Goal: Feedback & Contribution: Submit feedback/report problem

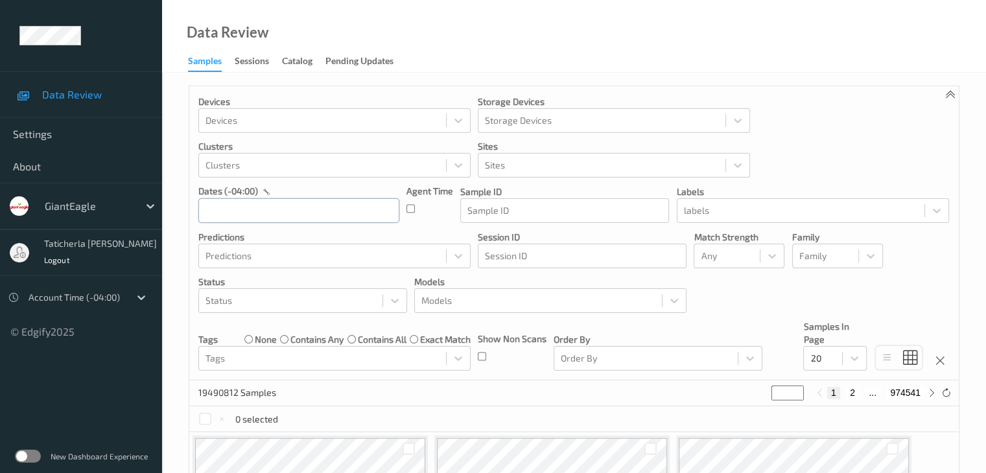
click at [288, 213] on input "text" at bounding box center [298, 210] width 201 height 25
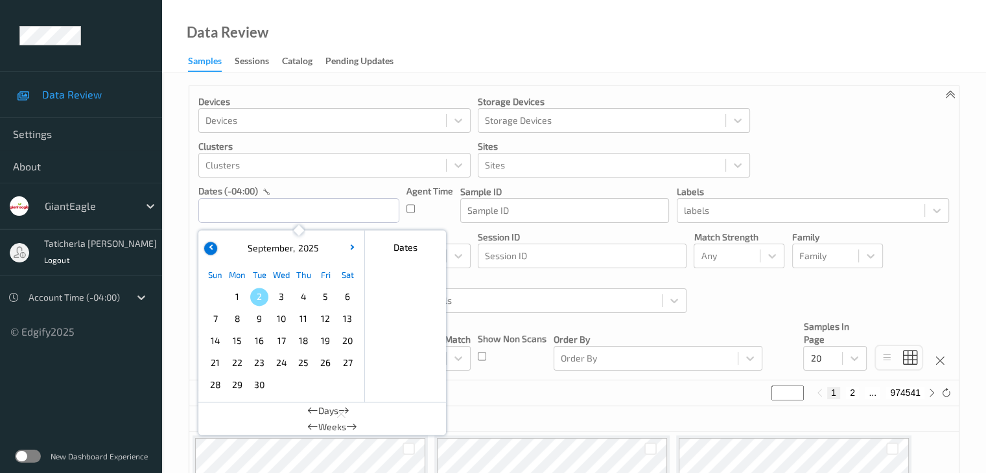
click at [213, 244] on button "button" at bounding box center [210, 248] width 13 height 13
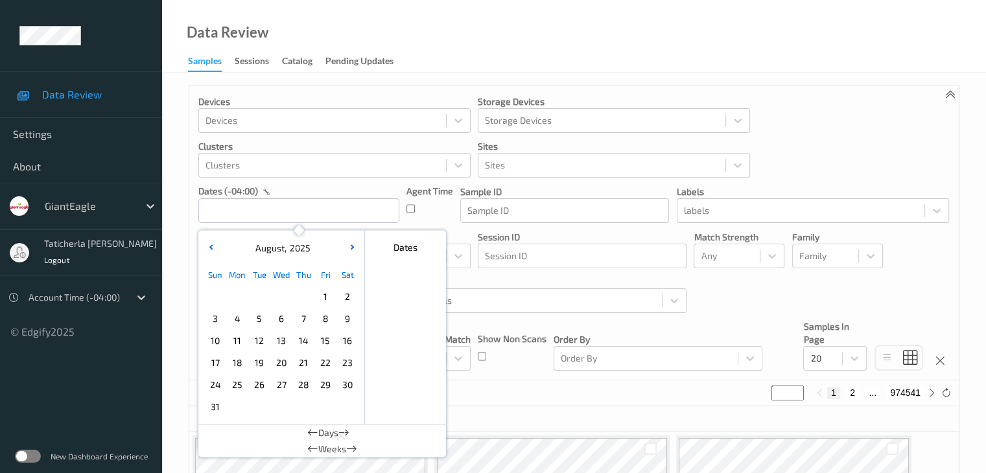
click at [215, 405] on span "31" at bounding box center [215, 407] width 18 height 18
type input "31/08/2025 00:00 -> 31/08/2025 23:59"
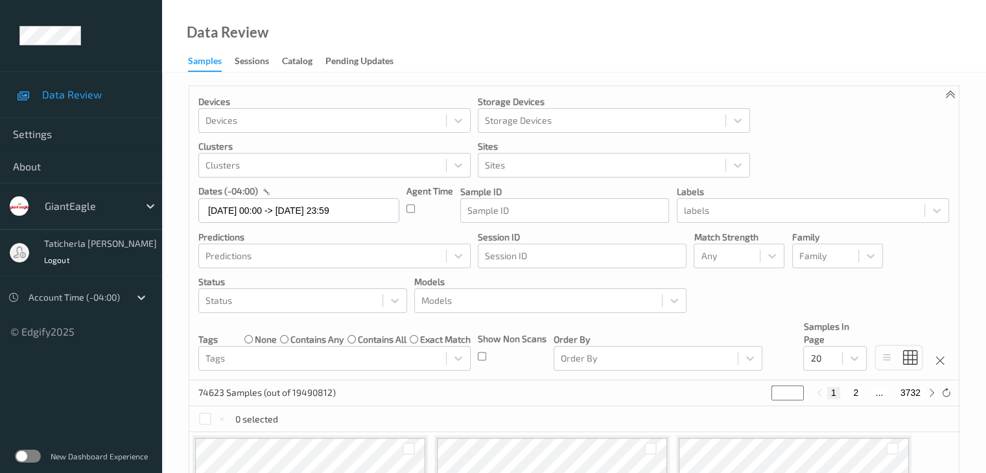
click at [858, 394] on button "2" at bounding box center [856, 393] width 13 height 12
type input "*"
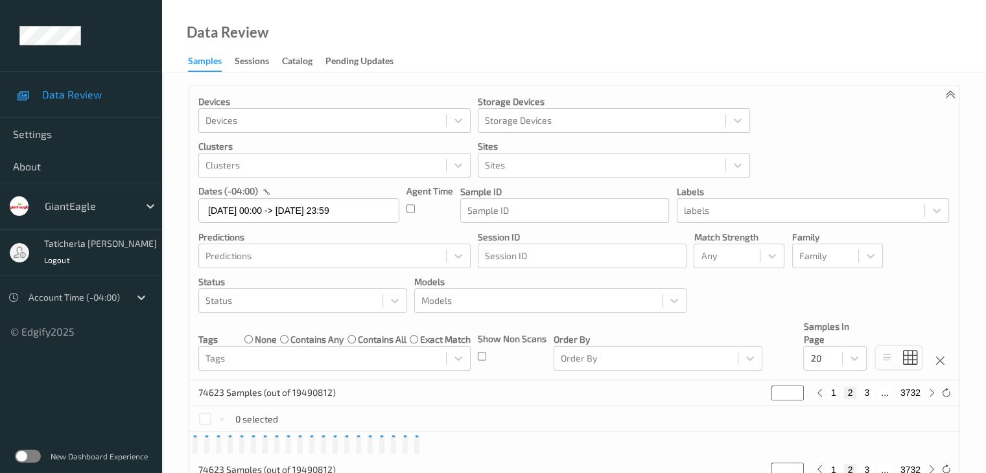
click at [872, 393] on button "3" at bounding box center [867, 393] width 13 height 12
type input "*"
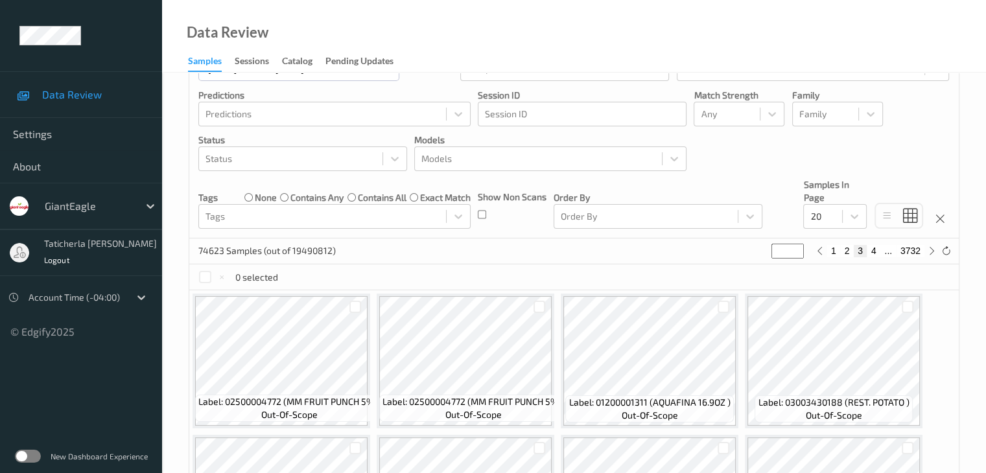
scroll to position [65, 0]
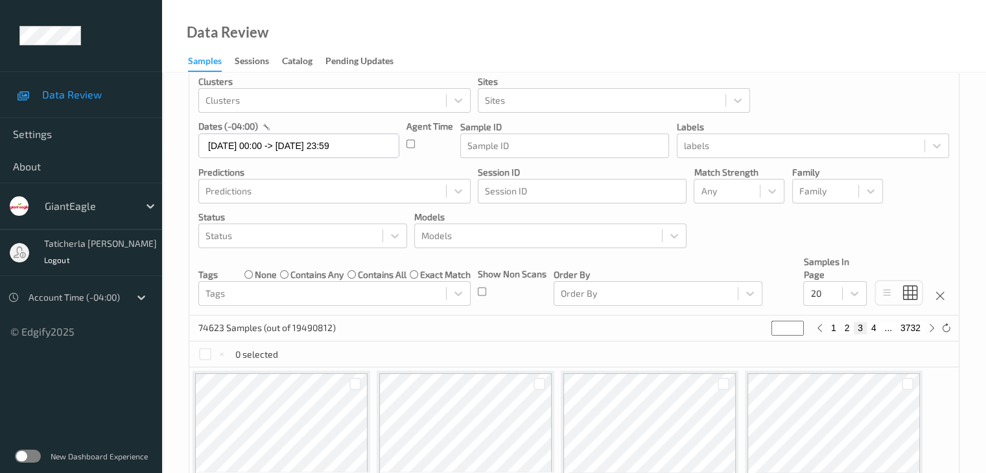
click at [786, 328] on input "*" at bounding box center [788, 328] width 32 height 14
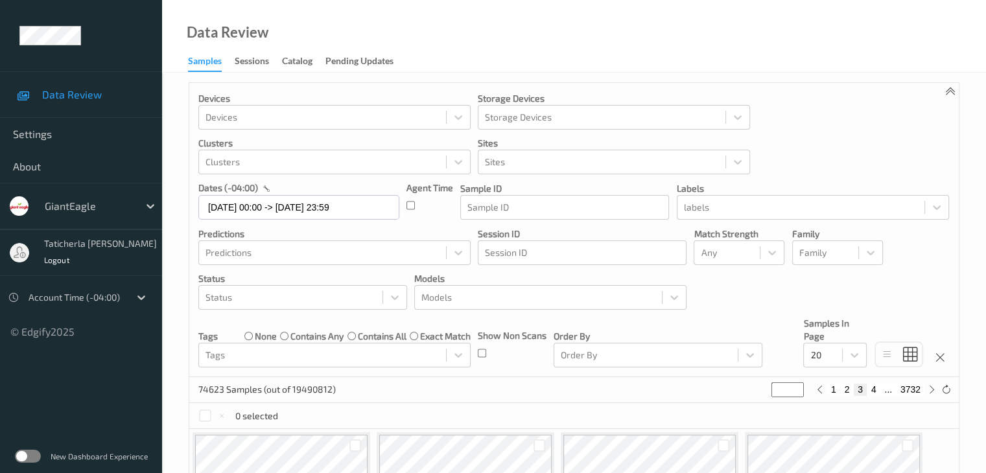
scroll to position [0, 0]
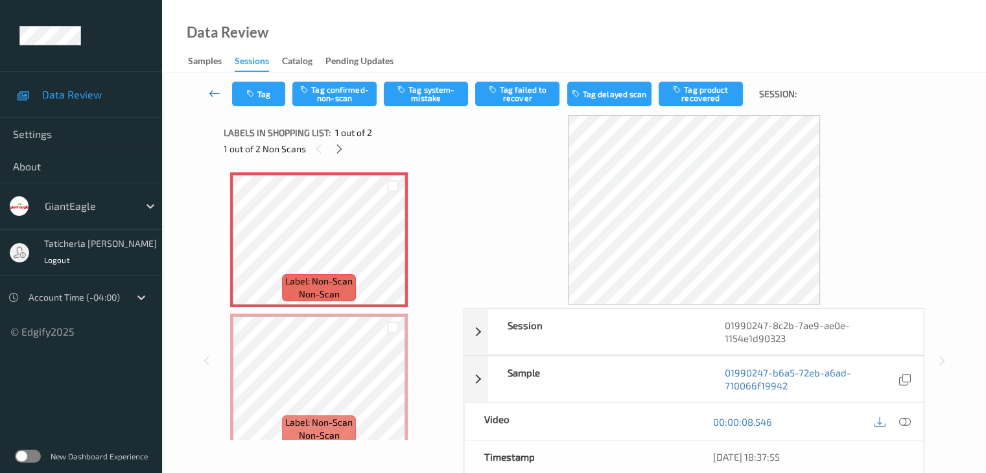
click at [215, 93] on icon at bounding box center [215, 93] width 12 height 13
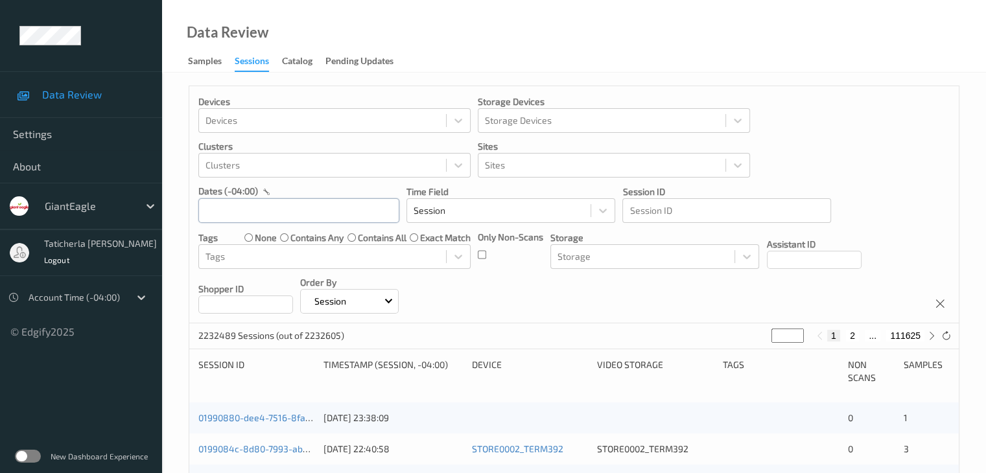
click at [333, 205] on input "text" at bounding box center [298, 210] width 201 height 25
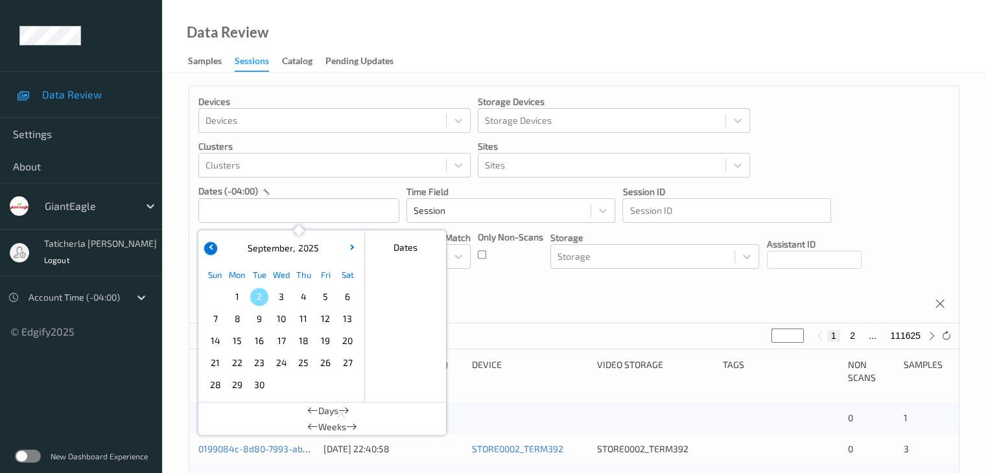
click at [208, 252] on button "button" at bounding box center [210, 248] width 13 height 13
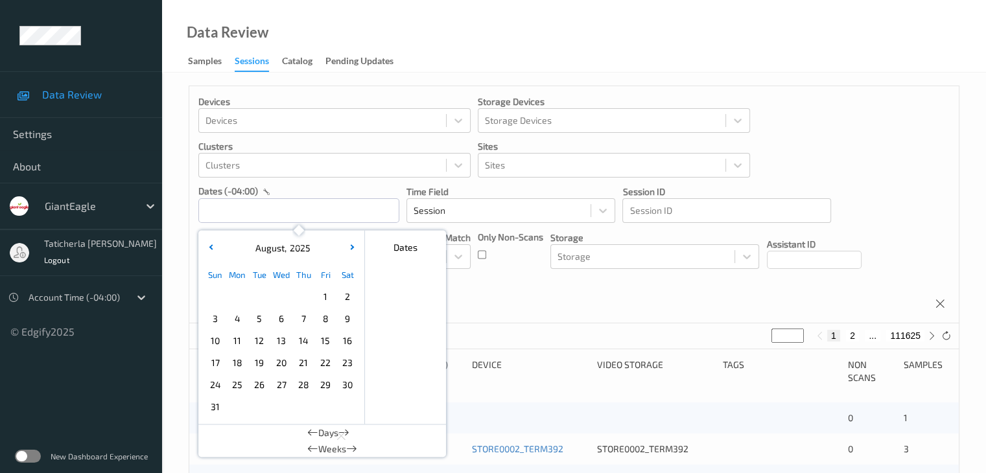
click at [210, 405] on span "31" at bounding box center [215, 407] width 18 height 18
type input "31/08/2025 00:00 -> 31/08/2025 23:59"
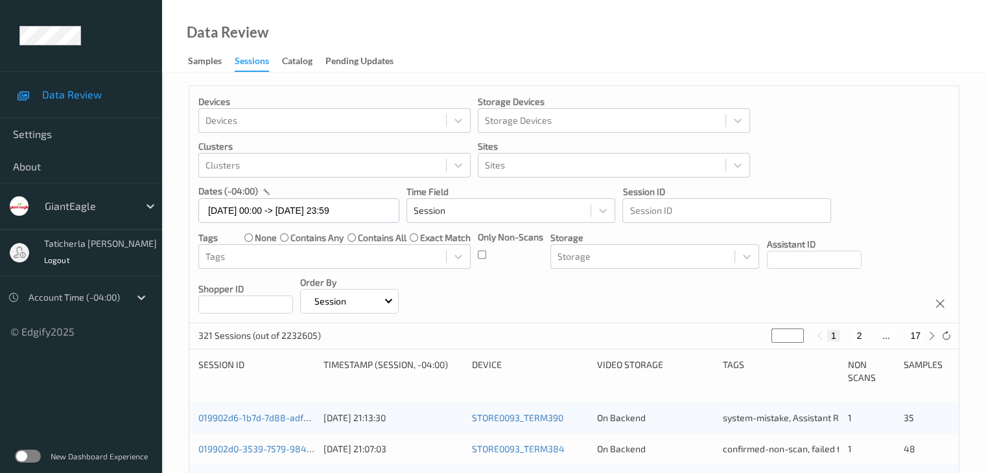
click at [863, 331] on button "2" at bounding box center [859, 336] width 13 height 12
type input "*"
click at [874, 331] on button "3" at bounding box center [872, 336] width 13 height 12
type input "*"
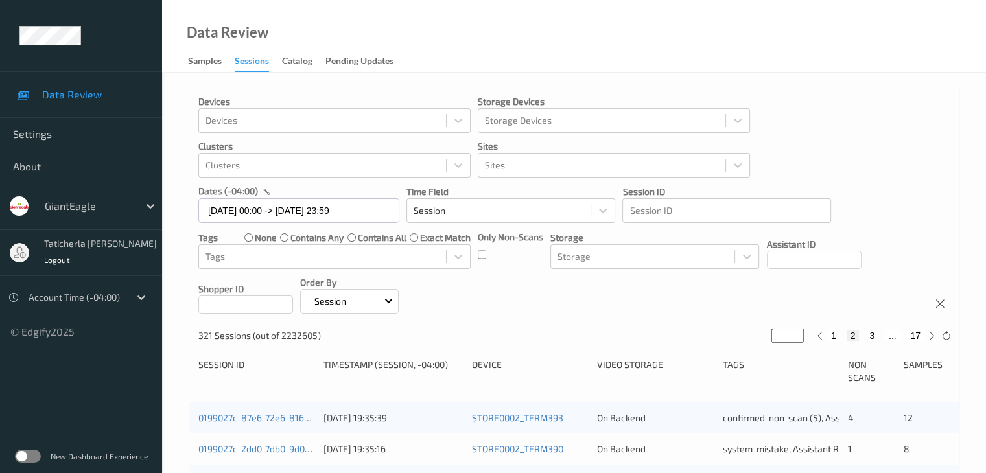
type input "*"
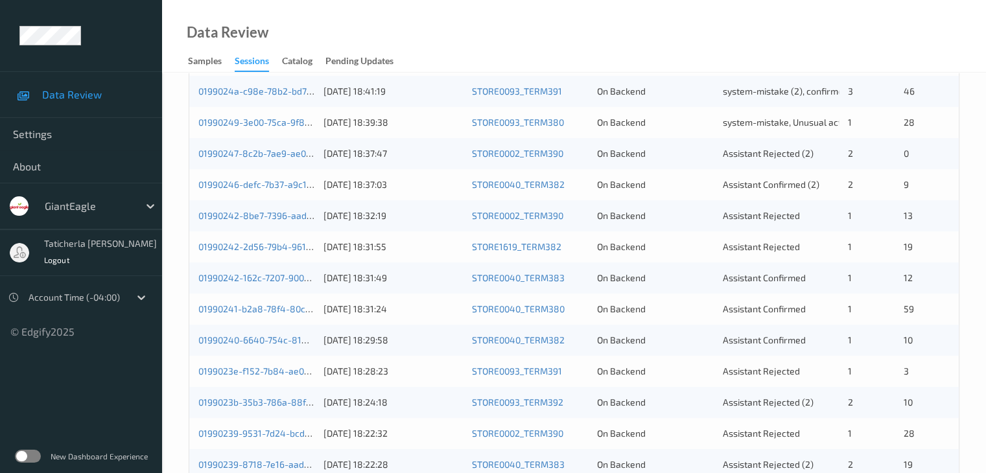
scroll to position [324, 0]
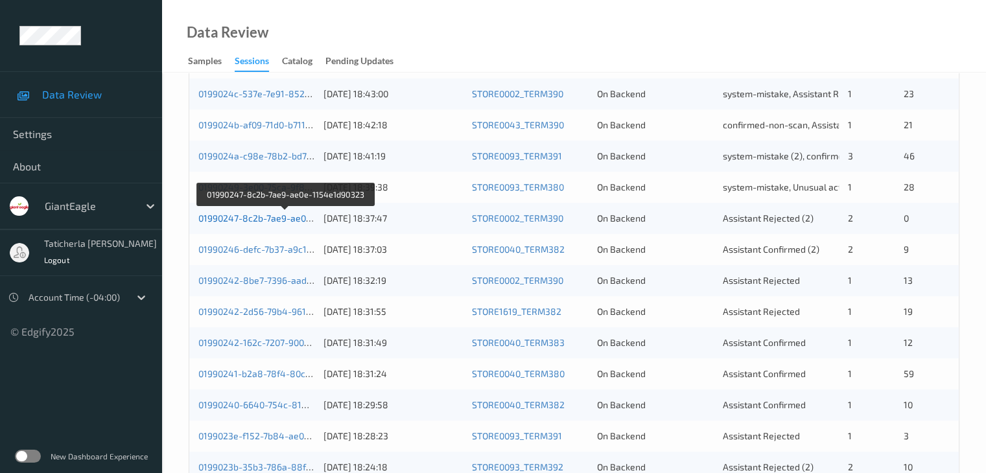
click at [248, 215] on link "01990247-8c2b-7ae9-ae0e-1154e1d90323" at bounding box center [286, 218] width 176 height 11
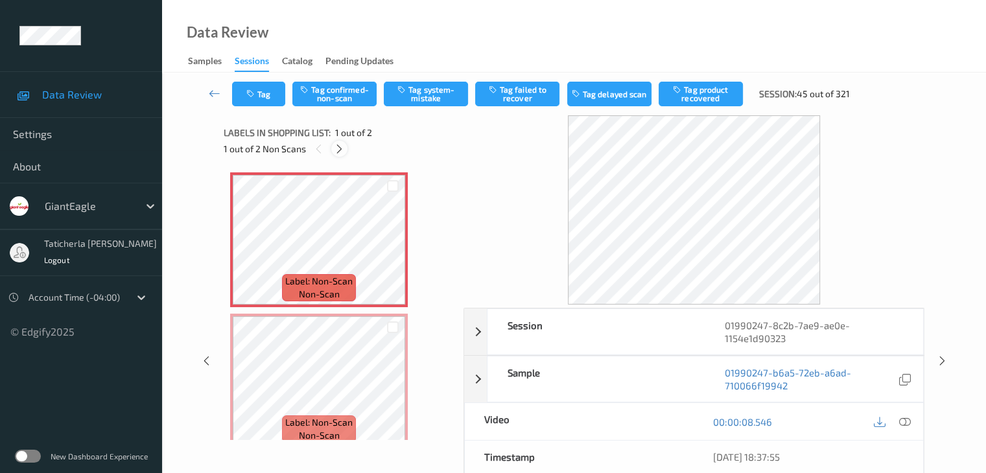
click at [335, 149] on icon at bounding box center [339, 149] width 11 height 12
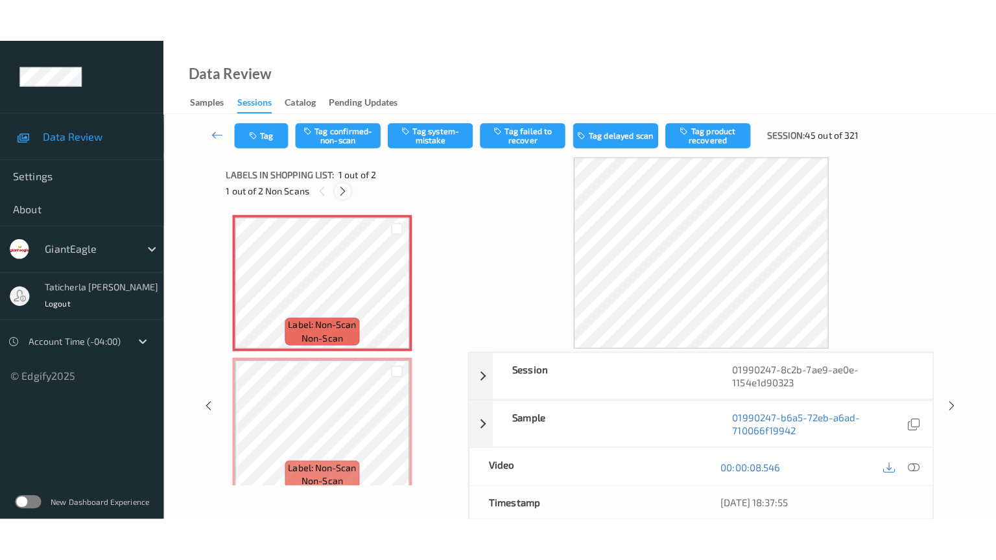
scroll to position [6, 0]
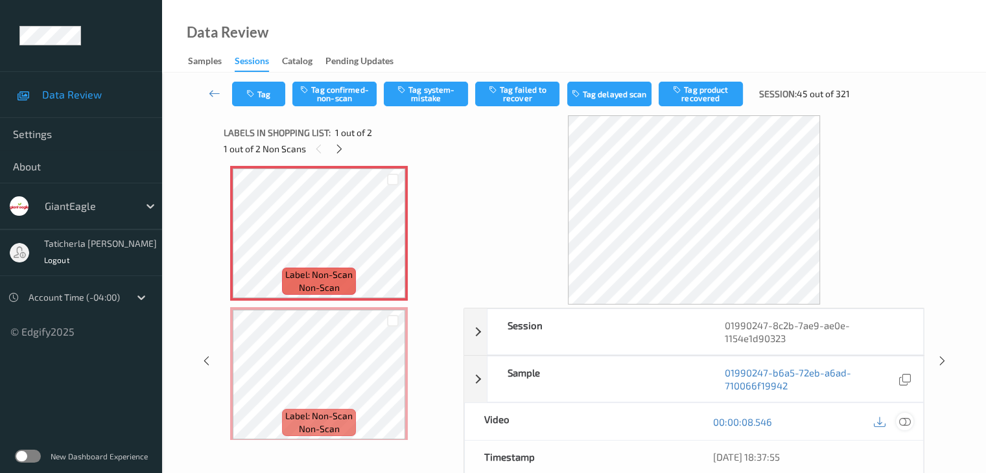
click at [905, 421] on icon at bounding box center [905, 422] width 12 height 12
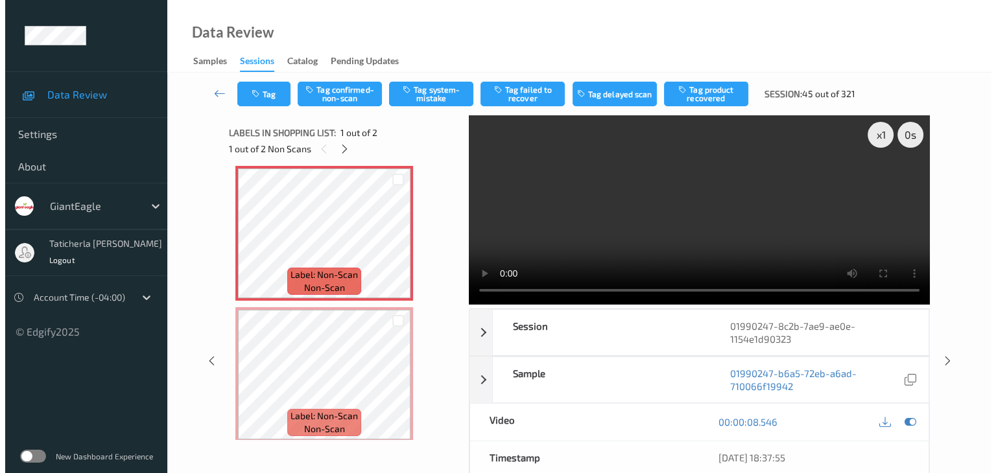
scroll to position [0, 0]
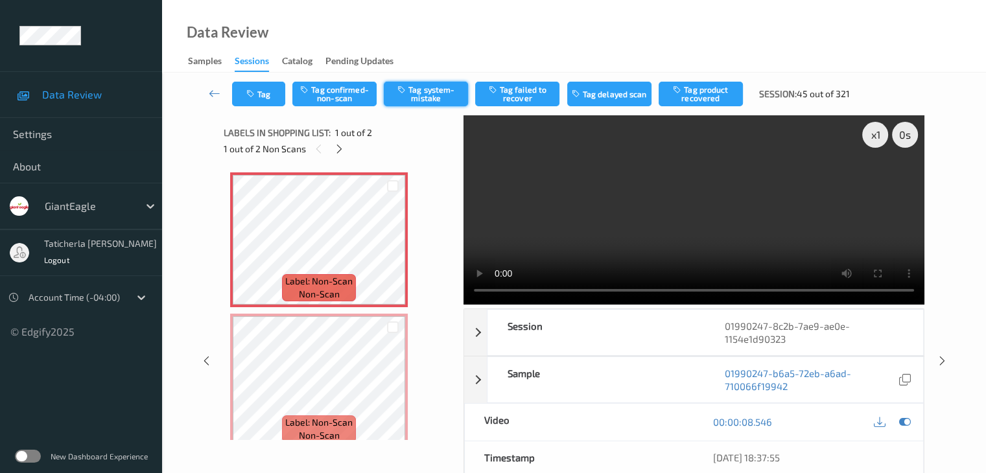
click at [412, 91] on button "Tag system-mistake" at bounding box center [426, 94] width 84 height 25
click at [261, 96] on button "Tag" at bounding box center [258, 94] width 53 height 25
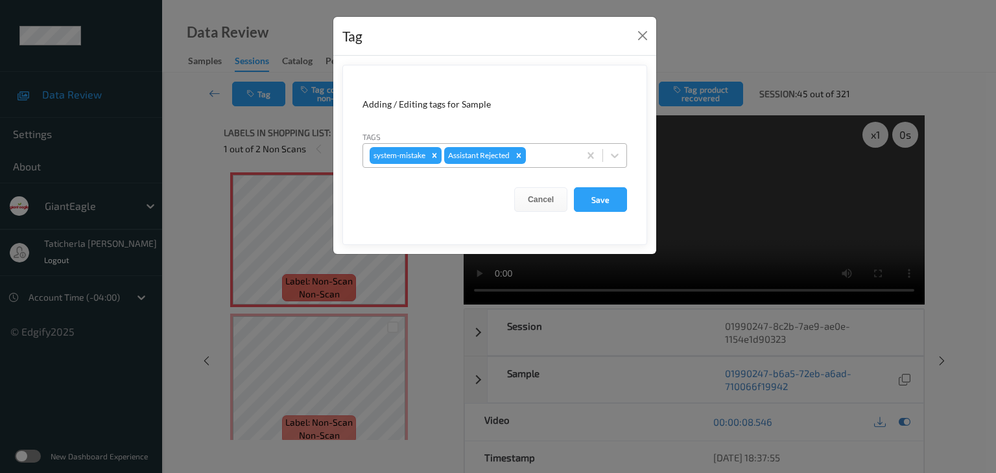
click at [558, 161] on div at bounding box center [551, 156] width 44 height 16
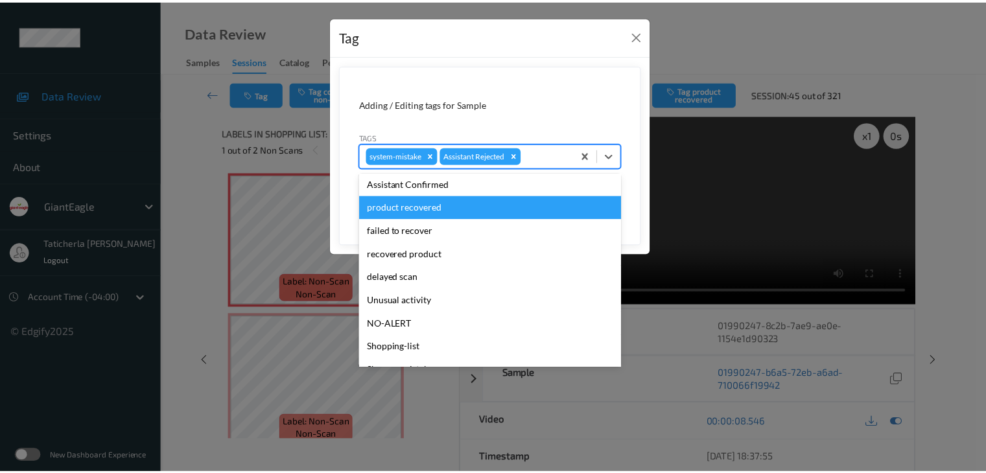
scroll to position [114, 0]
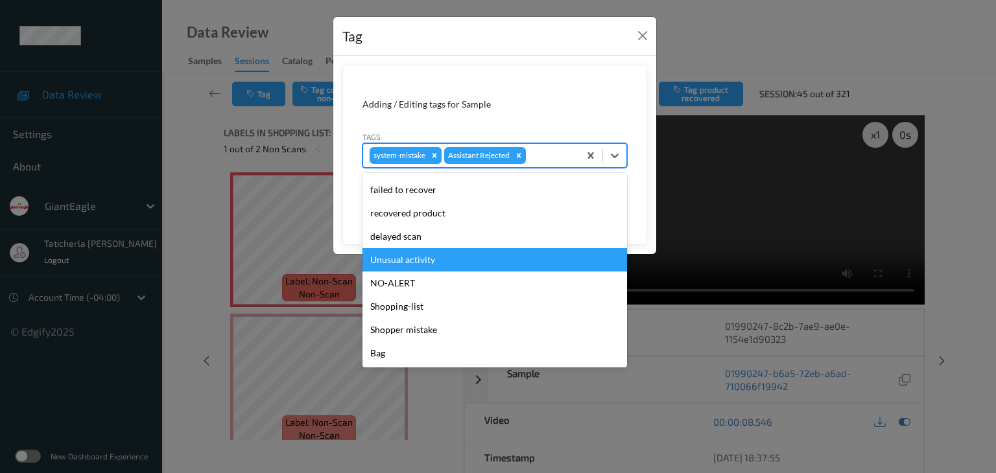
click at [496, 254] on div "Unusual activity" at bounding box center [495, 259] width 265 height 23
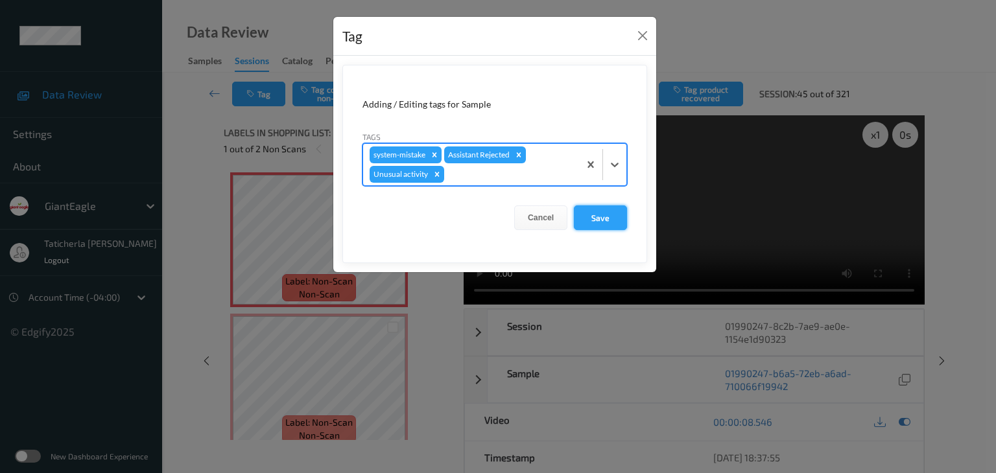
click at [620, 219] on button "Save" at bounding box center [600, 218] width 53 height 25
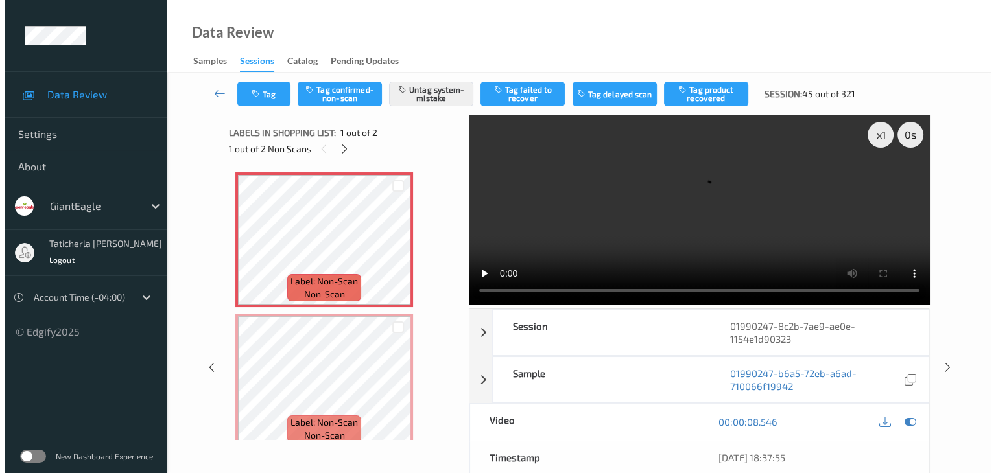
scroll to position [15, 0]
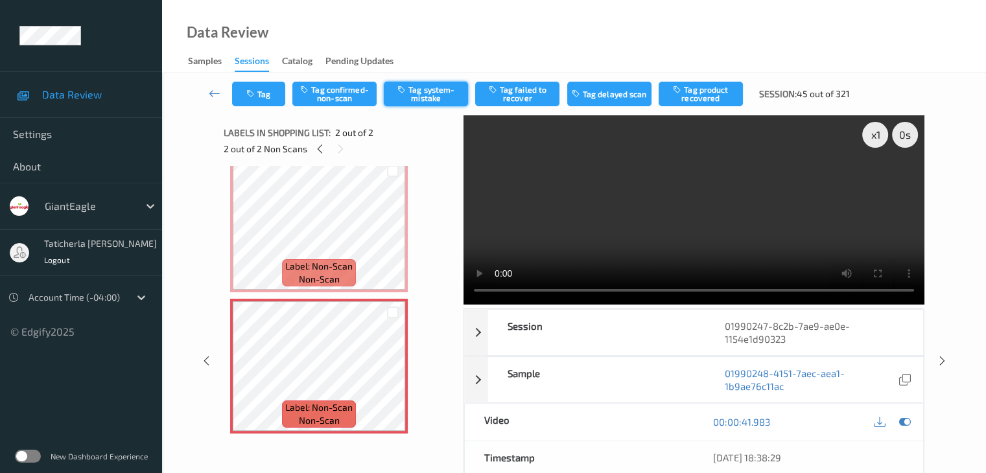
click at [428, 90] on button "Tag system-mistake" at bounding box center [426, 94] width 84 height 25
click at [262, 90] on button "Tag" at bounding box center [258, 94] width 53 height 25
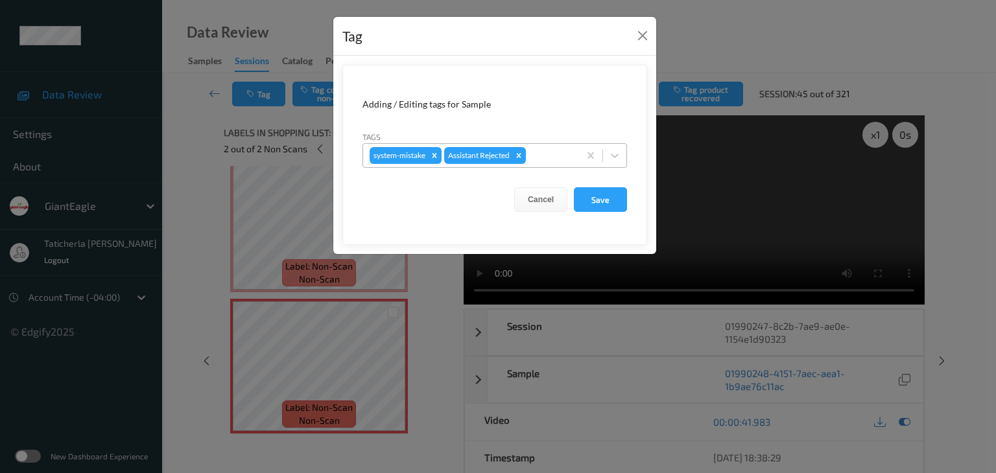
click at [566, 159] on div at bounding box center [551, 156] width 44 height 16
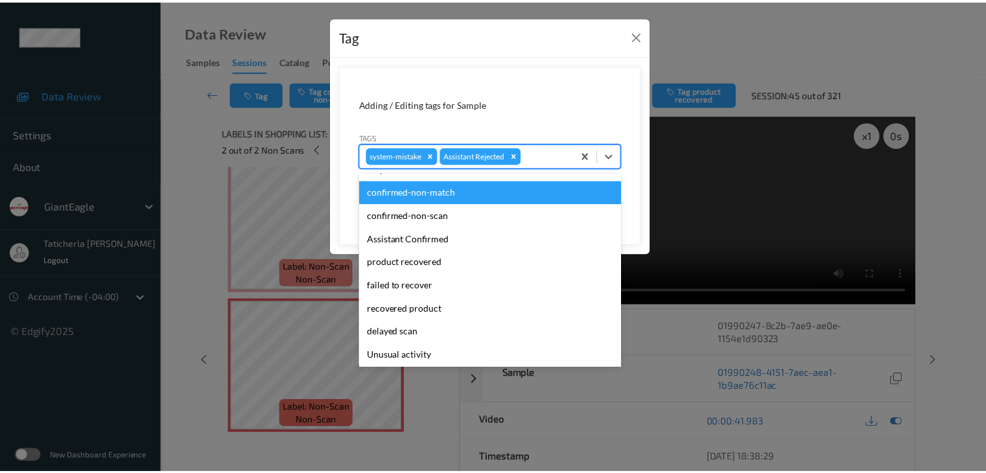
scroll to position [114, 0]
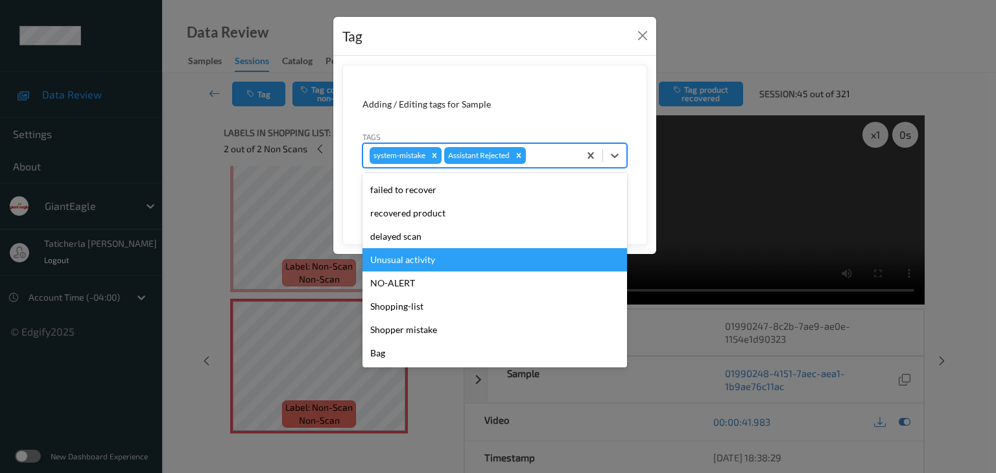
click at [479, 265] on div "Unusual activity" at bounding box center [495, 259] width 265 height 23
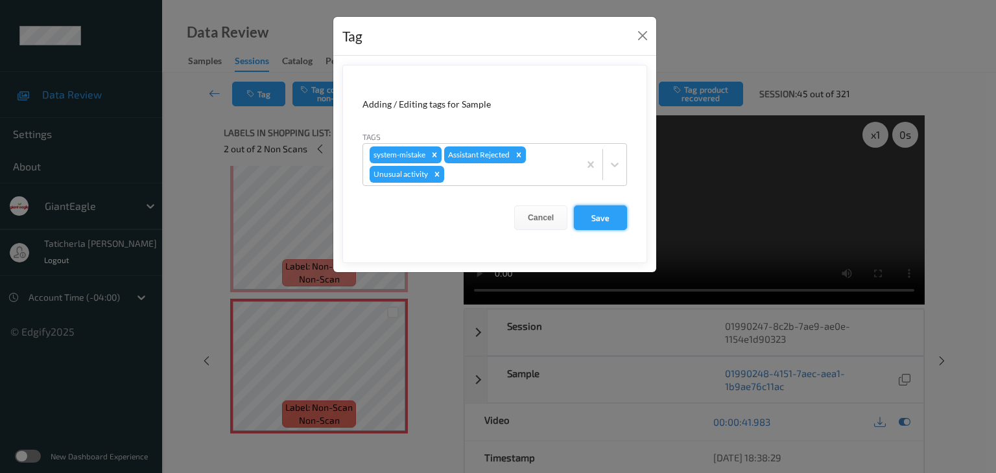
click at [592, 212] on button "Save" at bounding box center [600, 218] width 53 height 25
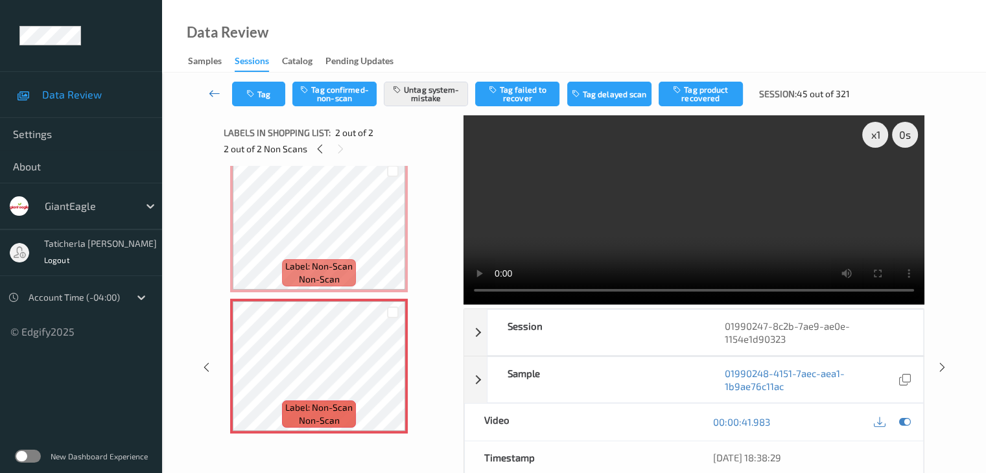
click at [205, 89] on link at bounding box center [215, 94] width 34 height 25
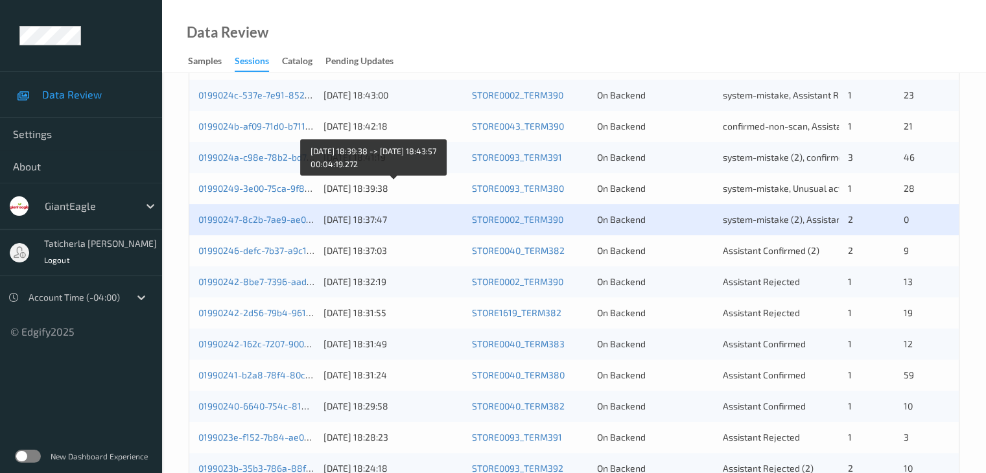
scroll to position [324, 0]
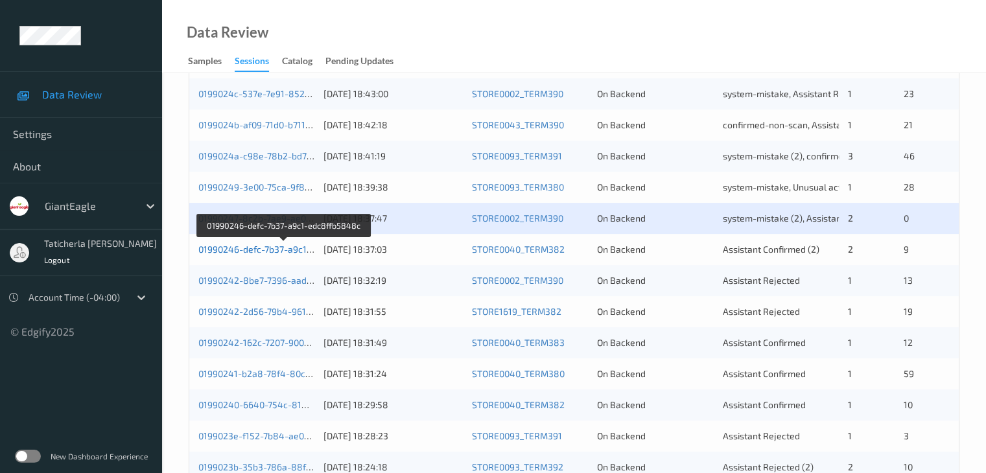
click at [280, 247] on link "01990246-defc-7b37-a9c1-edc8ffb5848c" at bounding box center [284, 249] width 172 height 11
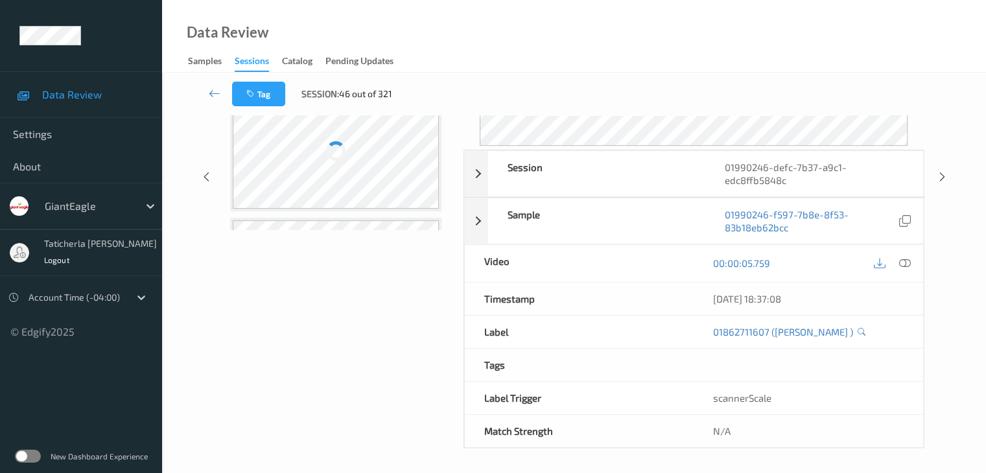
scroll to position [158, 0]
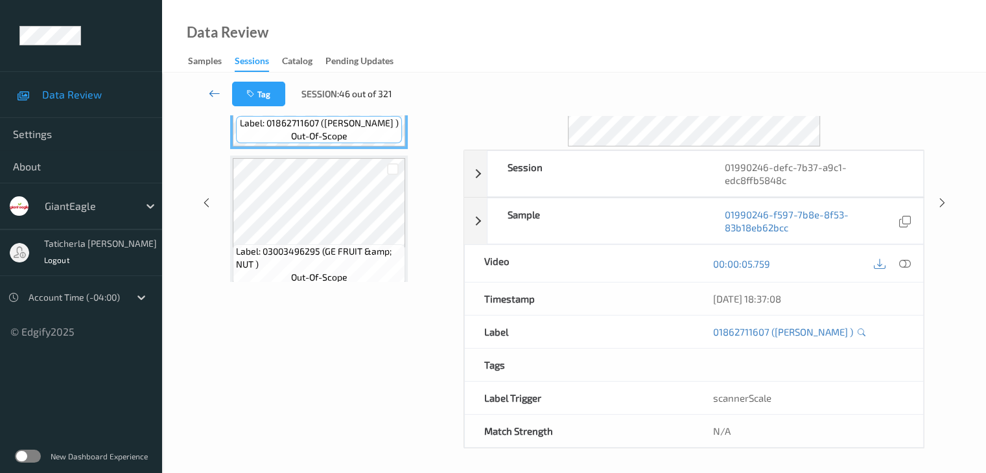
click at [213, 92] on icon at bounding box center [215, 93] width 12 height 13
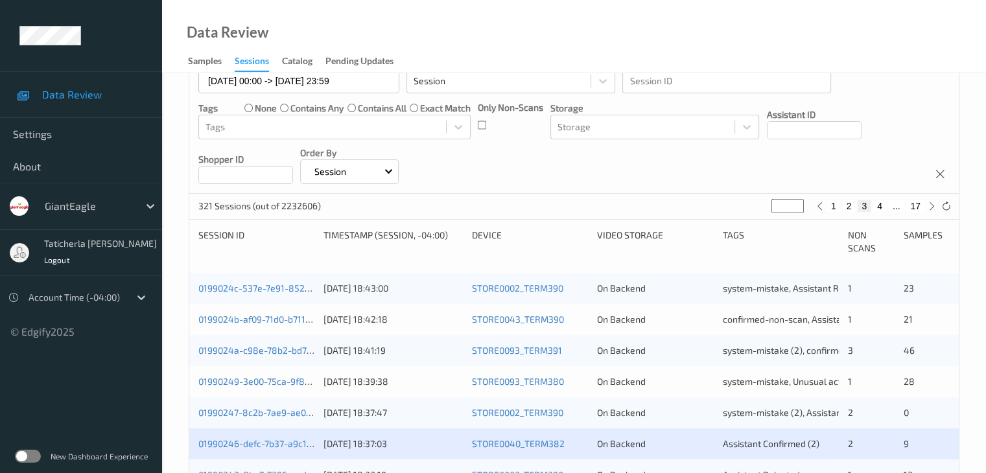
scroll to position [259, 0]
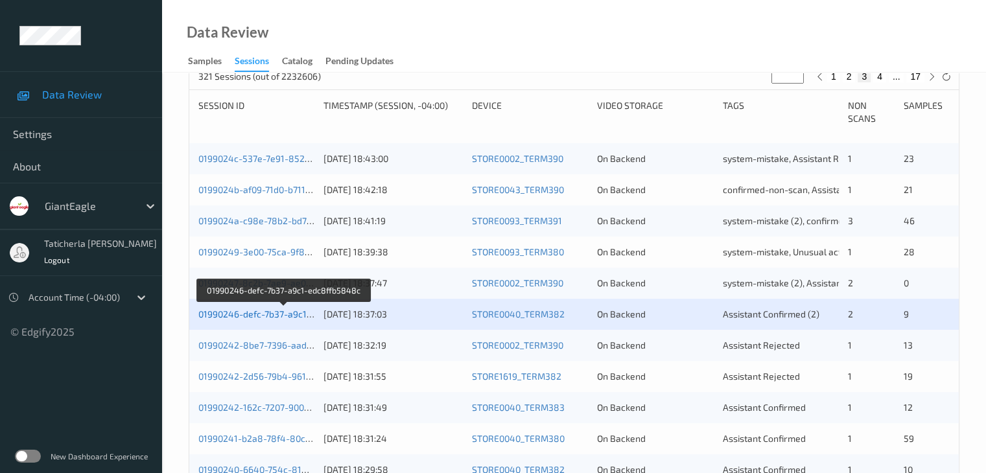
click at [248, 314] on link "01990246-defc-7b37-a9c1-edc8ffb5848c" at bounding box center [284, 314] width 172 height 11
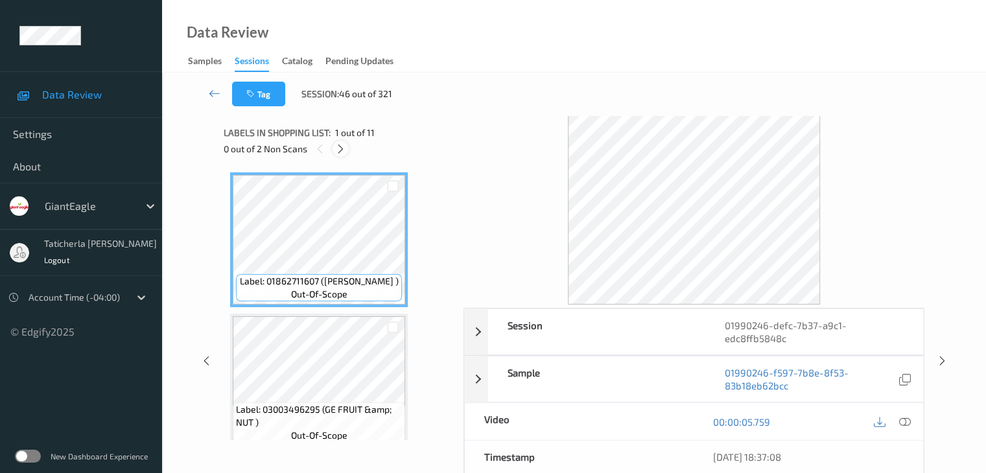
click at [339, 151] on icon at bounding box center [340, 149] width 11 height 12
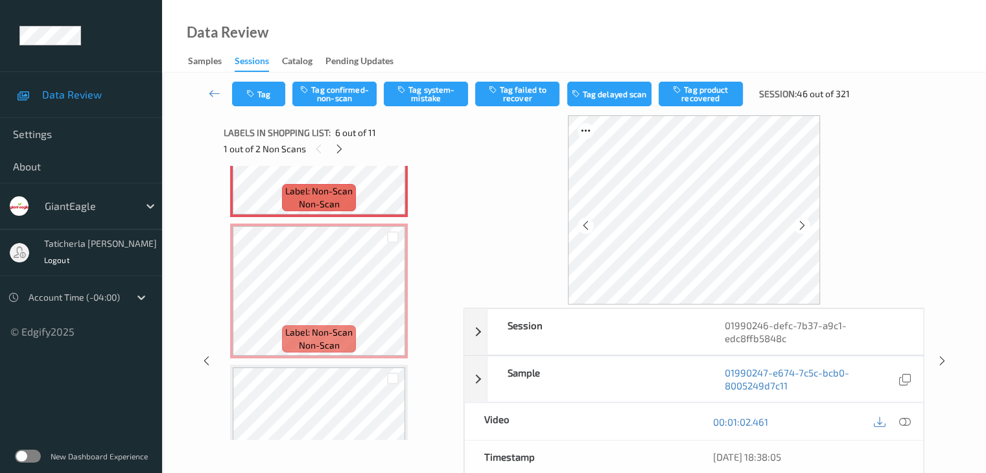
scroll to position [767, 0]
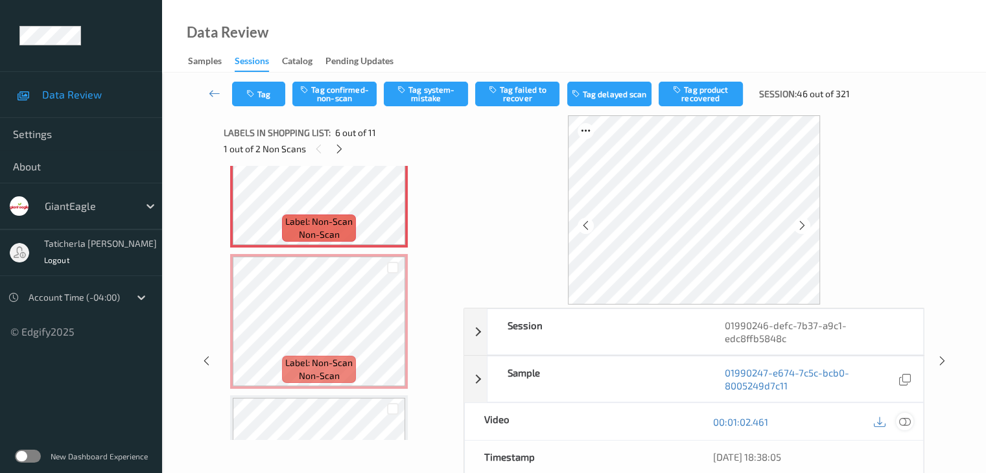
click at [905, 420] on icon at bounding box center [905, 422] width 12 height 12
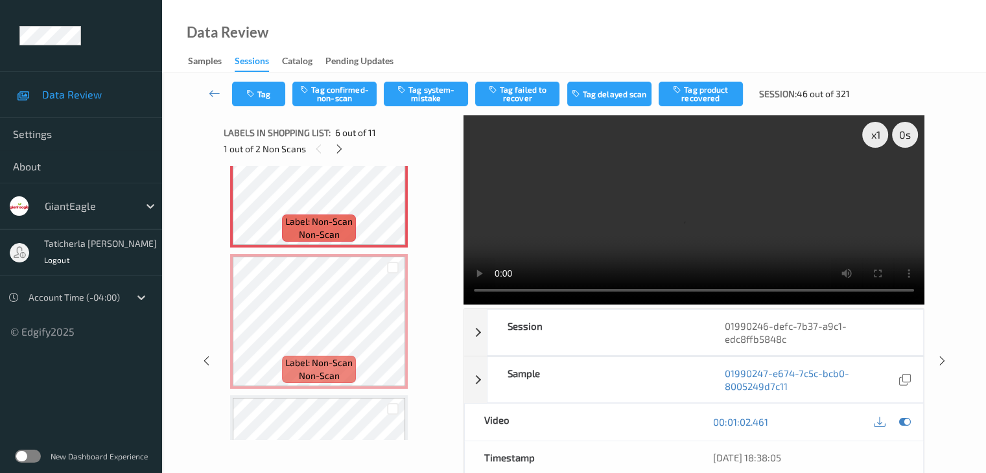
click at [877, 179] on video at bounding box center [694, 209] width 461 height 189
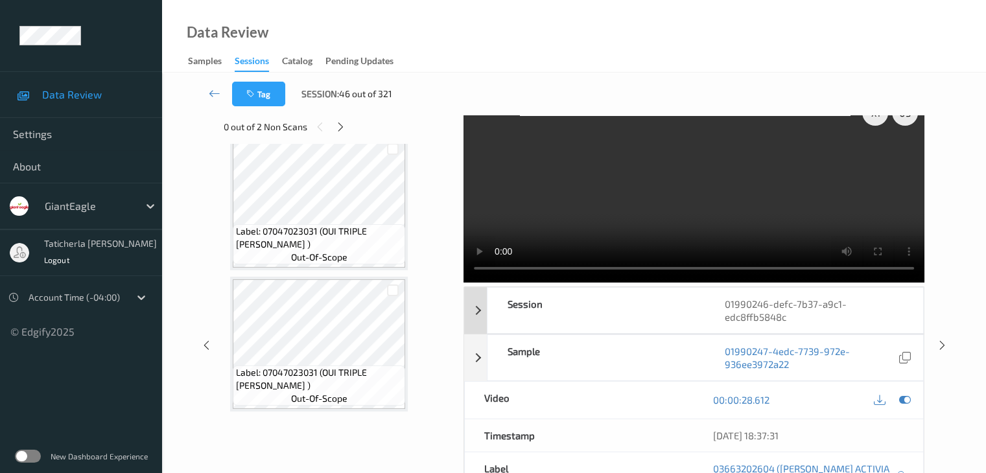
scroll to position [0, 0]
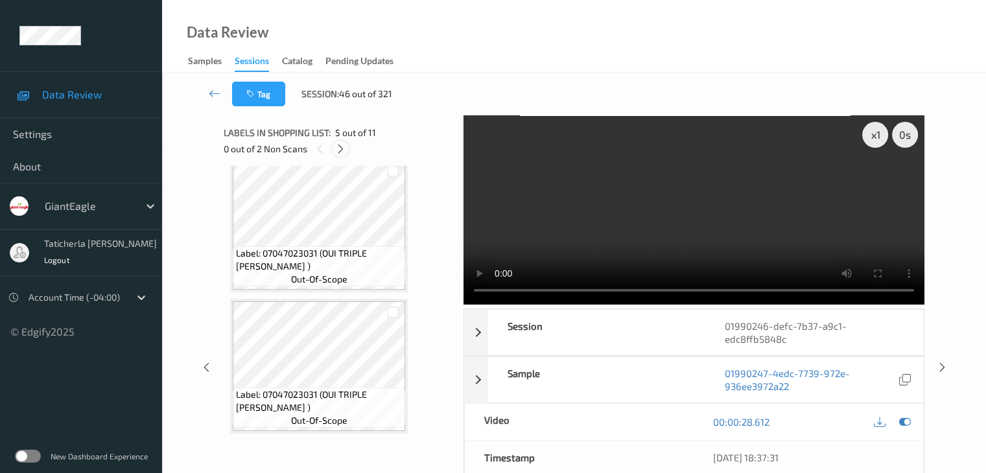
click at [345, 147] on icon at bounding box center [340, 149] width 11 height 12
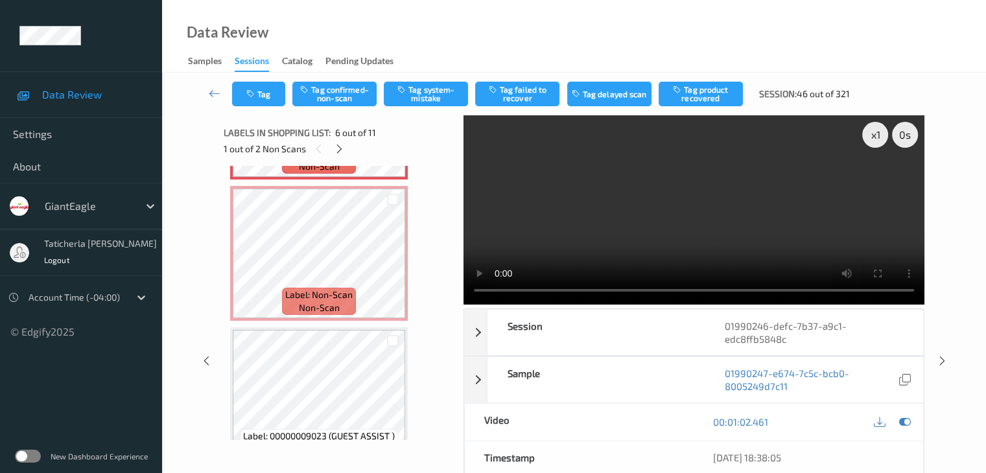
scroll to position [702, 0]
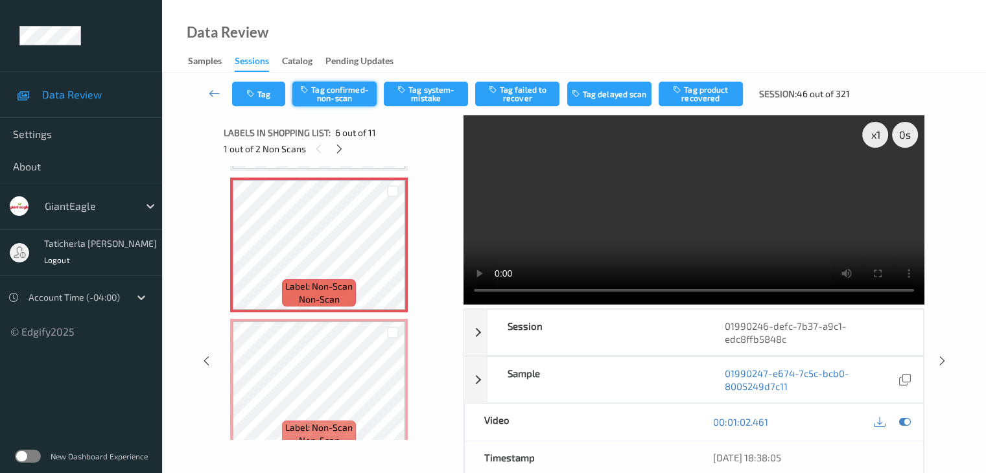
click at [331, 89] on button "Tag confirmed-non-scan" at bounding box center [334, 94] width 84 height 25
click at [529, 94] on button "Tag failed to recover" at bounding box center [517, 94] width 84 height 25
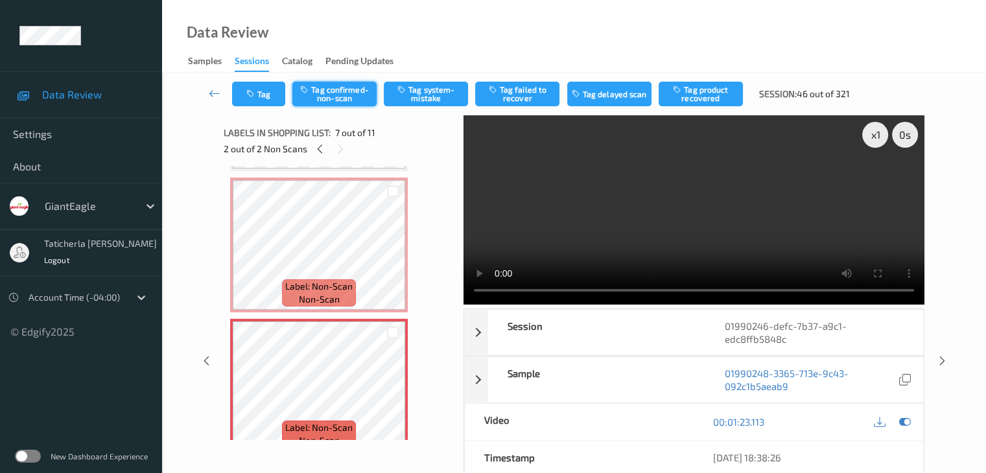
click at [347, 99] on button "Tag confirmed-non-scan" at bounding box center [334, 94] width 84 height 25
click at [537, 100] on button "Tag failed to recover" at bounding box center [517, 94] width 84 height 25
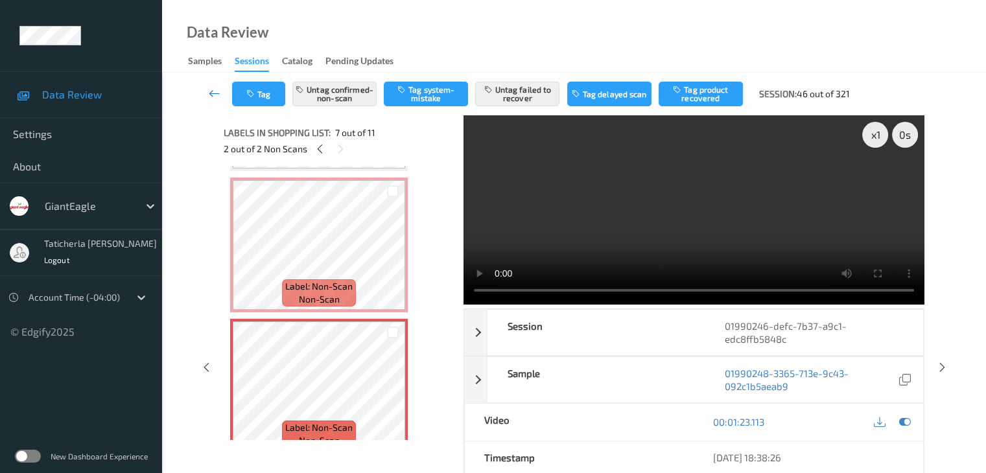
click at [209, 93] on icon at bounding box center [215, 93] width 12 height 13
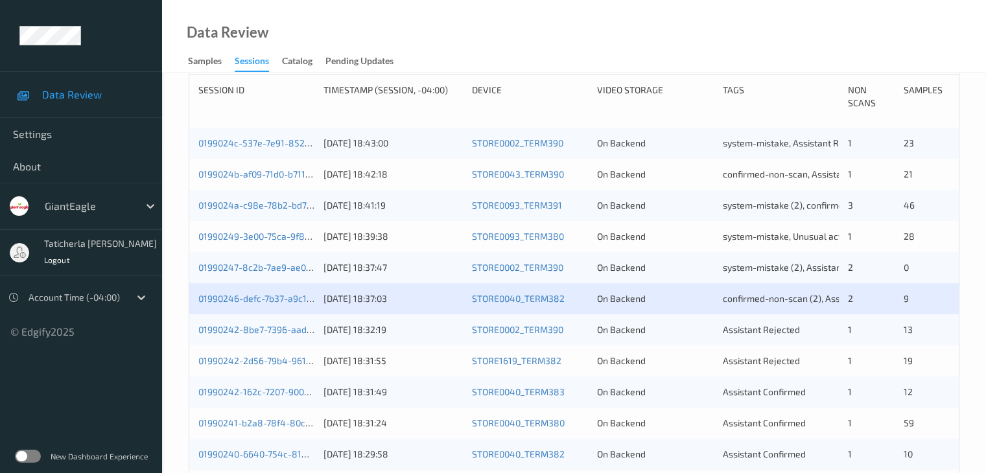
scroll to position [324, 0]
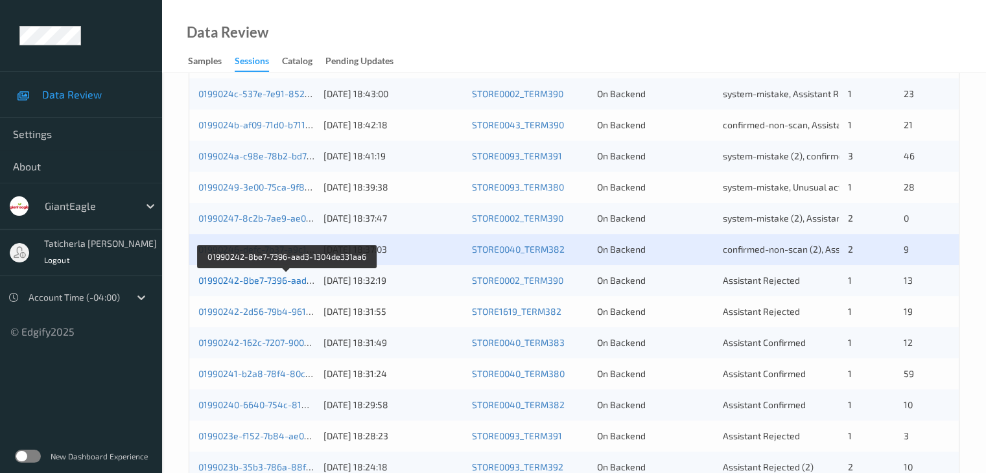
click at [276, 281] on link "01990242-8be7-7396-aad3-1304de331aa6" at bounding box center [287, 280] width 178 height 11
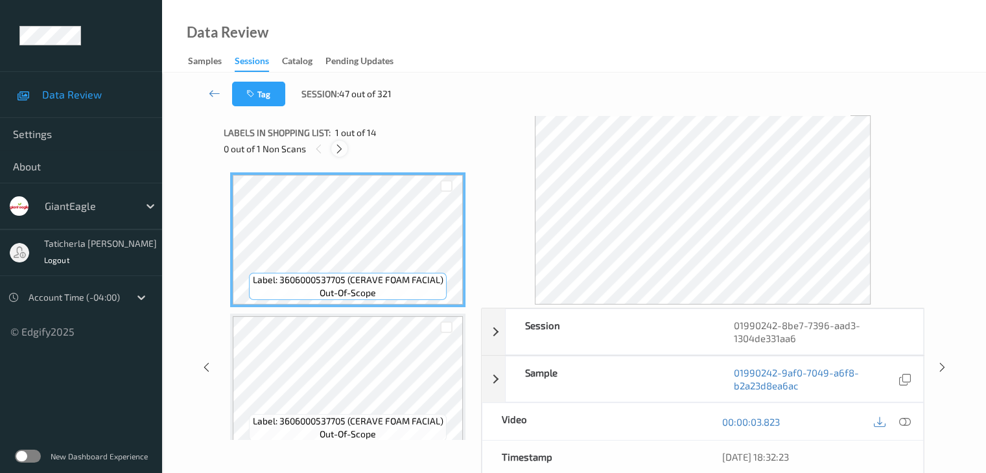
click at [340, 148] on icon at bounding box center [339, 149] width 11 height 12
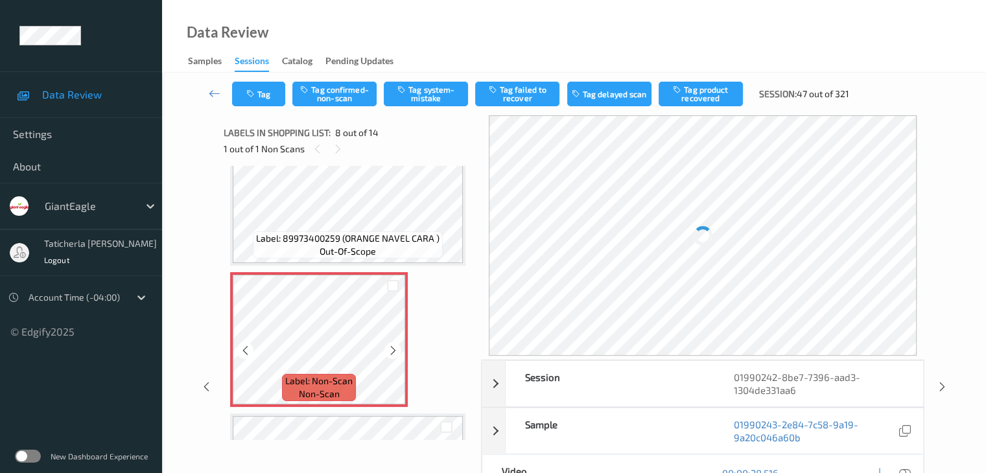
scroll to position [920, 0]
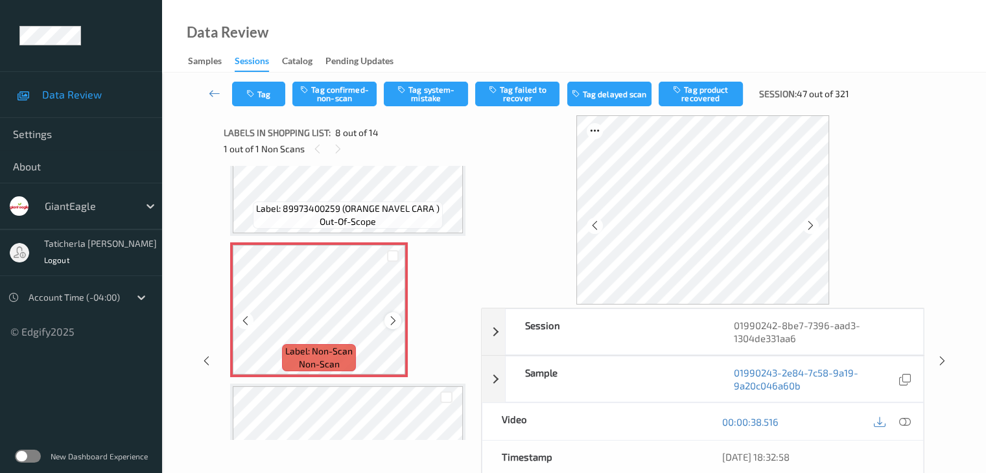
click at [390, 318] on icon at bounding box center [393, 321] width 11 height 12
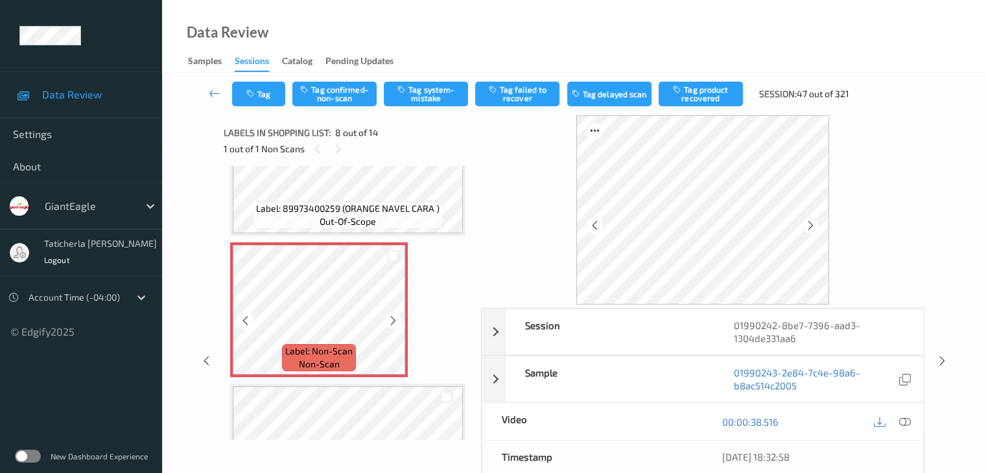
click at [390, 318] on icon at bounding box center [393, 321] width 11 height 12
click at [392, 320] on icon at bounding box center [393, 321] width 11 height 12
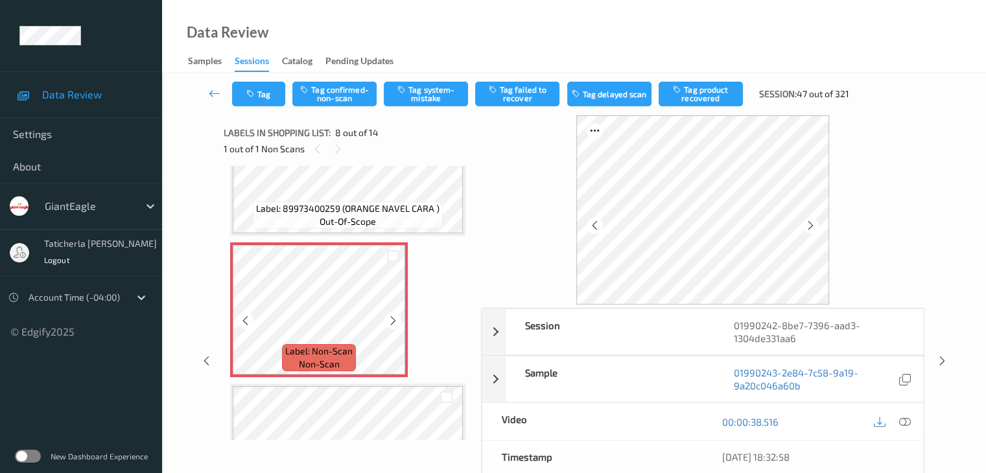
click at [392, 320] on icon at bounding box center [393, 321] width 11 height 12
click at [396, 319] on icon at bounding box center [393, 321] width 11 height 12
click at [901, 418] on icon at bounding box center [905, 422] width 12 height 12
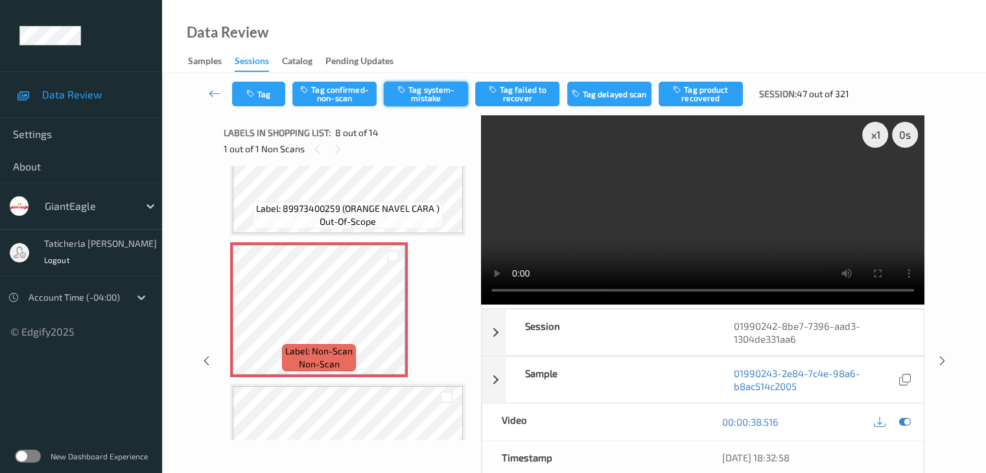
click at [418, 88] on button "Tag system-mistake" at bounding box center [426, 94] width 84 height 25
click at [212, 91] on icon at bounding box center [215, 93] width 12 height 13
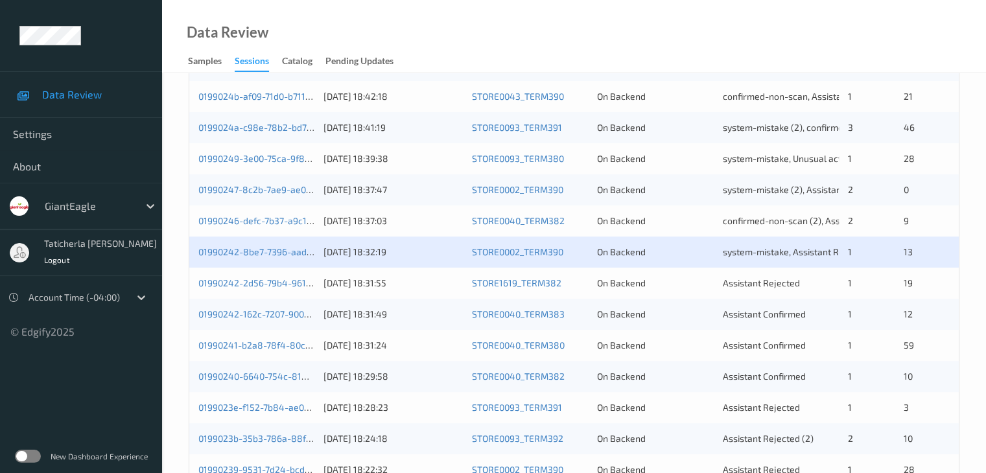
scroll to position [454, 0]
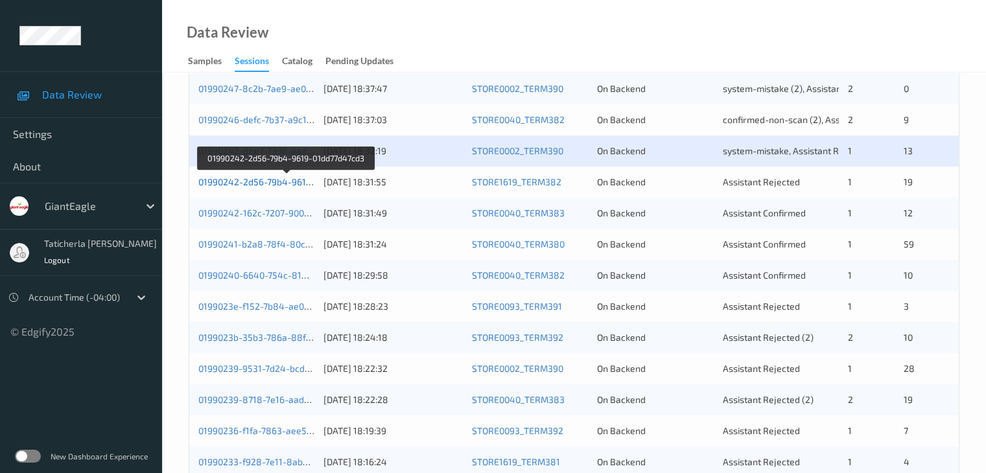
click at [262, 185] on link "01990242-2d56-79b4-9619-01dd77d47cd3" at bounding box center [286, 181] width 176 height 11
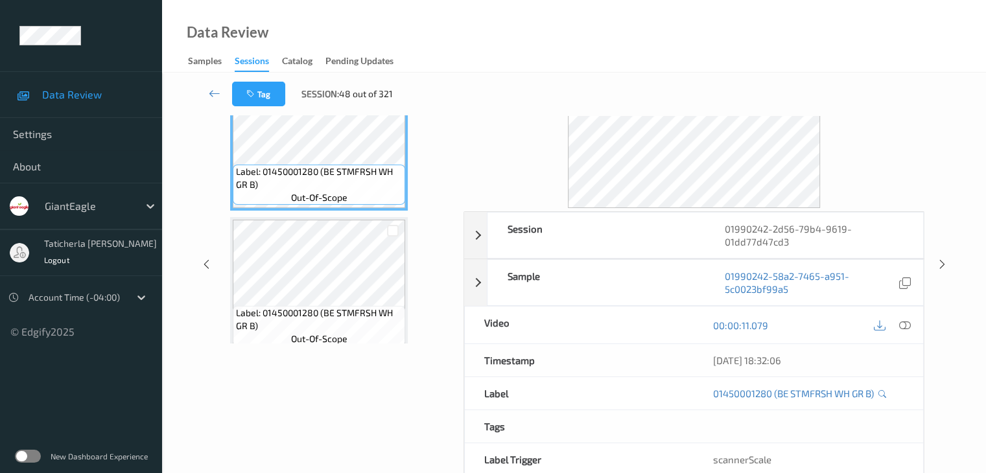
scroll to position [29, 0]
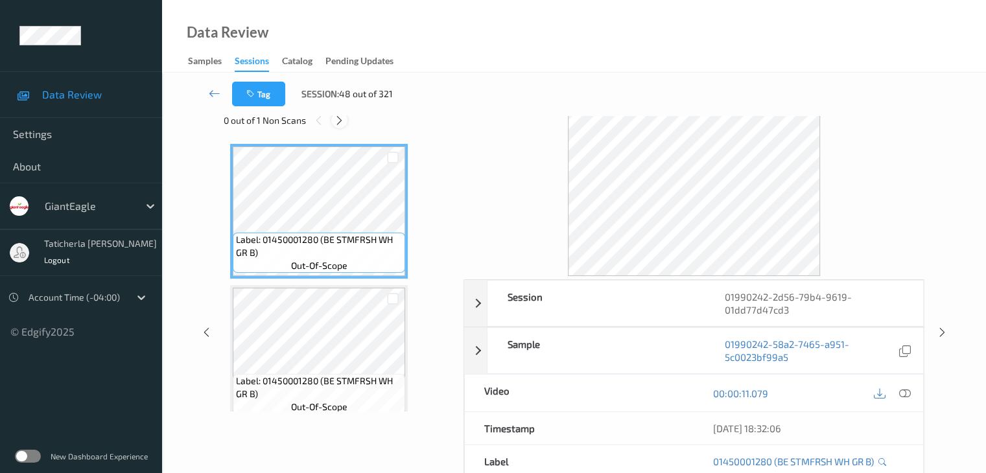
click at [342, 121] on icon at bounding box center [339, 121] width 11 height 12
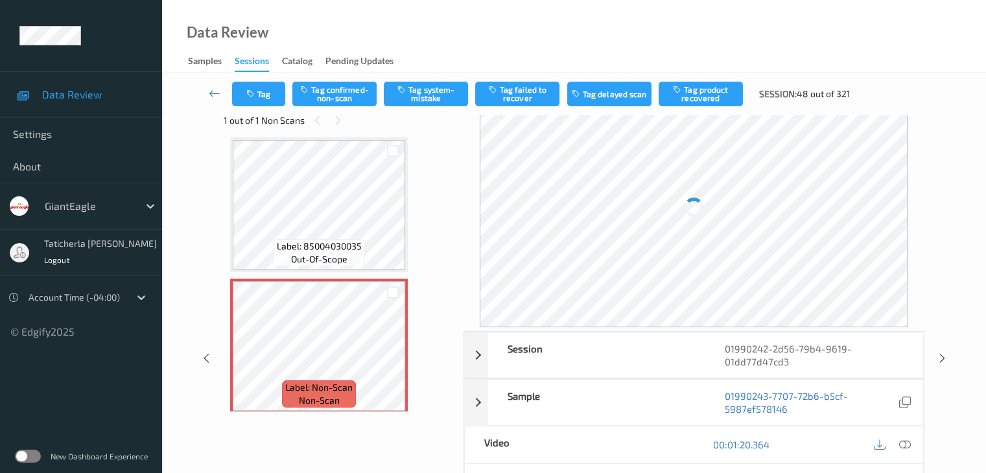
scroll to position [1909, 0]
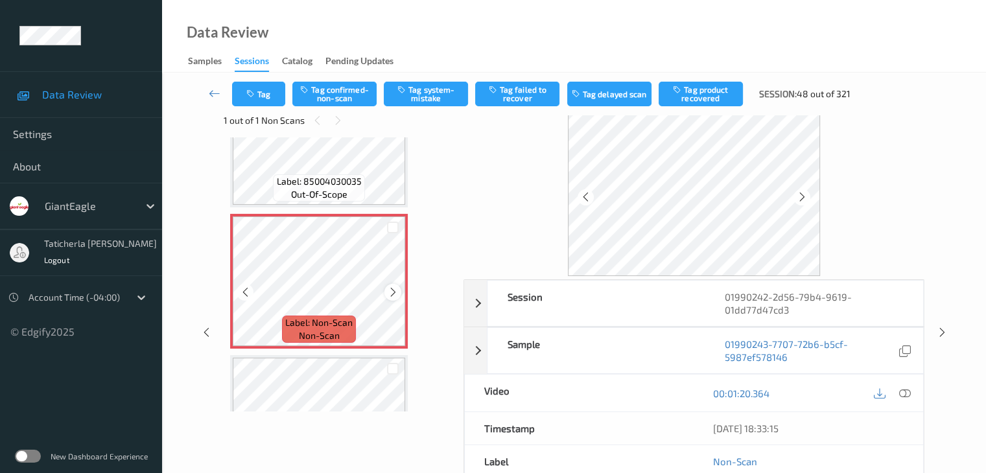
click at [390, 291] on icon at bounding box center [393, 293] width 11 height 12
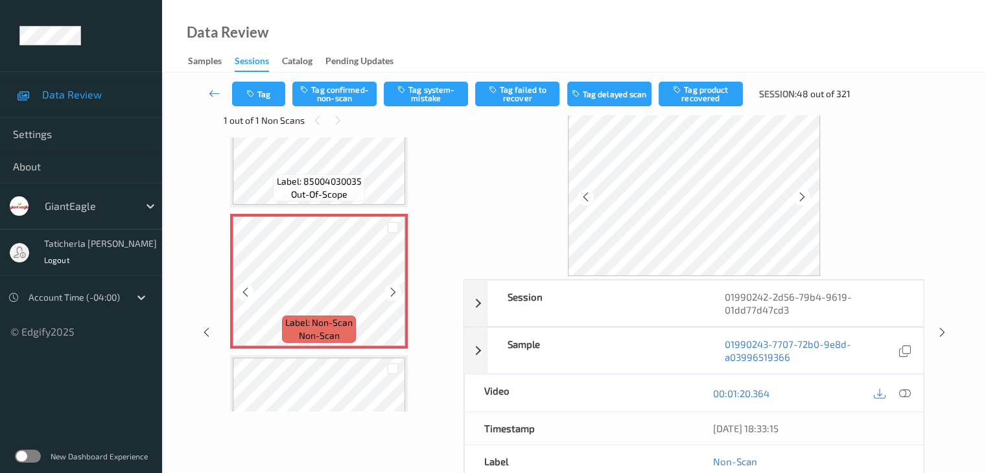
click at [390, 291] on icon at bounding box center [393, 293] width 11 height 12
click at [905, 392] on icon at bounding box center [905, 394] width 12 height 12
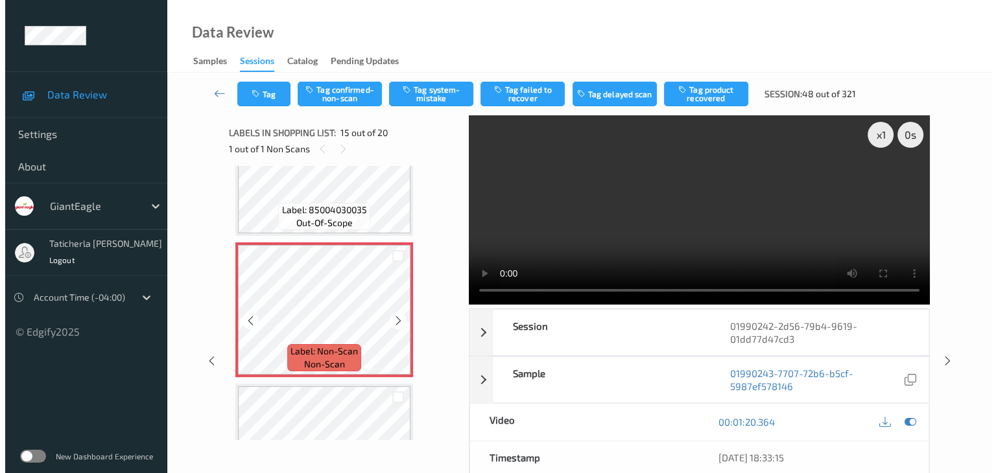
scroll to position [1974, 0]
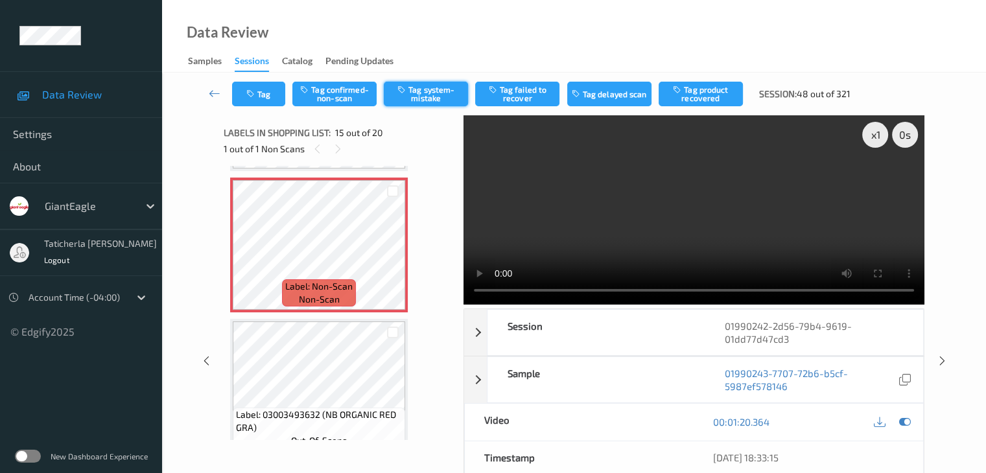
click at [433, 90] on button "Tag system-mistake" at bounding box center [426, 94] width 84 height 25
click at [271, 91] on button "Tag" at bounding box center [258, 94] width 53 height 25
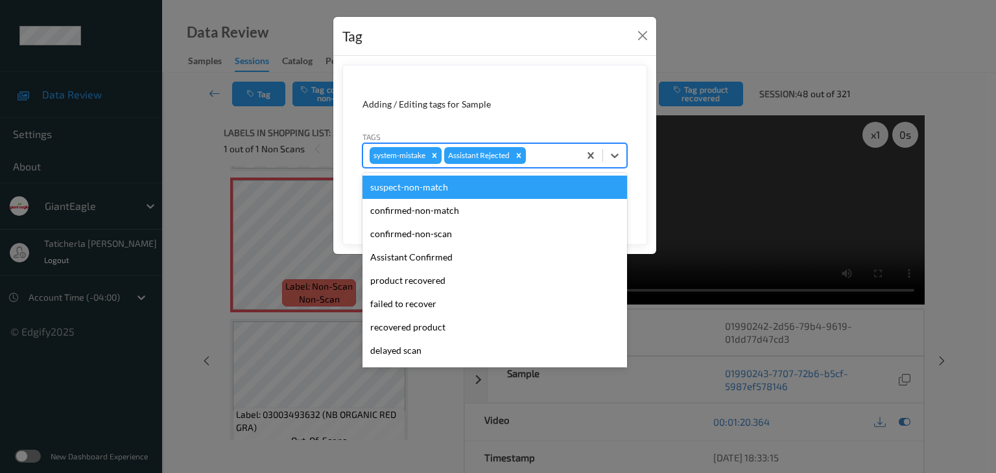
click at [563, 151] on div at bounding box center [551, 156] width 44 height 16
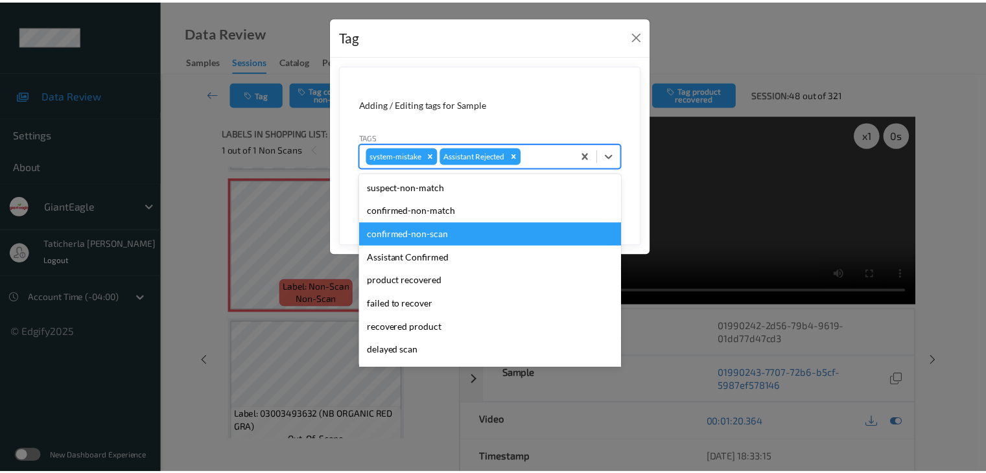
scroll to position [114, 0]
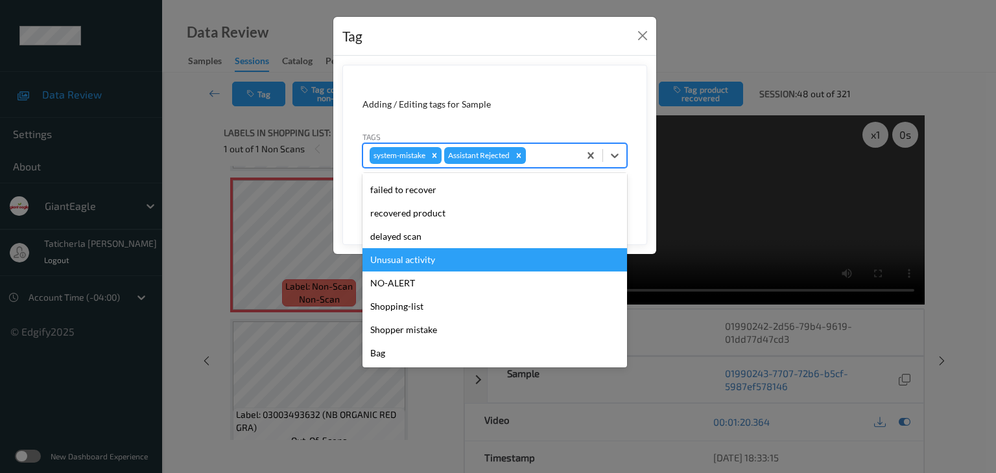
click at [458, 259] on div "Unusual activity" at bounding box center [495, 259] width 265 height 23
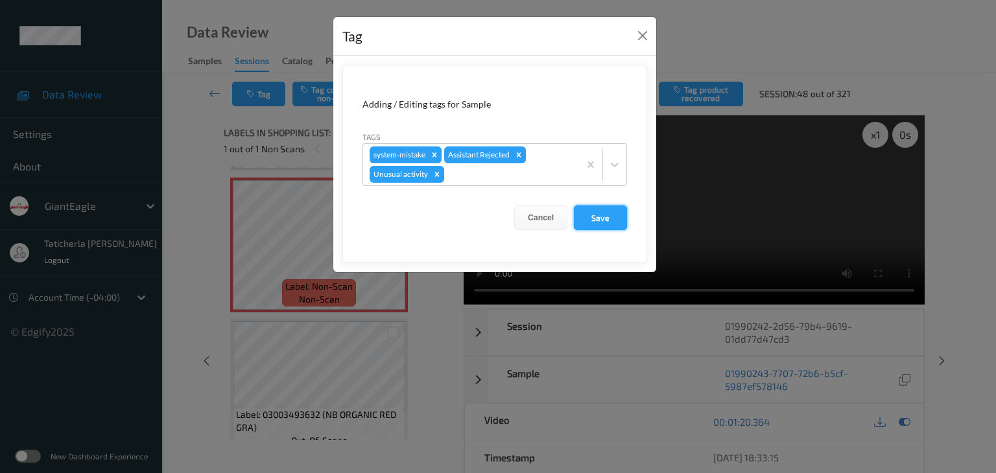
click at [601, 220] on button "Save" at bounding box center [600, 218] width 53 height 25
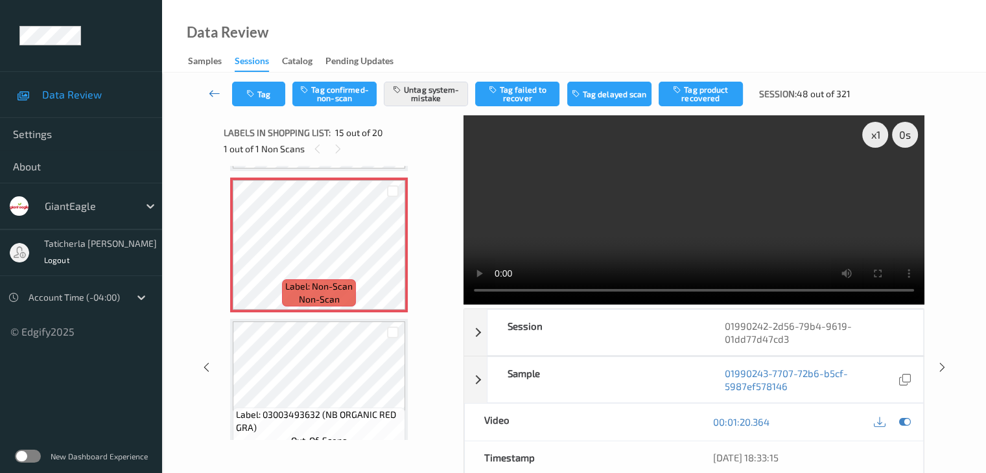
click at [210, 93] on icon at bounding box center [215, 93] width 12 height 13
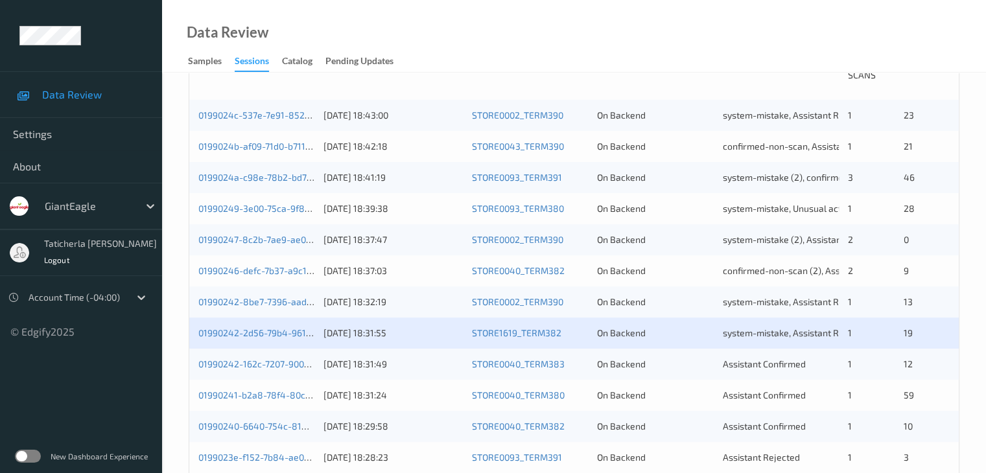
scroll to position [389, 0]
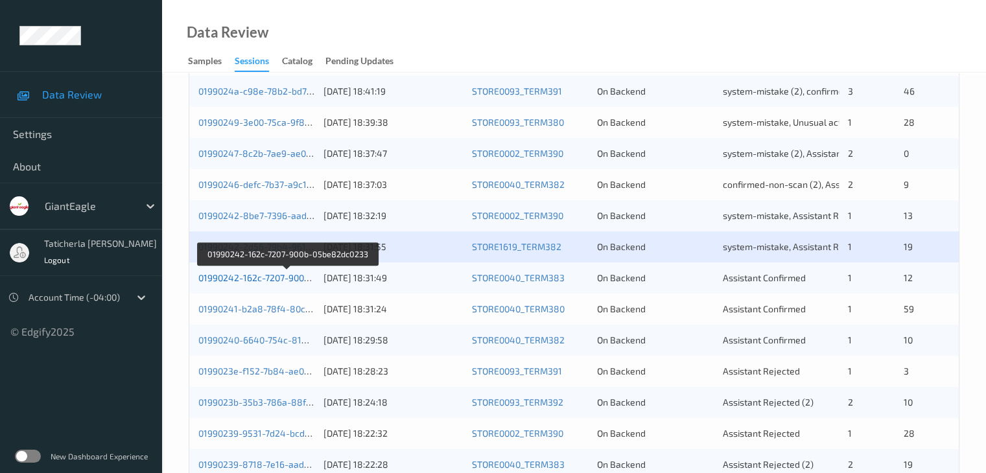
click at [277, 276] on link "01990242-162c-7207-900b-05be82dc0233" at bounding box center [286, 277] width 177 height 11
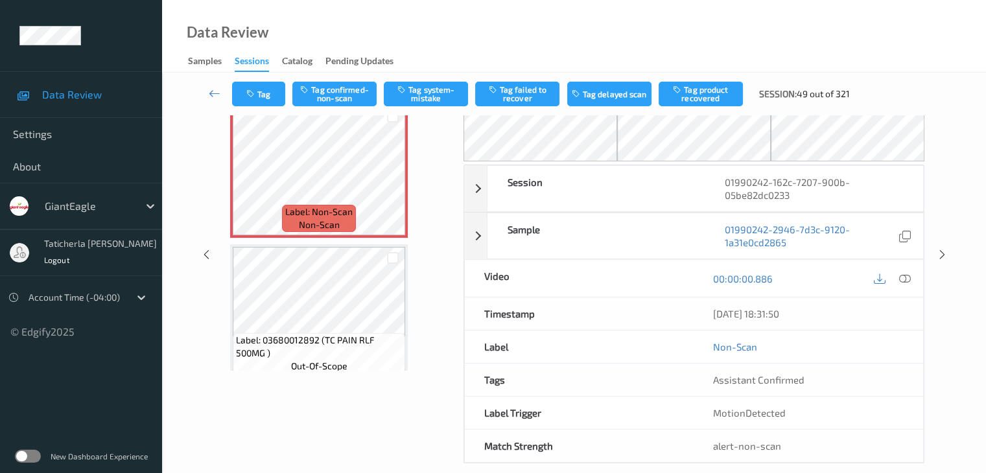
scroll to position [85, 0]
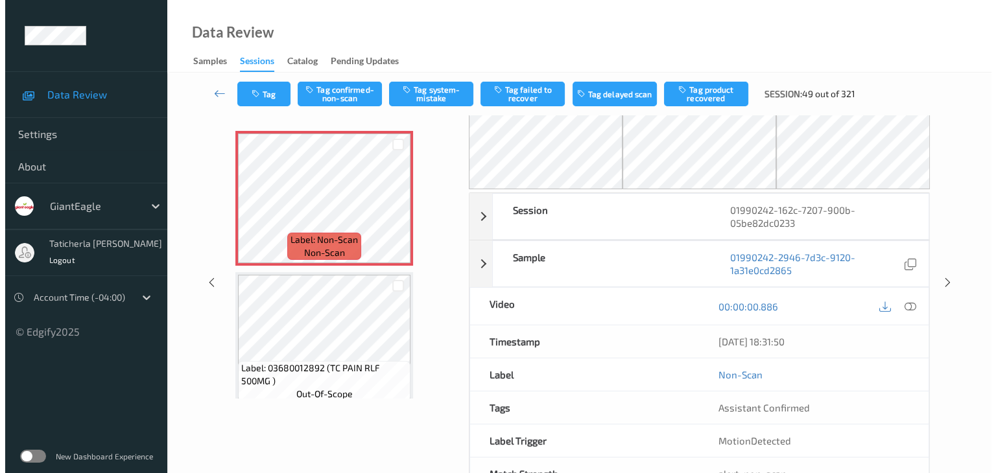
scroll to position [0, 0]
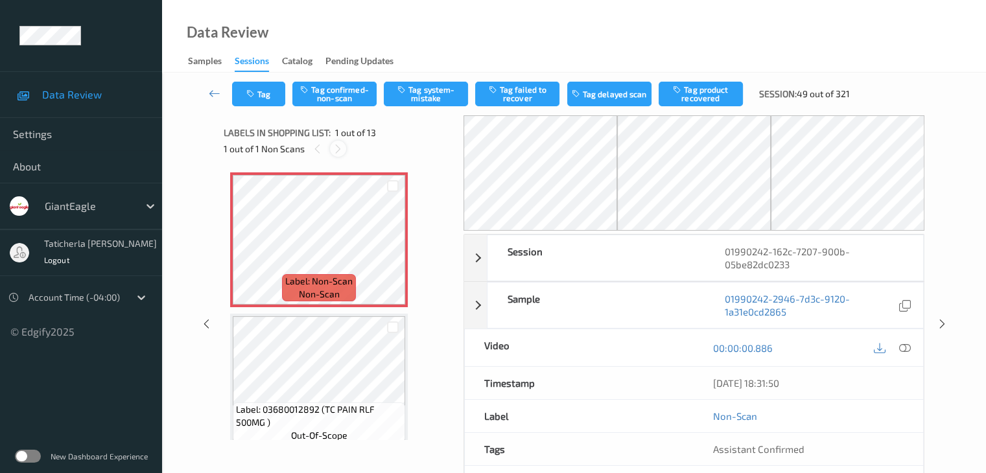
click at [333, 149] on icon at bounding box center [338, 149] width 11 height 12
click at [390, 253] on icon at bounding box center [393, 251] width 11 height 12
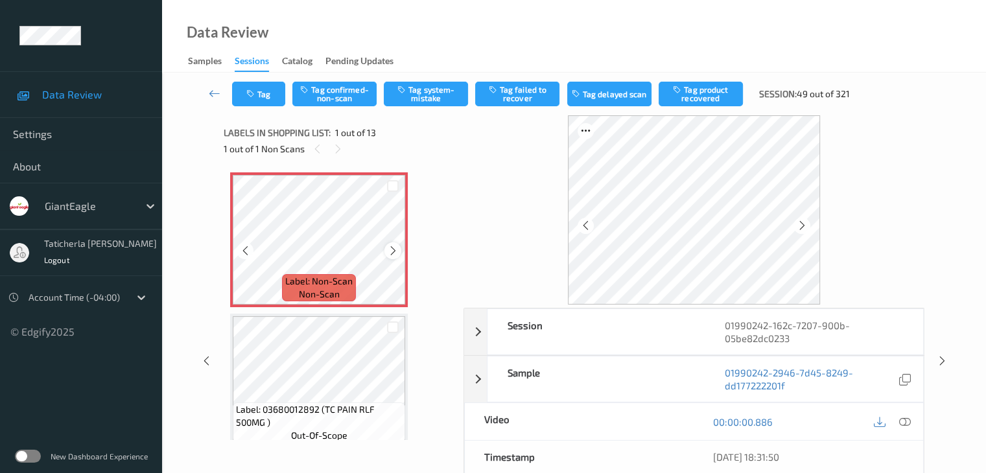
click at [392, 252] on icon at bounding box center [393, 251] width 11 height 12
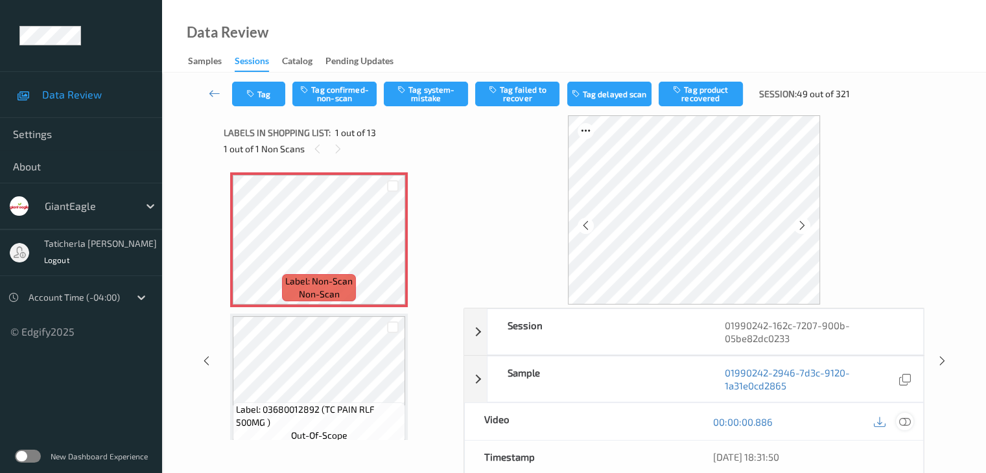
click at [902, 419] on icon at bounding box center [905, 422] width 12 height 12
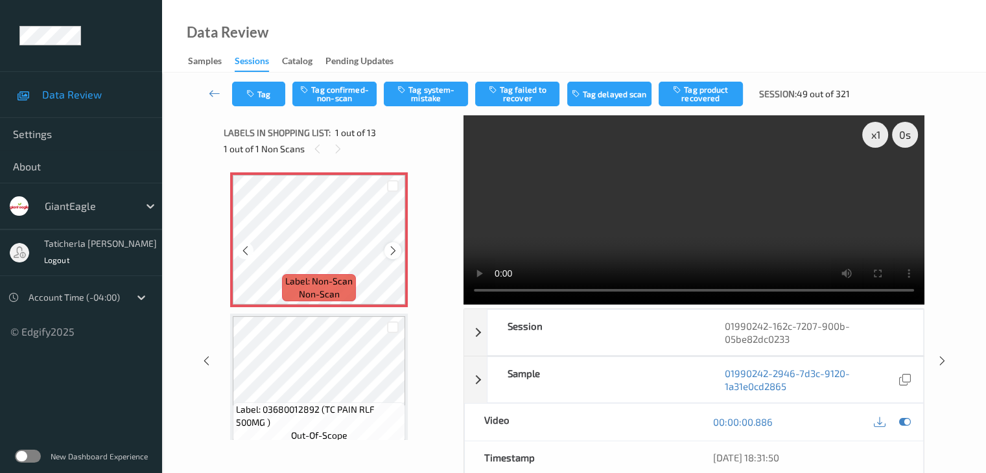
click at [392, 251] on icon at bounding box center [393, 251] width 11 height 12
click at [389, 250] on icon at bounding box center [393, 251] width 11 height 12
click at [728, 247] on video at bounding box center [694, 209] width 461 height 189
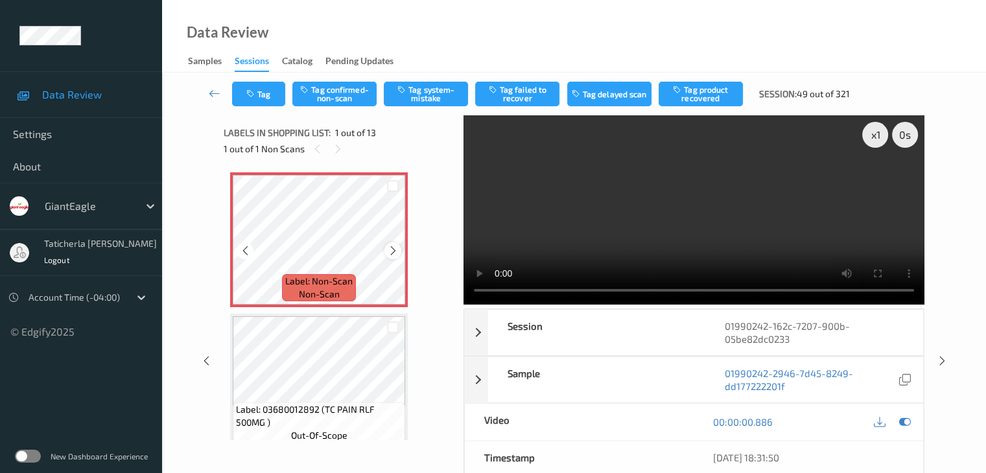
click at [390, 250] on icon at bounding box center [393, 251] width 11 height 12
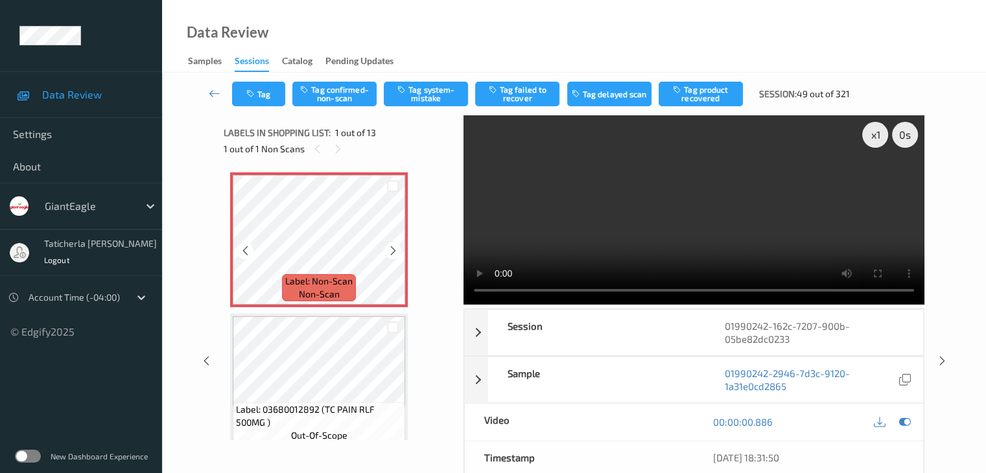
click at [390, 250] on icon at bounding box center [393, 251] width 11 height 12
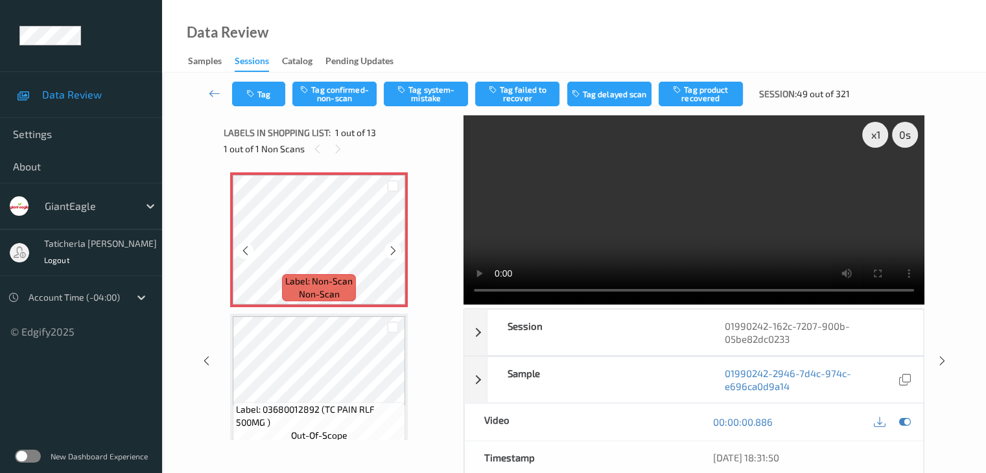
click at [390, 250] on icon at bounding box center [393, 251] width 11 height 12
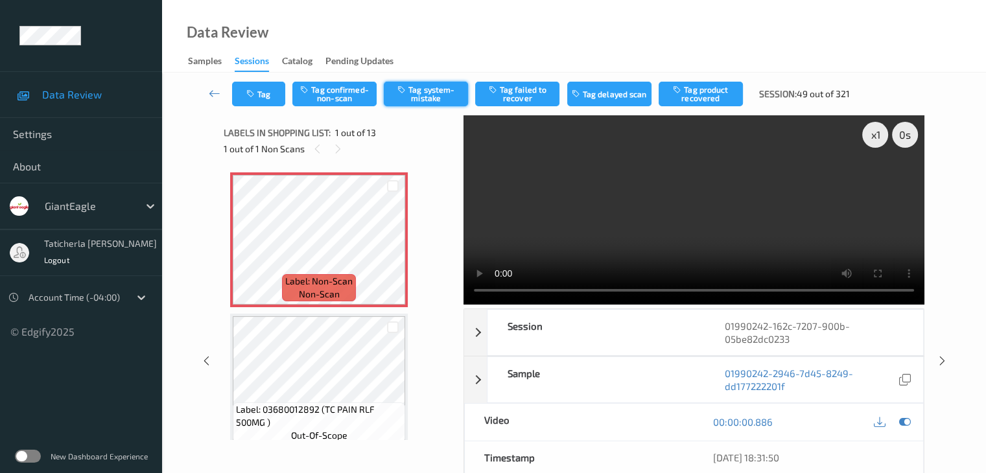
click at [429, 86] on button "Tag system-mistake" at bounding box center [426, 94] width 84 height 25
click at [261, 97] on button "Tag" at bounding box center [258, 94] width 53 height 25
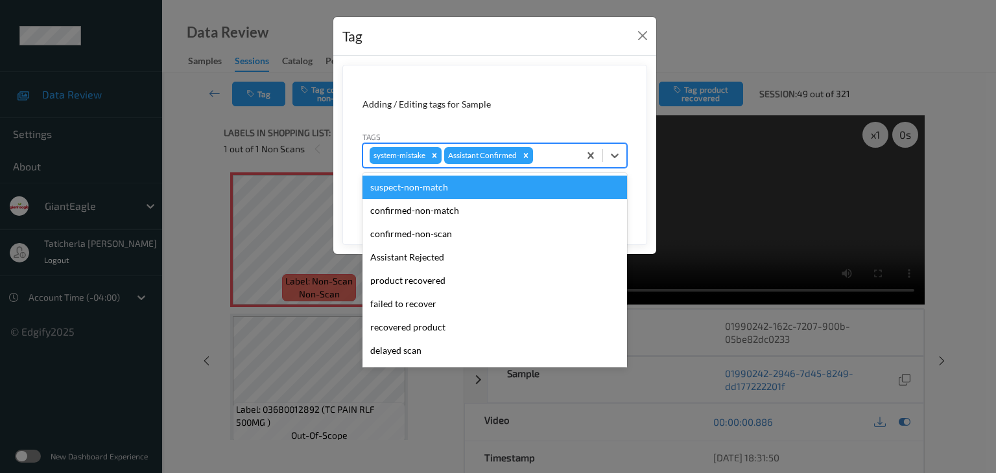
click at [564, 155] on div at bounding box center [554, 156] width 37 height 16
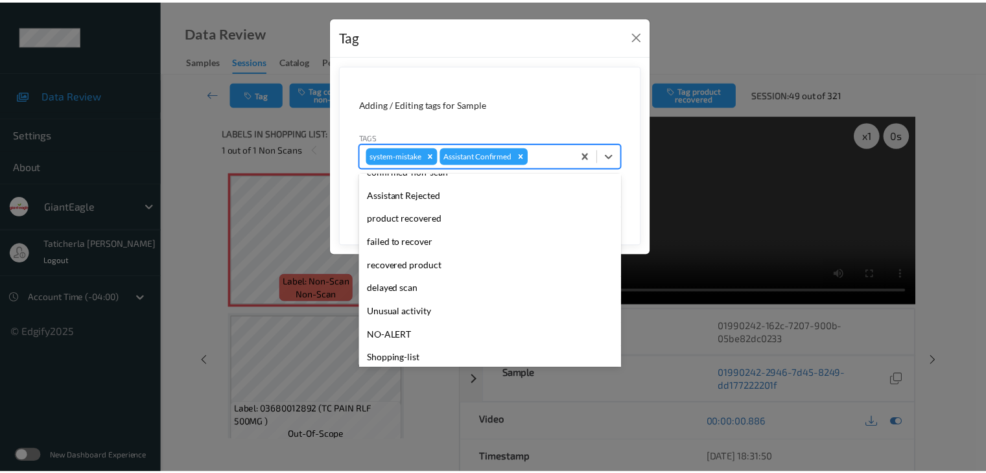
scroll to position [114, 0]
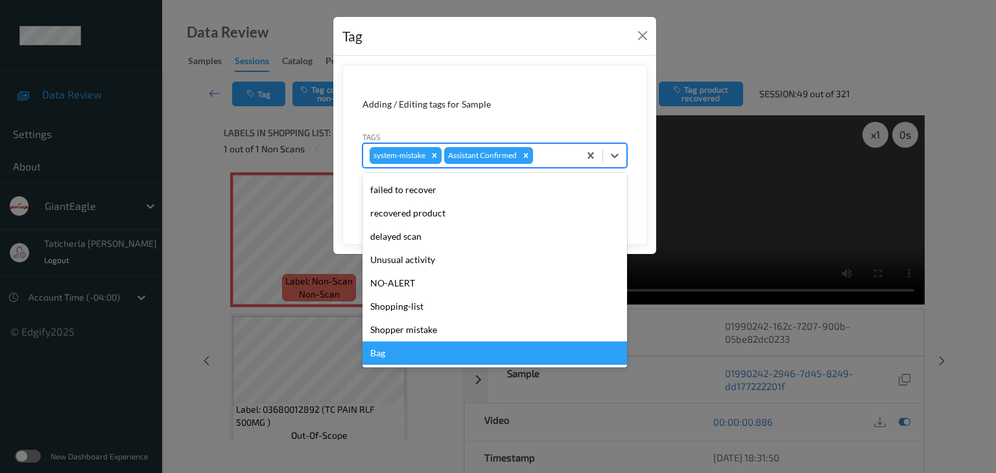
click at [445, 353] on div "Bag" at bounding box center [495, 353] width 265 height 23
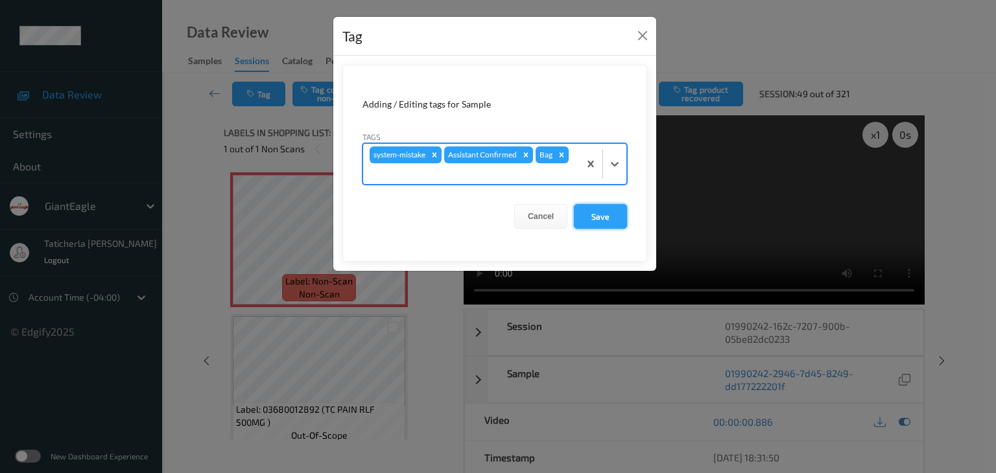
click at [588, 211] on button "Save" at bounding box center [600, 216] width 53 height 25
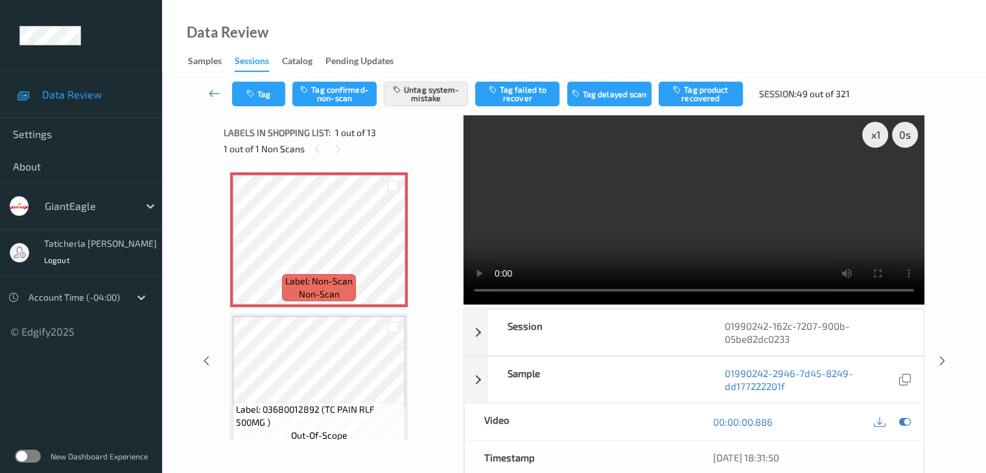
click at [209, 92] on icon at bounding box center [215, 93] width 12 height 13
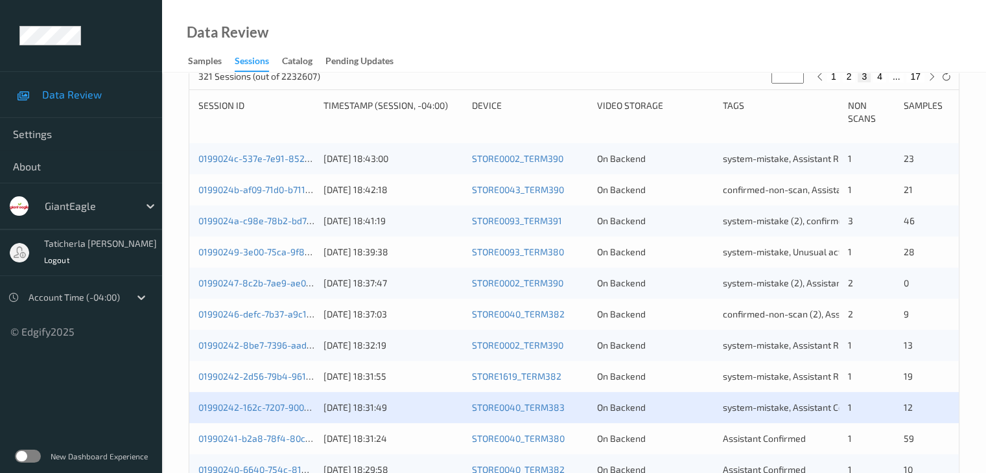
scroll to position [519, 0]
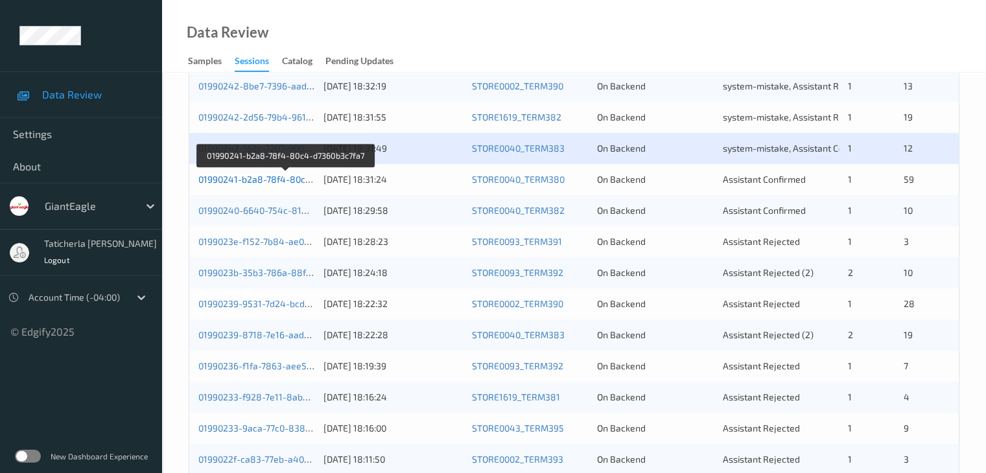
click at [271, 178] on link "01990241-b2a8-78f4-80c4-d7360b3c7fa7" at bounding box center [285, 179] width 174 height 11
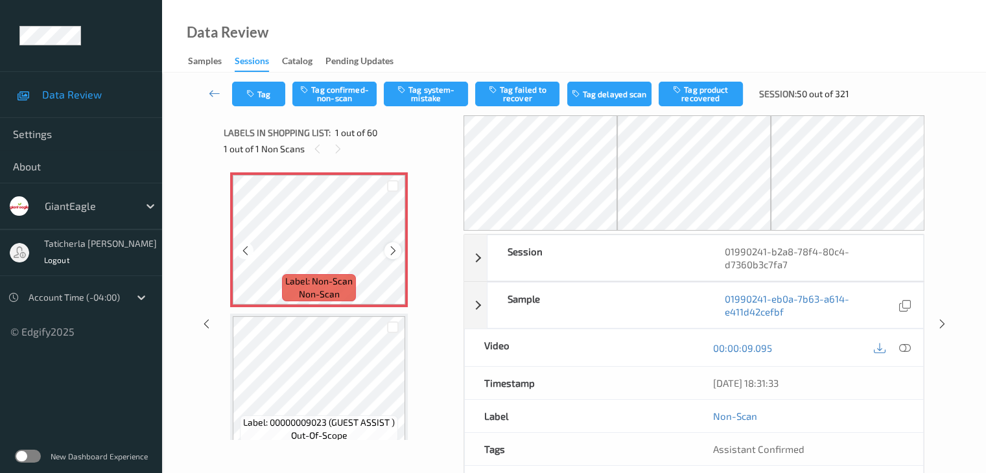
click at [390, 250] on icon at bounding box center [393, 251] width 11 height 12
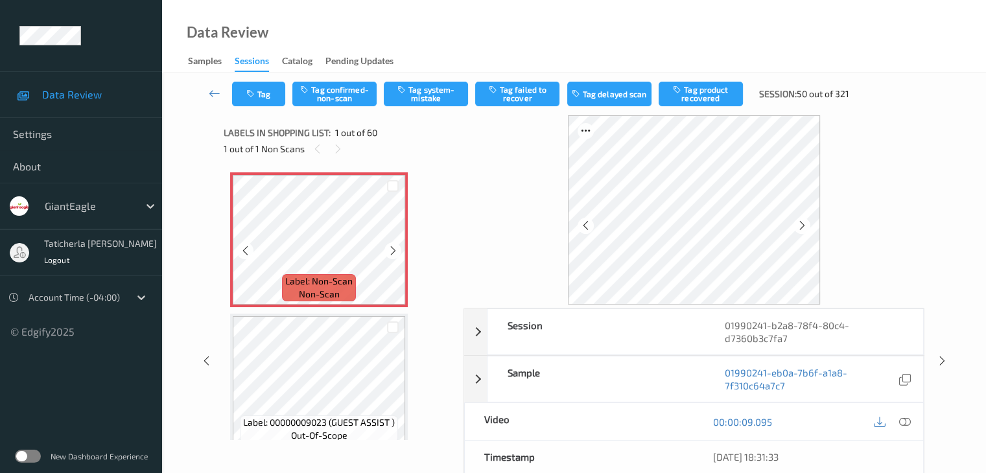
click at [390, 250] on icon at bounding box center [393, 251] width 11 height 12
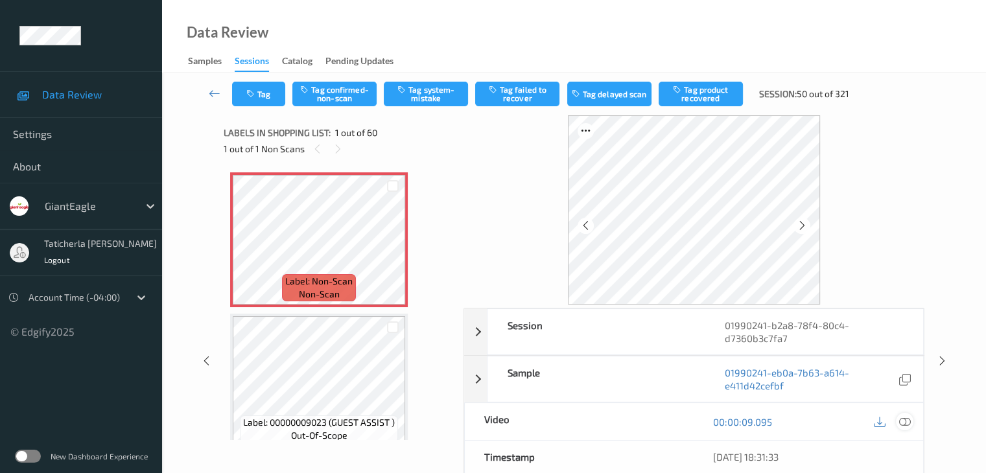
click at [902, 420] on icon at bounding box center [905, 422] width 12 height 12
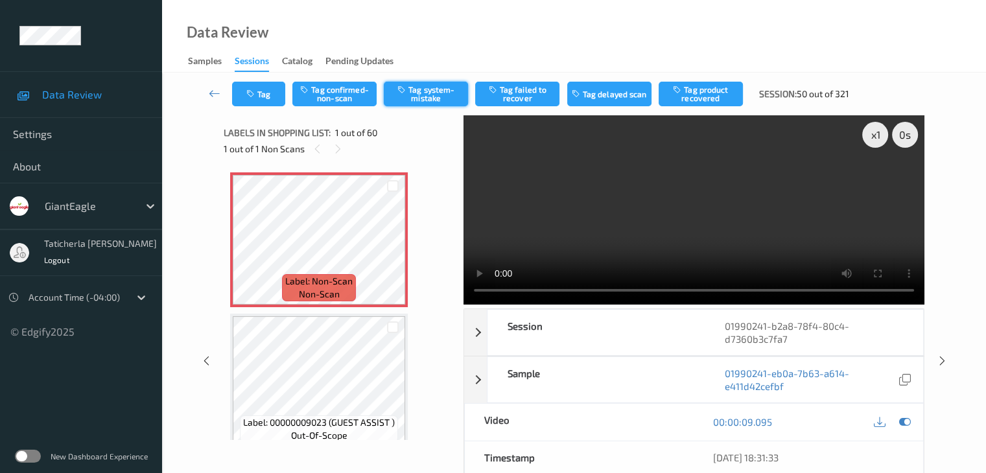
click at [445, 95] on button "Tag system-mistake" at bounding box center [426, 94] width 84 height 25
click at [263, 92] on button "Tag" at bounding box center [258, 94] width 53 height 25
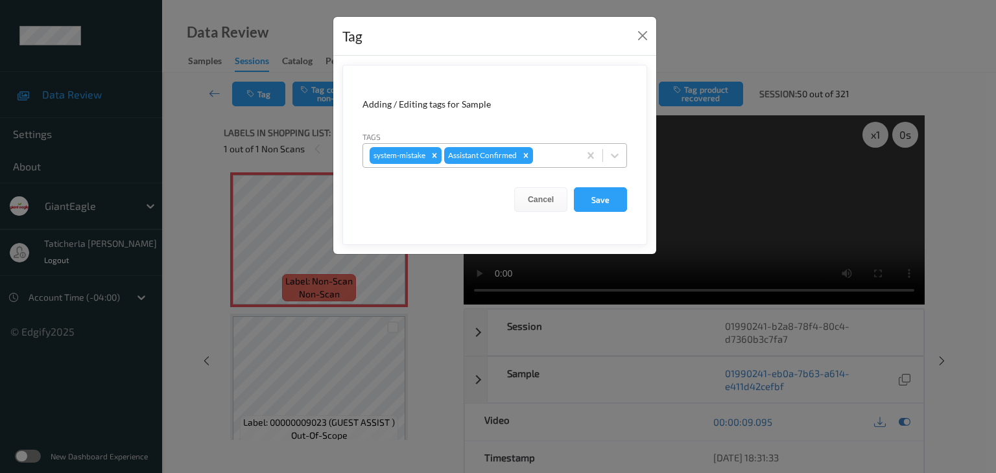
click at [555, 158] on div at bounding box center [554, 156] width 37 height 16
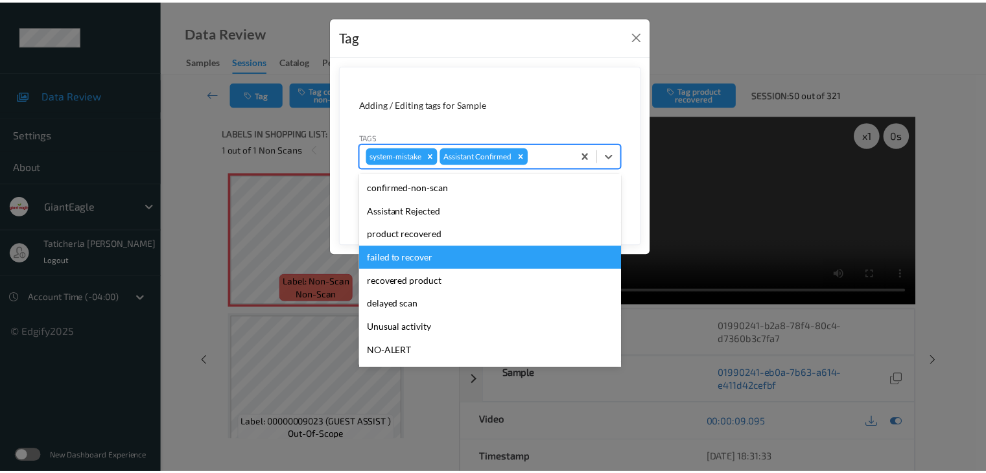
scroll to position [114, 0]
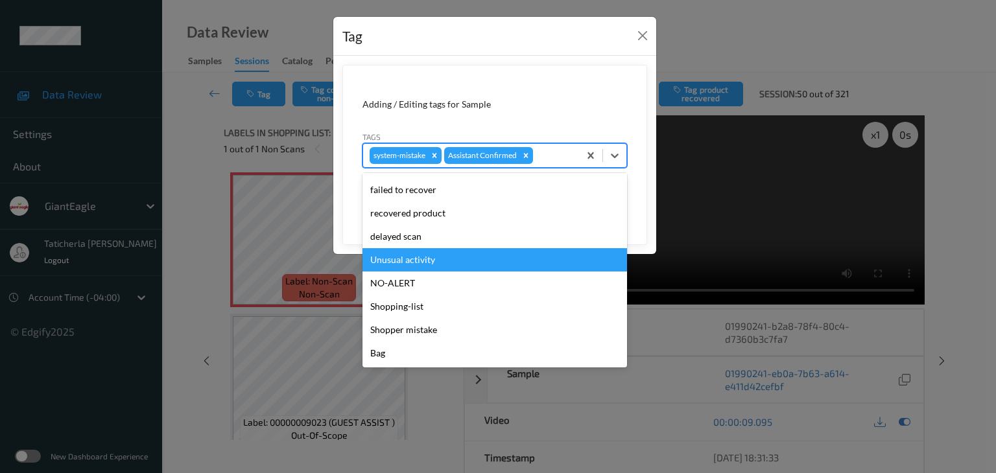
click at [451, 257] on div "Unusual activity" at bounding box center [495, 259] width 265 height 23
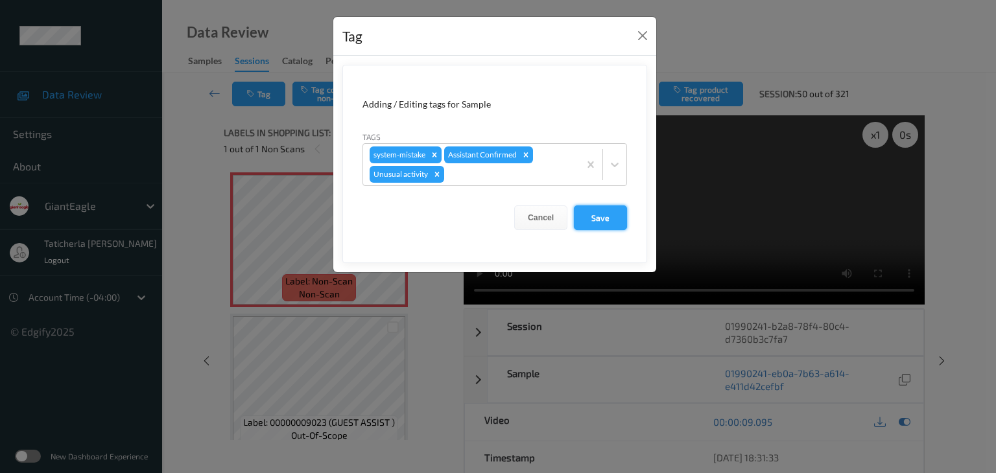
click at [602, 218] on button "Save" at bounding box center [600, 218] width 53 height 25
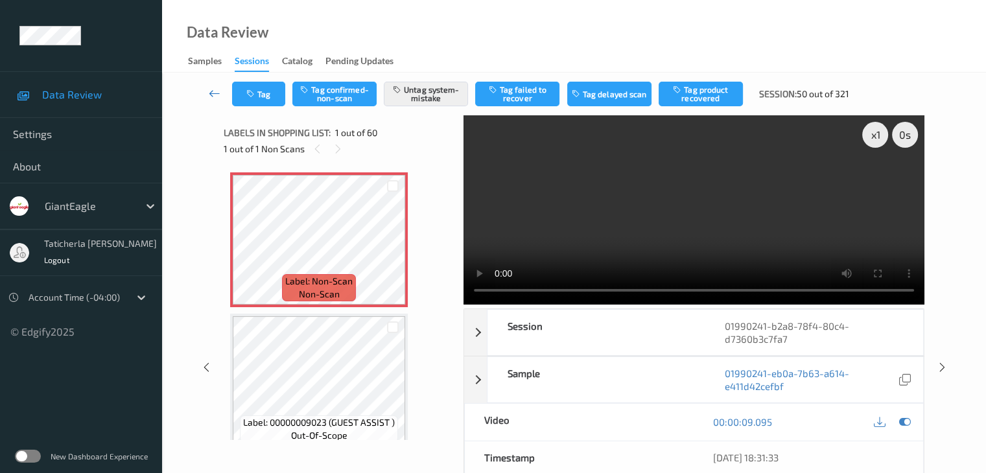
click at [215, 86] on link at bounding box center [215, 94] width 34 height 25
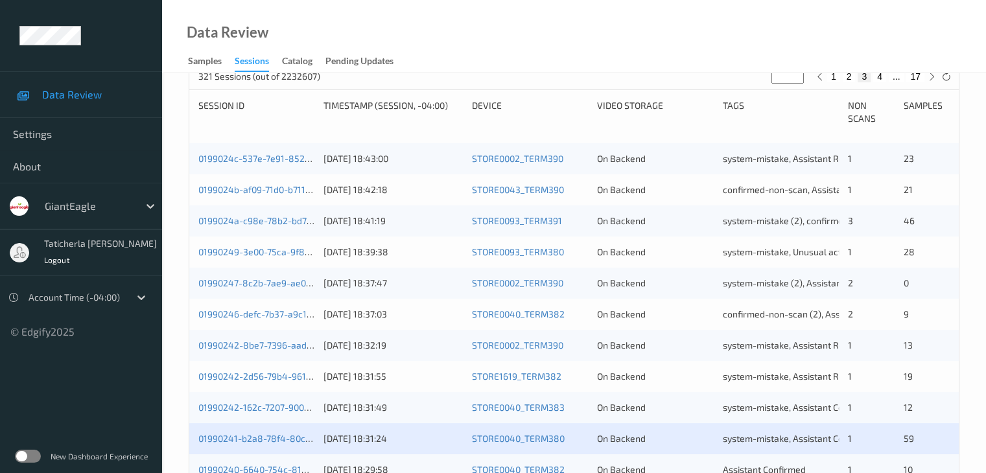
scroll to position [519, 0]
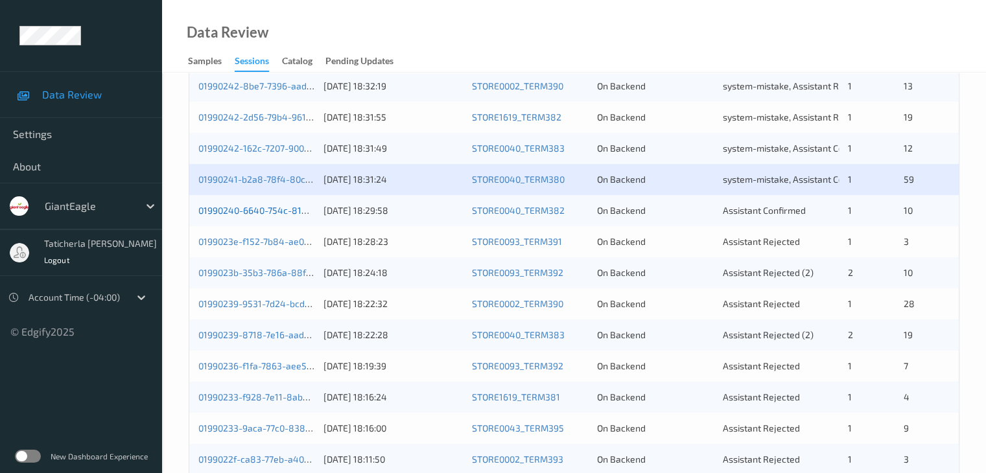
click at [278, 209] on link "01990240-6640-754c-8142-78d0d4e944d4" at bounding box center [289, 210] width 182 height 11
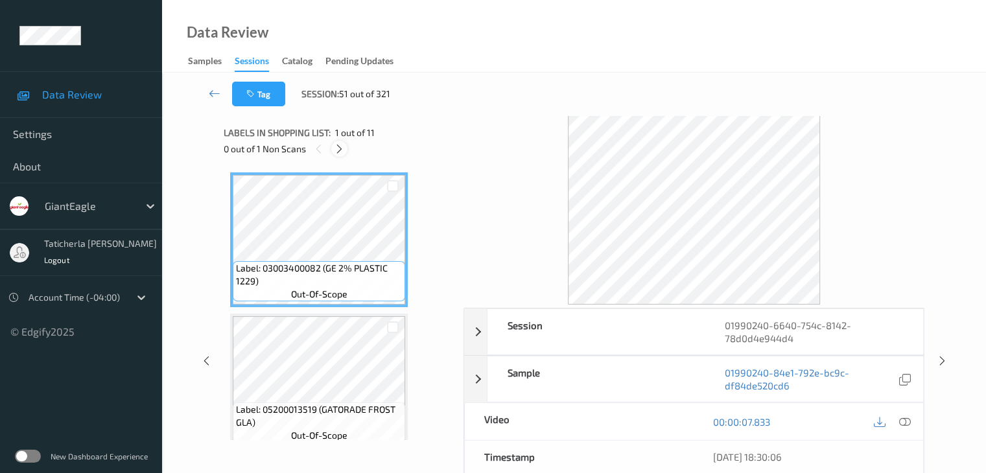
click at [342, 144] on icon at bounding box center [339, 149] width 11 height 12
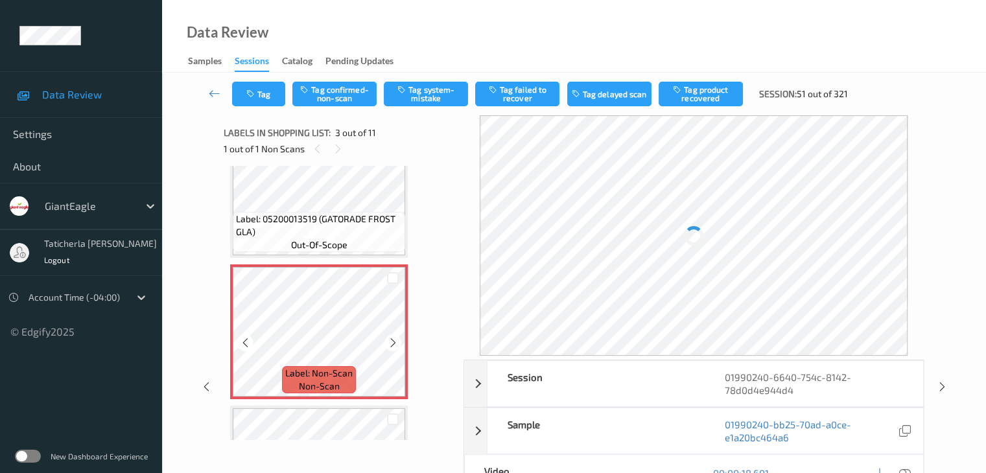
scroll to position [278, 0]
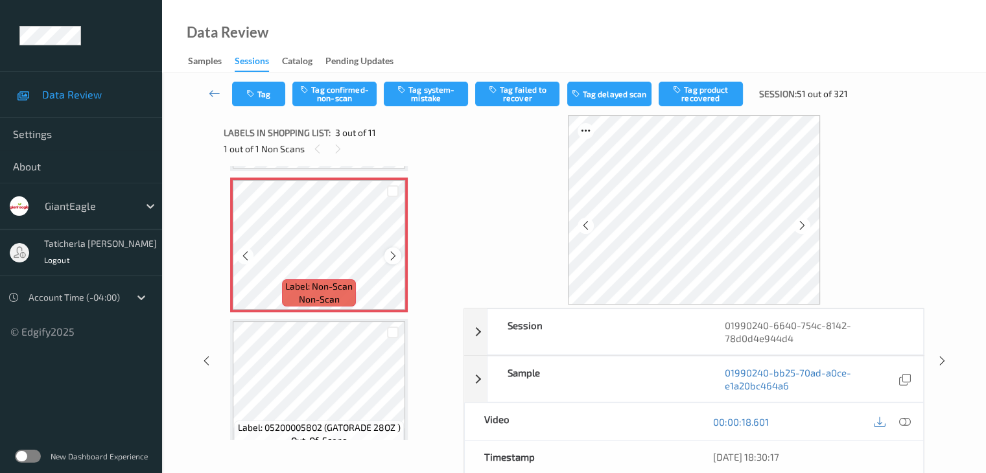
click at [398, 252] on icon at bounding box center [393, 256] width 11 height 12
click at [903, 420] on icon at bounding box center [905, 422] width 12 height 12
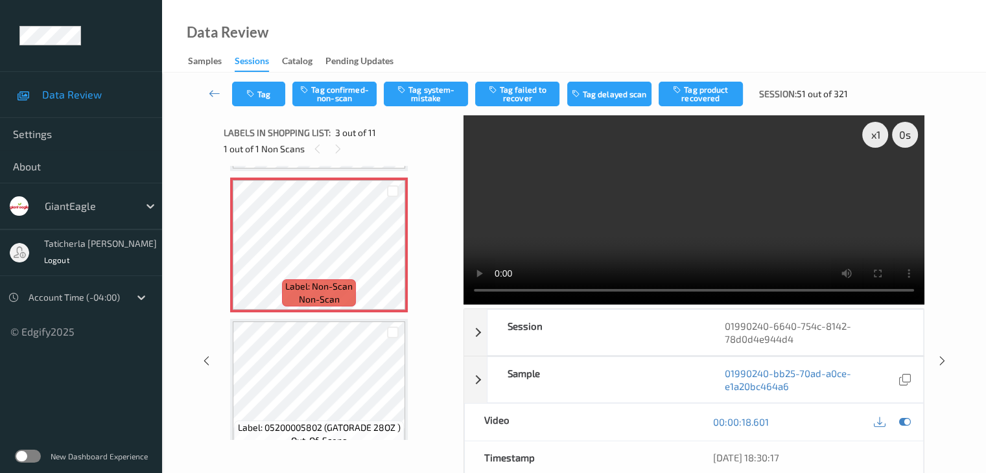
click at [877, 182] on video at bounding box center [694, 209] width 461 height 189
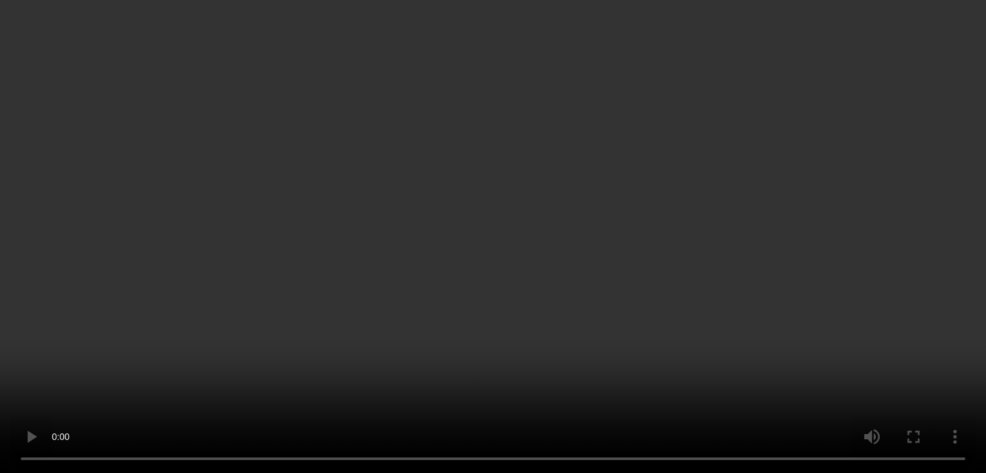
scroll to position [148, 0]
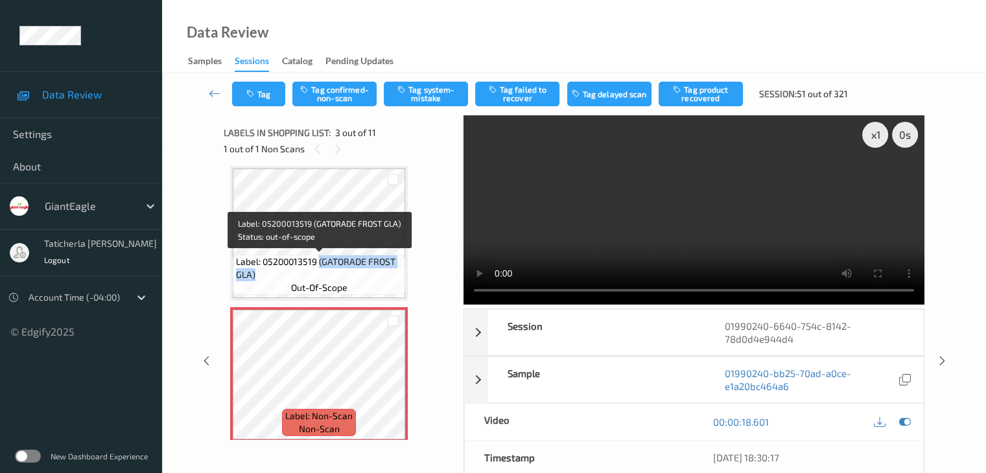
drag, startPoint x: 319, startPoint y: 260, endPoint x: 402, endPoint y: 276, distance: 84.6
click at [402, 276] on div "Label: 05200013519 (GATORADE FROST GLA) out-of-scope" at bounding box center [319, 275] width 173 height 40
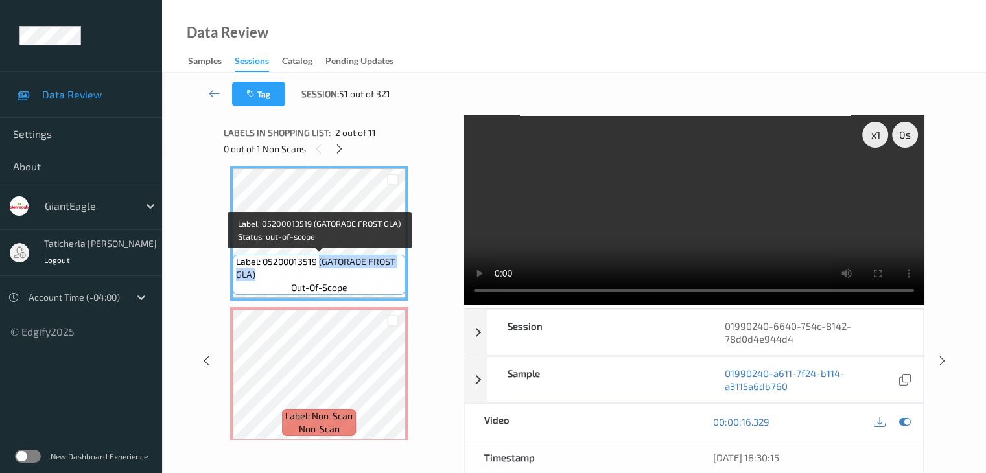
copy span "(GATORADE FROST GLA)"
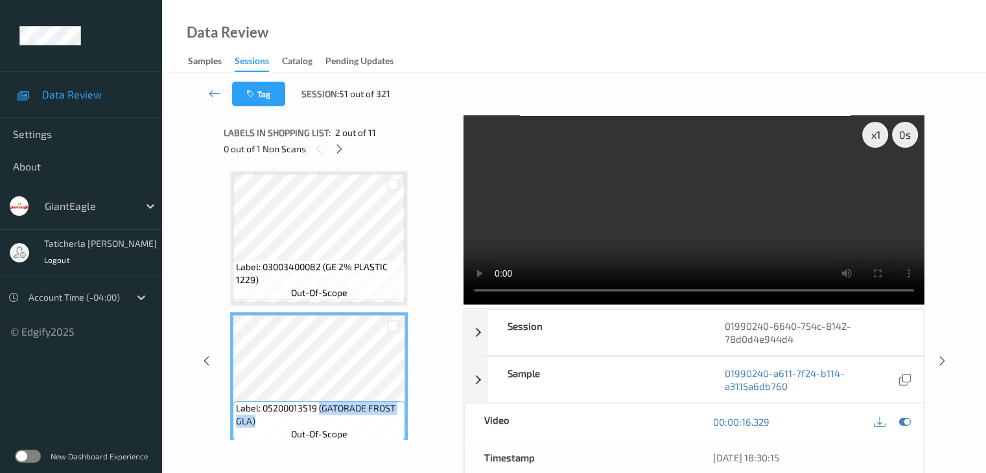
scroll to position [0, 0]
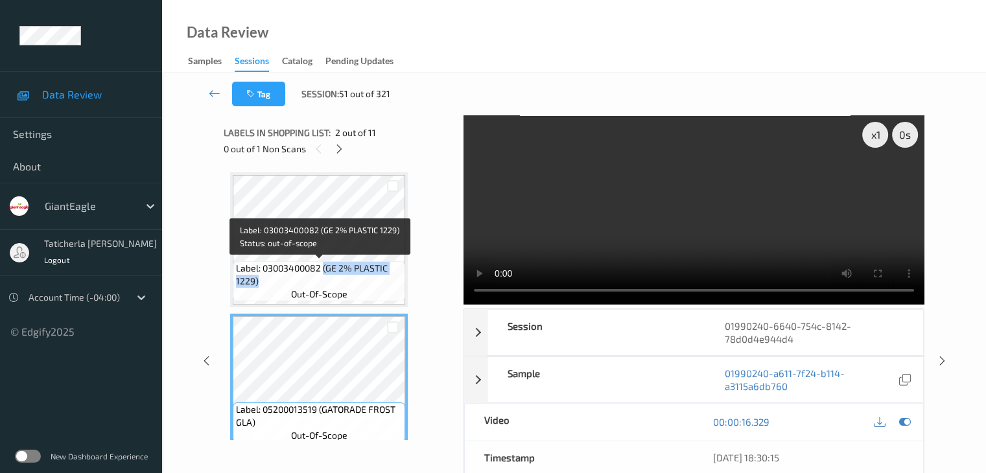
drag, startPoint x: 324, startPoint y: 269, endPoint x: 387, endPoint y: 287, distance: 65.5
click at [387, 287] on span "Label: 03003400082 (GE 2% PLASTIC 1229)" at bounding box center [319, 275] width 166 height 26
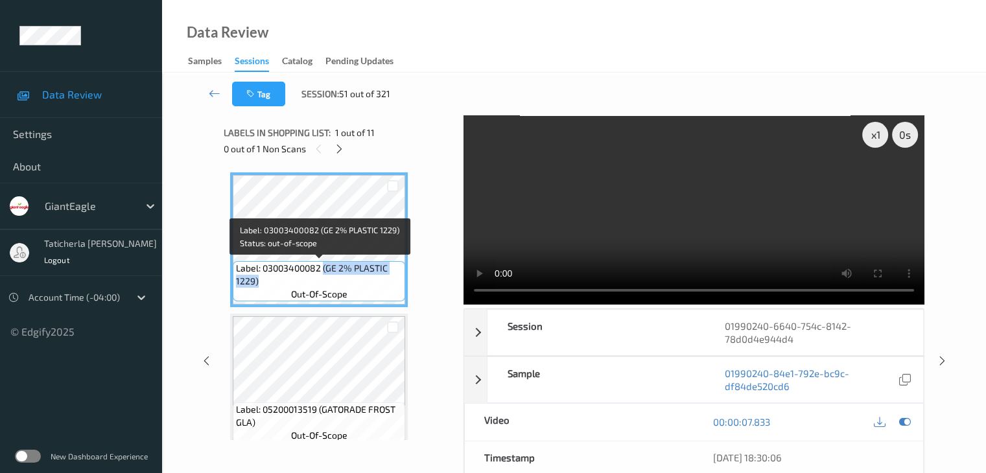
copy span "(GE 2% PLASTIC 1229)"
click at [370, 286] on span "Label: 03003400082 (GE 2% PLASTIC 1229)" at bounding box center [319, 275] width 166 height 26
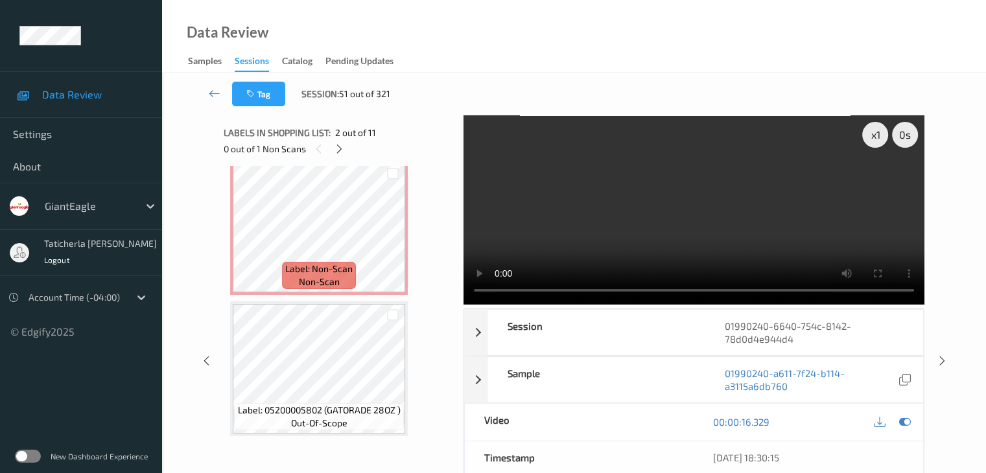
scroll to position [324, 0]
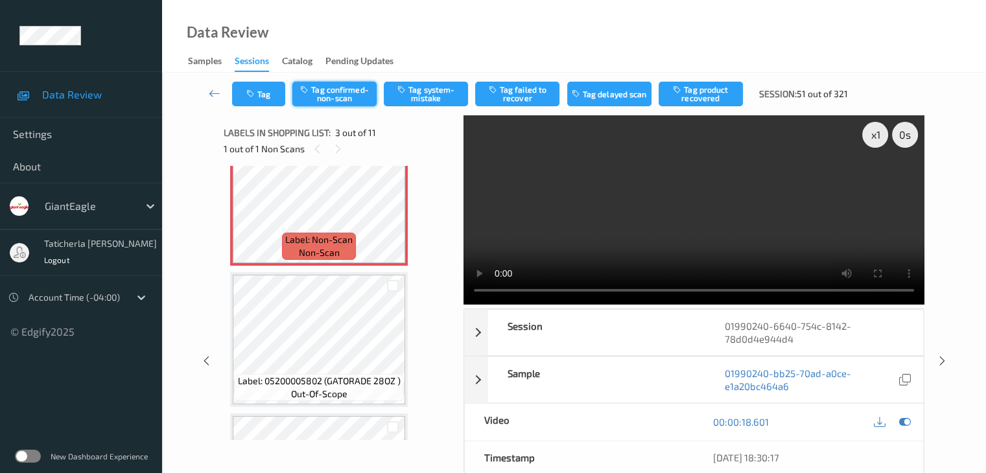
click at [335, 94] on button "Tag confirmed-non-scan" at bounding box center [334, 94] width 84 height 25
click at [691, 89] on button "Tag product recovered" at bounding box center [701, 94] width 84 height 25
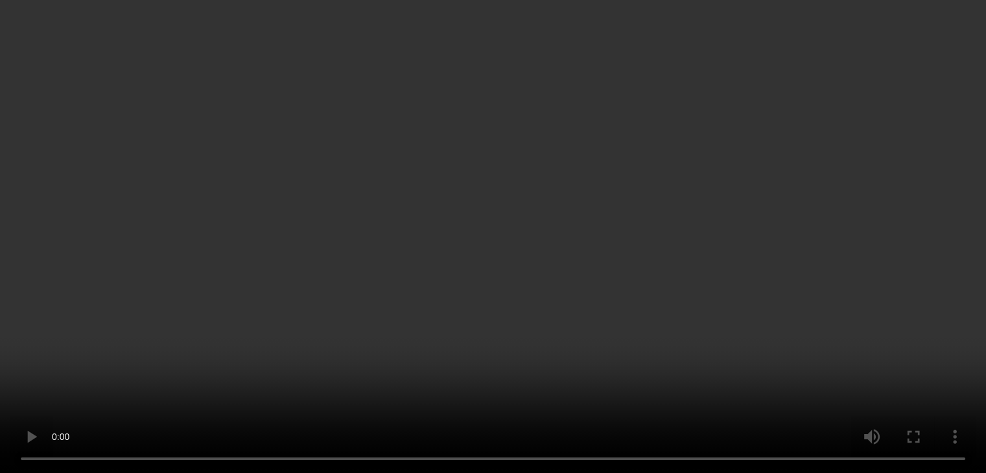
scroll to position [0, 0]
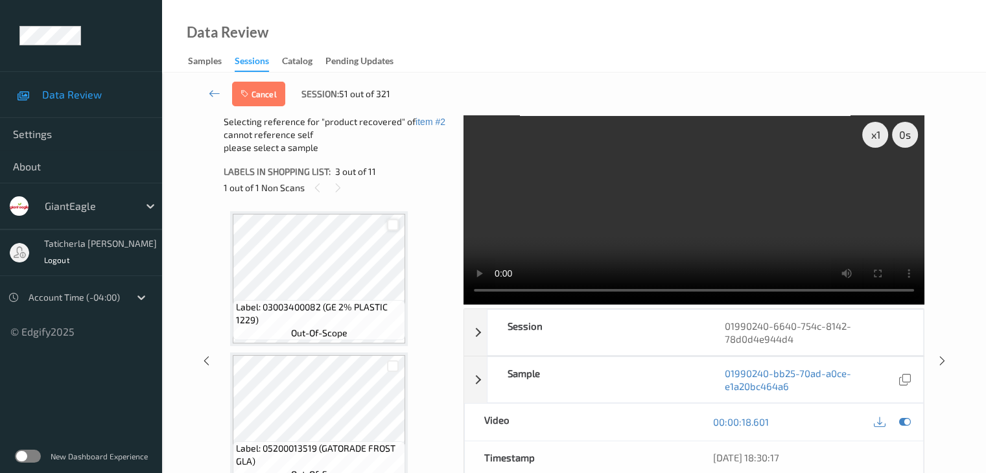
click at [394, 225] on div at bounding box center [393, 225] width 12 height 12
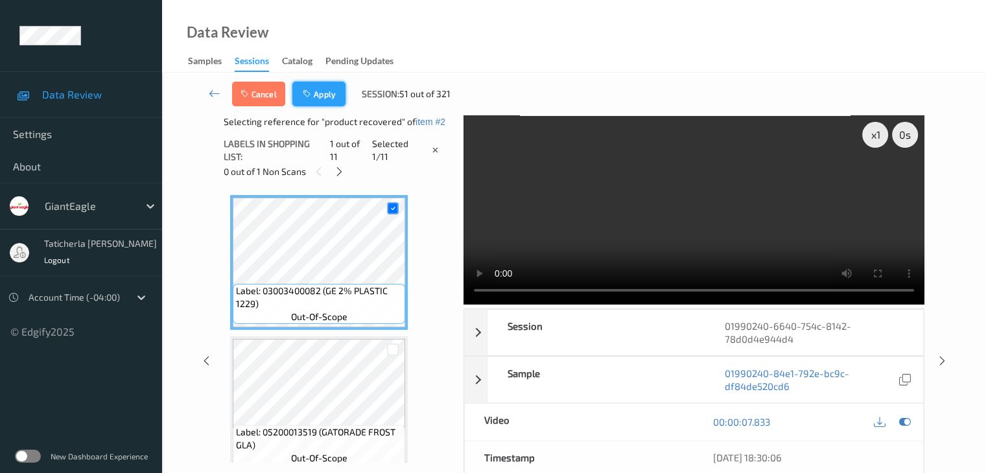
click at [324, 95] on button "Apply" at bounding box center [318, 94] width 53 height 25
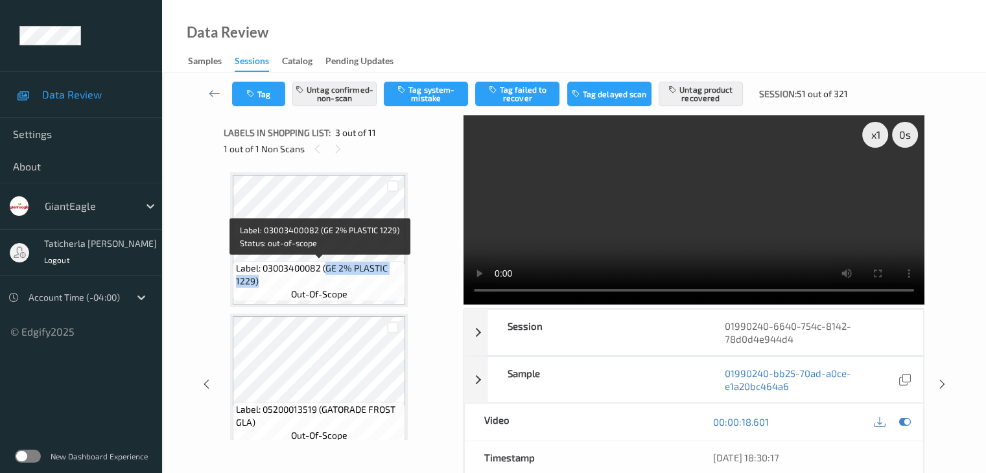
drag, startPoint x: 327, startPoint y: 268, endPoint x: 387, endPoint y: 278, distance: 60.6
click at [387, 278] on span "Label: 03003400082 (GE 2% PLASTIC 1229)" at bounding box center [319, 275] width 166 height 26
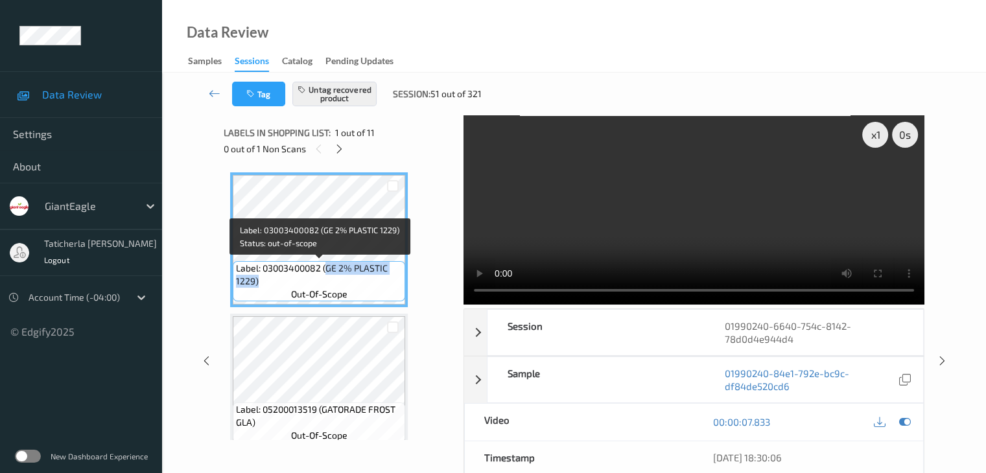
copy span "GE 2% PLASTIC 1229)"
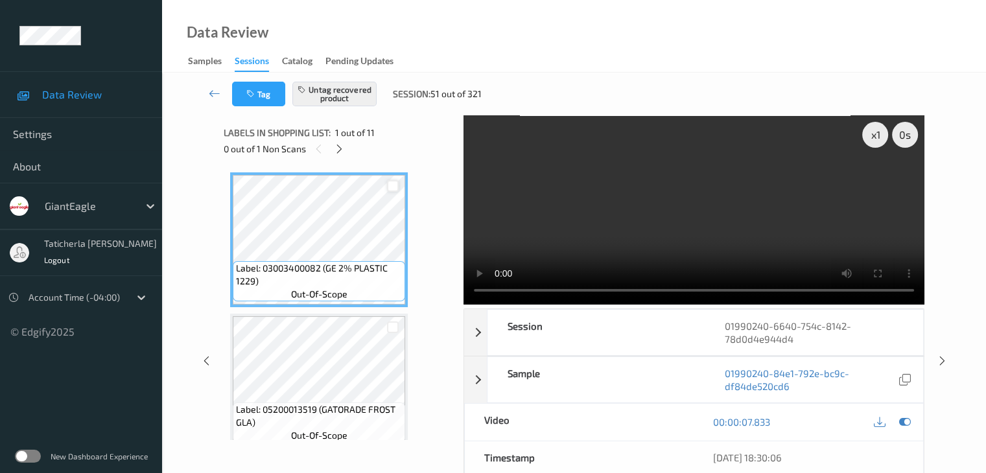
click at [390, 184] on div at bounding box center [393, 186] width 12 height 12
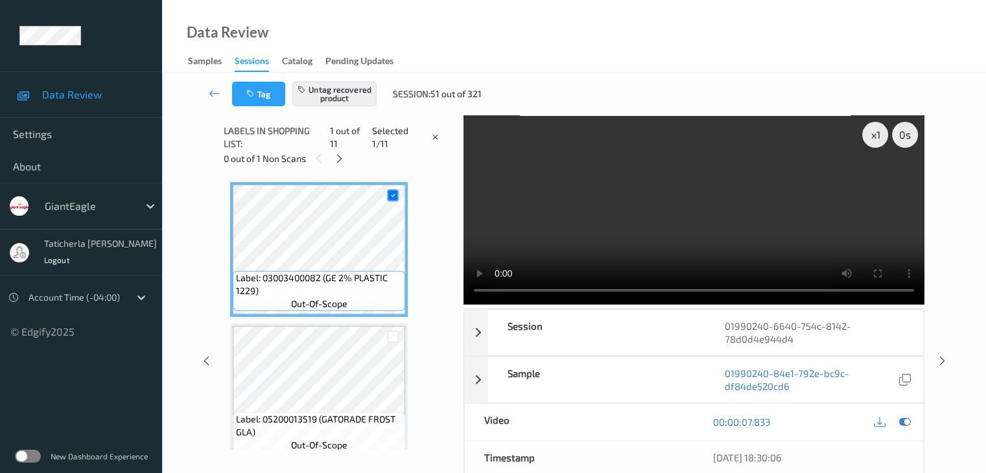
click at [214, 88] on icon at bounding box center [215, 93] width 12 height 13
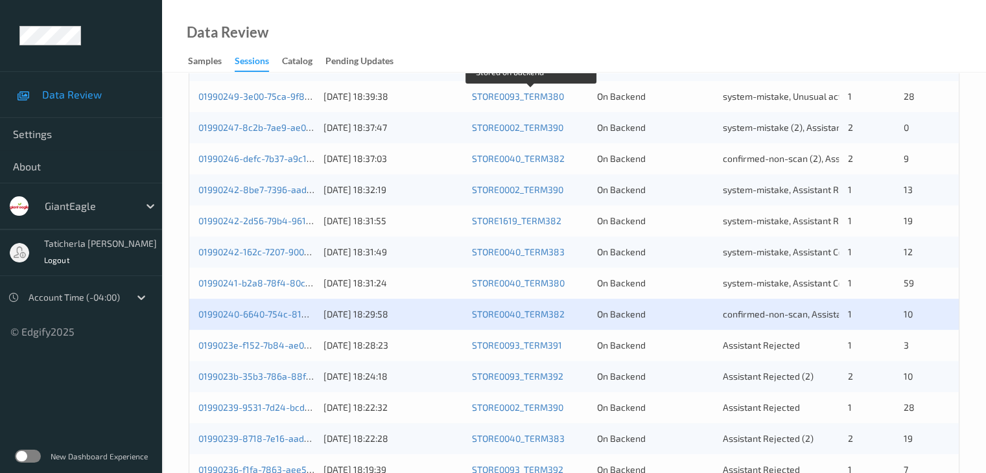
scroll to position [519, 0]
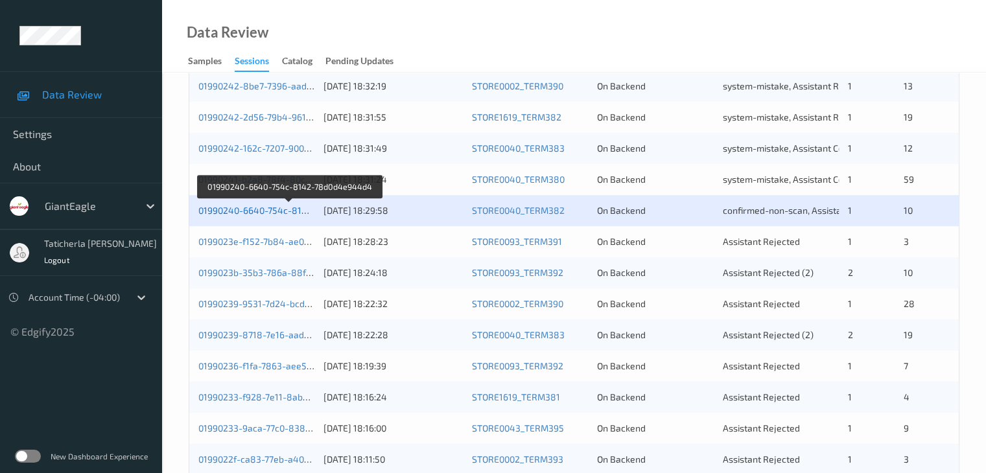
click at [291, 214] on link "01990240-6640-754c-8142-78d0d4e944d4" at bounding box center [289, 210] width 182 height 11
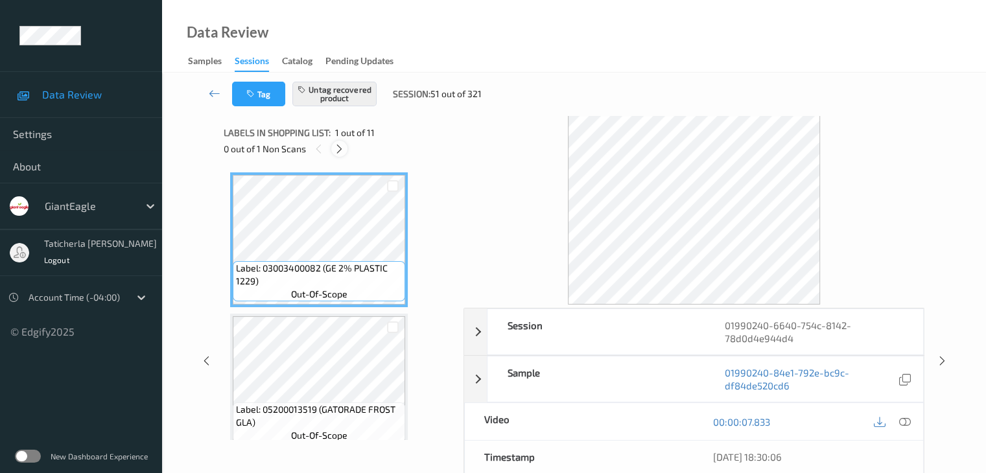
click at [340, 147] on icon at bounding box center [339, 149] width 11 height 12
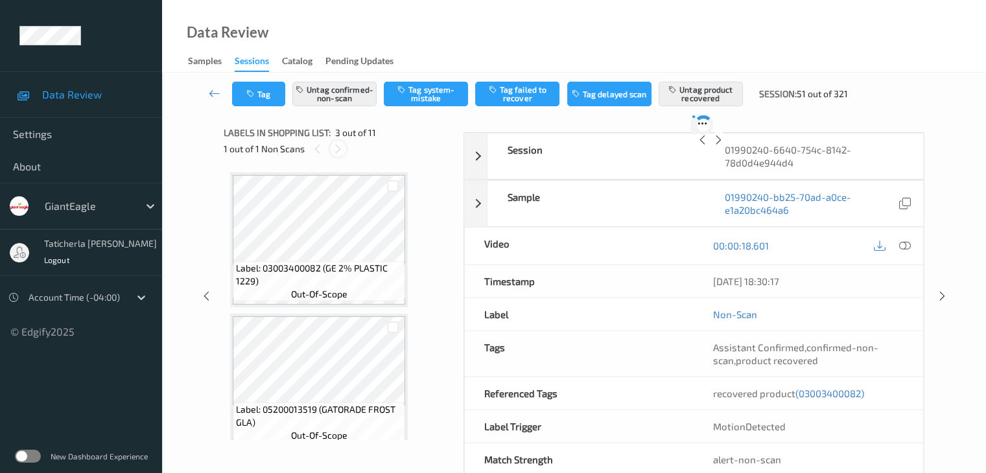
scroll to position [148, 0]
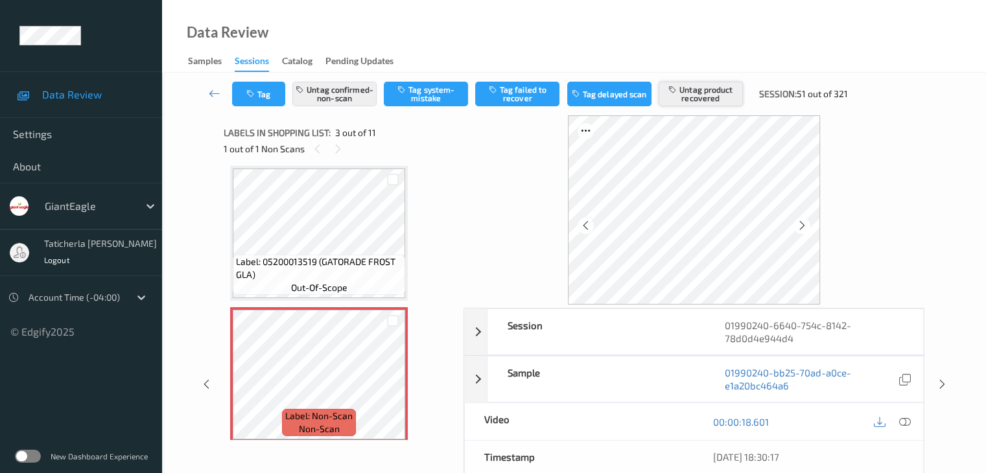
click at [724, 86] on button "Untag product recovered" at bounding box center [701, 94] width 84 height 25
click at [706, 97] on button "Tag product recovered" at bounding box center [701, 94] width 84 height 25
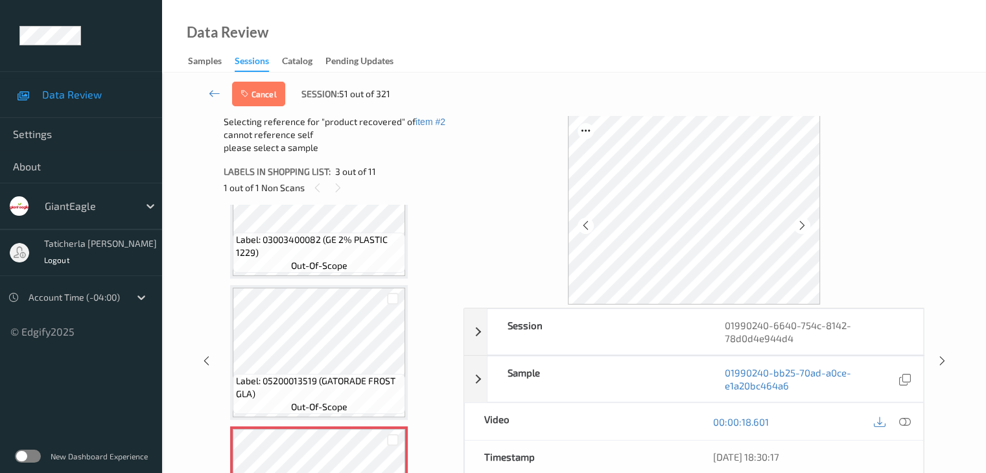
scroll to position [0, 0]
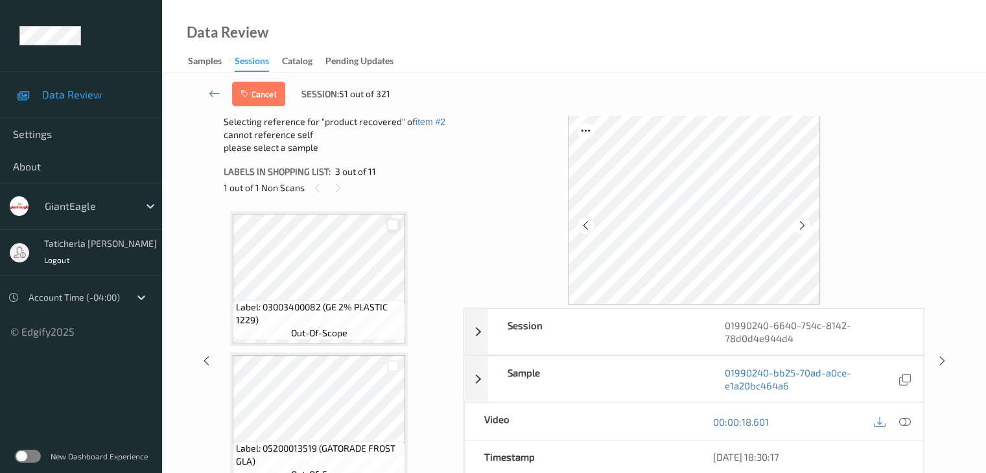
click at [389, 226] on div at bounding box center [393, 225] width 12 height 12
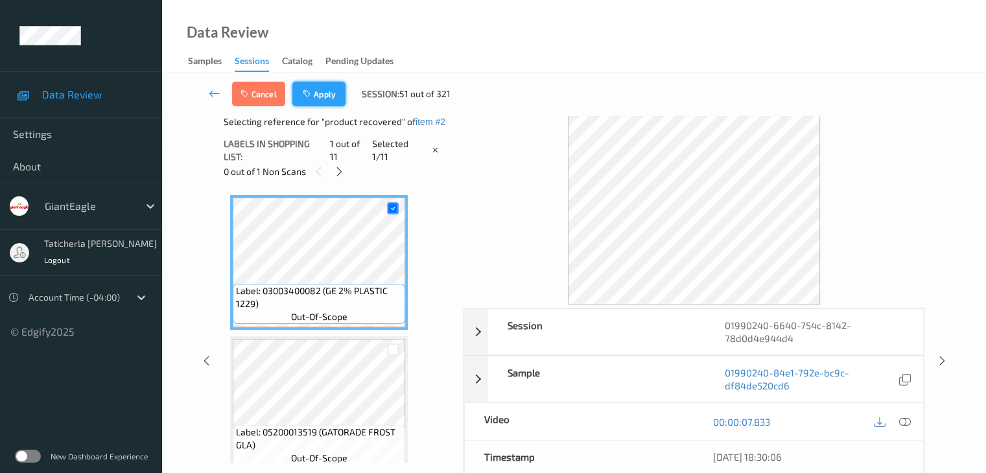
click at [335, 91] on button "Apply" at bounding box center [318, 94] width 53 height 25
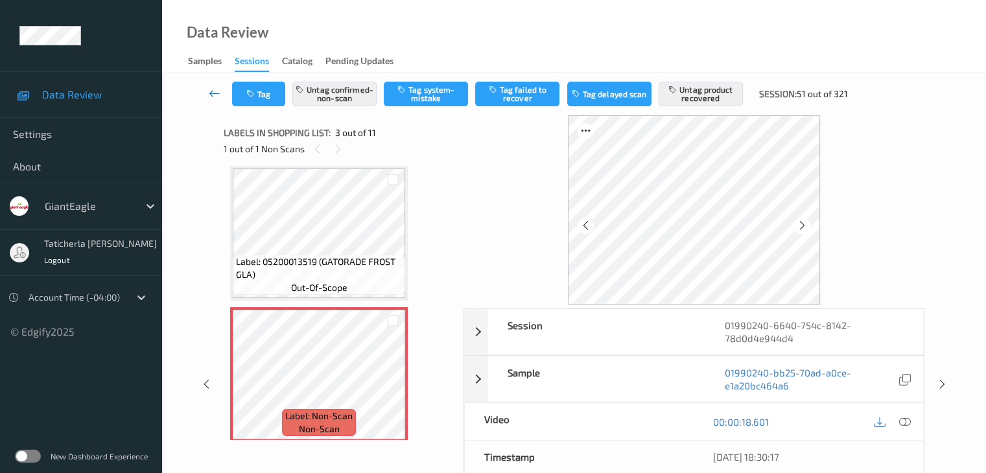
click at [216, 94] on icon at bounding box center [215, 93] width 12 height 13
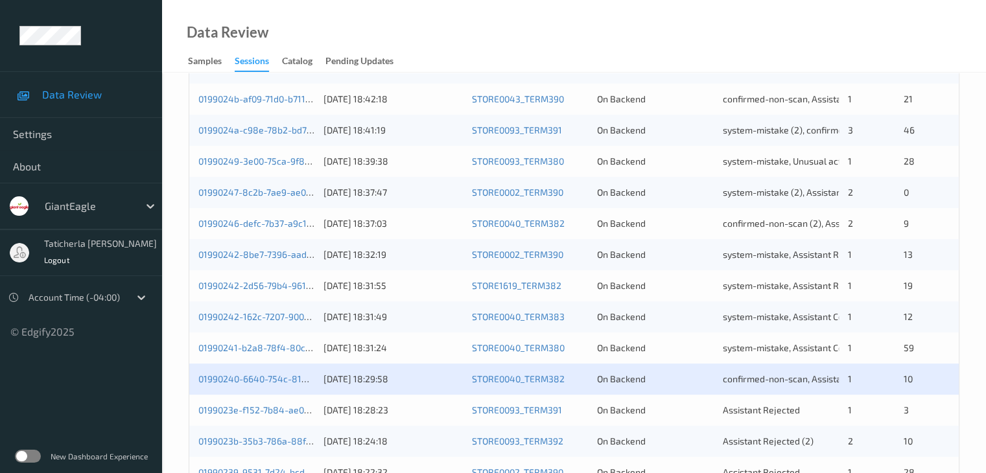
scroll to position [519, 0]
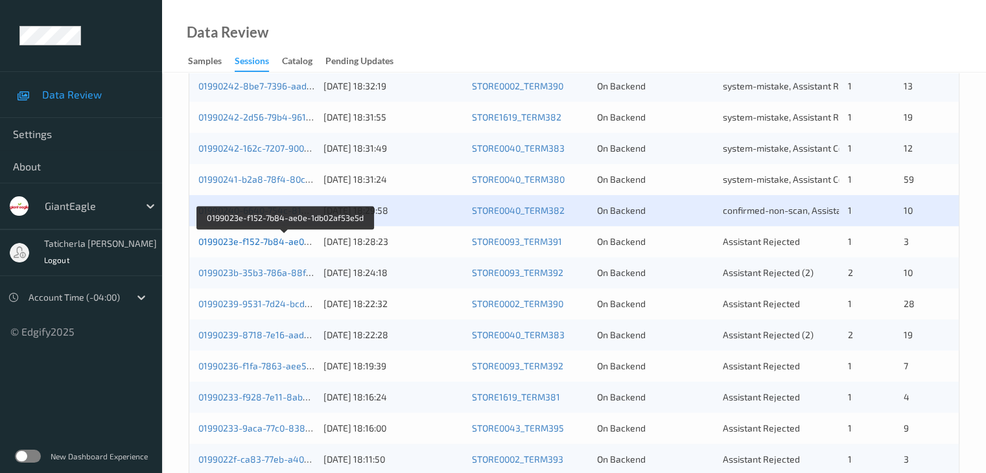
click at [267, 239] on link "0199023e-f152-7b84-ae0e-1db02af53e5d" at bounding box center [285, 241] width 174 height 11
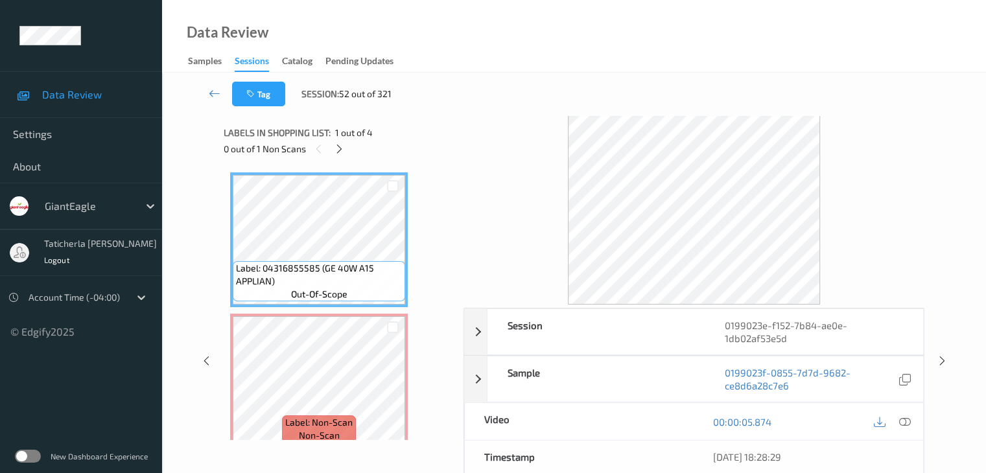
click at [331, 145] on div "0 out of 1 Non Scans" at bounding box center [339, 149] width 231 height 16
click at [342, 151] on icon at bounding box center [339, 149] width 11 height 12
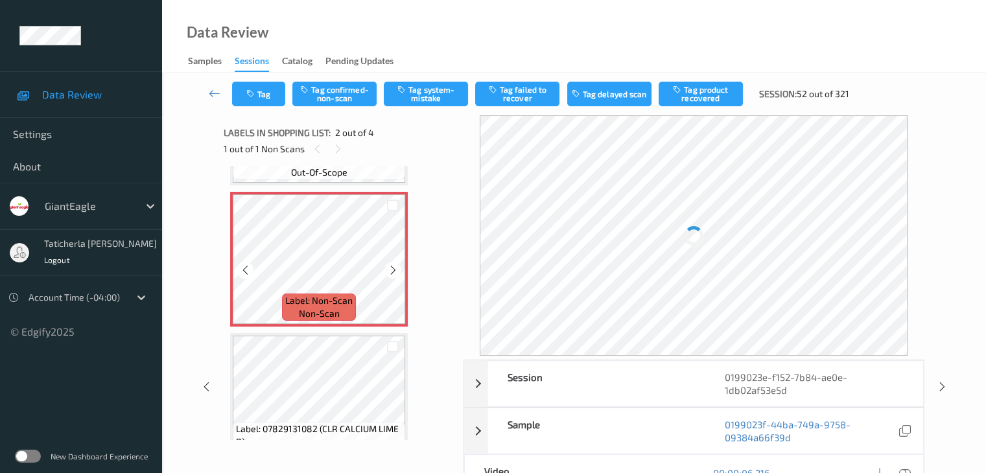
scroll to position [136, 0]
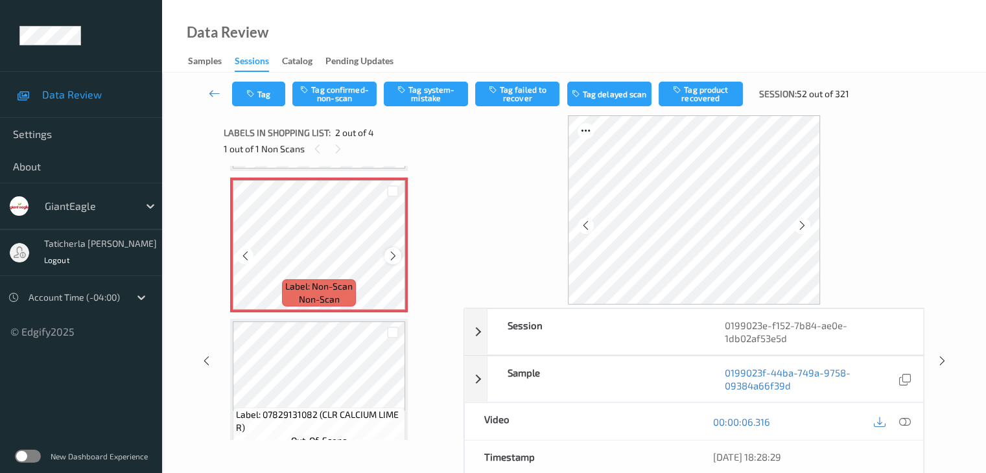
click at [394, 260] on icon at bounding box center [393, 256] width 11 height 12
click at [394, 259] on icon at bounding box center [393, 256] width 11 height 12
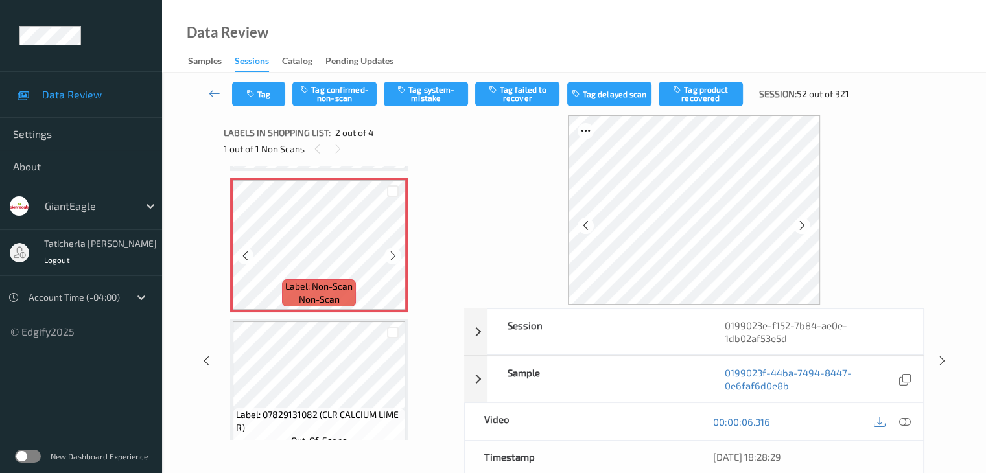
click at [394, 259] on icon at bounding box center [393, 256] width 11 height 12
click at [903, 421] on icon at bounding box center [905, 422] width 12 height 12
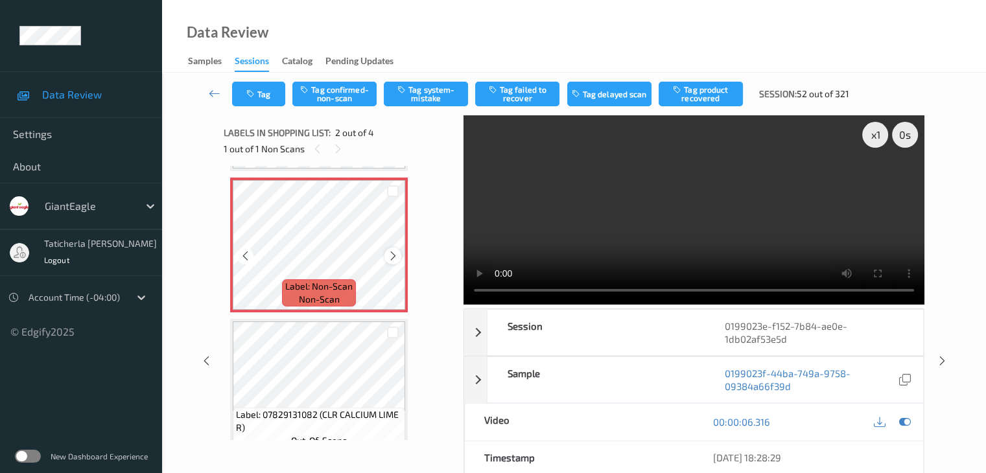
click at [397, 256] on icon at bounding box center [393, 256] width 11 height 12
click at [340, 91] on button "Tag confirmed-non-scan" at bounding box center [334, 94] width 84 height 25
click at [708, 88] on button "Tag product recovered" at bounding box center [701, 94] width 84 height 25
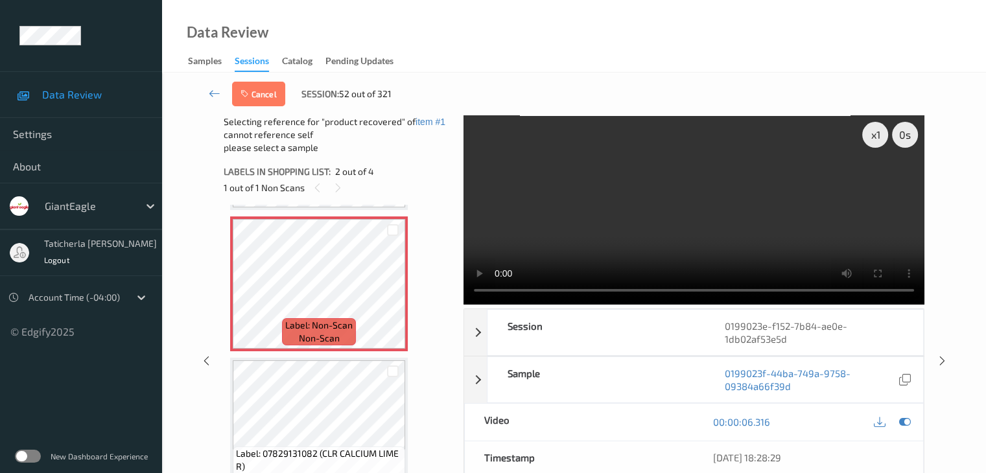
scroll to position [201, 0]
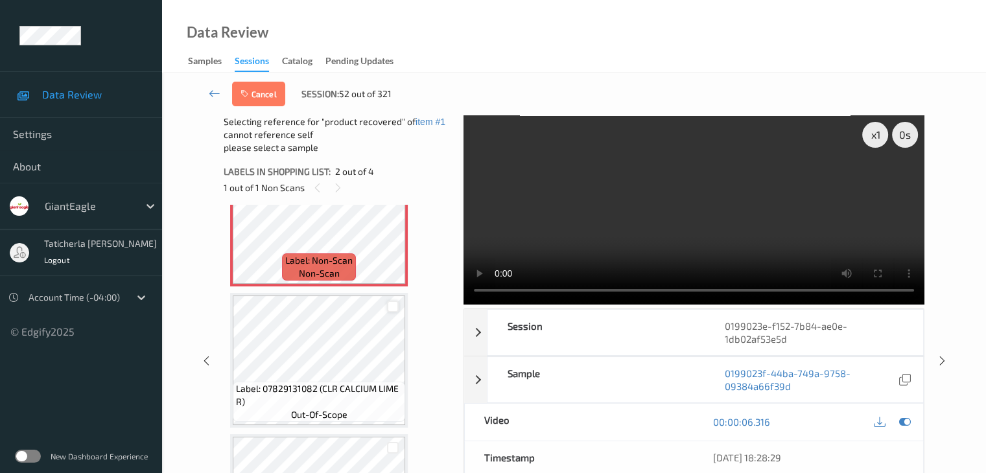
click at [390, 305] on div at bounding box center [393, 307] width 12 height 12
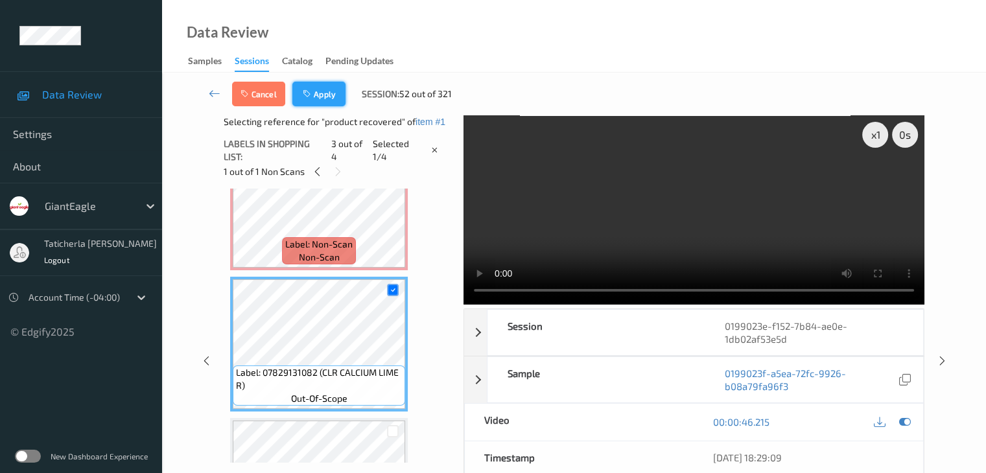
click at [337, 99] on button "Apply" at bounding box center [318, 94] width 53 height 25
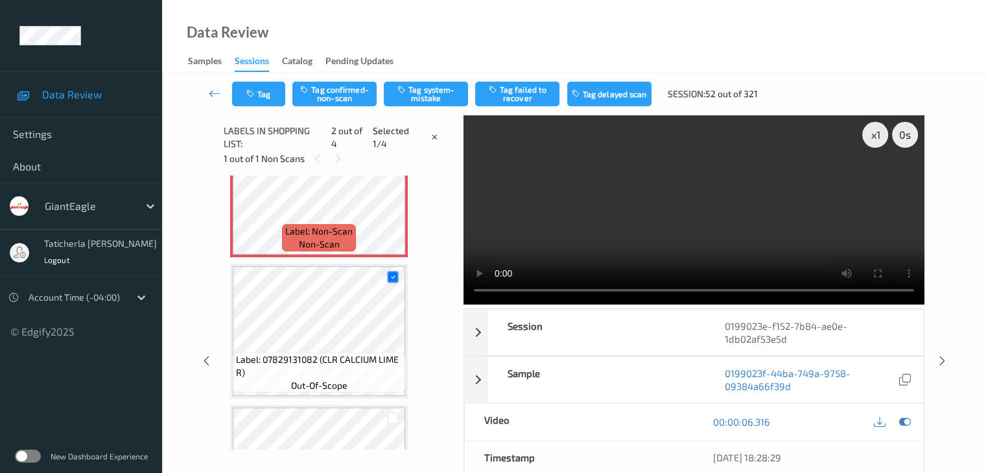
scroll to position [6, 0]
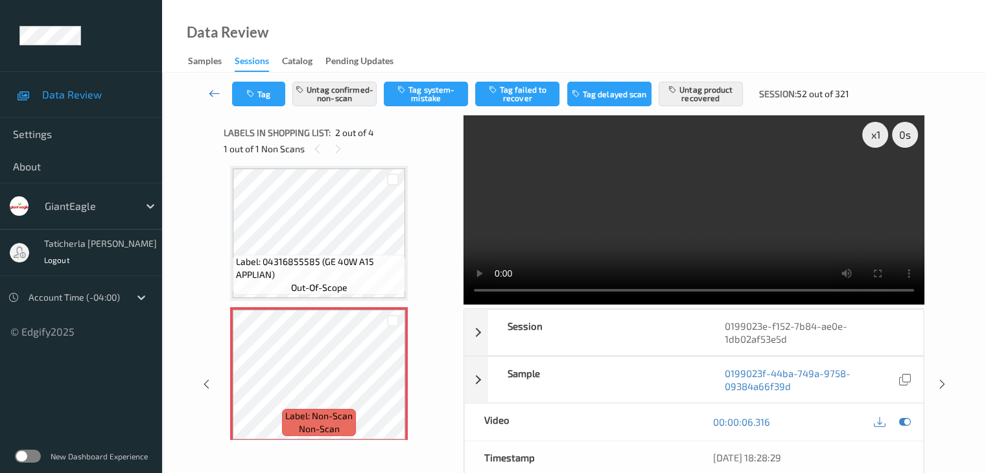
click at [215, 91] on icon at bounding box center [215, 93] width 12 height 13
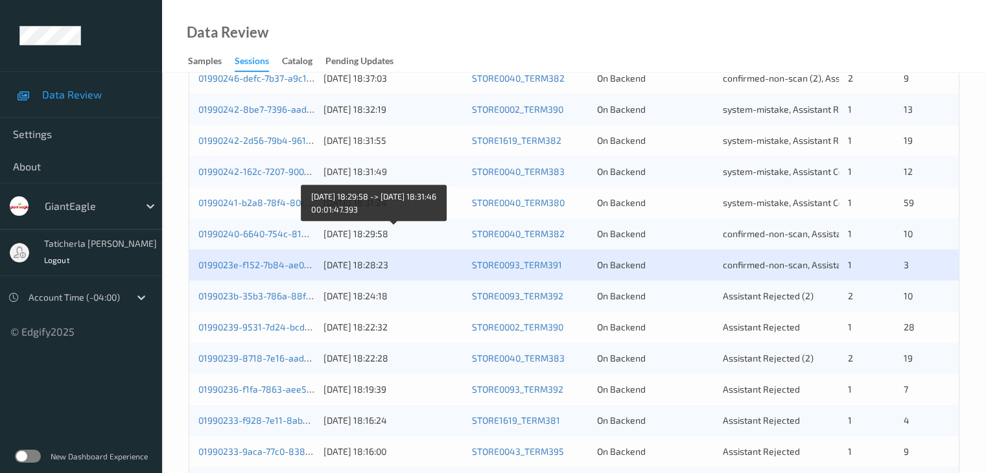
scroll to position [519, 0]
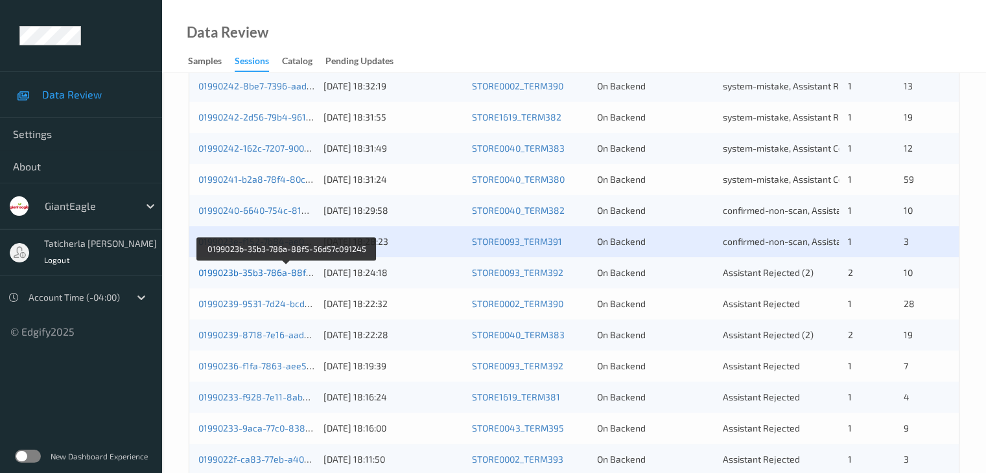
click at [243, 274] on link "0199023b-35b3-786a-88f5-56d57c091245" at bounding box center [286, 272] width 177 height 11
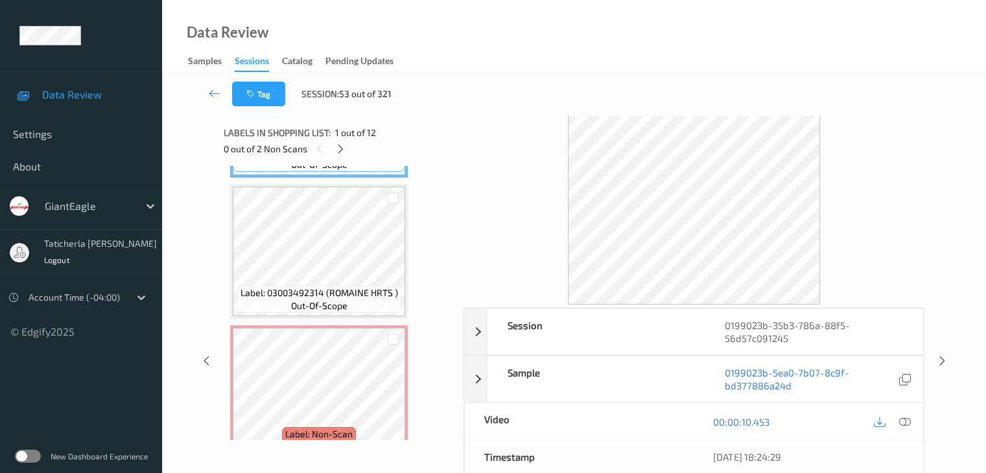
scroll to position [195, 0]
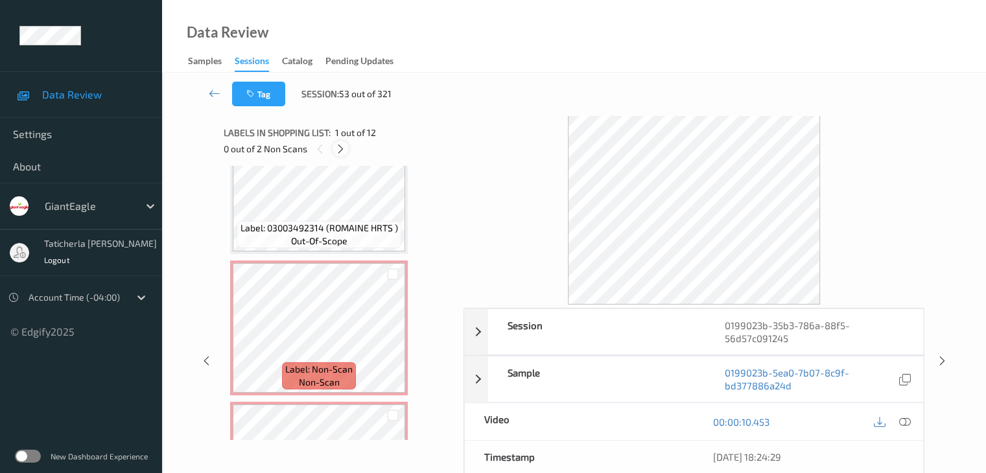
click at [340, 148] on icon at bounding box center [340, 149] width 11 height 12
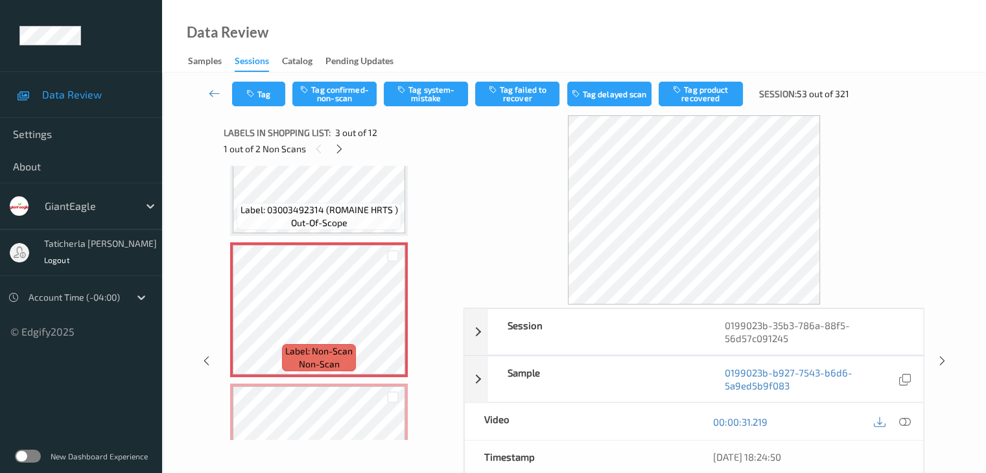
scroll to position [278, 0]
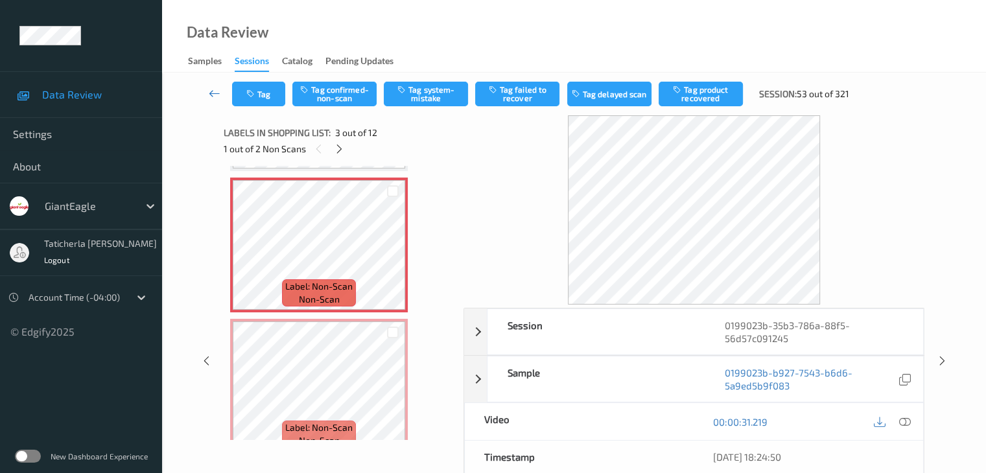
click at [213, 91] on icon at bounding box center [215, 93] width 12 height 13
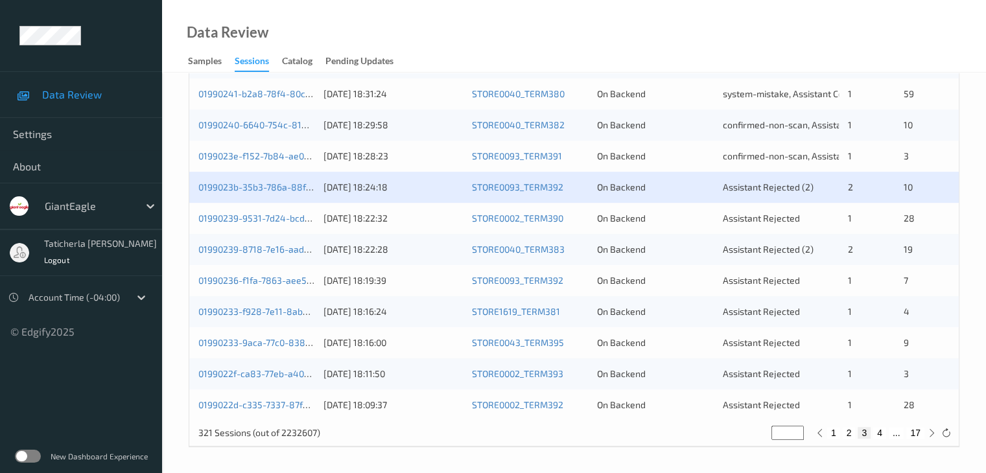
scroll to position [540, 0]
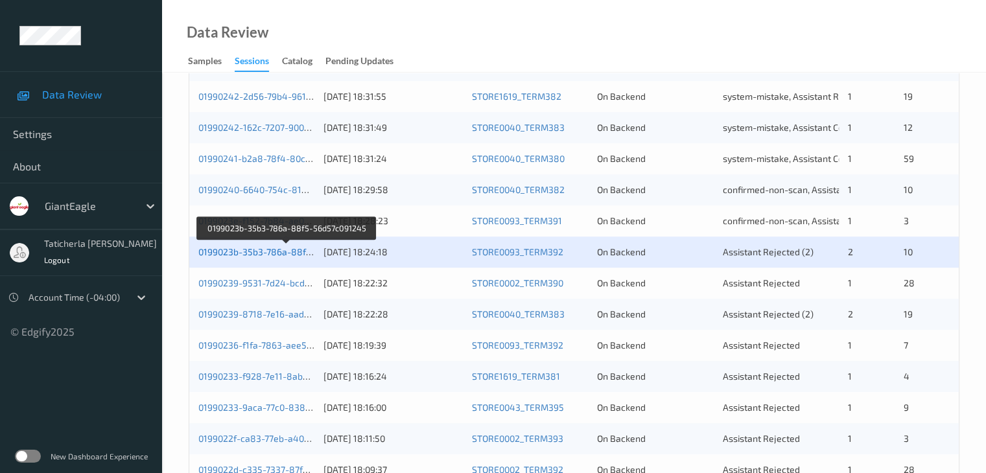
click at [252, 254] on link "0199023b-35b3-786a-88f5-56d57c091245" at bounding box center [286, 251] width 177 height 11
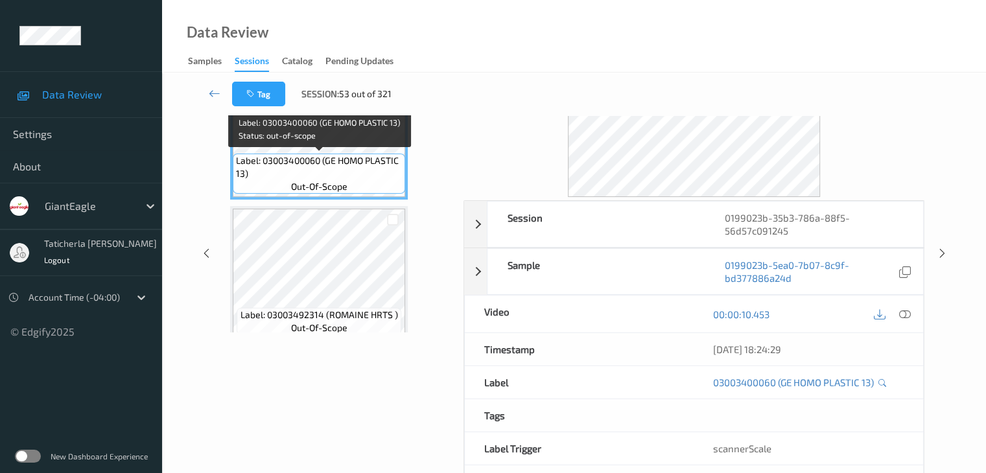
scroll to position [29, 0]
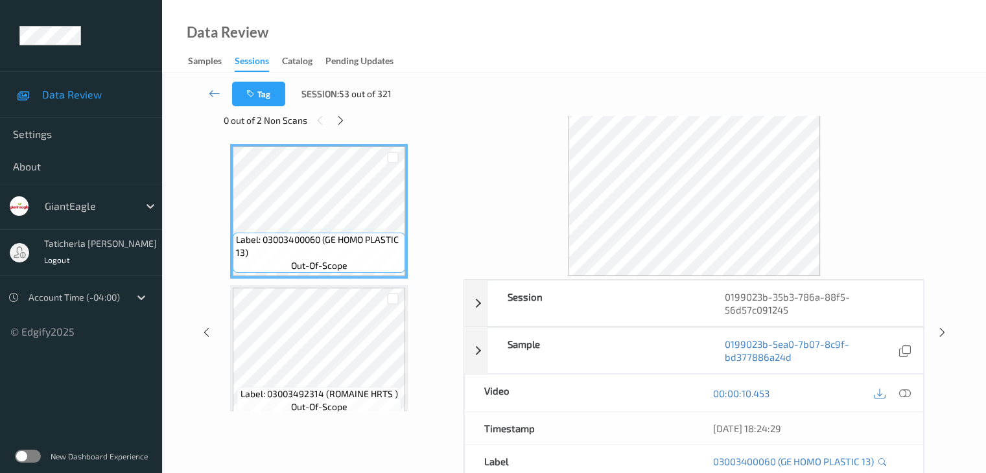
click at [337, 113] on div "Tag Session: 53 out of 321" at bounding box center [574, 94] width 771 height 43
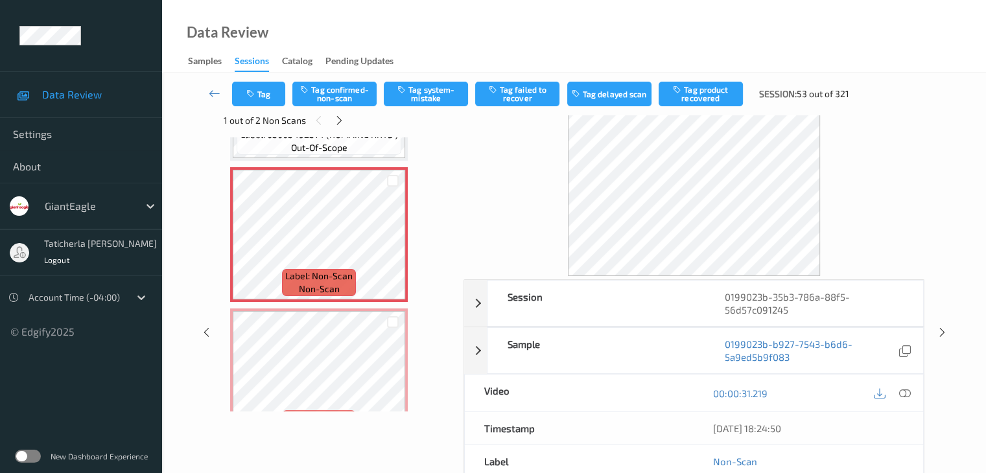
scroll to position [0, 0]
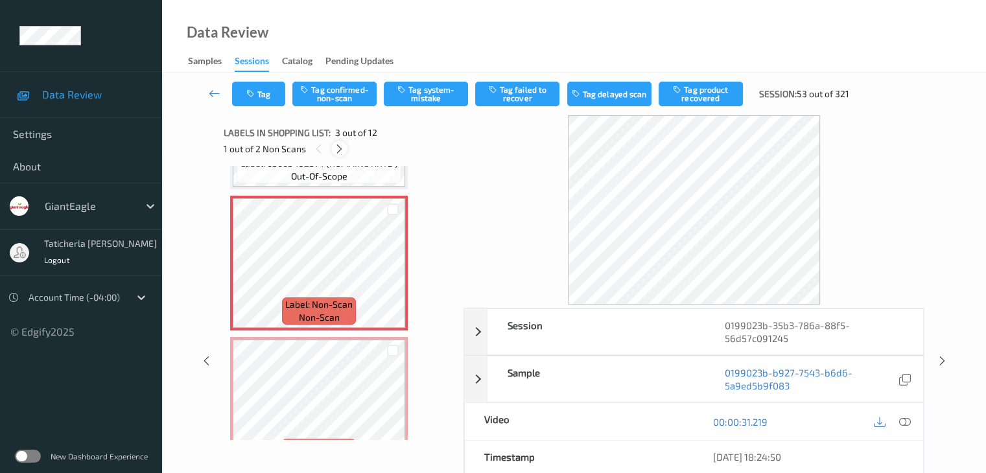
click at [339, 150] on icon at bounding box center [339, 149] width 11 height 12
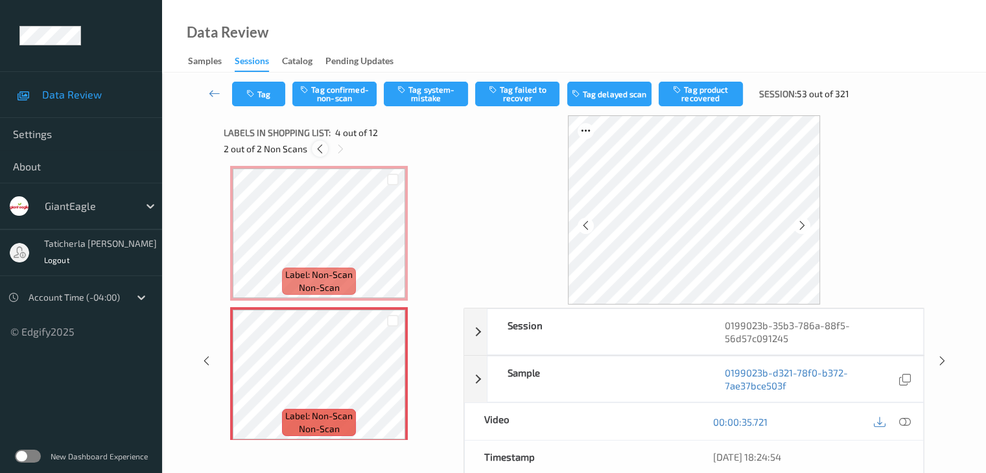
click at [315, 147] on icon at bounding box center [320, 149] width 11 height 12
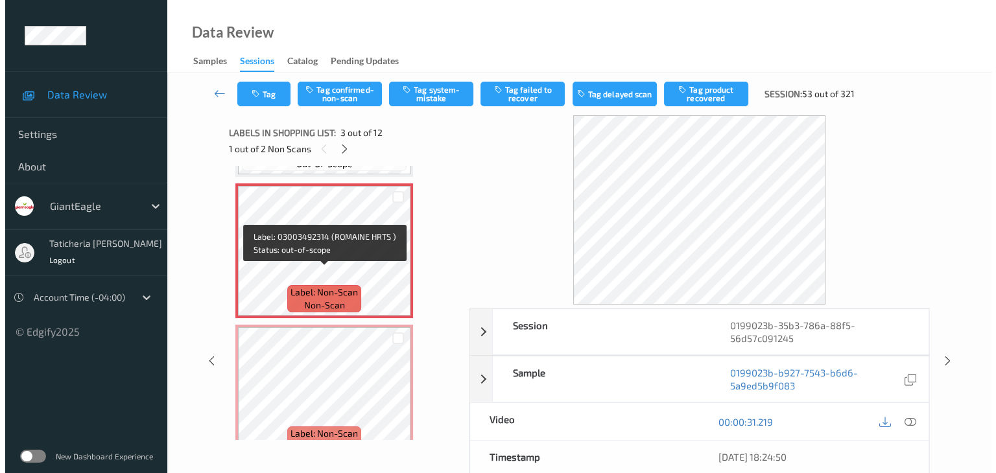
scroll to position [278, 0]
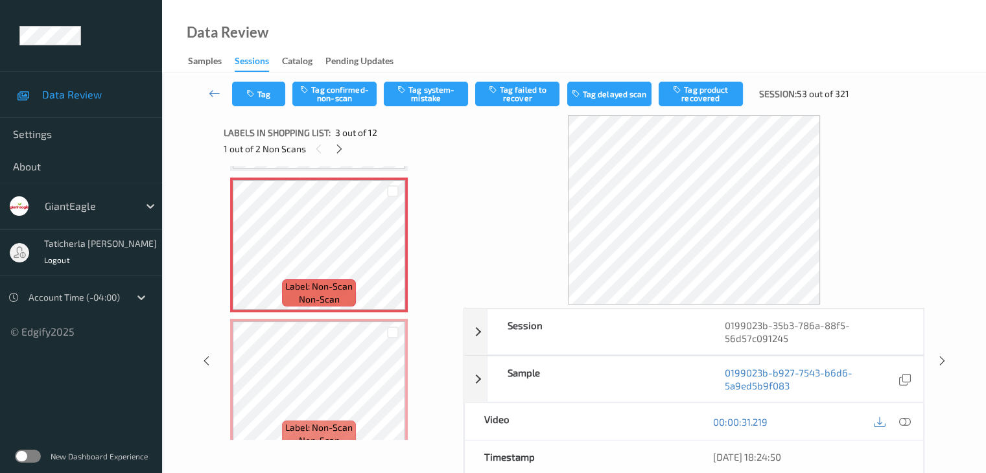
click at [903, 419] on icon at bounding box center [905, 422] width 12 height 12
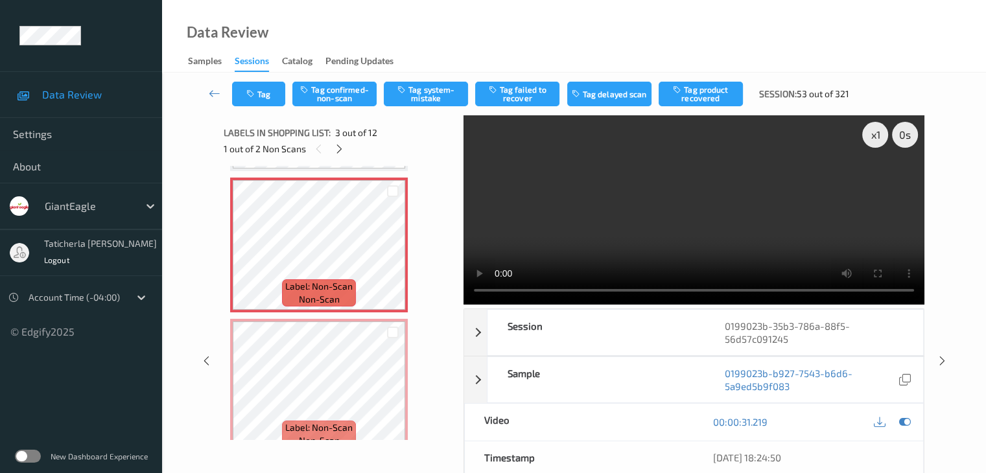
click at [704, 174] on video at bounding box center [694, 209] width 461 height 189
click at [430, 91] on button "Tag system-mistake" at bounding box center [426, 94] width 84 height 25
click at [266, 82] on button "Tag" at bounding box center [258, 94] width 53 height 25
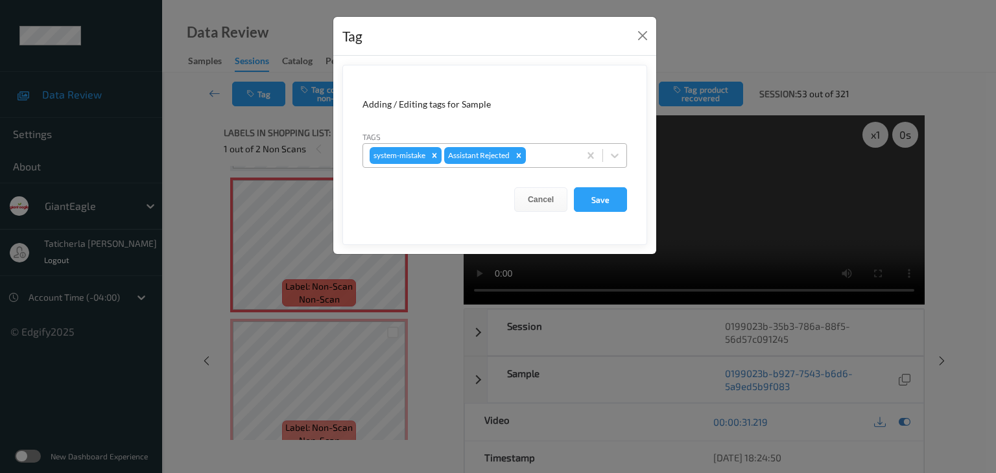
click at [547, 154] on div at bounding box center [551, 156] width 44 height 16
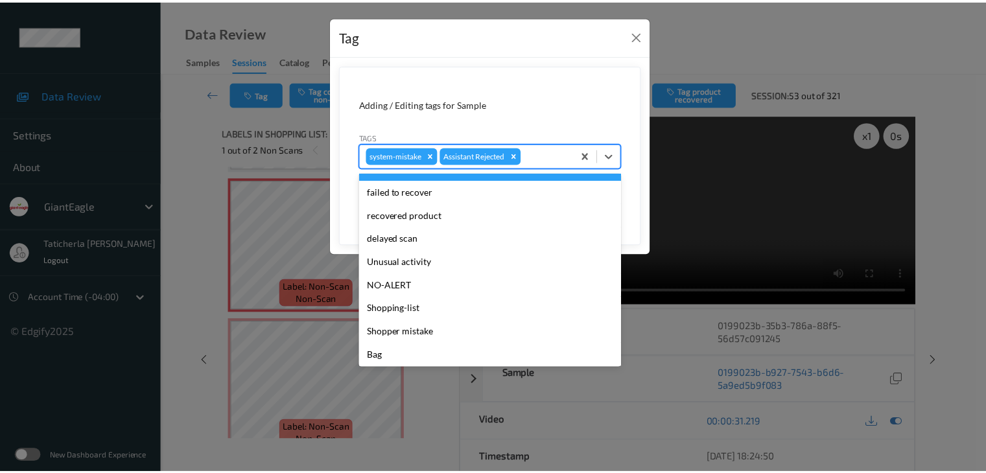
scroll to position [114, 0]
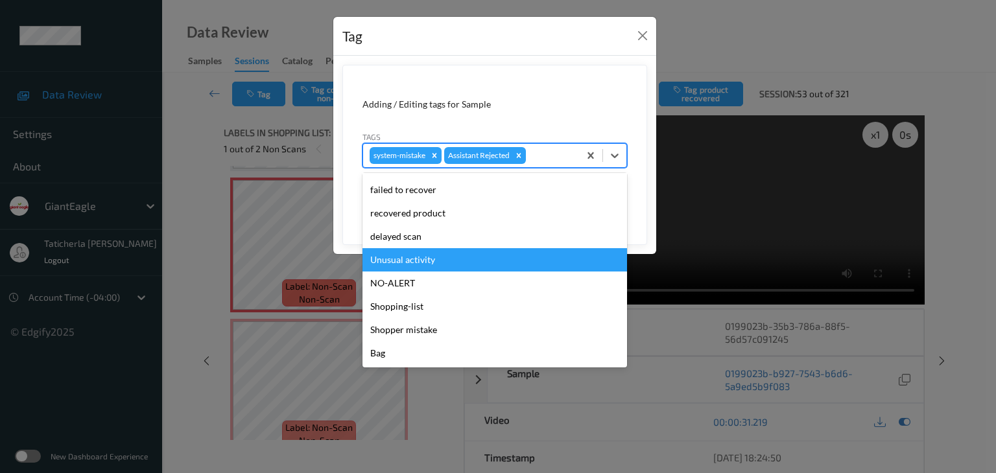
click at [455, 261] on div "Unusual activity" at bounding box center [495, 259] width 265 height 23
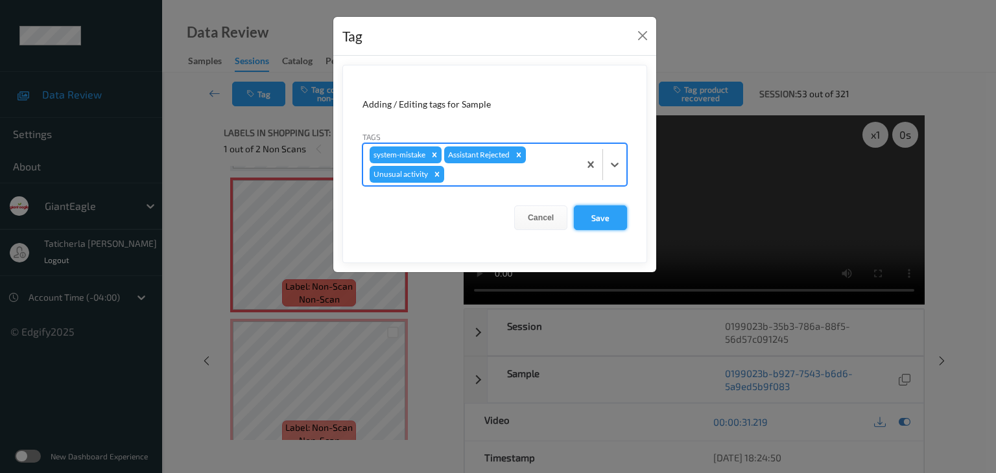
click at [604, 224] on button "Save" at bounding box center [600, 218] width 53 height 25
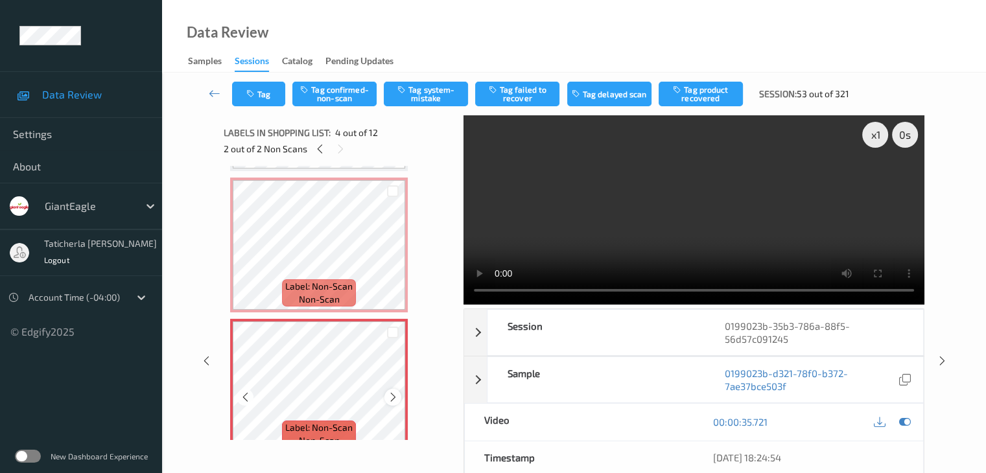
click at [393, 397] on icon at bounding box center [393, 398] width 11 height 12
click at [340, 94] on button "Tag confirmed-non-scan" at bounding box center [334, 94] width 84 height 25
click at [708, 102] on button "Tag product recovered" at bounding box center [701, 94] width 84 height 25
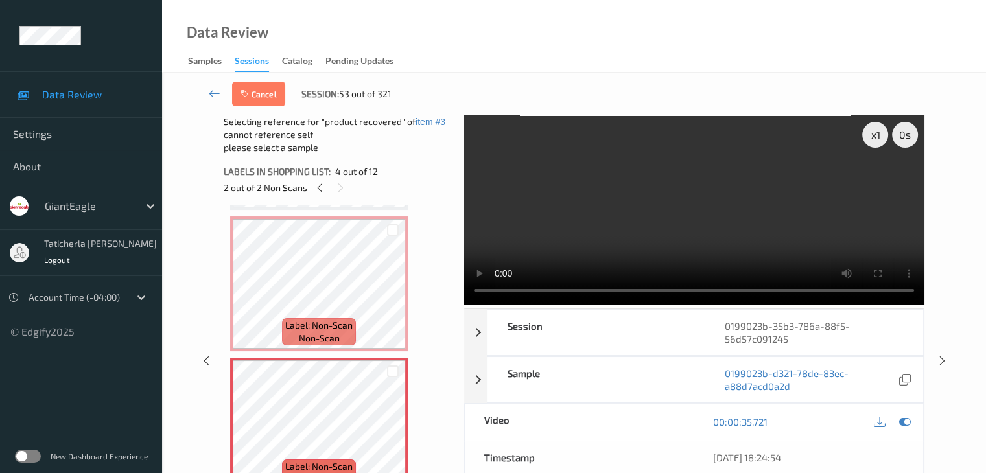
scroll to position [342, 0]
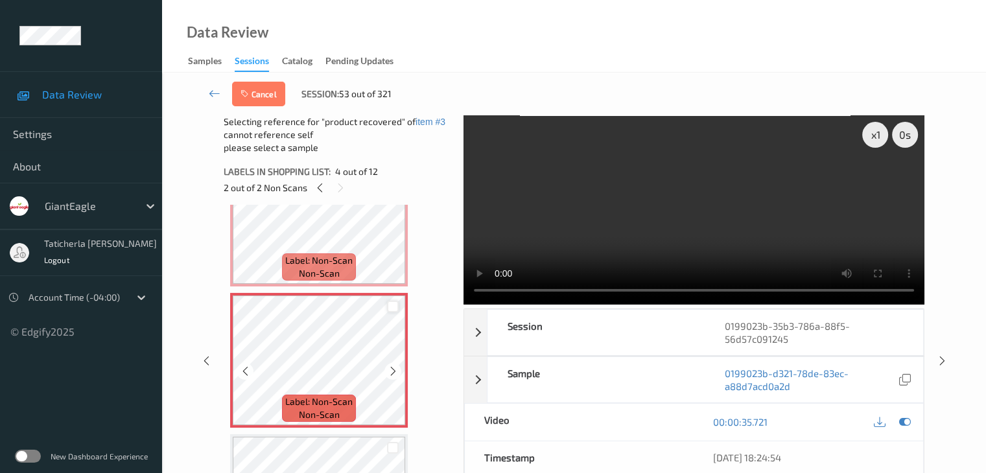
click at [394, 307] on div at bounding box center [393, 307] width 12 height 12
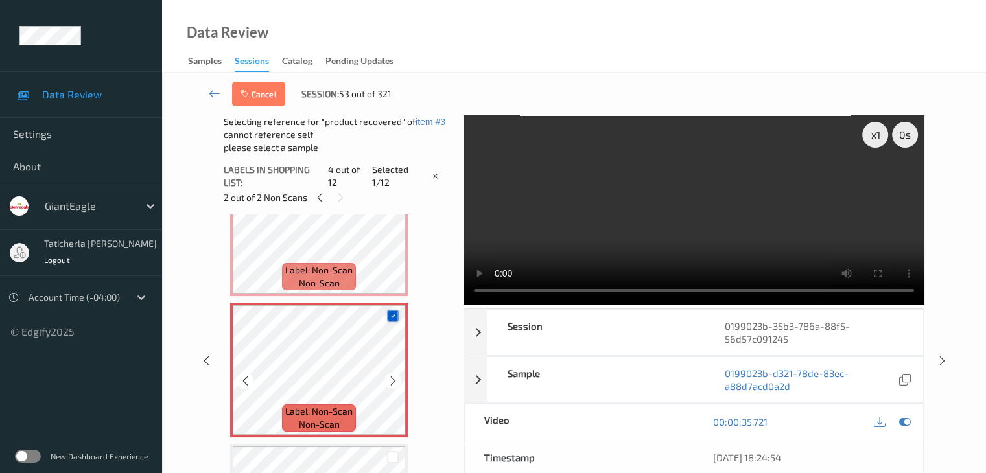
click at [394, 320] on icon at bounding box center [393, 316] width 8 height 8
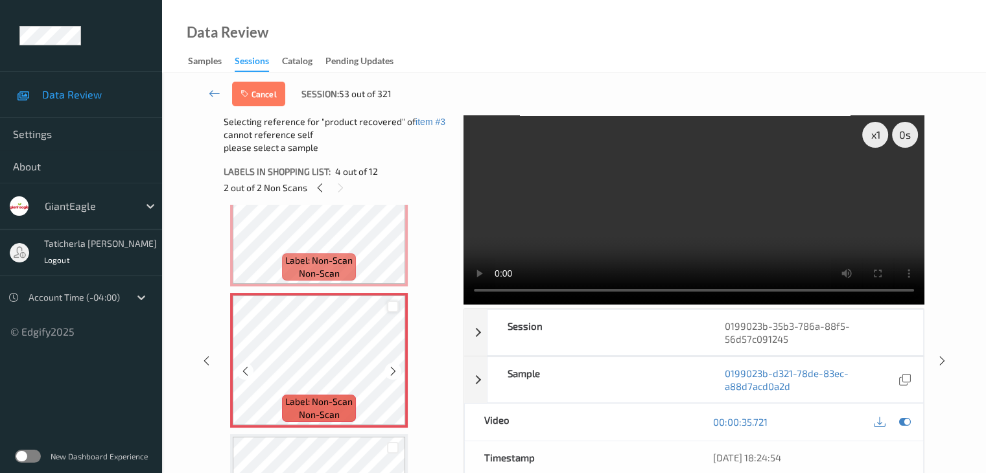
scroll to position [407, 0]
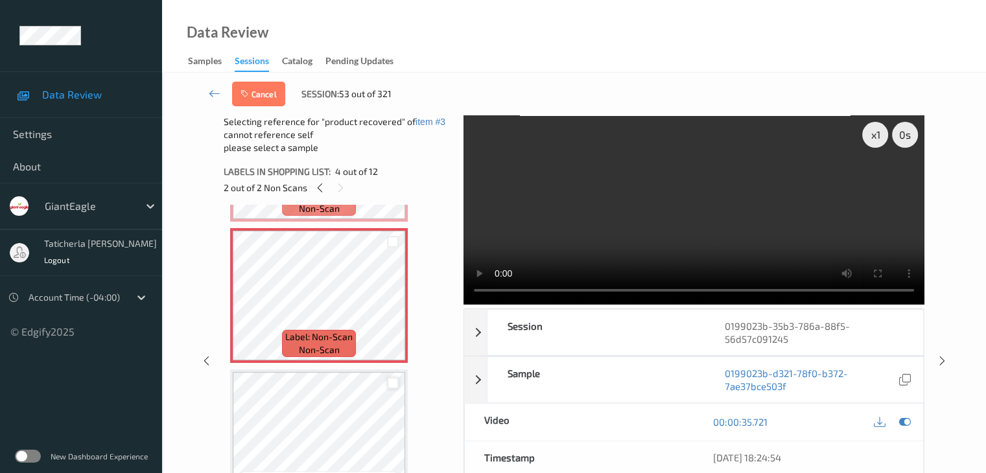
click at [394, 382] on div at bounding box center [393, 383] width 12 height 12
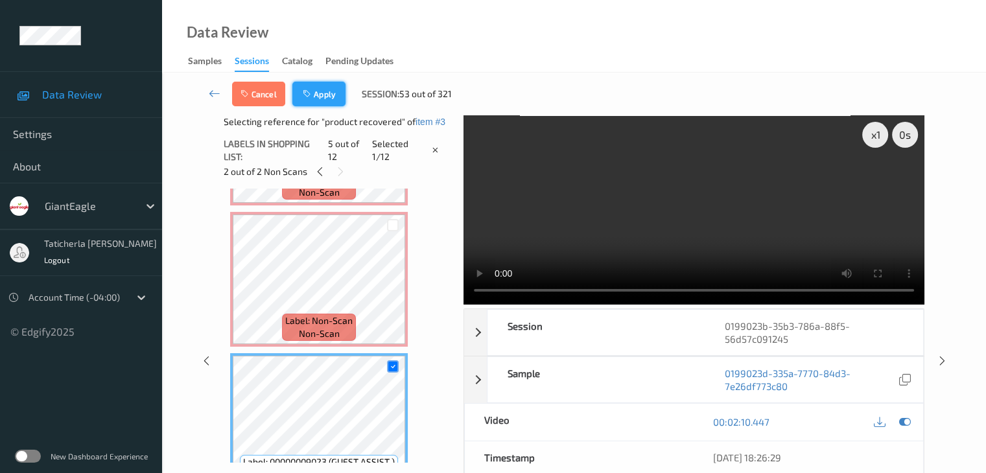
click at [322, 101] on button "Apply" at bounding box center [318, 94] width 53 height 25
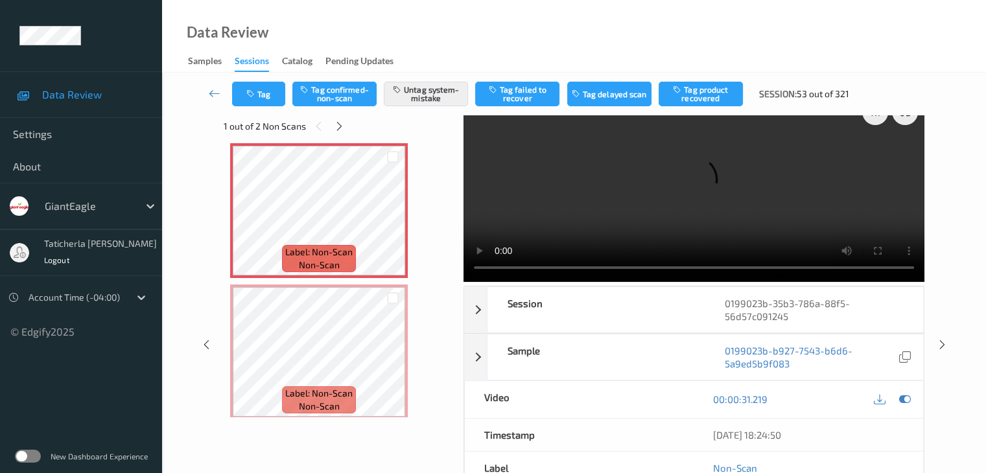
scroll to position [0, 0]
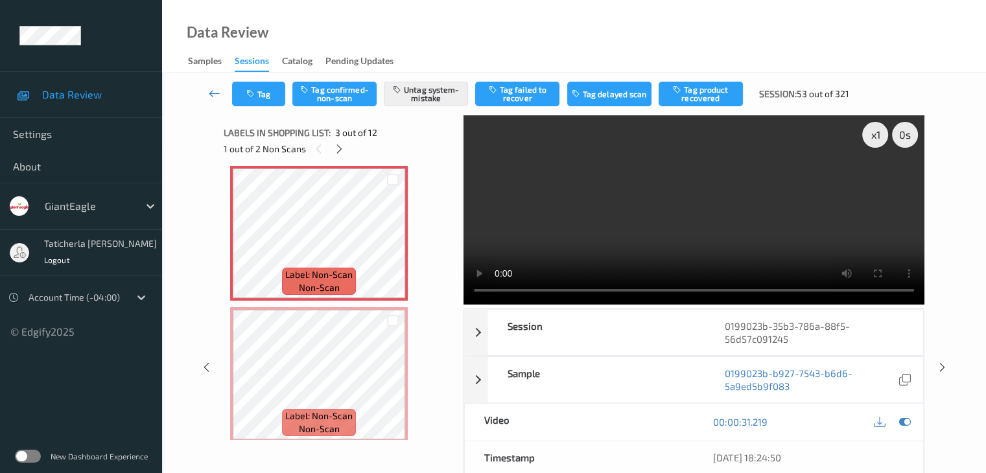
click at [208, 87] on link at bounding box center [215, 94] width 34 height 25
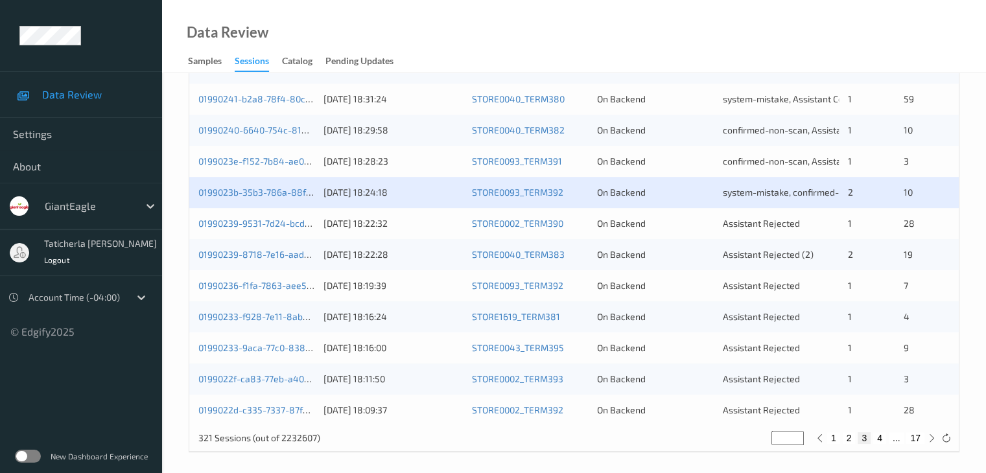
scroll to position [604, 0]
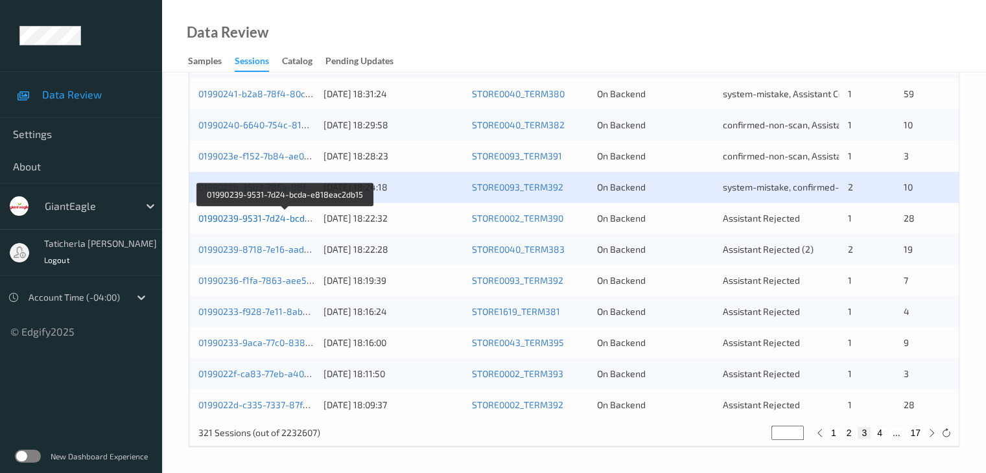
click at [283, 215] on link "01990239-9531-7d24-bcda-e818eac2db15" at bounding box center [286, 218] width 176 height 11
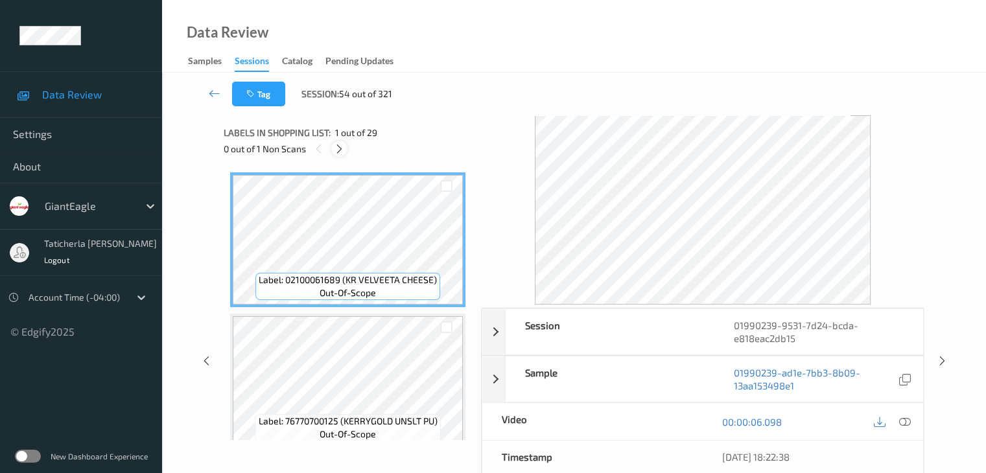
click at [338, 149] on icon at bounding box center [339, 149] width 11 height 12
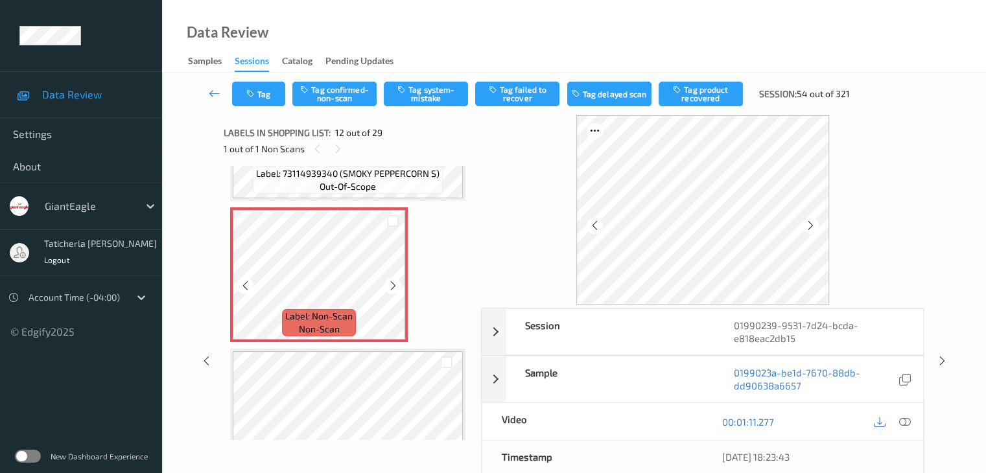
scroll to position [1550, 0]
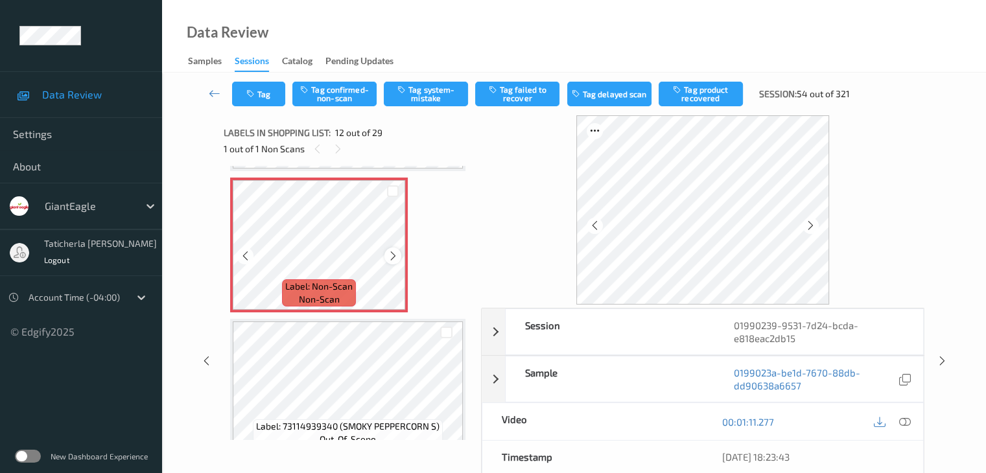
click at [388, 252] on icon at bounding box center [393, 256] width 11 height 12
click at [904, 421] on icon at bounding box center [905, 422] width 12 height 12
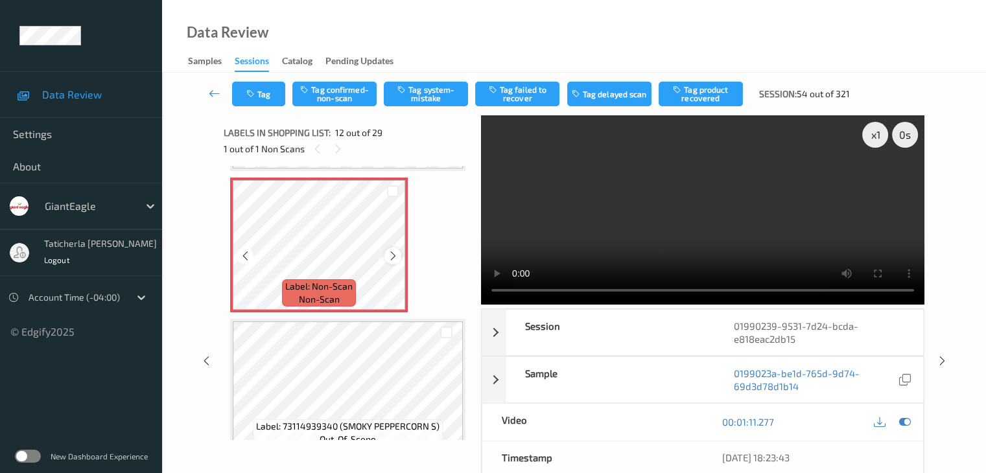
click at [394, 255] on icon at bounding box center [393, 256] width 11 height 12
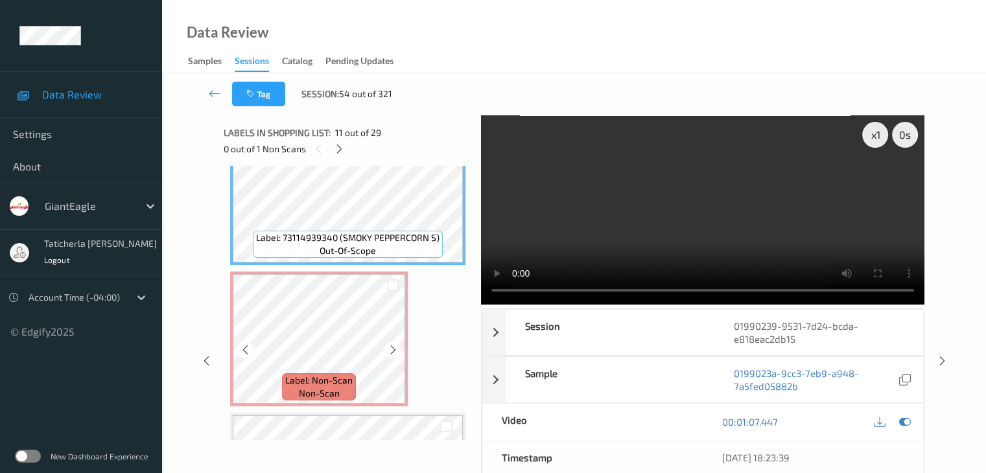
scroll to position [1485, 0]
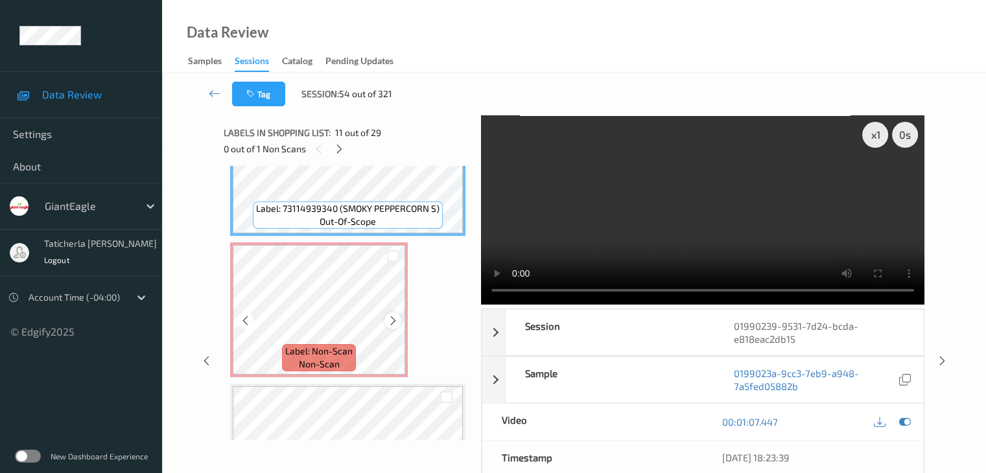
click at [390, 317] on icon at bounding box center [393, 321] width 11 height 12
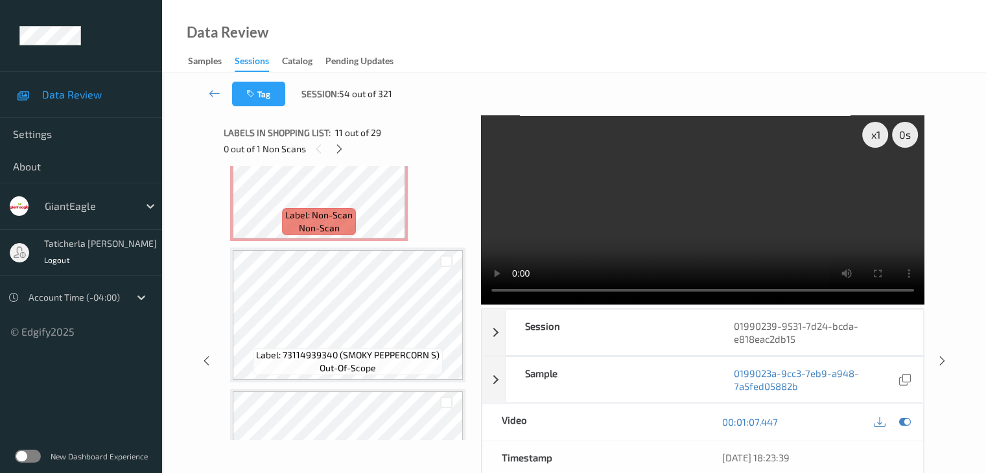
scroll to position [1556, 0]
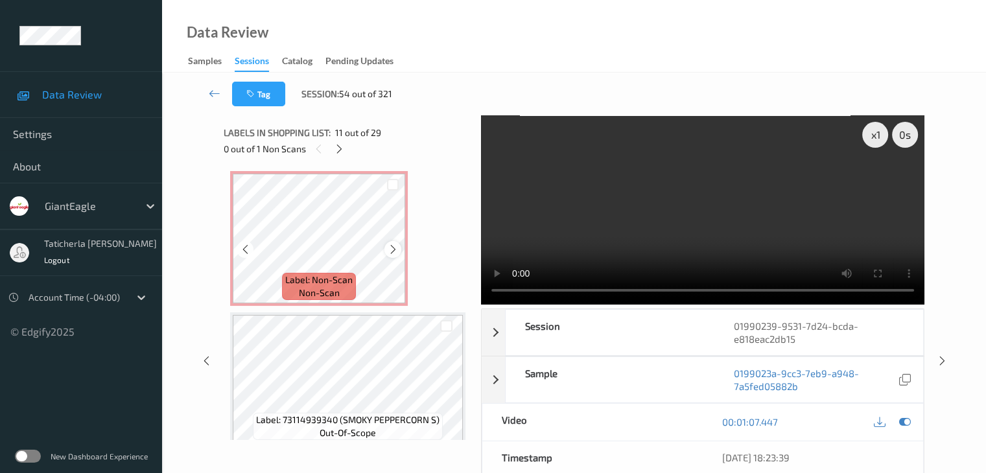
click at [388, 250] on icon at bounding box center [393, 250] width 11 height 12
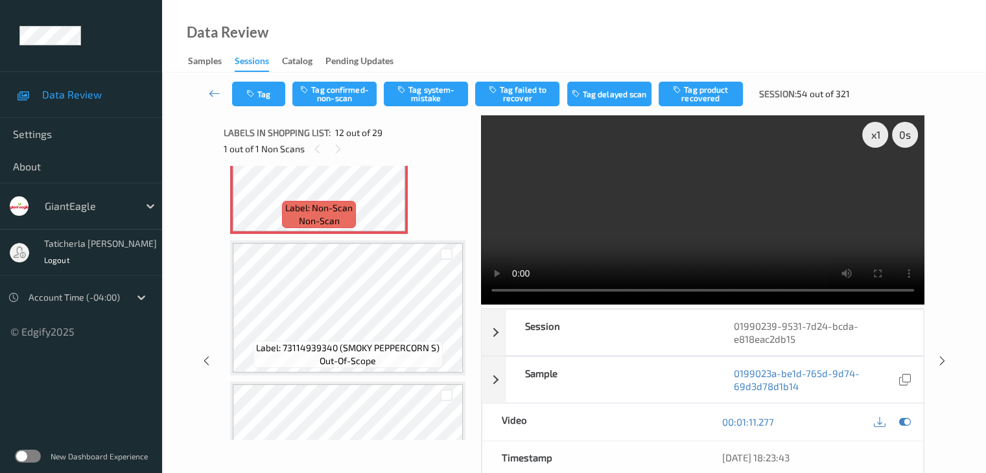
scroll to position [1621, 0]
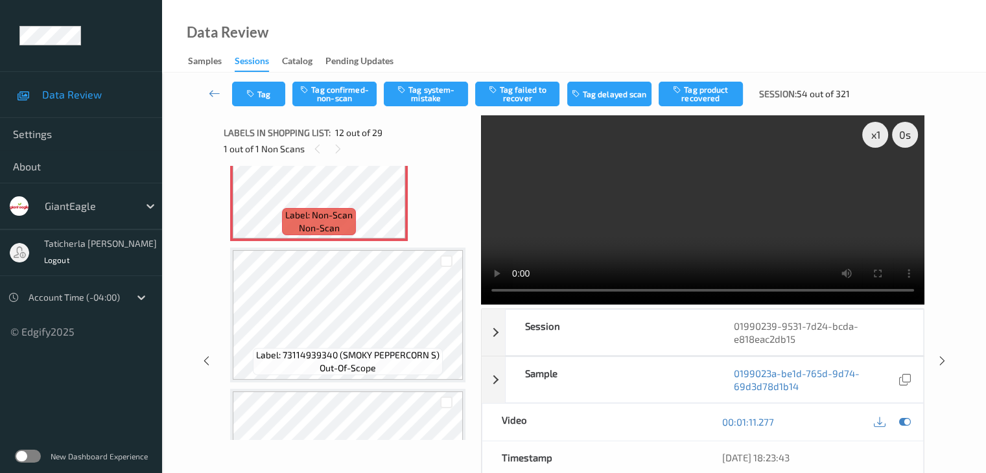
drag, startPoint x: 704, startPoint y: 327, endPoint x: 713, endPoint y: 301, distance: 27.3
click at [695, 325] on div "Session" at bounding box center [610, 332] width 209 height 45
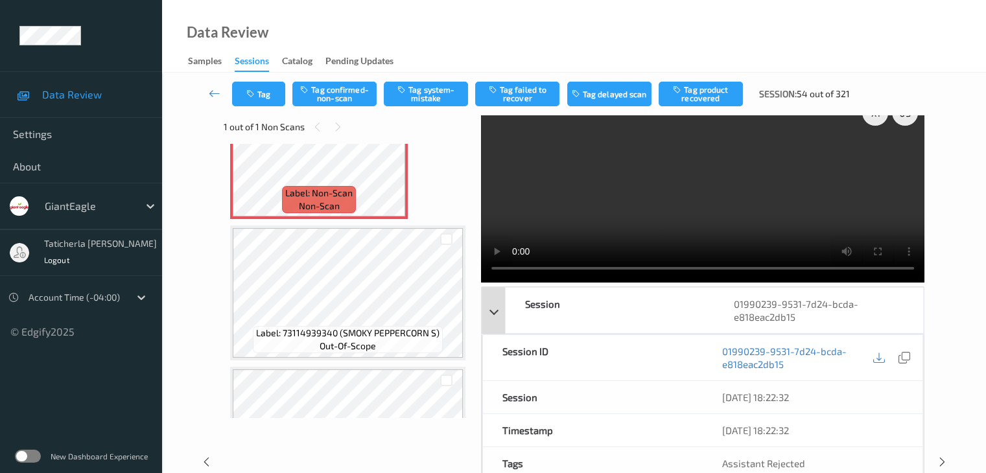
scroll to position [0, 0]
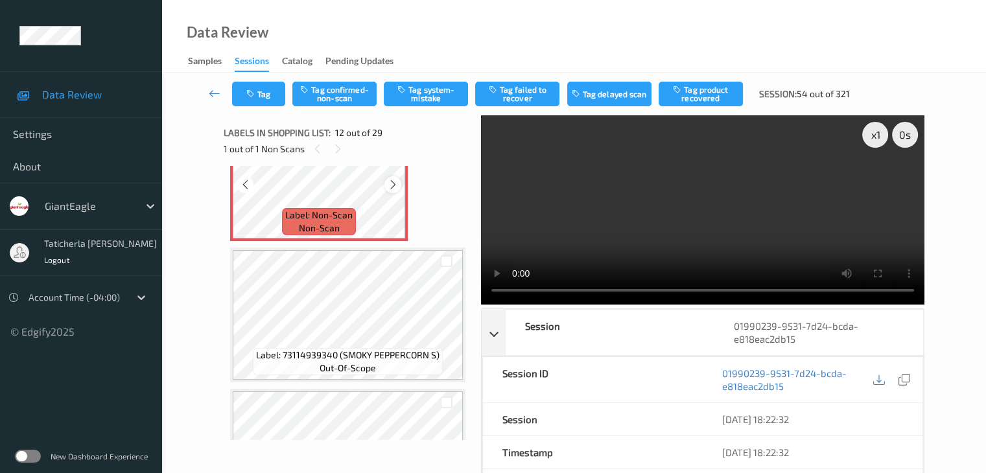
click at [396, 182] on icon at bounding box center [393, 185] width 11 height 12
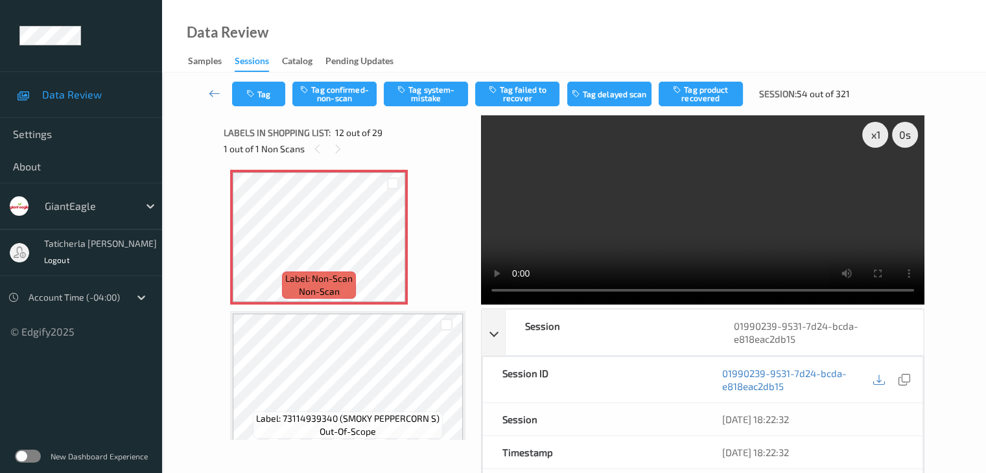
scroll to position [1556, 0]
click at [392, 249] on icon at bounding box center [393, 250] width 11 height 12
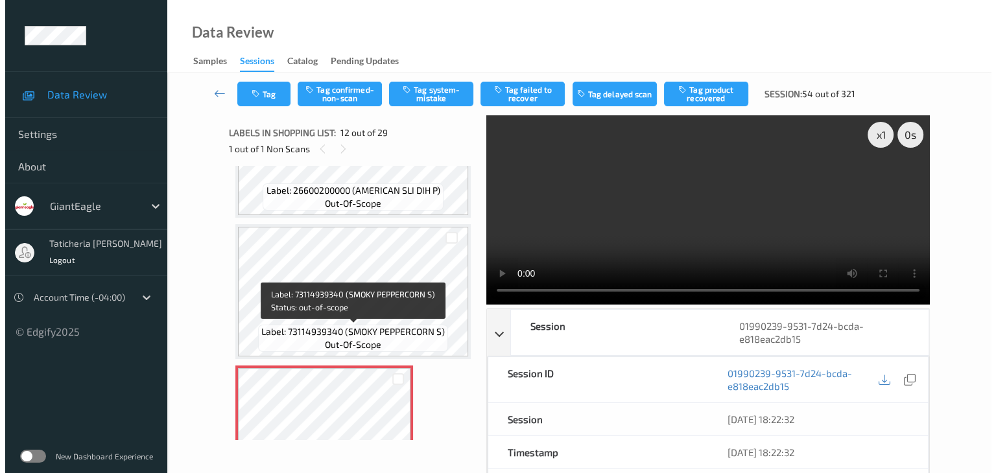
scroll to position [1427, 0]
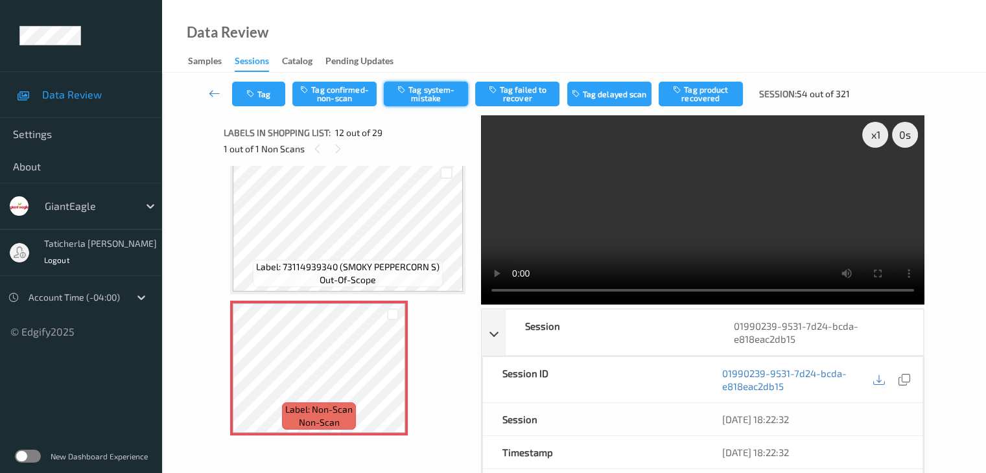
click at [430, 89] on button "Tag system-mistake" at bounding box center [426, 94] width 84 height 25
click at [267, 94] on button "Tag" at bounding box center [258, 94] width 53 height 25
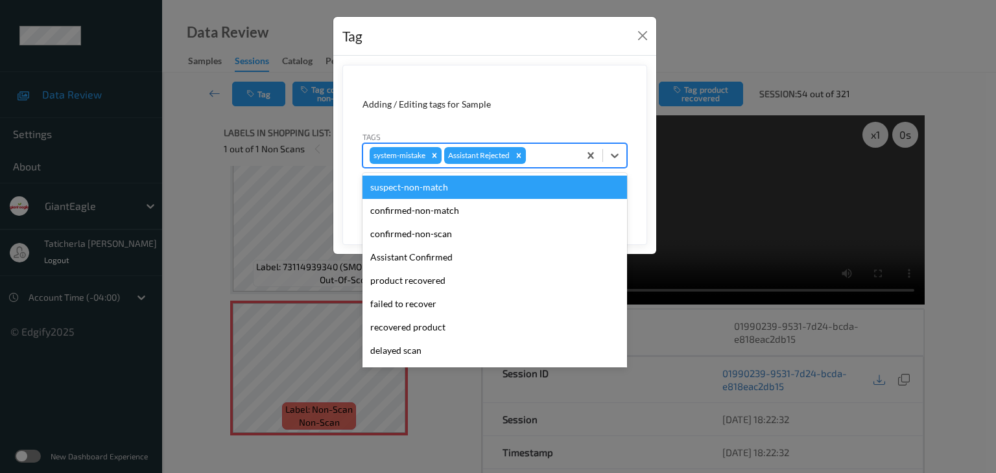
click at [545, 158] on div at bounding box center [551, 156] width 44 height 16
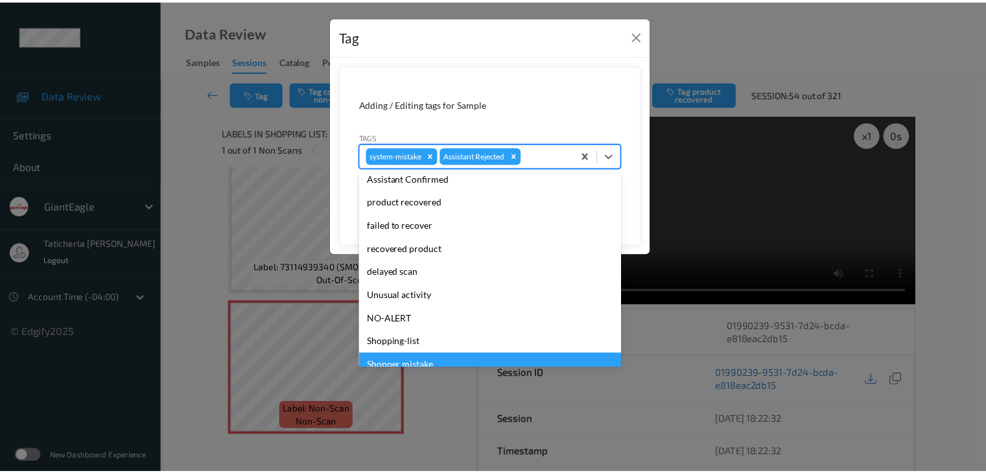
scroll to position [114, 0]
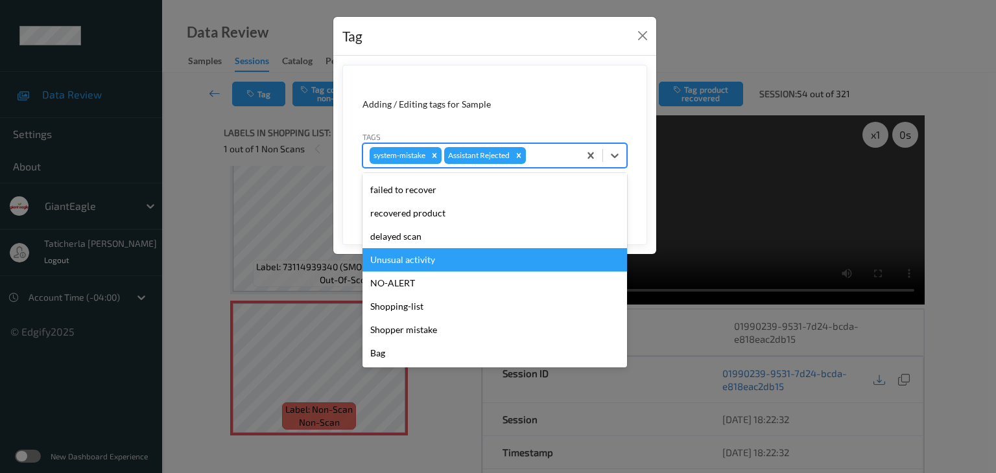
click at [438, 253] on div "Unusual activity" at bounding box center [495, 259] width 265 height 23
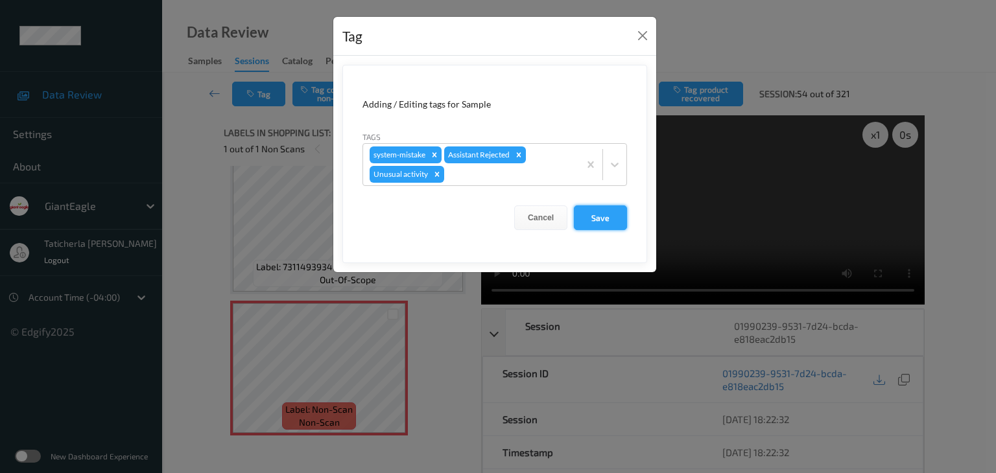
click at [614, 217] on button "Save" at bounding box center [600, 218] width 53 height 25
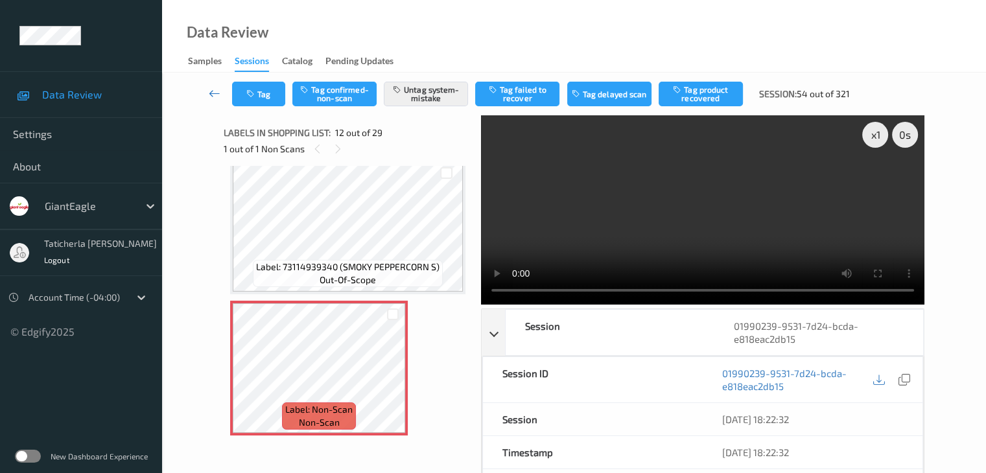
click at [214, 91] on icon at bounding box center [215, 93] width 12 height 13
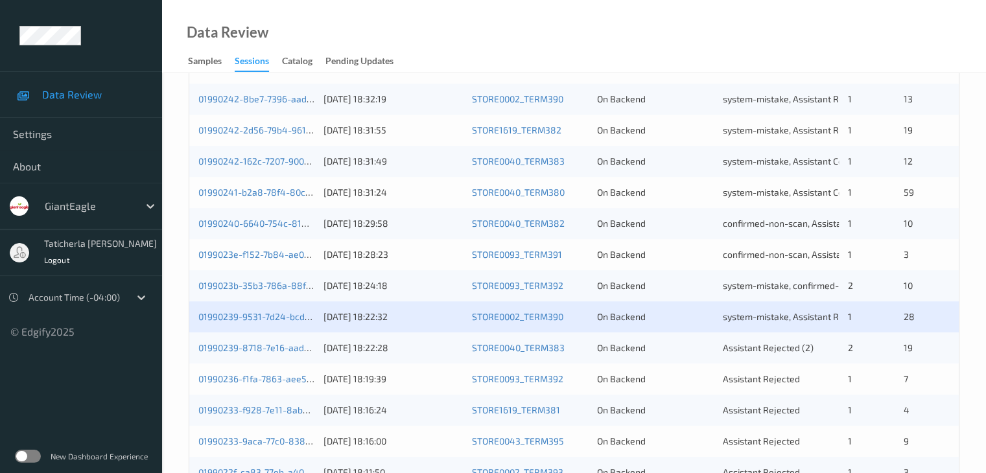
scroll to position [584, 0]
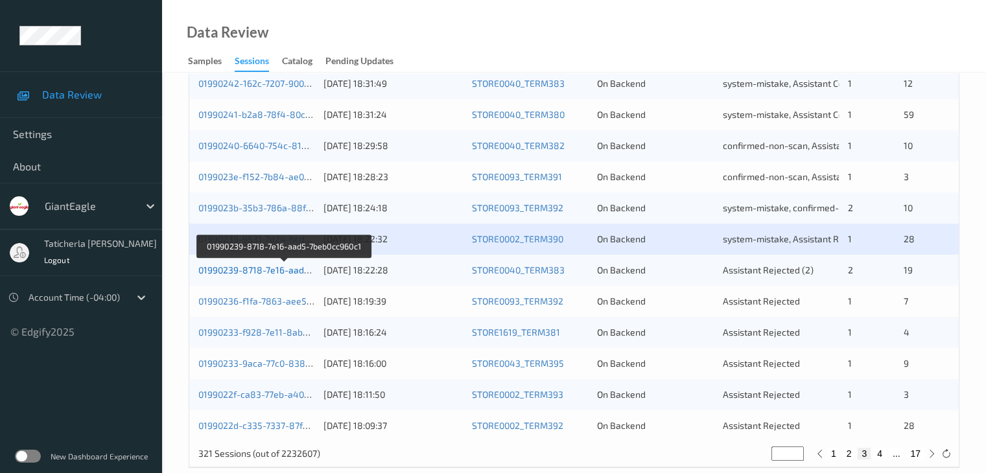
click at [261, 268] on link "01990239-8718-7e16-aad5-7beb0cc960c1" at bounding box center [284, 270] width 173 height 11
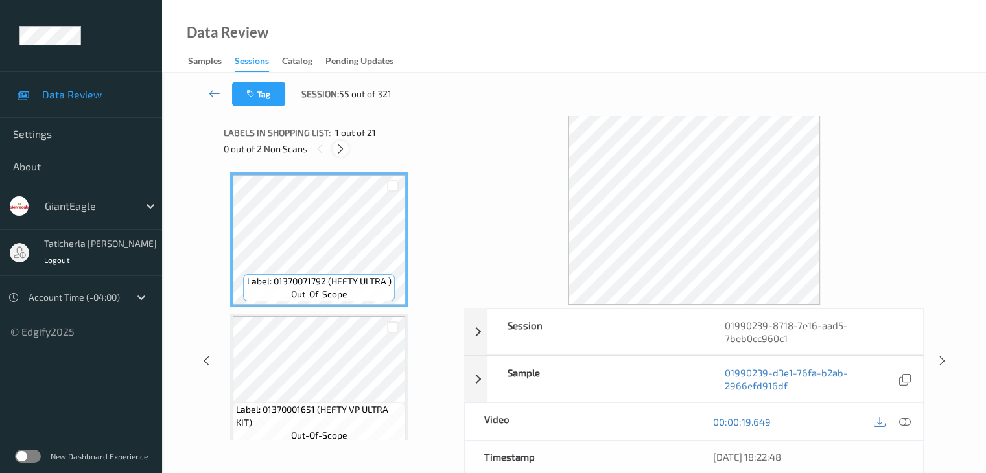
click at [340, 149] on icon at bounding box center [340, 149] width 11 height 12
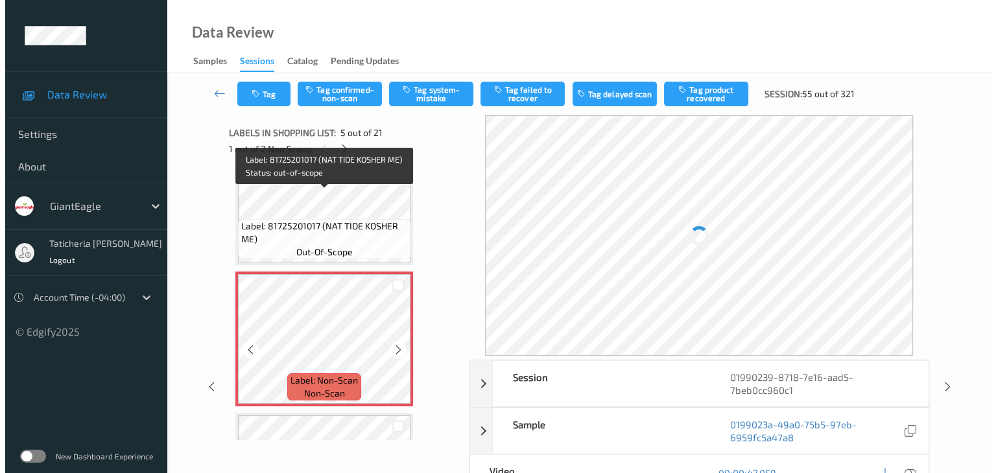
scroll to position [560, 0]
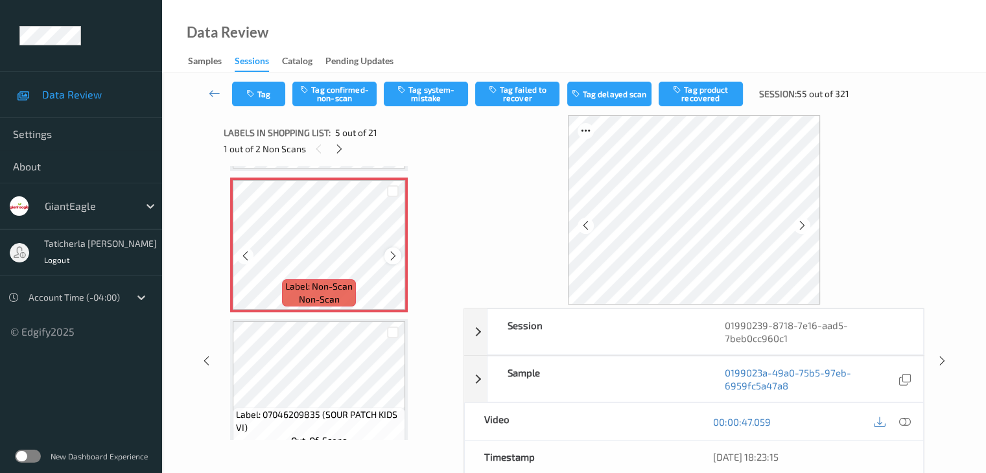
click at [390, 256] on icon at bounding box center [393, 256] width 11 height 12
click at [542, 255] on div at bounding box center [694, 209] width 461 height 189
click at [394, 256] on icon at bounding box center [393, 256] width 11 height 12
click at [390, 256] on icon at bounding box center [393, 256] width 11 height 12
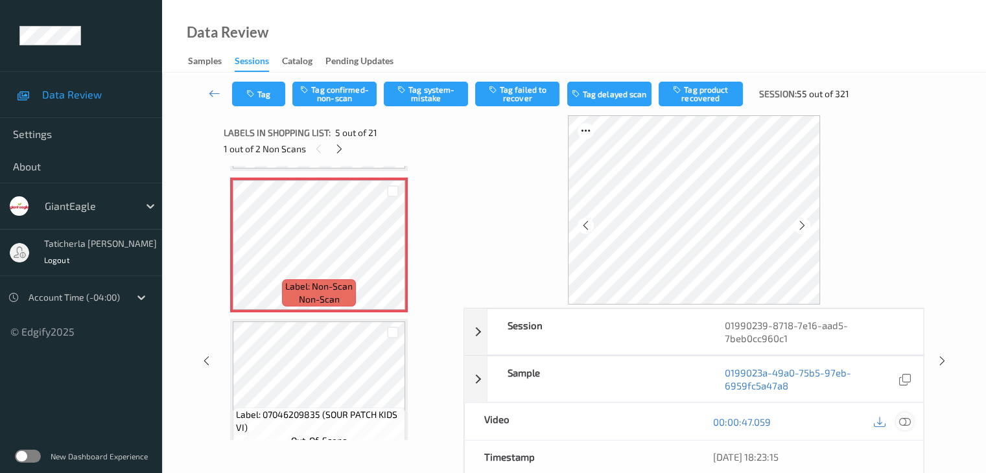
click at [905, 418] on icon at bounding box center [905, 422] width 12 height 12
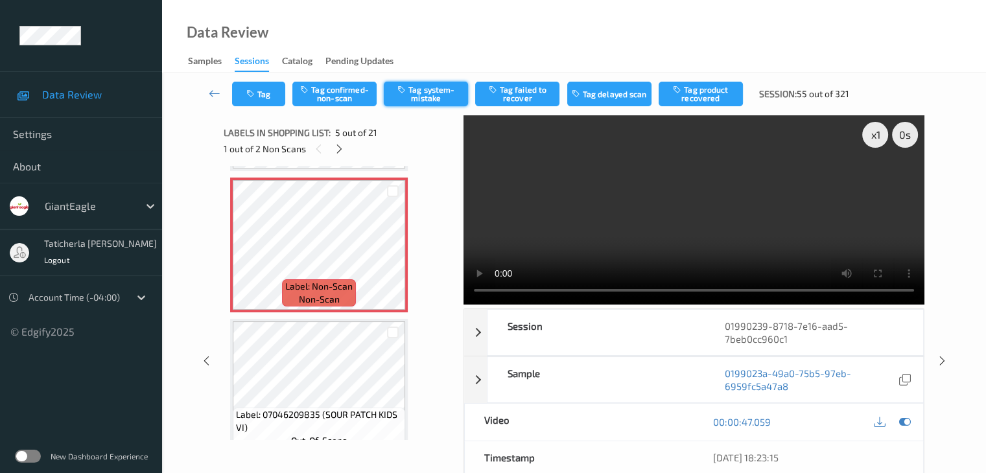
click at [431, 91] on button "Tag system-mistake" at bounding box center [426, 94] width 84 height 25
click at [267, 99] on button "Tag" at bounding box center [258, 94] width 53 height 25
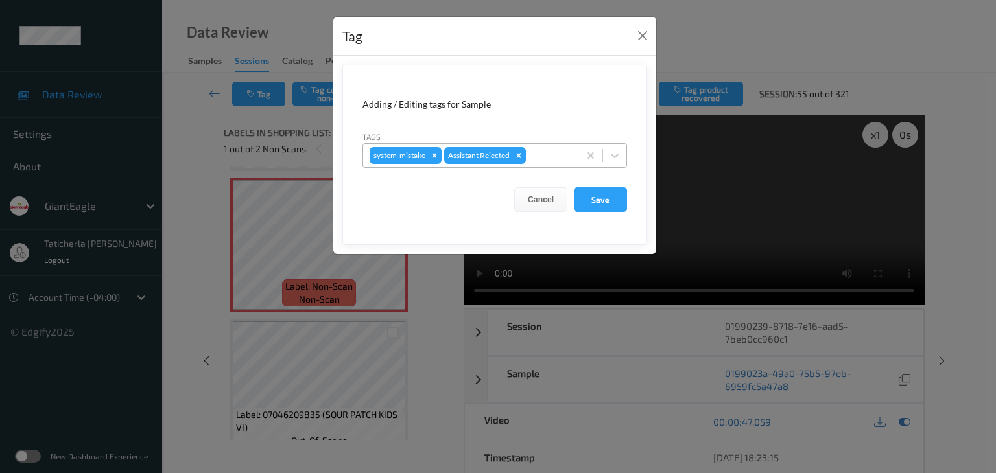
click at [547, 156] on div at bounding box center [551, 156] width 44 height 16
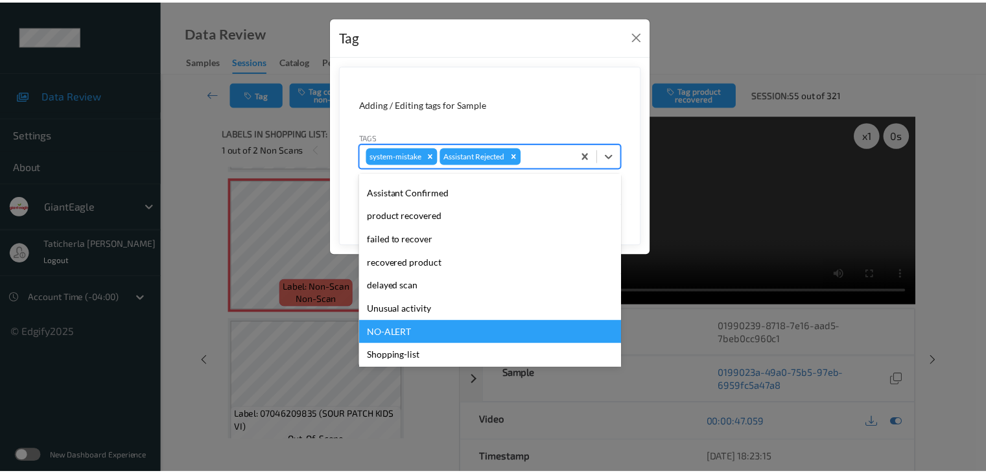
scroll to position [114, 0]
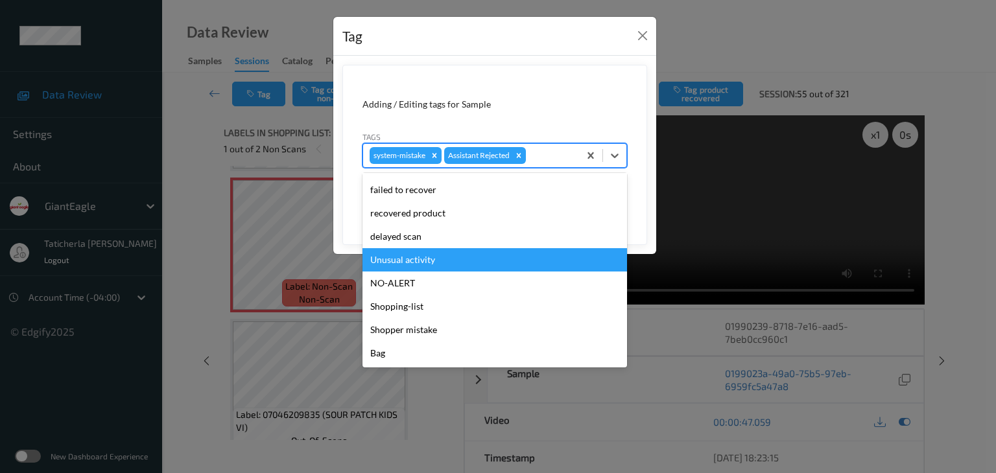
click at [489, 269] on div "Unusual activity" at bounding box center [495, 259] width 265 height 23
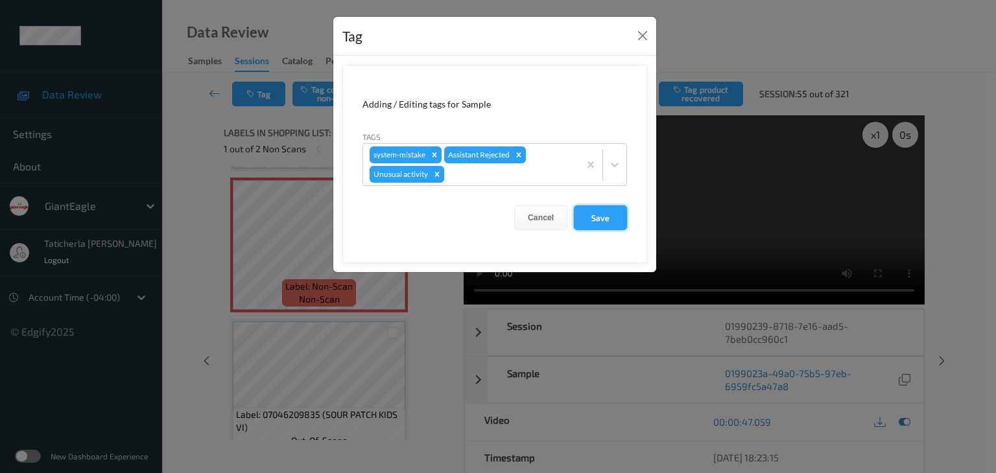
click at [613, 216] on button "Save" at bounding box center [600, 218] width 53 height 25
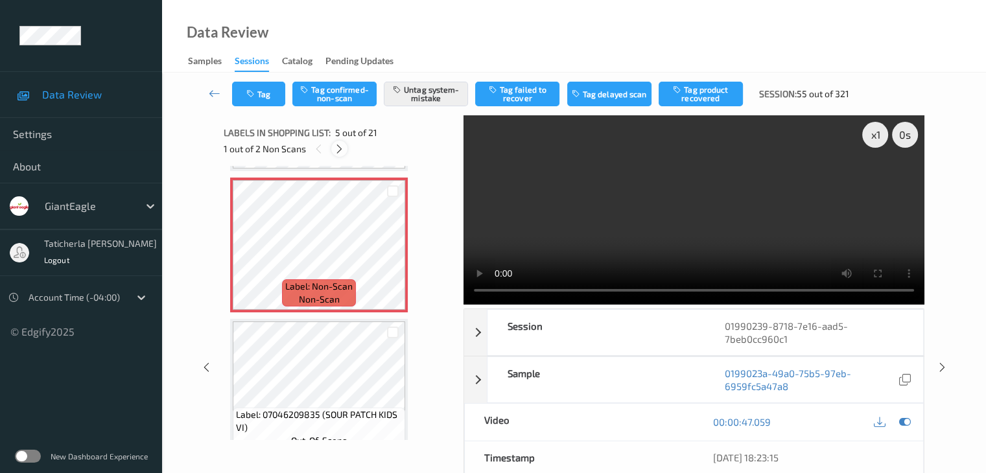
click at [340, 151] on icon at bounding box center [339, 149] width 11 height 12
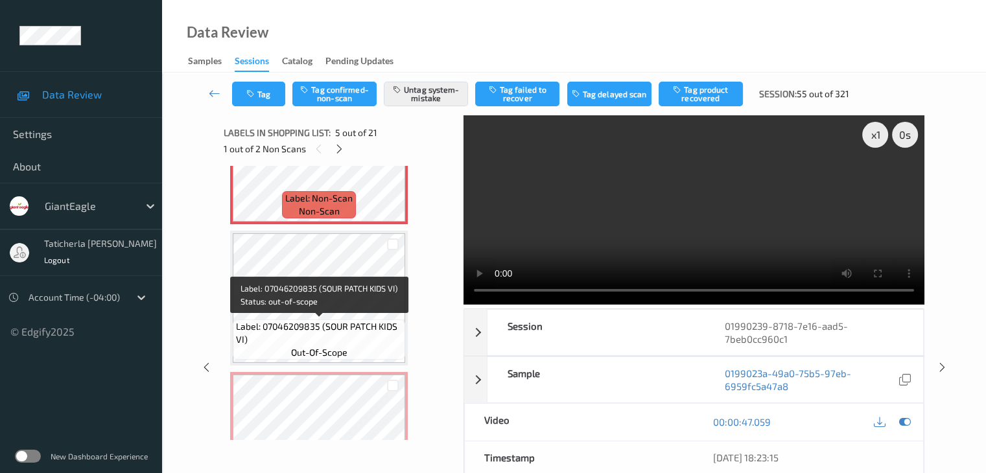
scroll to position [519, 0]
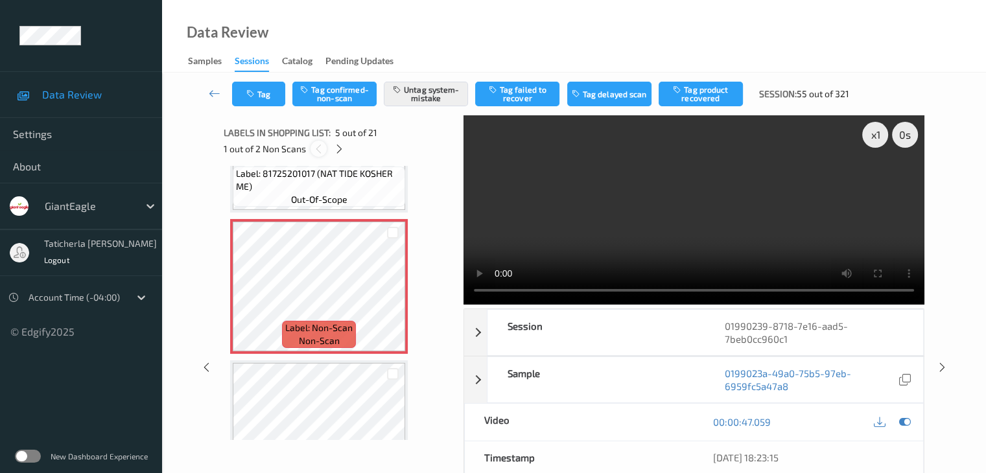
click at [316, 149] on icon at bounding box center [318, 149] width 11 height 12
click at [317, 150] on icon at bounding box center [318, 149] width 11 height 12
click at [338, 149] on icon at bounding box center [339, 149] width 11 height 12
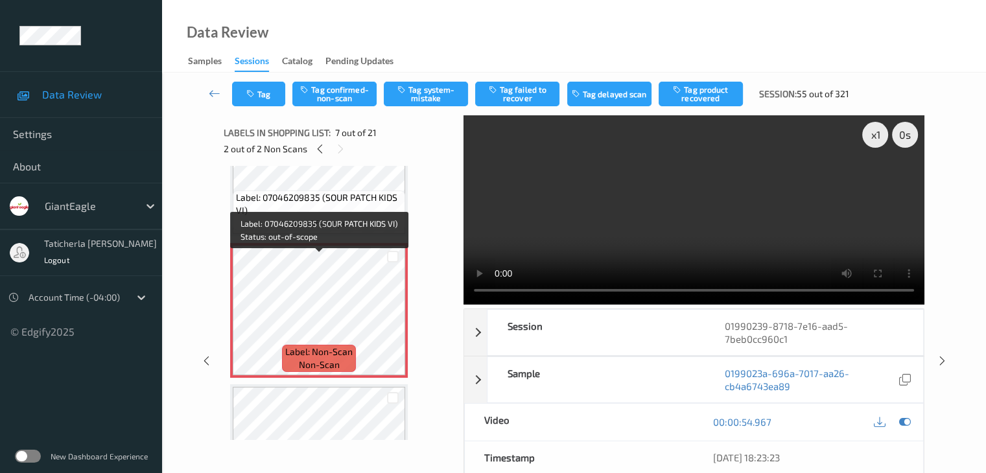
scroll to position [778, 0]
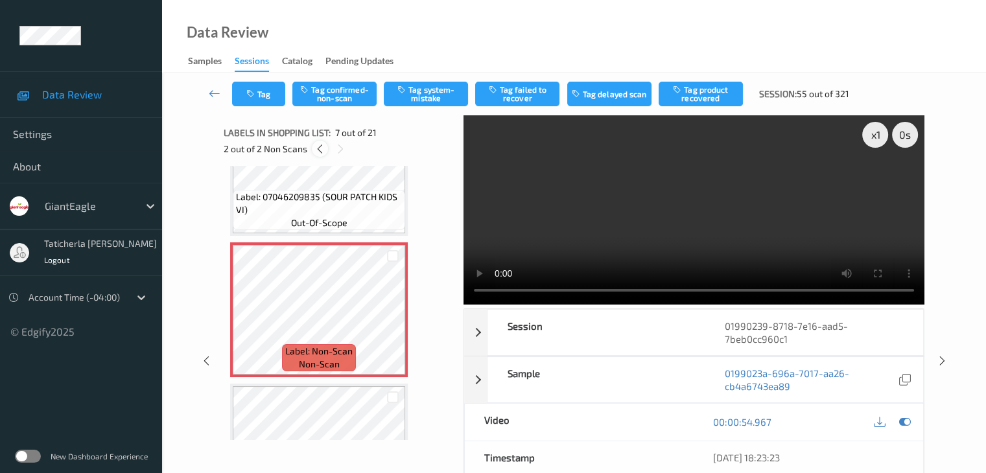
click at [320, 149] on icon at bounding box center [320, 149] width 11 height 12
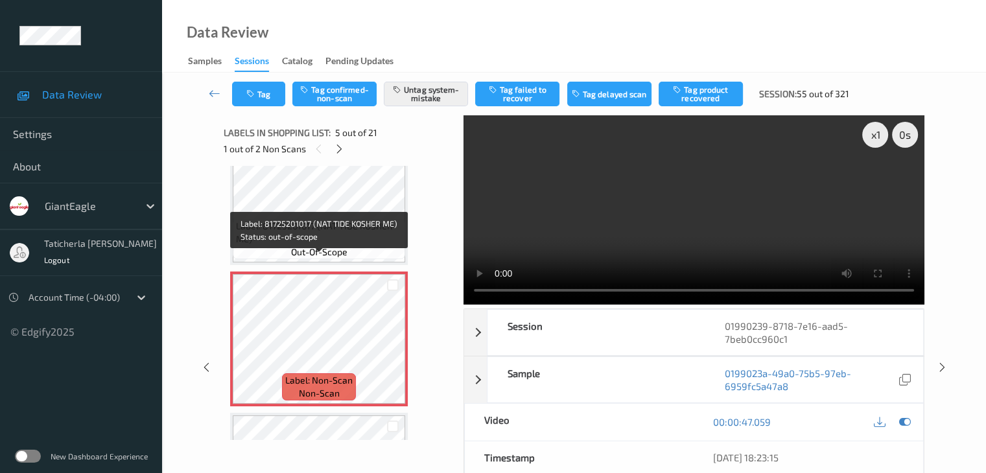
scroll to position [495, 0]
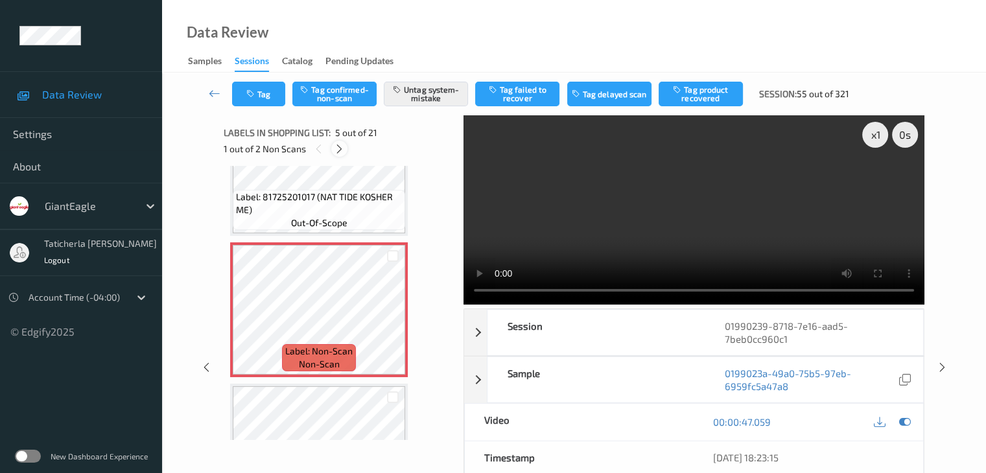
click at [338, 146] on icon at bounding box center [339, 149] width 11 height 12
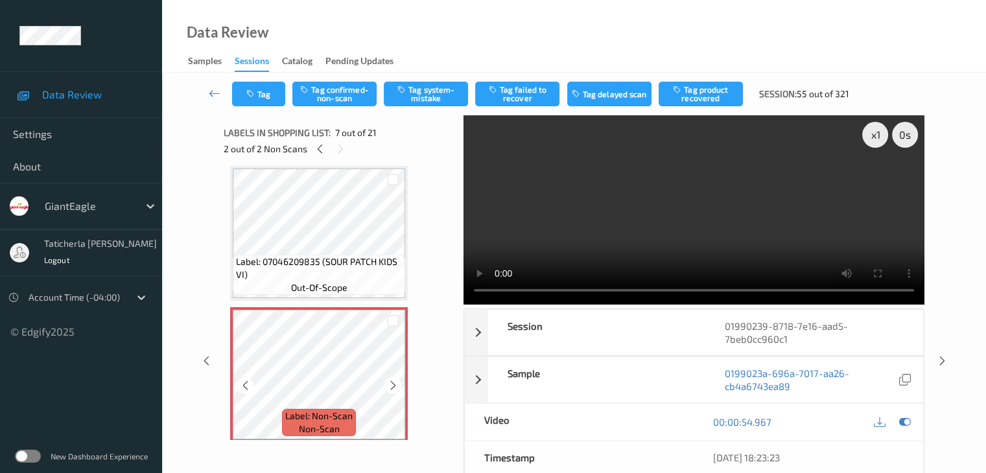
scroll to position [778, 0]
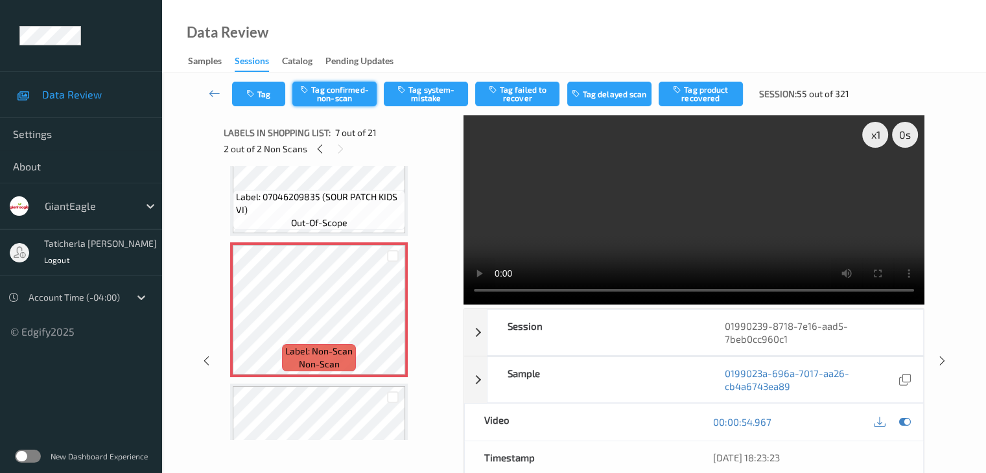
click at [331, 95] on button "Tag confirmed-non-scan" at bounding box center [334, 94] width 84 height 25
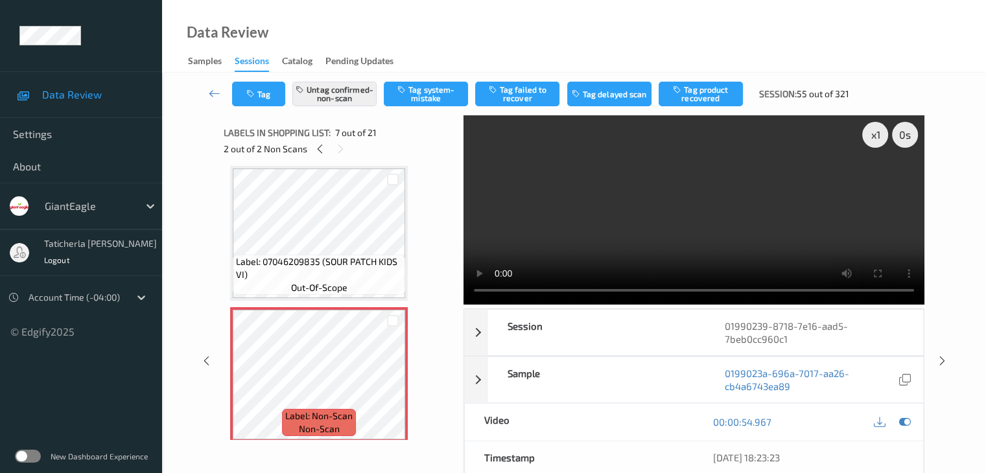
click at [393, 177] on div at bounding box center [393, 180] width 12 height 12
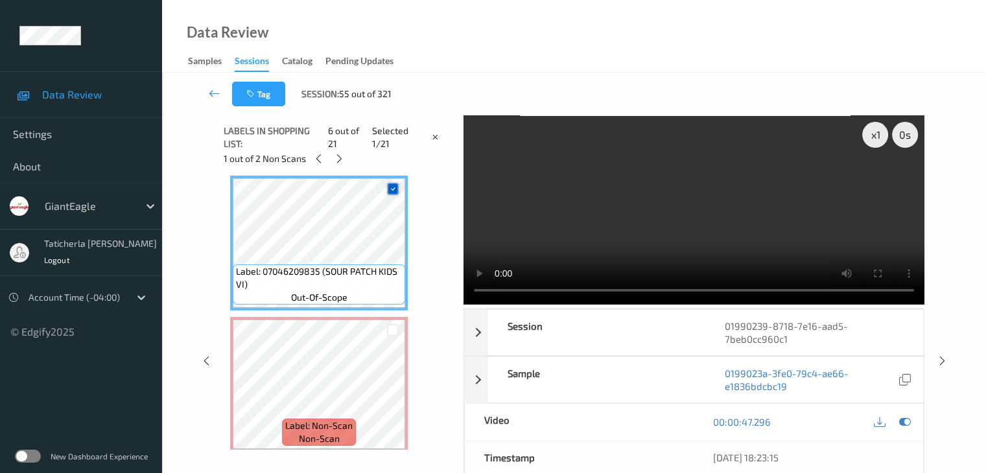
click at [390, 187] on icon at bounding box center [393, 189] width 8 height 8
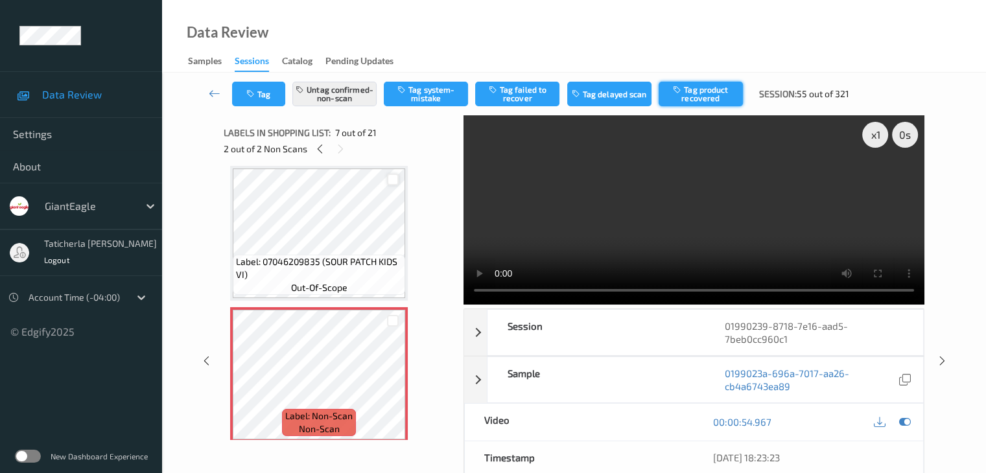
click at [690, 91] on button "Tag product recovered" at bounding box center [701, 94] width 84 height 25
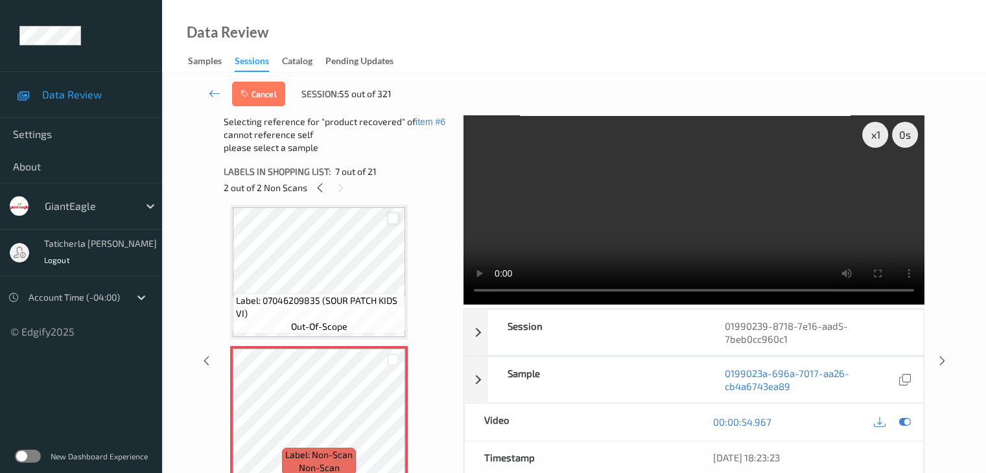
click at [392, 217] on div at bounding box center [393, 219] width 12 height 12
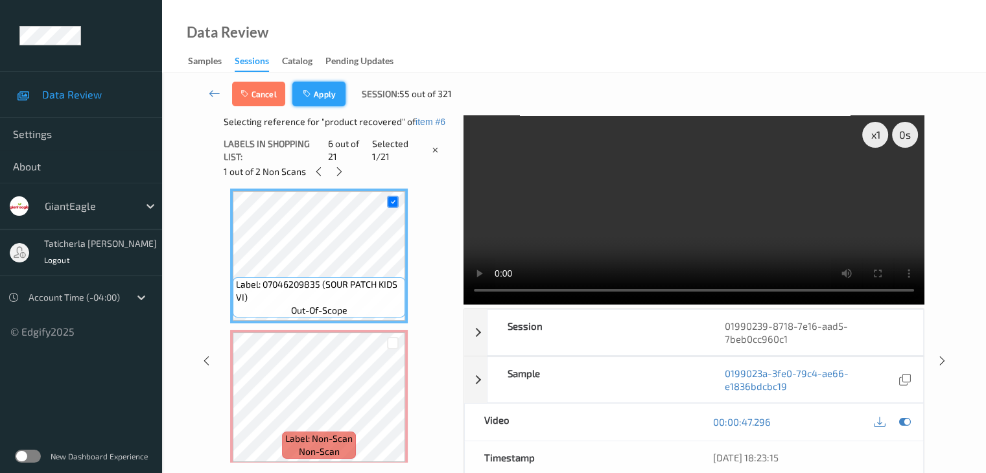
click at [329, 104] on button "Apply" at bounding box center [318, 94] width 53 height 25
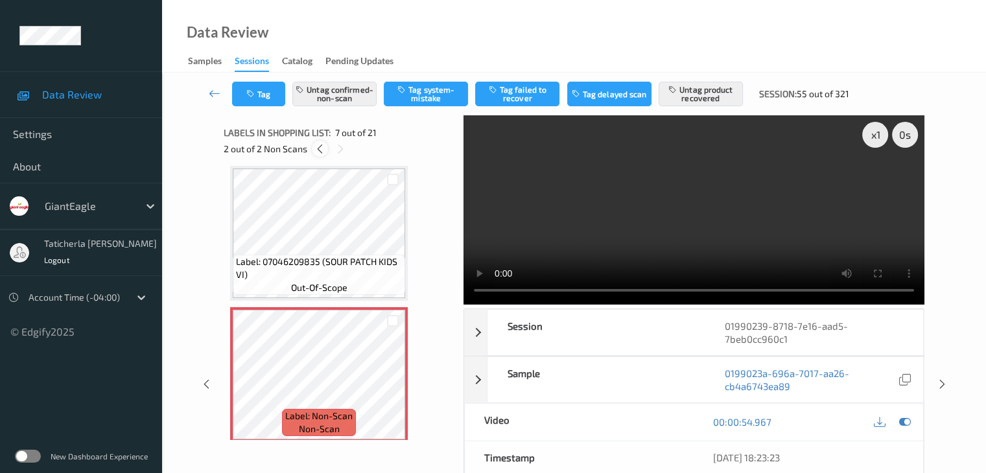
click at [317, 151] on icon at bounding box center [320, 149] width 11 height 12
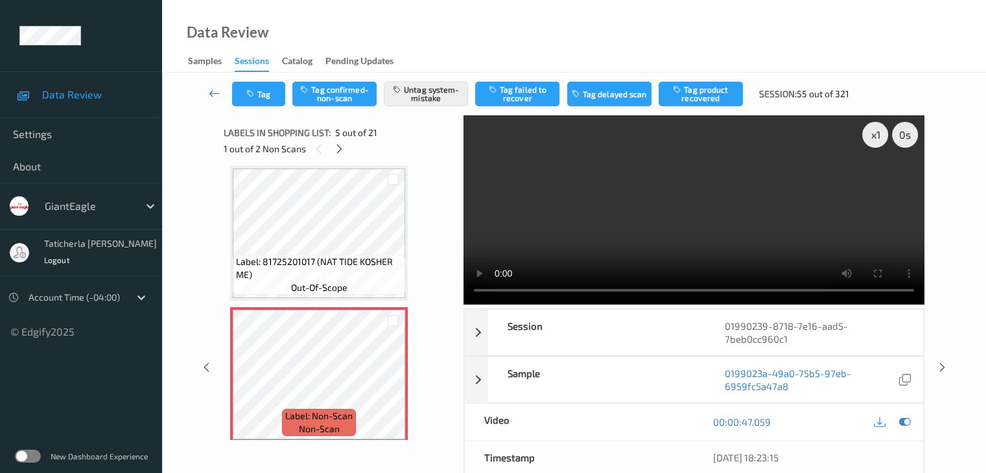
click at [219, 95] on icon at bounding box center [215, 93] width 12 height 13
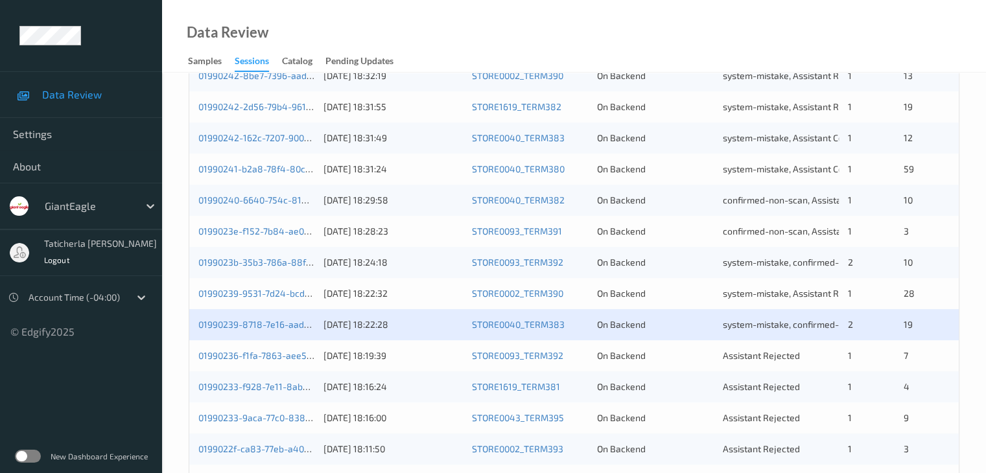
scroll to position [604, 0]
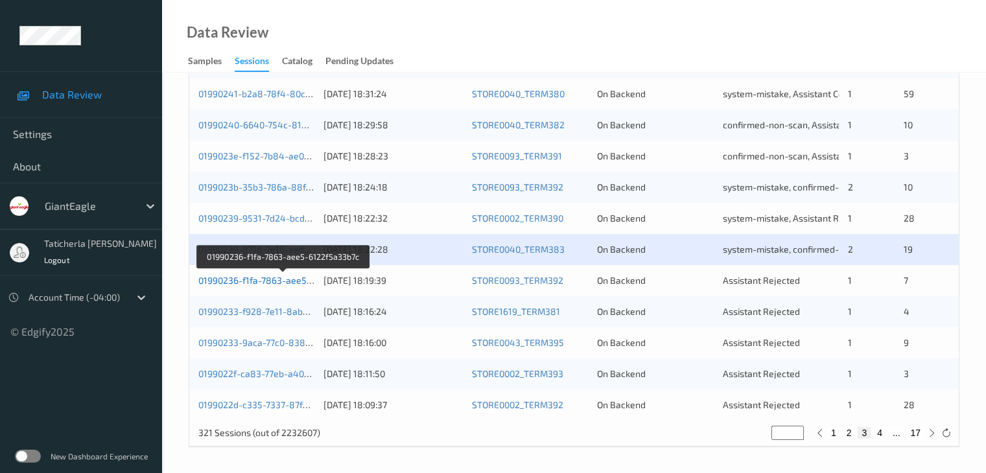
click at [232, 278] on link "01990236-f1fa-7863-aee5-6122f5a33b7c" at bounding box center [283, 280] width 170 height 11
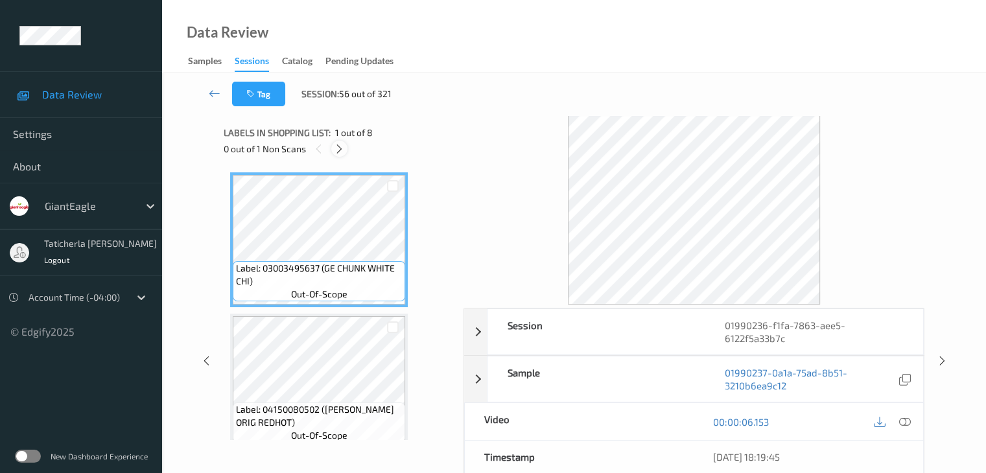
click at [337, 141] on div at bounding box center [339, 149] width 16 height 16
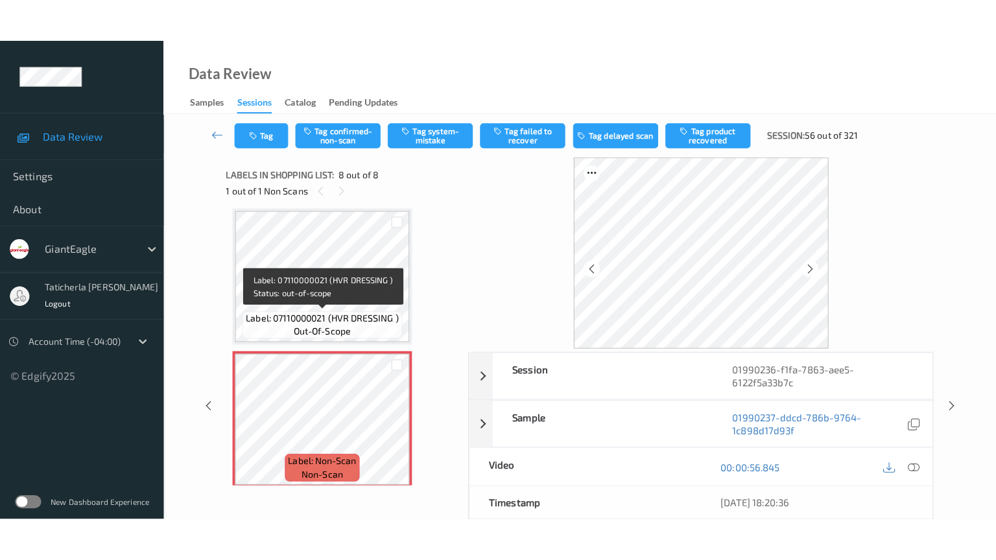
scroll to position [863, 0]
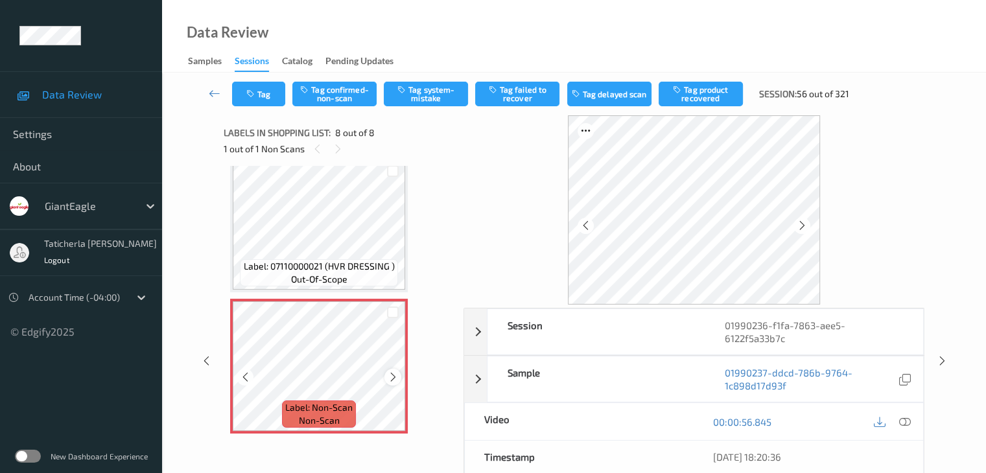
click at [390, 383] on div at bounding box center [393, 377] width 16 height 16
click at [904, 422] on icon at bounding box center [905, 422] width 12 height 12
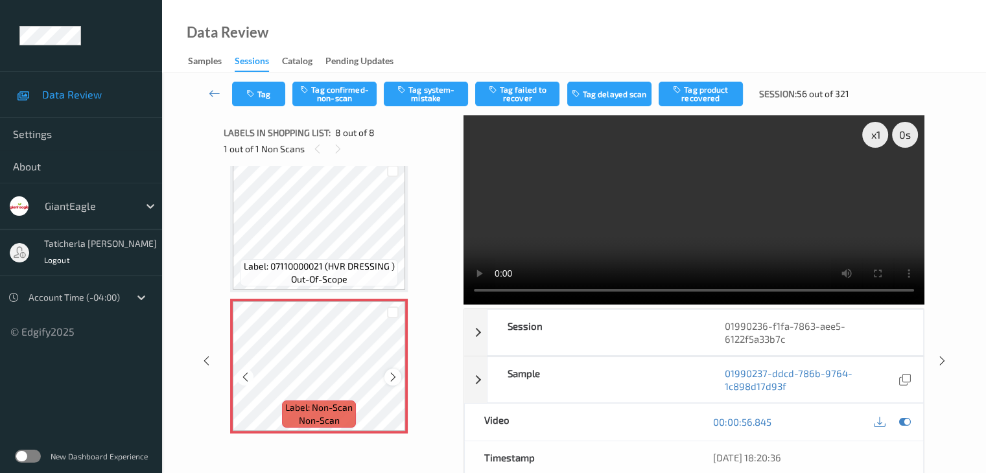
click at [394, 379] on icon at bounding box center [393, 378] width 11 height 12
click at [447, 88] on button "Tag system-mistake" at bounding box center [426, 94] width 84 height 25
click at [259, 99] on button "Tag" at bounding box center [258, 94] width 53 height 25
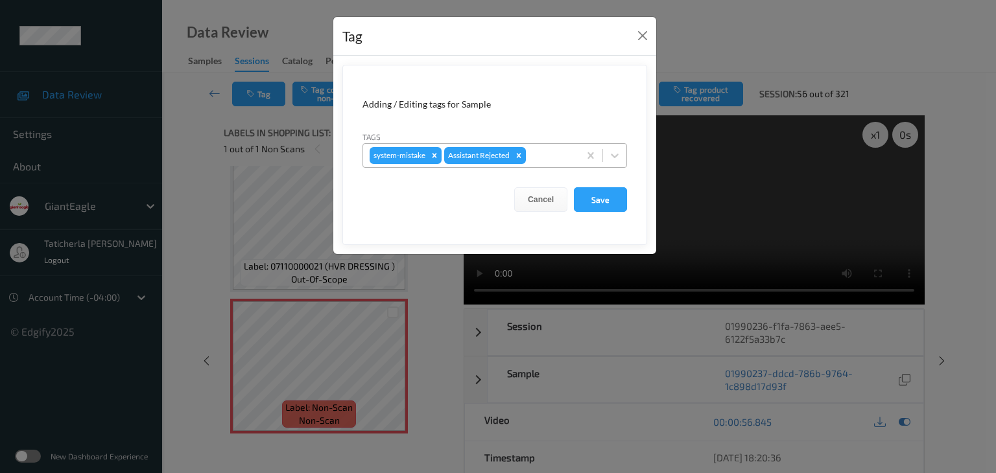
click at [541, 151] on div at bounding box center [551, 156] width 44 height 16
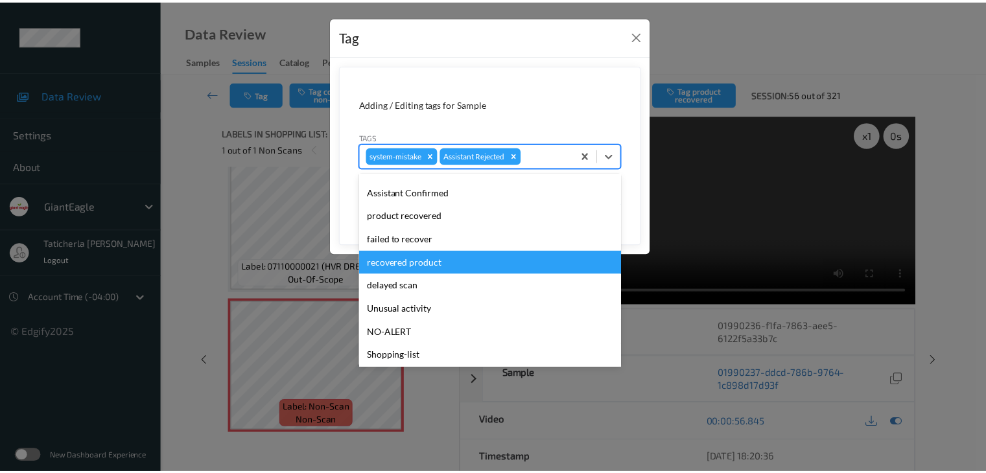
scroll to position [114, 0]
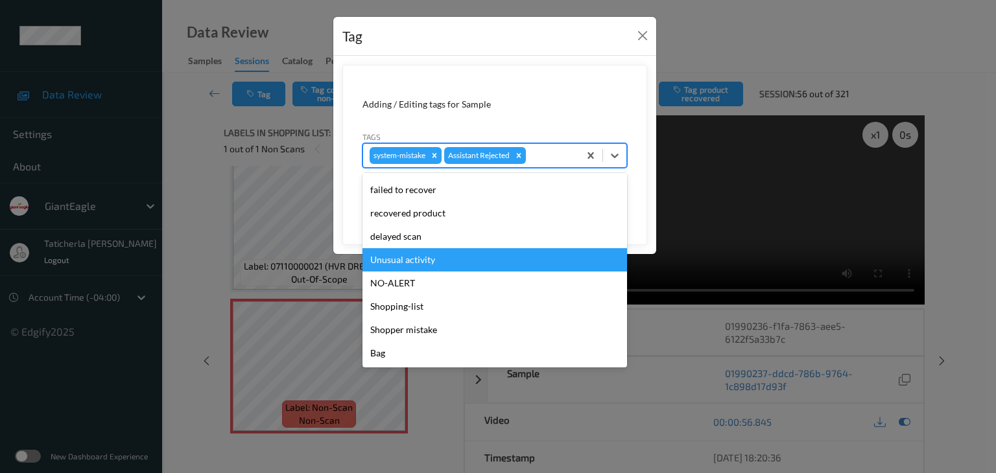
click at [495, 257] on div "Unusual activity" at bounding box center [495, 259] width 265 height 23
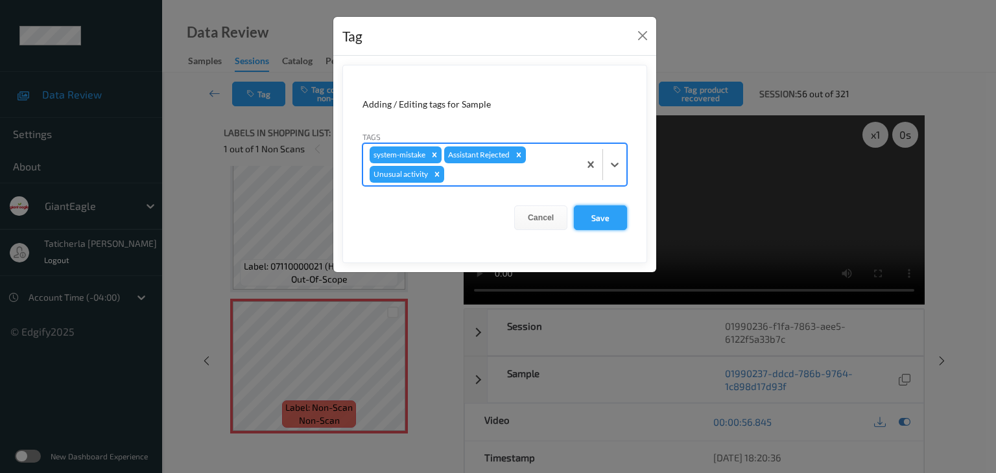
click at [597, 221] on button "Save" at bounding box center [600, 218] width 53 height 25
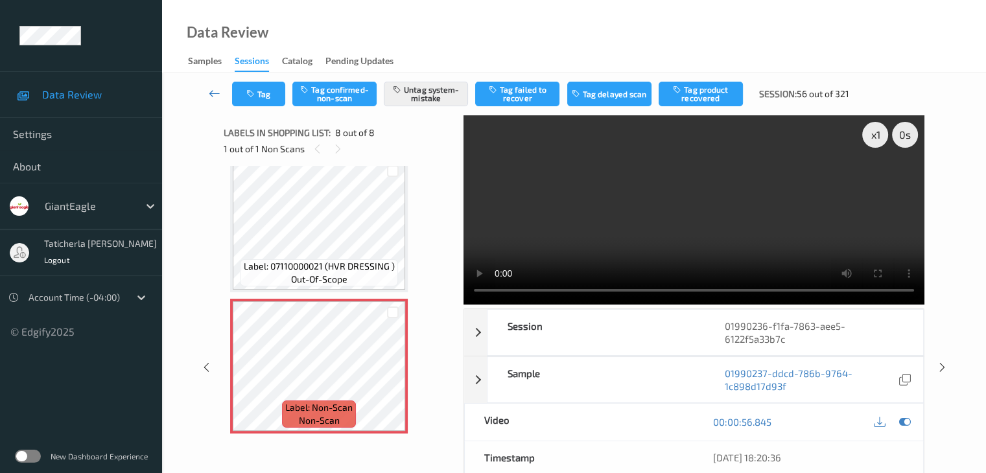
click at [217, 91] on icon at bounding box center [215, 93] width 12 height 13
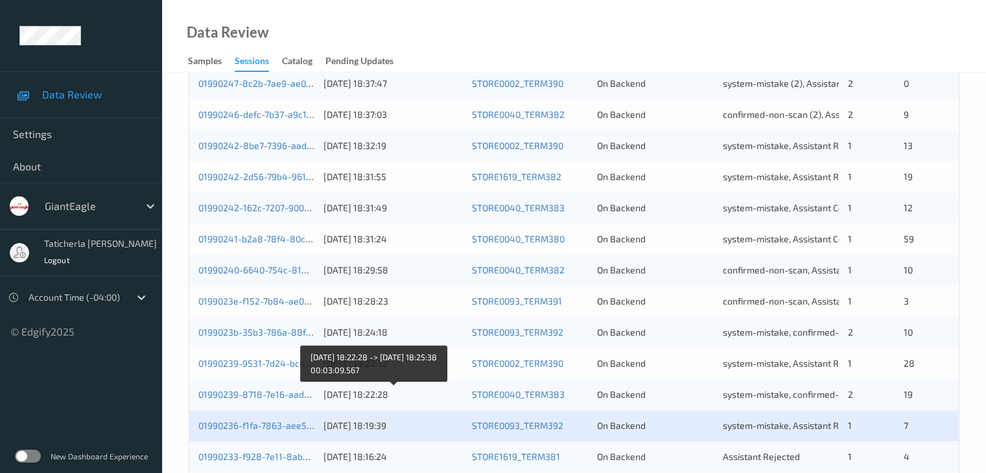
scroll to position [584, 0]
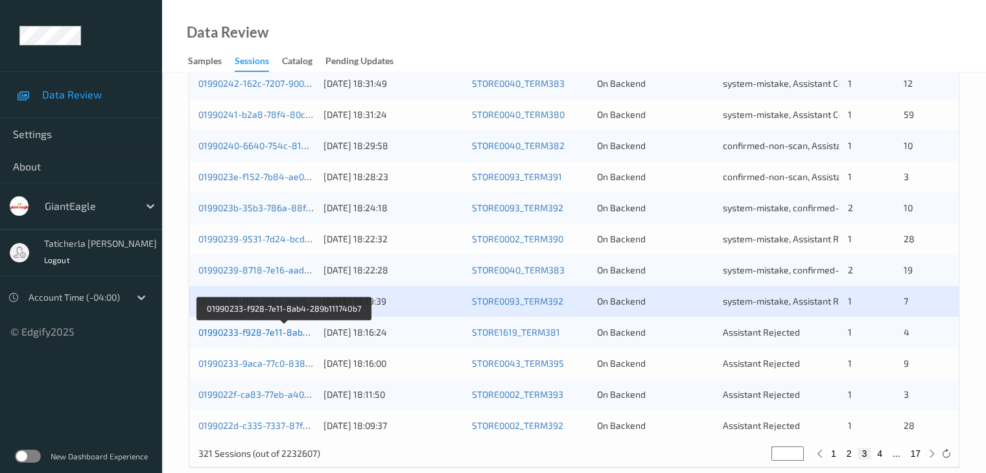
click at [254, 333] on link "01990233-f928-7e11-8ab4-289b111740b7" at bounding box center [284, 332] width 173 height 11
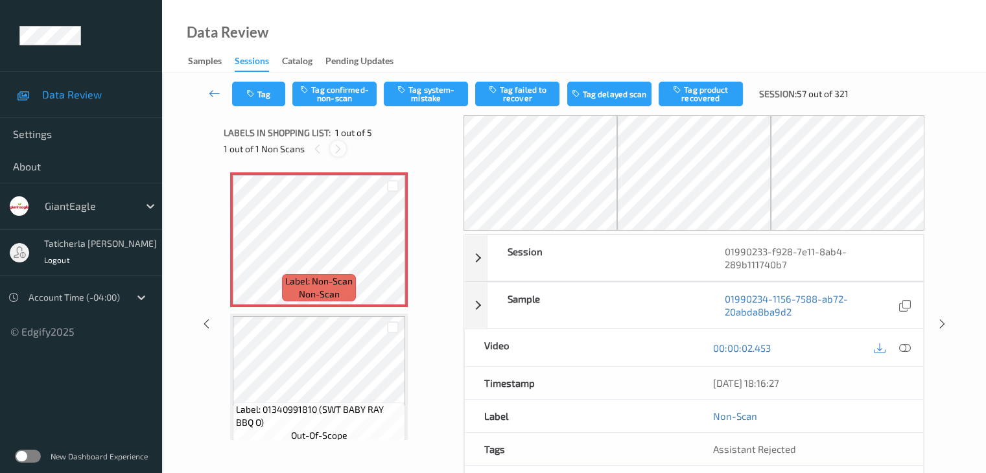
click at [336, 146] on icon at bounding box center [338, 149] width 11 height 12
click at [904, 346] on icon at bounding box center [905, 348] width 12 height 12
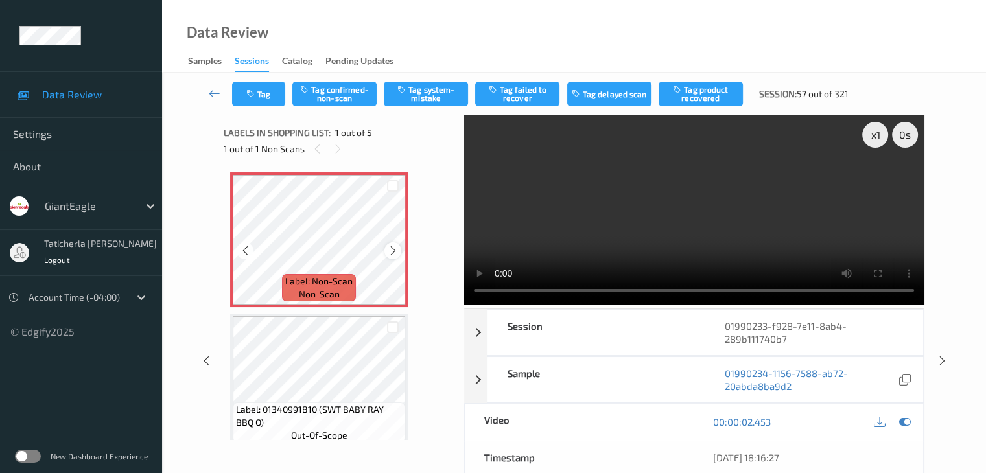
click at [387, 251] on div at bounding box center [393, 251] width 16 height 16
click at [390, 251] on icon at bounding box center [393, 251] width 11 height 12
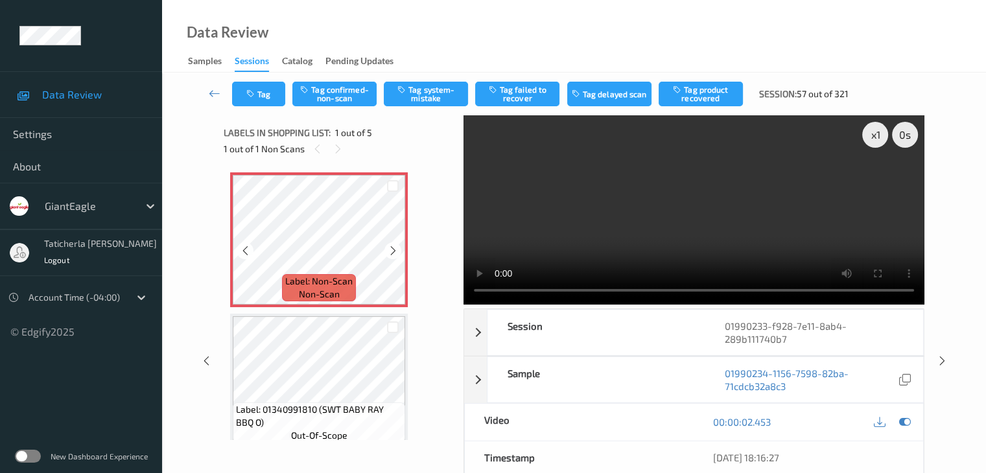
click at [390, 251] on icon at bounding box center [393, 251] width 11 height 12
click at [349, 84] on button "Tag confirmed-non-scan" at bounding box center [334, 94] width 84 height 25
click at [715, 91] on button "Tag product recovered" at bounding box center [701, 94] width 84 height 25
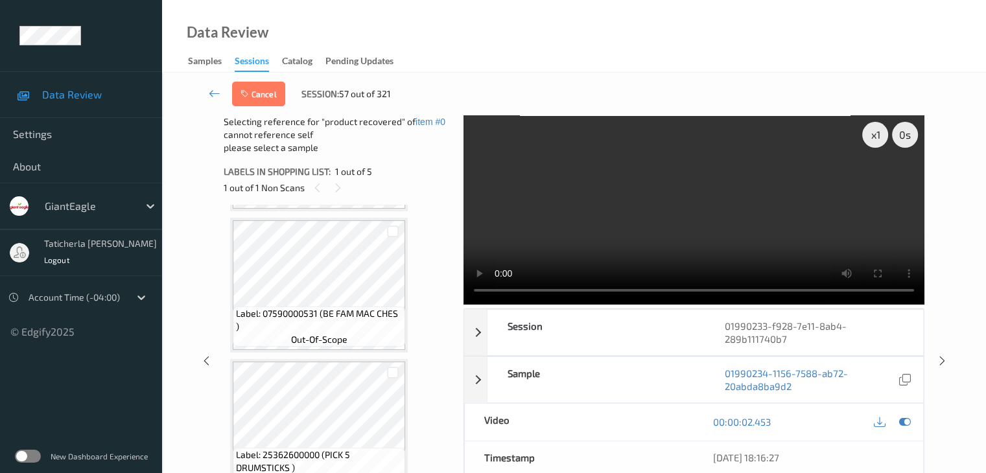
scroll to position [439, 0]
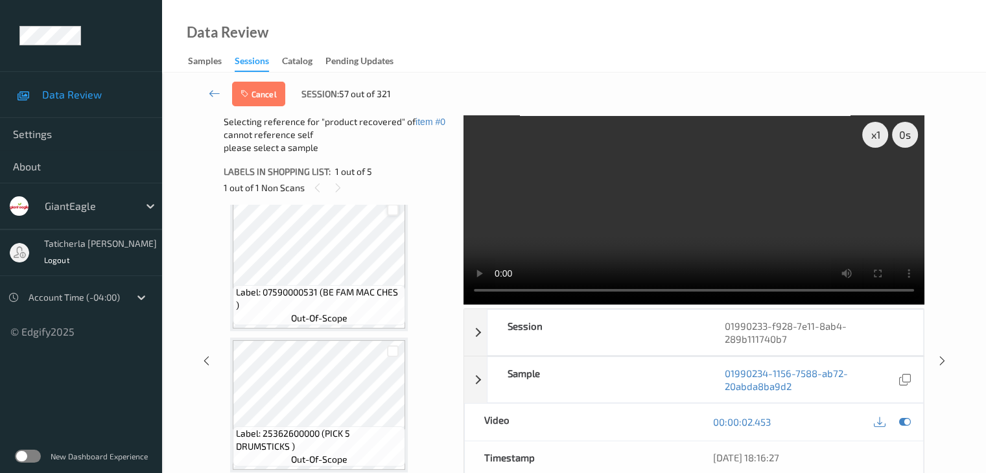
click at [387, 213] on div at bounding box center [393, 210] width 12 height 12
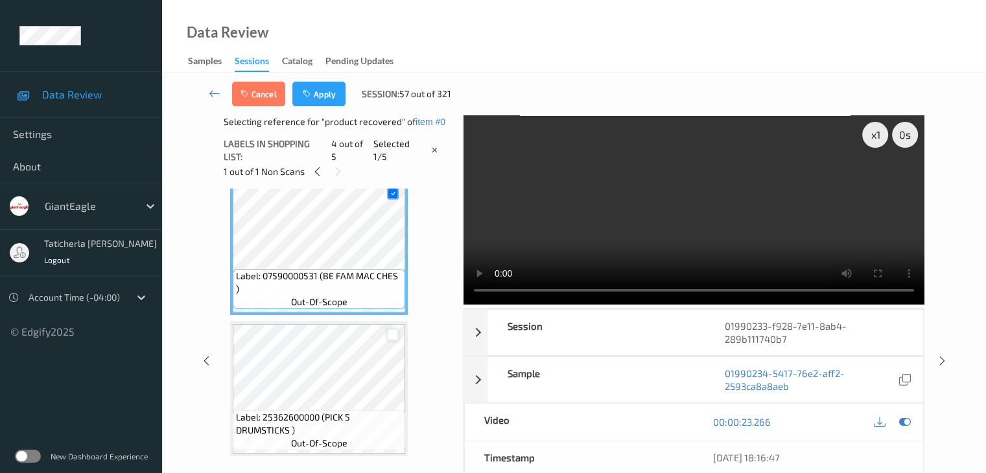
click at [394, 335] on div at bounding box center [393, 335] width 12 height 12
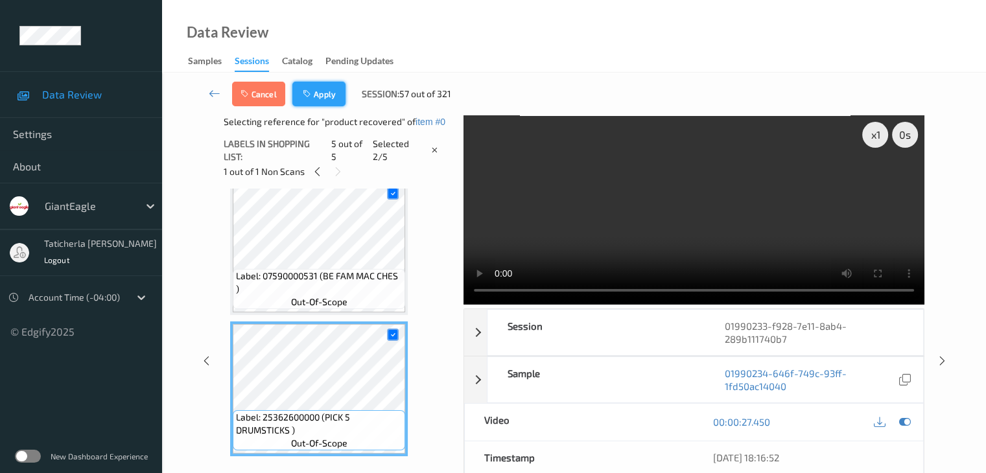
click at [329, 97] on button "Apply" at bounding box center [318, 94] width 53 height 25
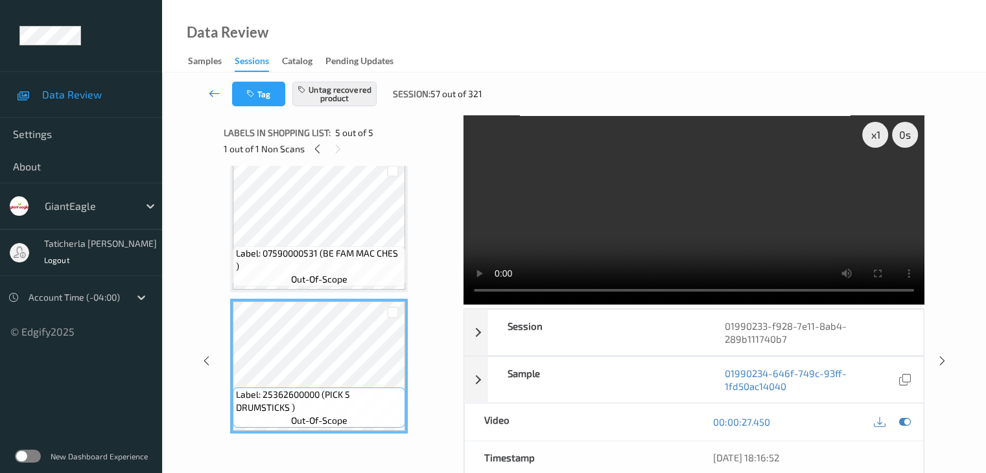
click at [213, 91] on icon at bounding box center [215, 93] width 12 height 13
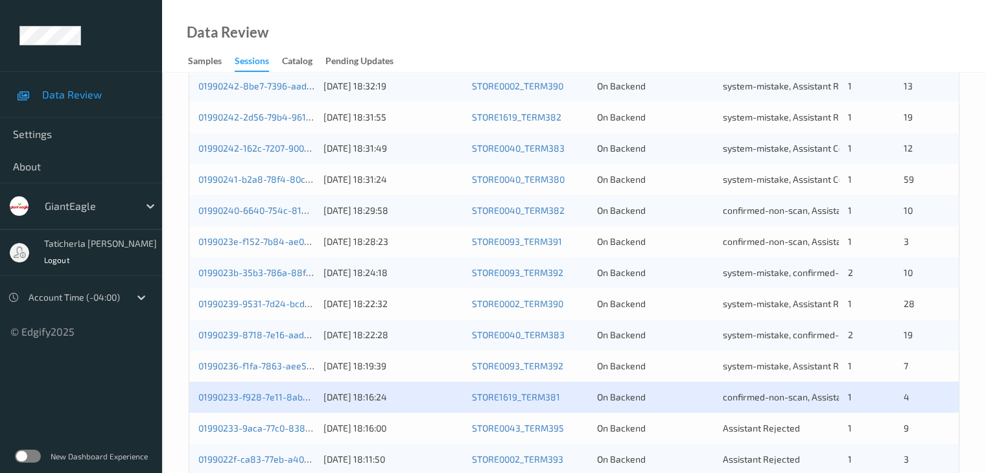
scroll to position [604, 0]
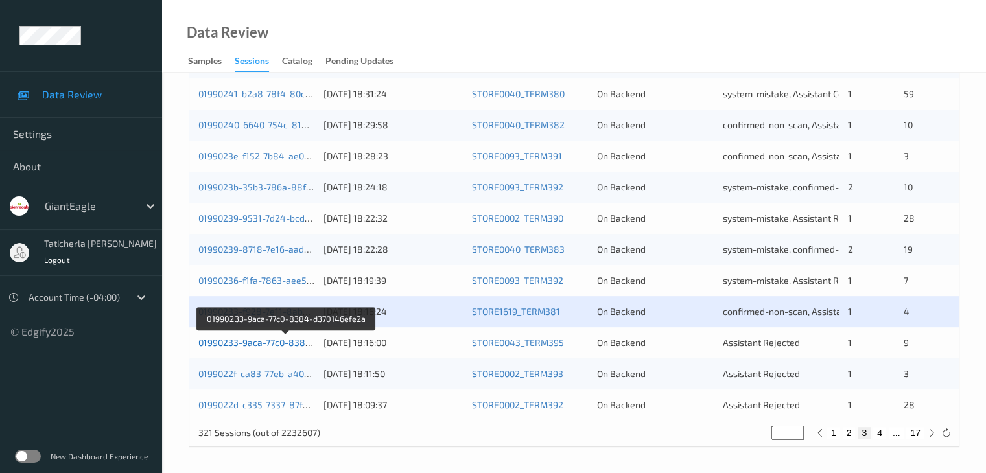
click at [289, 344] on link "01990233-9aca-77c0-8384-d370146efe2a" at bounding box center [286, 342] width 176 height 11
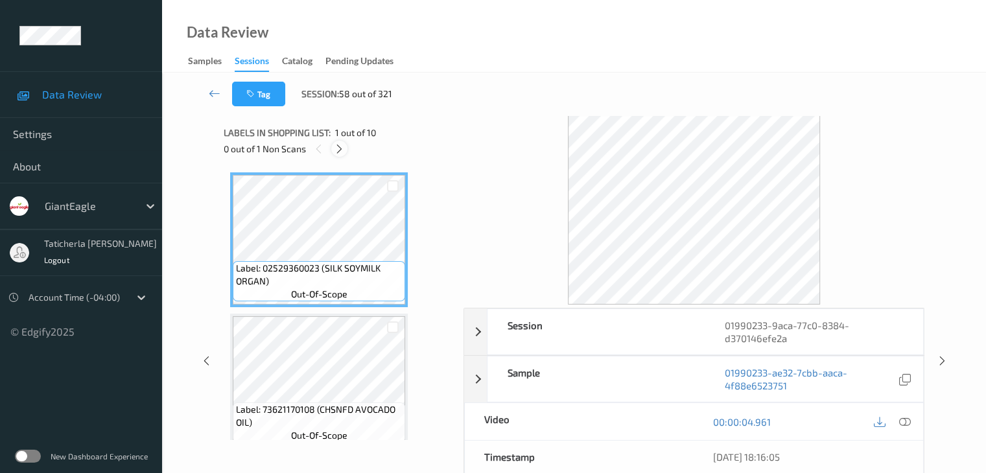
click at [339, 143] on icon at bounding box center [339, 149] width 11 height 12
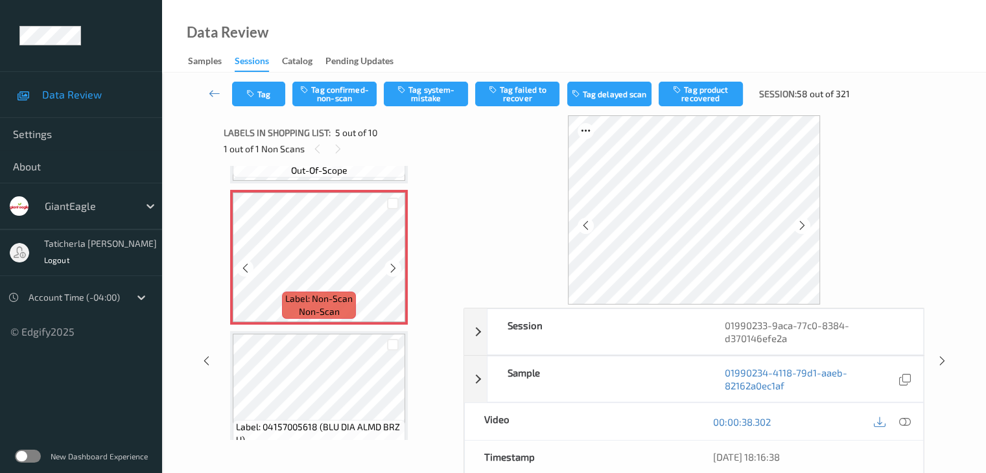
scroll to position [560, 0]
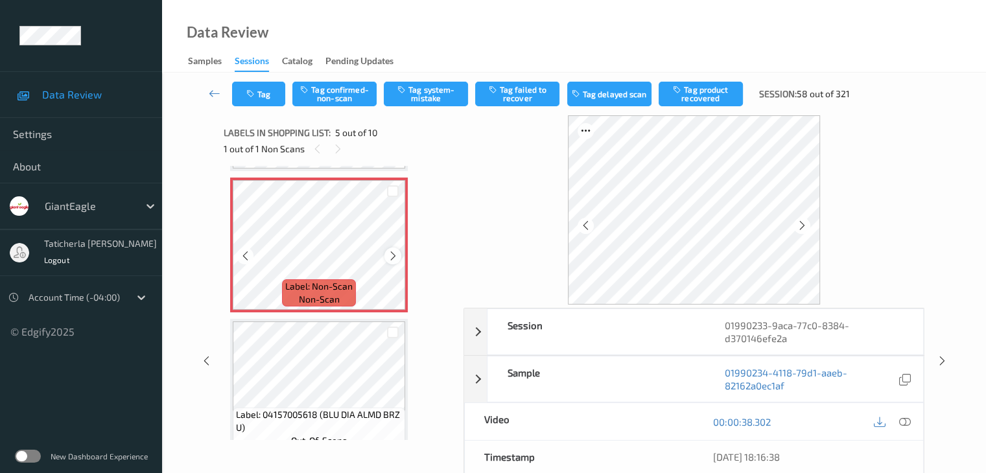
click at [392, 255] on icon at bounding box center [393, 256] width 11 height 12
click at [903, 418] on icon at bounding box center [905, 422] width 12 height 12
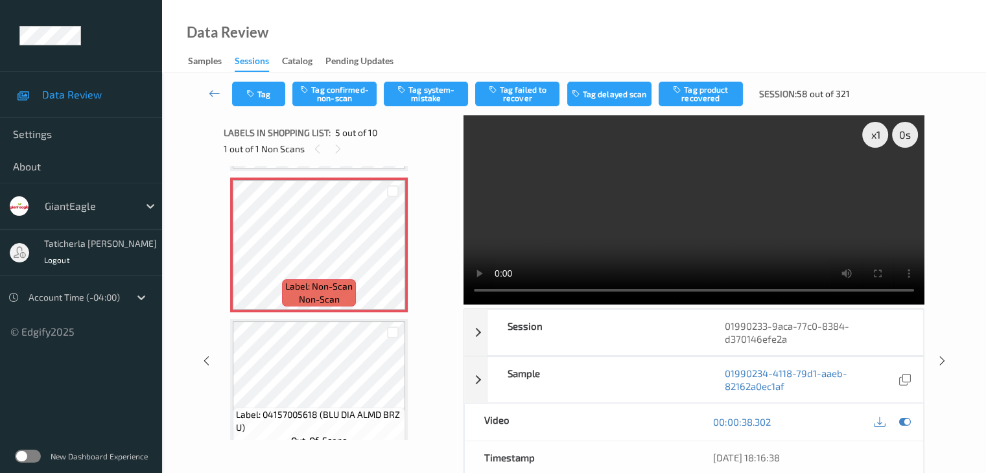
click at [876, 178] on video at bounding box center [694, 209] width 461 height 189
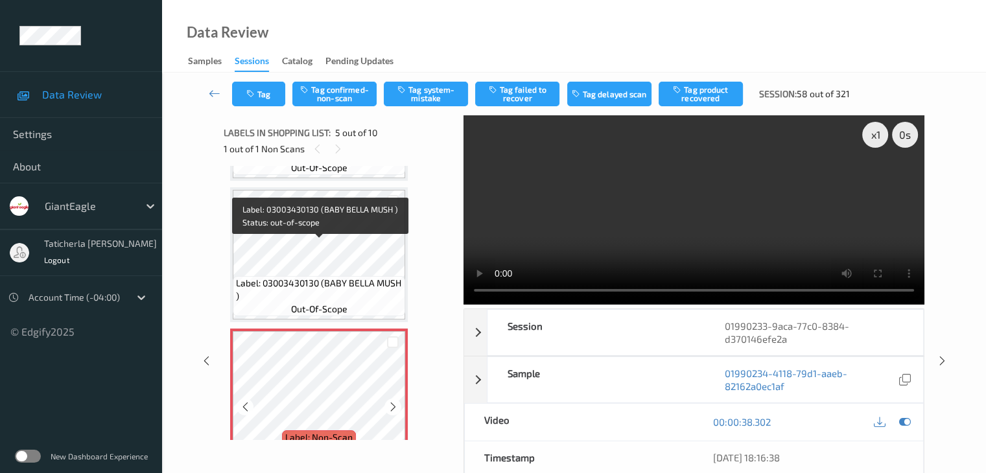
scroll to position [495, 0]
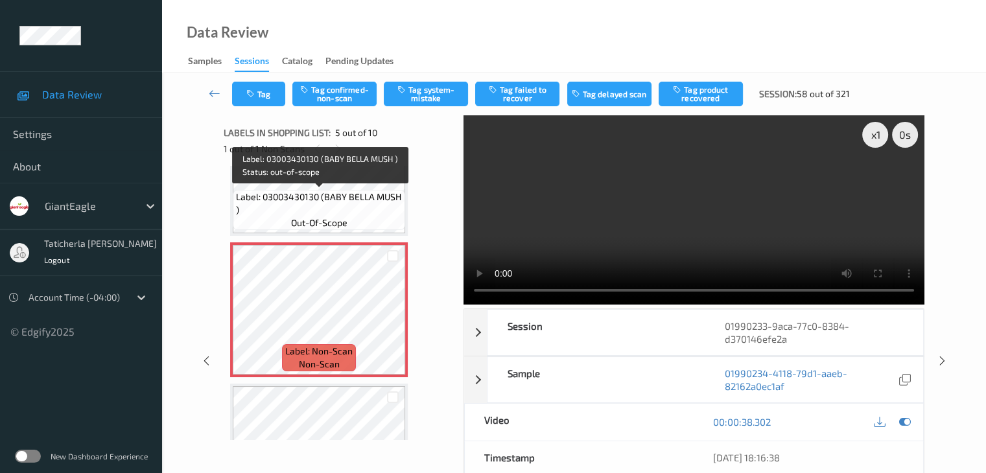
click at [340, 215] on span "Label: 03003430130 (BABY BELLA MUSH )" at bounding box center [319, 204] width 166 height 26
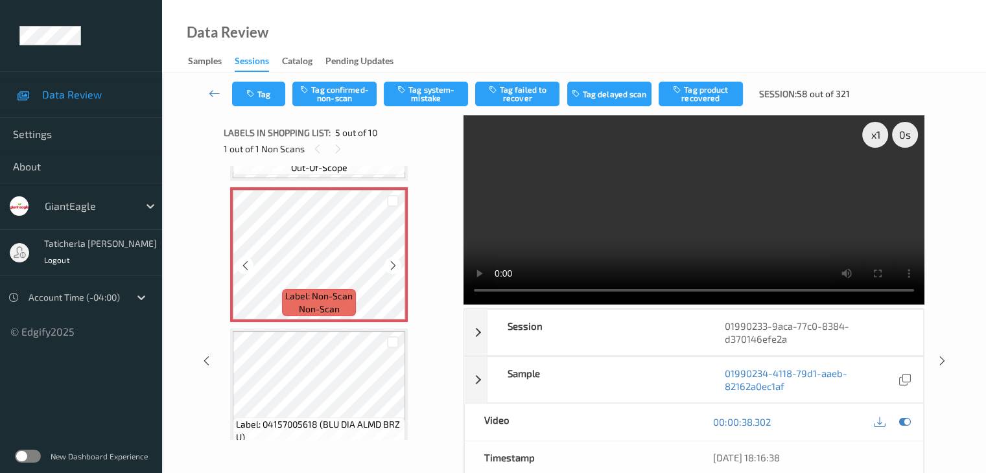
scroll to position [625, 0]
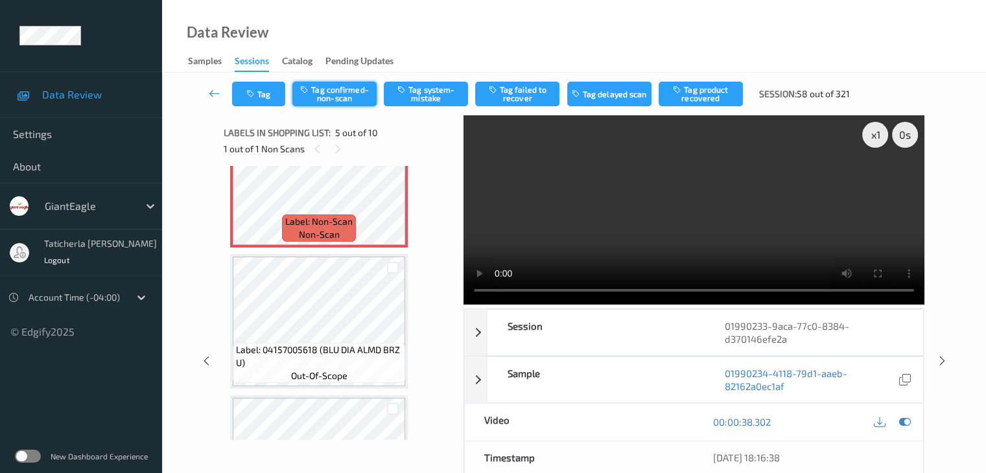
click at [328, 91] on button "Tag confirmed-non-scan" at bounding box center [334, 94] width 84 height 25
click at [711, 99] on button "Tag product recovered" at bounding box center [701, 94] width 84 height 25
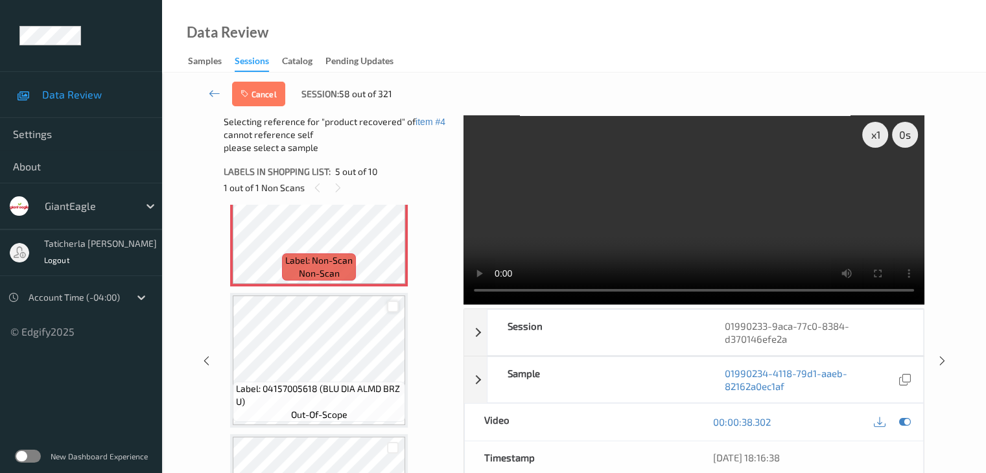
click at [392, 307] on div at bounding box center [393, 307] width 12 height 12
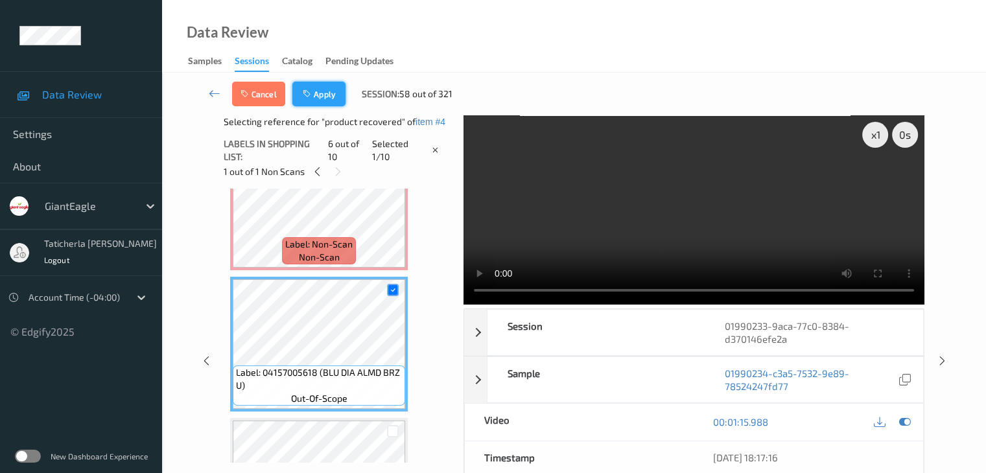
click at [333, 95] on button "Apply" at bounding box center [318, 94] width 53 height 25
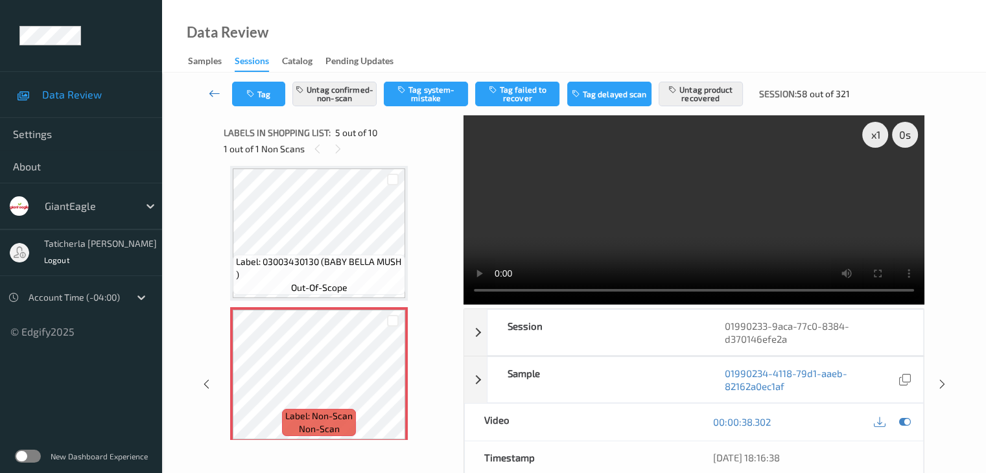
click at [213, 91] on icon at bounding box center [215, 93] width 12 height 13
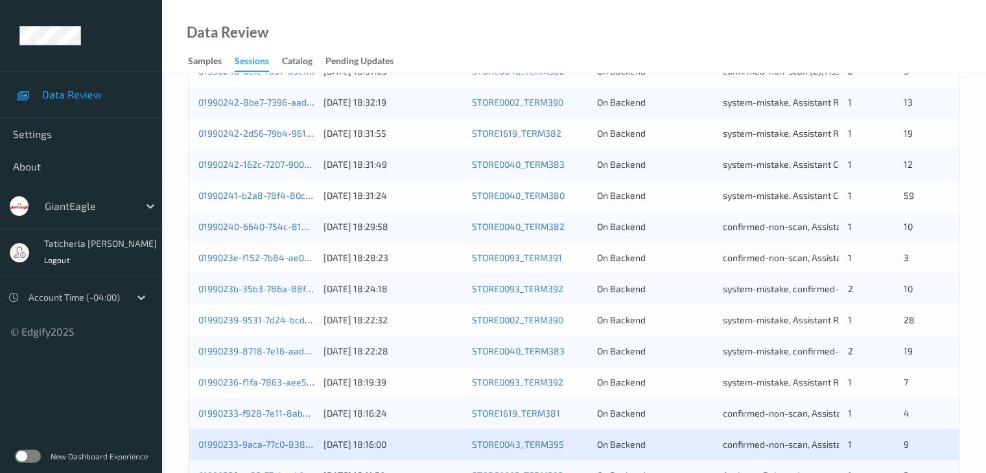
scroll to position [604, 0]
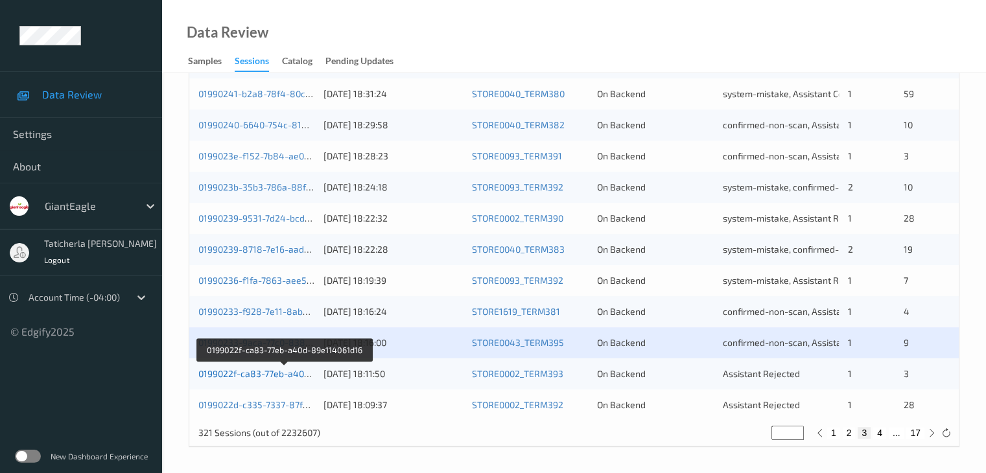
click at [239, 371] on link "0199022f-ca83-77eb-a40d-89e114061d16" at bounding box center [284, 373] width 173 height 11
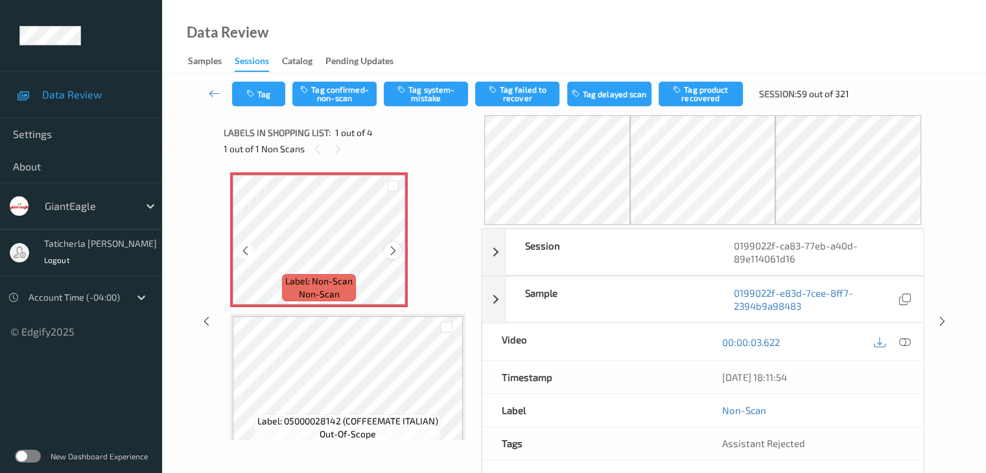
click at [395, 254] on icon at bounding box center [393, 251] width 11 height 12
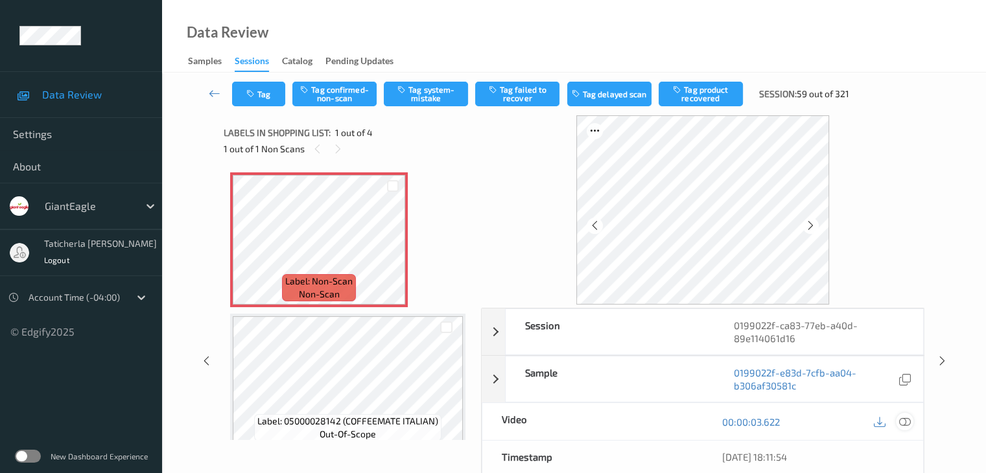
click at [903, 420] on icon at bounding box center [905, 422] width 12 height 12
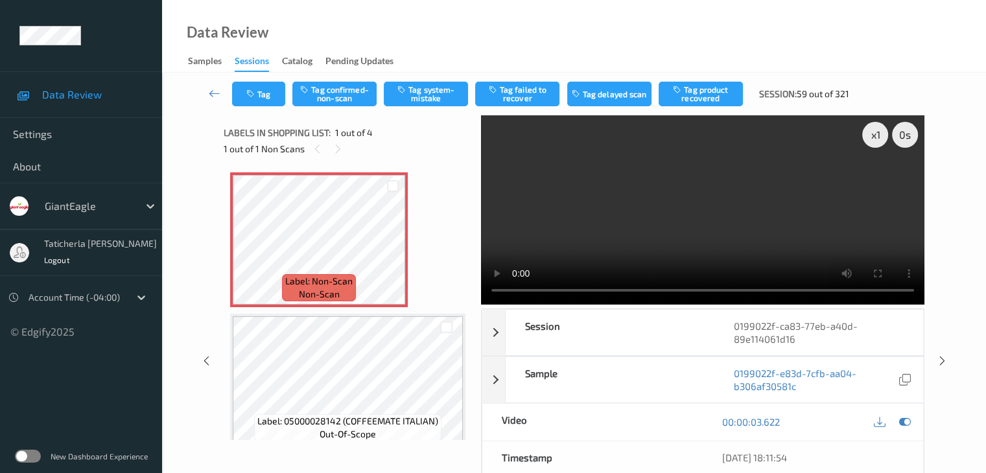
click at [879, 182] on video at bounding box center [703, 209] width 444 height 189
click at [433, 92] on button "Tag system-mistake" at bounding box center [426, 94] width 84 height 25
click at [219, 92] on icon at bounding box center [215, 93] width 12 height 13
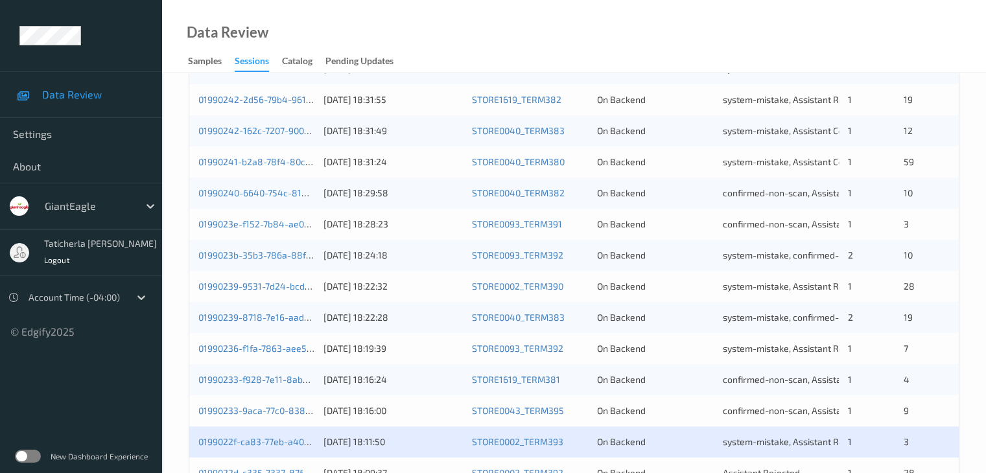
scroll to position [604, 0]
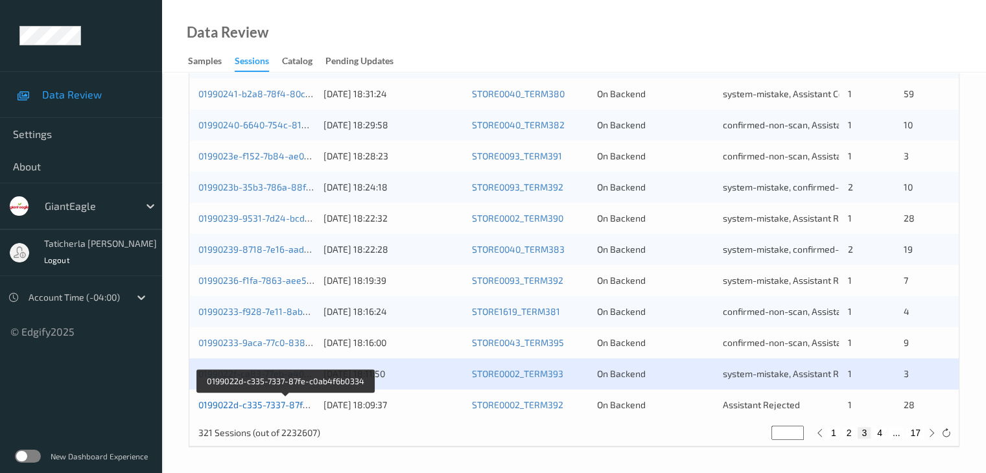
click at [286, 403] on link "0199022d-c335-7337-87fe-c0ab4f6b0334" at bounding box center [285, 404] width 174 height 11
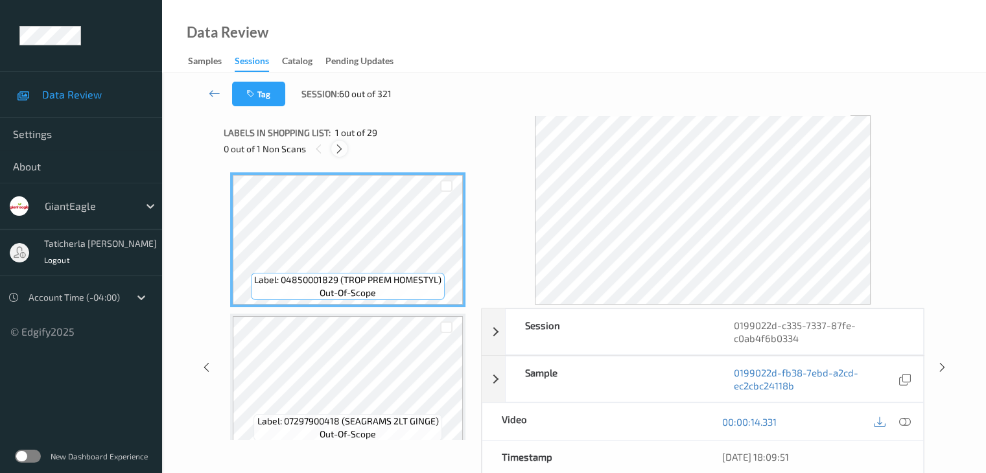
click at [342, 152] on icon at bounding box center [339, 149] width 11 height 12
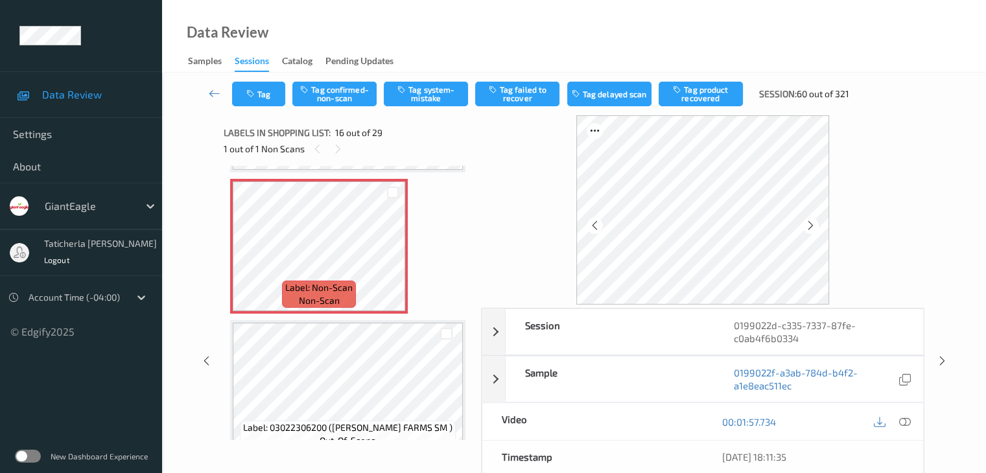
scroll to position [2115, 0]
click at [395, 253] on icon at bounding box center [393, 256] width 11 height 12
click at [396, 253] on icon at bounding box center [393, 256] width 11 height 12
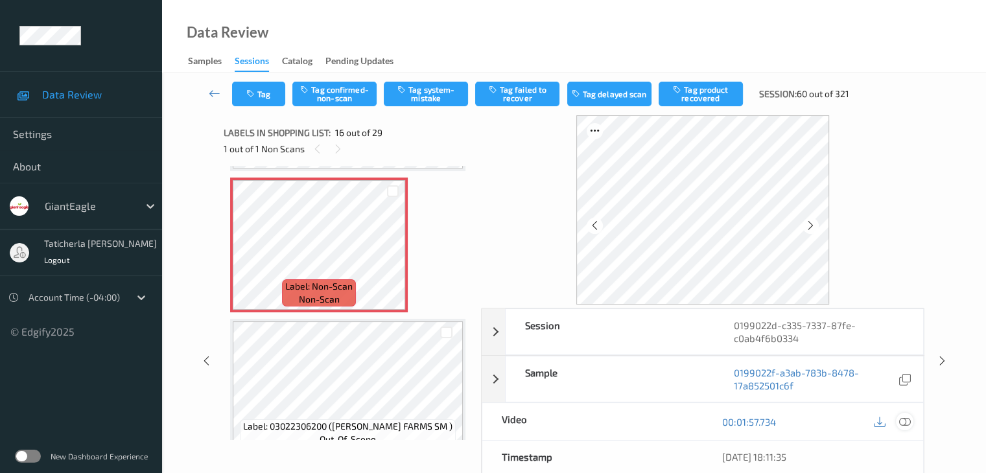
click at [905, 422] on icon at bounding box center [905, 422] width 12 height 12
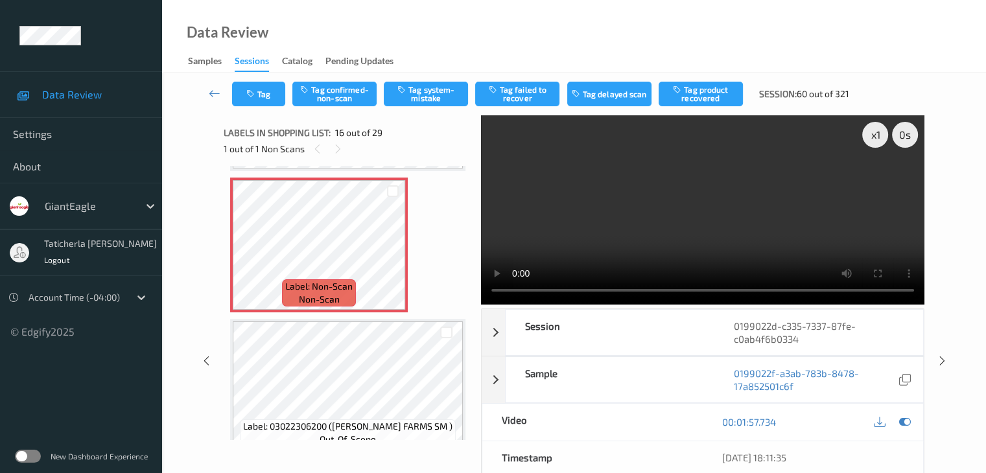
click at [878, 181] on video at bounding box center [703, 209] width 444 height 189
click at [429, 94] on button "Tag system-mistake" at bounding box center [426, 94] width 84 height 25
click at [268, 99] on button "Tag" at bounding box center [258, 94] width 53 height 25
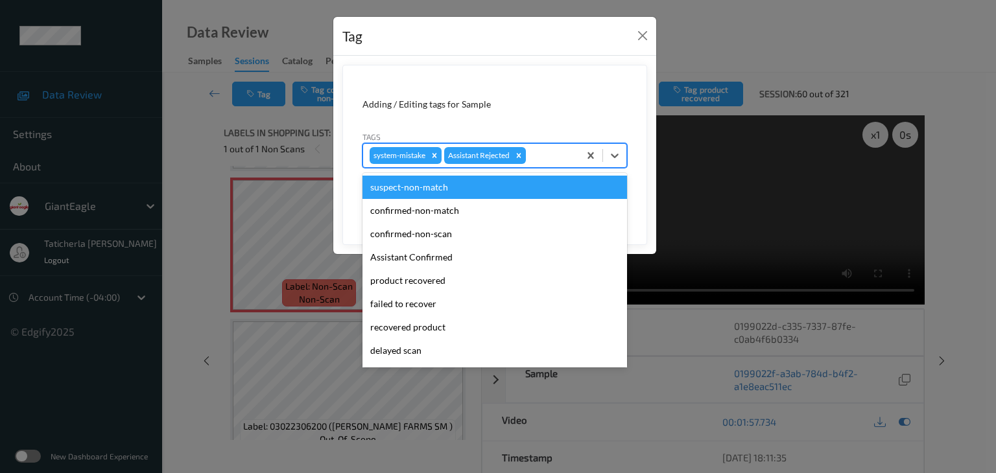
click at [538, 157] on div at bounding box center [551, 156] width 44 height 16
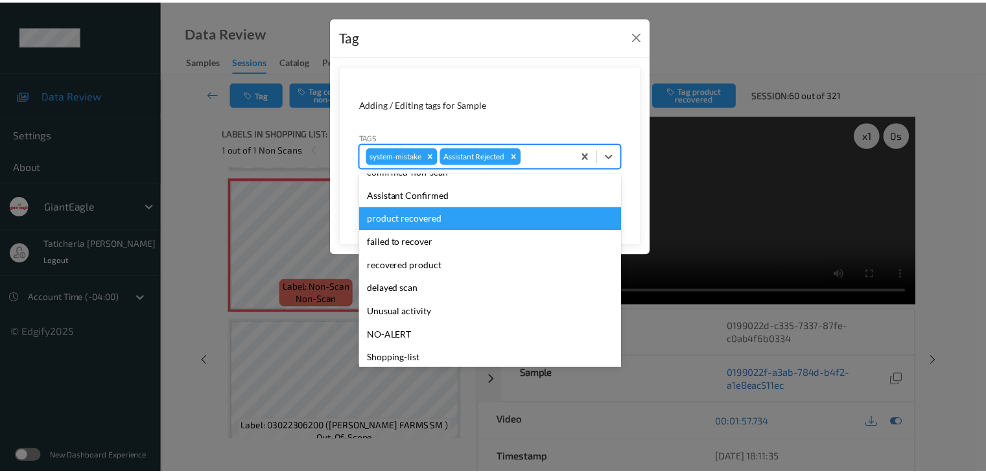
scroll to position [114, 0]
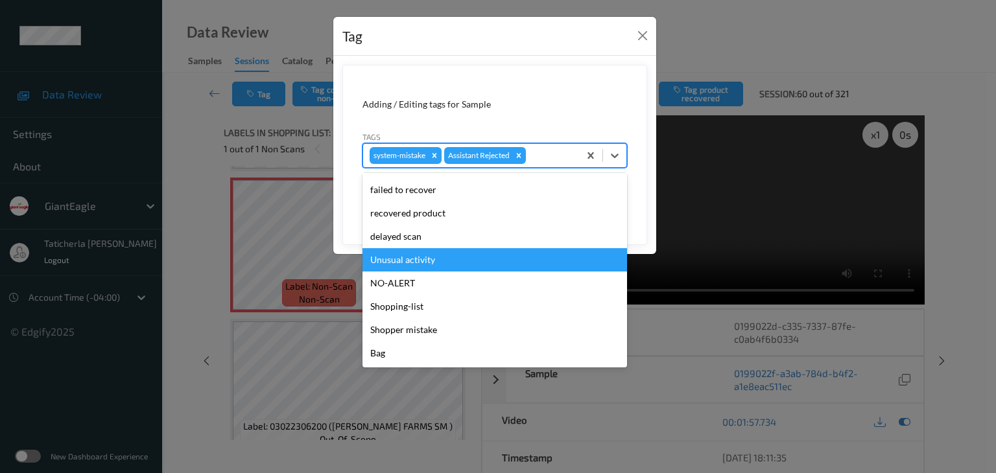
click at [441, 258] on div "Unusual activity" at bounding box center [495, 259] width 265 height 23
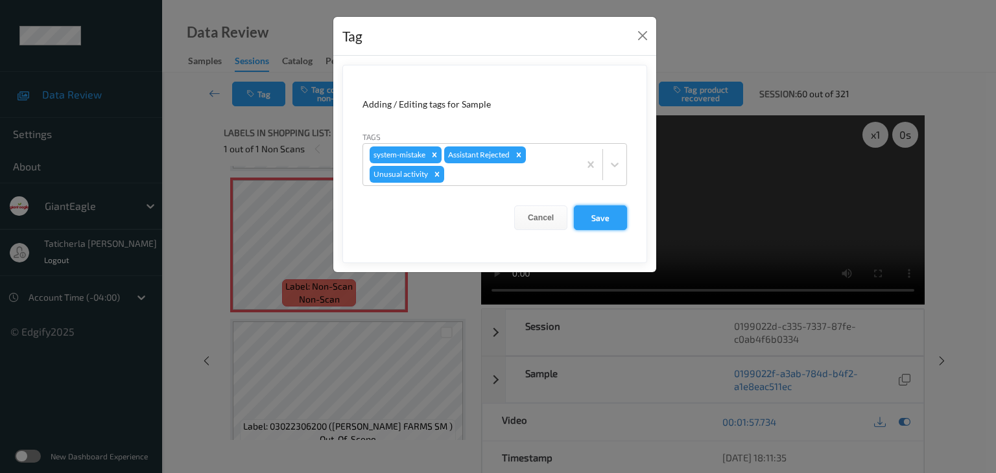
click at [615, 216] on button "Save" at bounding box center [600, 218] width 53 height 25
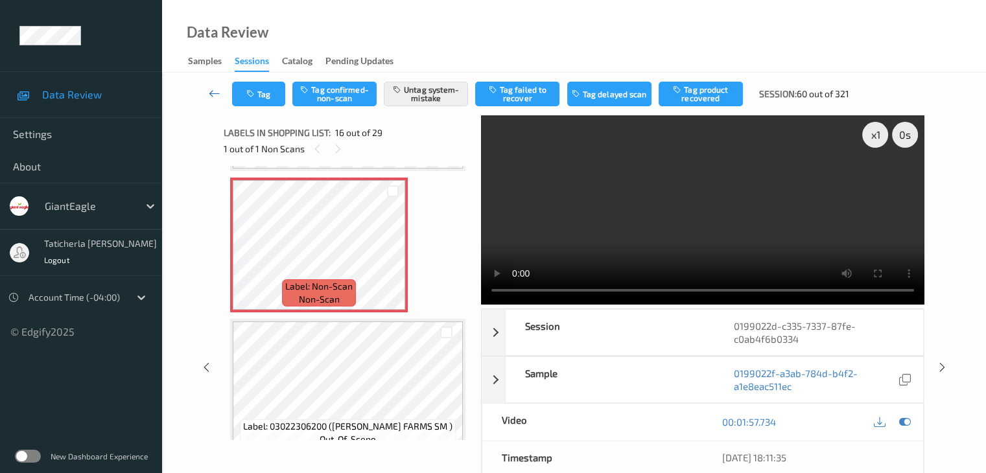
click at [215, 93] on icon at bounding box center [215, 93] width 12 height 13
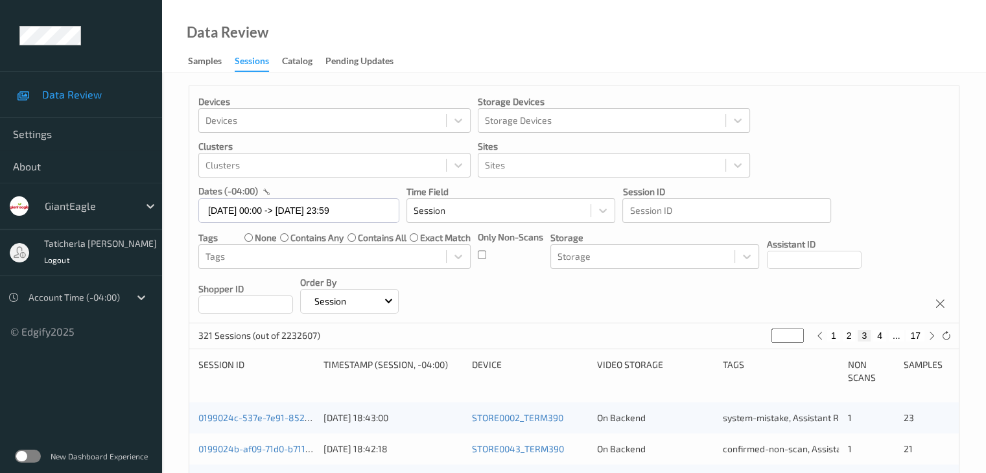
click at [916, 331] on button "17" at bounding box center [916, 336] width 18 height 12
type input "**"
click at [890, 337] on button "16" at bounding box center [887, 336] width 18 height 12
type input "**"
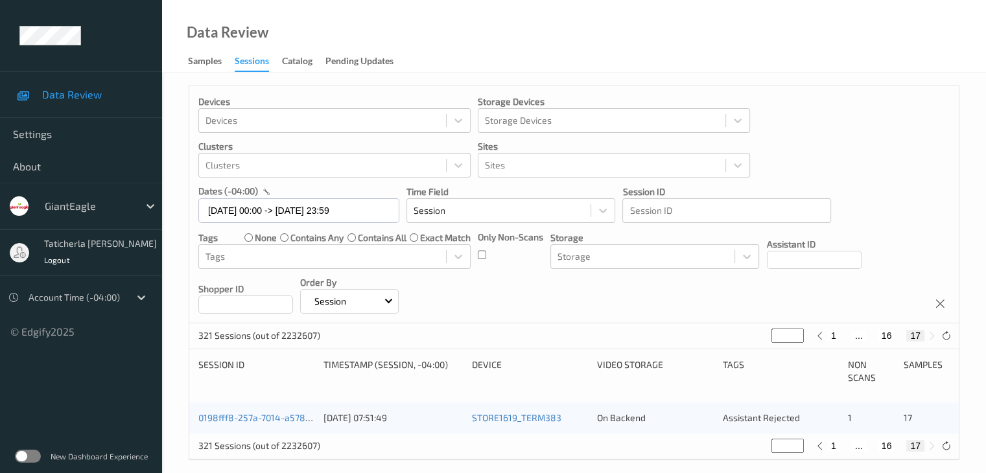
type input "**"
click at [872, 339] on button "15" at bounding box center [872, 336] width 18 height 12
type input "**"
click at [863, 336] on button "14" at bounding box center [862, 336] width 18 height 12
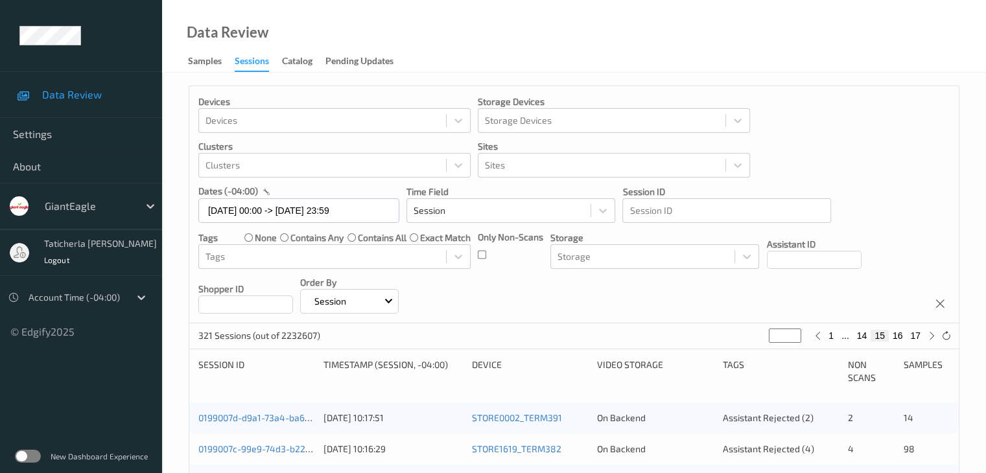
type input "**"
click at [868, 335] on button "14" at bounding box center [865, 336] width 18 height 12
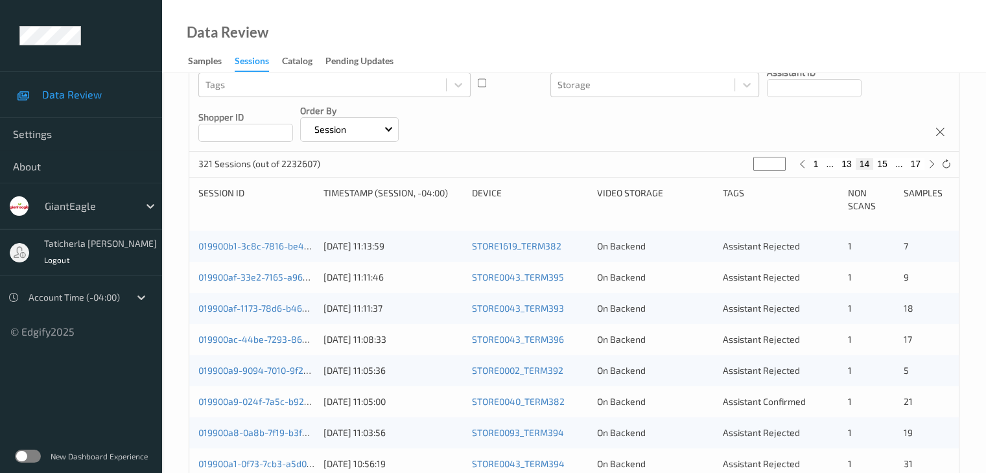
scroll to position [195, 0]
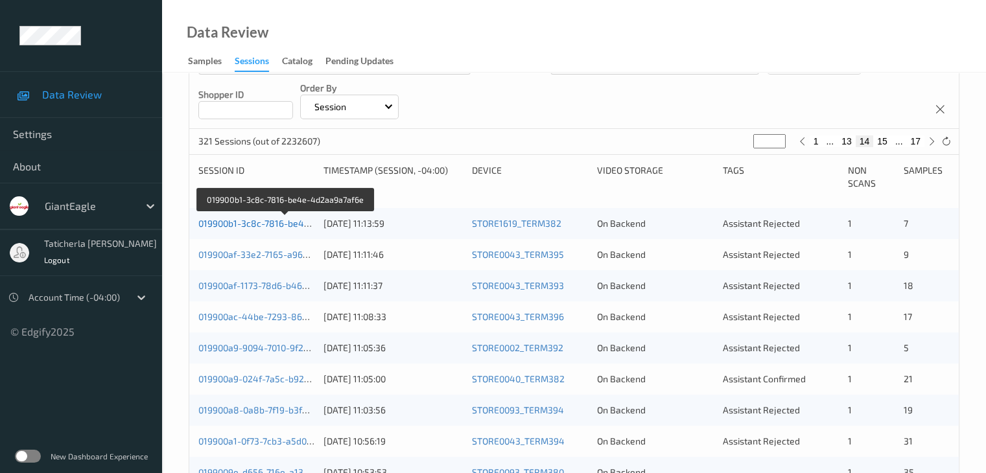
click at [278, 222] on link "019900b1-3c8c-7816-be4e-4d2aa9a7af6e" at bounding box center [285, 223] width 175 height 11
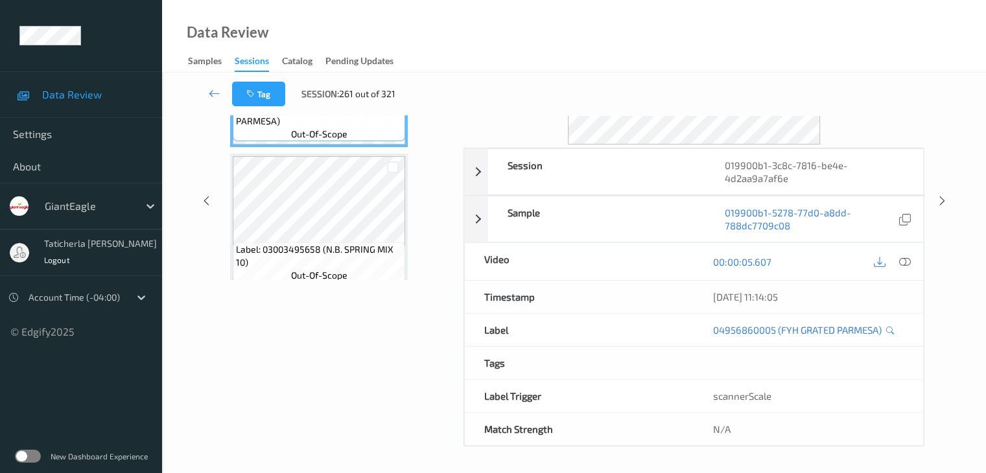
scroll to position [158, 0]
click at [213, 91] on icon at bounding box center [215, 93] width 12 height 13
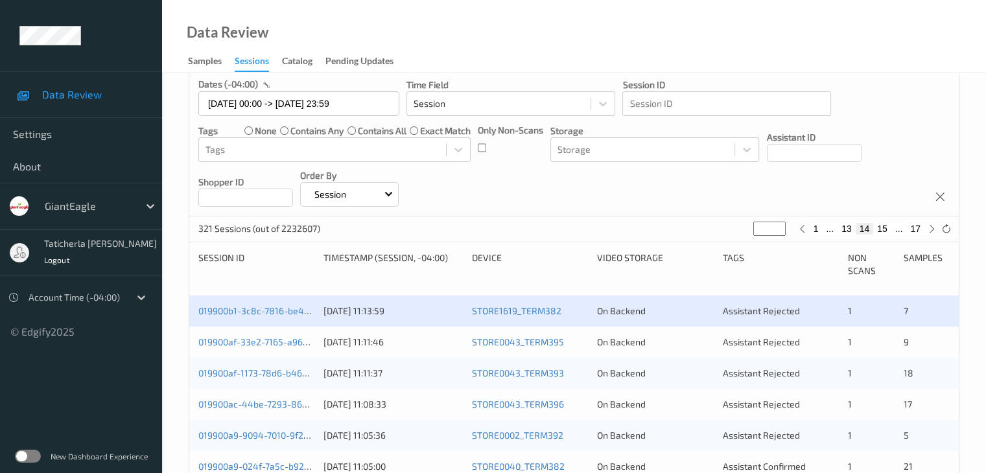
scroll to position [130, 0]
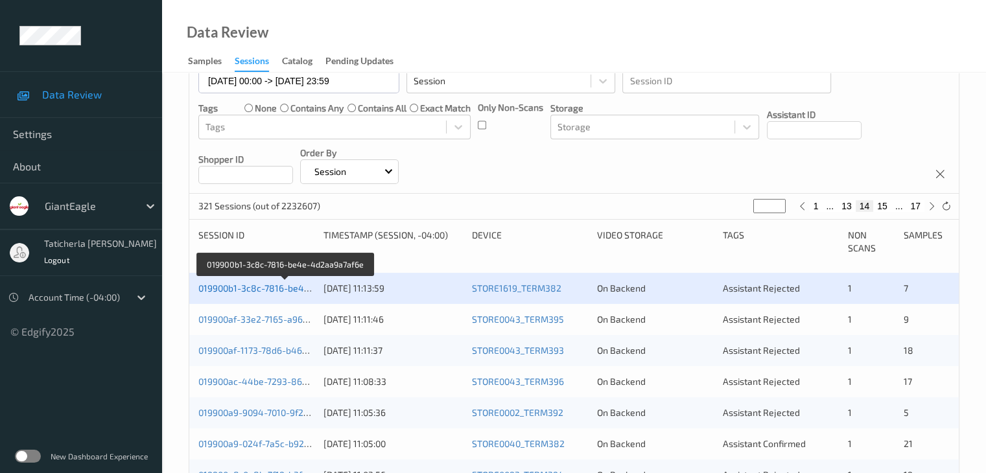
click at [281, 283] on link "019900b1-3c8c-7816-be4e-4d2aa9a7af6e" at bounding box center [285, 288] width 175 height 11
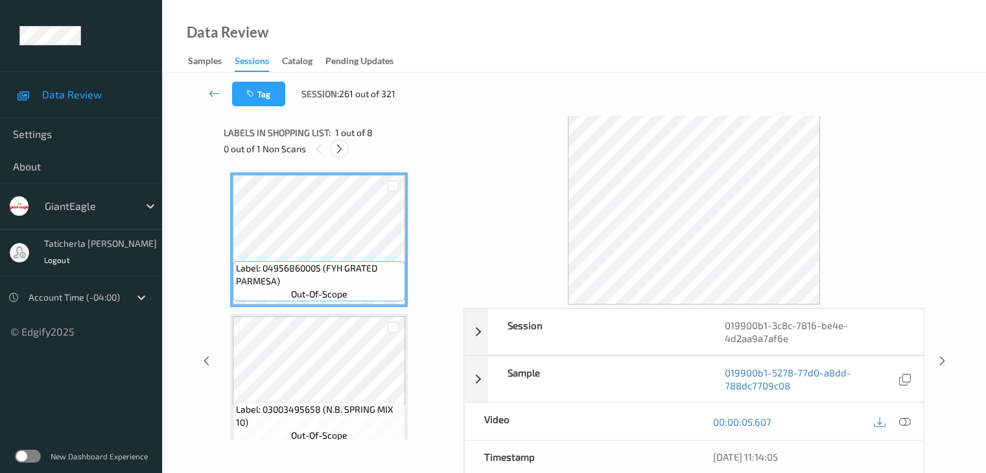
click at [344, 149] on icon at bounding box center [339, 149] width 11 height 12
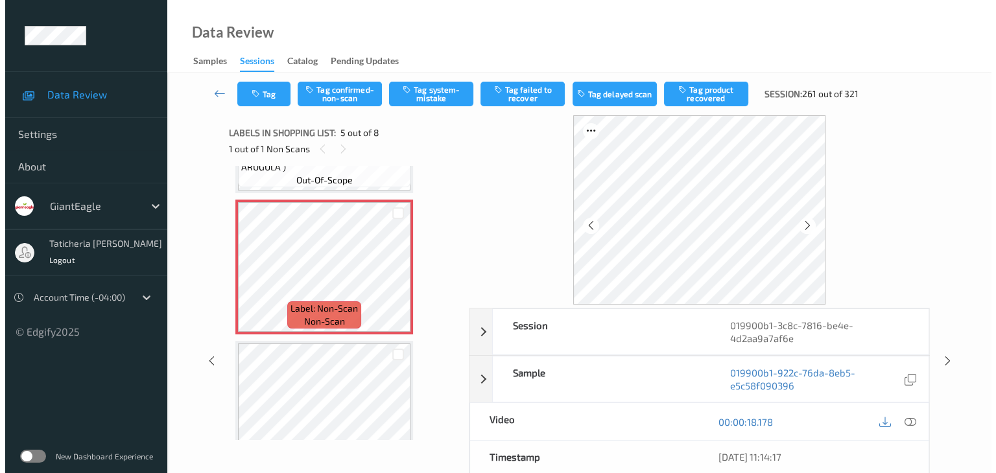
scroll to position [560, 0]
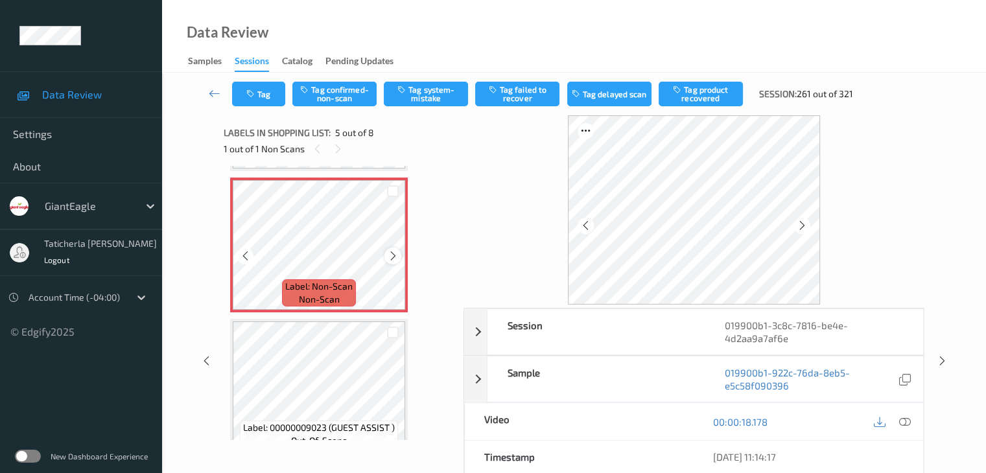
click at [386, 259] on div at bounding box center [393, 256] width 16 height 16
click at [901, 421] on icon at bounding box center [905, 422] width 12 height 12
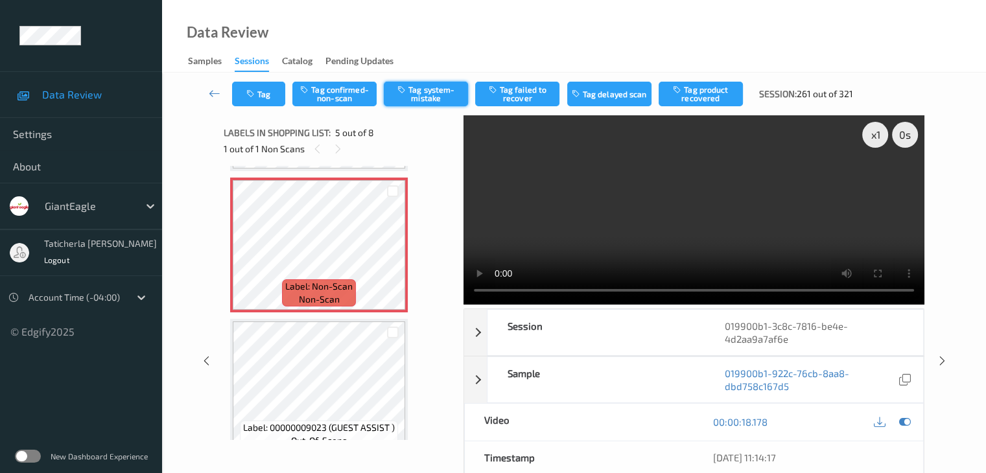
click at [425, 99] on button "Tag system-mistake" at bounding box center [426, 94] width 84 height 25
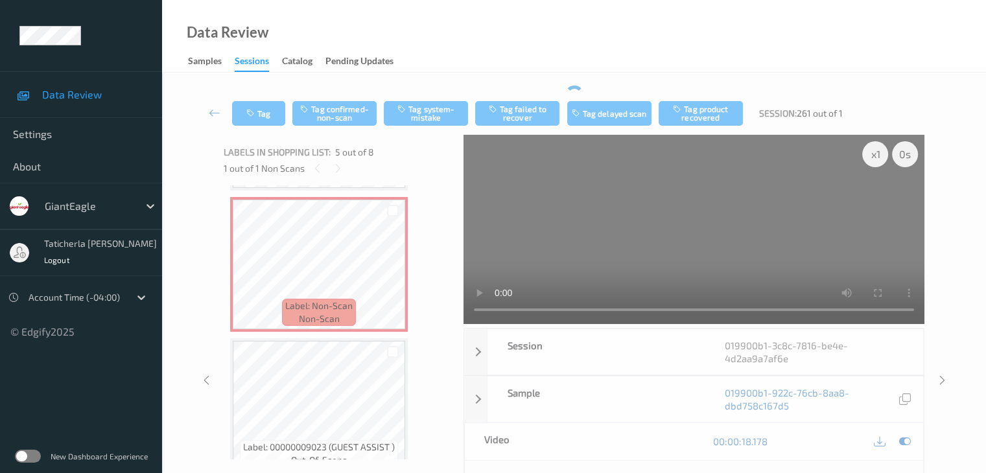
click at [438, 91] on div "Tag Tag confirmed-non-scan Tag system-mistake Tag failed to recover Tag delayed…" at bounding box center [574, 357] width 771 height 542
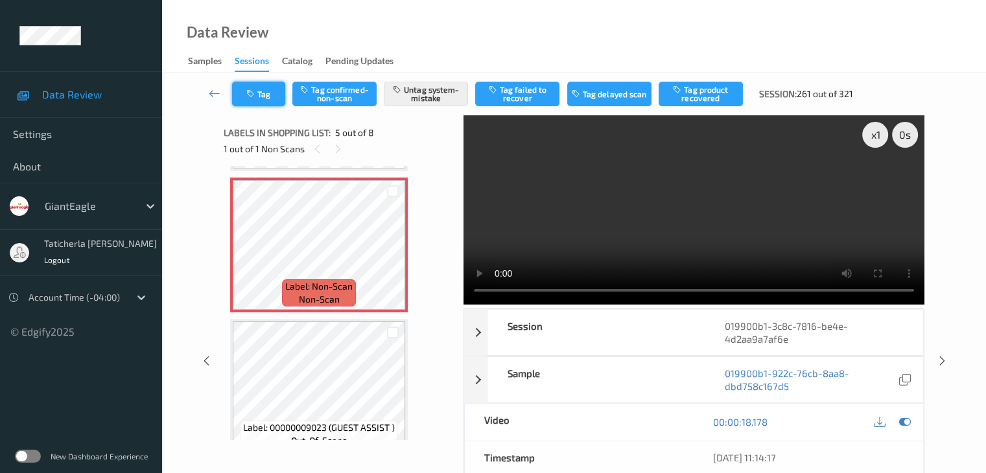
click at [262, 100] on button "Tag" at bounding box center [258, 94] width 53 height 25
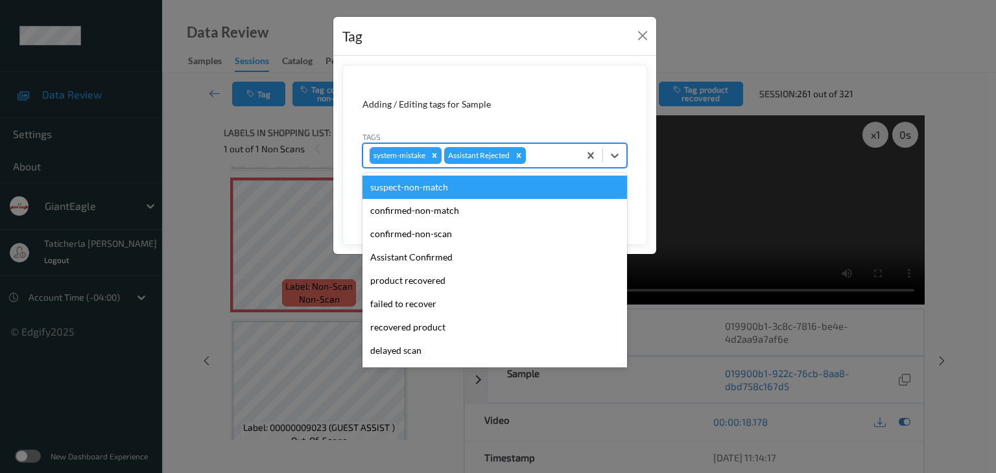
click at [551, 158] on div at bounding box center [551, 156] width 44 height 16
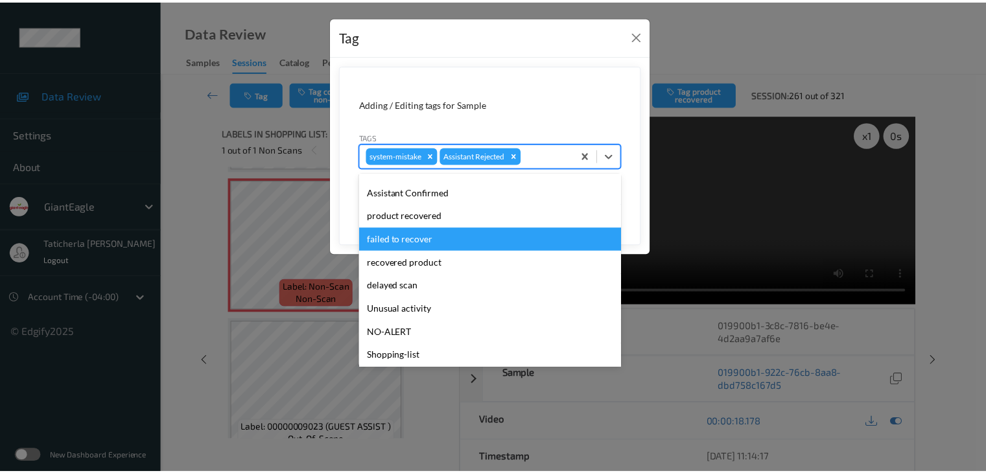
scroll to position [114, 0]
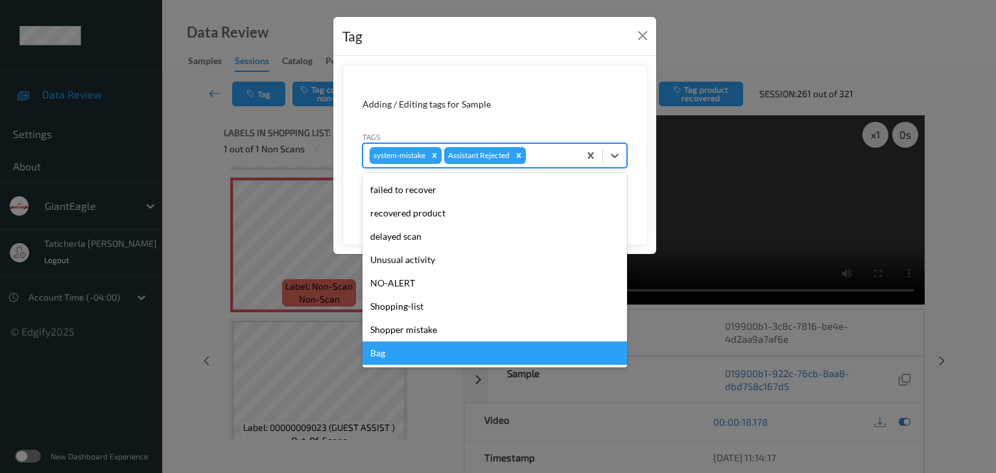
click at [478, 348] on div "Bag" at bounding box center [495, 353] width 265 height 23
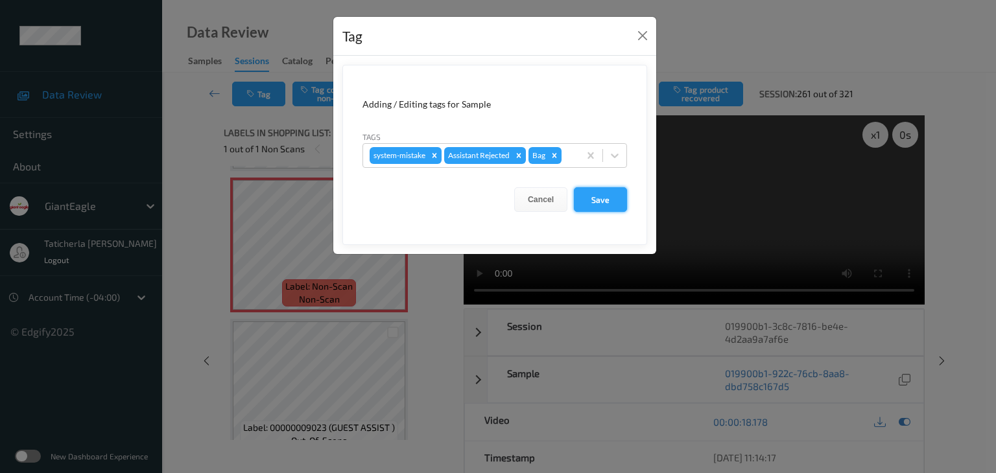
click at [600, 195] on button "Save" at bounding box center [600, 199] width 53 height 25
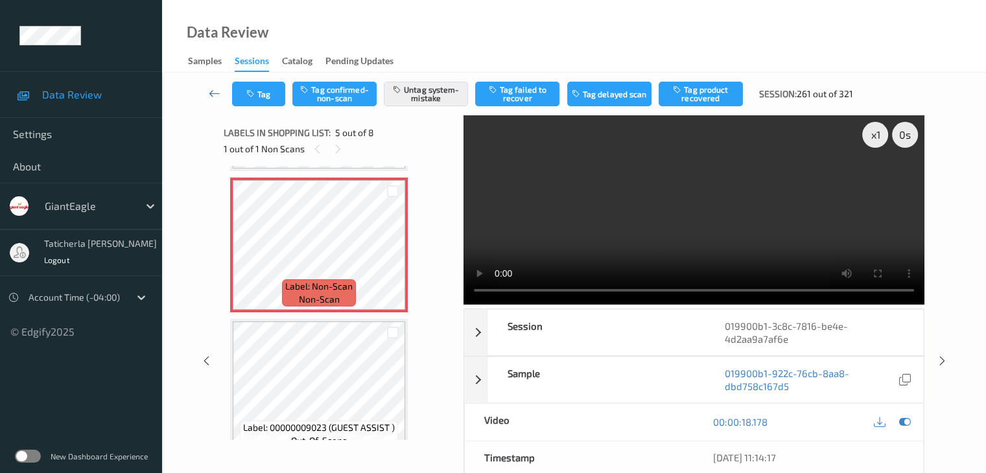
click at [210, 90] on icon at bounding box center [215, 93] width 12 height 13
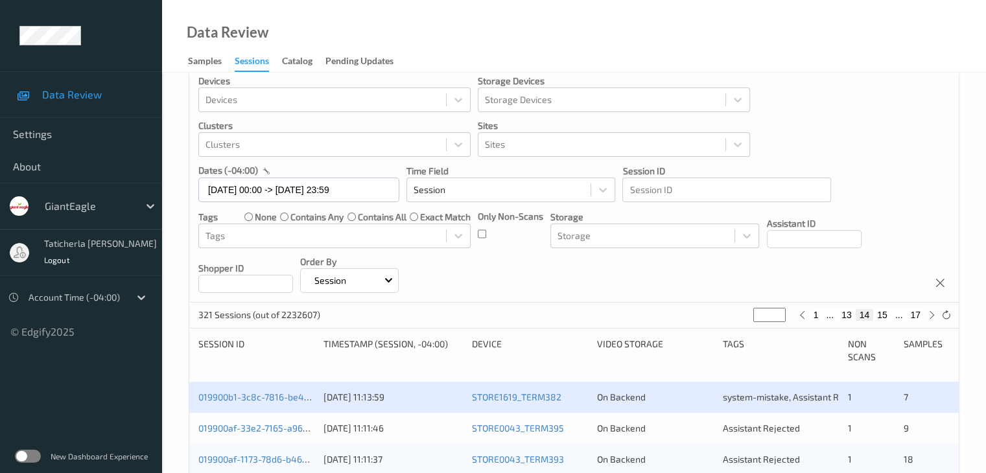
scroll to position [259, 0]
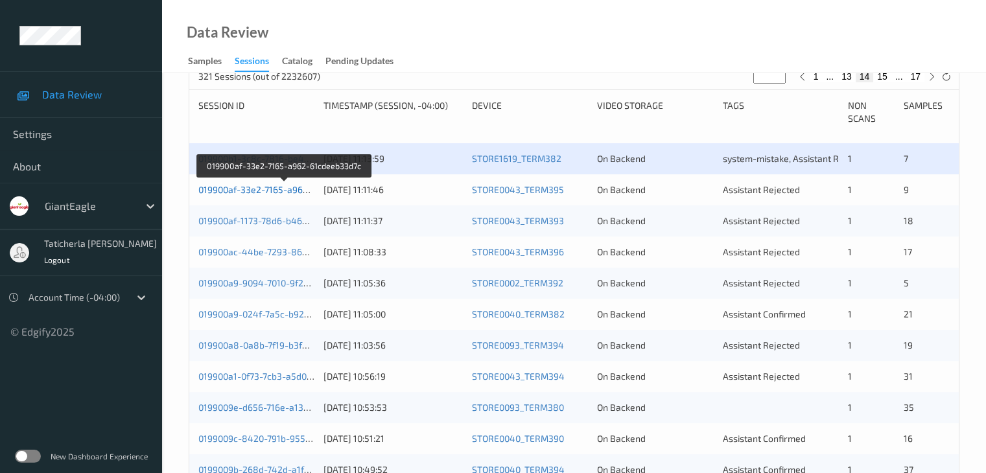
click at [262, 184] on link "019900af-33e2-7165-a962-61cdeeb33d7c" at bounding box center [284, 189] width 173 height 11
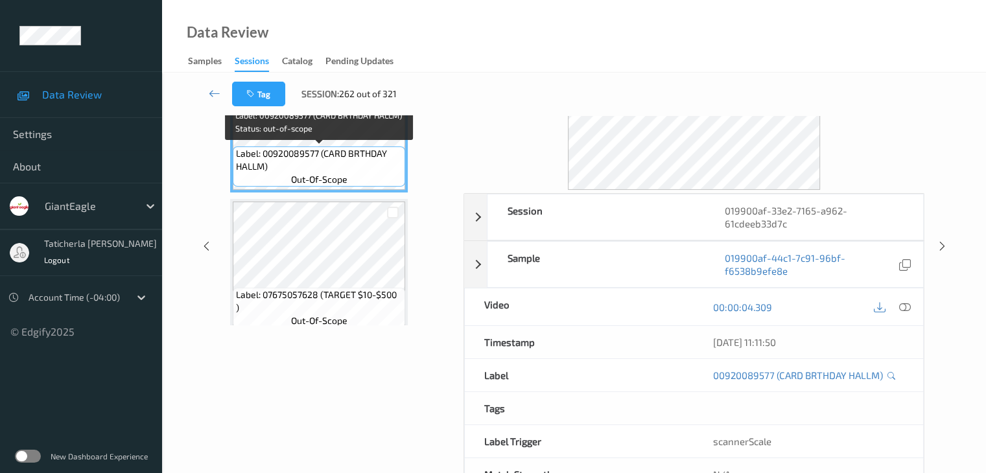
scroll to position [29, 0]
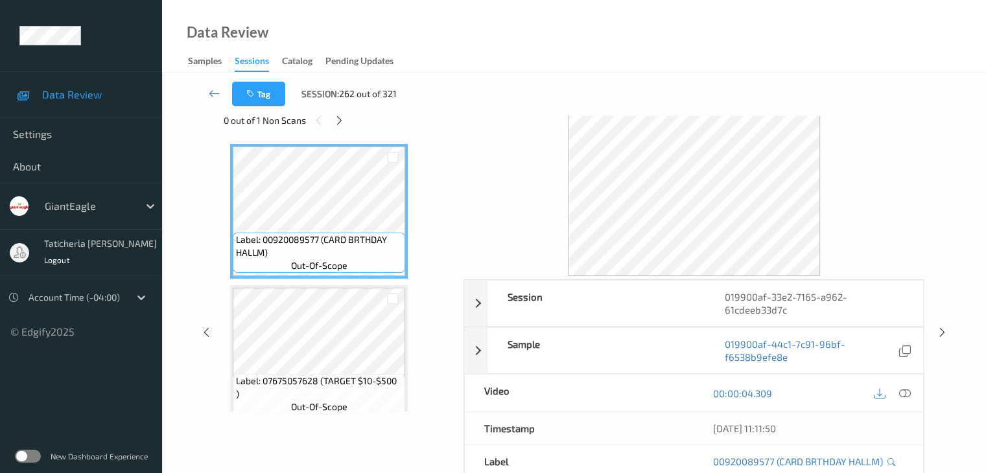
click at [337, 115] on div "Tag Session: 262 out of 321" at bounding box center [574, 94] width 771 height 43
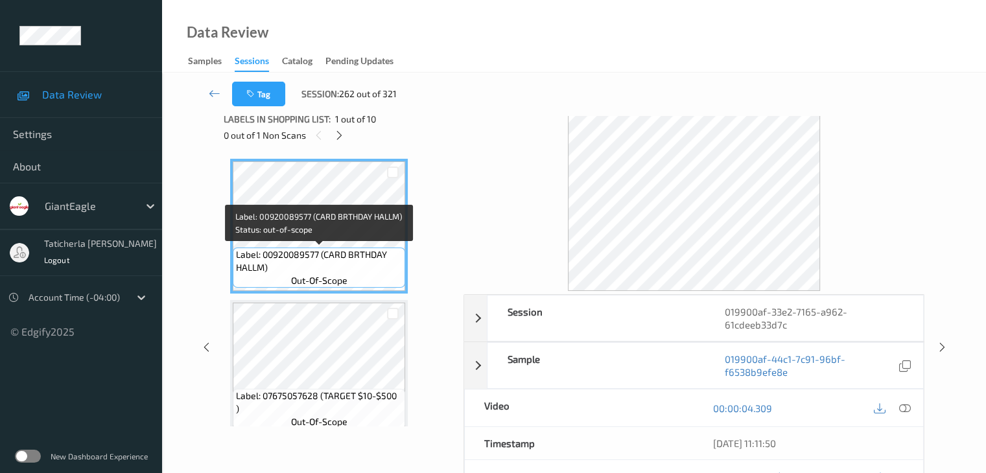
scroll to position [0, 0]
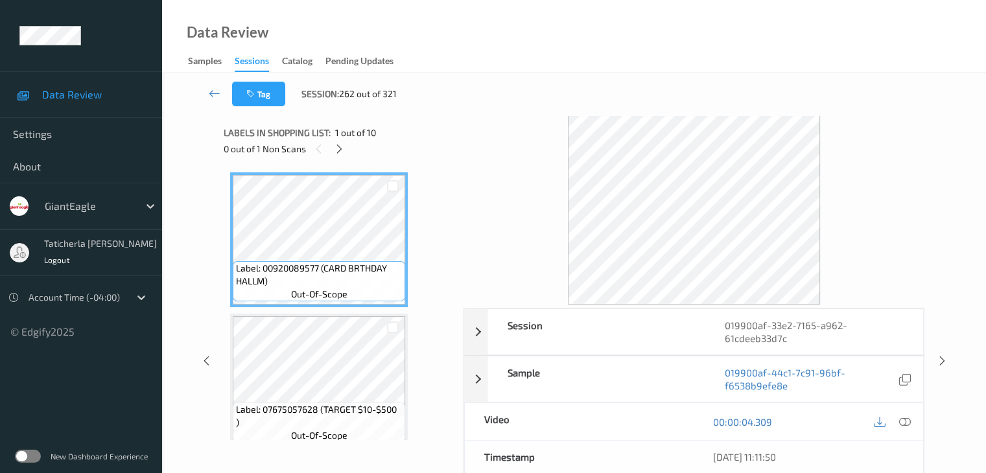
click at [333, 143] on div "0 out of 1 Non Scans" at bounding box center [339, 149] width 231 height 16
click at [340, 152] on icon at bounding box center [339, 149] width 11 height 12
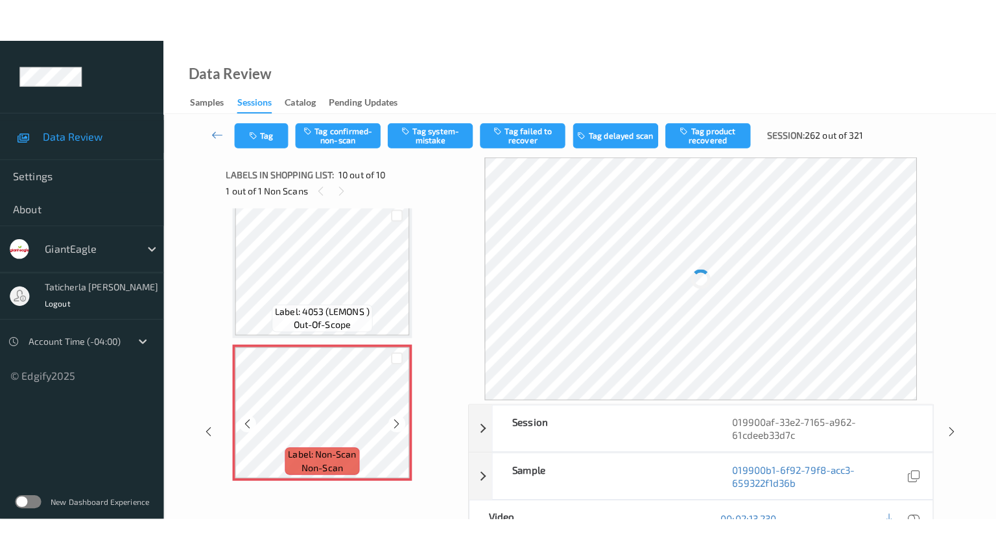
scroll to position [1146, 0]
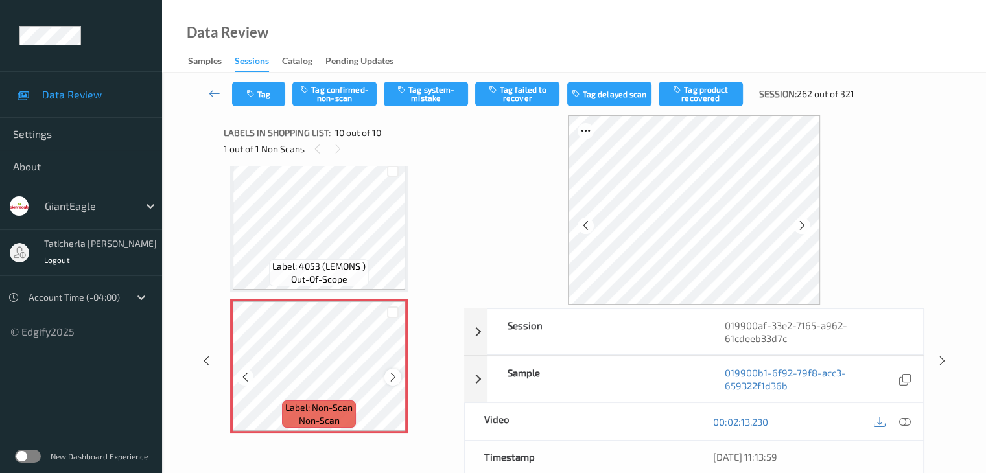
click at [390, 374] on icon at bounding box center [393, 378] width 11 height 12
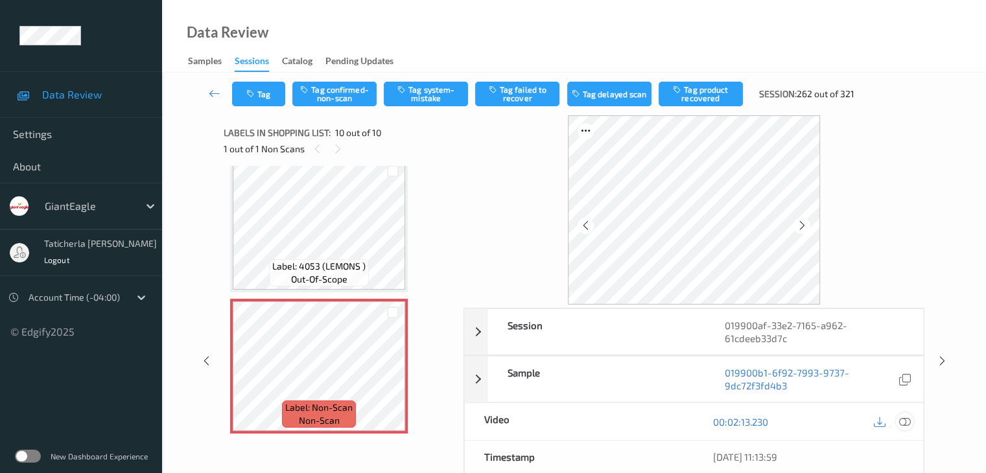
click at [905, 420] on icon at bounding box center [905, 422] width 12 height 12
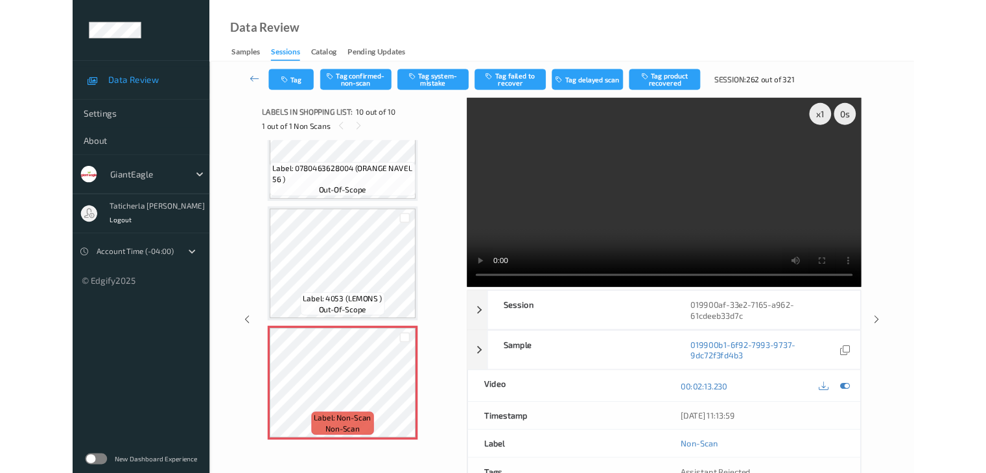
scroll to position [1059, 0]
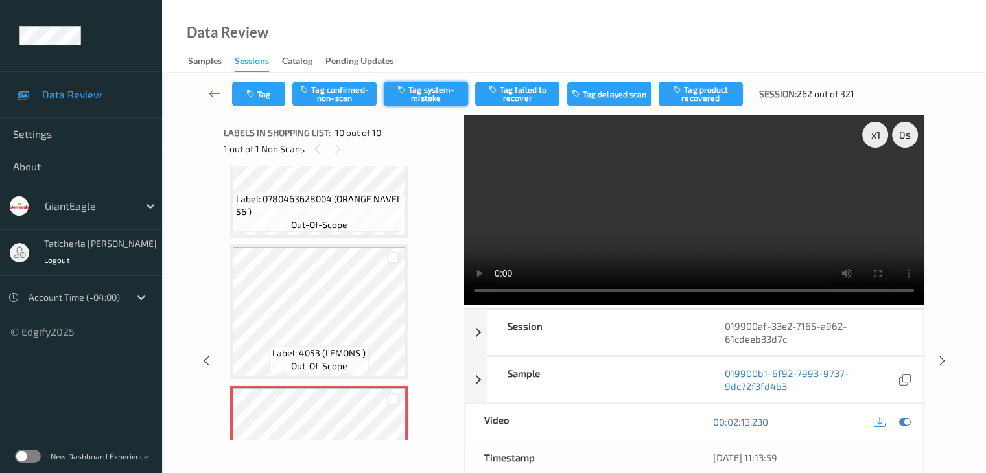
click at [420, 91] on button "Tag system-mistake" at bounding box center [426, 94] width 84 height 25
click at [222, 89] on link at bounding box center [215, 94] width 34 height 25
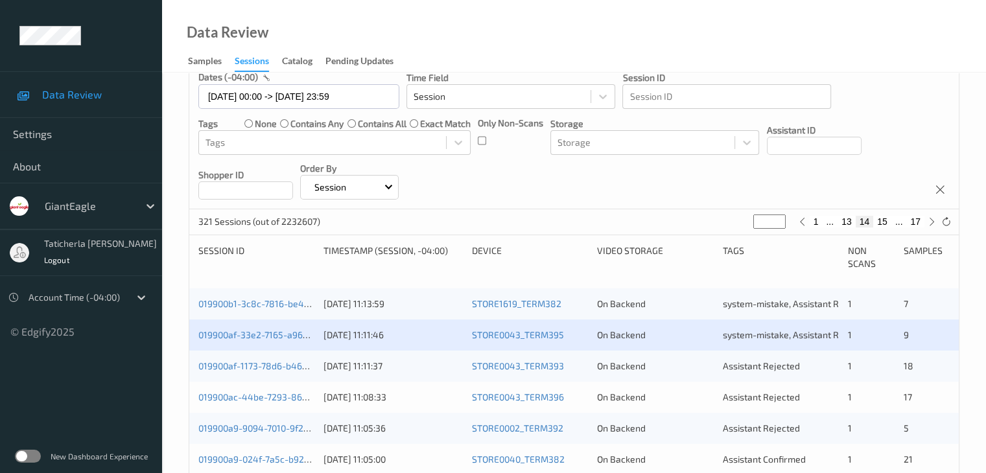
scroll to position [259, 0]
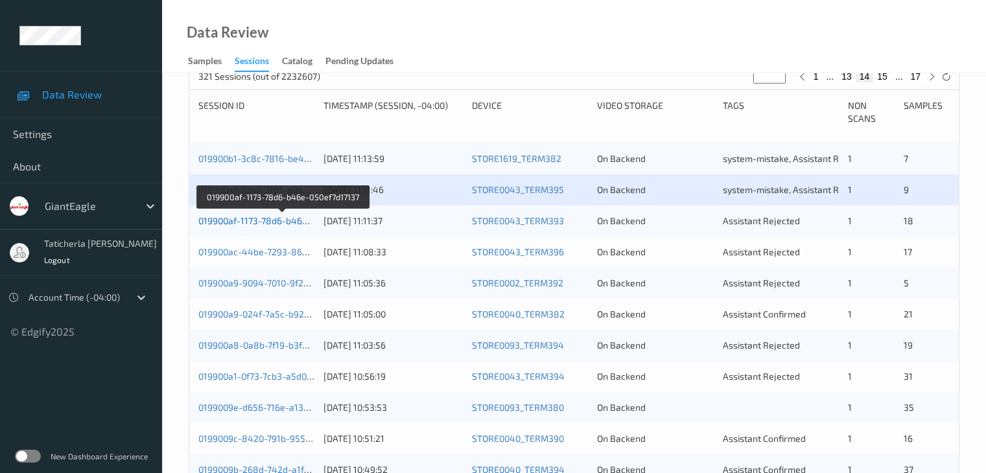
click at [265, 219] on link "019900af-1173-78d6-b46e-050ef7d17137" at bounding box center [282, 220] width 169 height 11
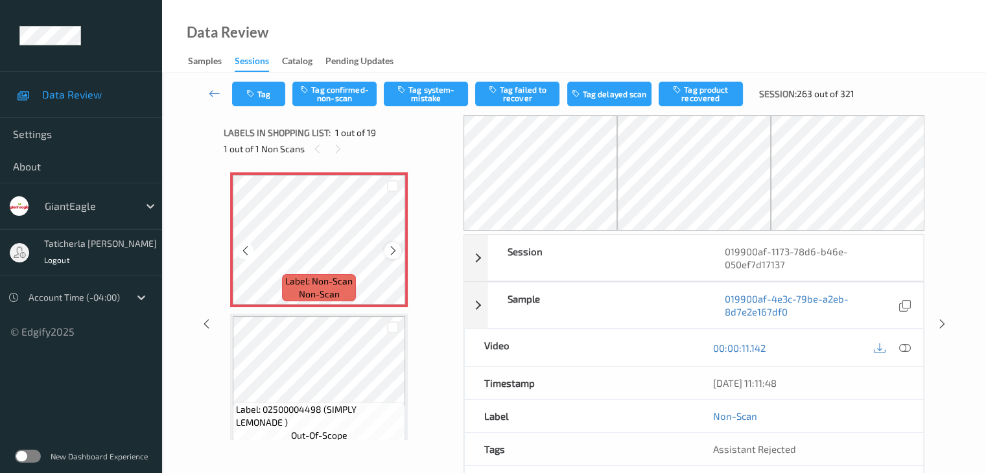
click at [391, 249] on icon at bounding box center [393, 251] width 11 height 12
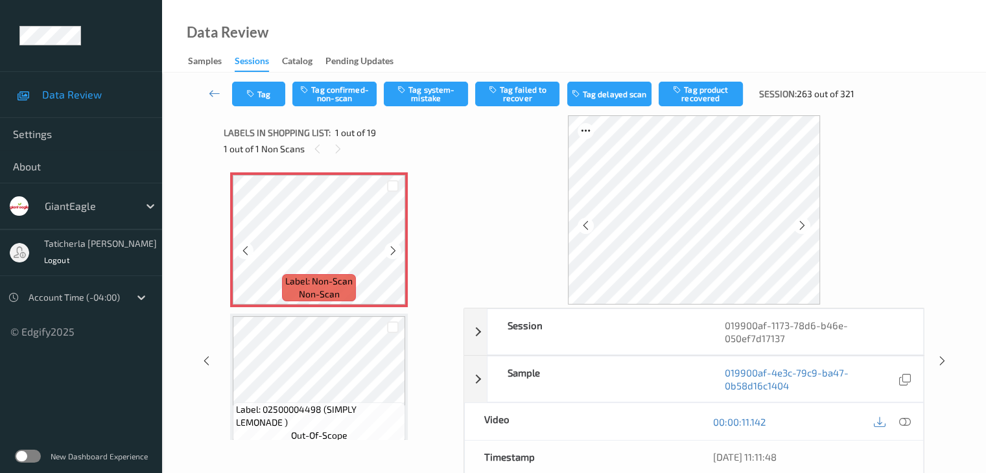
click at [391, 249] on icon at bounding box center [393, 251] width 11 height 12
click at [901, 421] on icon at bounding box center [905, 422] width 12 height 12
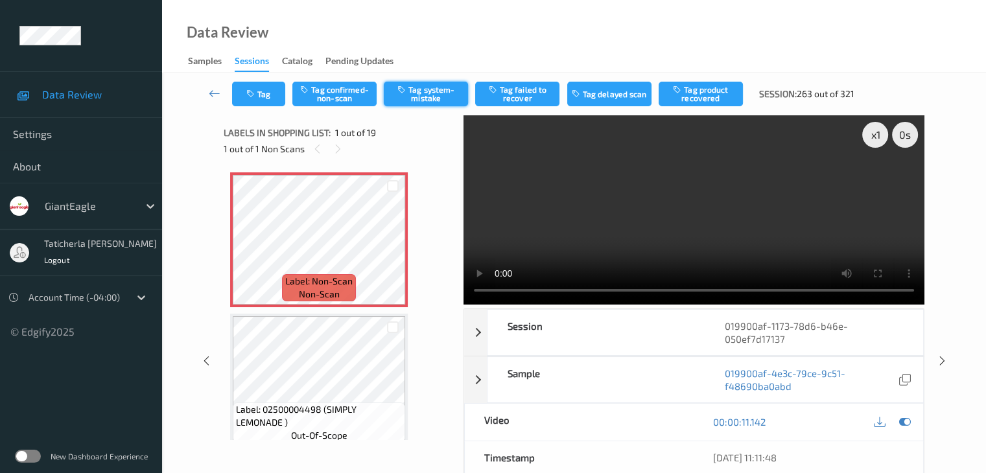
click at [444, 94] on button "Tag system-mistake" at bounding box center [426, 94] width 84 height 25
click at [265, 91] on button "Tag" at bounding box center [258, 94] width 53 height 25
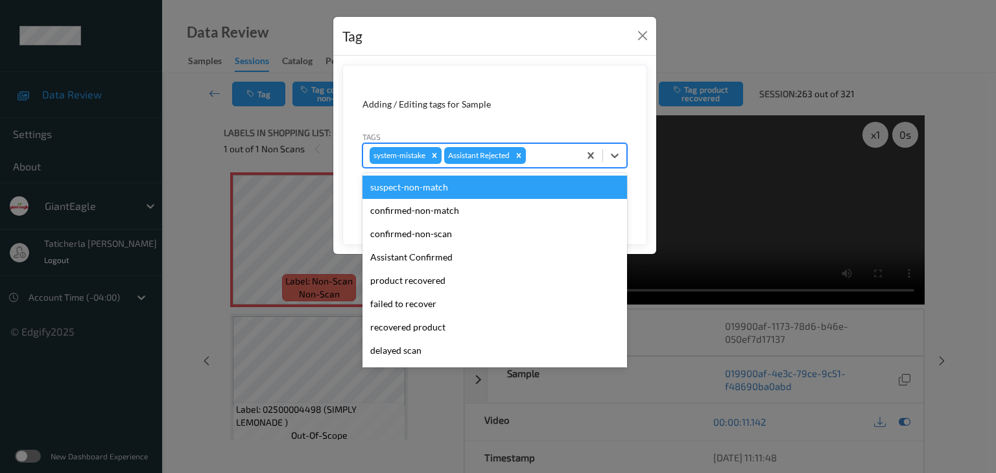
click at [545, 153] on div at bounding box center [551, 156] width 44 height 16
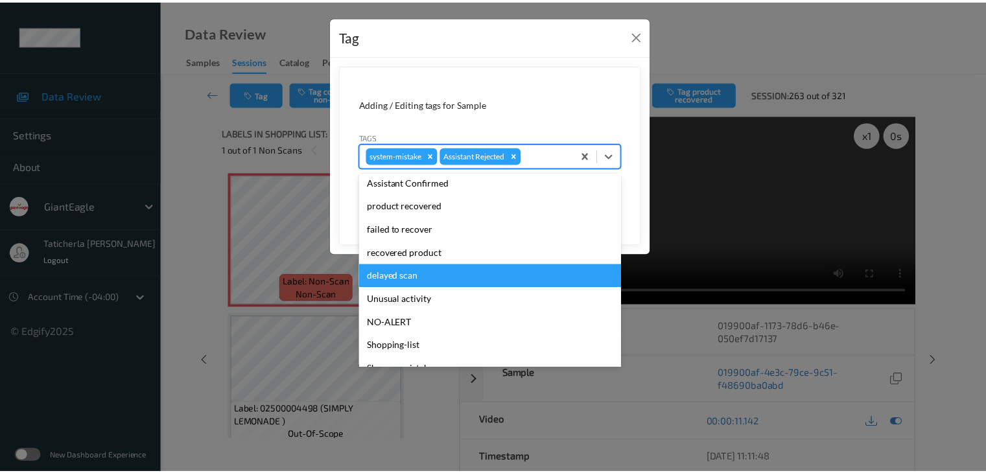
scroll to position [114, 0]
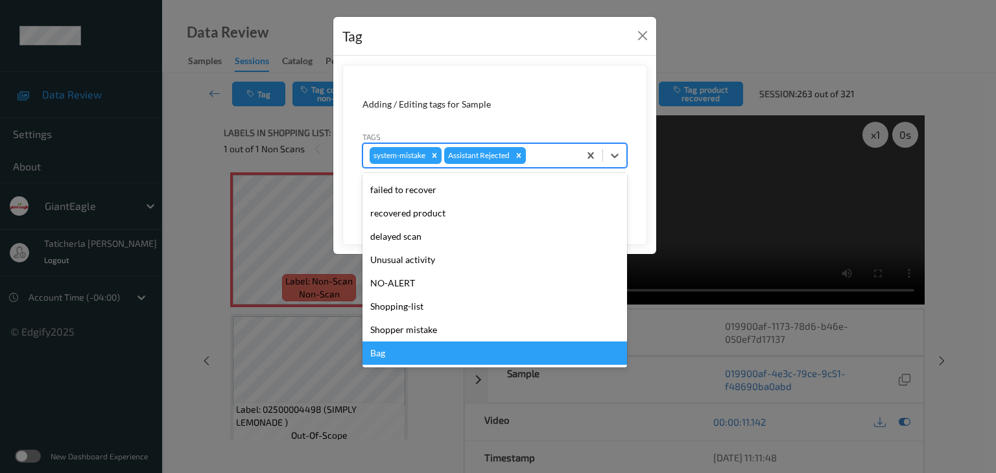
click at [527, 344] on div "Bag" at bounding box center [495, 353] width 265 height 23
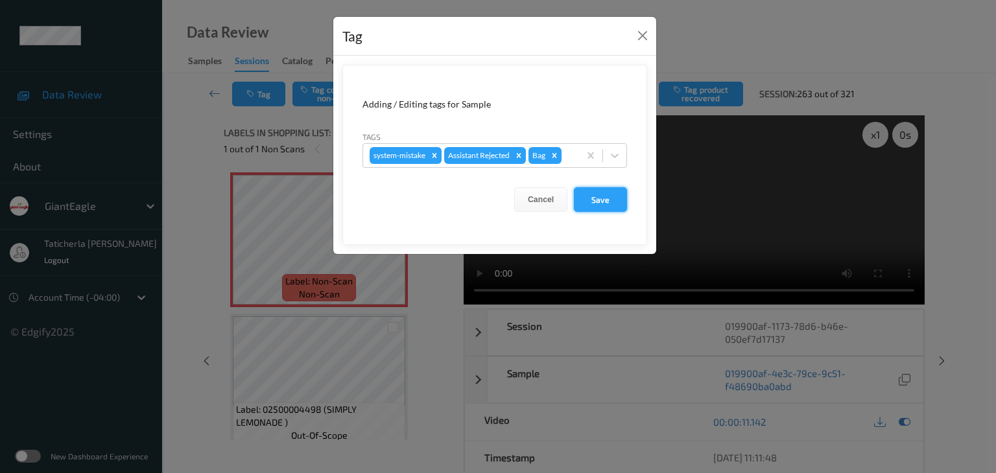
click at [602, 200] on button "Save" at bounding box center [600, 199] width 53 height 25
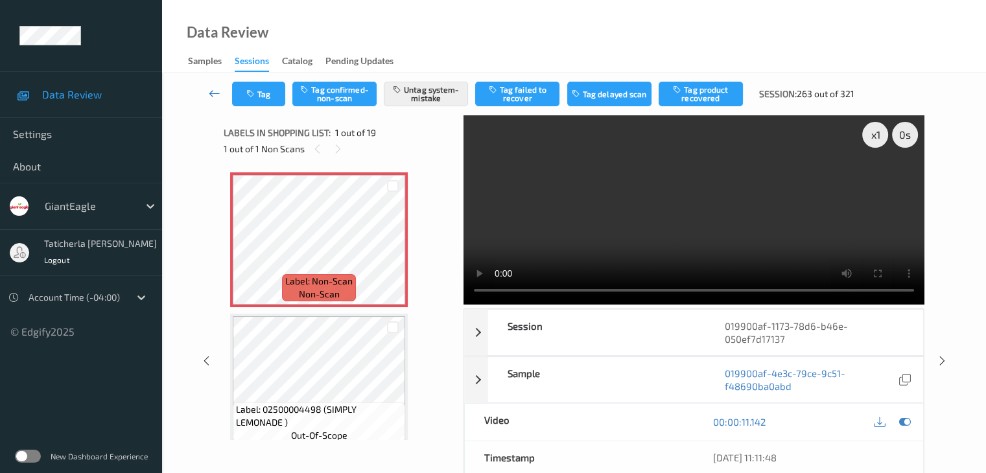
click at [214, 95] on icon at bounding box center [215, 93] width 12 height 13
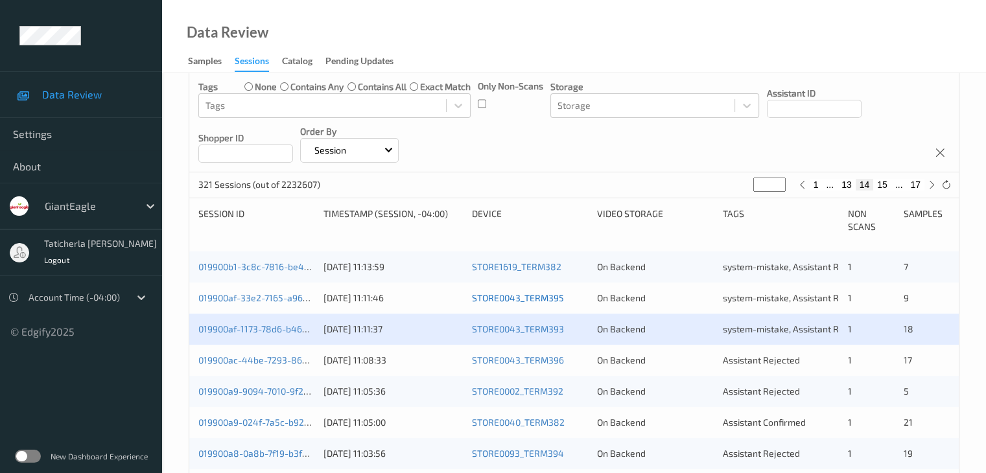
scroll to position [195, 0]
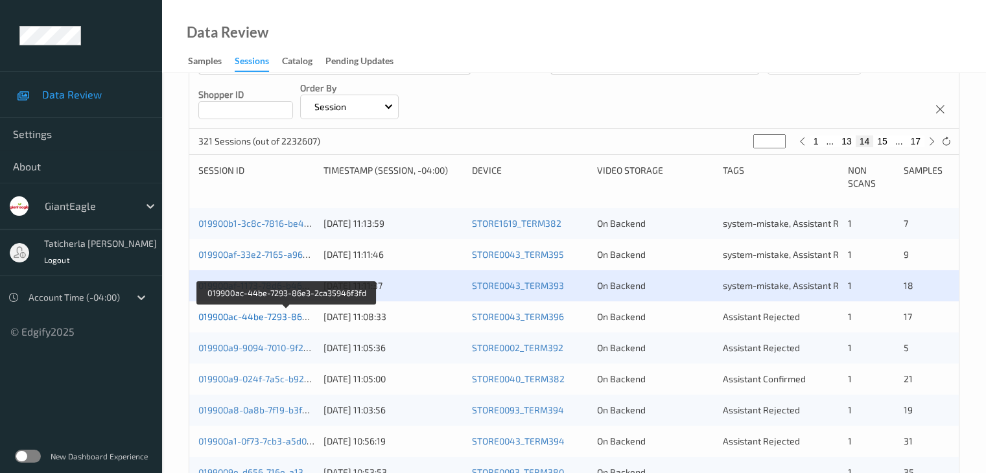
click at [287, 313] on link "019900ac-44be-7293-86e3-2ca35946f3fd" at bounding box center [286, 316] width 176 height 11
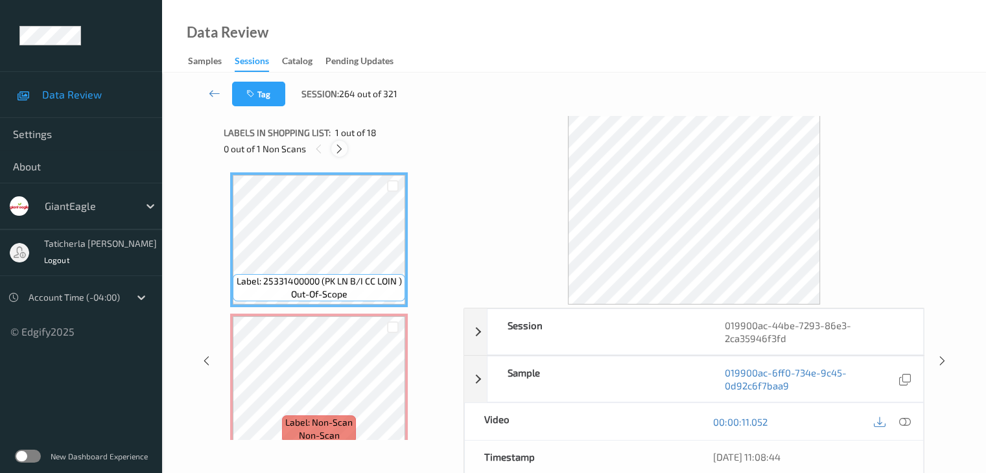
click at [342, 151] on icon at bounding box center [339, 149] width 11 height 12
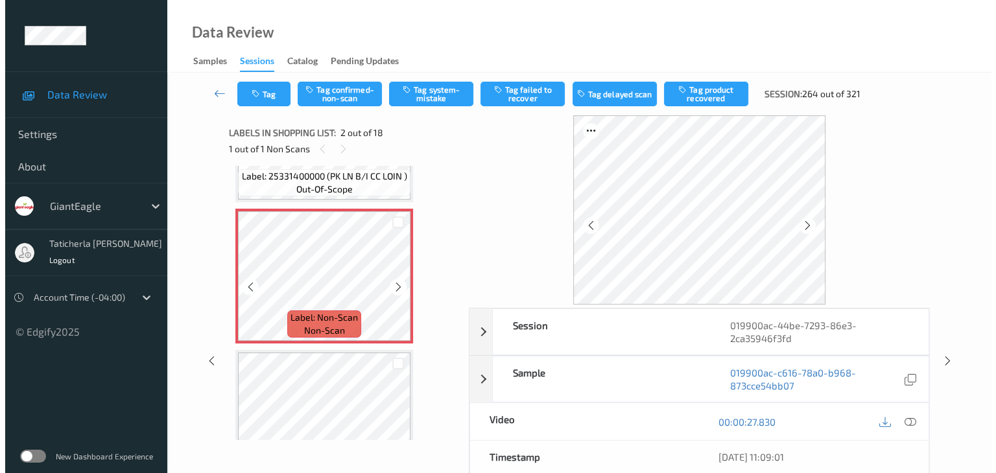
scroll to position [136, 0]
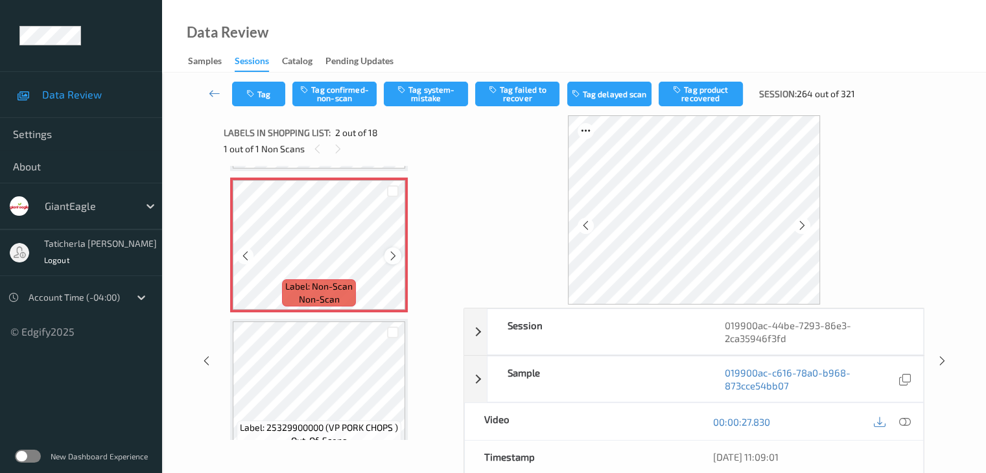
click at [396, 254] on icon at bounding box center [393, 256] width 11 height 12
click at [903, 420] on icon at bounding box center [905, 422] width 12 height 12
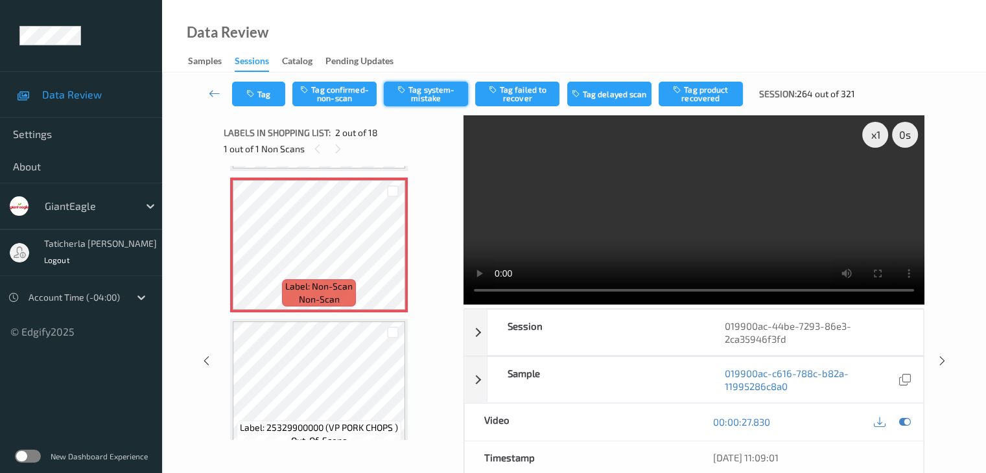
click at [431, 91] on button "Tag system-mistake" at bounding box center [426, 94] width 84 height 25
click at [267, 89] on button "Tag" at bounding box center [258, 94] width 53 height 25
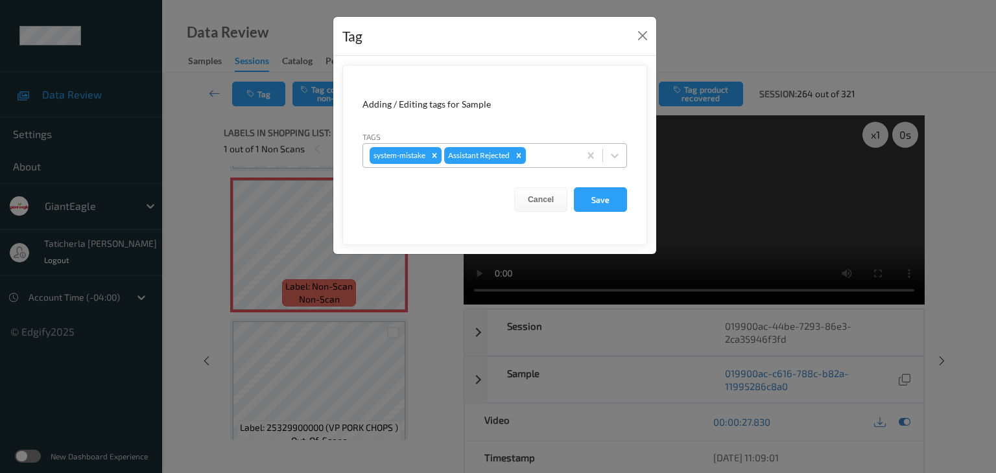
click at [565, 155] on div at bounding box center [551, 156] width 44 height 16
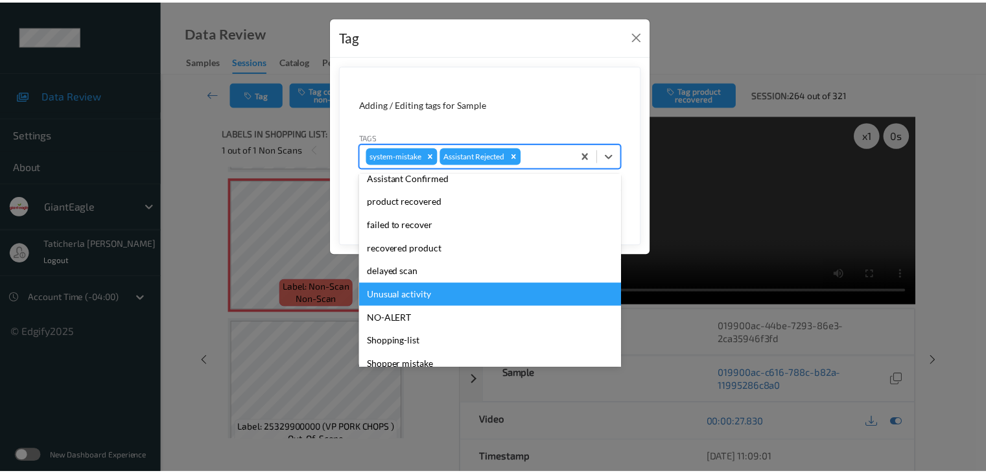
scroll to position [114, 0]
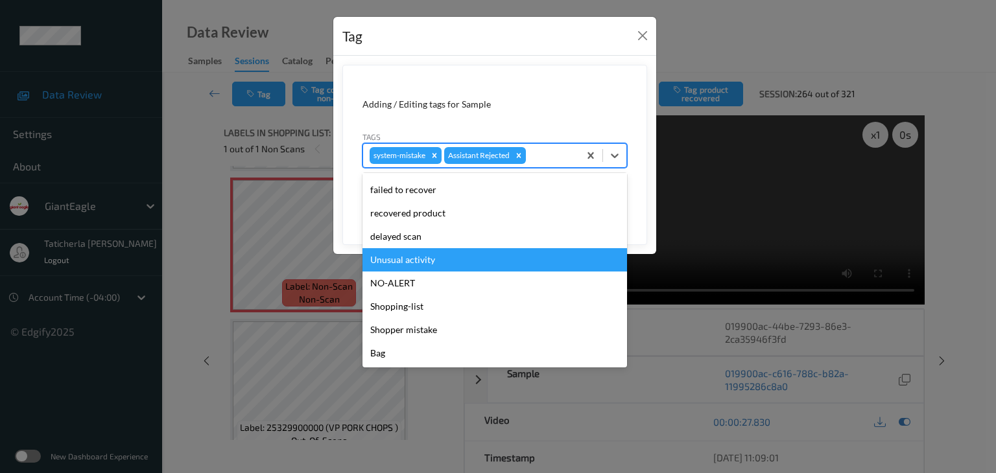
click at [530, 256] on div "Unusual activity" at bounding box center [495, 259] width 265 height 23
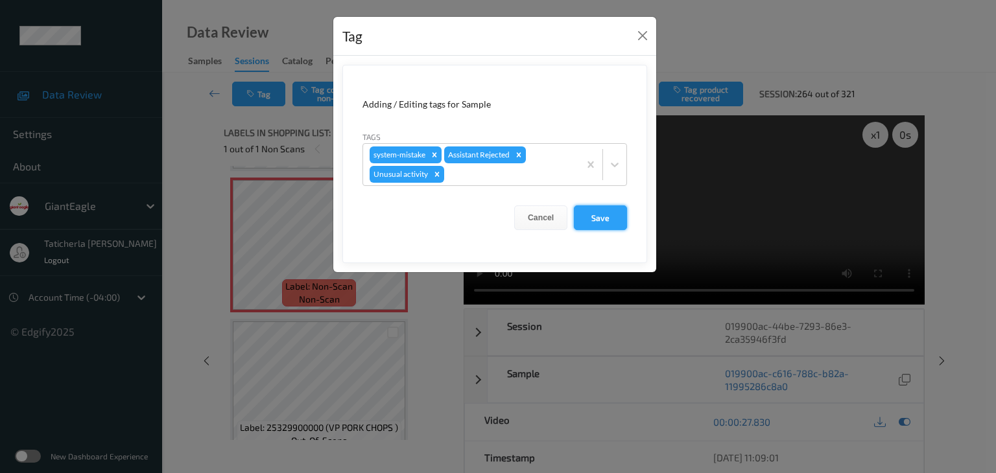
click at [596, 215] on button "Save" at bounding box center [600, 218] width 53 height 25
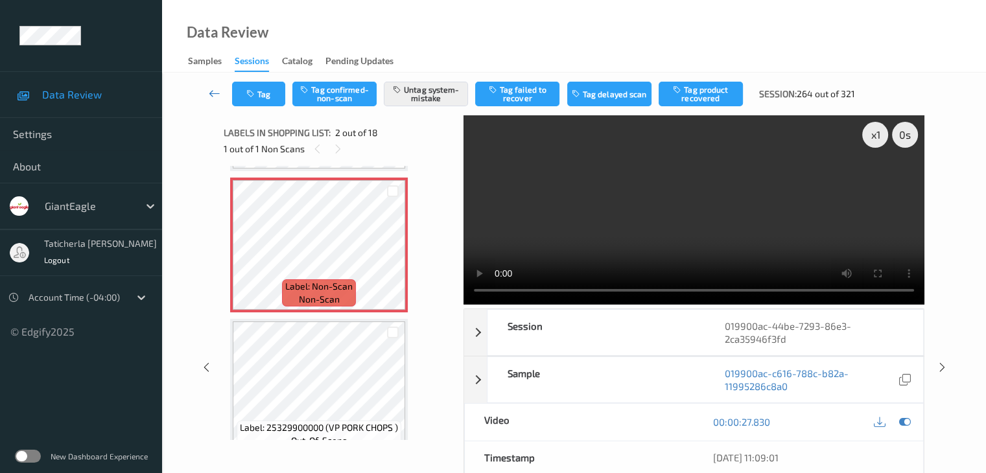
click at [213, 90] on icon at bounding box center [215, 93] width 12 height 13
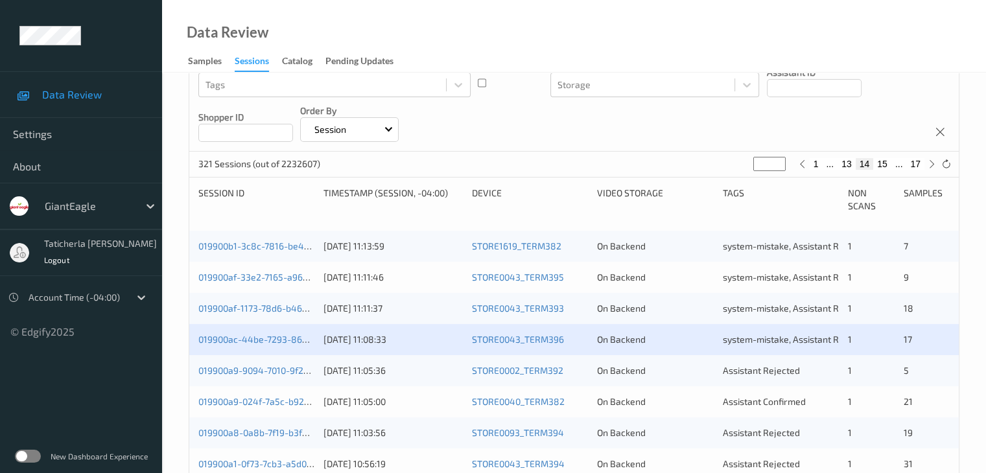
scroll to position [195, 0]
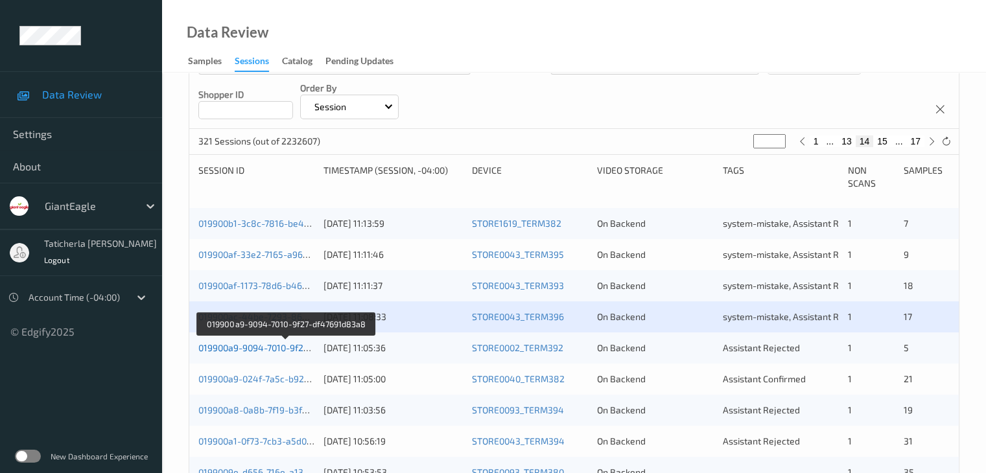
click at [270, 349] on link "019900a9-9094-7010-9f27-df47691d83a8" at bounding box center [285, 347] width 174 height 11
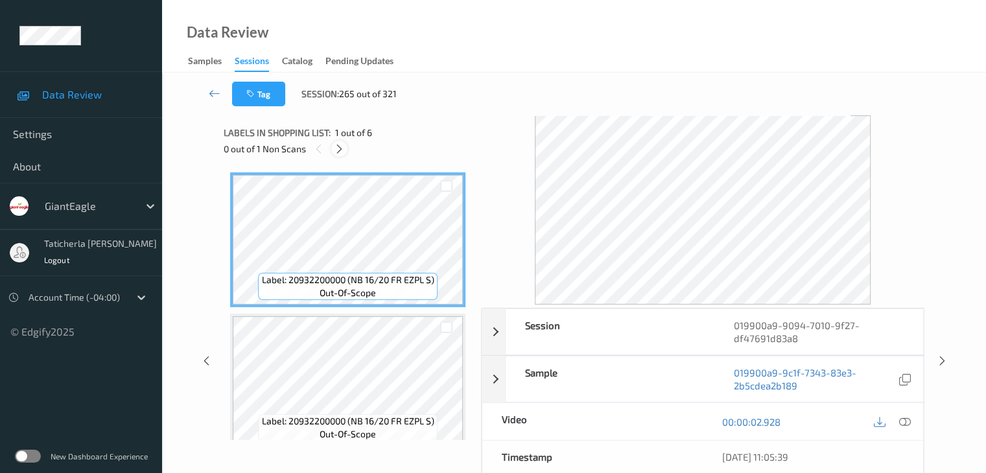
click at [337, 143] on icon at bounding box center [339, 149] width 11 height 12
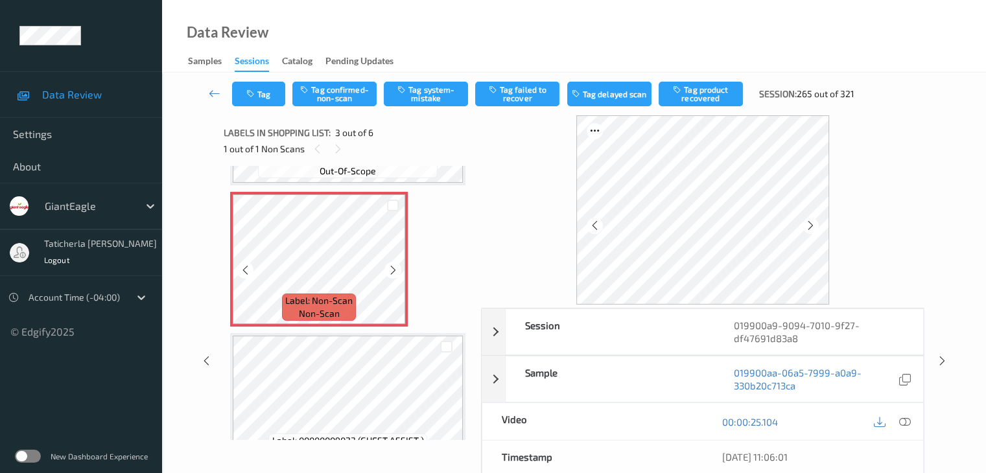
scroll to position [278, 0]
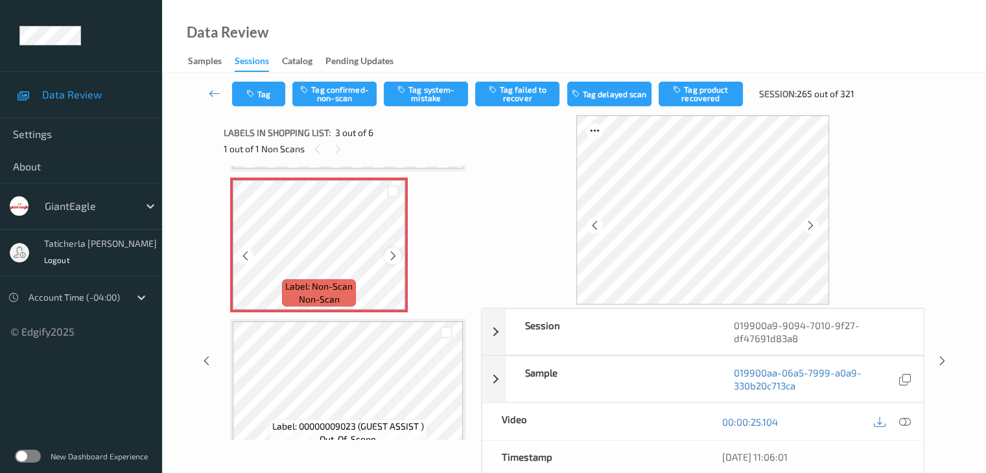
click at [390, 256] on icon at bounding box center [393, 256] width 11 height 12
click at [902, 422] on icon at bounding box center [905, 422] width 12 height 12
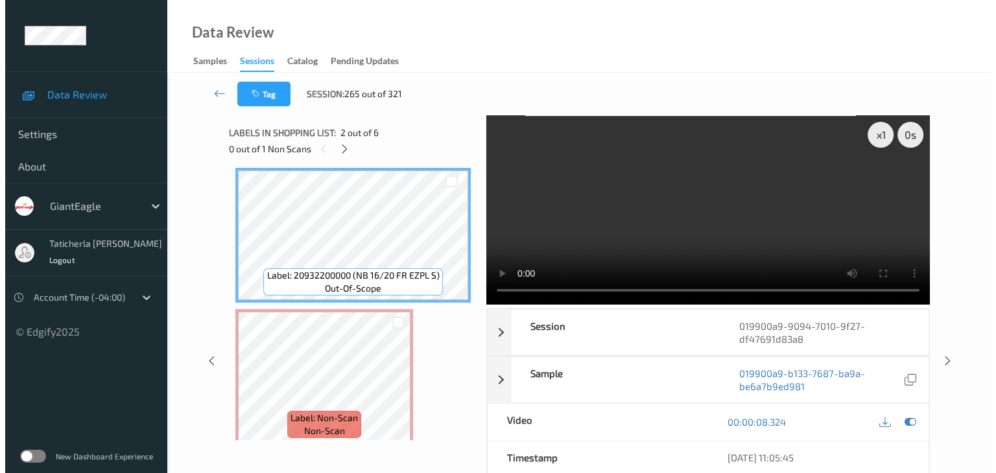
scroll to position [195, 0]
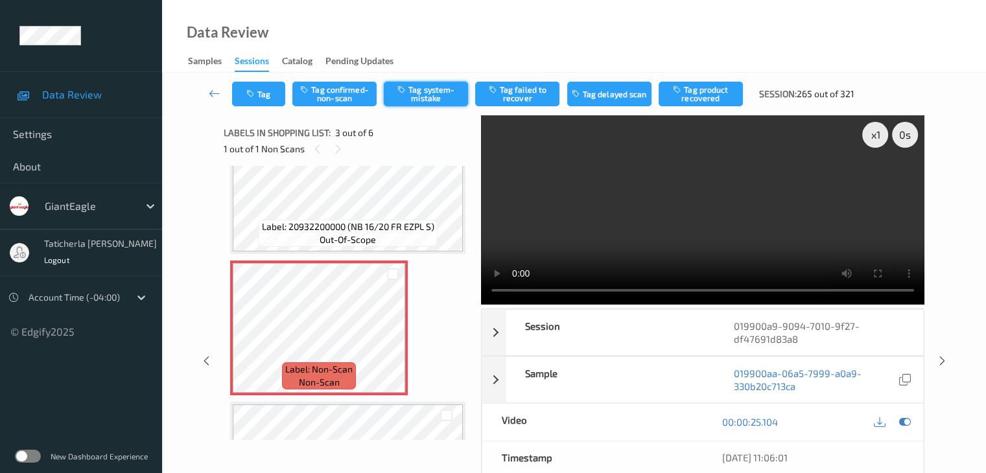
click at [415, 86] on button "Tag system-mistake" at bounding box center [426, 94] width 84 height 25
click at [265, 91] on button "Tag" at bounding box center [258, 94] width 53 height 25
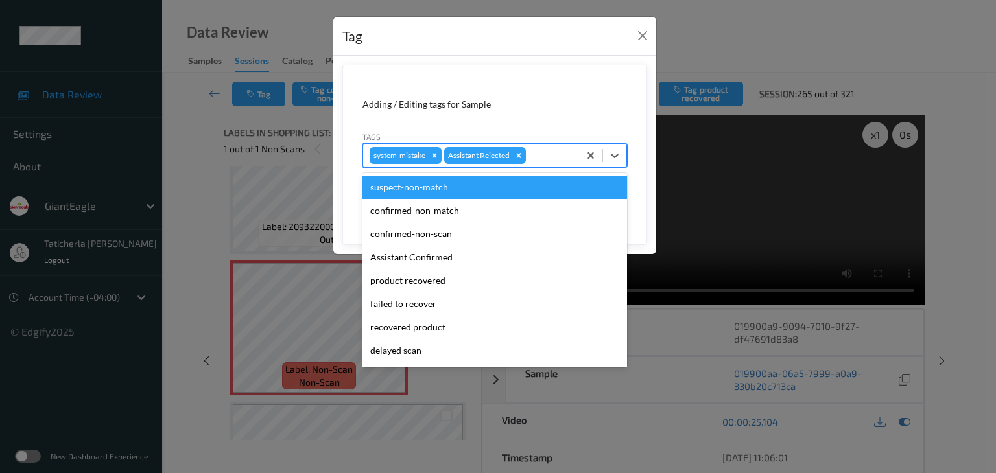
click at [562, 154] on div at bounding box center [551, 156] width 44 height 16
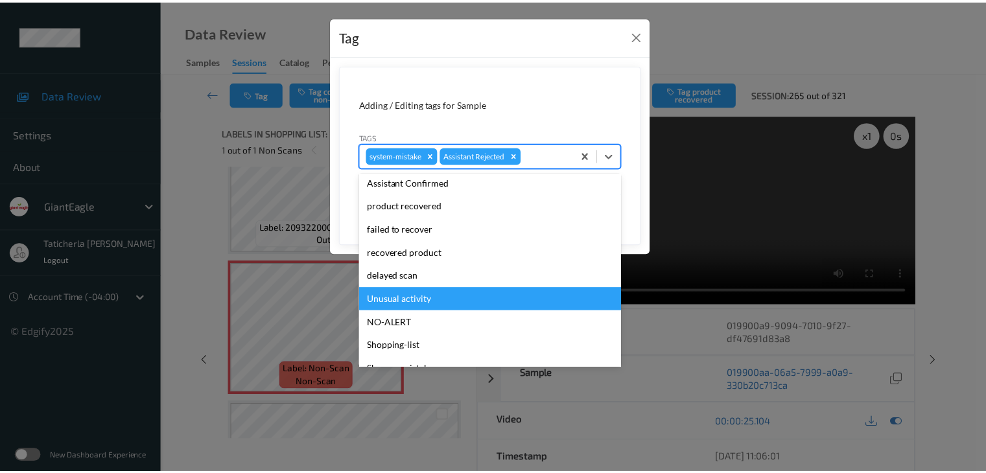
scroll to position [114, 0]
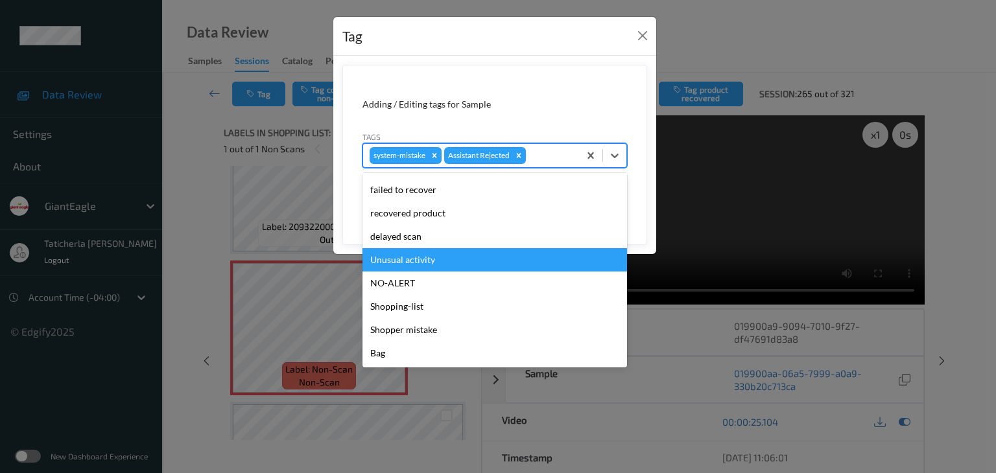
click at [511, 254] on div "Unusual activity" at bounding box center [495, 259] width 265 height 23
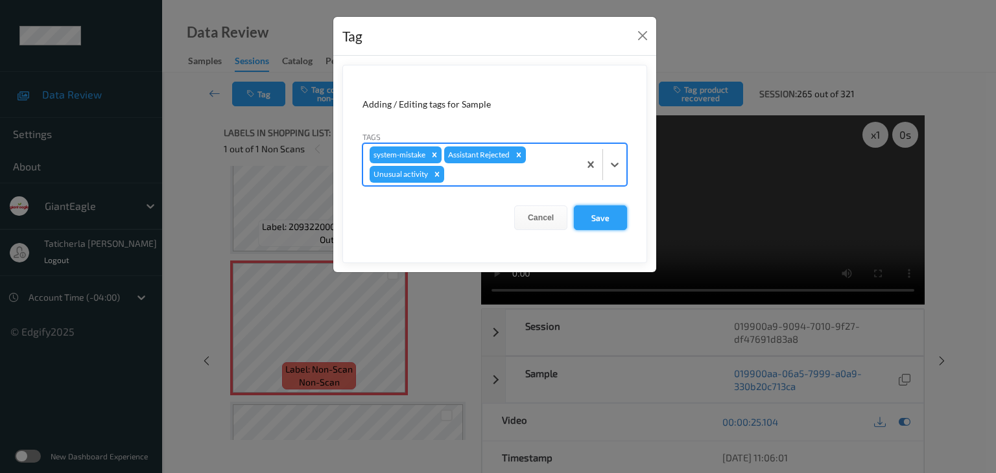
click at [601, 216] on button "Save" at bounding box center [600, 218] width 53 height 25
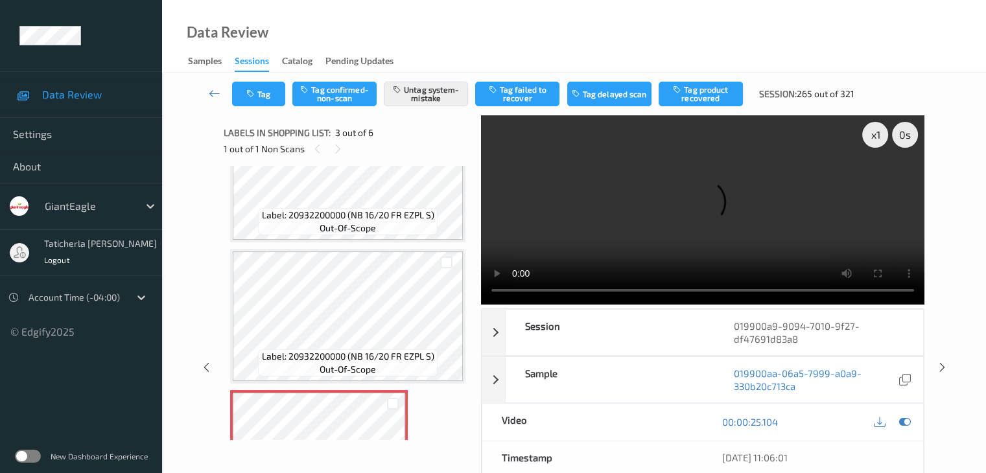
scroll to position [130, 0]
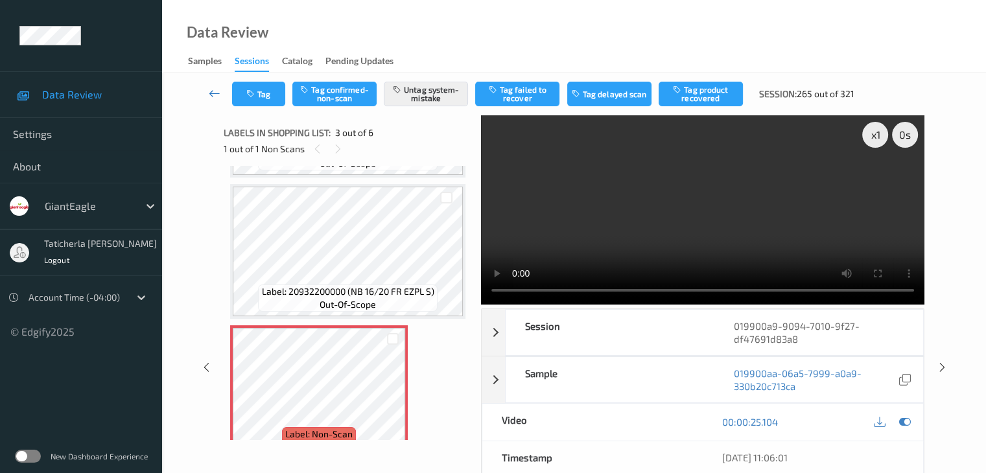
click at [214, 86] on link at bounding box center [215, 94] width 34 height 25
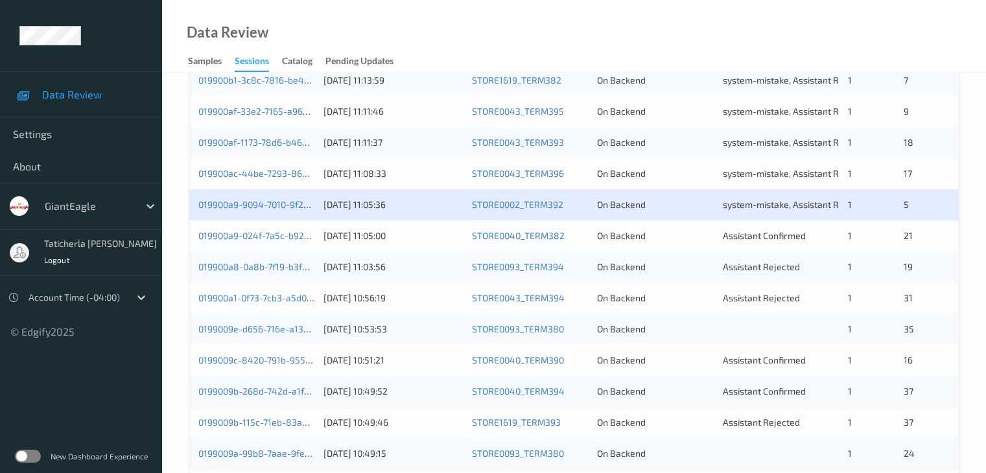
scroll to position [389, 0]
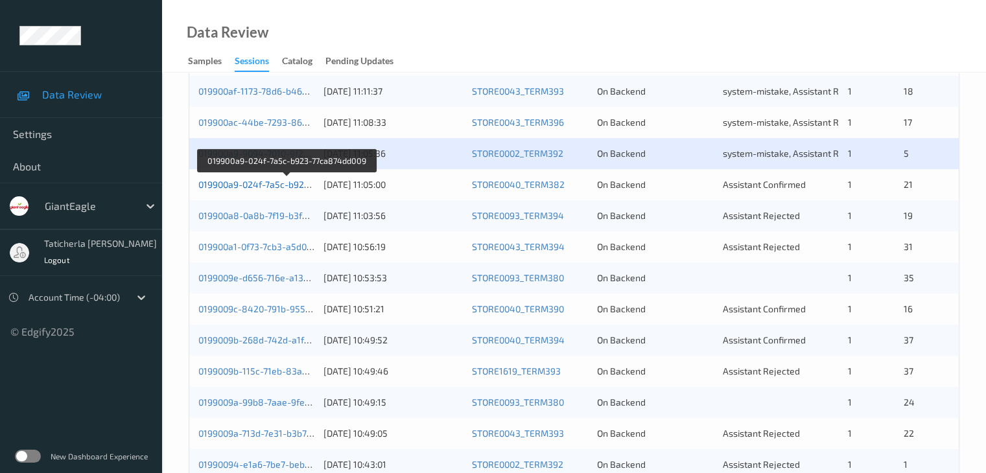
click at [254, 184] on link "019900a9-024f-7a5c-b923-77ca874dd009" at bounding box center [285, 184] width 175 height 11
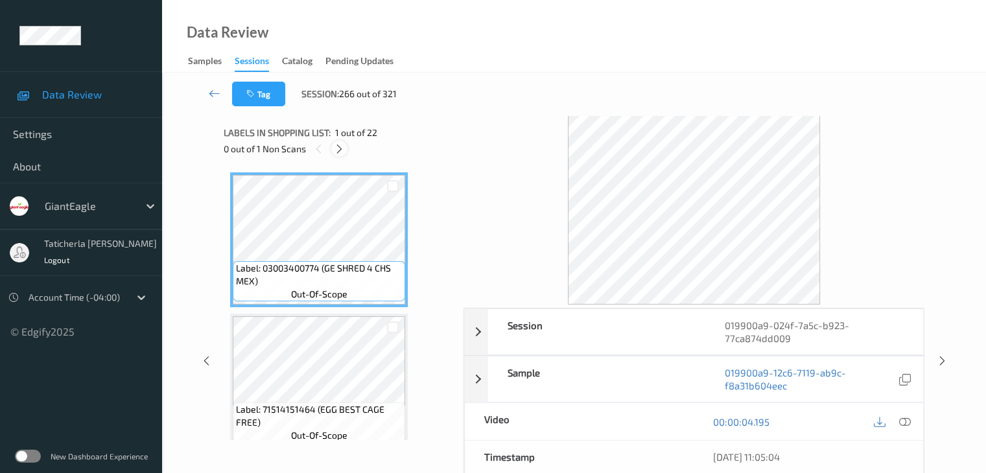
click at [340, 143] on icon at bounding box center [339, 149] width 11 height 12
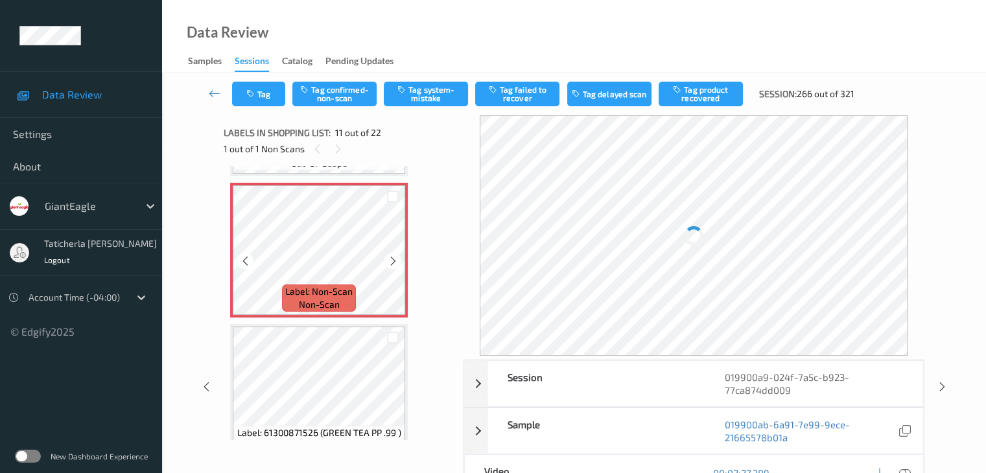
scroll to position [1409, 0]
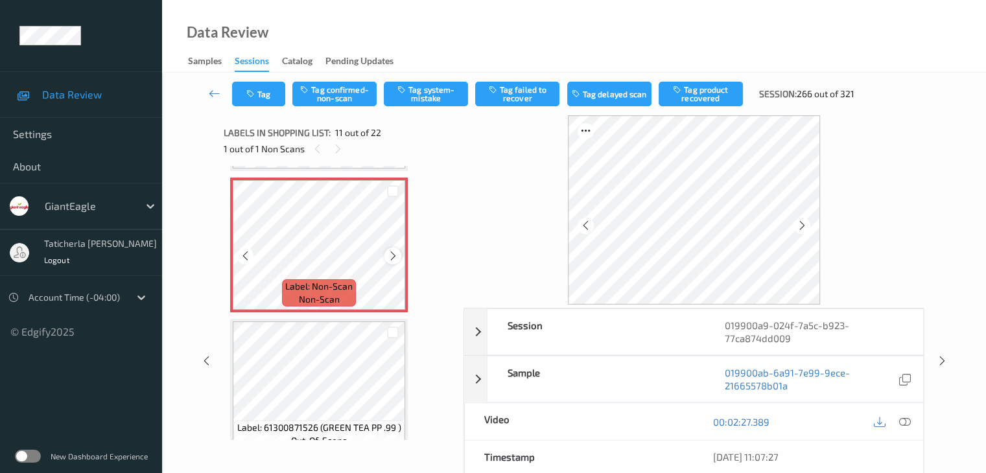
click at [393, 259] on icon at bounding box center [393, 256] width 11 height 12
click at [904, 421] on icon at bounding box center [905, 422] width 12 height 12
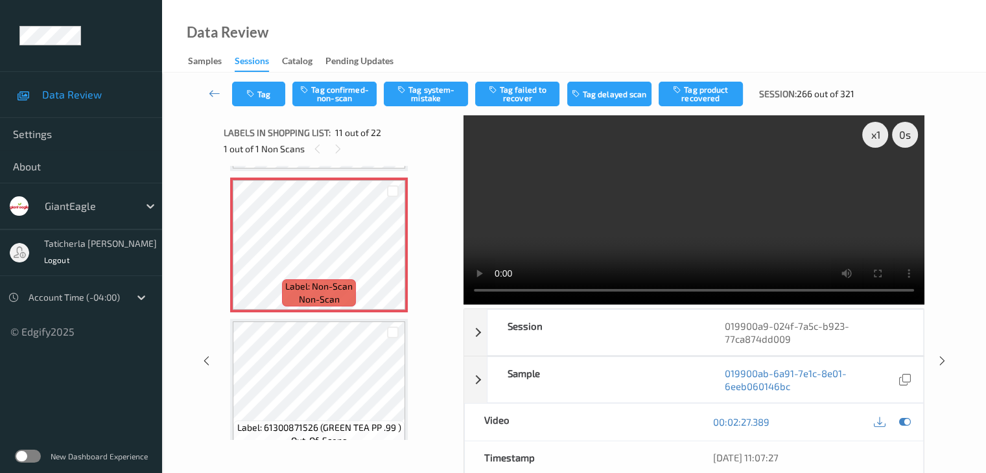
drag, startPoint x: 895, startPoint y: 180, endPoint x: 894, endPoint y: 194, distance: 14.3
click at [895, 180] on video at bounding box center [694, 209] width 461 height 189
click at [347, 97] on button "Tag confirmed-non-scan" at bounding box center [334, 94] width 84 height 25
click at [689, 94] on button "Tag product recovered" at bounding box center [701, 94] width 84 height 25
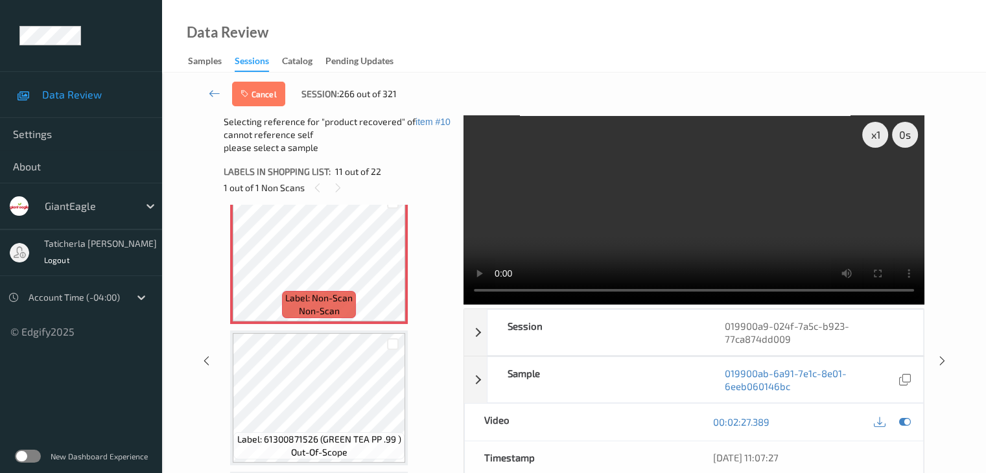
scroll to position [1473, 0]
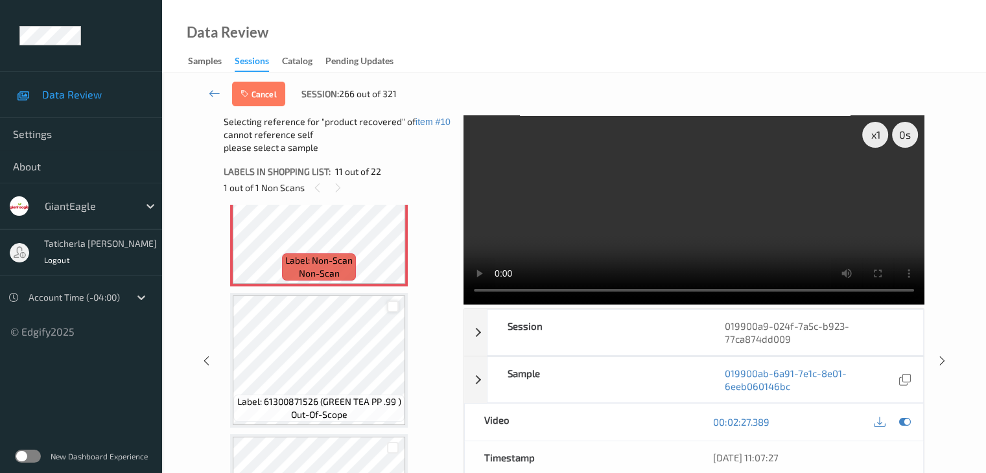
click at [394, 307] on div at bounding box center [393, 307] width 12 height 12
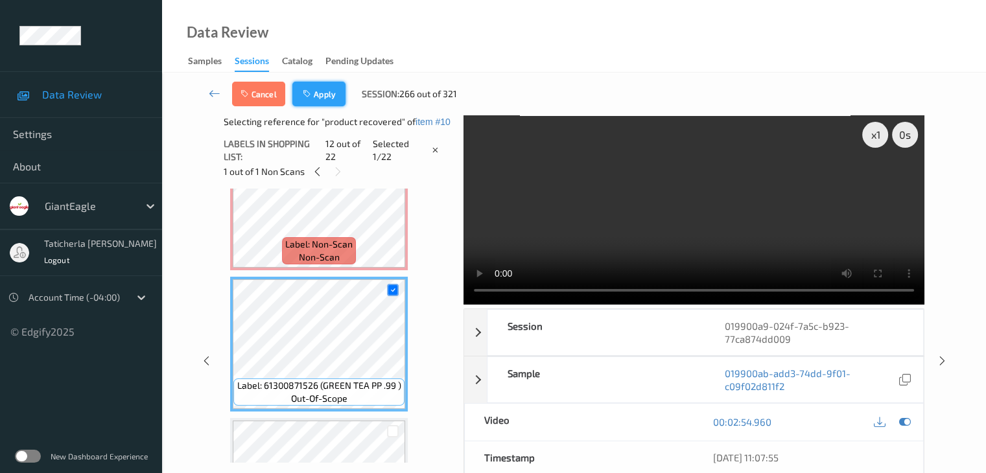
click at [324, 95] on button "Apply" at bounding box center [318, 94] width 53 height 25
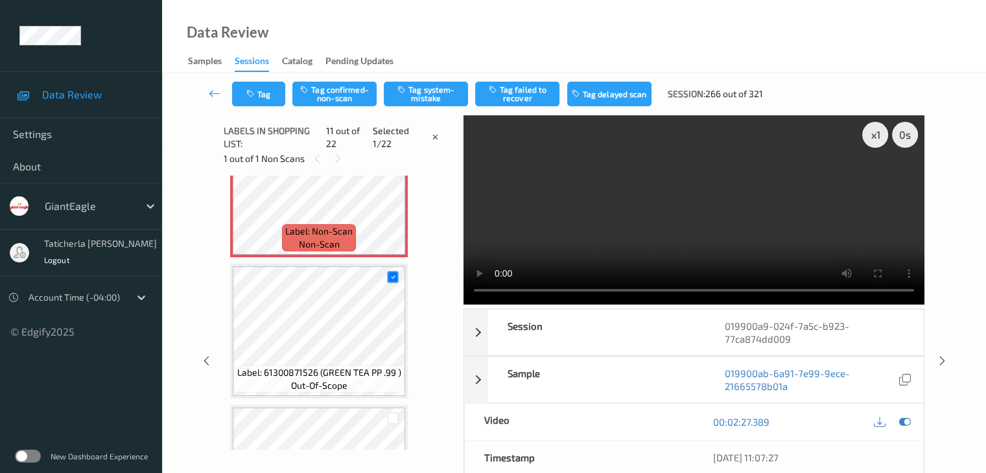
scroll to position [1279, 0]
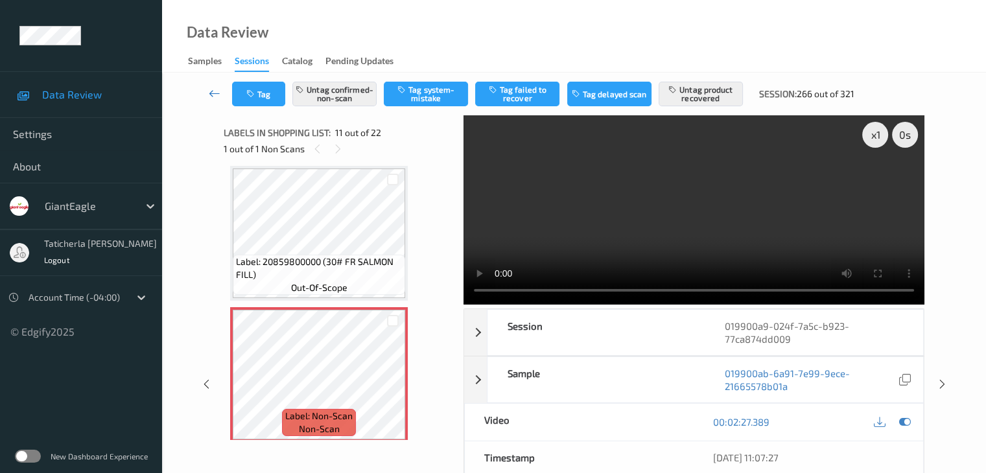
click at [218, 90] on icon at bounding box center [215, 93] width 12 height 13
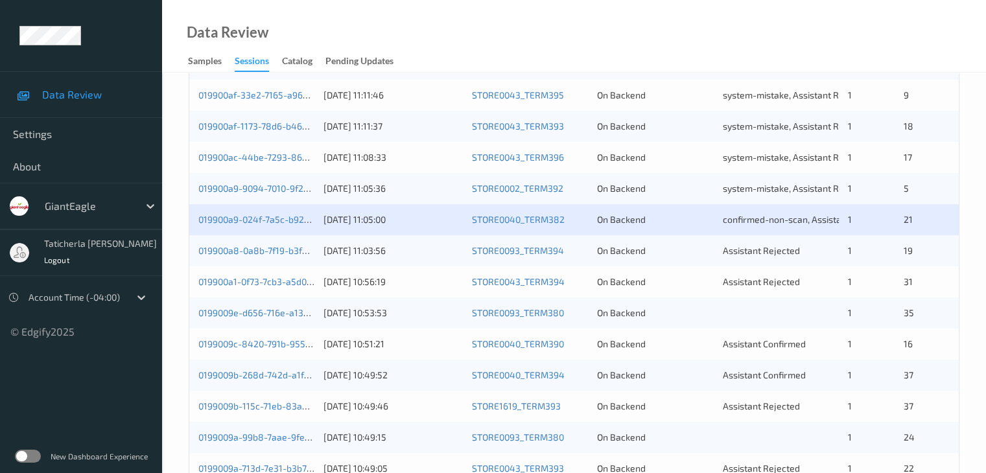
scroll to position [454, 0]
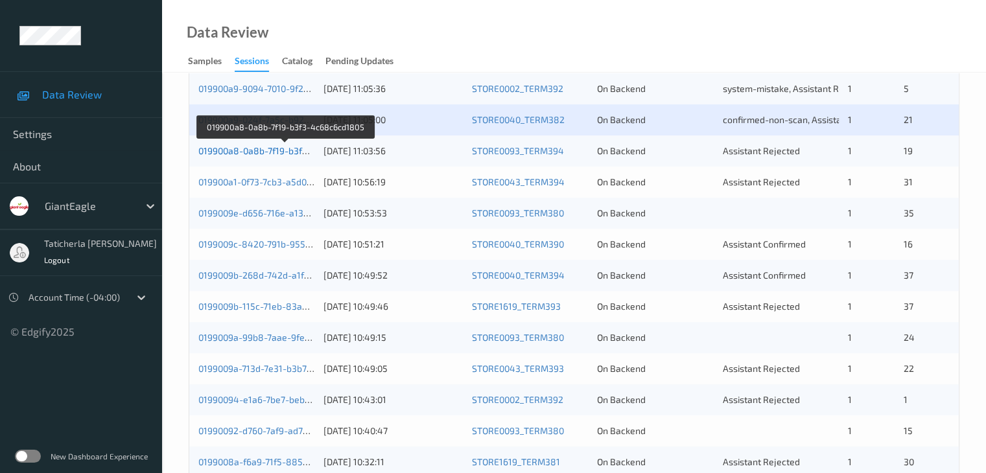
click at [258, 152] on link "019900a8-0a8b-7f19-b3f3-4c68c6cd1805" at bounding box center [285, 150] width 174 height 11
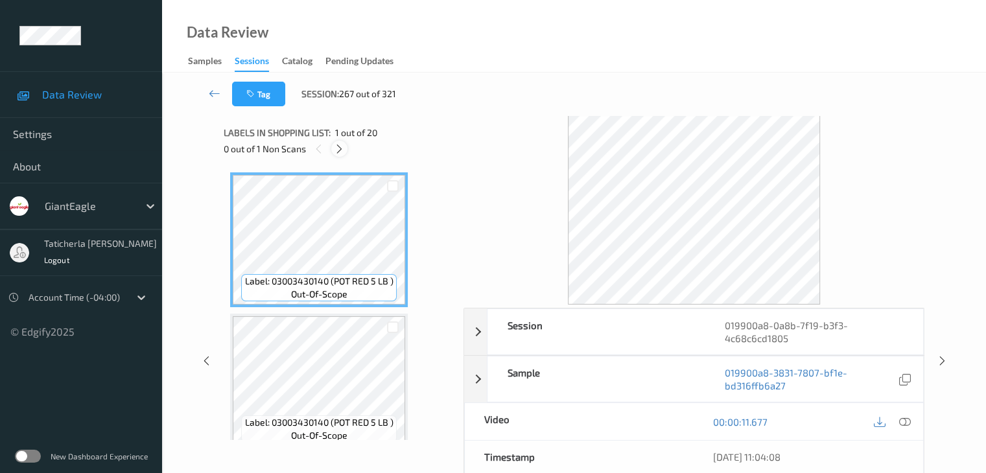
click at [340, 149] on icon at bounding box center [339, 149] width 11 height 12
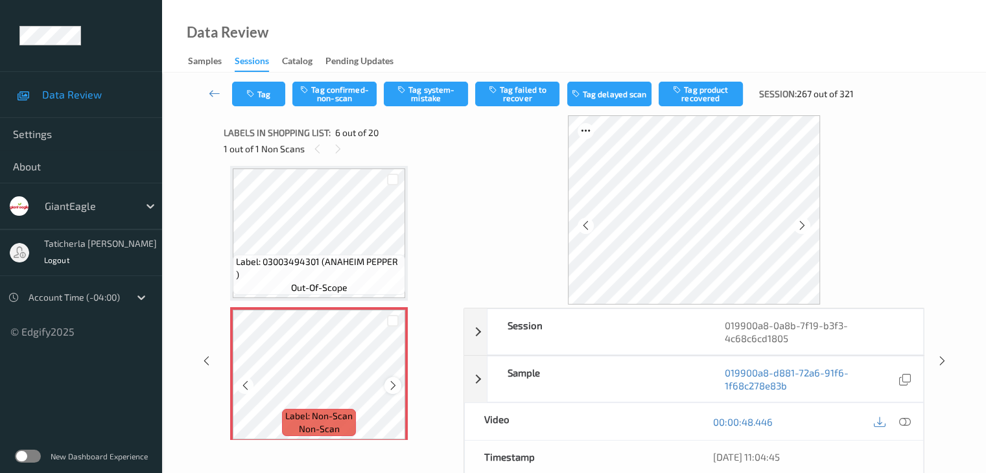
click at [388, 385] on icon at bounding box center [393, 386] width 11 height 12
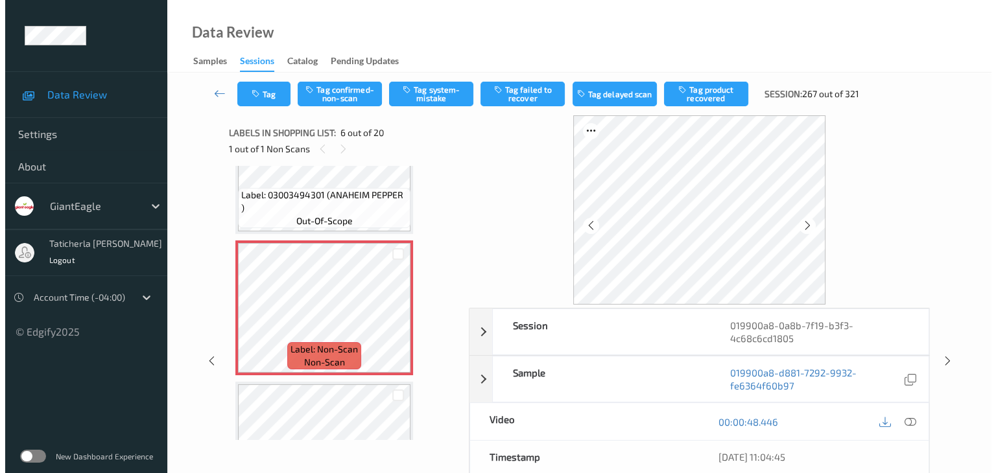
scroll to position [637, 0]
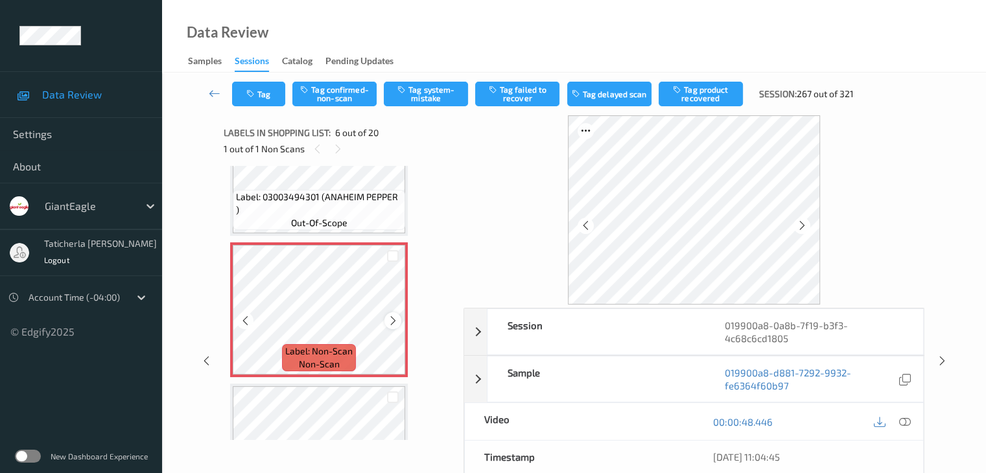
click at [394, 320] on icon at bounding box center [393, 321] width 11 height 12
click at [904, 419] on icon at bounding box center [905, 422] width 12 height 12
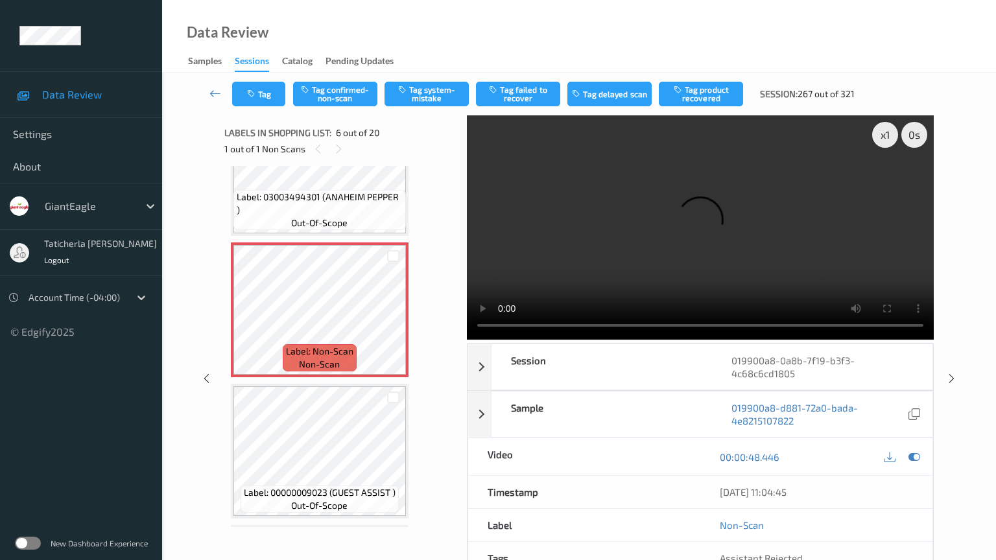
click at [467, 340] on video at bounding box center [700, 227] width 467 height 224
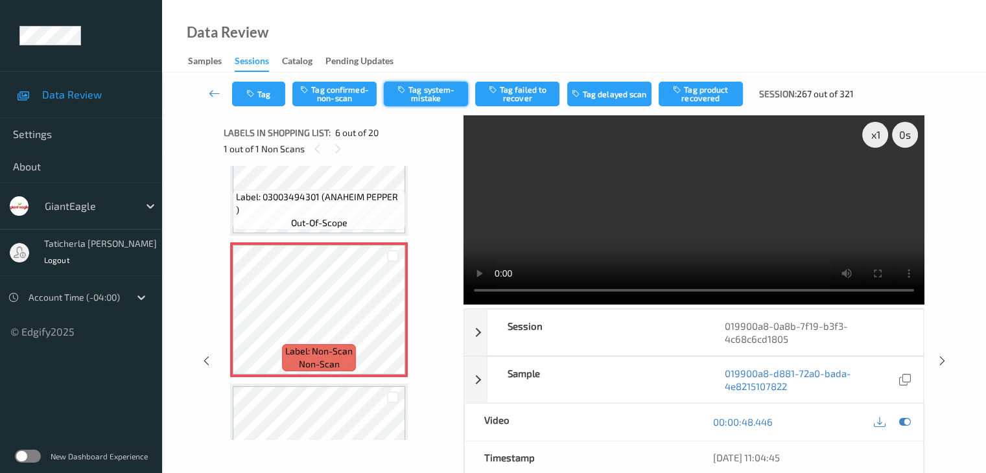
click at [436, 94] on button "Tag system-mistake" at bounding box center [426, 94] width 84 height 25
click at [270, 101] on button "Tag" at bounding box center [258, 94] width 53 height 25
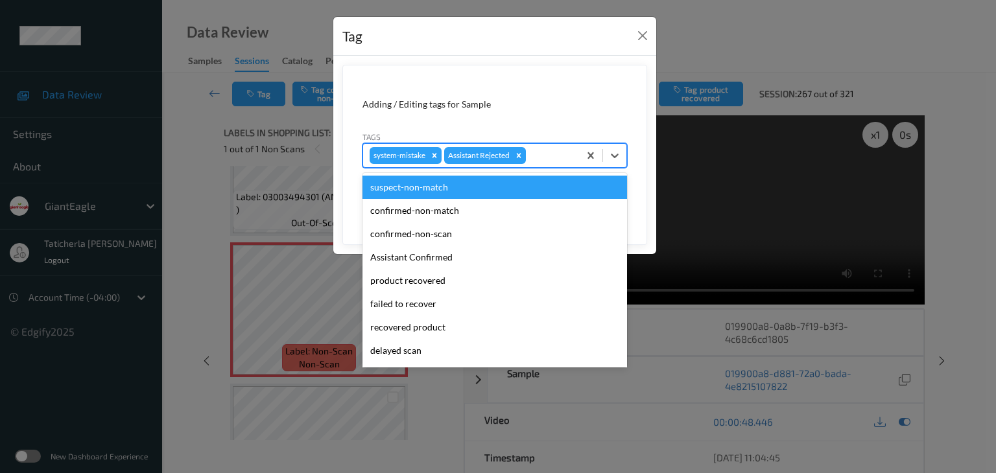
click at [558, 154] on div at bounding box center [551, 156] width 44 height 16
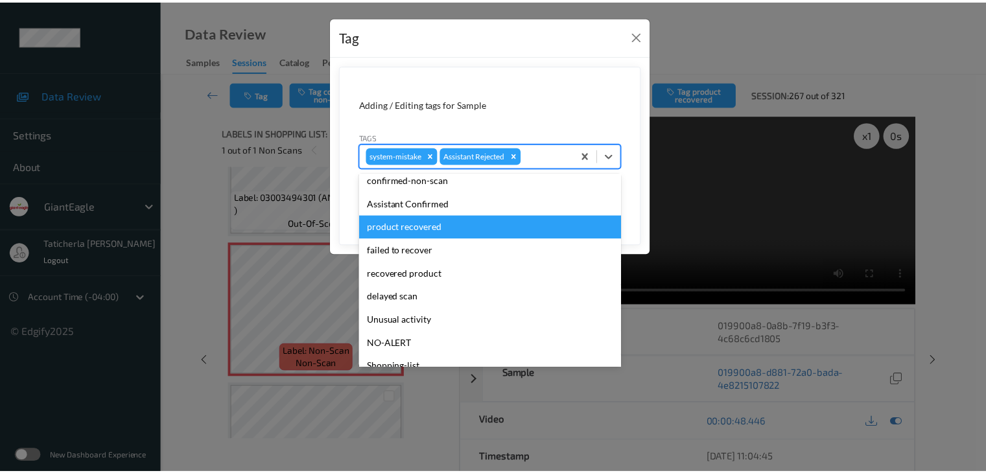
scroll to position [114, 0]
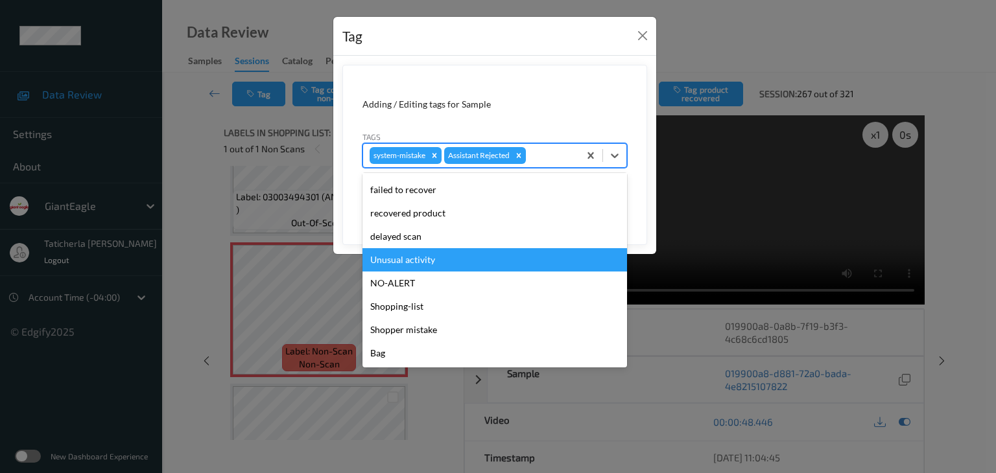
click at [485, 261] on div "Unusual activity" at bounding box center [495, 259] width 265 height 23
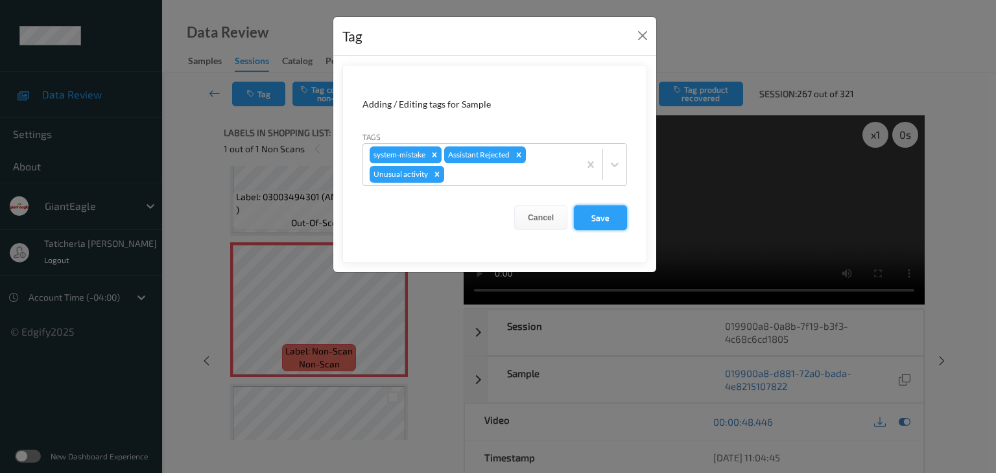
click at [590, 212] on button "Save" at bounding box center [600, 218] width 53 height 25
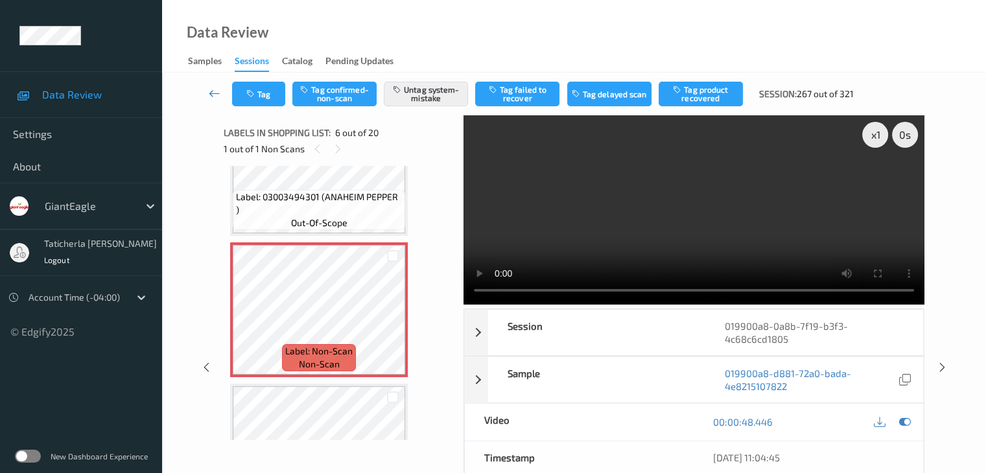
click at [210, 87] on icon at bounding box center [215, 93] width 12 height 13
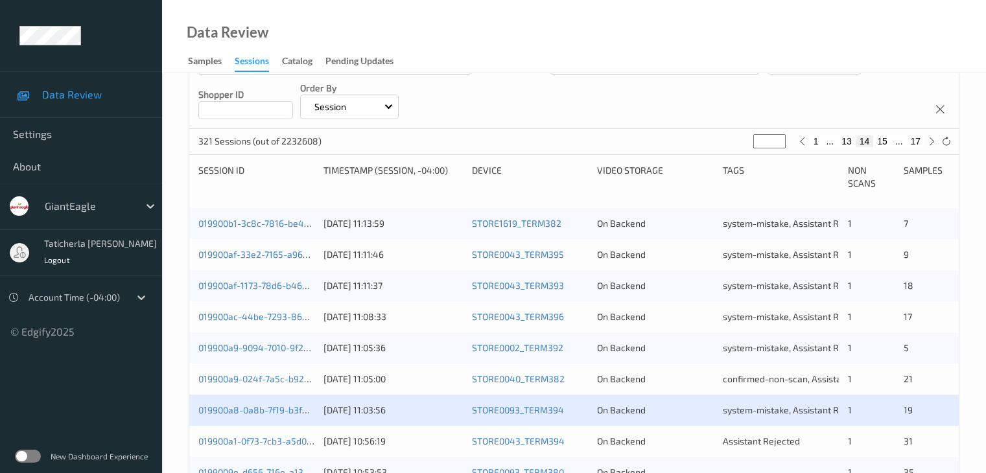
scroll to position [324, 0]
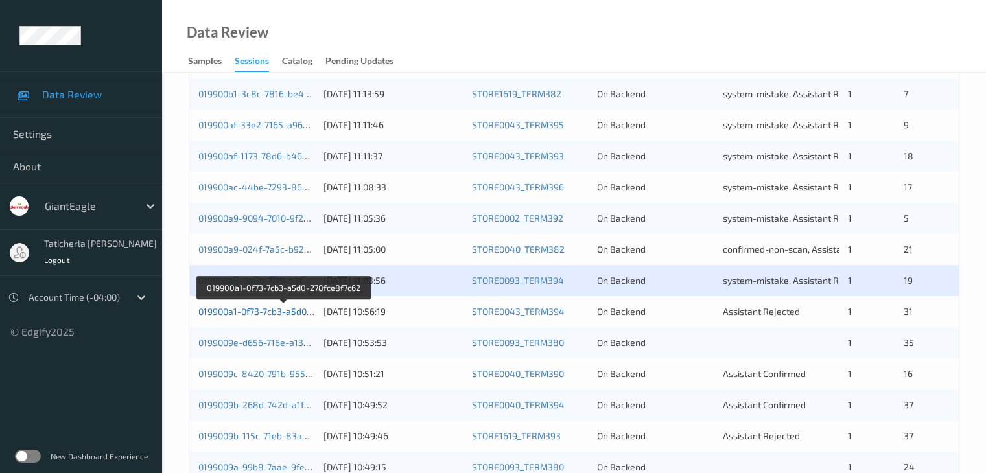
click at [270, 315] on link "019900a1-0f73-7cb3-a5d0-278fce8f7c62" at bounding box center [282, 311] width 169 height 11
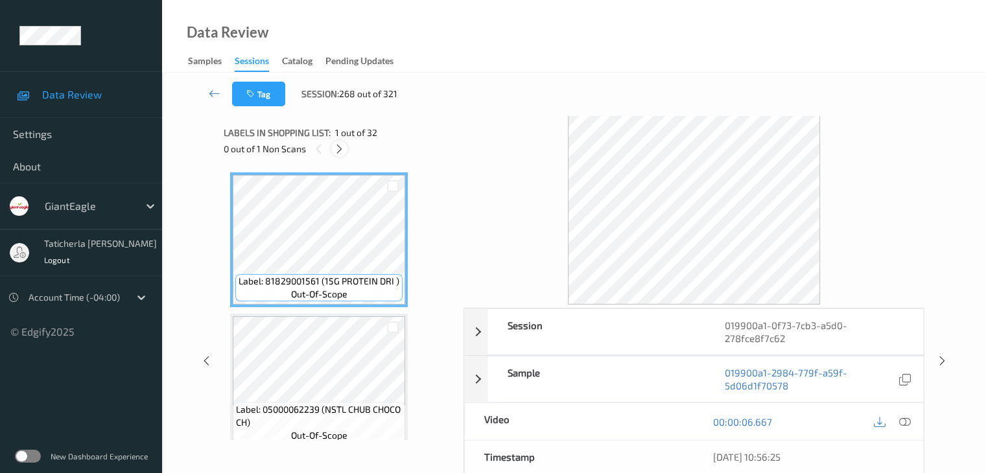
click at [342, 144] on icon at bounding box center [339, 149] width 11 height 12
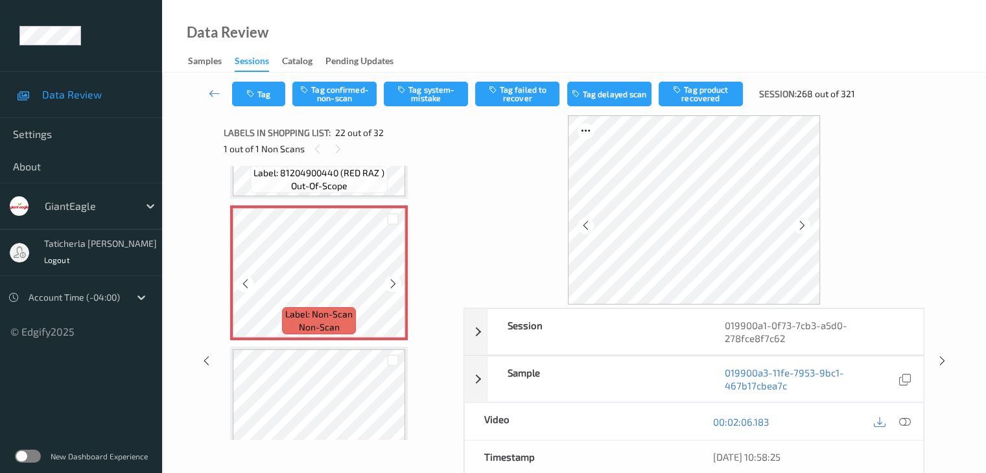
scroll to position [2964, 0]
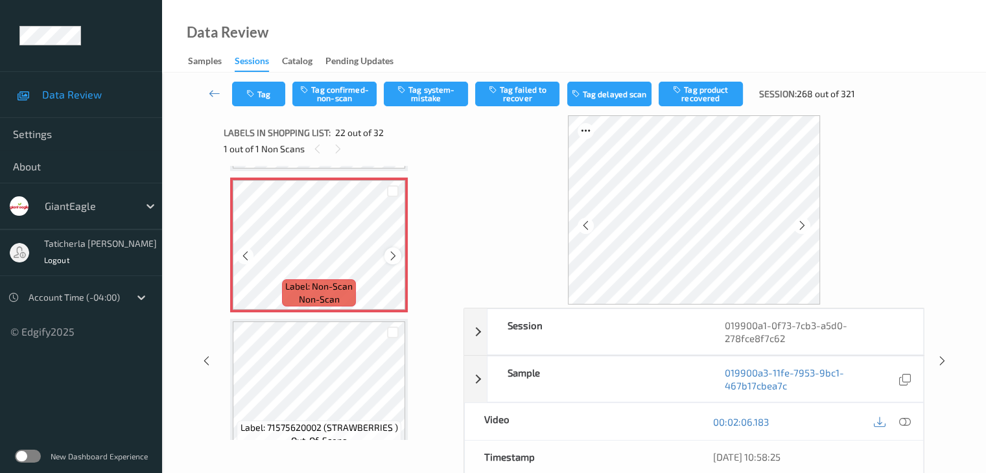
click at [394, 257] on icon at bounding box center [393, 256] width 11 height 12
click at [903, 420] on icon at bounding box center [905, 422] width 12 height 12
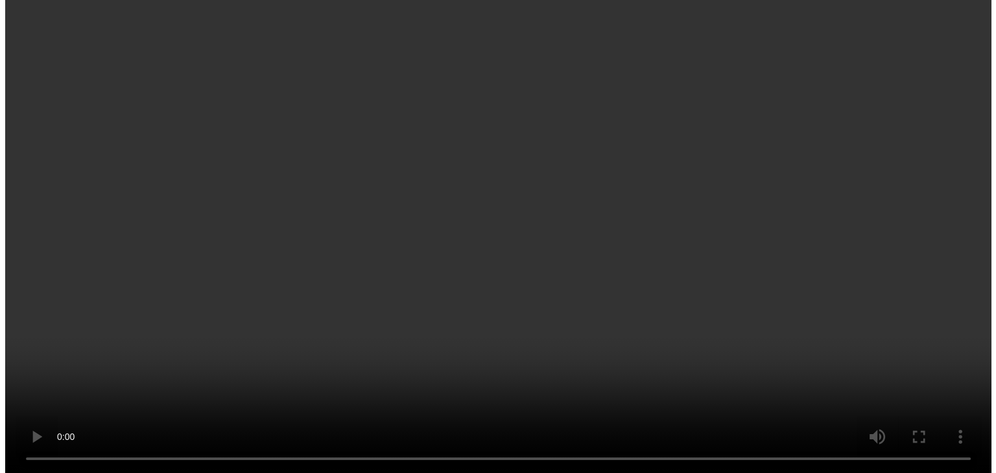
scroll to position [2769, 0]
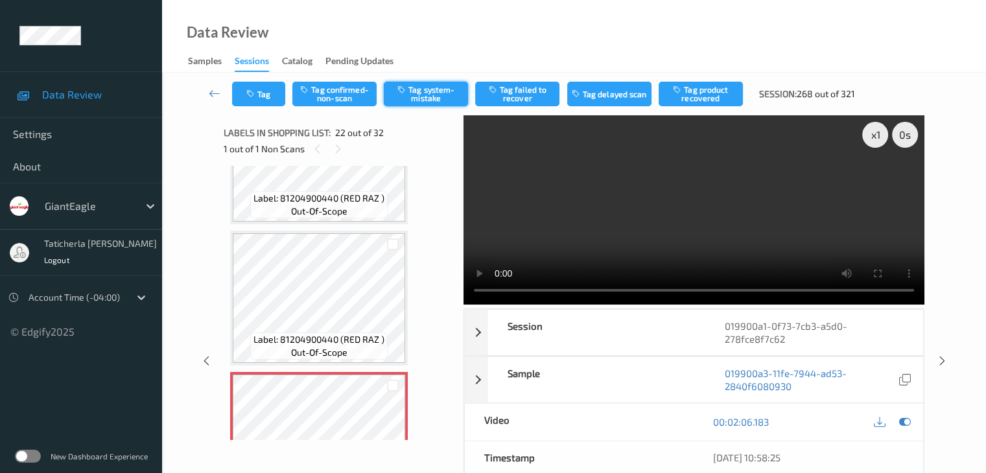
click at [440, 89] on button "Tag system-mistake" at bounding box center [426, 94] width 84 height 25
click at [259, 88] on button "Tag" at bounding box center [258, 94] width 53 height 25
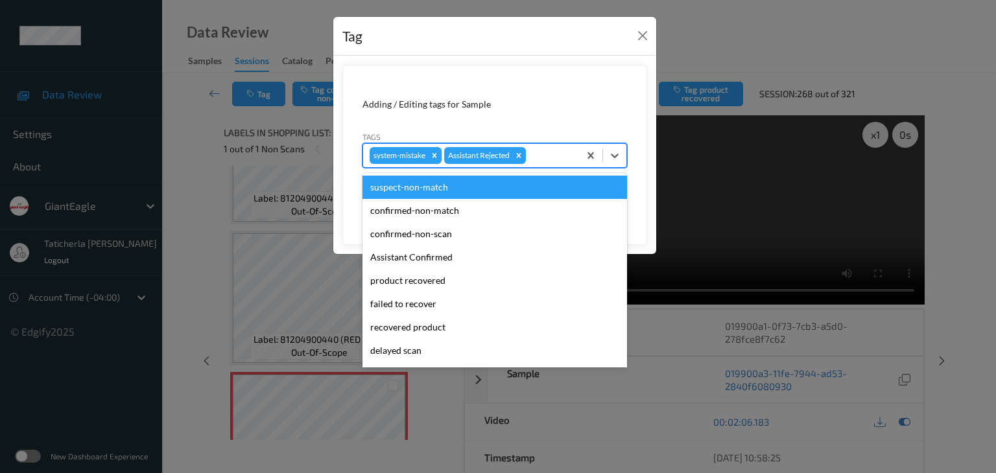
click at [546, 148] on div at bounding box center [551, 156] width 44 height 16
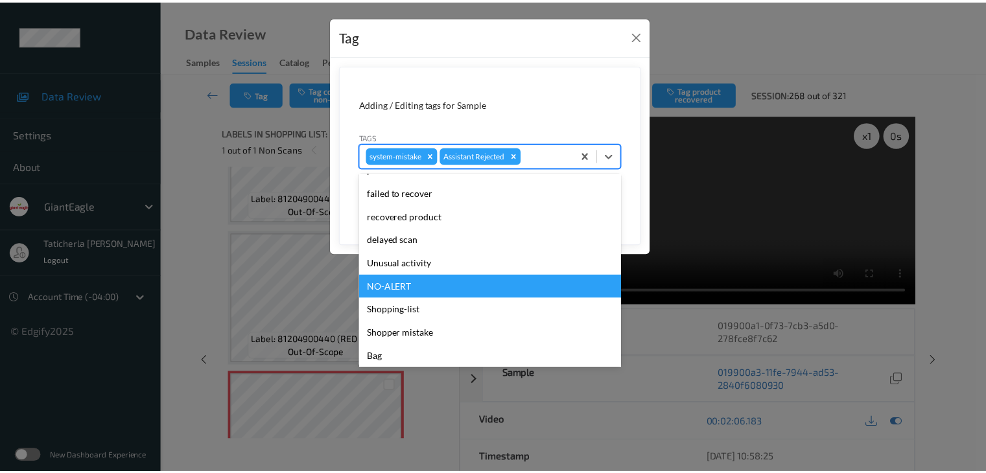
scroll to position [114, 0]
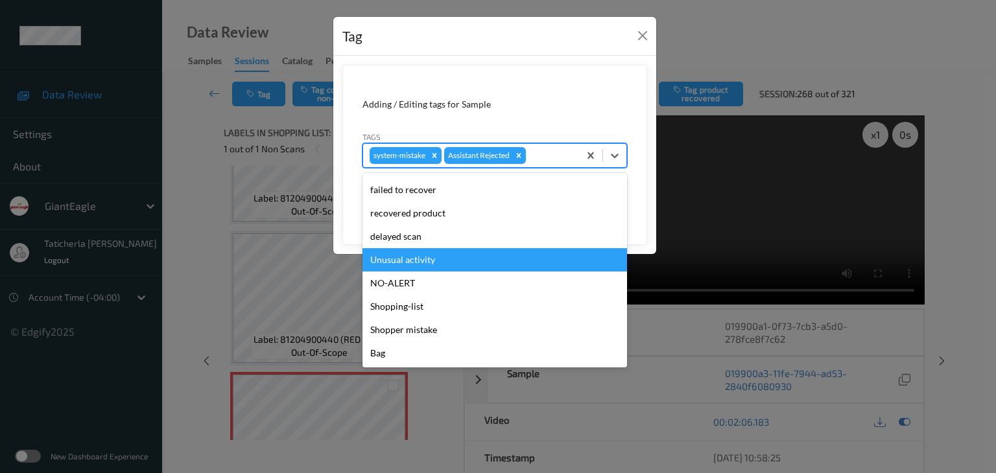
click at [428, 259] on div "Unusual activity" at bounding box center [495, 259] width 265 height 23
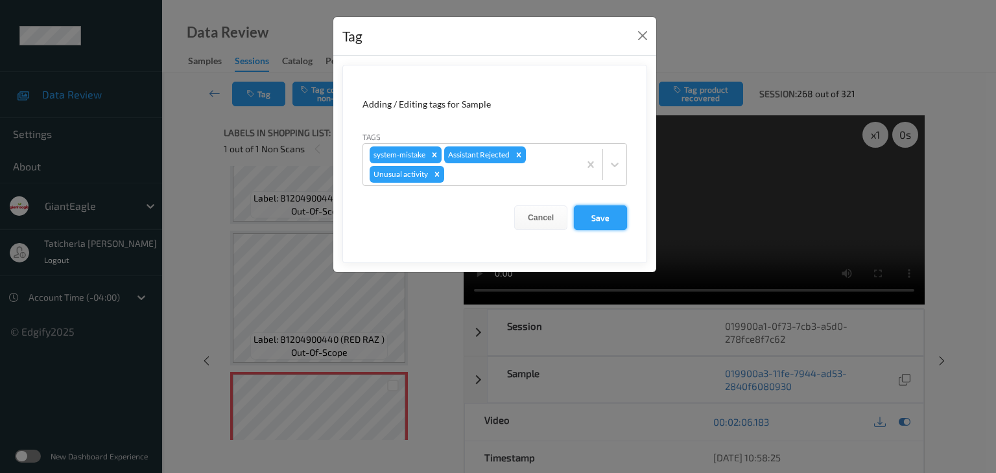
click at [606, 215] on button "Save" at bounding box center [600, 218] width 53 height 25
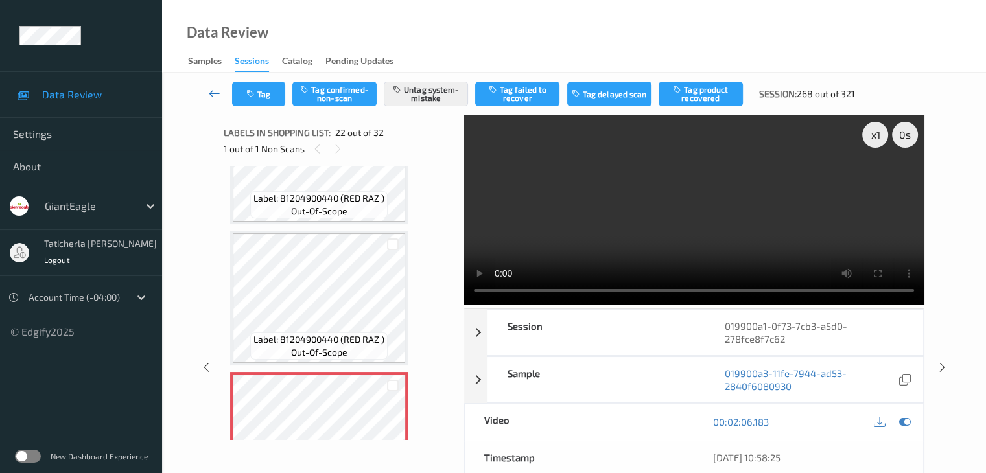
click at [215, 94] on icon at bounding box center [215, 93] width 12 height 13
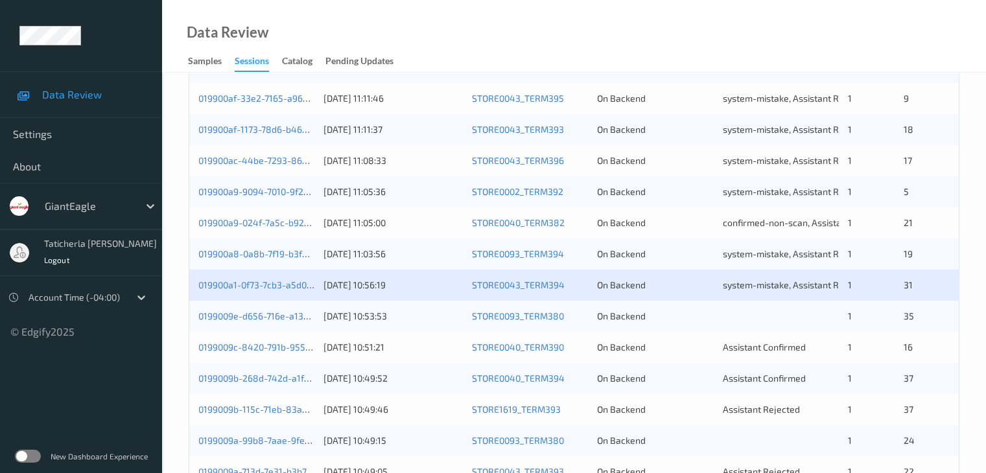
scroll to position [454, 0]
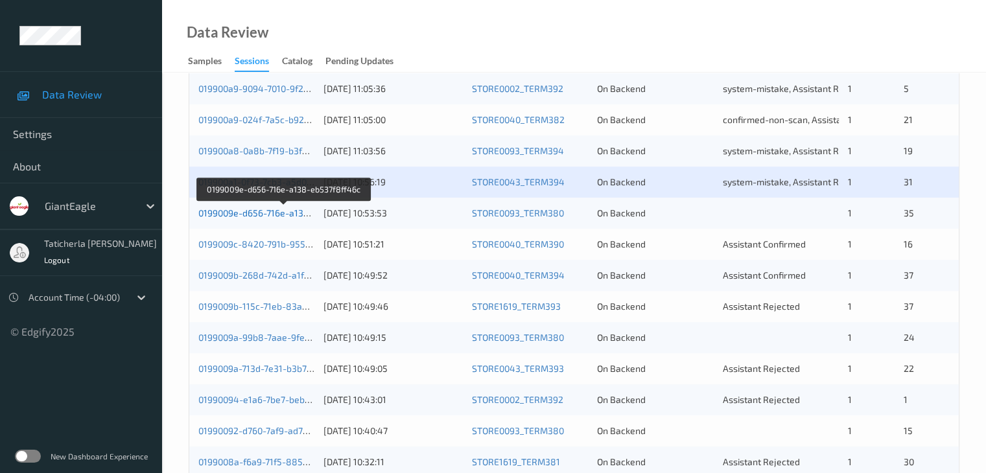
click at [292, 213] on link "0199009e-d656-716e-a138-eb537f8ff46c" at bounding box center [283, 213] width 171 height 11
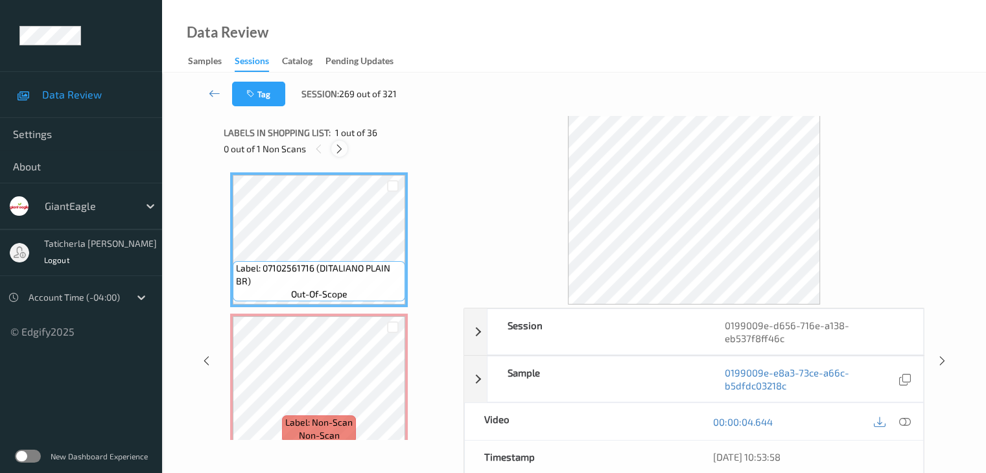
click at [341, 148] on icon at bounding box center [339, 149] width 11 height 12
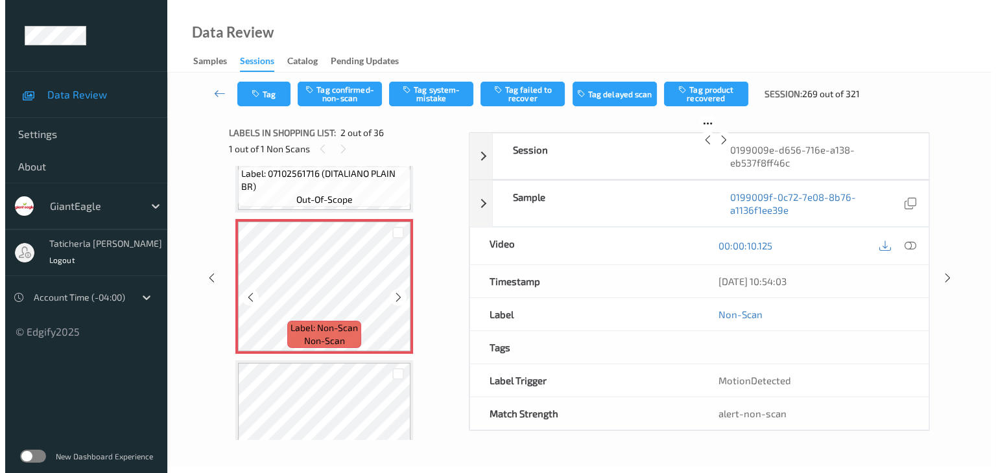
scroll to position [136, 0]
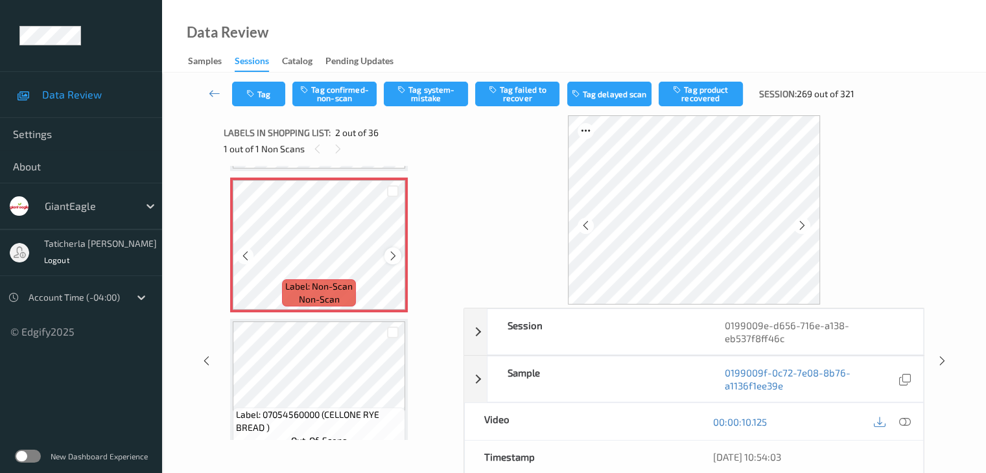
click at [391, 260] on icon at bounding box center [393, 256] width 11 height 12
click at [388, 259] on icon at bounding box center [393, 256] width 11 height 12
click at [388, 257] on icon at bounding box center [393, 256] width 11 height 12
click at [389, 256] on icon at bounding box center [393, 256] width 11 height 12
click at [903, 419] on icon at bounding box center [905, 422] width 12 height 12
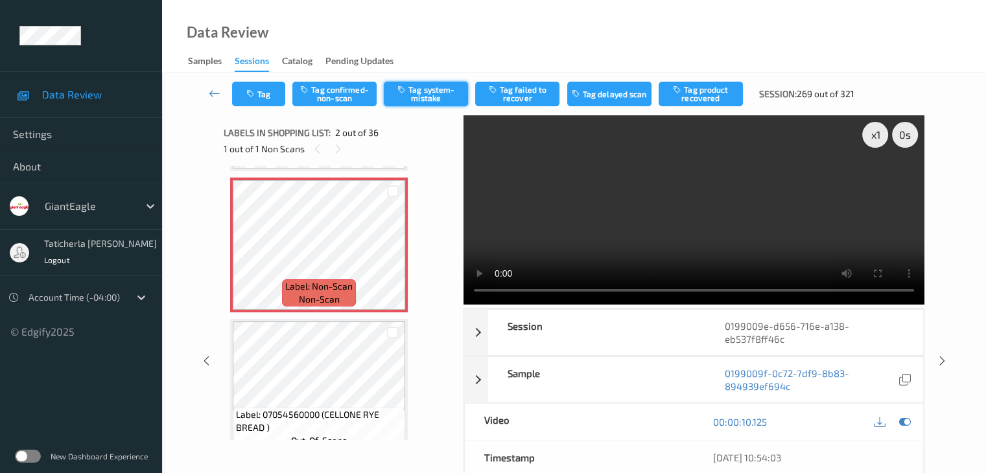
click at [447, 93] on button "Tag system-mistake" at bounding box center [426, 94] width 84 height 25
click at [270, 99] on button "Tag" at bounding box center [258, 94] width 53 height 25
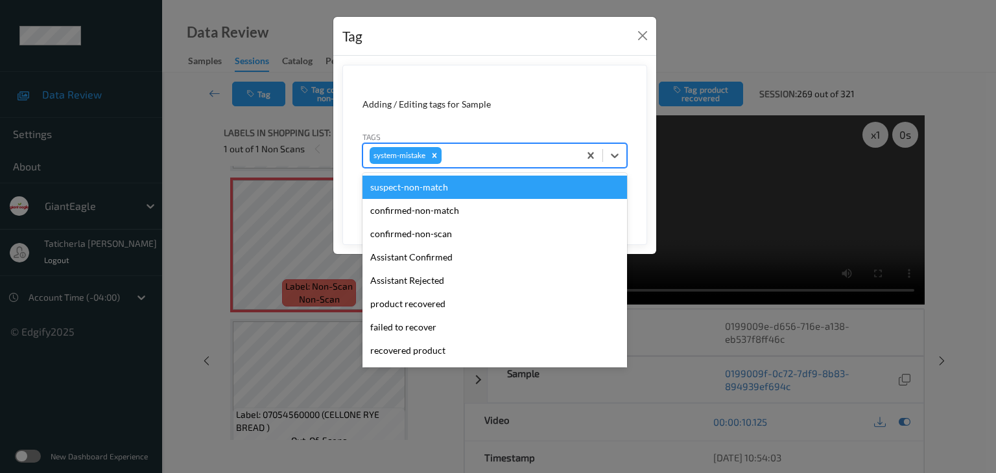
click at [473, 152] on div at bounding box center [508, 156] width 128 height 16
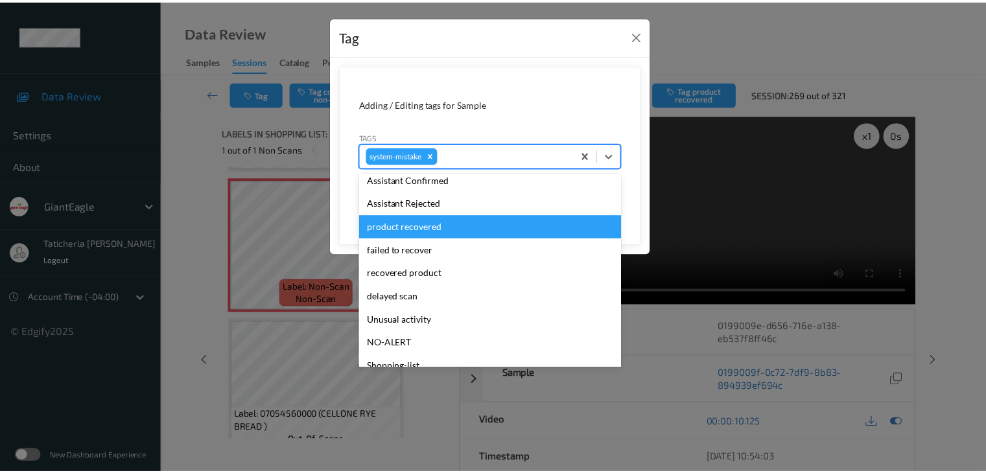
scroll to position [137, 0]
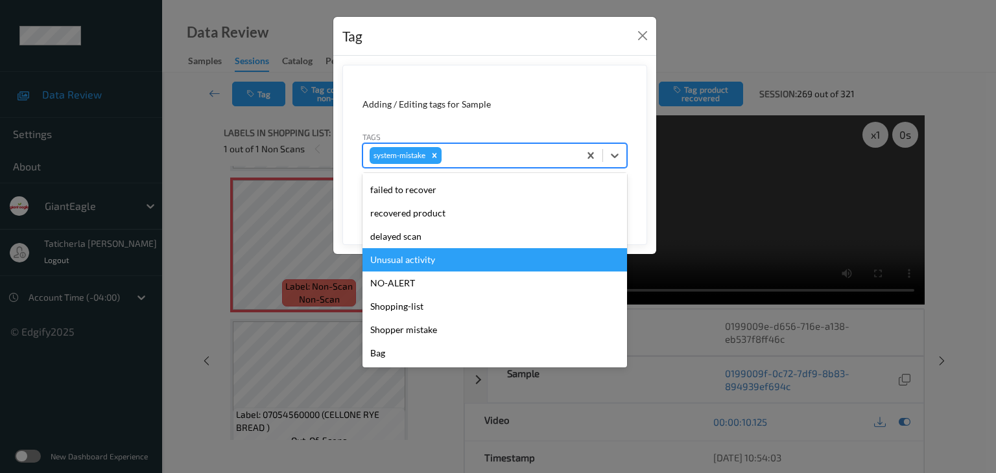
click at [459, 255] on div "Unusual activity" at bounding box center [495, 259] width 265 height 23
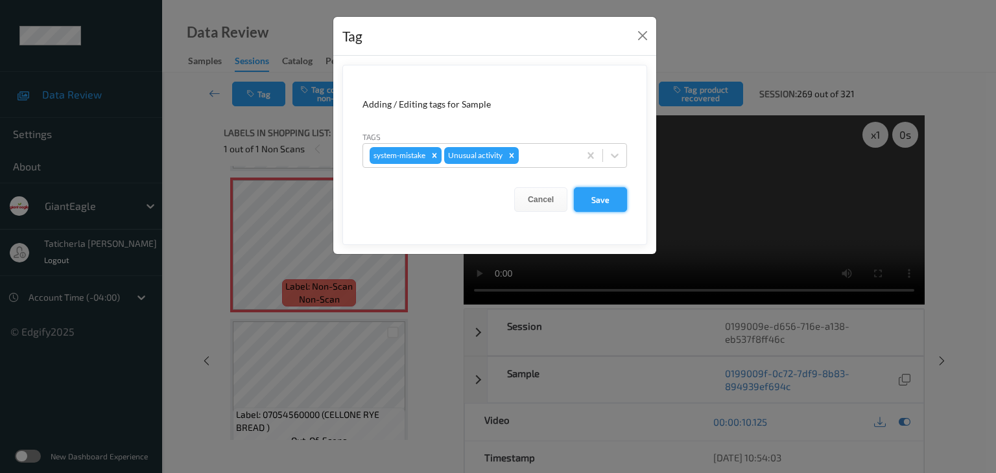
click at [608, 203] on button "Save" at bounding box center [600, 199] width 53 height 25
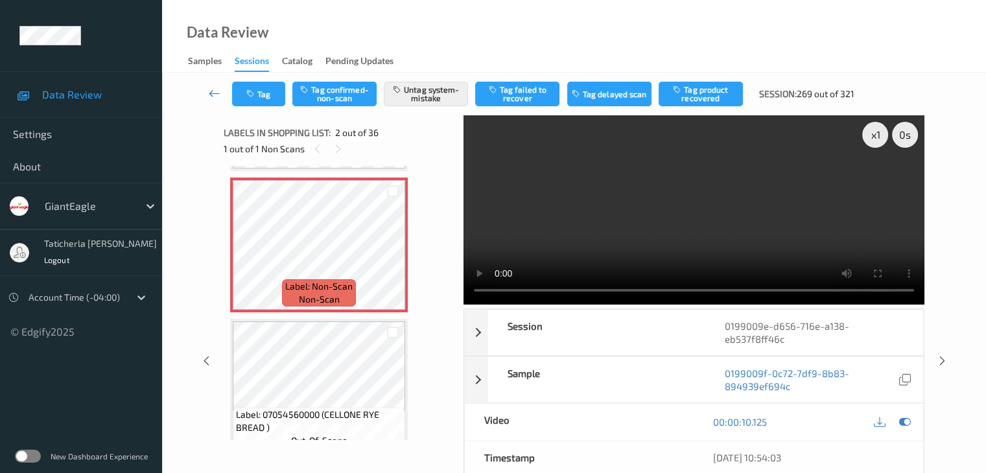
click at [211, 91] on icon at bounding box center [215, 93] width 12 height 13
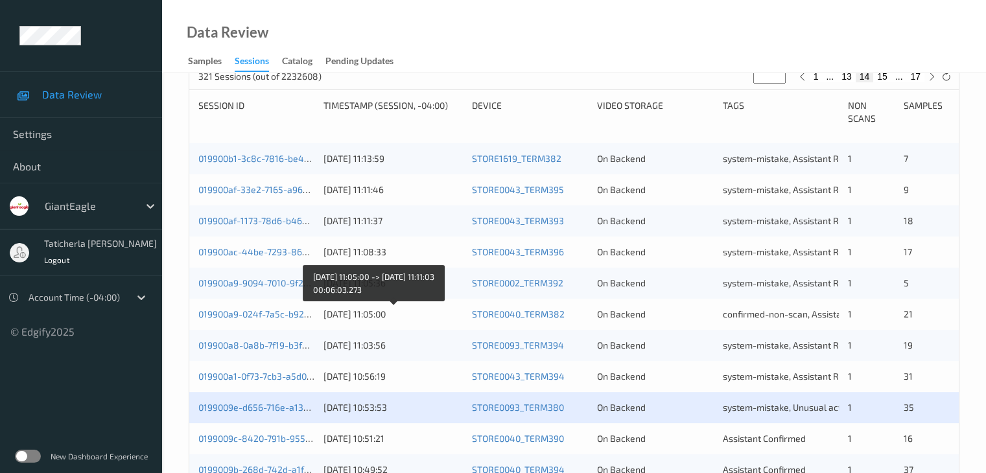
scroll to position [519, 0]
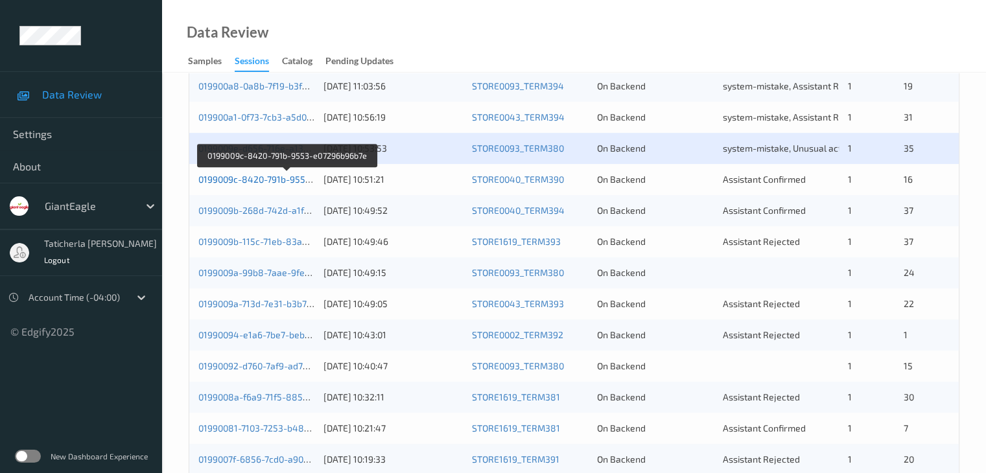
click at [265, 176] on link "0199009c-8420-791b-9553-e07296b96b7e" at bounding box center [286, 179] width 177 height 11
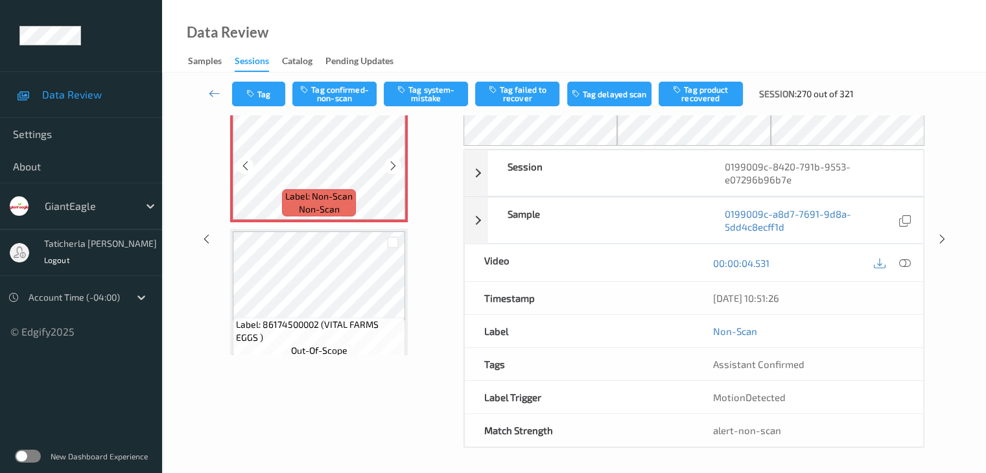
scroll to position [20, 0]
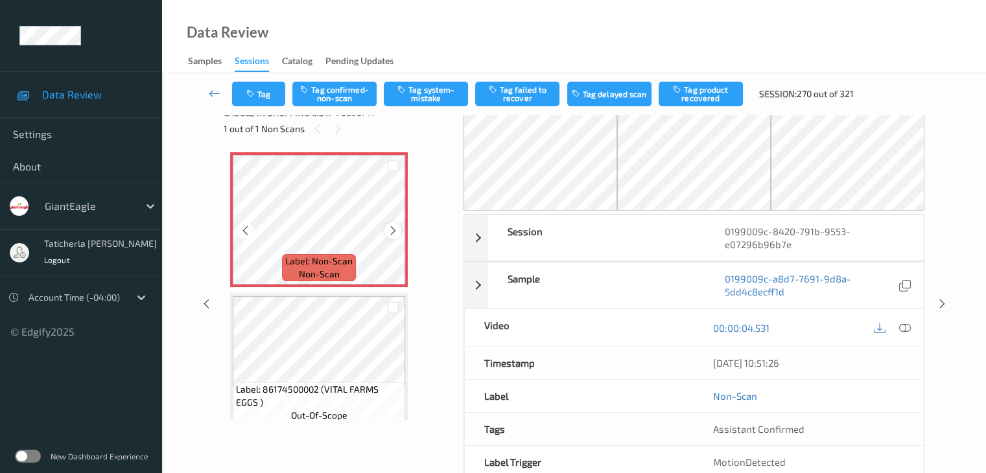
click at [390, 226] on icon at bounding box center [393, 231] width 11 height 12
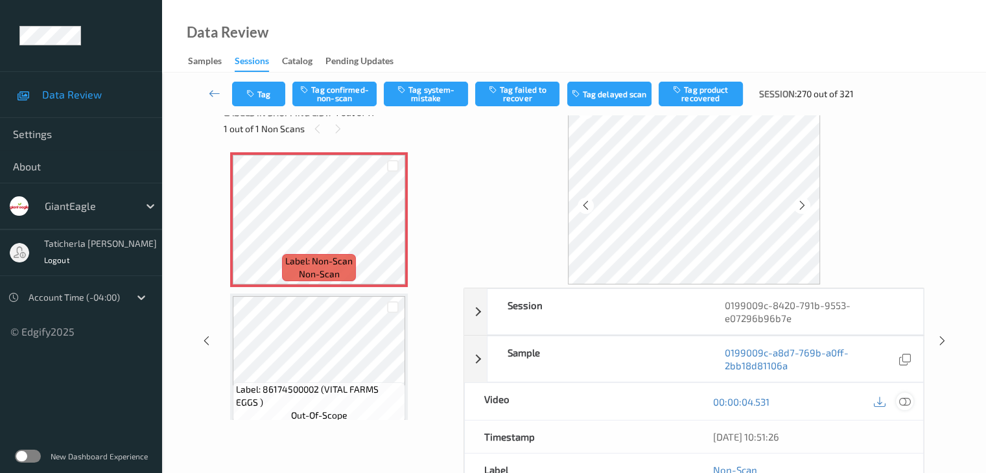
click at [904, 401] on icon at bounding box center [905, 402] width 12 height 12
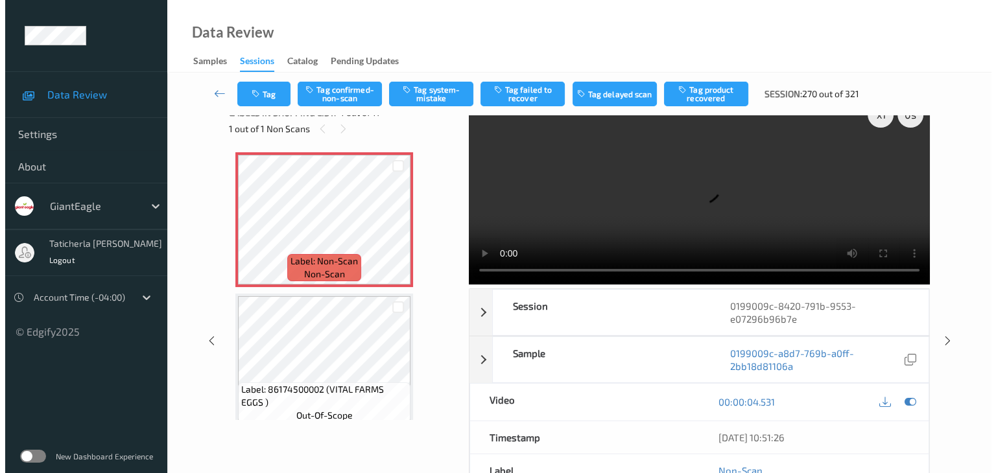
scroll to position [0, 0]
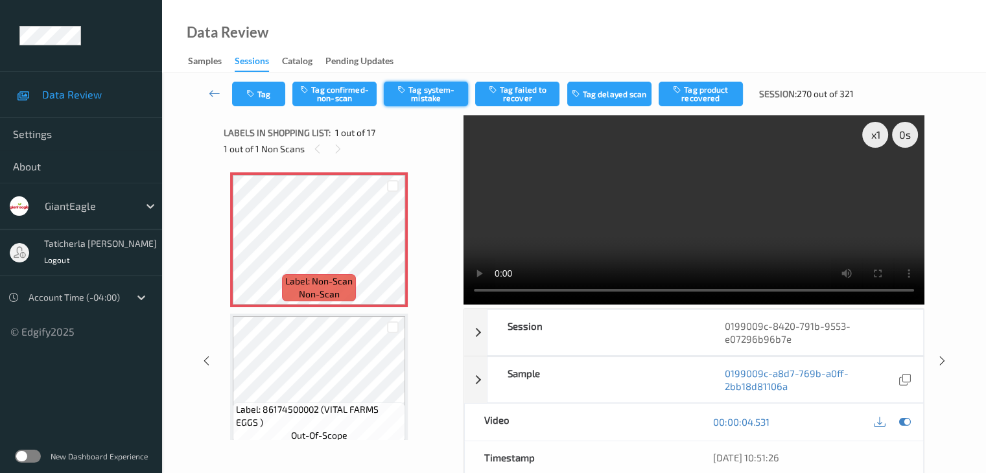
click at [416, 89] on button "Tag system-mistake" at bounding box center [426, 94] width 84 height 25
click at [259, 93] on button "Tag" at bounding box center [258, 94] width 53 height 25
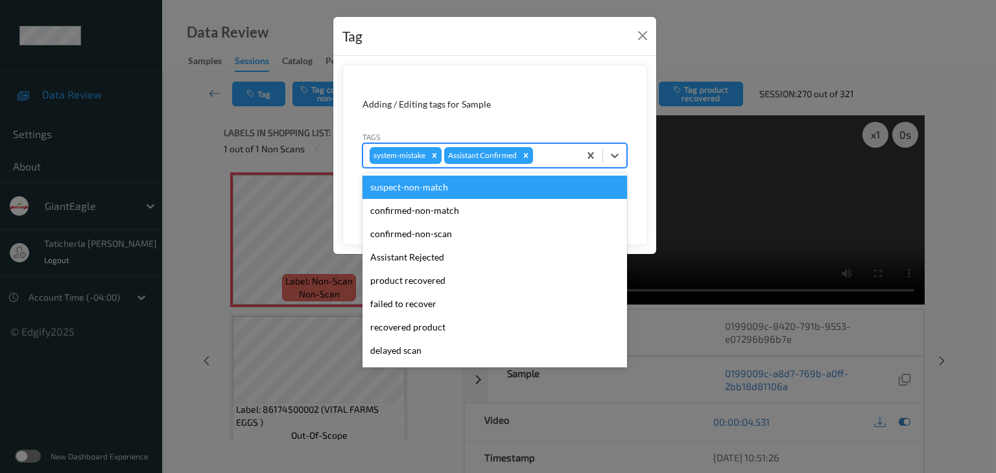
click at [553, 158] on div at bounding box center [554, 156] width 37 height 16
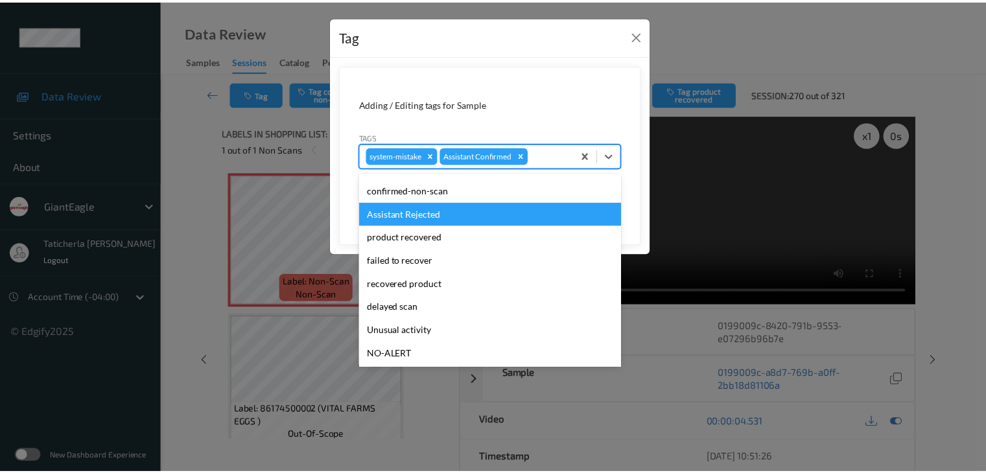
scroll to position [114, 0]
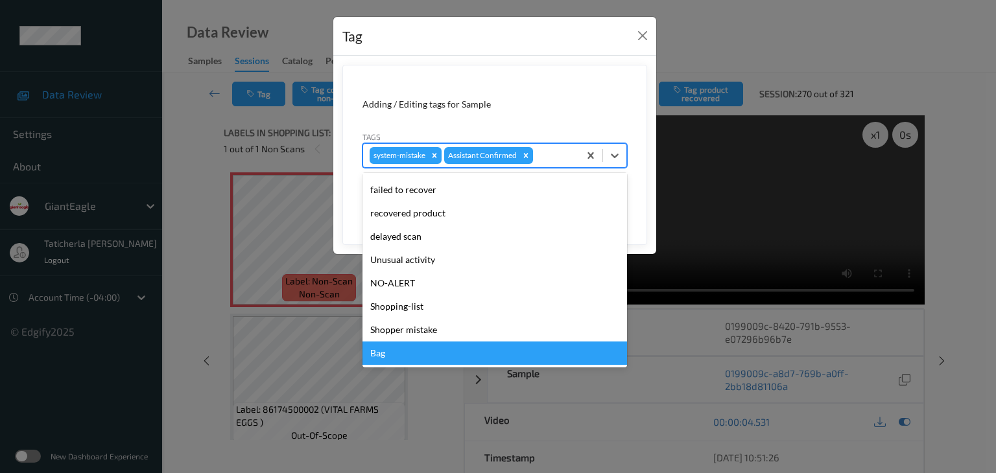
click at [467, 357] on div "Bag" at bounding box center [495, 353] width 265 height 23
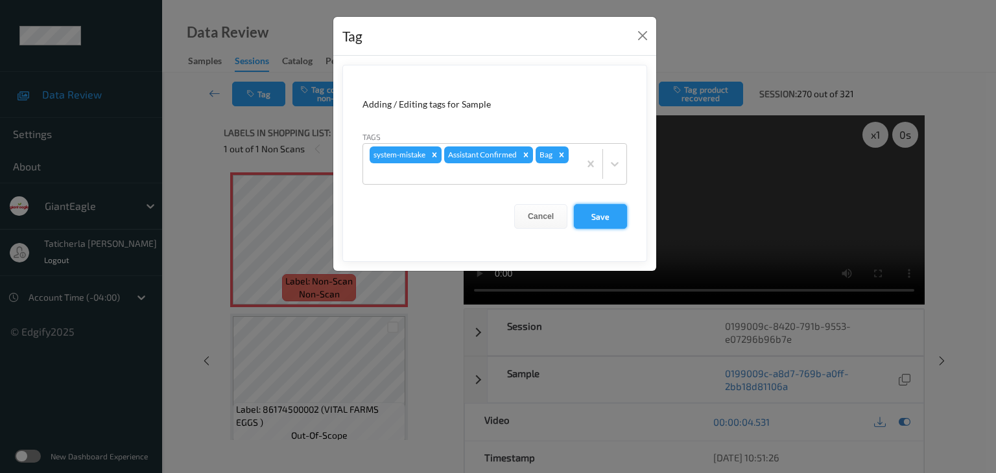
click at [602, 215] on button "Save" at bounding box center [600, 216] width 53 height 25
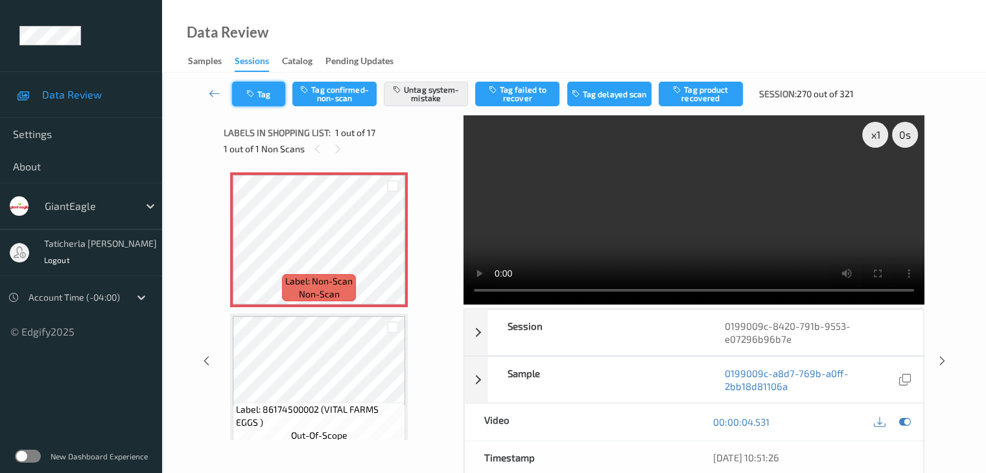
click at [254, 82] on button "Tag" at bounding box center [258, 94] width 53 height 25
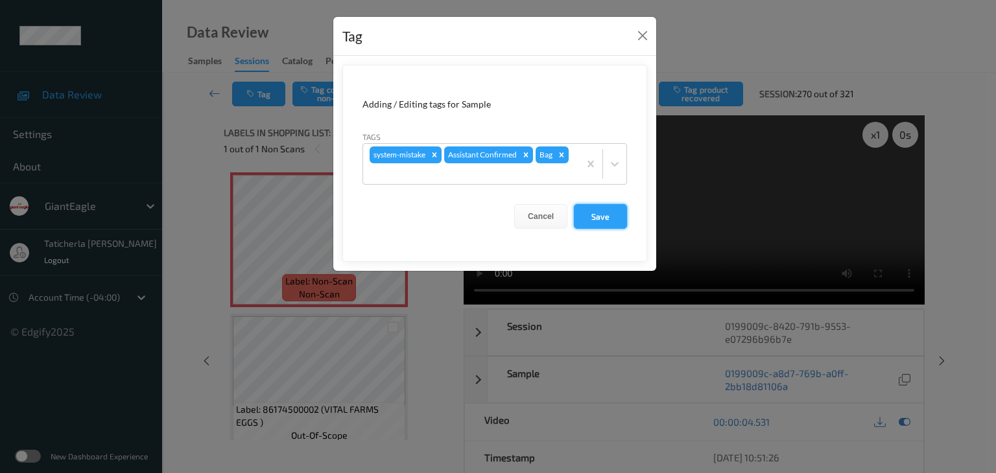
click at [615, 216] on button "Save" at bounding box center [600, 216] width 53 height 25
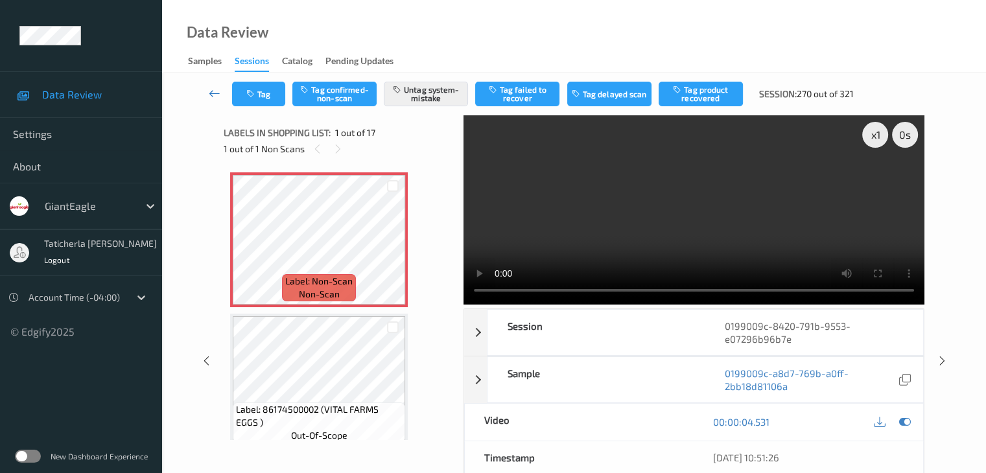
click at [213, 93] on icon at bounding box center [215, 93] width 12 height 13
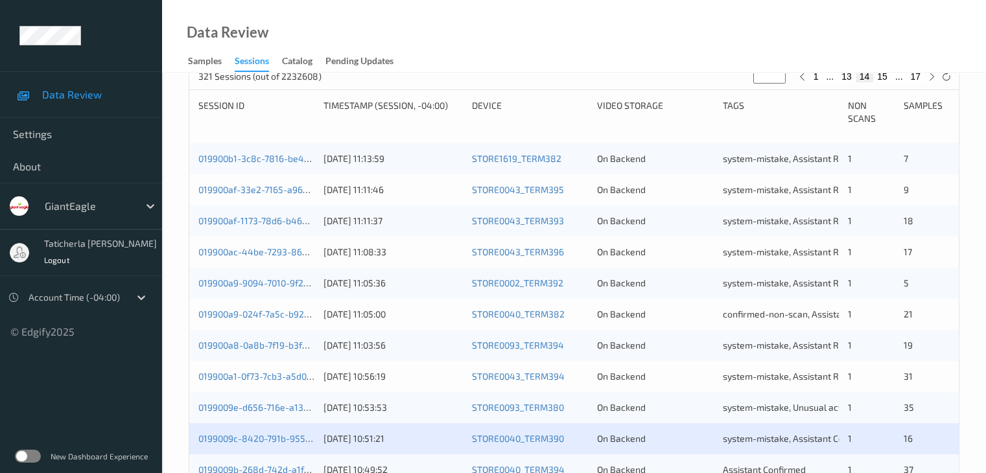
scroll to position [519, 0]
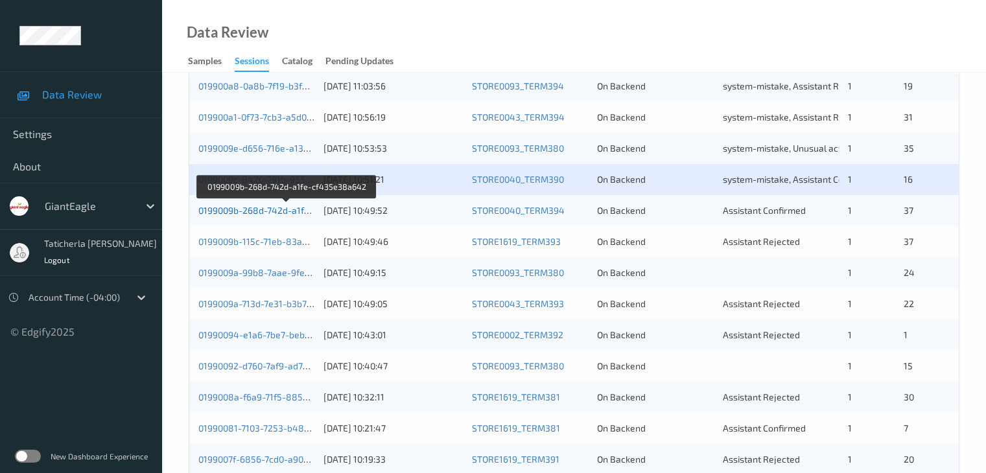
click at [271, 208] on link "0199009b-268d-742d-a1fe-cf435e38a642" at bounding box center [286, 210] width 176 height 11
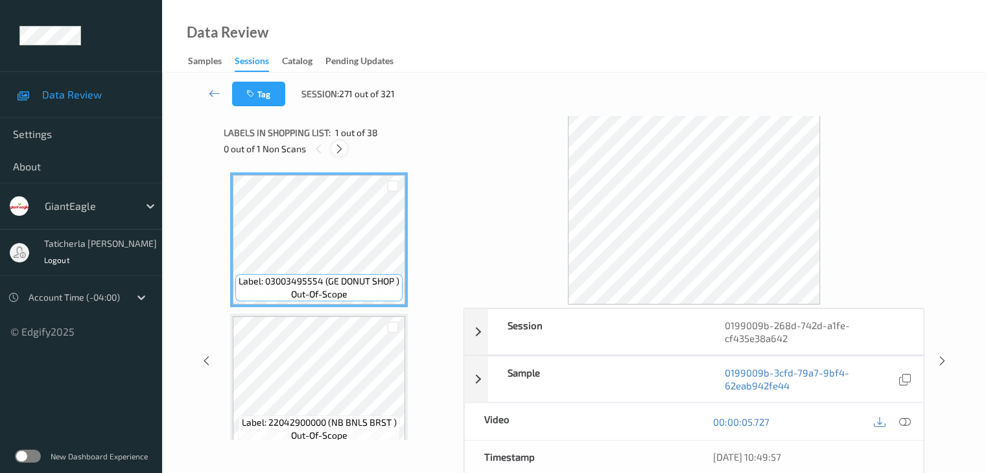
click at [342, 146] on icon at bounding box center [339, 149] width 11 height 12
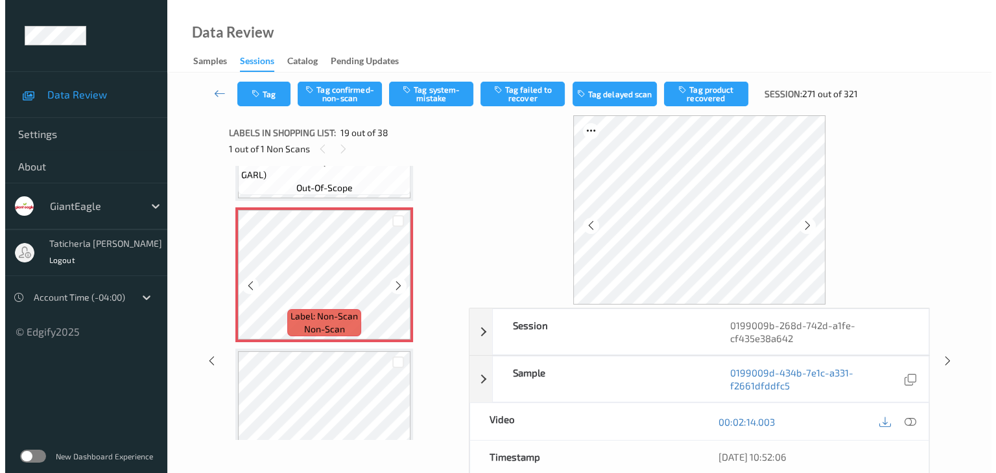
scroll to position [2540, 0]
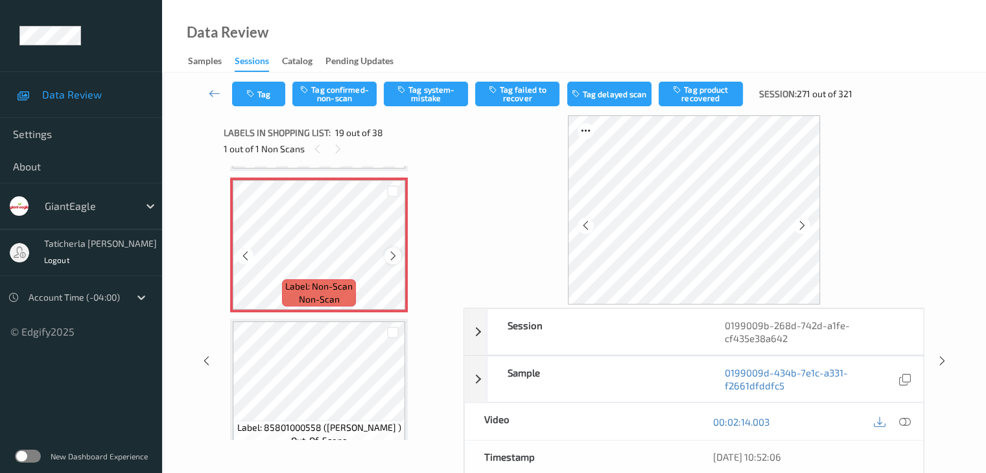
click at [392, 253] on icon at bounding box center [393, 256] width 11 height 12
click at [392, 252] on icon at bounding box center [393, 256] width 11 height 12
click at [903, 421] on icon at bounding box center [905, 422] width 12 height 12
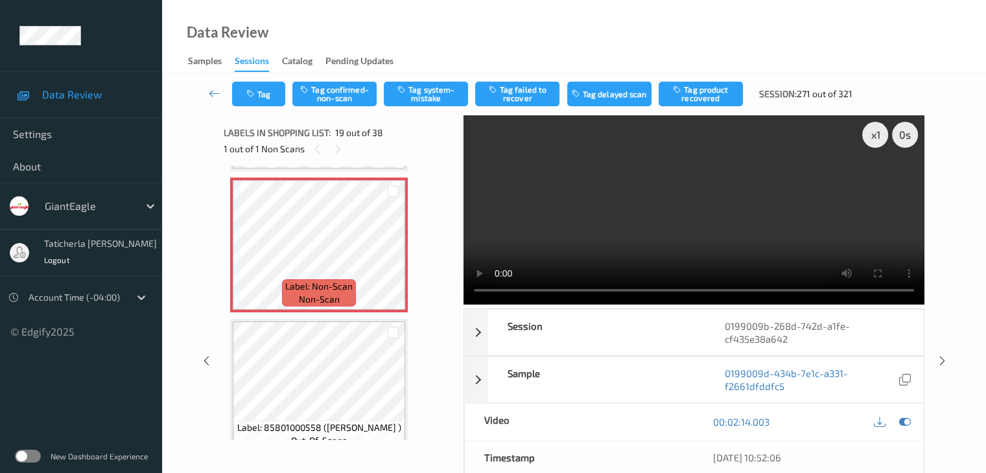
click at [876, 180] on video at bounding box center [694, 209] width 461 height 189
click at [412, 95] on button "Tag system-mistake" at bounding box center [426, 94] width 84 height 25
click at [259, 99] on button "Tag" at bounding box center [258, 94] width 53 height 25
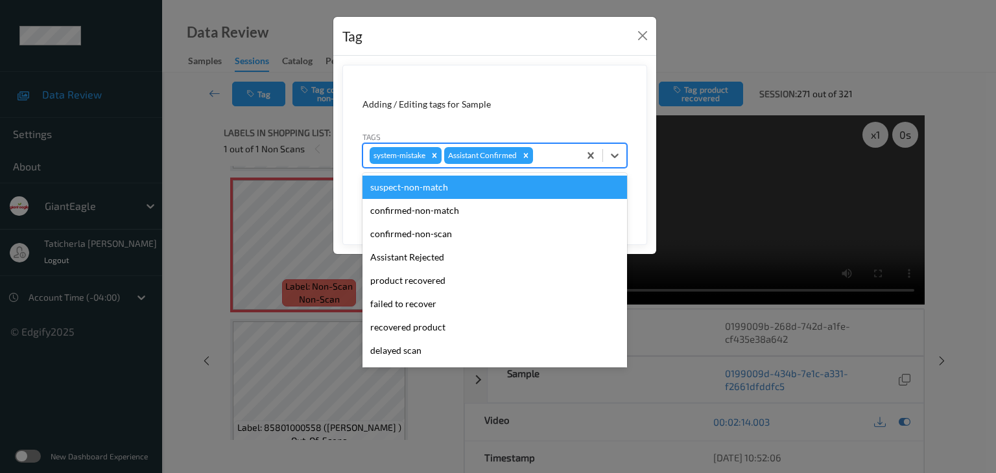
click at [546, 154] on div at bounding box center [554, 156] width 37 height 16
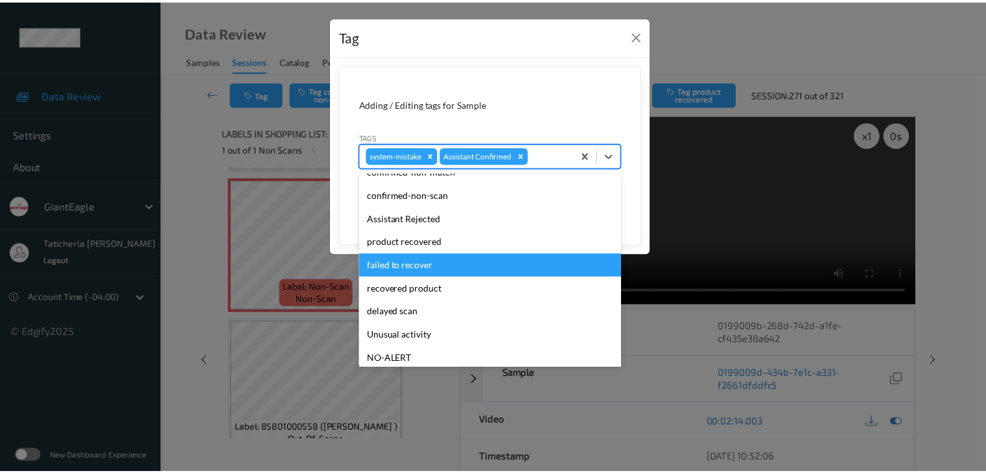
scroll to position [114, 0]
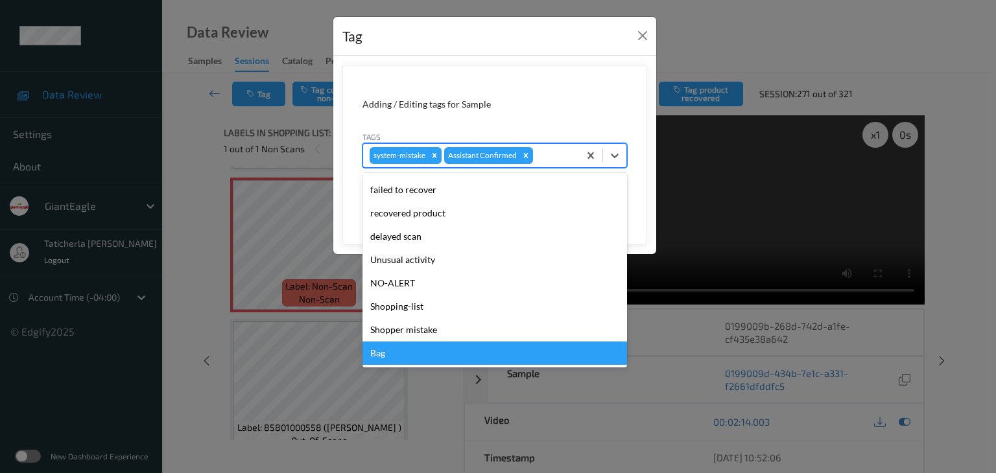
click at [475, 348] on div "Bag" at bounding box center [495, 353] width 265 height 23
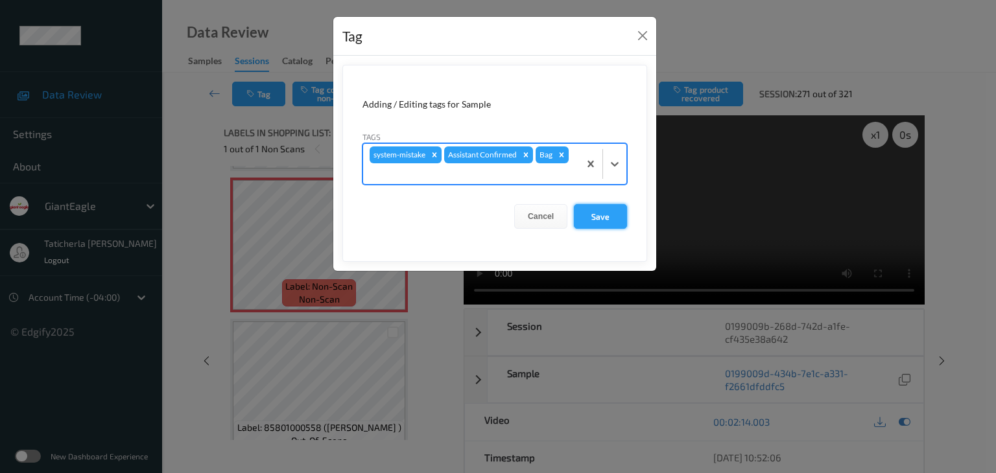
click at [598, 215] on button "Save" at bounding box center [600, 216] width 53 height 25
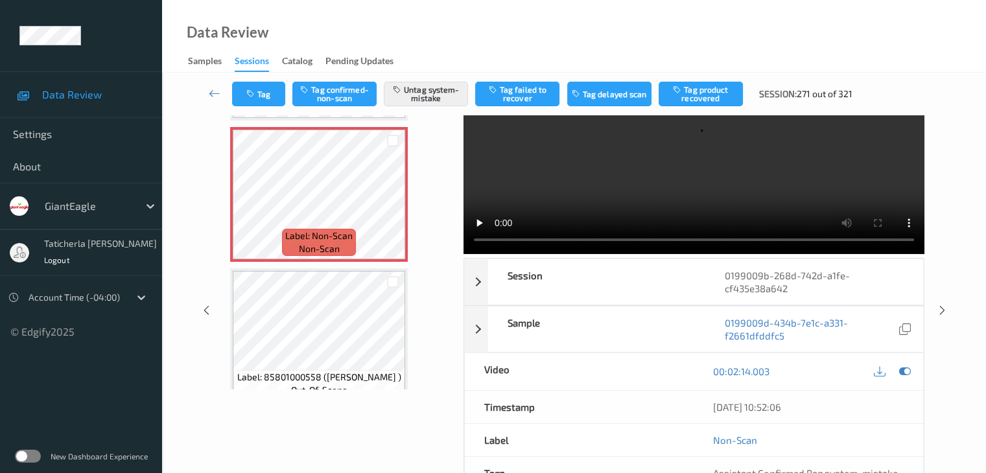
scroll to position [0, 0]
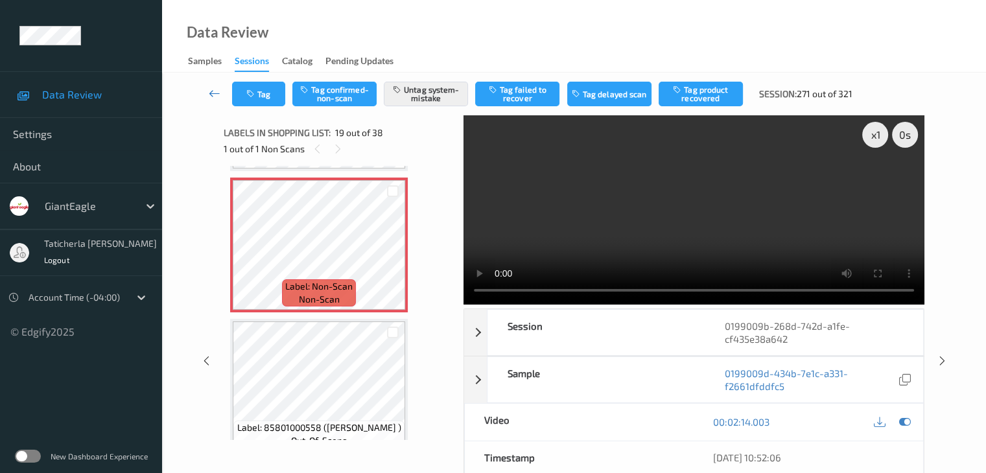
click at [219, 91] on icon at bounding box center [215, 93] width 12 height 13
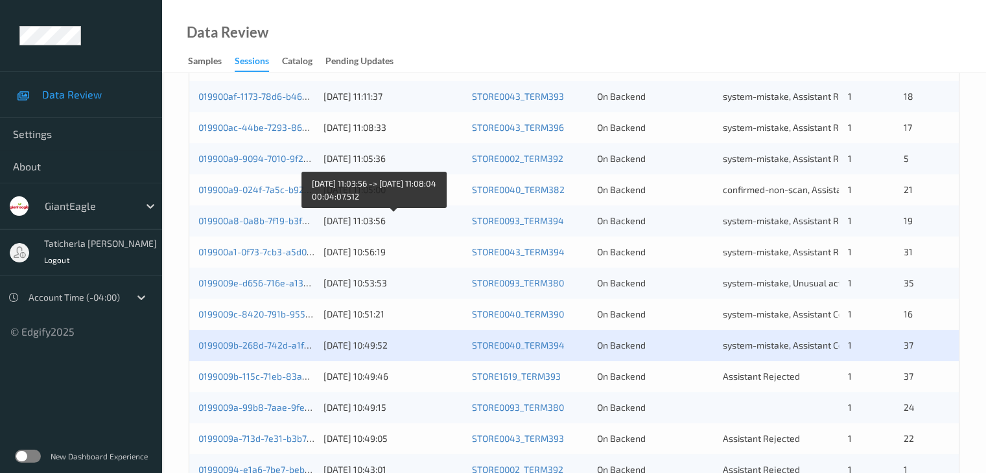
scroll to position [454, 0]
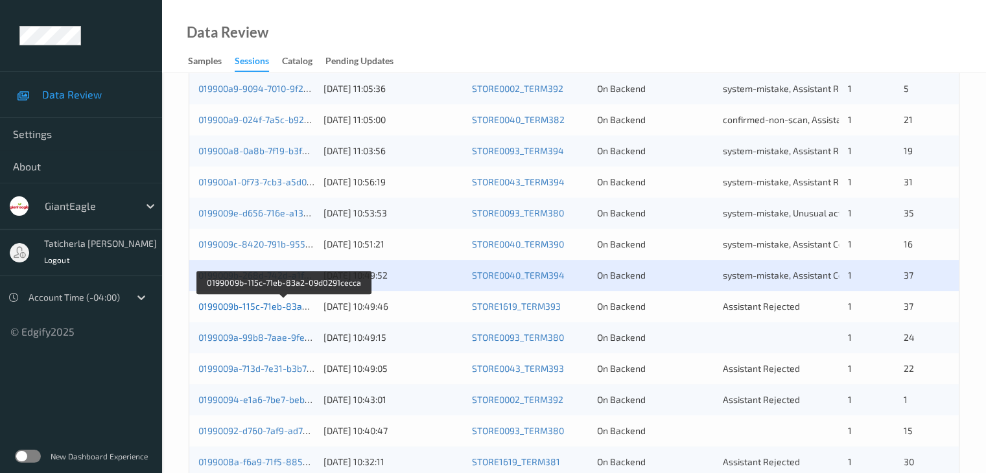
click at [261, 307] on link "0199009b-115c-71eb-83a2-09d0291cecca" at bounding box center [284, 306] width 172 height 11
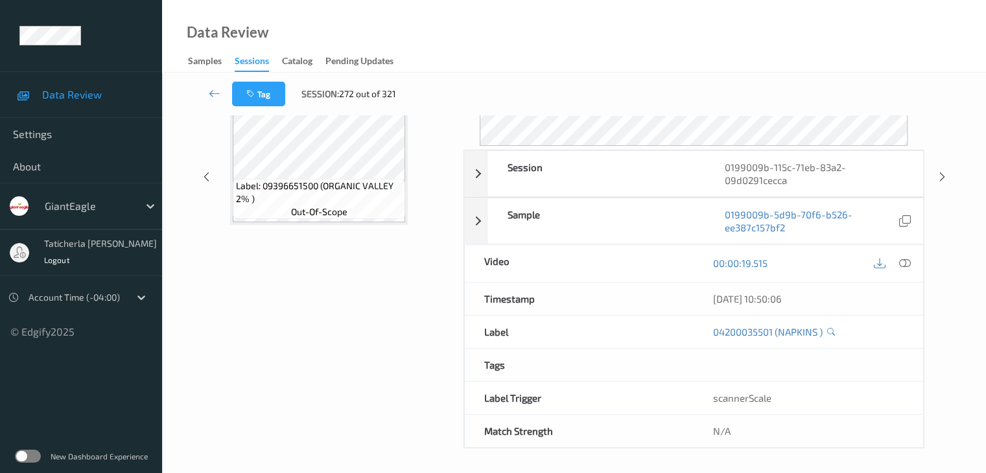
scroll to position [158, 0]
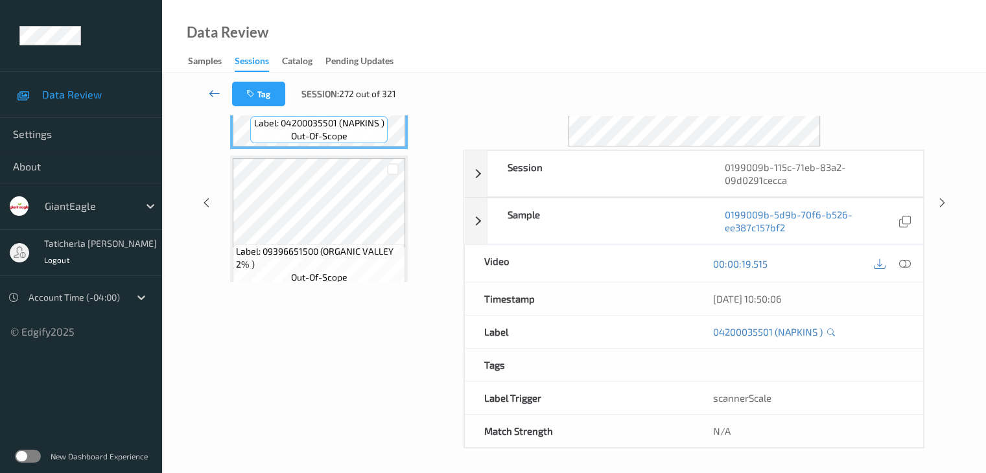
click at [209, 88] on icon at bounding box center [215, 93] width 12 height 13
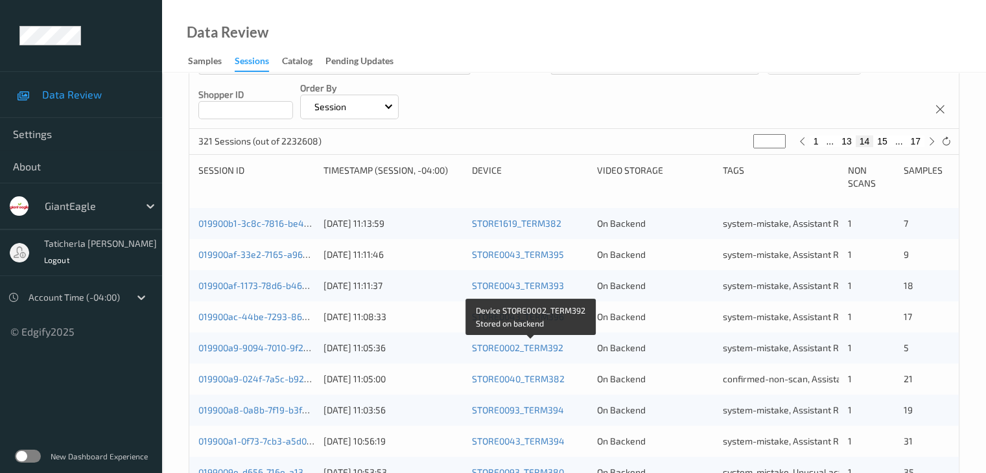
scroll to position [454, 0]
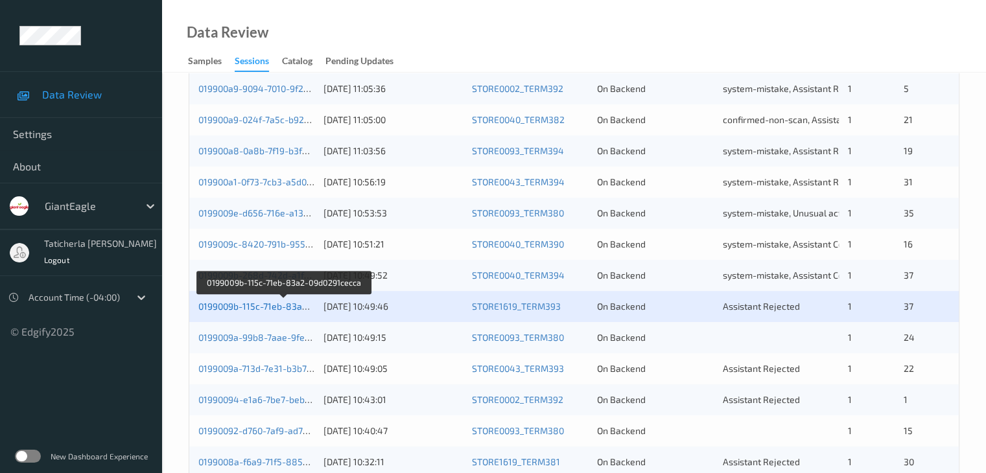
click at [255, 306] on link "0199009b-115c-71eb-83a2-09d0291cecca" at bounding box center [284, 306] width 172 height 11
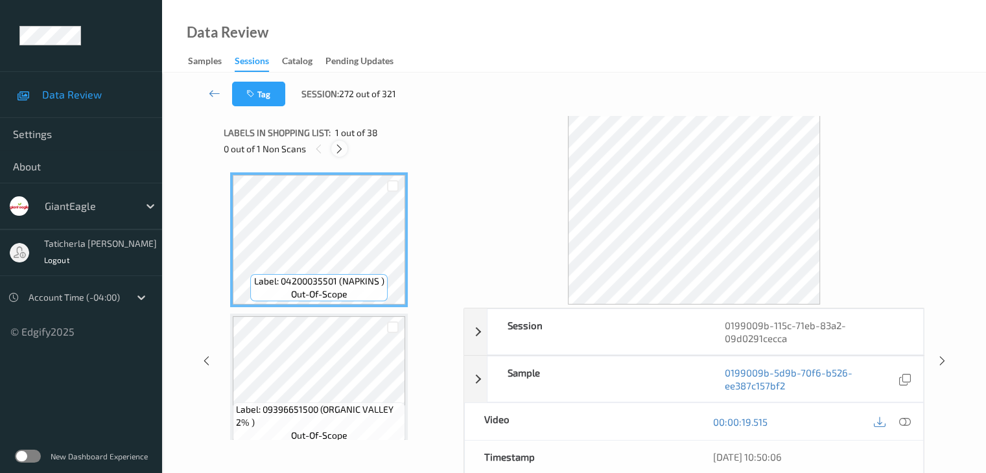
click at [339, 150] on icon at bounding box center [339, 149] width 11 height 12
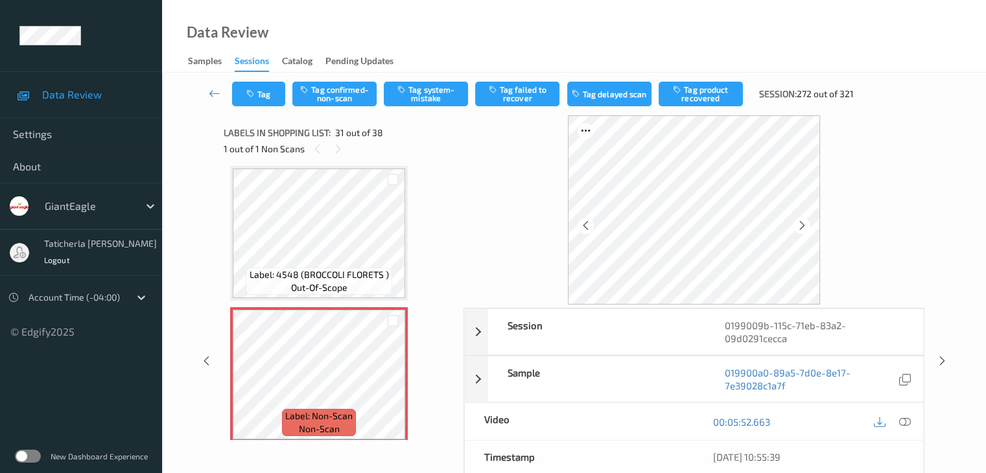
scroll to position [4236, 0]
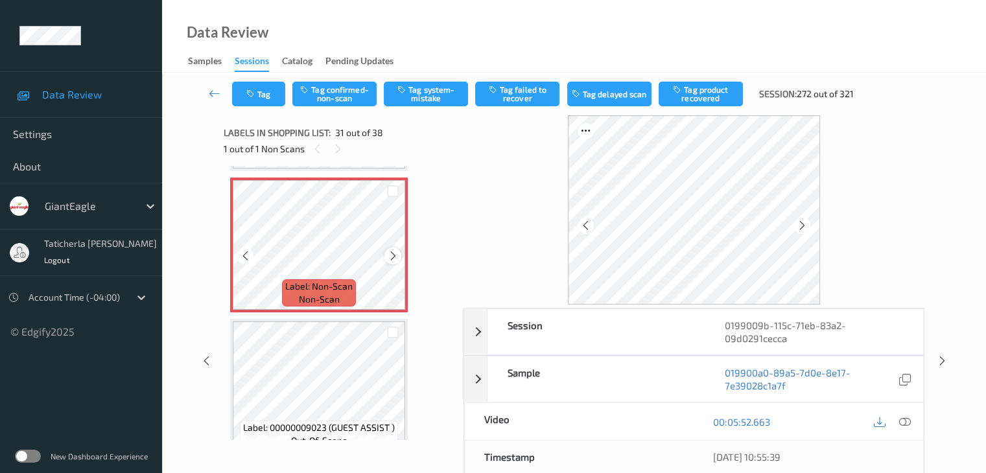
click at [393, 255] on icon at bounding box center [393, 256] width 11 height 12
click at [902, 421] on icon at bounding box center [905, 422] width 12 height 12
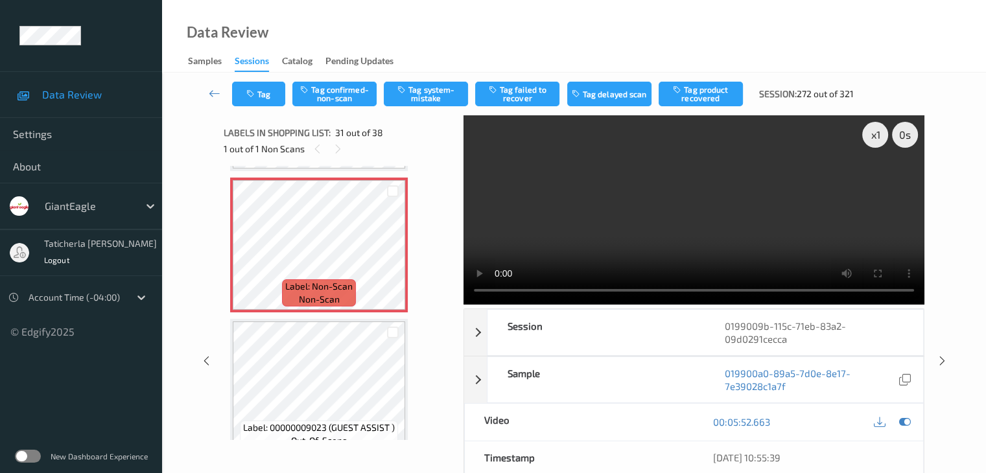
click at [879, 180] on video at bounding box center [694, 209] width 461 height 189
click at [425, 99] on button "Tag system-mistake" at bounding box center [426, 94] width 84 height 25
click at [271, 99] on button "Tag" at bounding box center [258, 94] width 53 height 25
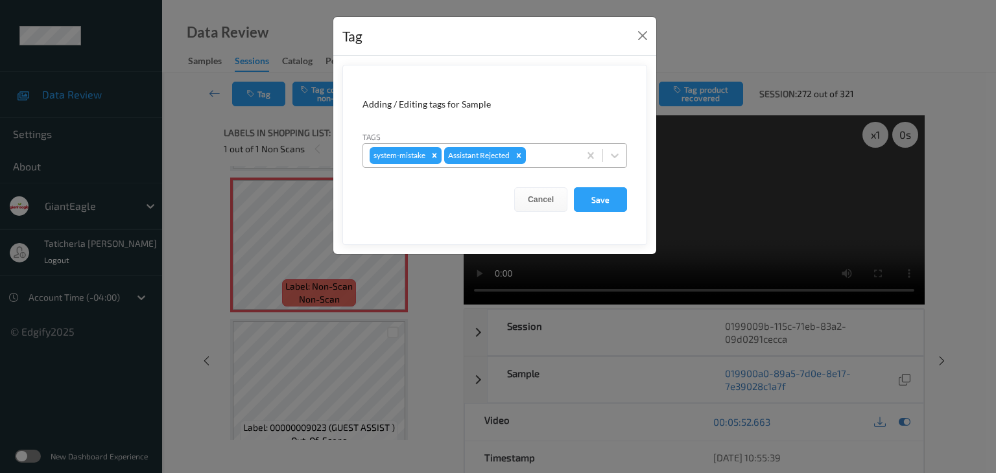
click at [535, 151] on div at bounding box center [551, 156] width 44 height 16
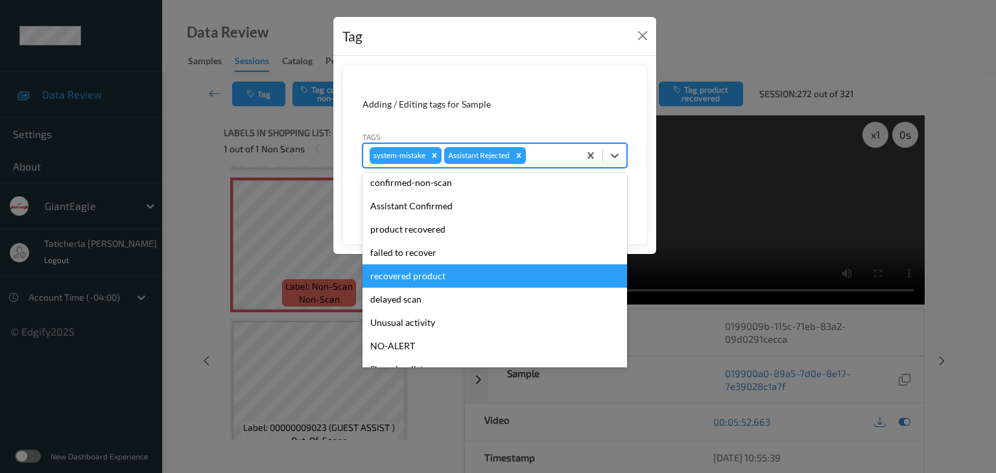
scroll to position [114, 0]
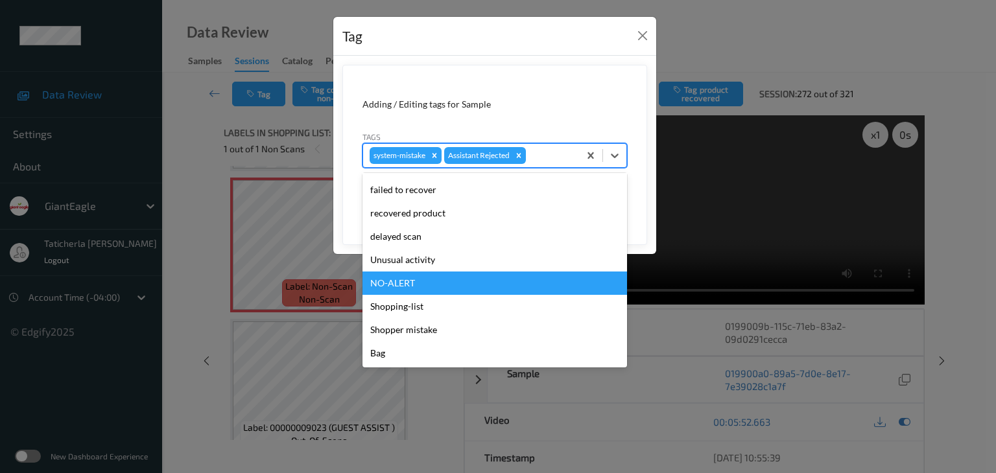
click at [493, 272] on div "NO-ALERT" at bounding box center [495, 283] width 265 height 23
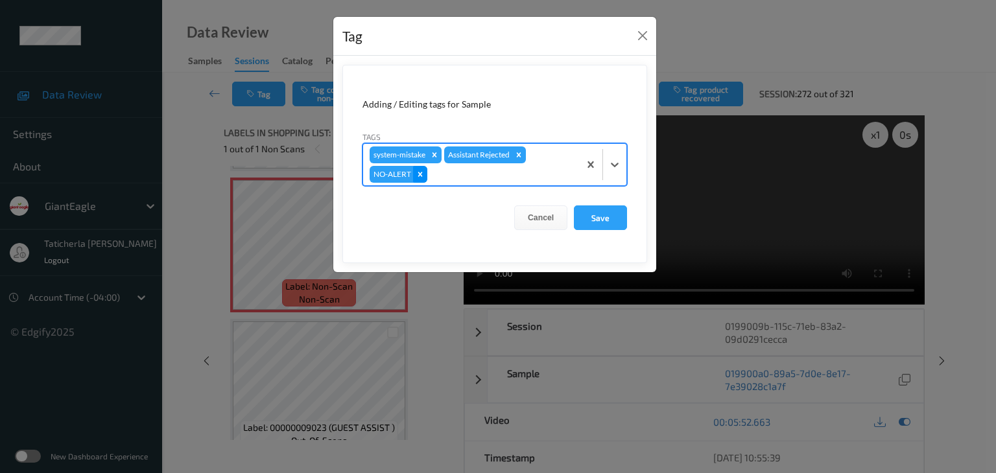
click at [419, 174] on icon "Remove NO-ALERT" at bounding box center [420, 174] width 5 height 5
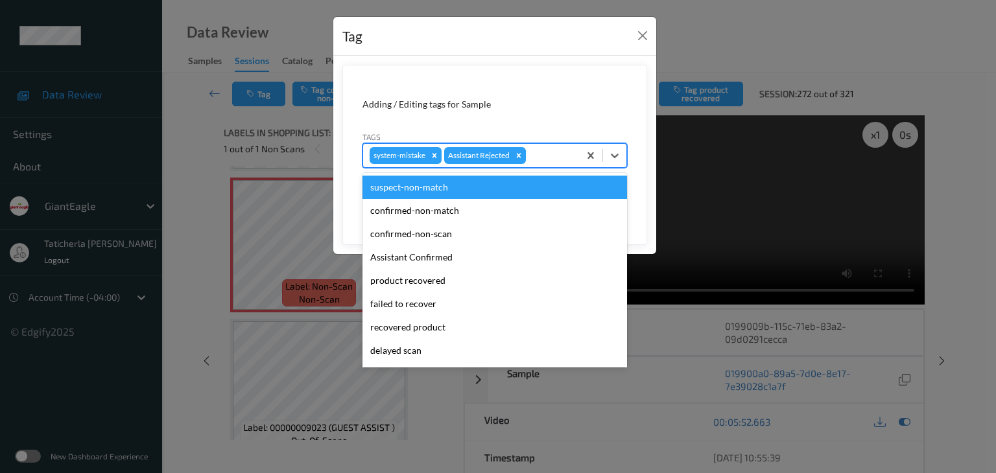
click at [550, 154] on div at bounding box center [551, 156] width 44 height 16
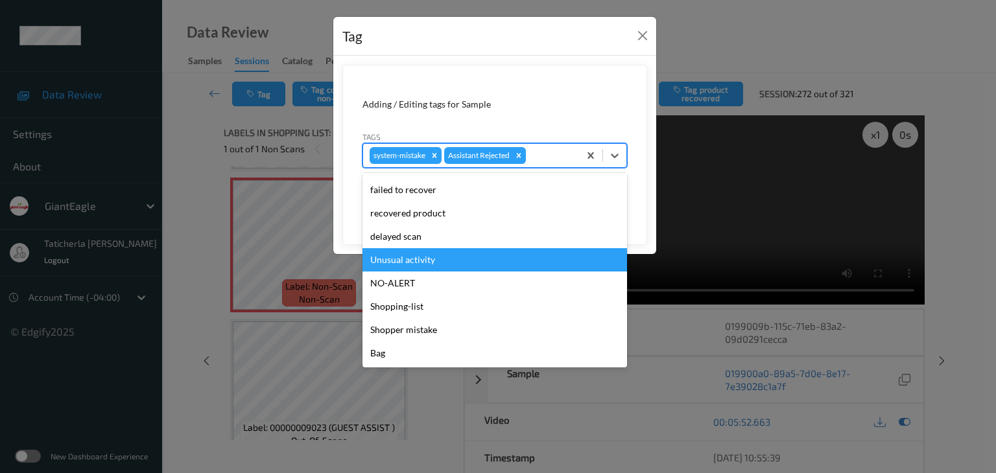
click at [452, 257] on div "Unusual activity" at bounding box center [495, 259] width 265 height 23
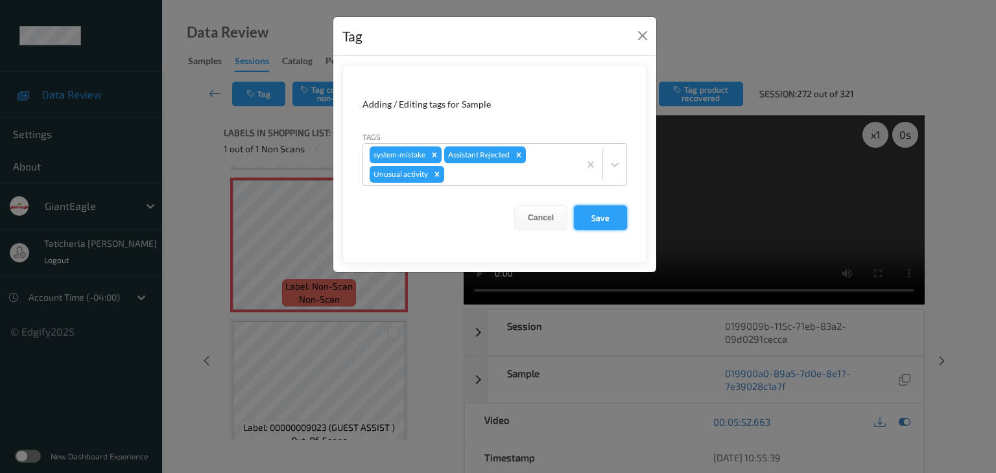
click at [605, 220] on button "Save" at bounding box center [600, 218] width 53 height 25
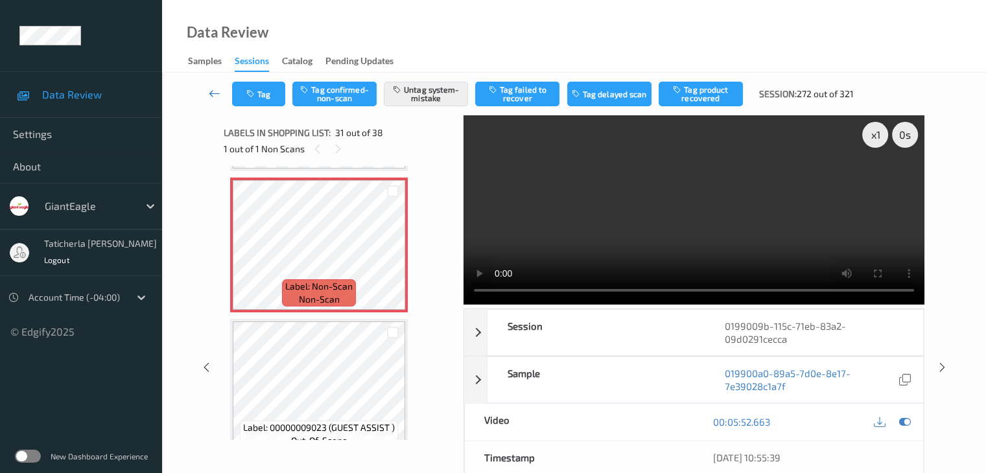
click at [216, 89] on icon at bounding box center [215, 93] width 12 height 13
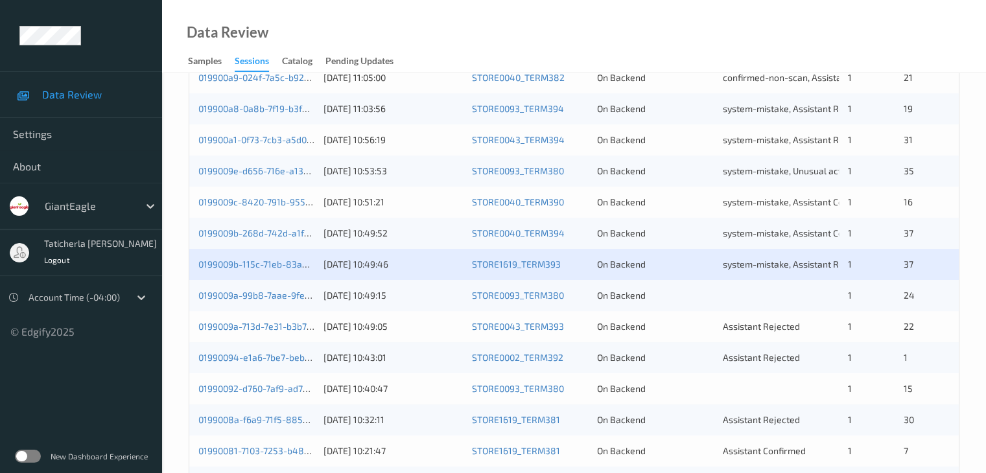
scroll to position [519, 0]
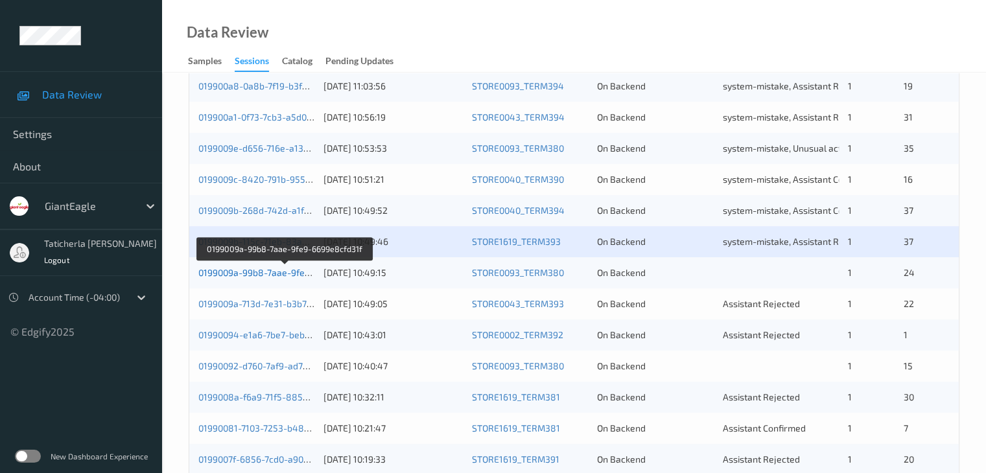
click at [231, 267] on link "0199009a-99b8-7aae-9fe9-6699e8cfd31f" at bounding box center [284, 272] width 173 height 11
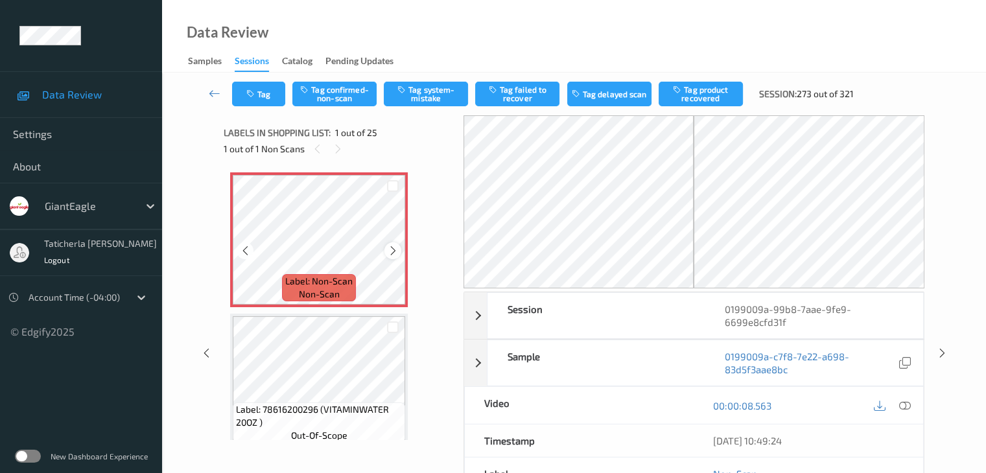
click at [396, 252] on icon at bounding box center [393, 251] width 11 height 12
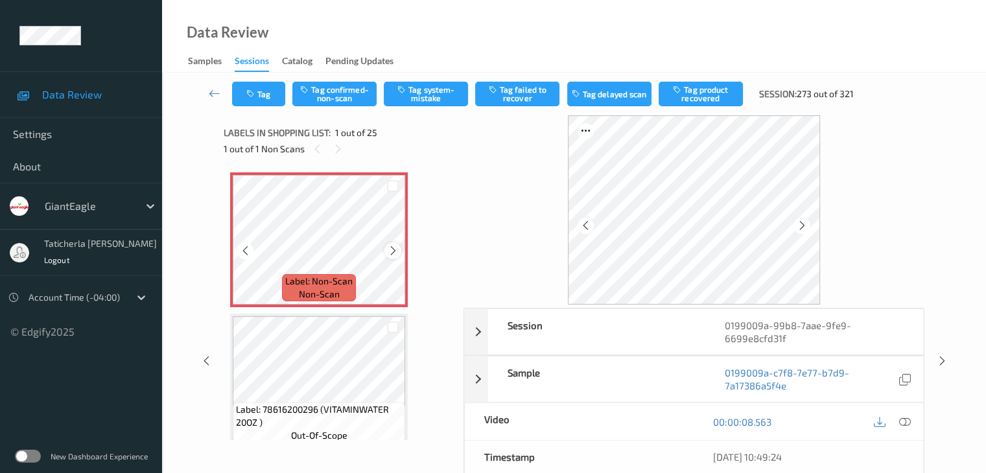
click at [394, 252] on icon at bounding box center [393, 251] width 11 height 12
click at [904, 421] on icon at bounding box center [905, 422] width 12 height 12
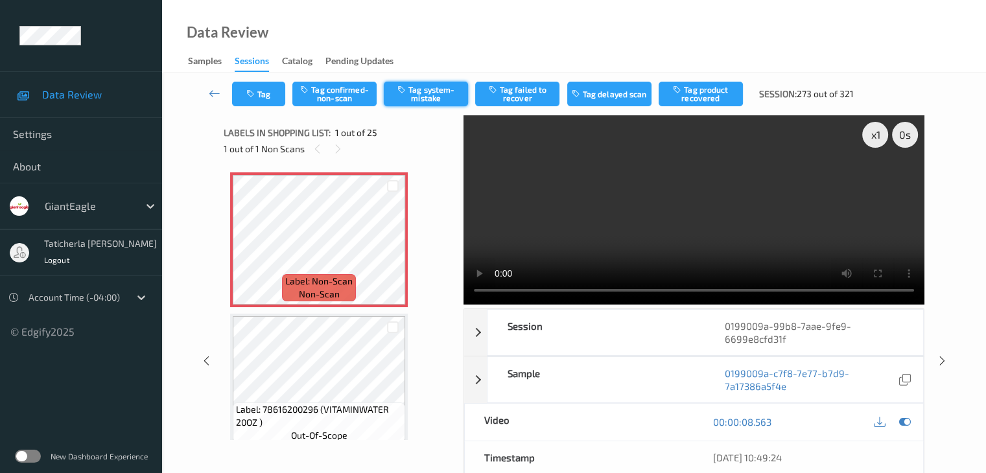
click at [438, 87] on button "Tag system-mistake" at bounding box center [426, 94] width 84 height 25
click at [267, 91] on button "Tag" at bounding box center [258, 94] width 53 height 25
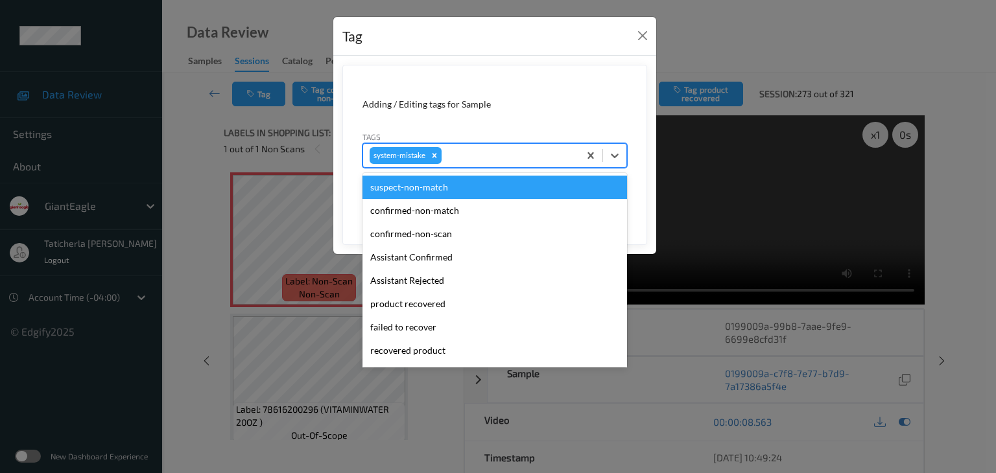
click at [521, 159] on div at bounding box center [508, 156] width 128 height 16
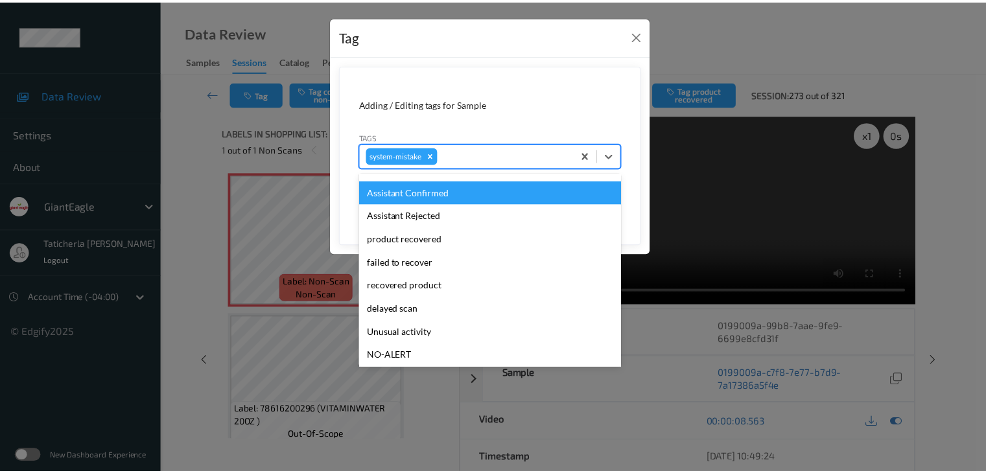
scroll to position [137, 0]
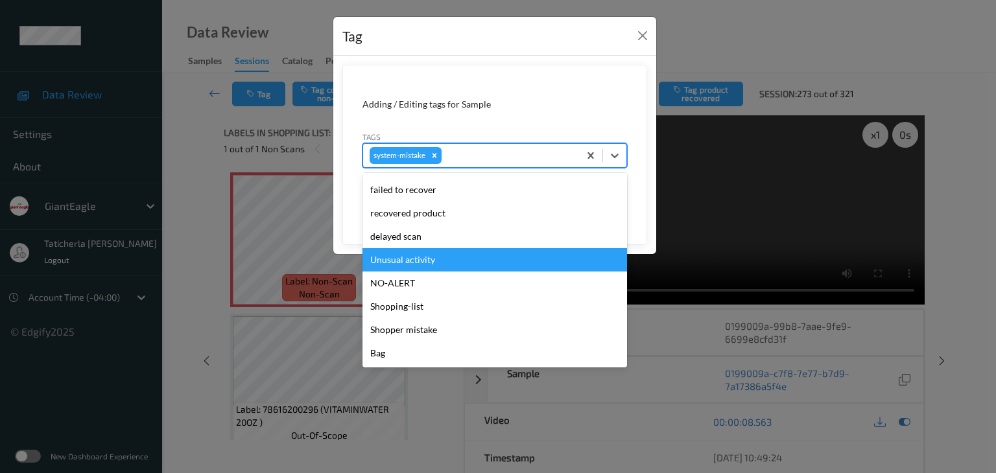
click at [457, 264] on div "Unusual activity" at bounding box center [495, 259] width 265 height 23
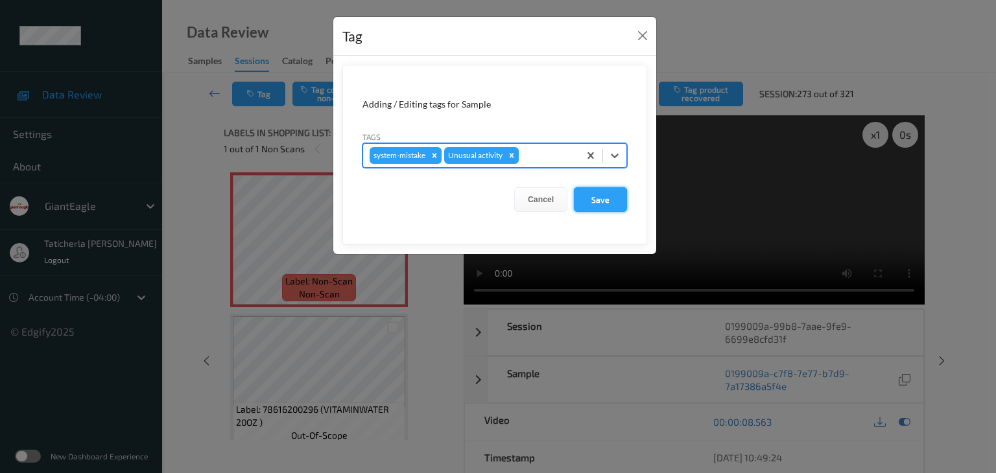
click at [610, 197] on button "Save" at bounding box center [600, 199] width 53 height 25
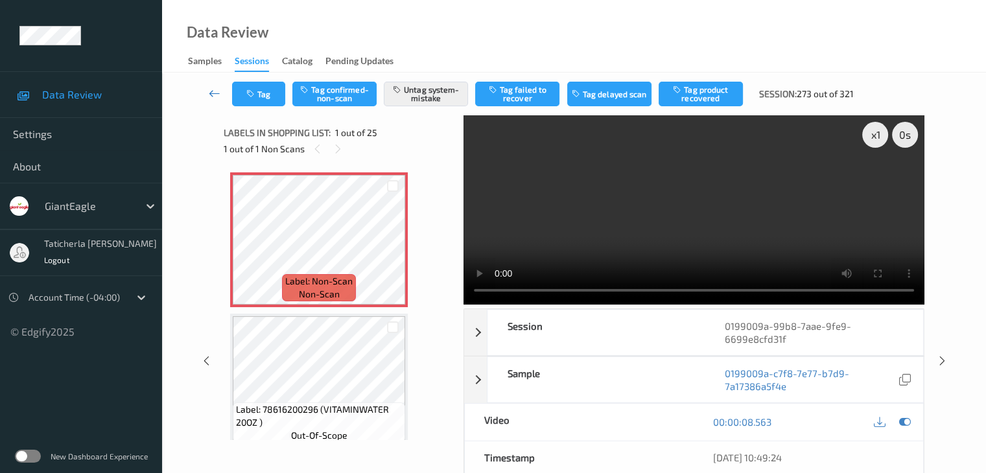
click at [212, 94] on icon at bounding box center [215, 93] width 12 height 13
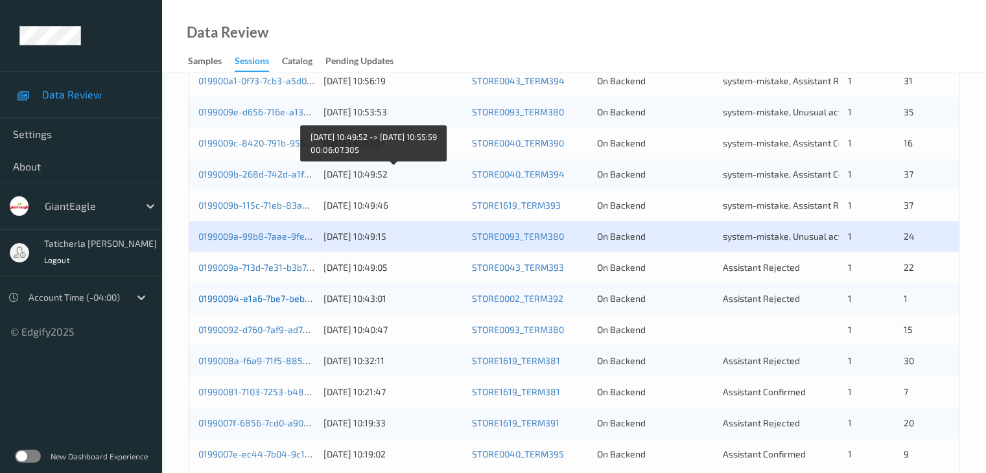
scroll to position [584, 0]
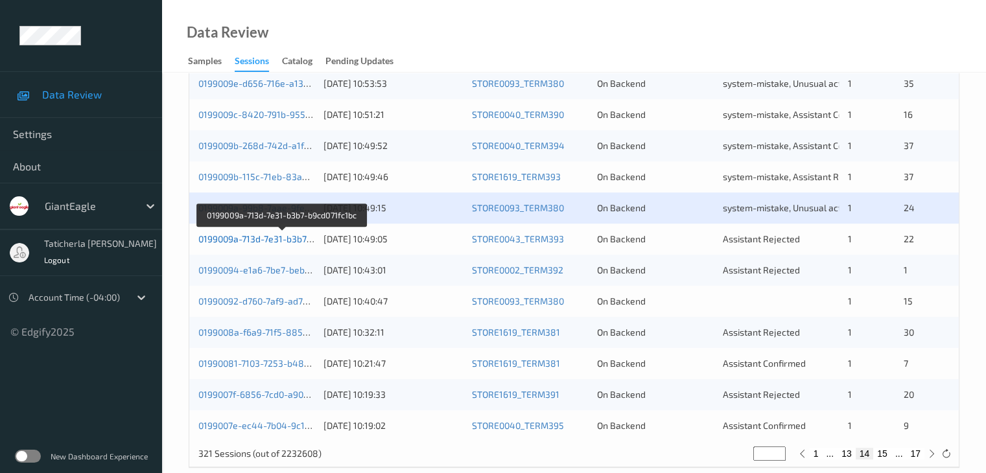
click at [276, 235] on link "0199009a-713d-7e31-b3b7-b9cd071fc1bc" at bounding box center [281, 238] width 167 height 11
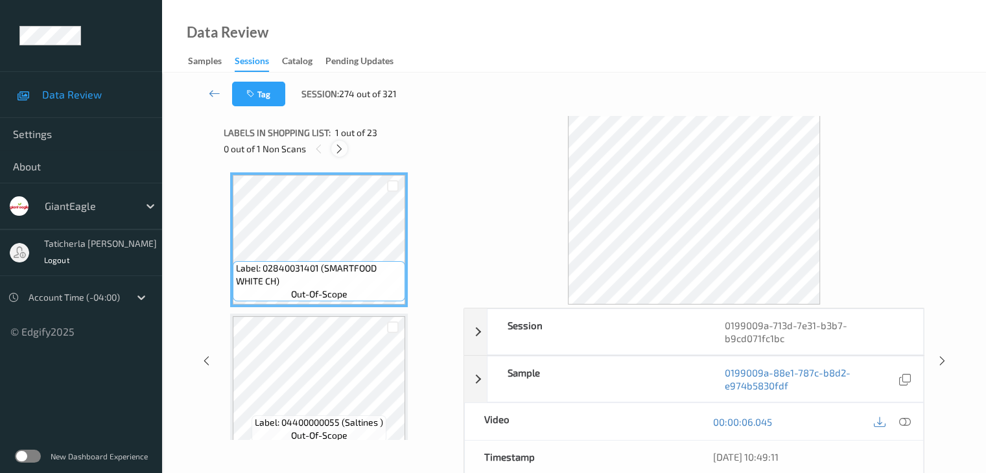
click at [340, 151] on icon at bounding box center [339, 149] width 11 height 12
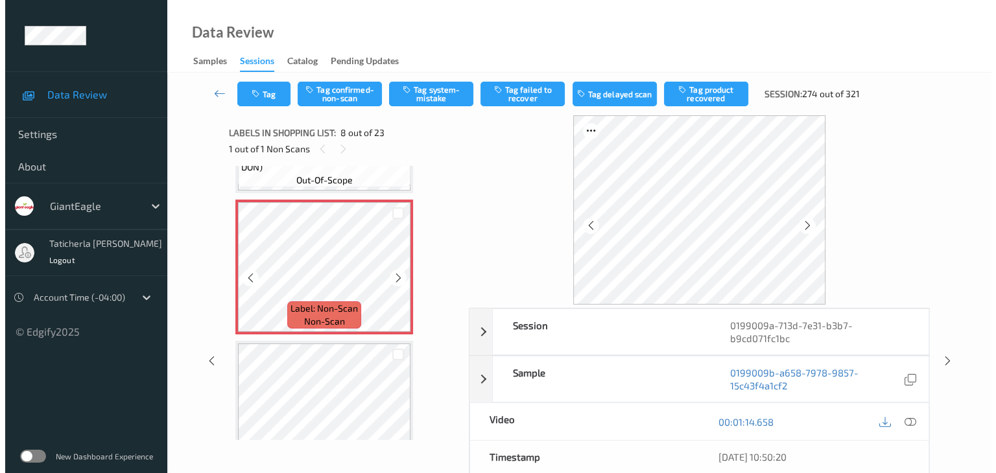
scroll to position [984, 0]
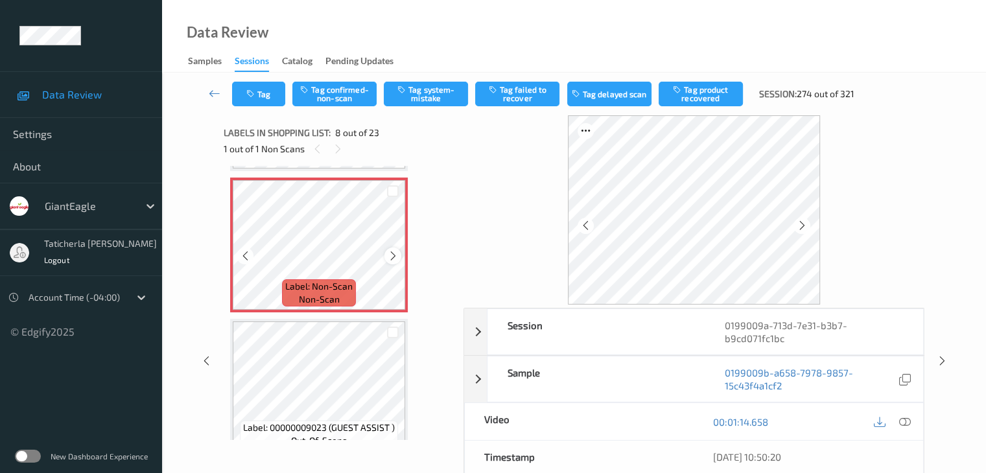
click at [390, 252] on icon at bounding box center [393, 256] width 11 height 12
click at [903, 416] on icon at bounding box center [905, 422] width 12 height 12
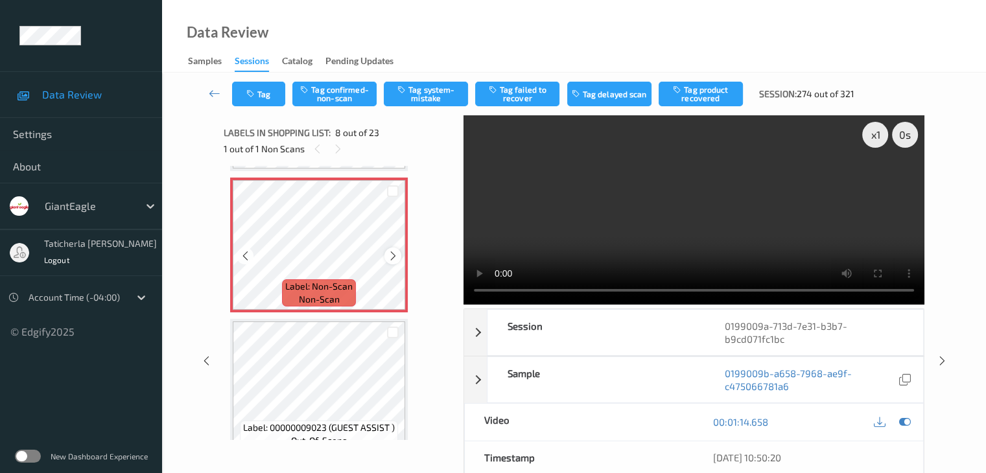
click at [389, 250] on icon at bounding box center [393, 256] width 11 height 12
click at [430, 93] on button "Tag system-mistake" at bounding box center [426, 94] width 84 height 25
click at [264, 94] on button "Tag" at bounding box center [258, 94] width 53 height 25
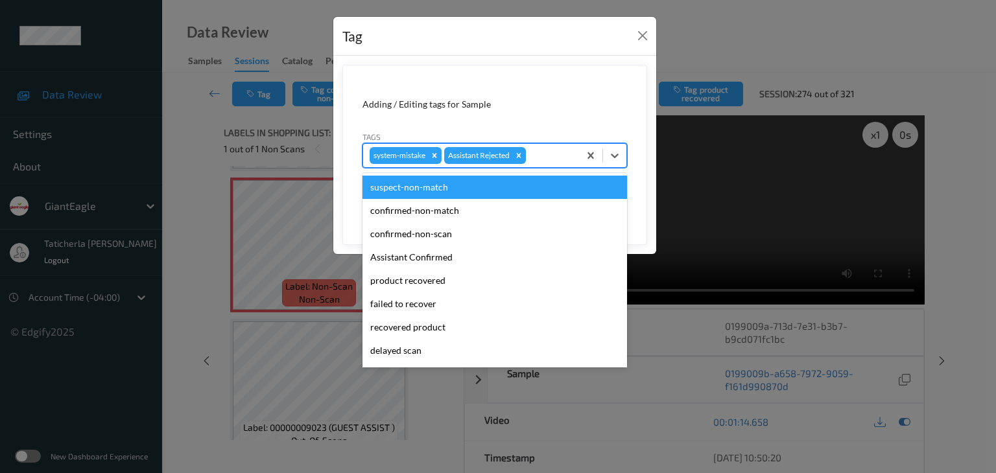
click at [551, 154] on div at bounding box center [551, 156] width 44 height 16
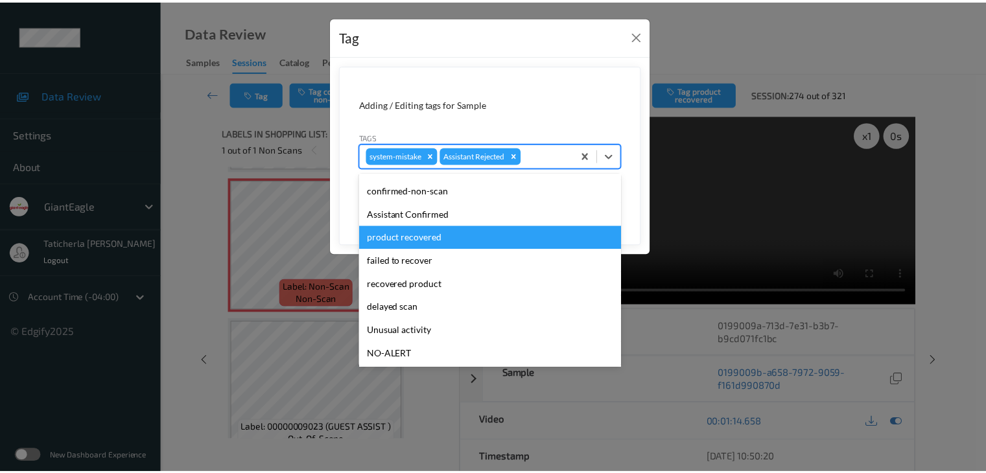
scroll to position [114, 0]
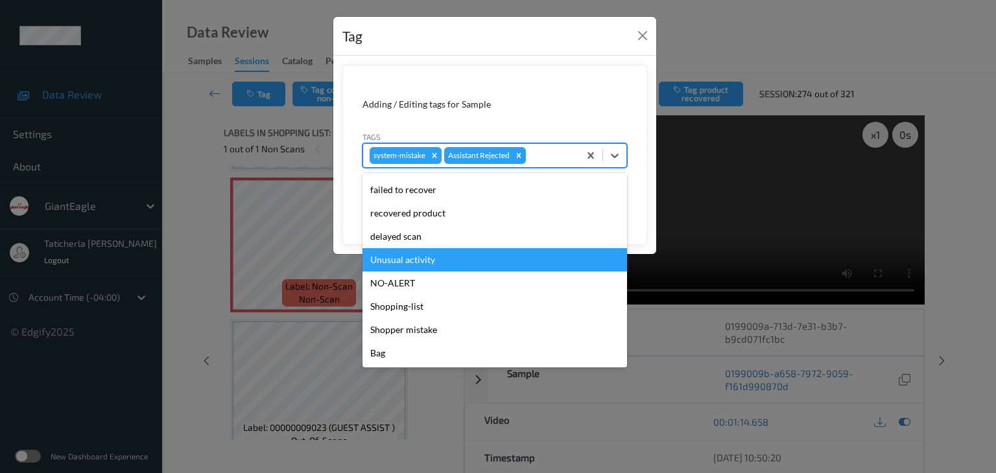
click at [536, 265] on div "Unusual activity" at bounding box center [495, 259] width 265 height 23
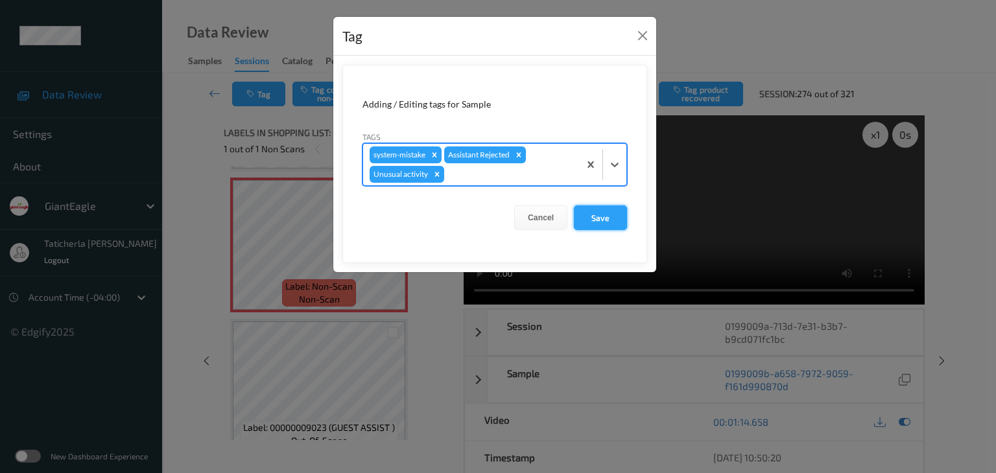
click at [604, 215] on button "Save" at bounding box center [600, 218] width 53 height 25
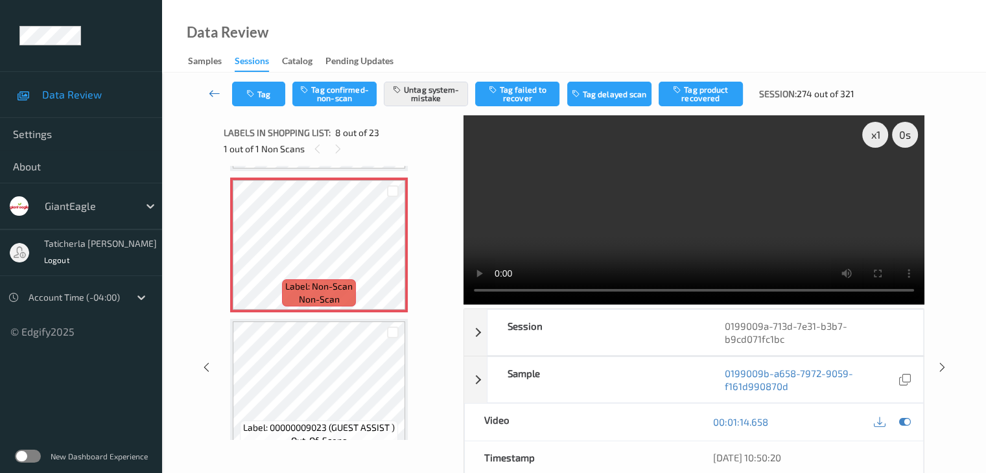
click at [211, 89] on icon at bounding box center [215, 93] width 12 height 13
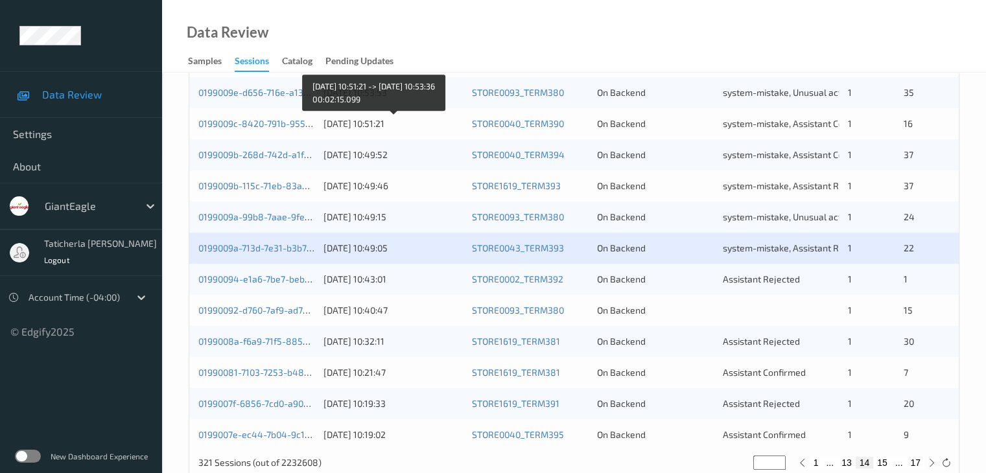
scroll to position [584, 0]
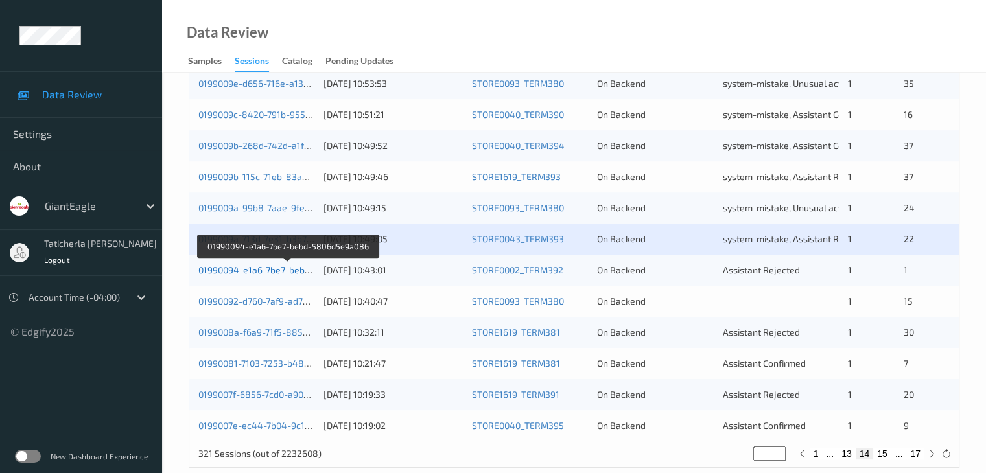
click at [291, 268] on link "01990094-e1a6-7be7-bebd-5806d5e9a086" at bounding box center [287, 270] width 179 height 11
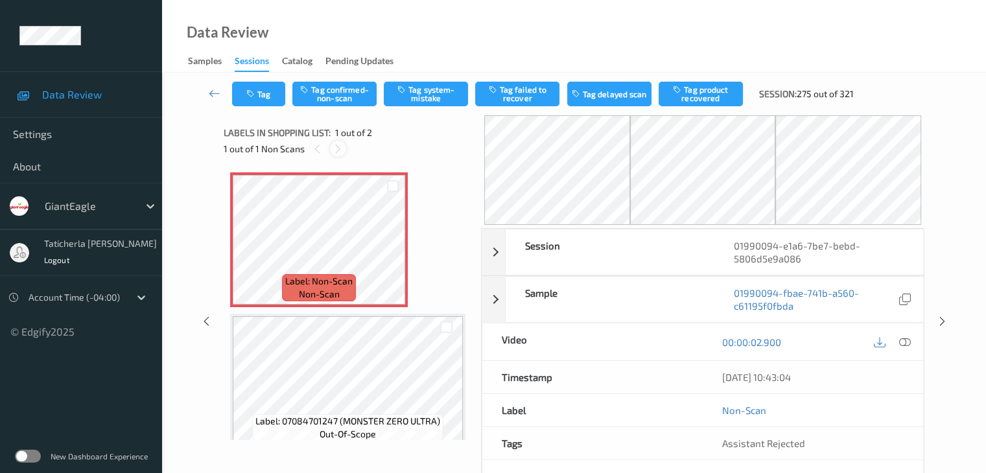
click at [335, 149] on icon at bounding box center [338, 149] width 11 height 12
click at [395, 247] on icon at bounding box center [393, 251] width 11 height 12
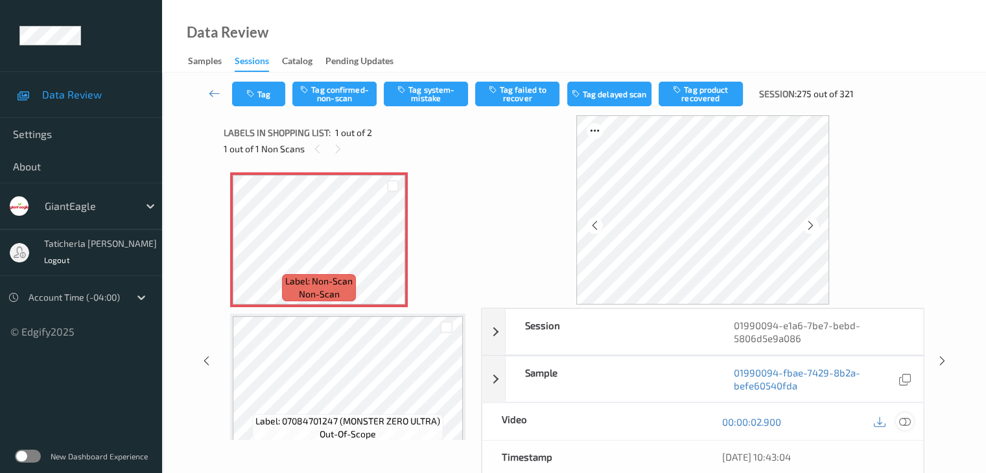
click at [899, 421] on icon at bounding box center [905, 422] width 12 height 12
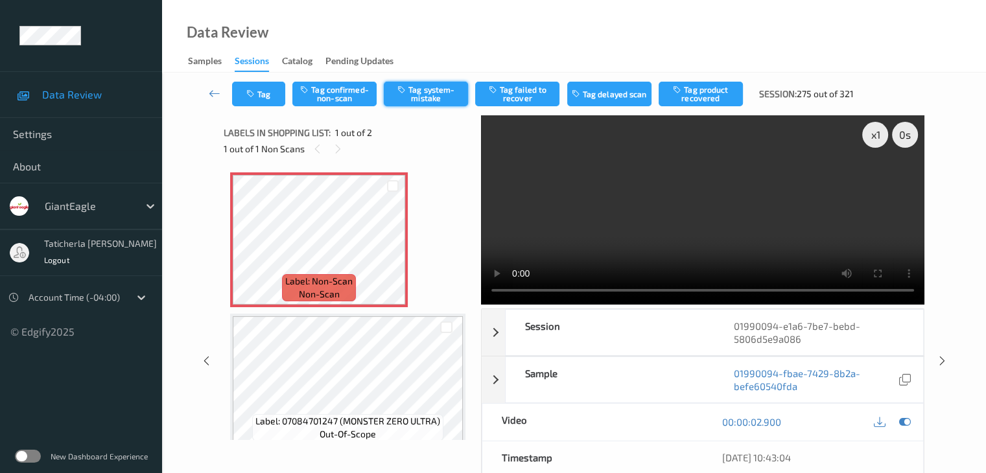
click at [422, 91] on button "Tag system-mistake" at bounding box center [426, 94] width 84 height 25
click at [272, 90] on button "Tag" at bounding box center [258, 94] width 53 height 25
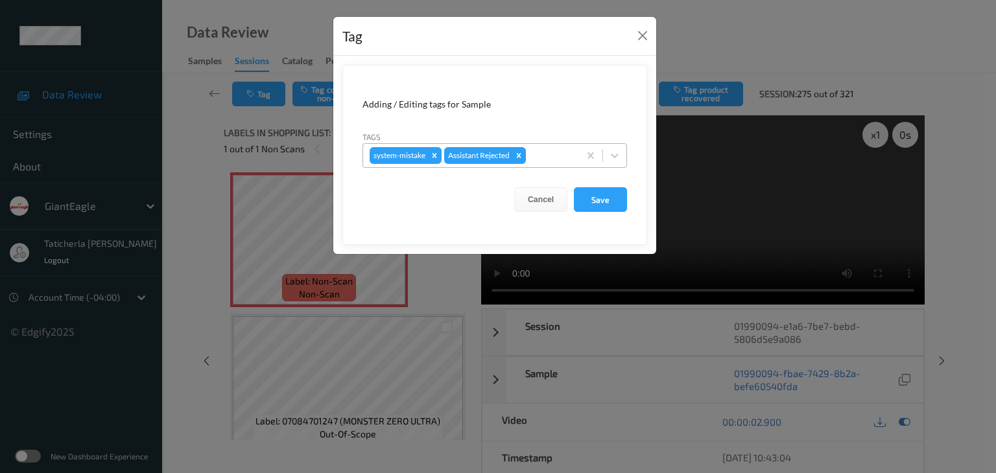
click at [538, 148] on div at bounding box center [551, 156] width 44 height 16
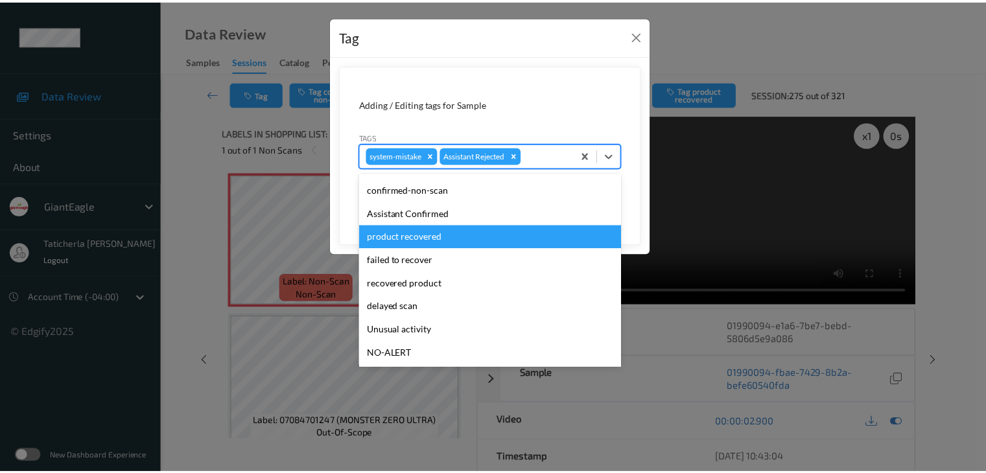
scroll to position [65, 0]
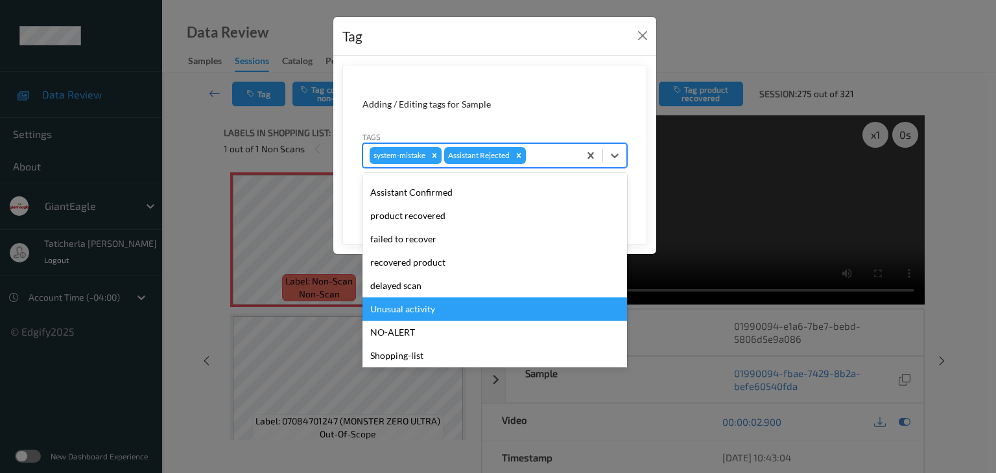
click at [464, 309] on div "Unusual activity" at bounding box center [495, 309] width 265 height 23
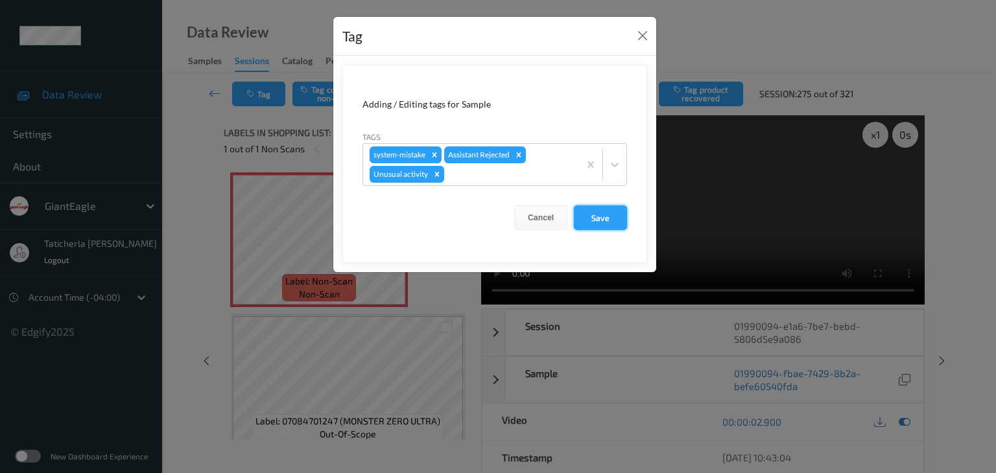
click at [602, 208] on button "Save" at bounding box center [600, 218] width 53 height 25
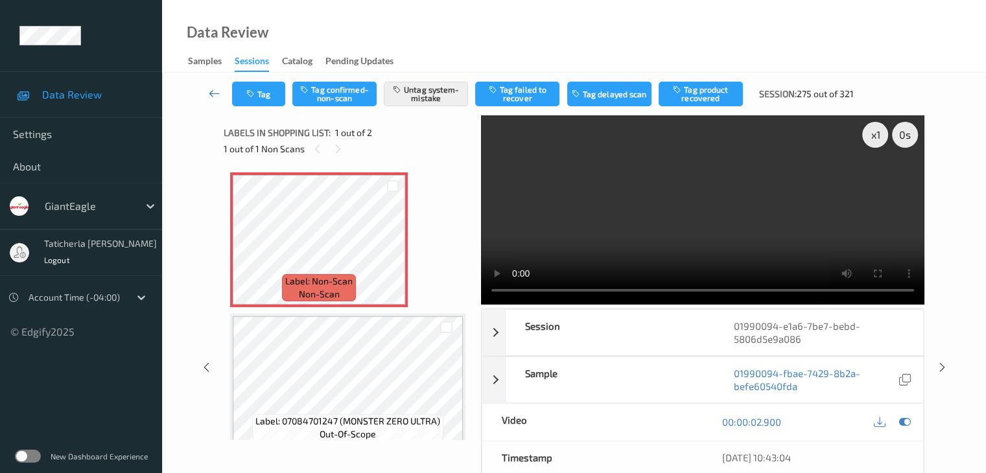
click at [217, 84] on link at bounding box center [215, 94] width 34 height 25
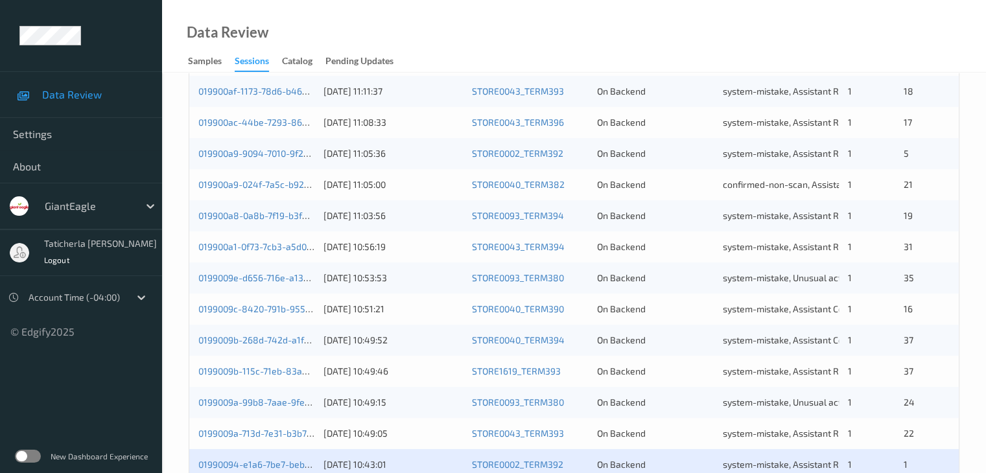
scroll to position [584, 0]
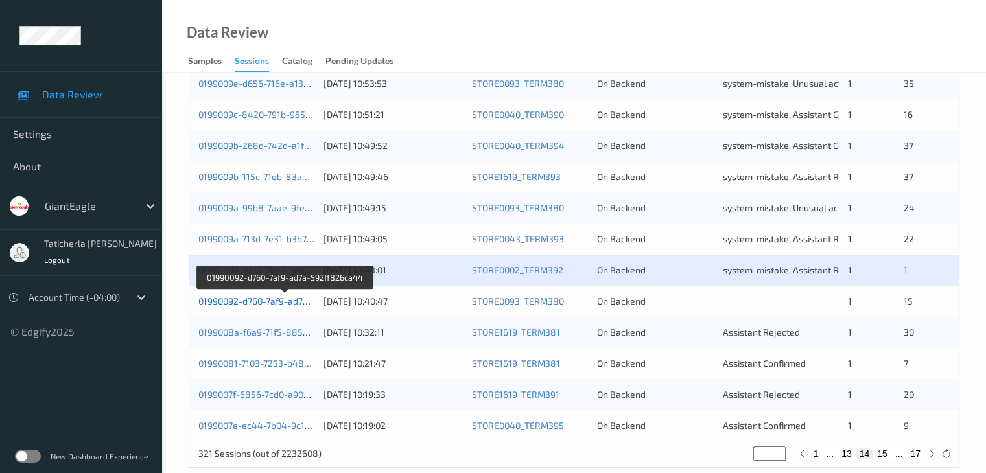
click at [255, 304] on link "01990092-d760-7af9-ad7a-592ff826ca44" at bounding box center [284, 301] width 173 height 11
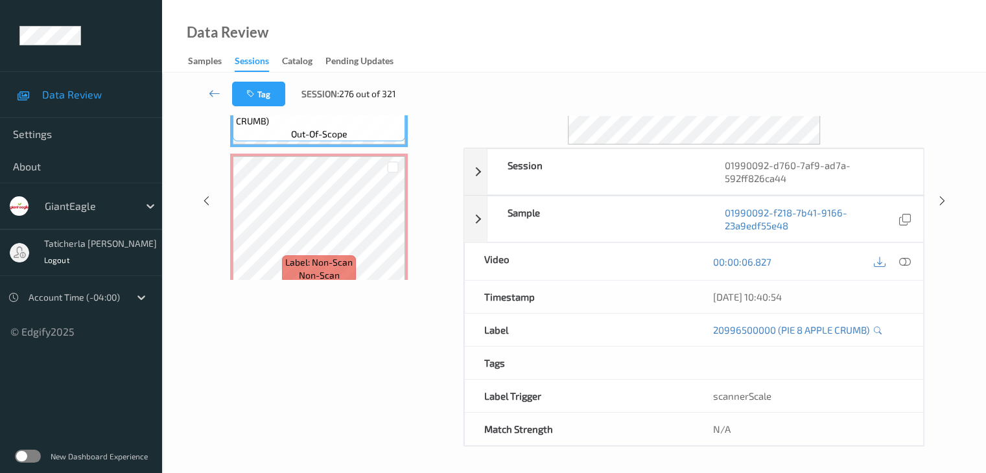
scroll to position [158, 0]
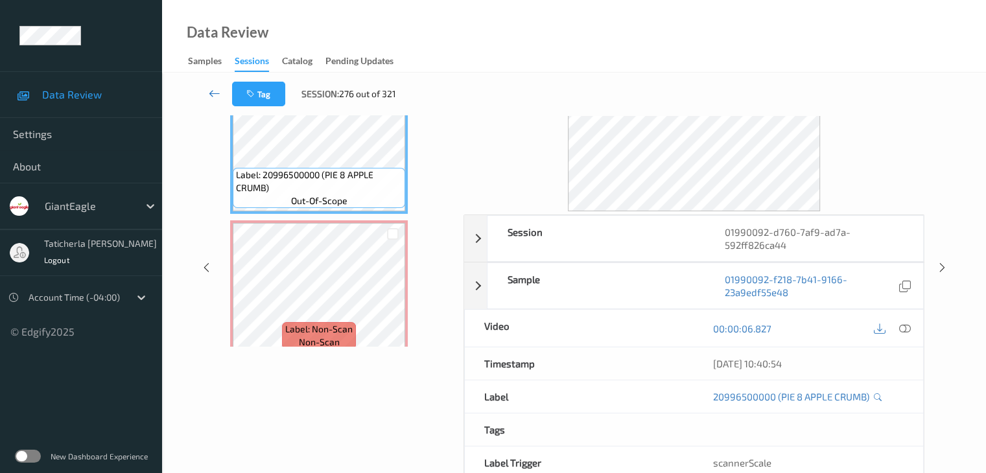
click at [219, 88] on icon at bounding box center [215, 93] width 12 height 13
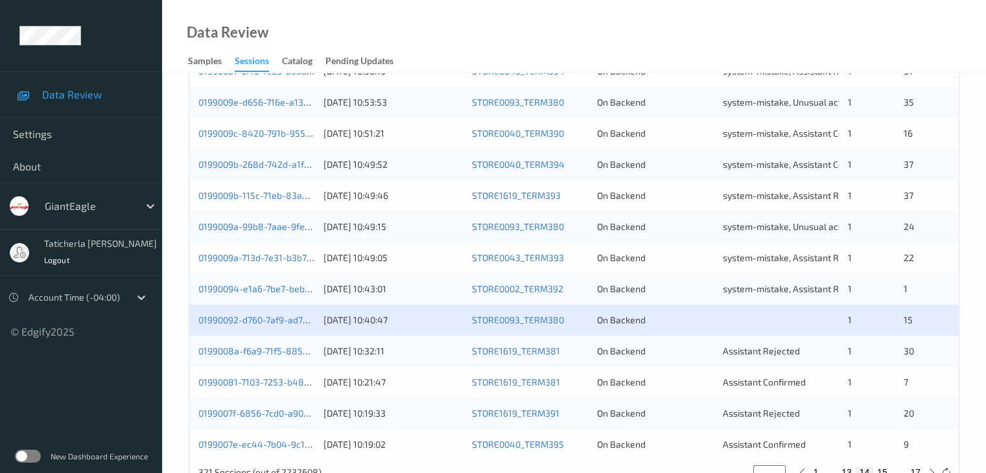
scroll to position [604, 0]
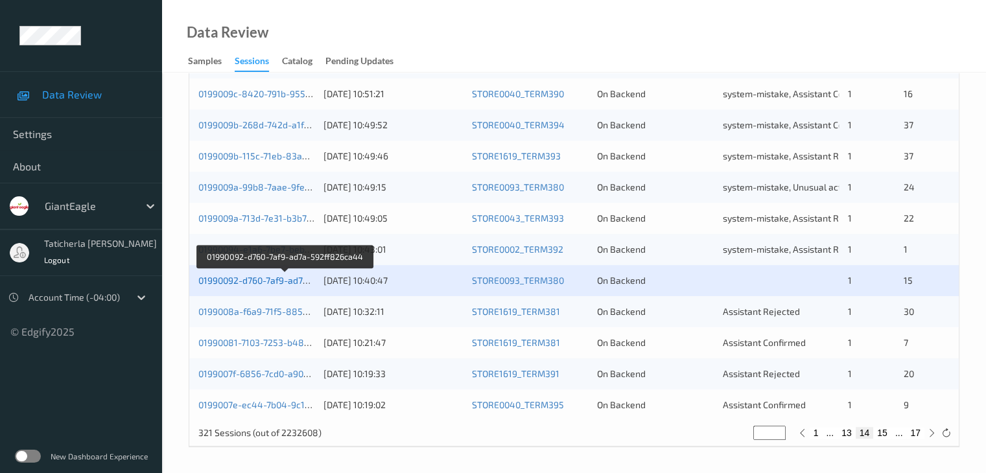
click at [270, 278] on link "01990092-d760-7af9-ad7a-592ff826ca44" at bounding box center [284, 280] width 173 height 11
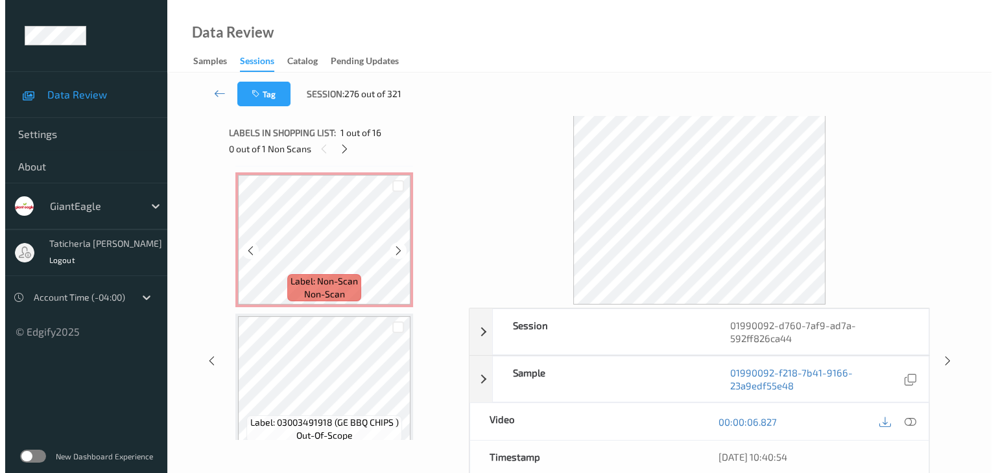
scroll to position [65, 0]
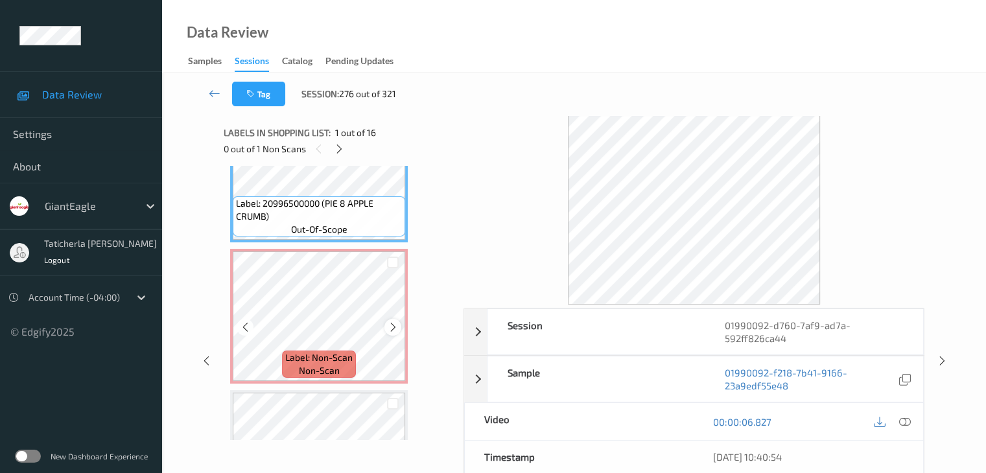
click at [397, 331] on icon at bounding box center [393, 328] width 11 height 12
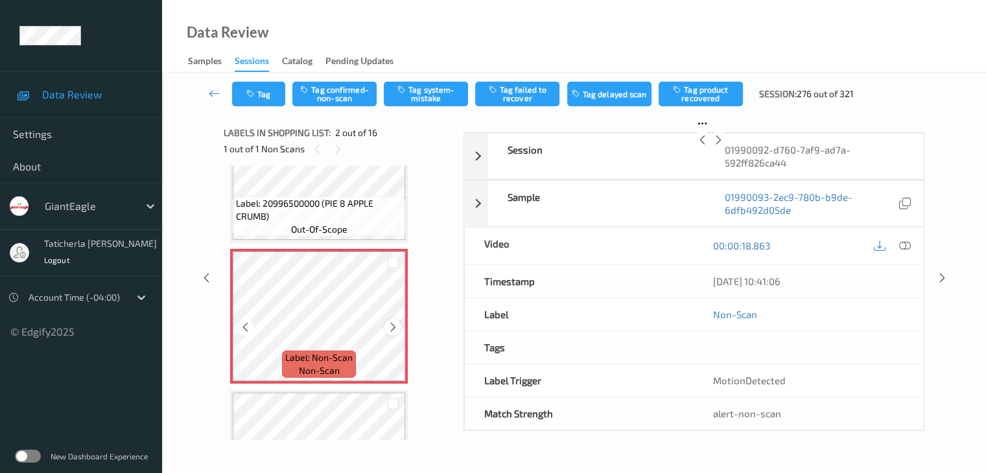
click at [395, 329] on icon at bounding box center [393, 328] width 11 height 12
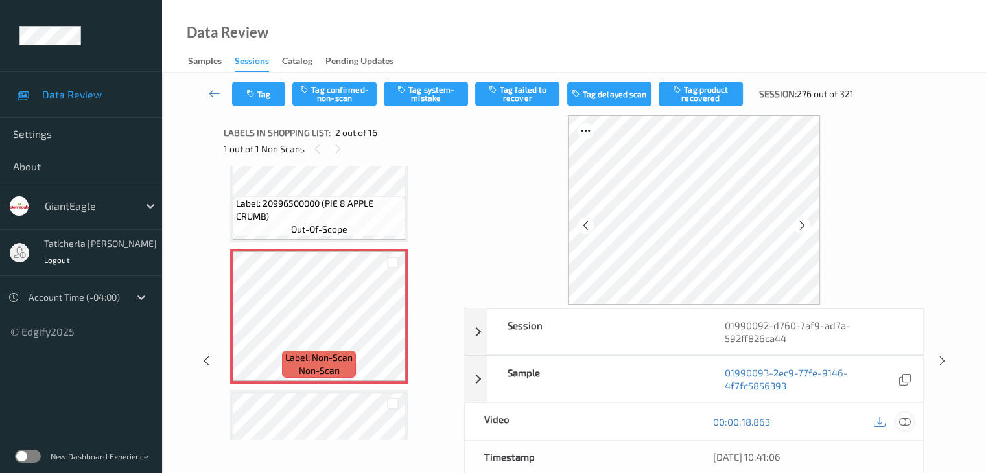
click at [906, 422] on icon at bounding box center [905, 422] width 12 height 12
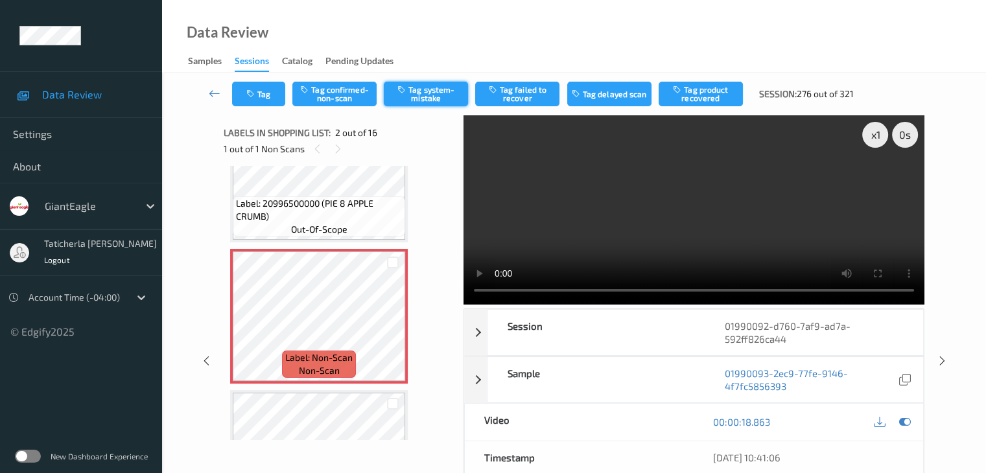
click at [416, 102] on button "Tag system-mistake" at bounding box center [426, 94] width 84 height 25
click at [267, 99] on button "Tag" at bounding box center [258, 94] width 53 height 25
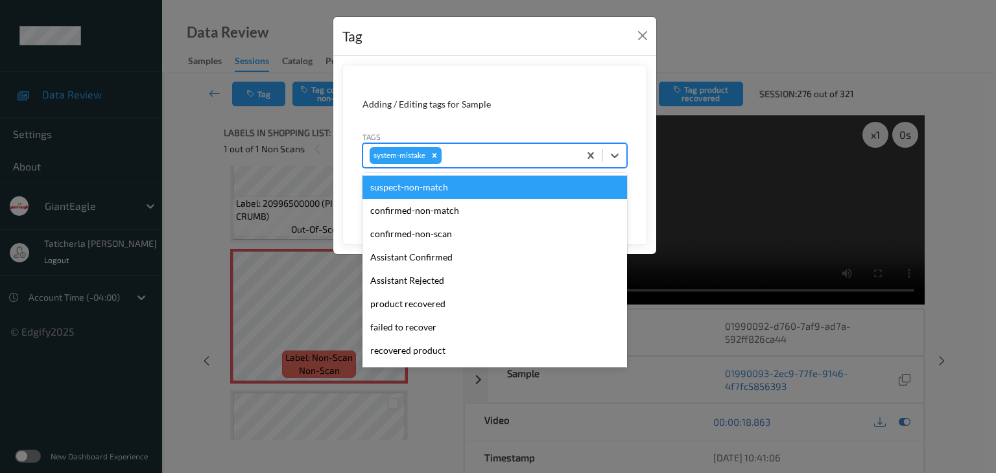
click at [463, 159] on div at bounding box center [508, 156] width 128 height 16
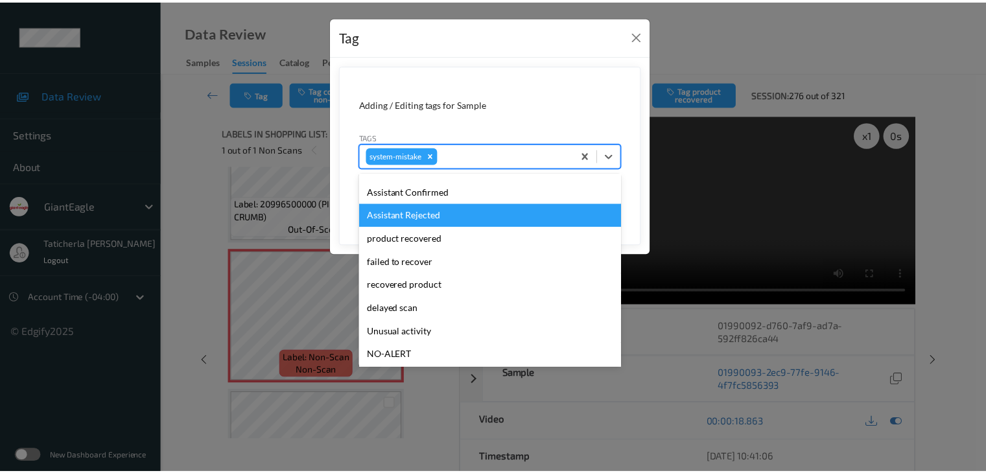
scroll to position [130, 0]
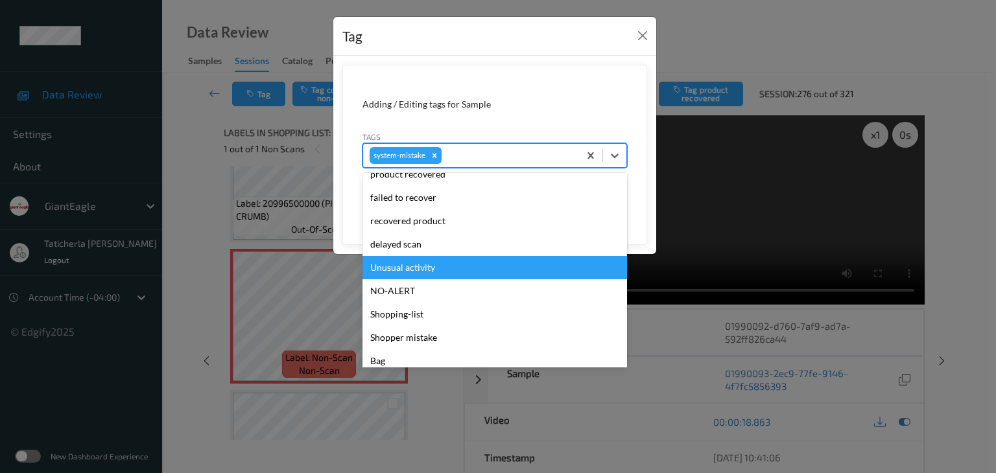
click at [418, 270] on div "Unusual activity" at bounding box center [495, 267] width 265 height 23
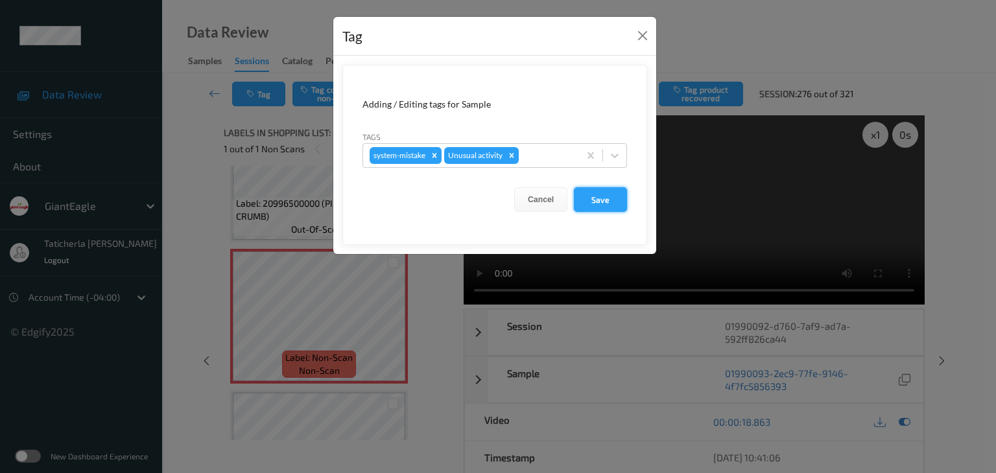
click at [605, 200] on button "Save" at bounding box center [600, 199] width 53 height 25
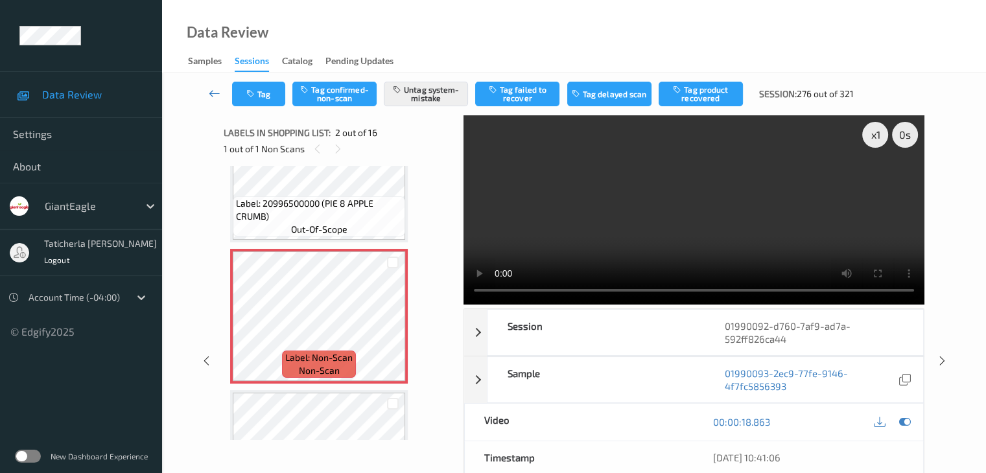
click at [212, 91] on icon at bounding box center [215, 93] width 12 height 13
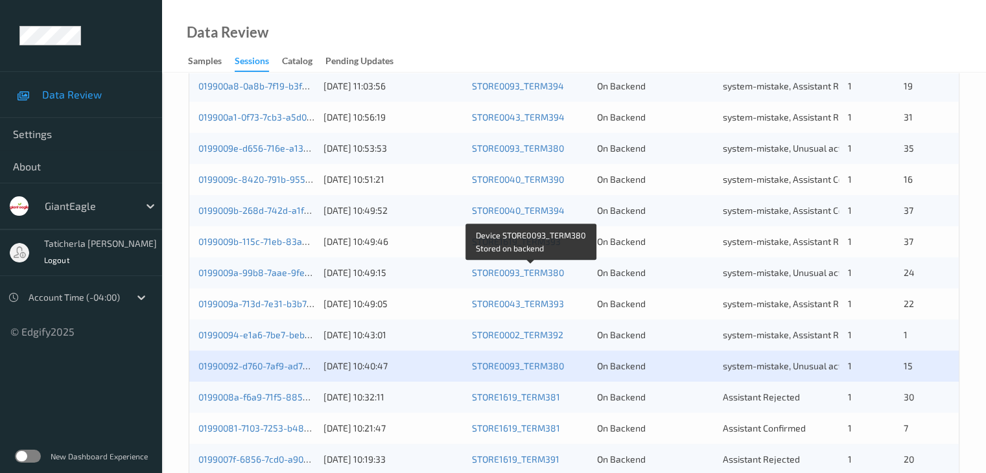
scroll to position [604, 0]
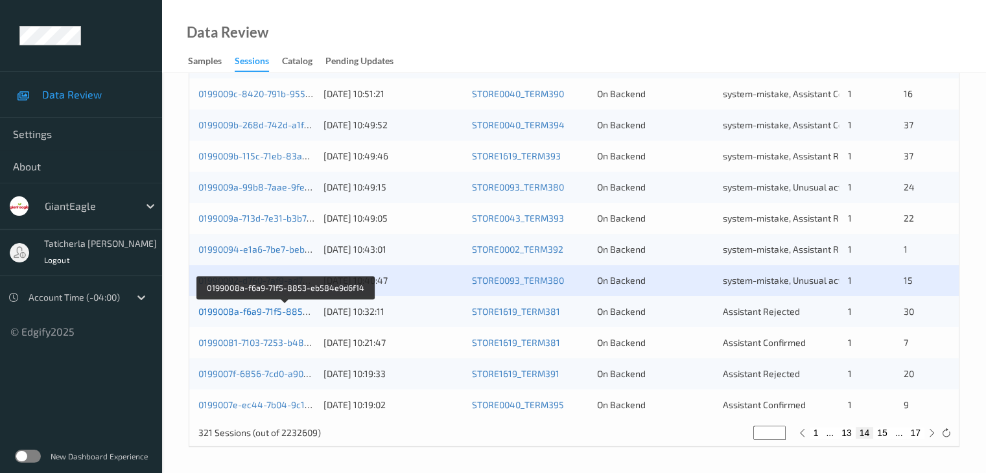
click at [276, 308] on link "0199008a-f6a9-71f5-8853-eb584e9d6f14" at bounding box center [285, 311] width 174 height 11
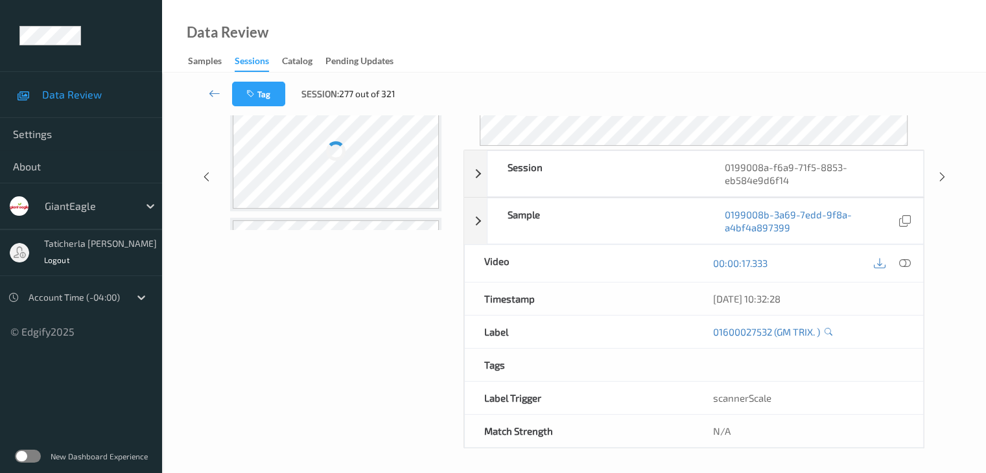
scroll to position [158, 0]
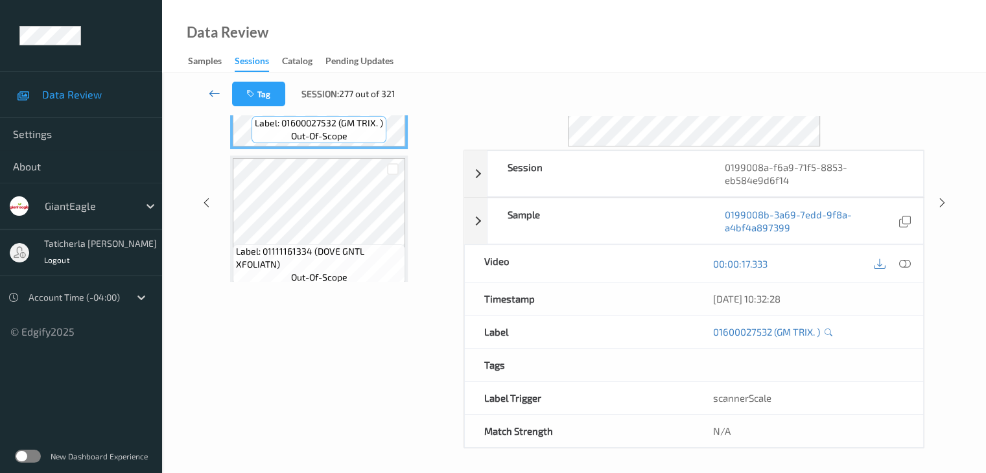
click at [213, 93] on icon at bounding box center [215, 93] width 12 height 13
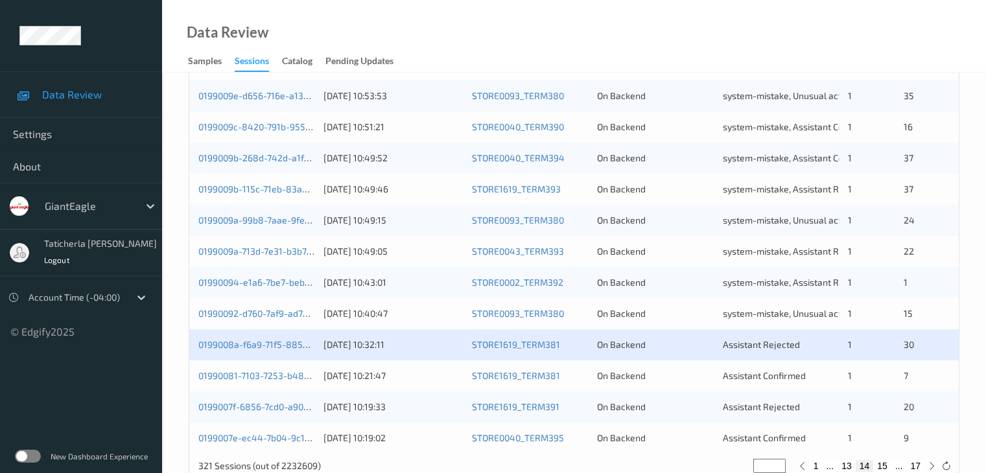
scroll to position [584, 0]
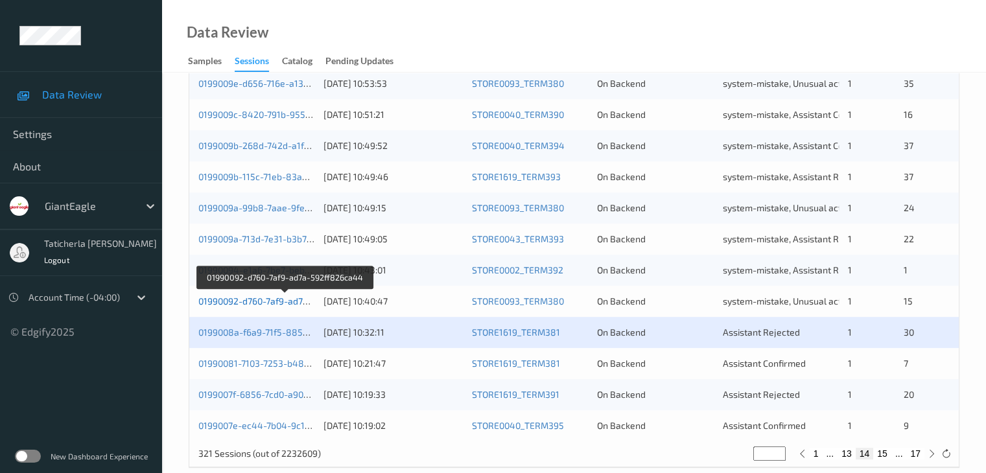
click at [259, 300] on link "01990092-d760-7af9-ad7a-592ff826ca44" at bounding box center [284, 301] width 173 height 11
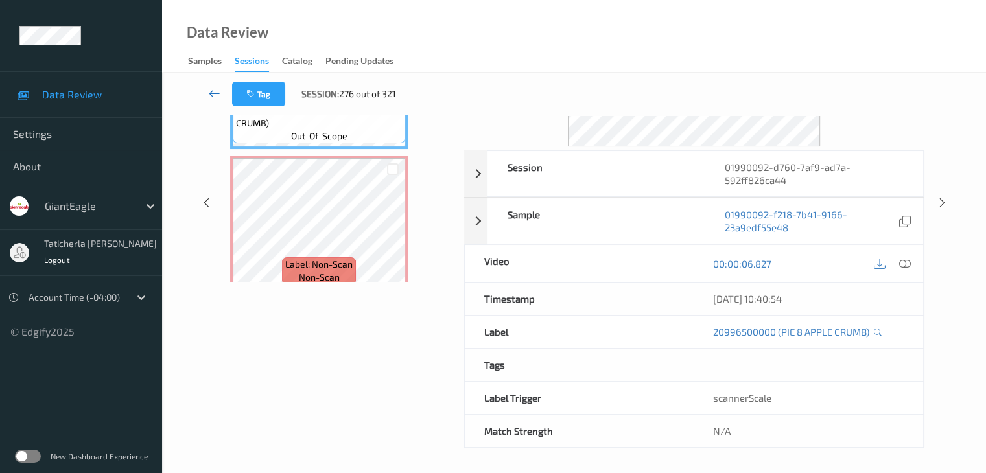
click at [214, 95] on icon at bounding box center [215, 93] width 12 height 13
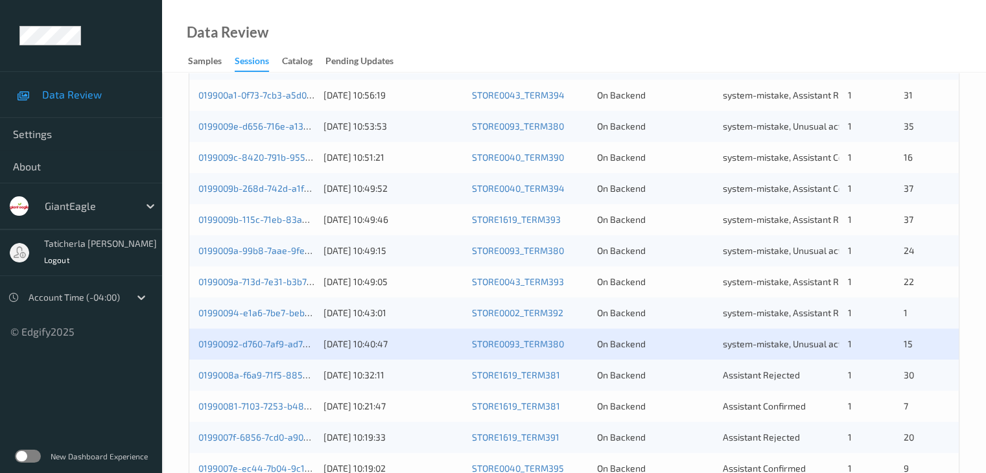
scroll to position [604, 0]
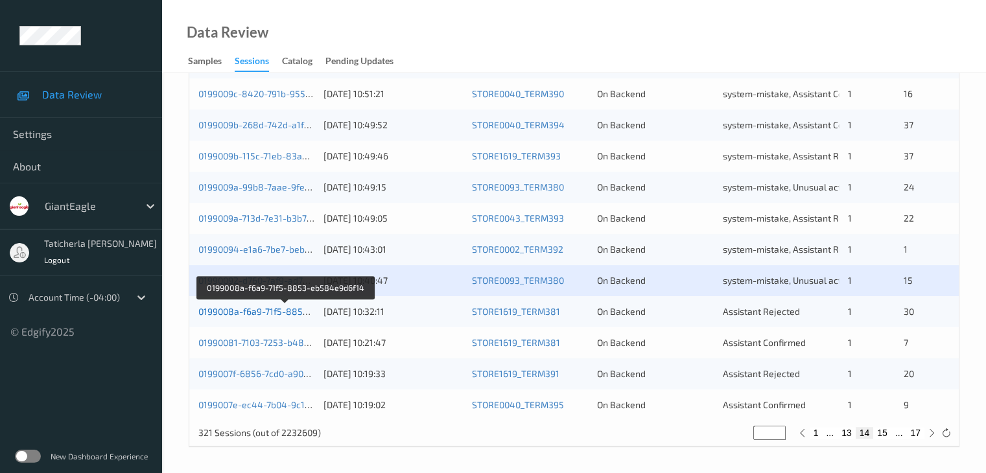
click at [280, 311] on link "0199008a-f6a9-71f5-8853-eb584e9d6f14" at bounding box center [285, 311] width 174 height 11
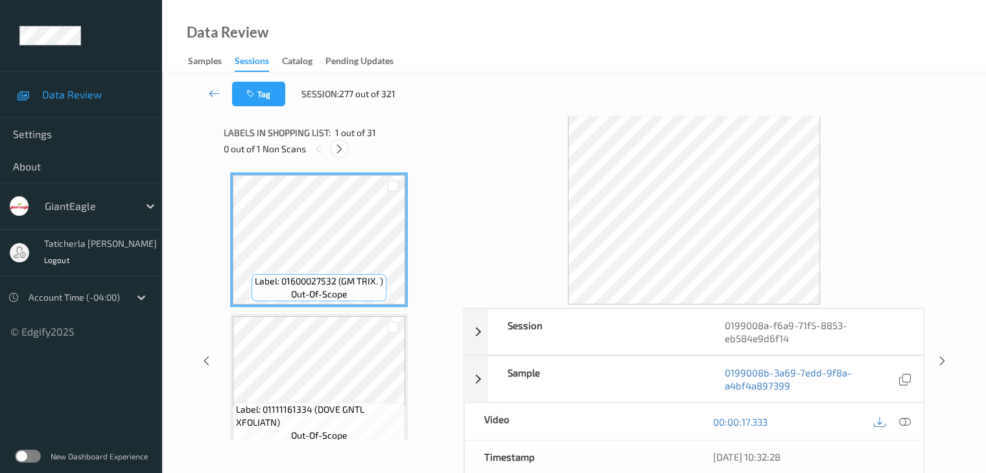
click at [339, 141] on div at bounding box center [339, 149] width 16 height 16
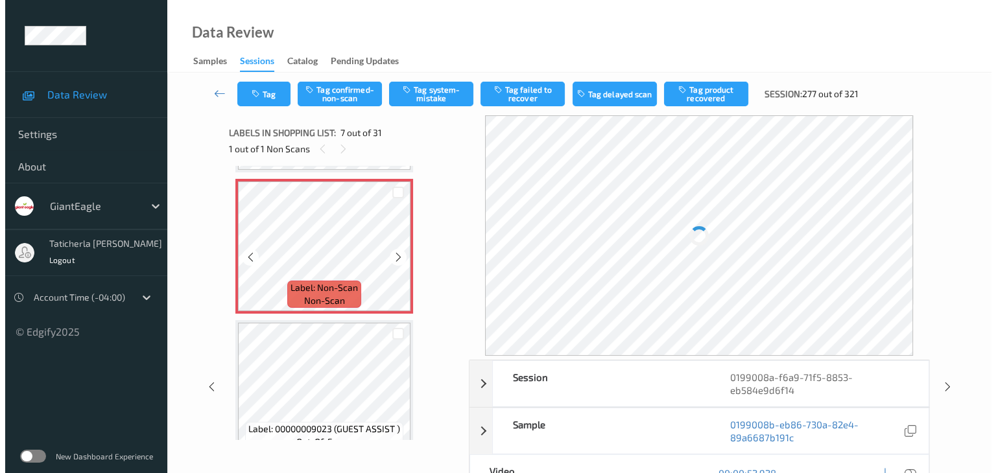
scroll to position [843, 0]
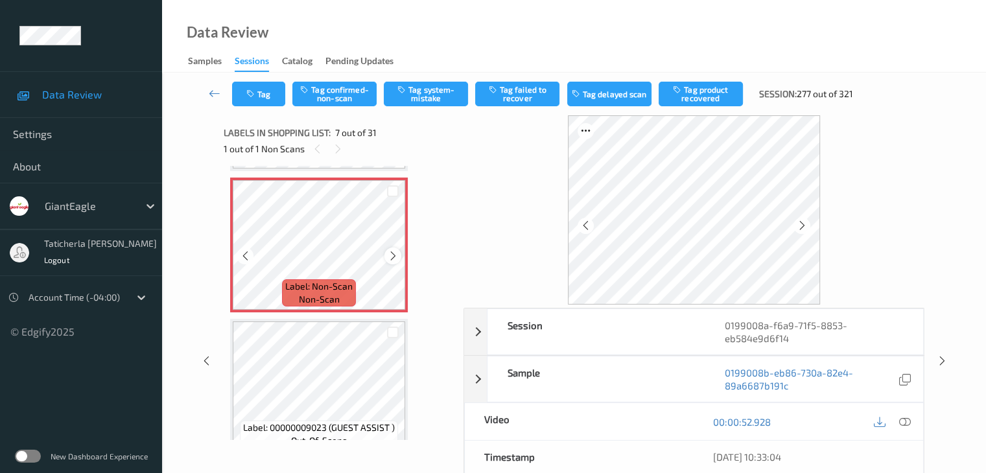
click at [391, 252] on icon at bounding box center [393, 256] width 11 height 12
click at [393, 255] on icon at bounding box center [393, 256] width 11 height 12
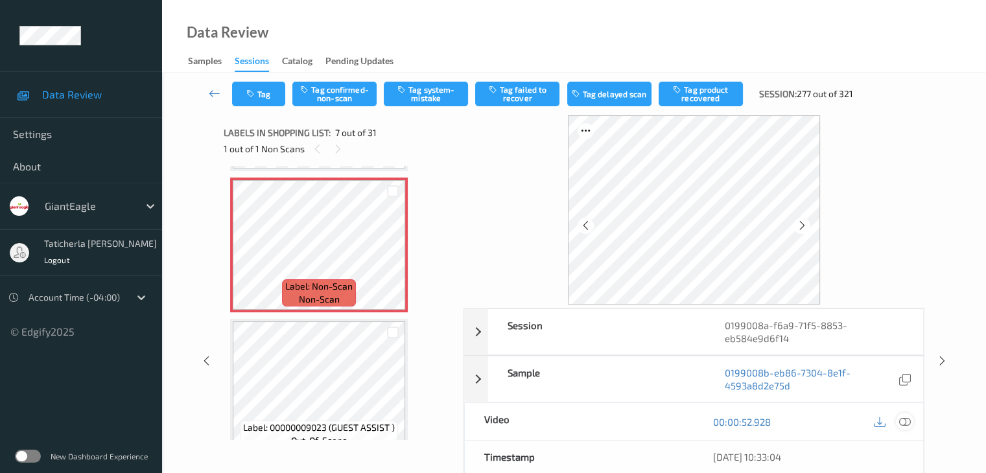
click at [905, 418] on icon at bounding box center [905, 422] width 12 height 12
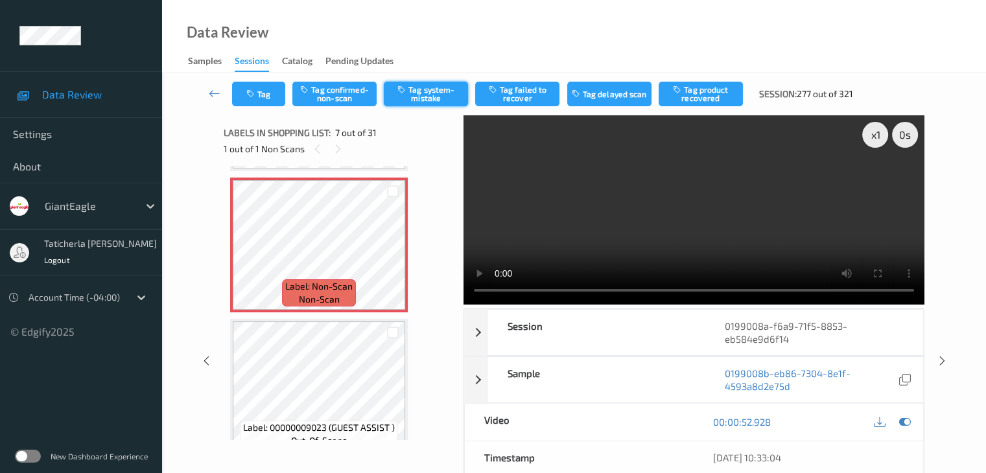
click at [448, 91] on button "Tag system-mistake" at bounding box center [426, 94] width 84 height 25
click at [272, 88] on button "Tag" at bounding box center [258, 94] width 53 height 25
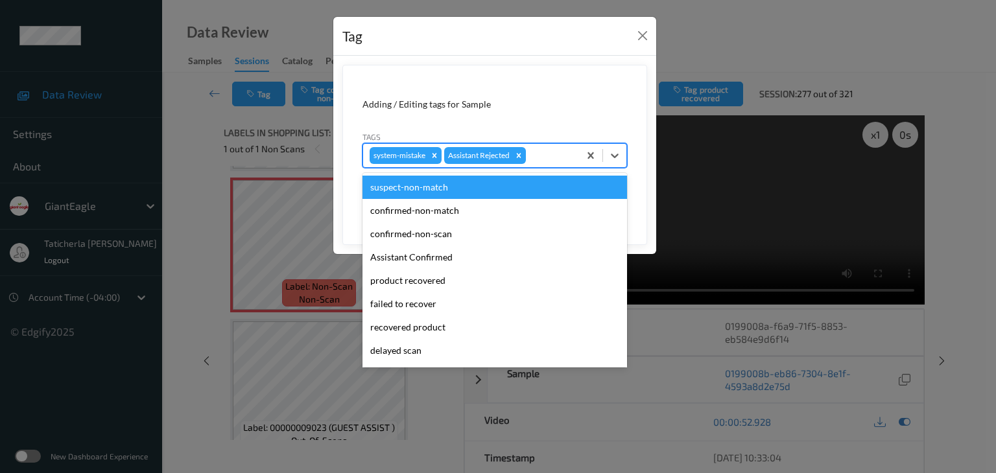
click at [562, 155] on div at bounding box center [551, 156] width 44 height 16
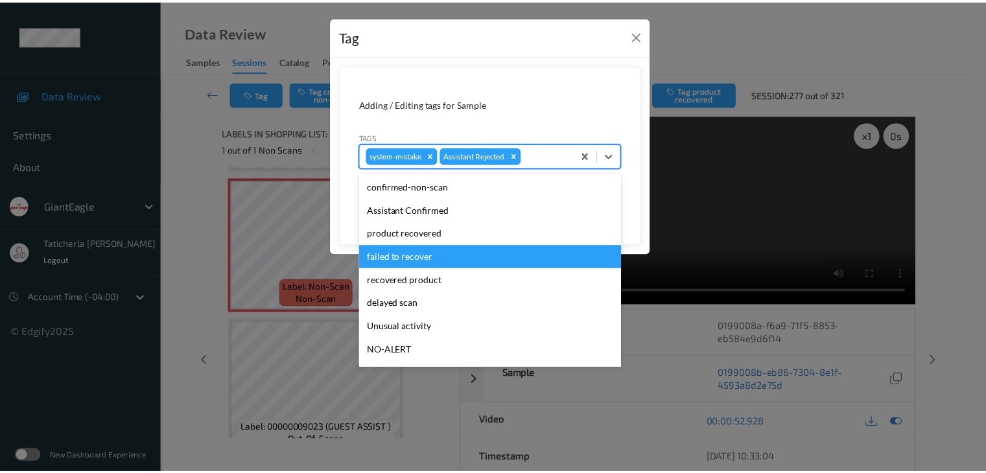
scroll to position [114, 0]
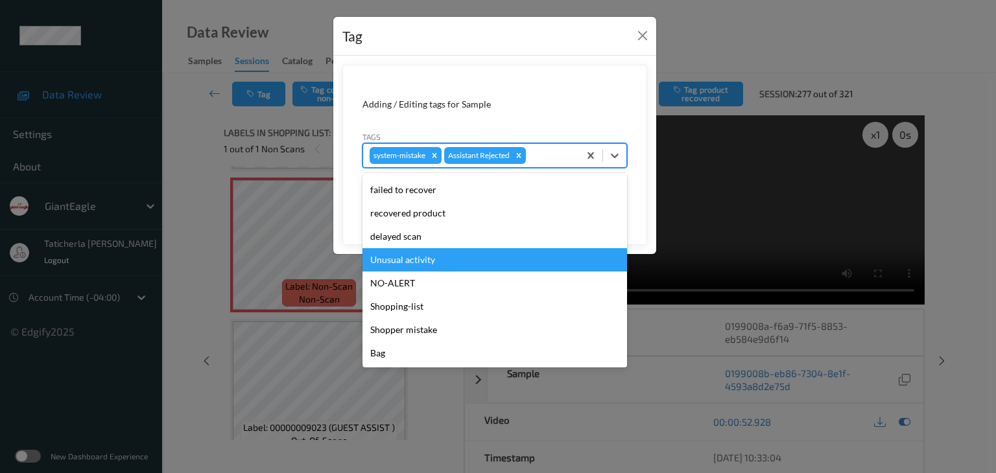
click at [501, 267] on div "Unusual activity" at bounding box center [495, 259] width 265 height 23
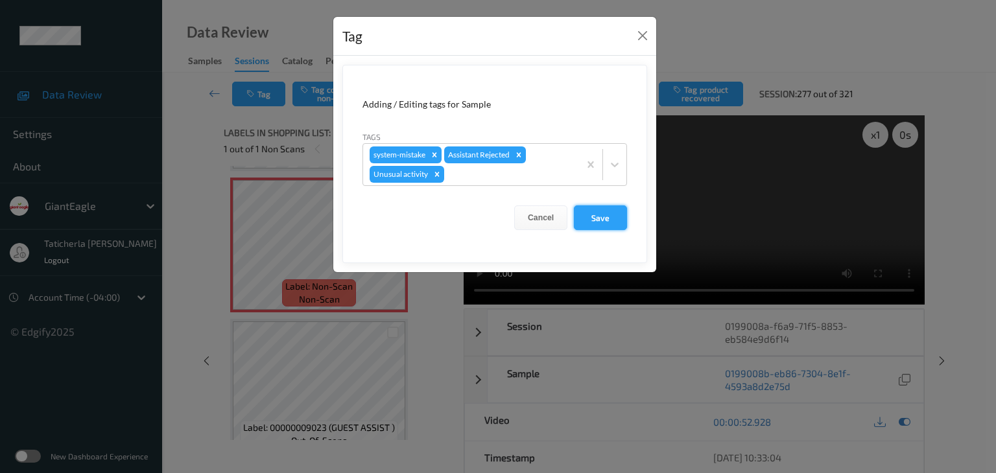
click at [591, 214] on button "Save" at bounding box center [600, 218] width 53 height 25
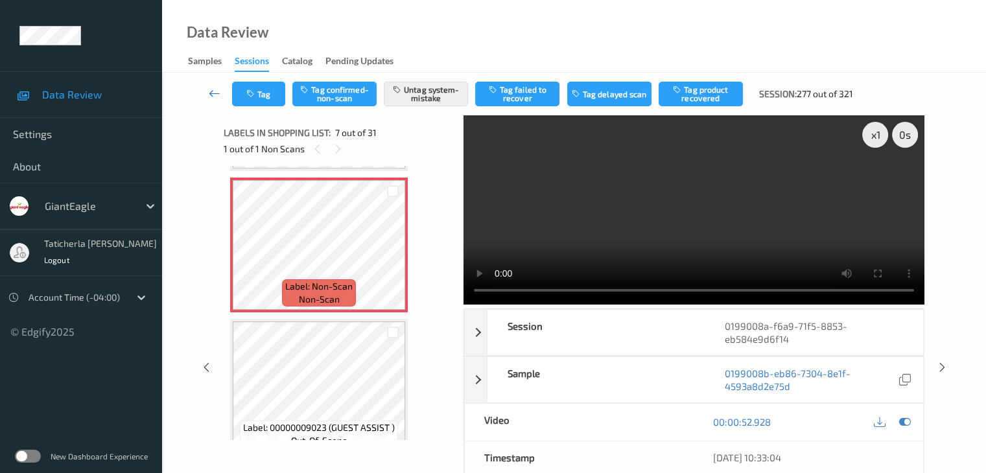
click at [218, 89] on icon at bounding box center [215, 93] width 12 height 13
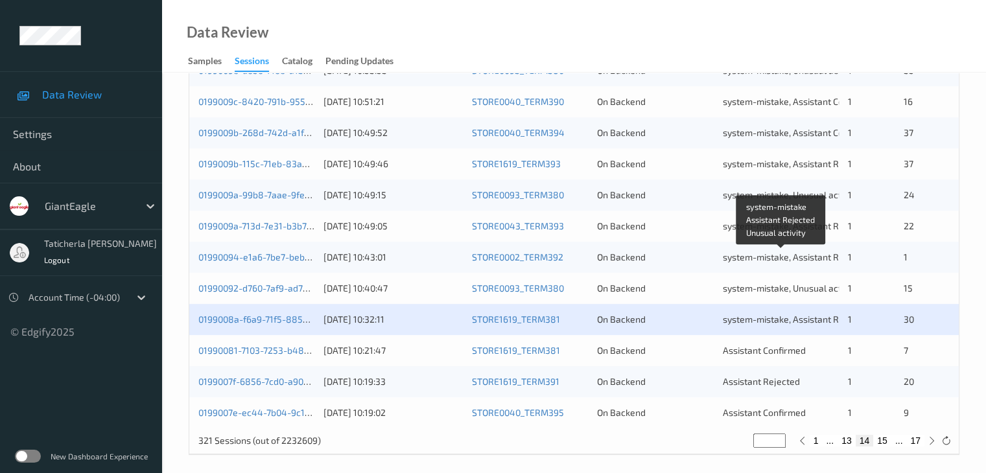
scroll to position [604, 0]
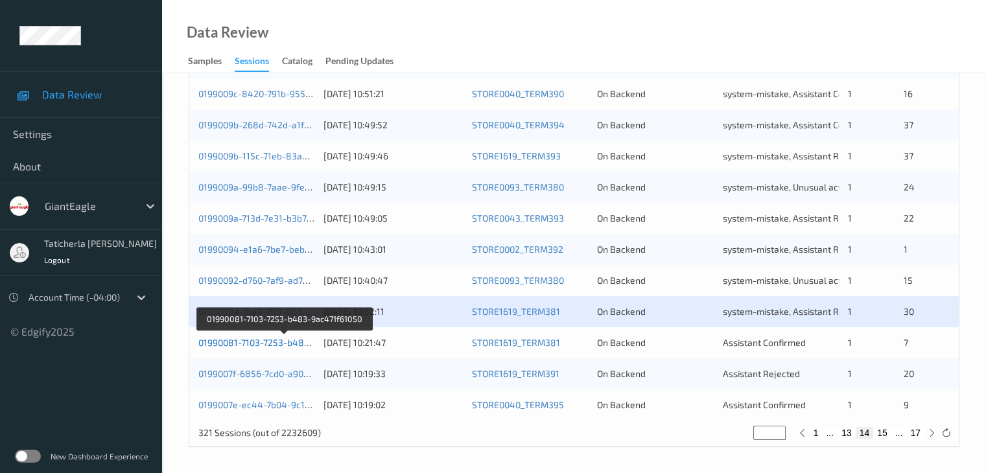
click at [278, 344] on link "01990081-7103-7253-b483-9ac471f61050" at bounding box center [284, 342] width 172 height 11
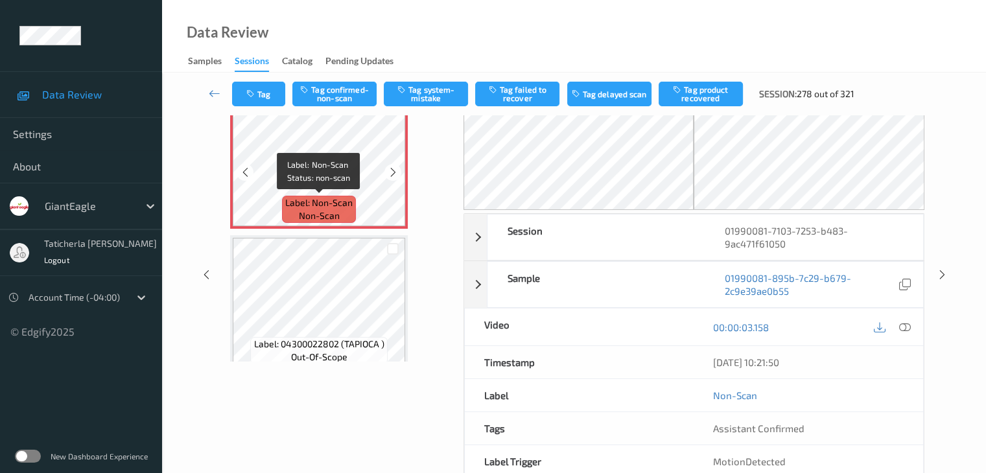
scroll to position [13, 0]
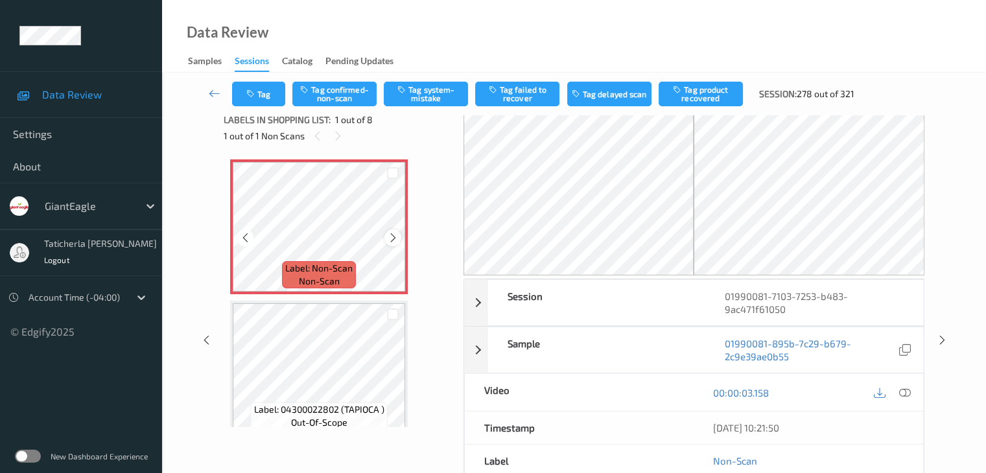
click at [396, 239] on icon at bounding box center [393, 238] width 11 height 12
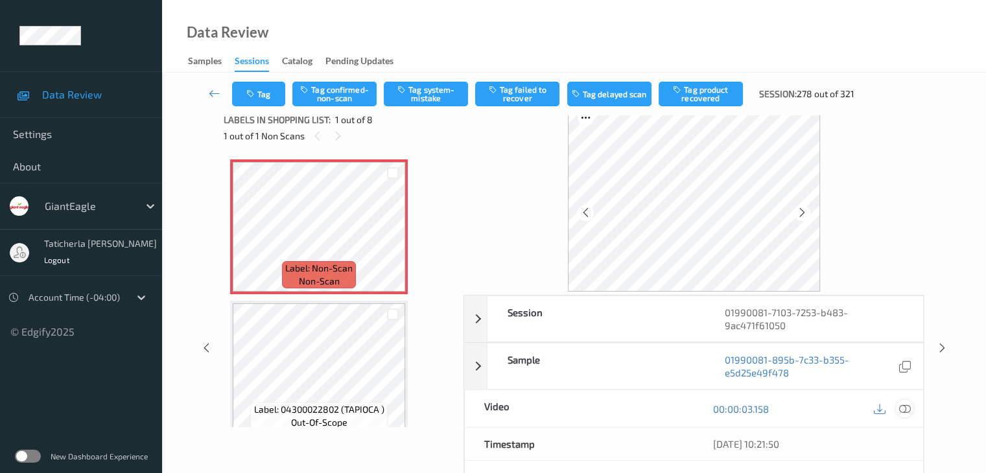
click at [903, 409] on icon at bounding box center [905, 409] width 12 height 12
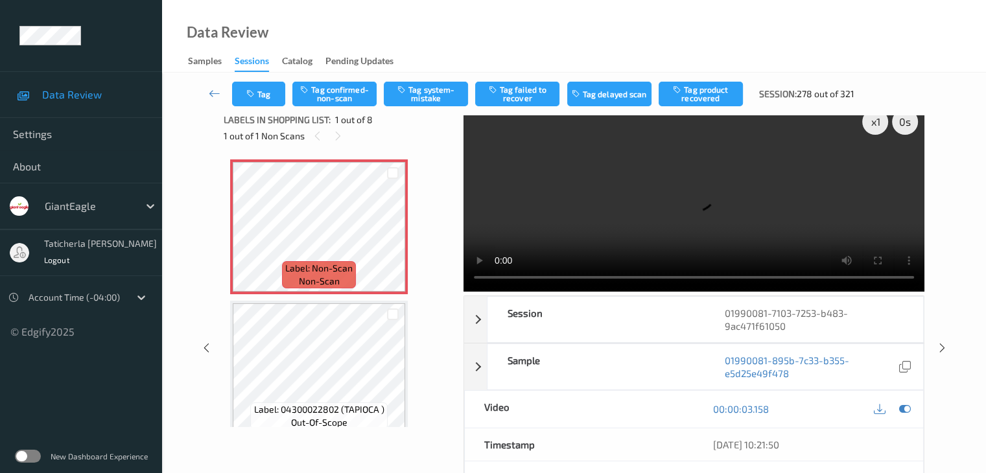
scroll to position [0, 0]
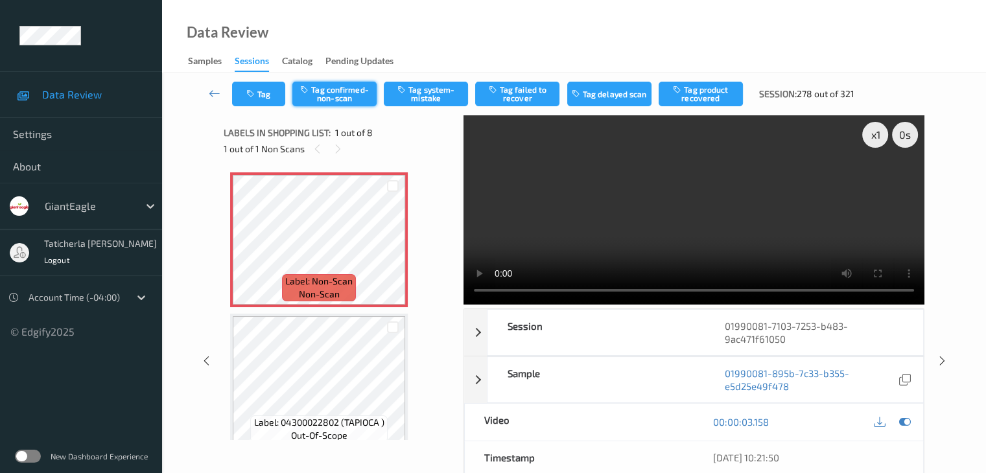
click at [353, 97] on button "Tag confirmed-non-scan" at bounding box center [334, 94] width 84 height 25
click at [713, 91] on button "Tag product recovered" at bounding box center [701, 94] width 84 height 25
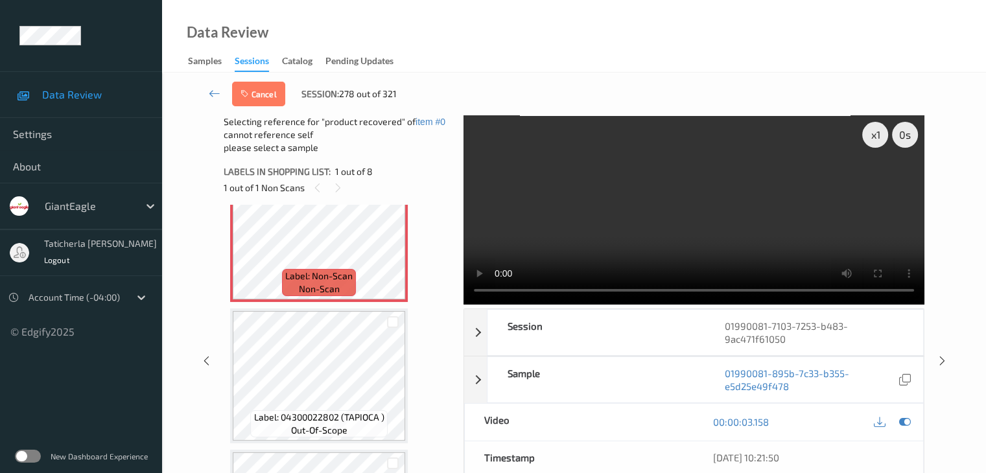
scroll to position [65, 0]
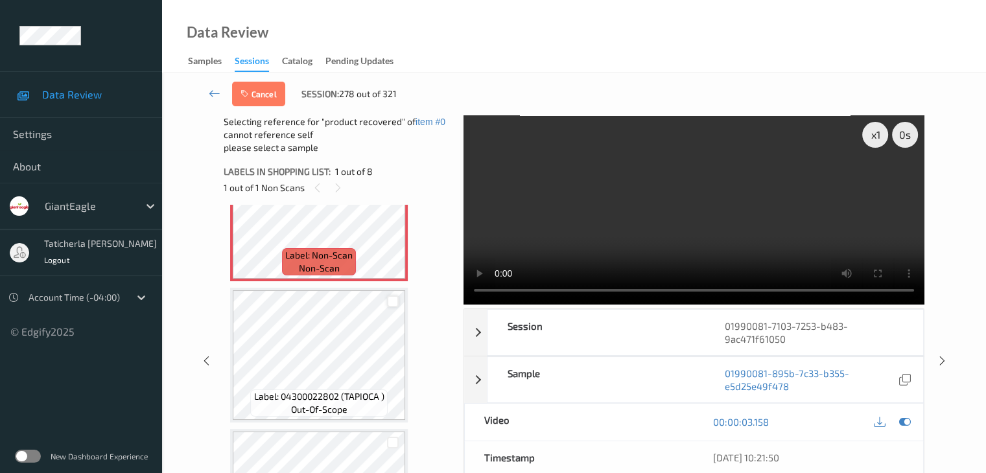
click at [390, 302] on div at bounding box center [393, 302] width 12 height 12
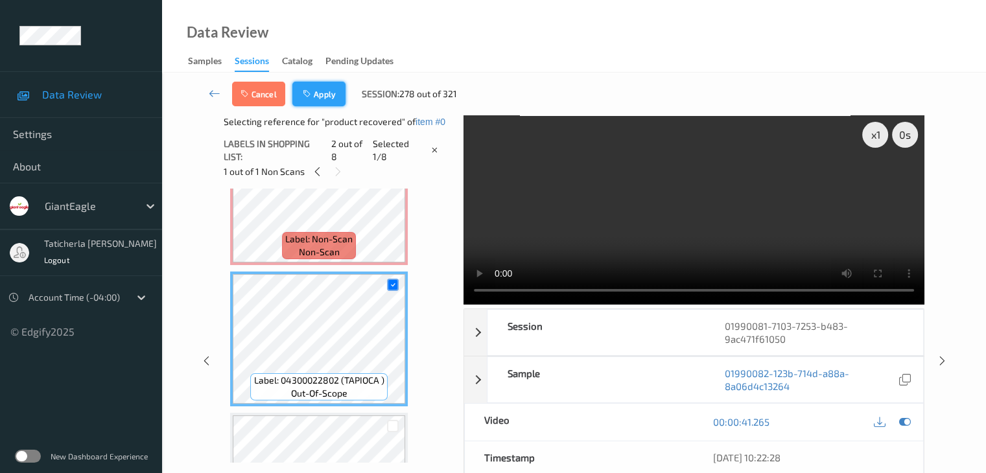
click at [321, 89] on button "Apply" at bounding box center [318, 94] width 53 height 25
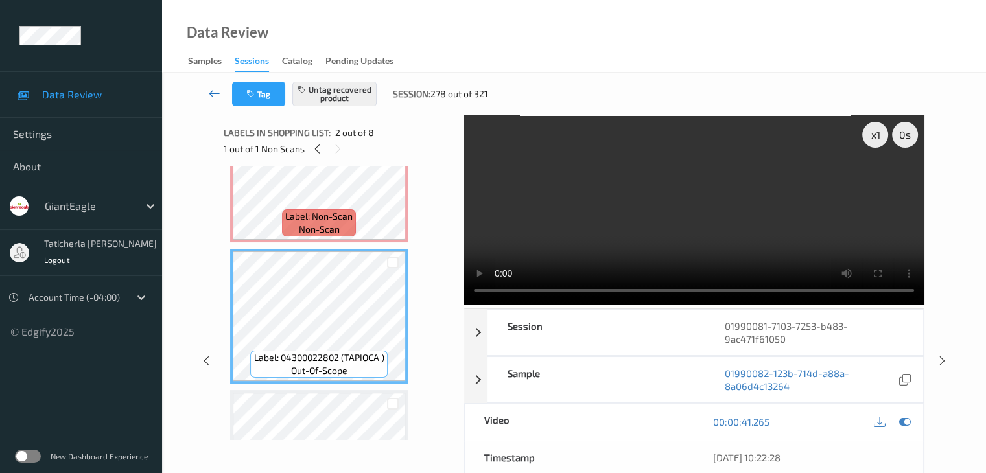
click at [214, 95] on icon at bounding box center [215, 93] width 12 height 13
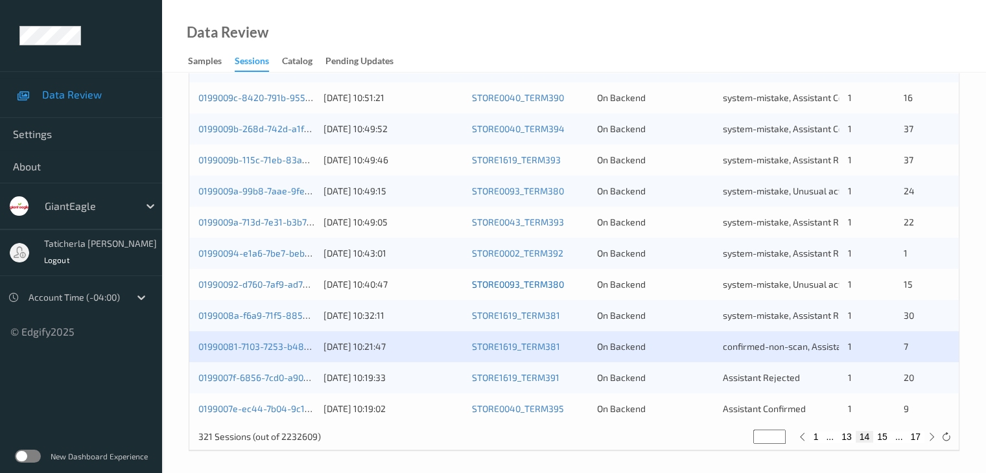
scroll to position [604, 0]
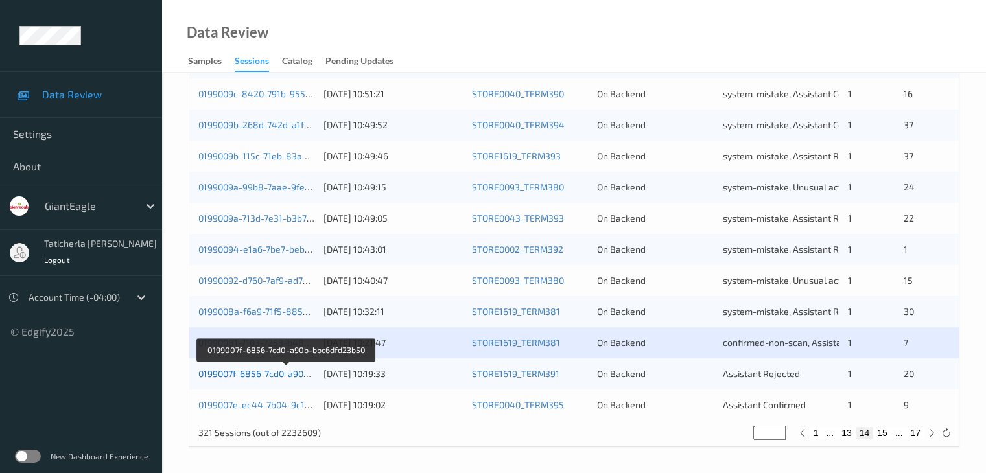
click at [288, 374] on link "0199007f-6856-7cd0-a90b-bbc6dfd23b50" at bounding box center [285, 373] width 174 height 11
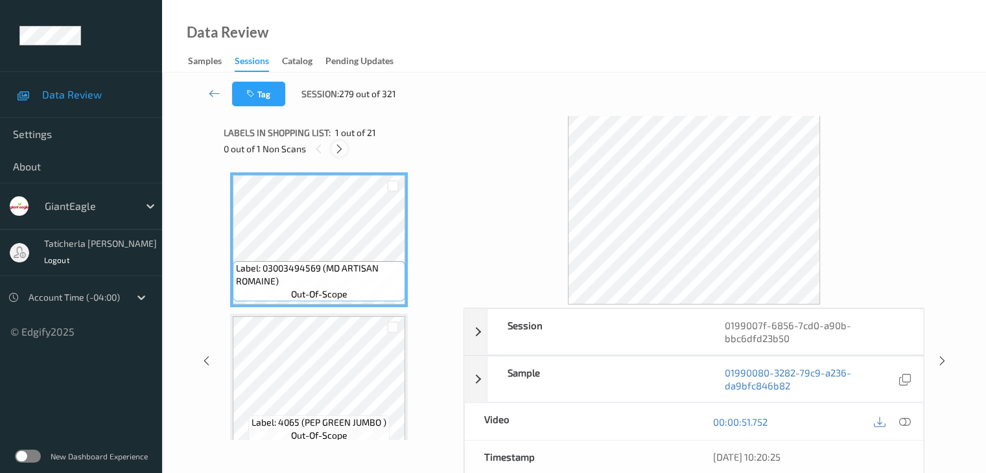
click at [340, 149] on icon at bounding box center [339, 149] width 11 height 12
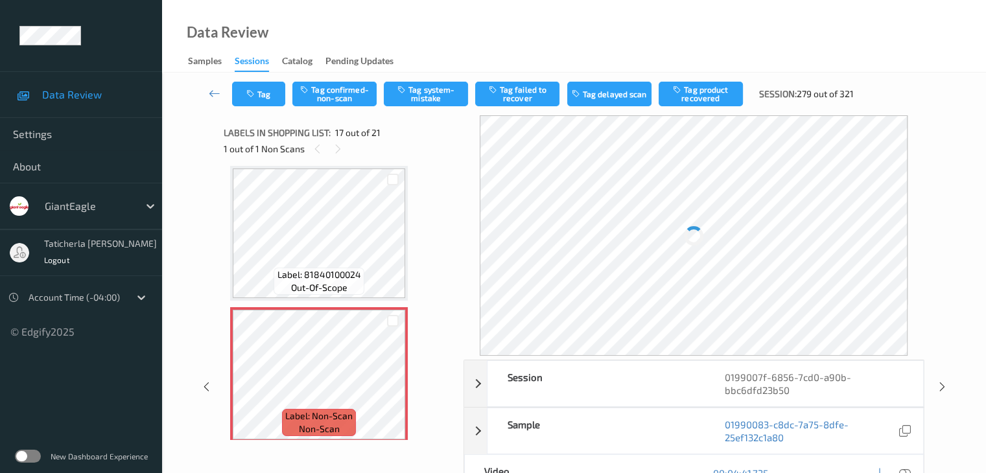
scroll to position [2257, 0]
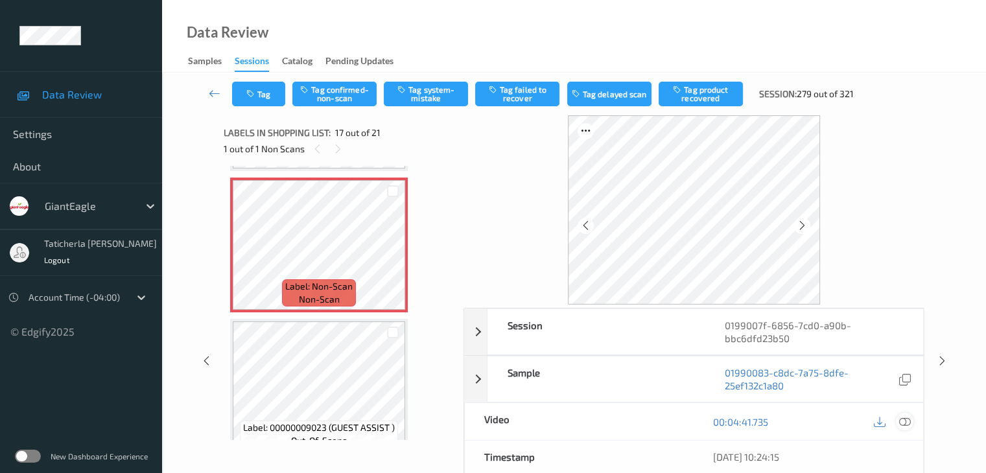
click at [901, 418] on icon at bounding box center [905, 422] width 12 height 12
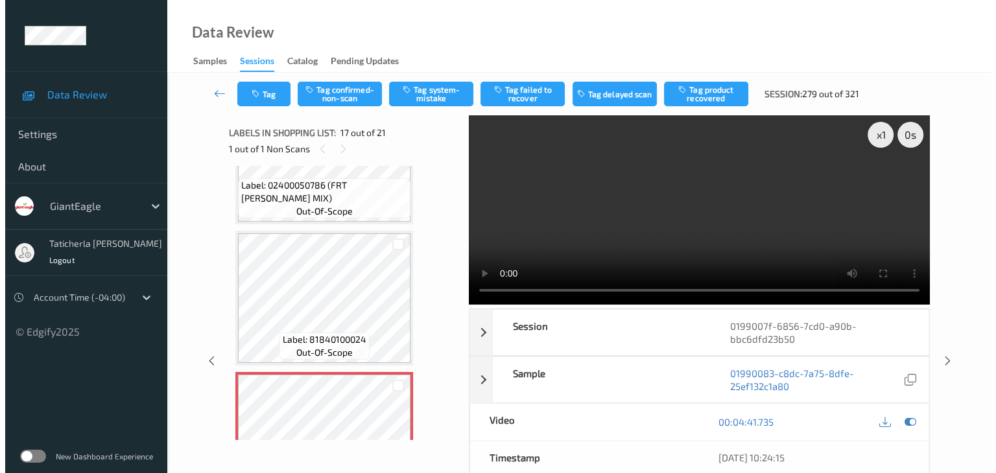
scroll to position [2127, 0]
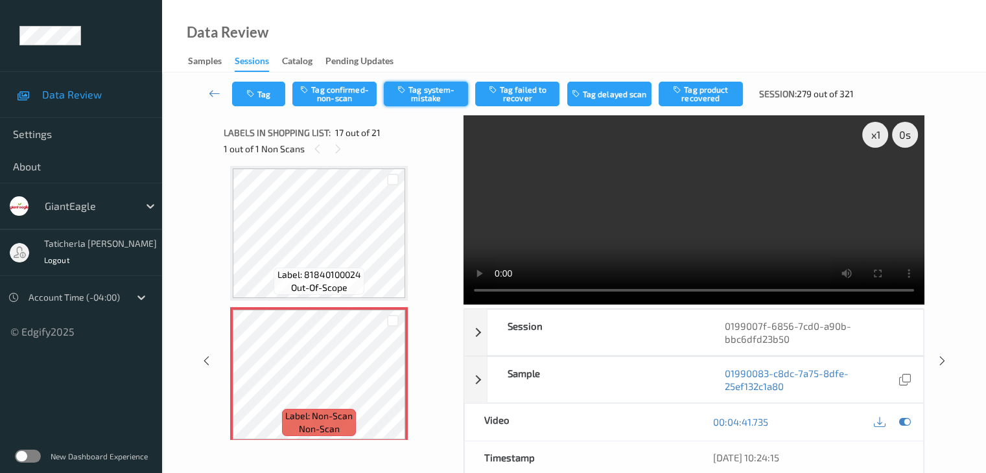
click at [442, 99] on button "Tag system-mistake" at bounding box center [426, 94] width 84 height 25
click at [269, 98] on button "Tag" at bounding box center [258, 94] width 53 height 25
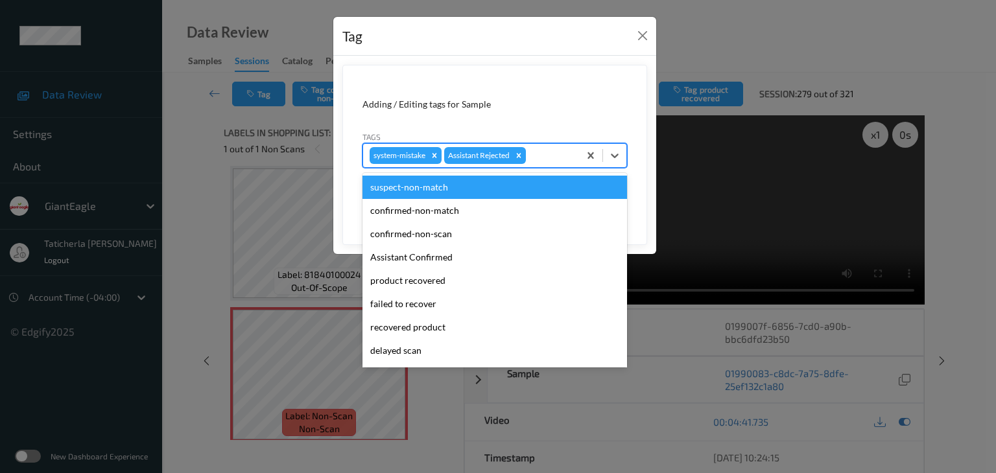
click at [554, 158] on div at bounding box center [551, 156] width 44 height 16
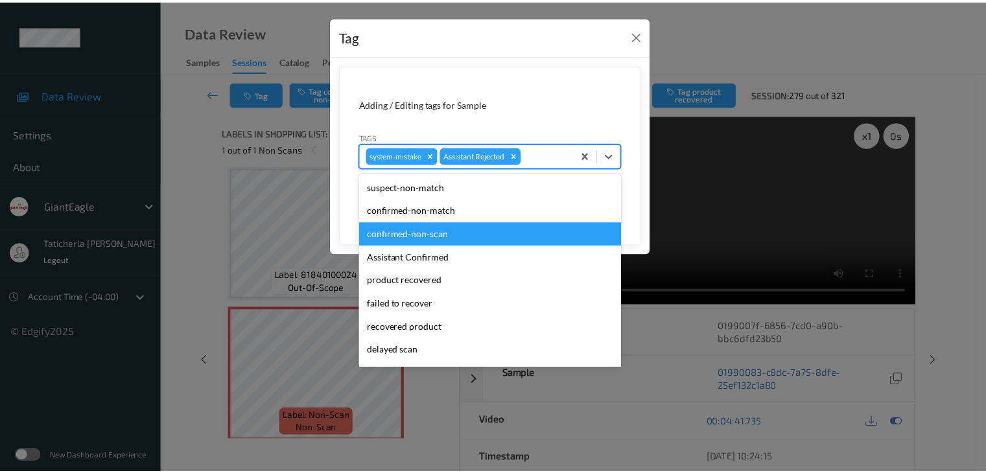
scroll to position [114, 0]
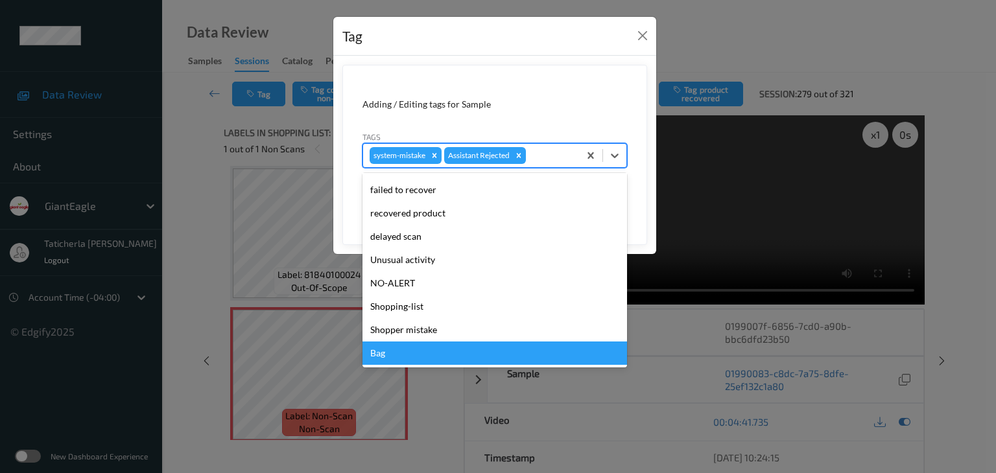
click at [468, 357] on div "Bag" at bounding box center [495, 353] width 265 height 23
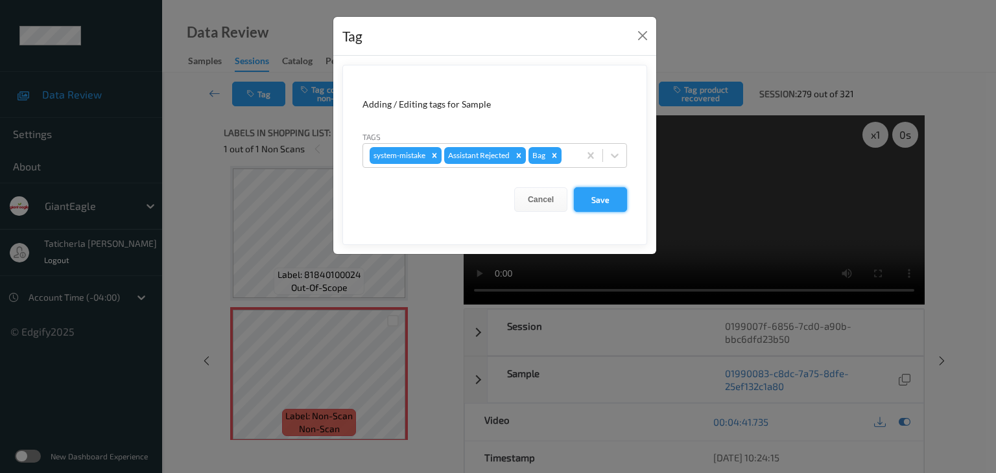
click at [602, 200] on button "Save" at bounding box center [600, 199] width 53 height 25
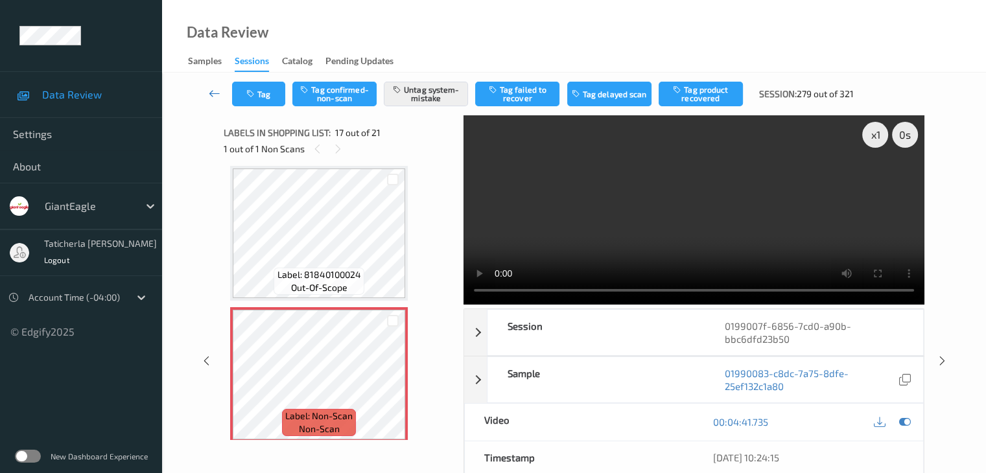
click at [214, 89] on icon at bounding box center [215, 93] width 12 height 13
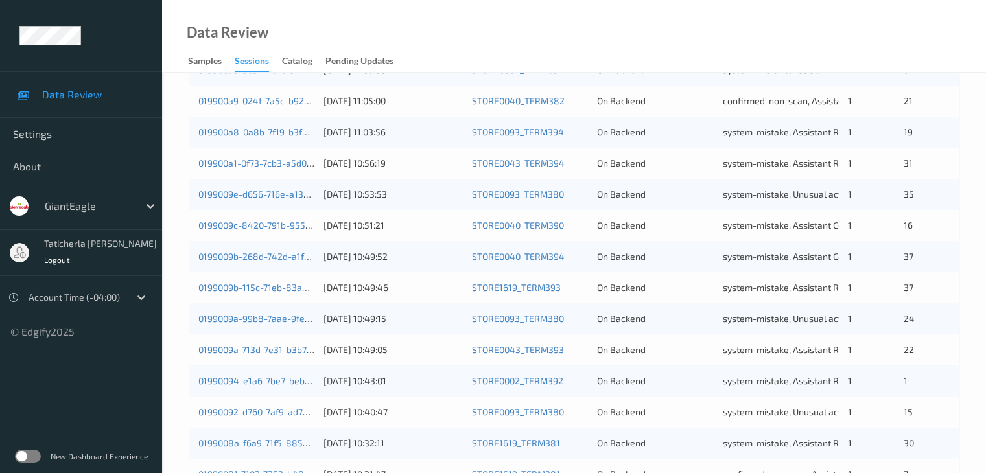
scroll to position [584, 0]
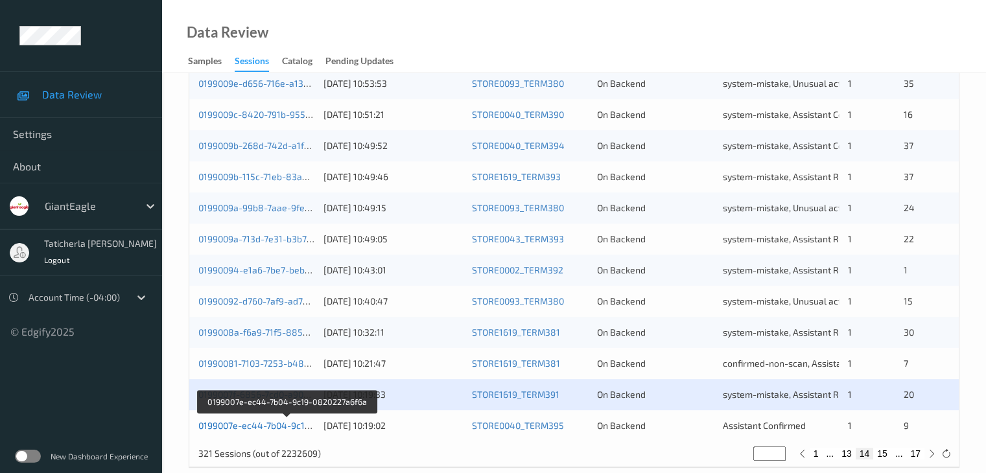
click at [257, 429] on link "0199007e-ec44-7b04-9c19-0820227a6f6a" at bounding box center [286, 425] width 176 height 11
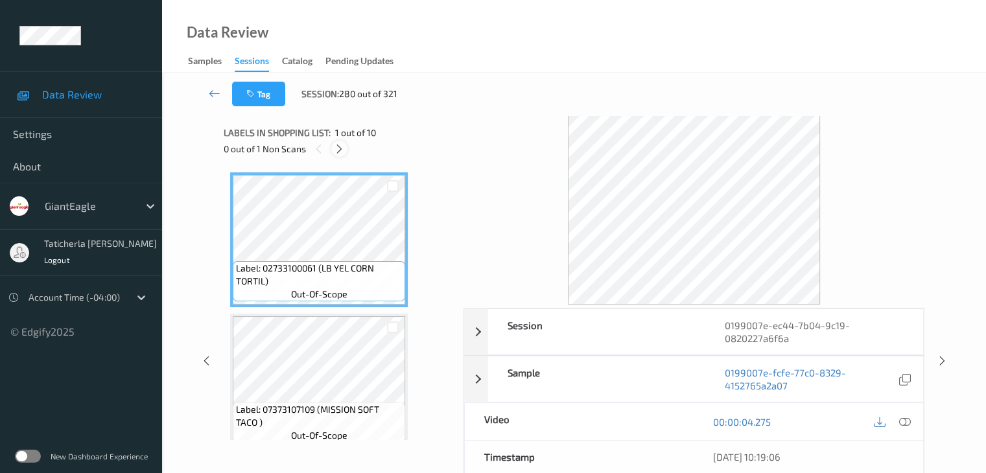
click at [340, 151] on icon at bounding box center [339, 149] width 11 height 12
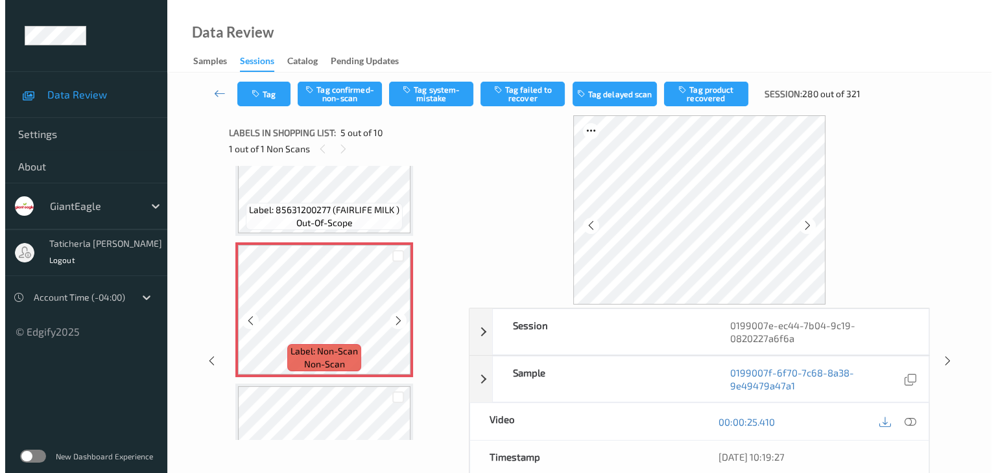
scroll to position [560, 0]
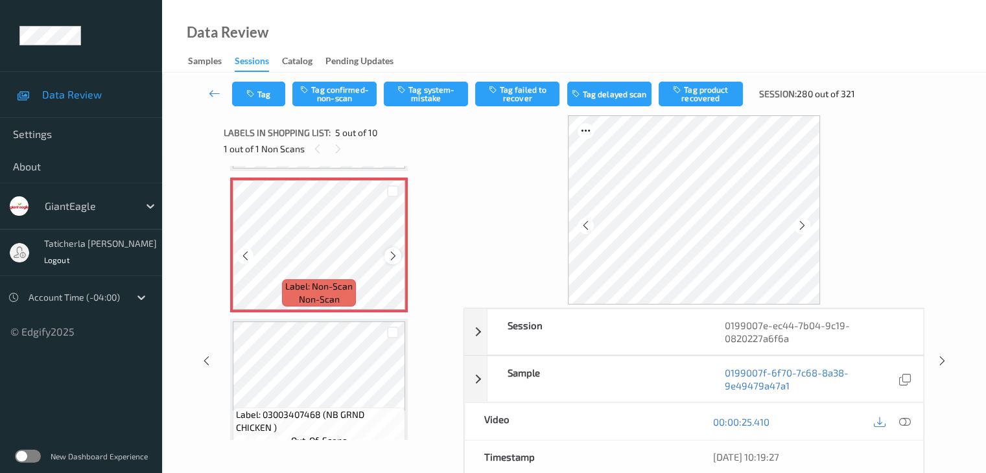
click at [394, 255] on icon at bounding box center [393, 256] width 11 height 12
click at [903, 420] on icon at bounding box center [905, 422] width 12 height 12
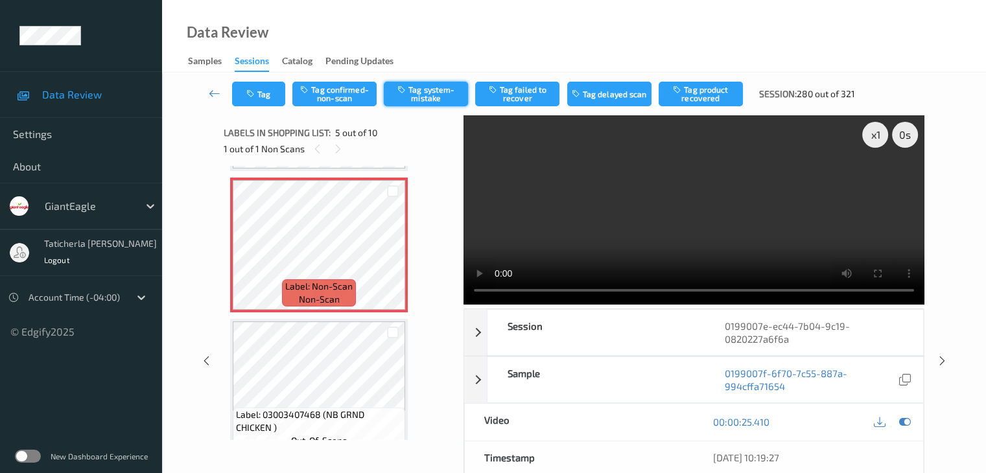
click at [442, 87] on button "Tag system-mistake" at bounding box center [426, 94] width 84 height 25
click at [257, 94] on icon "button" at bounding box center [251, 93] width 11 height 9
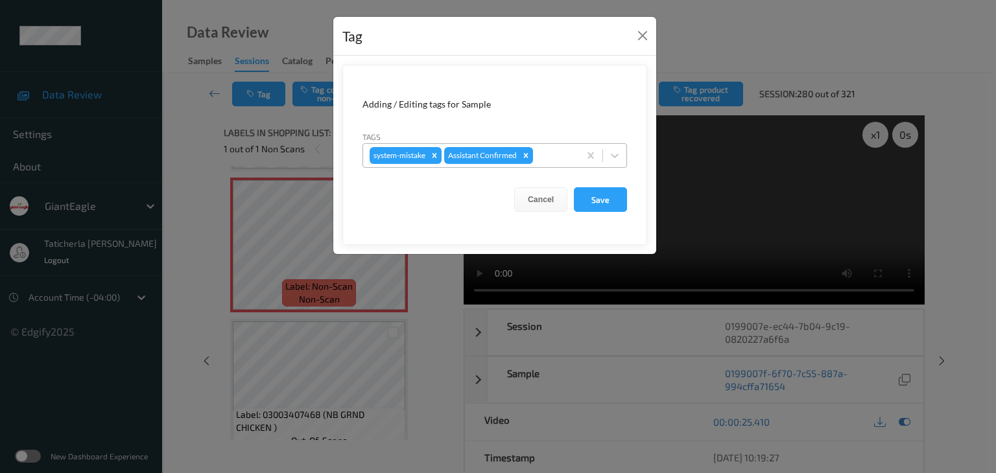
click at [568, 156] on div at bounding box center [554, 156] width 37 height 16
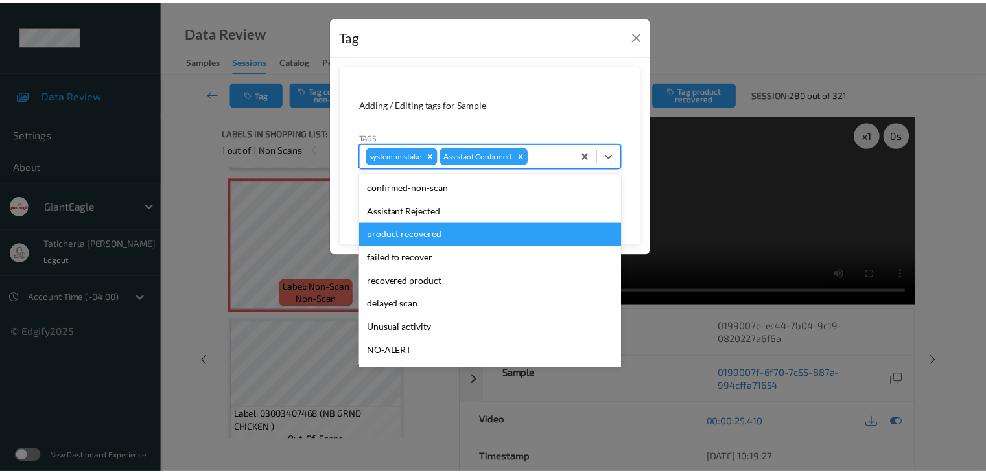
scroll to position [65, 0]
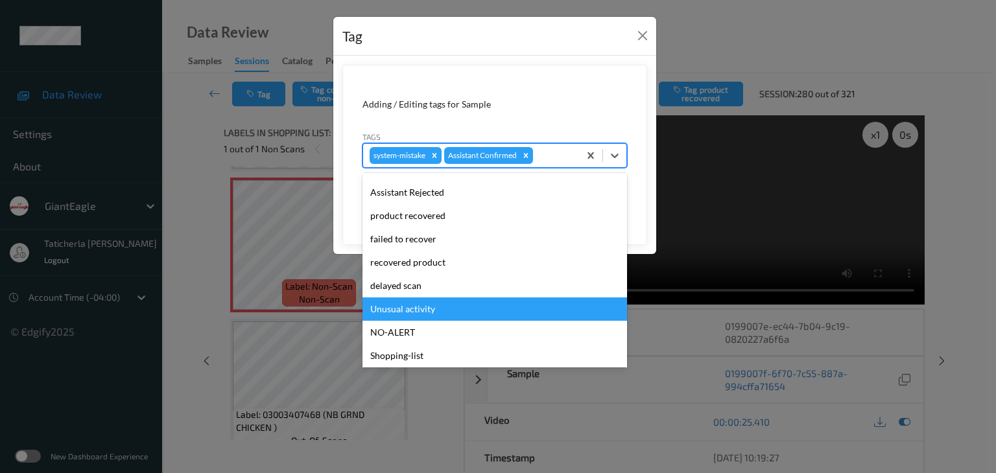
click at [455, 309] on div "Unusual activity" at bounding box center [495, 309] width 265 height 23
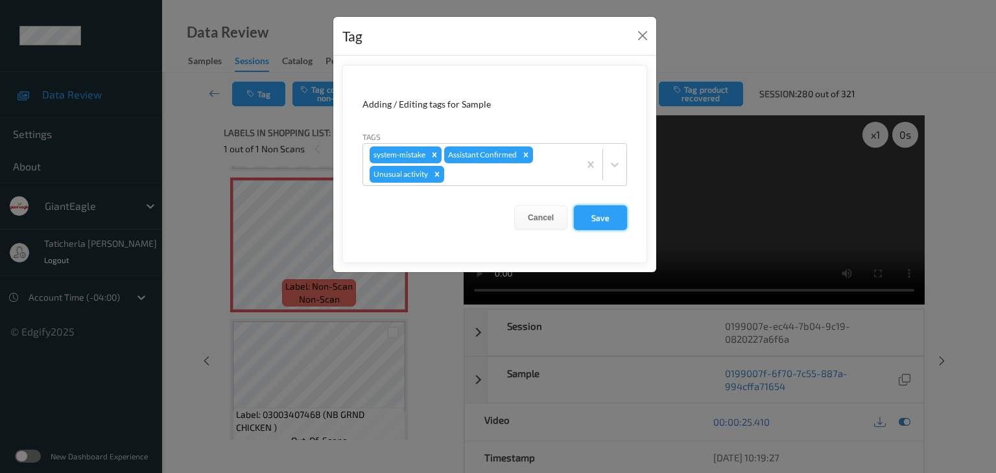
click at [601, 213] on button "Save" at bounding box center [600, 218] width 53 height 25
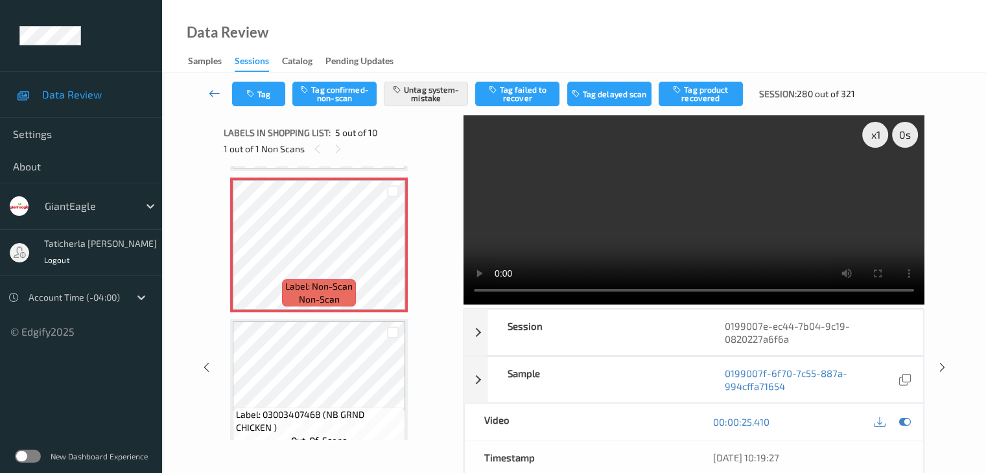
click at [213, 95] on icon at bounding box center [215, 93] width 12 height 13
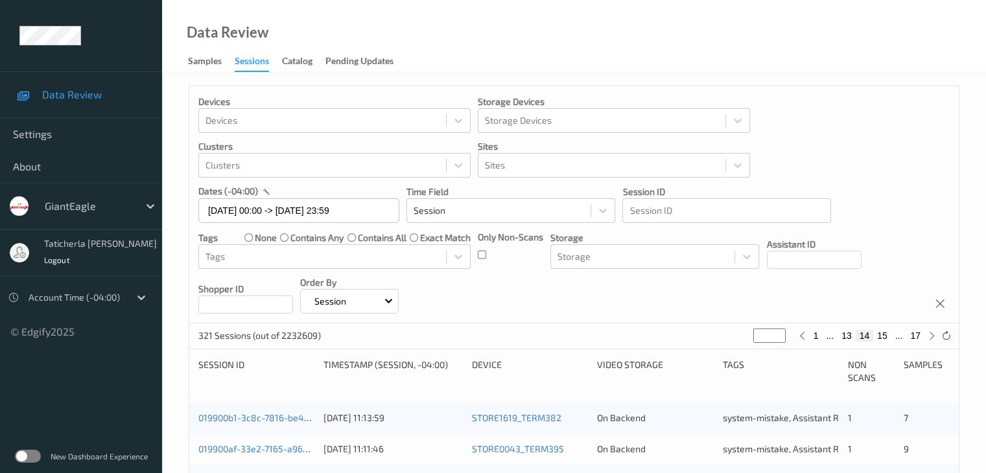
click at [883, 334] on button "15" at bounding box center [883, 336] width 18 height 12
type input "**"
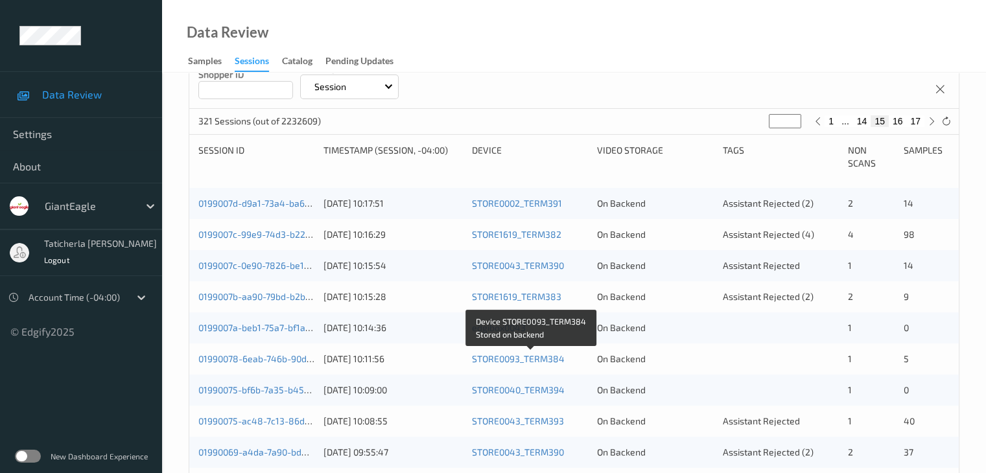
scroll to position [195, 0]
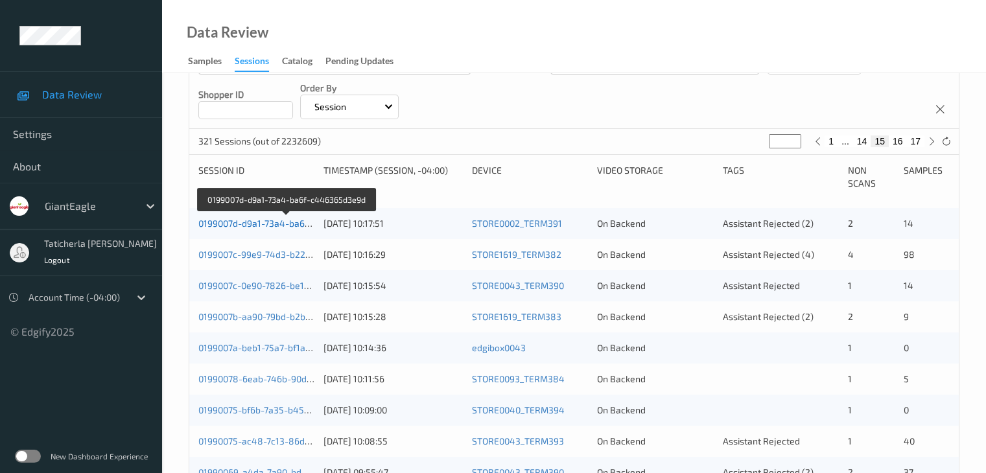
click at [274, 221] on link "0199007d-d9a1-73a4-ba6f-c446365d3e9d" at bounding box center [286, 223] width 176 height 11
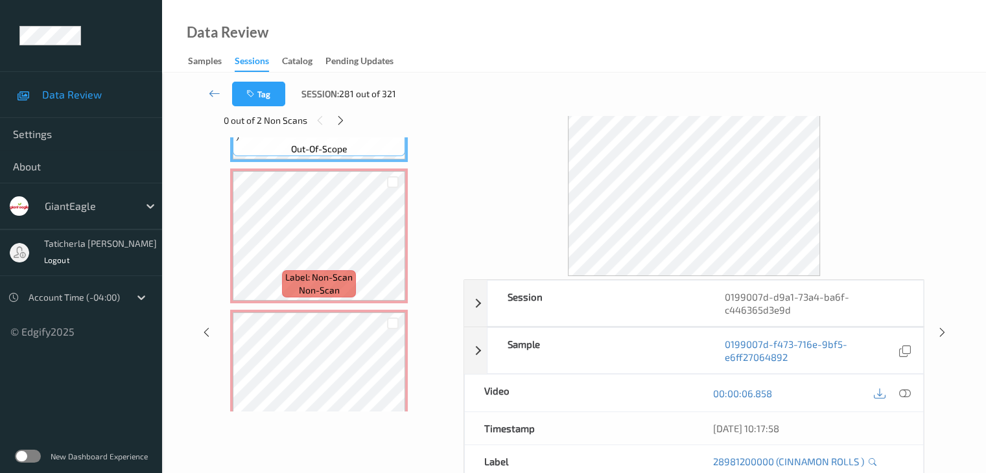
scroll to position [130, 0]
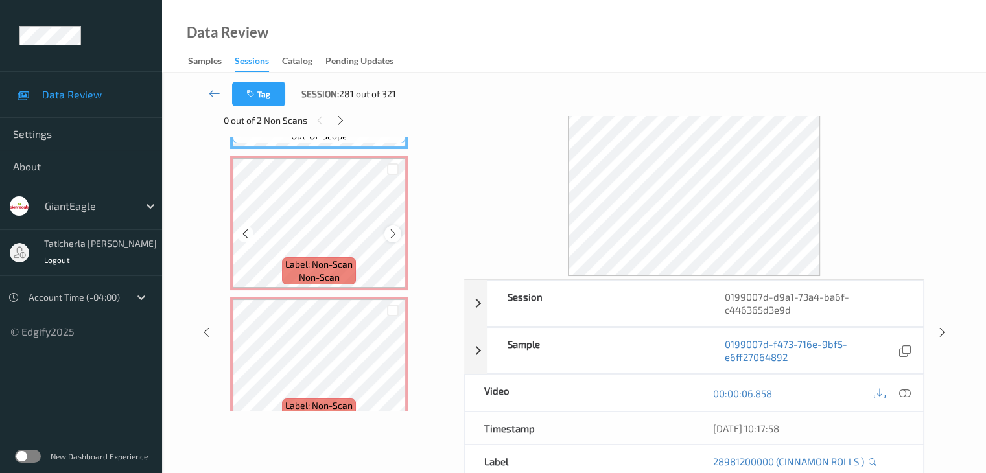
click at [389, 232] on icon at bounding box center [393, 234] width 11 height 12
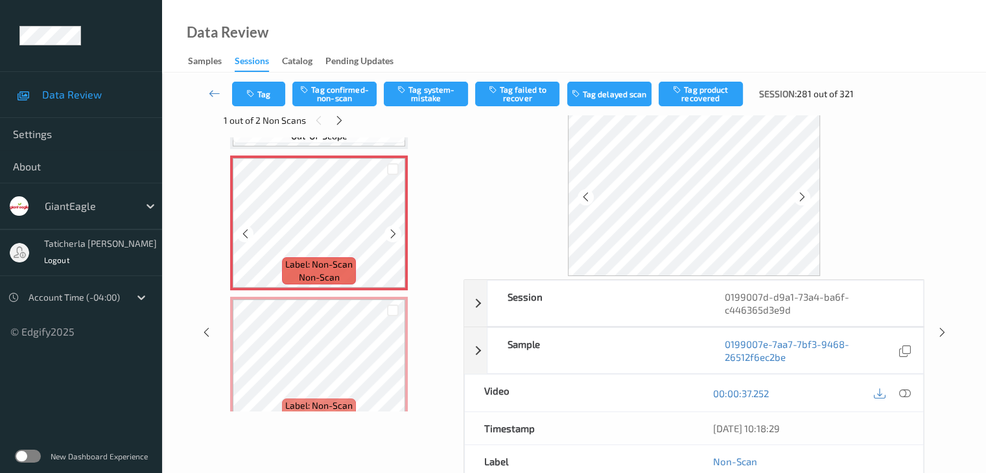
click at [389, 232] on icon at bounding box center [393, 234] width 11 height 12
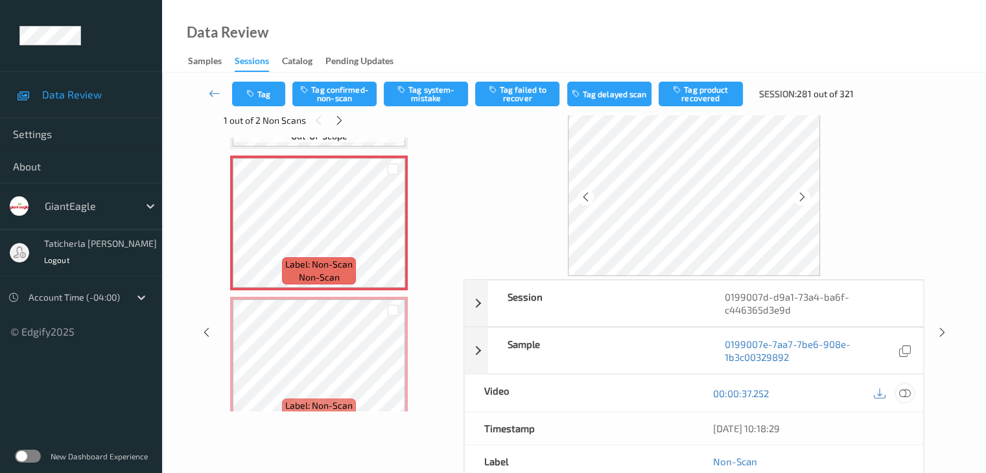
click at [903, 394] on icon at bounding box center [905, 394] width 12 height 12
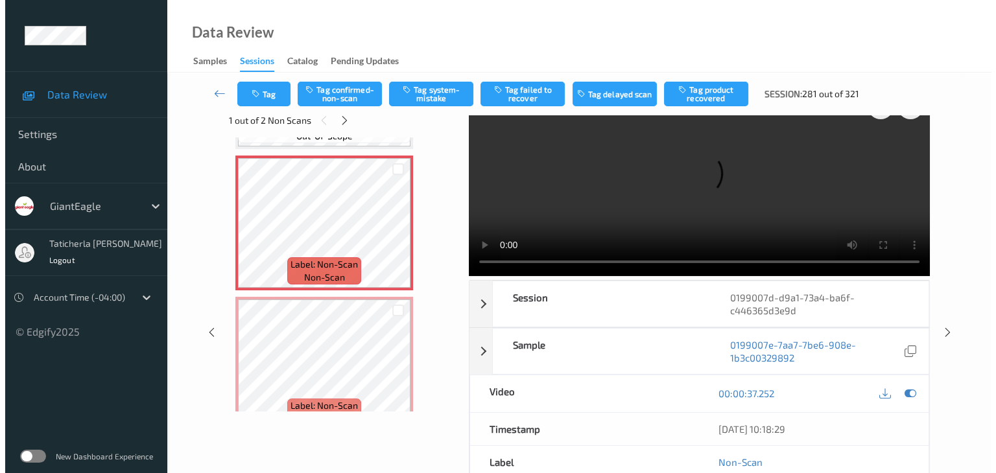
scroll to position [0, 0]
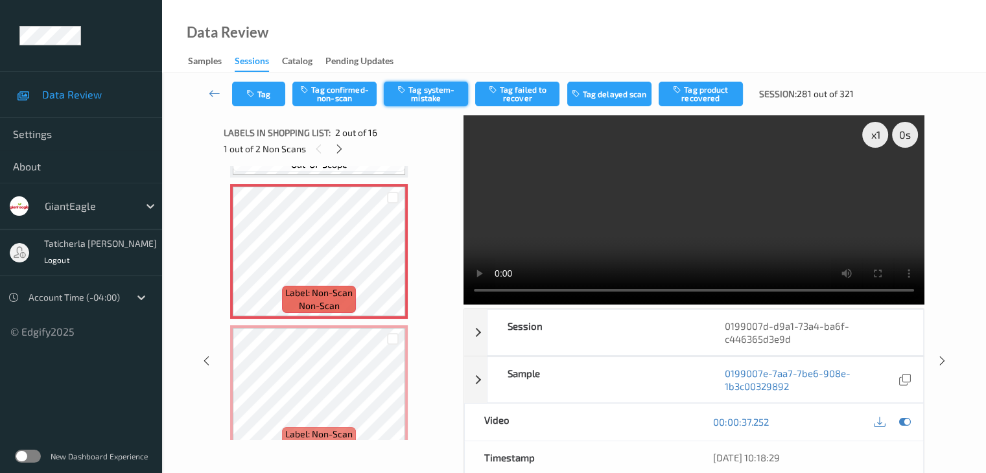
click at [430, 86] on button "Tag system-mistake" at bounding box center [426, 94] width 84 height 25
click at [257, 97] on icon "button" at bounding box center [251, 93] width 11 height 9
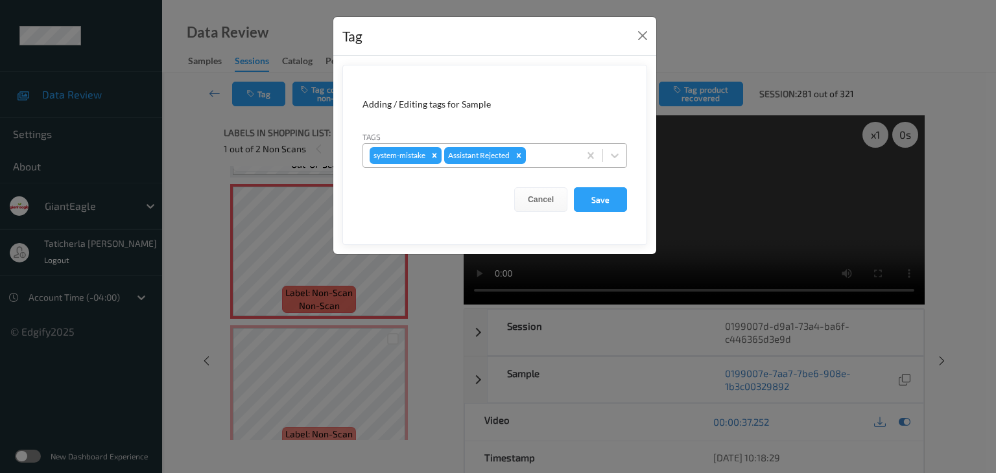
click at [557, 160] on div at bounding box center [551, 156] width 44 height 16
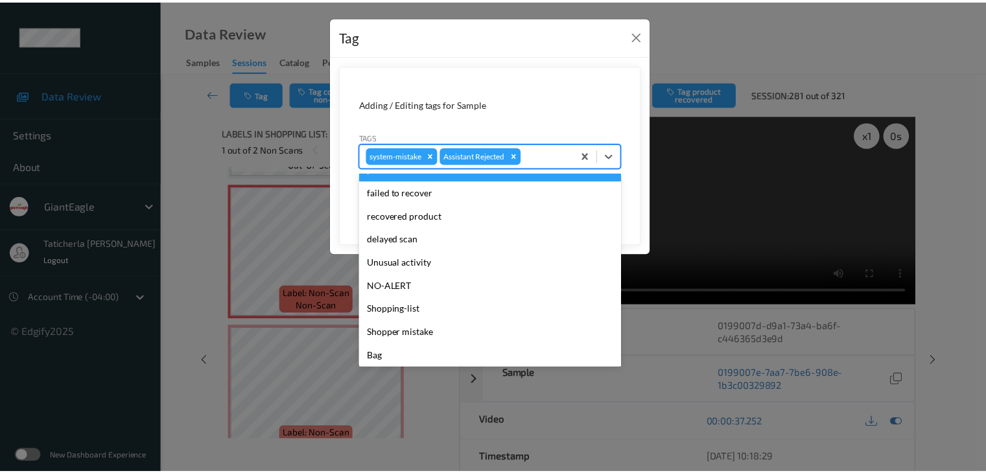
scroll to position [114, 0]
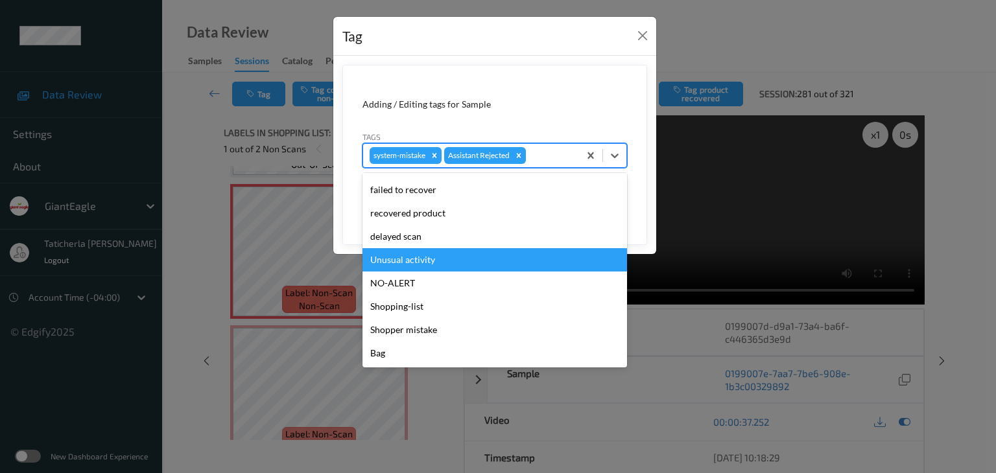
click at [473, 268] on div "Unusual activity" at bounding box center [495, 259] width 265 height 23
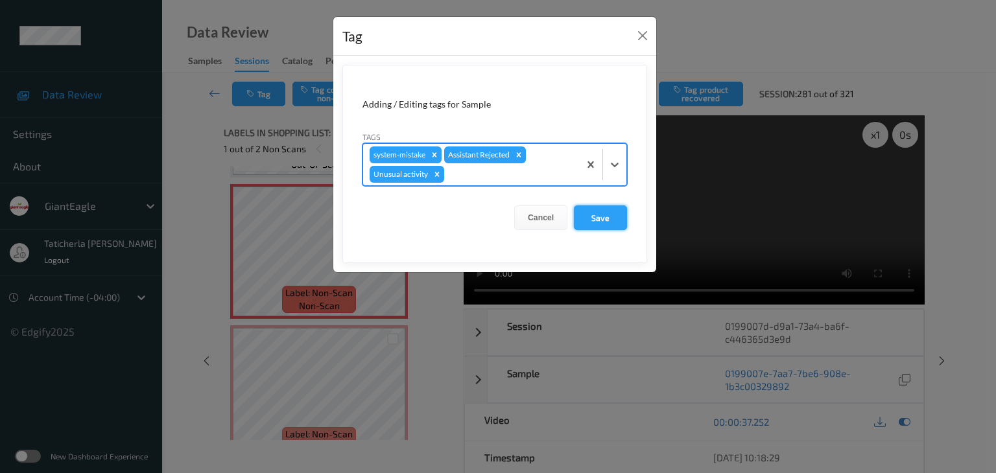
click at [588, 217] on button "Save" at bounding box center [600, 218] width 53 height 25
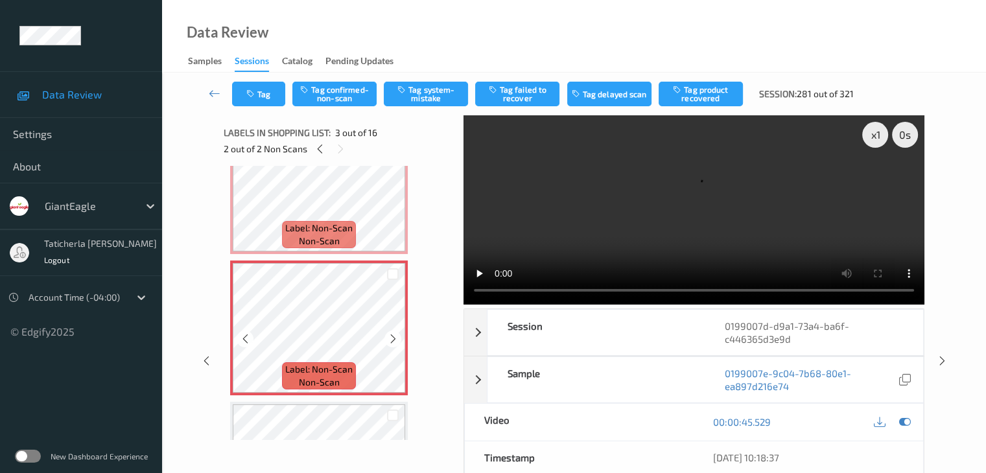
scroll to position [259, 0]
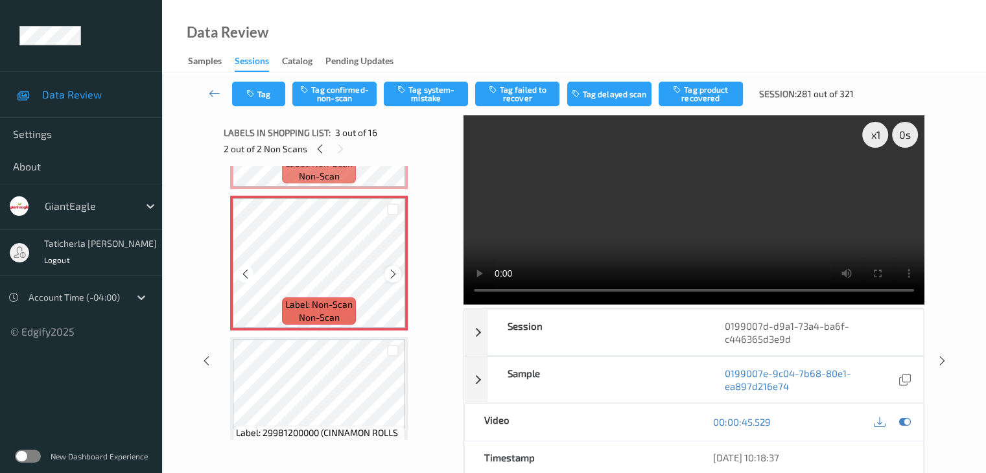
click at [393, 273] on icon at bounding box center [393, 274] width 11 height 12
click at [348, 93] on button "Tag confirmed-non-scan" at bounding box center [334, 94] width 84 height 25
click at [700, 89] on button "Tag product recovered" at bounding box center [701, 94] width 84 height 25
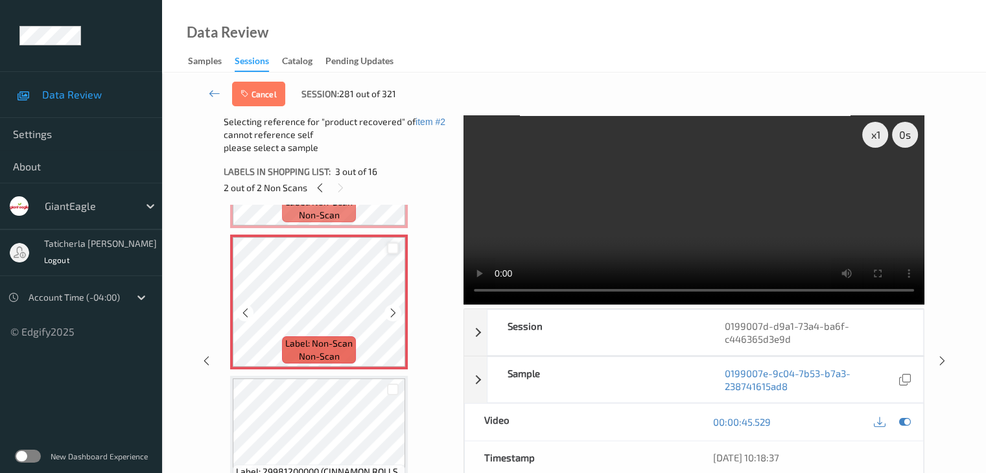
click at [393, 248] on div at bounding box center [393, 249] width 12 height 12
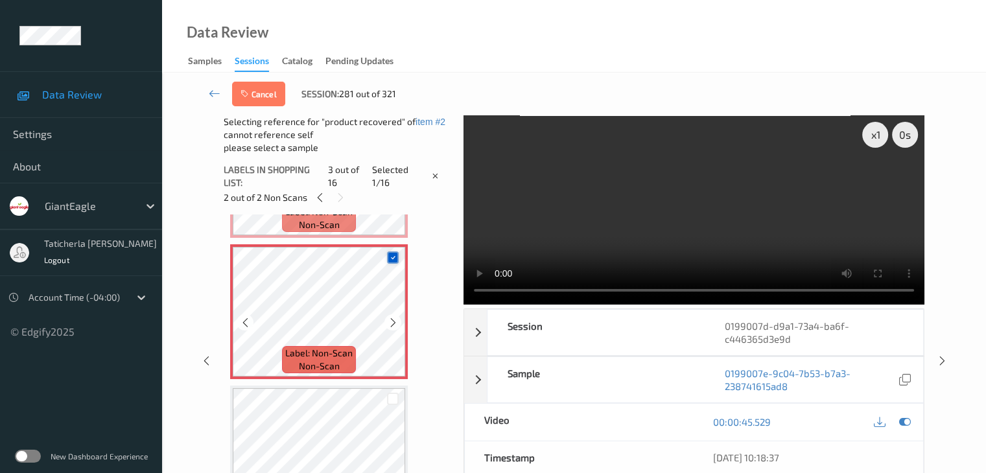
click at [395, 252] on div at bounding box center [393, 258] width 12 height 12
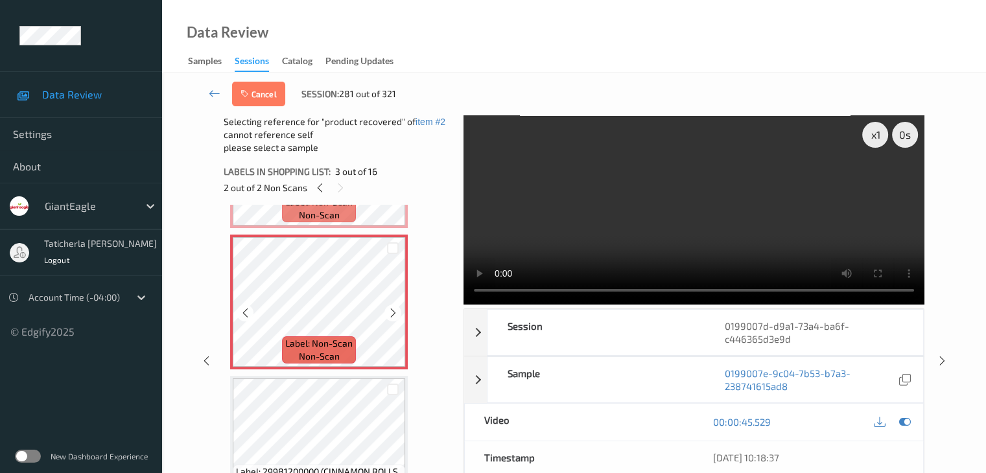
scroll to position [389, 0]
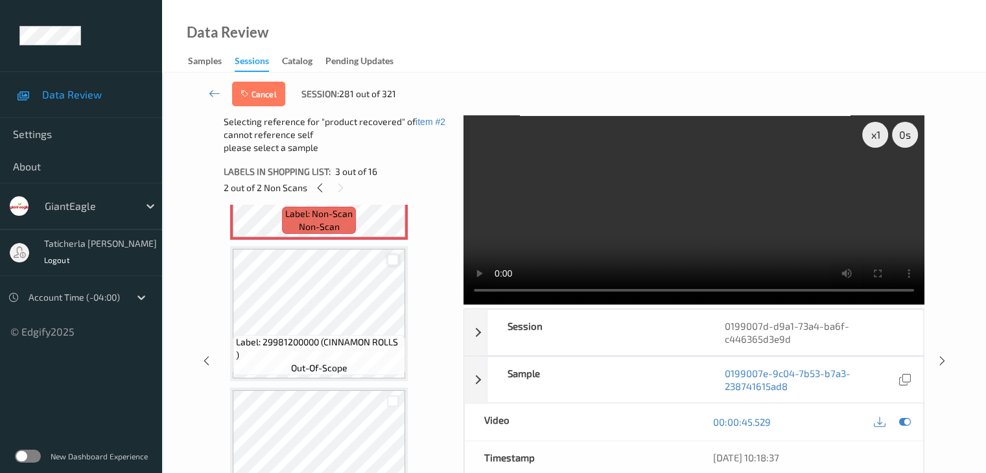
click at [393, 261] on div at bounding box center [393, 260] width 12 height 12
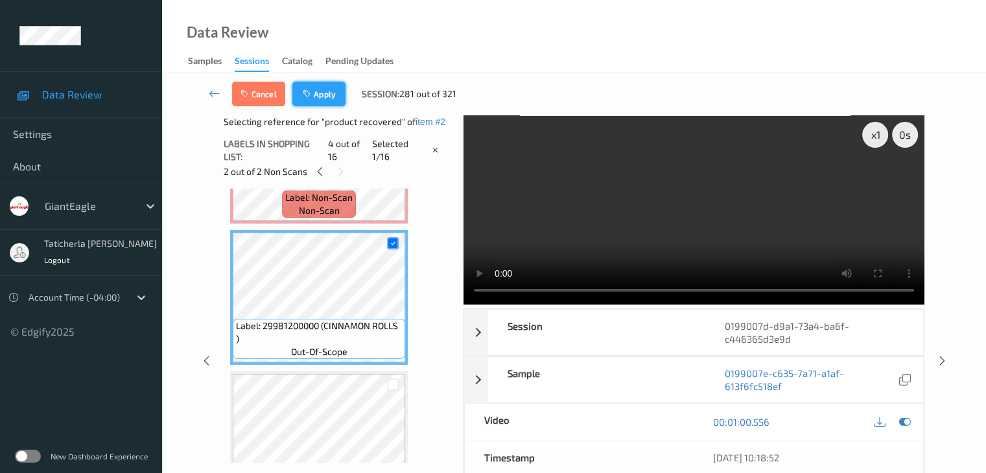
click at [329, 100] on button "Apply" at bounding box center [318, 94] width 53 height 25
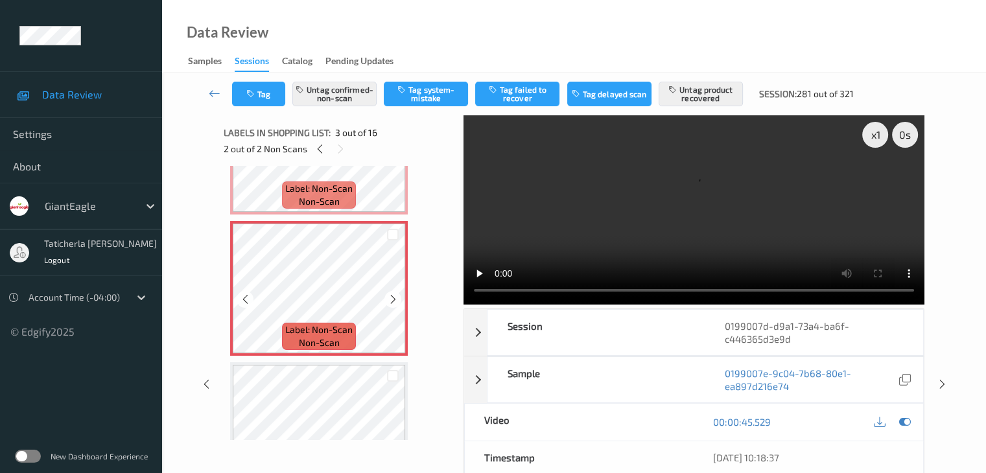
scroll to position [213, 0]
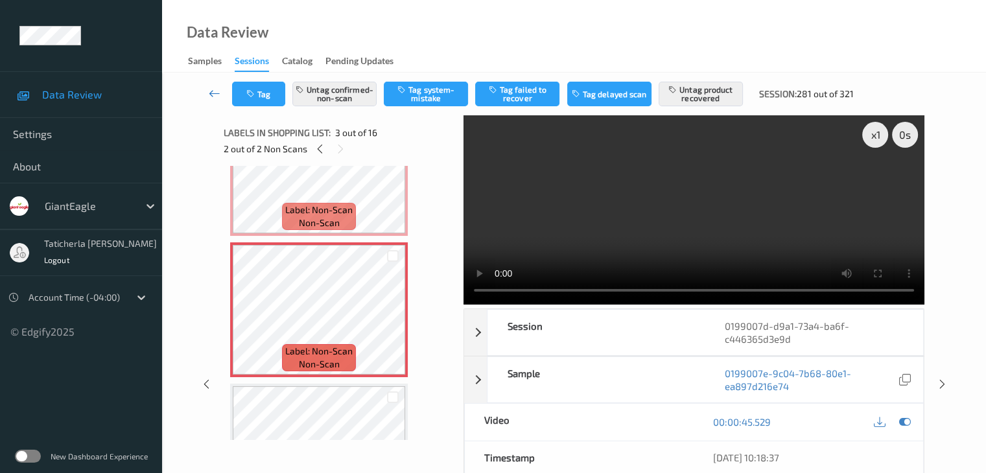
click at [214, 89] on icon at bounding box center [215, 93] width 12 height 13
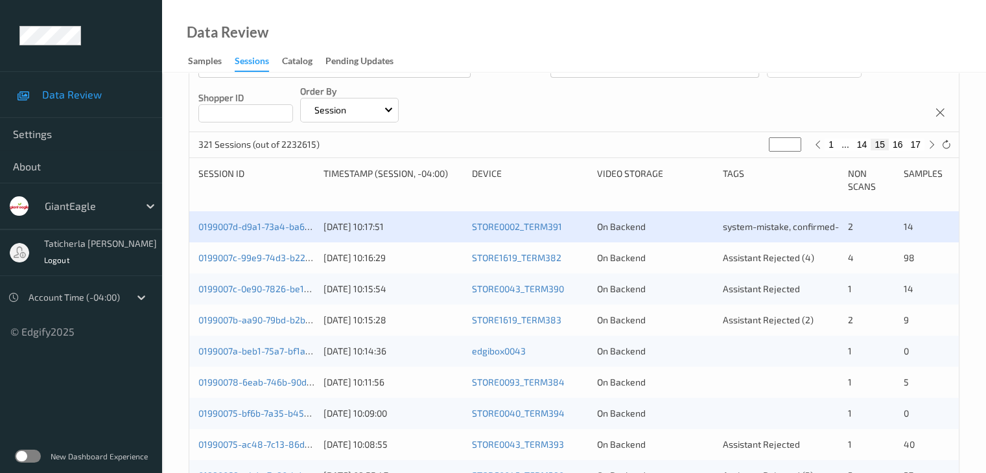
scroll to position [195, 0]
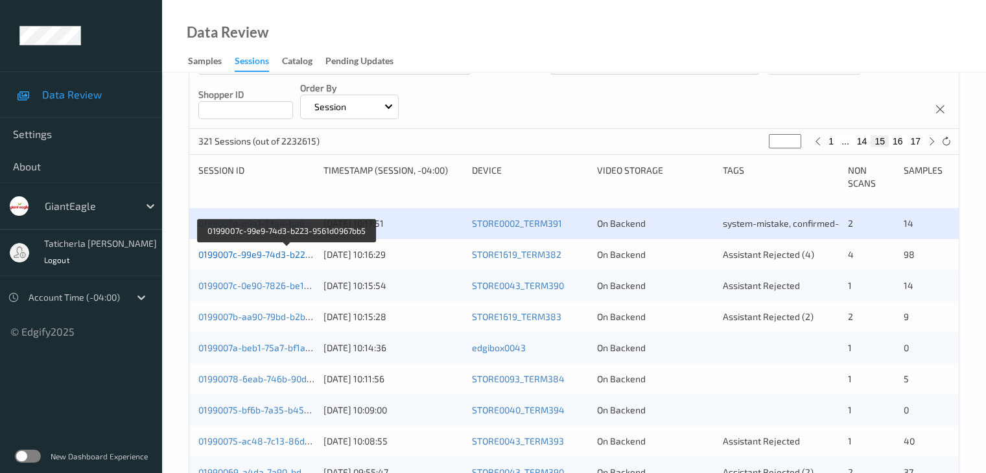
click at [253, 256] on link "0199007c-99e9-74d3-b223-9561d0967bb5" at bounding box center [286, 254] width 176 height 11
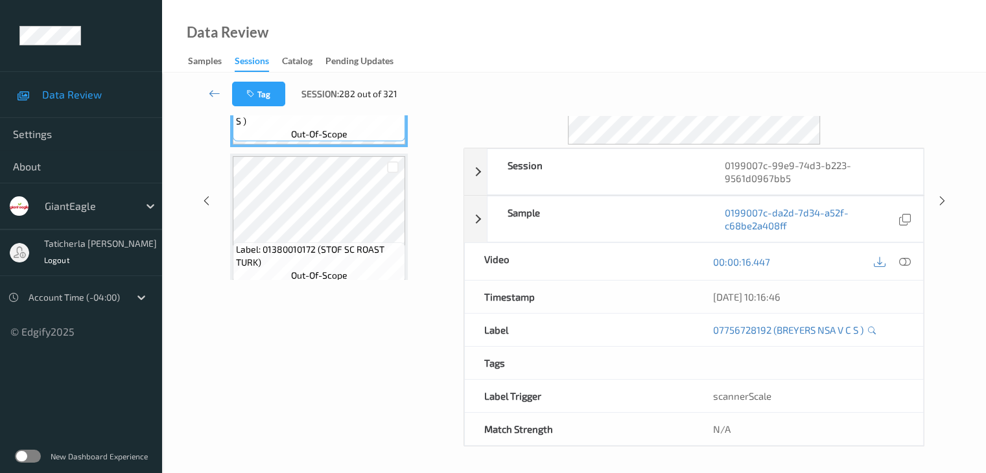
scroll to position [158, 0]
click at [209, 89] on icon at bounding box center [215, 93] width 12 height 13
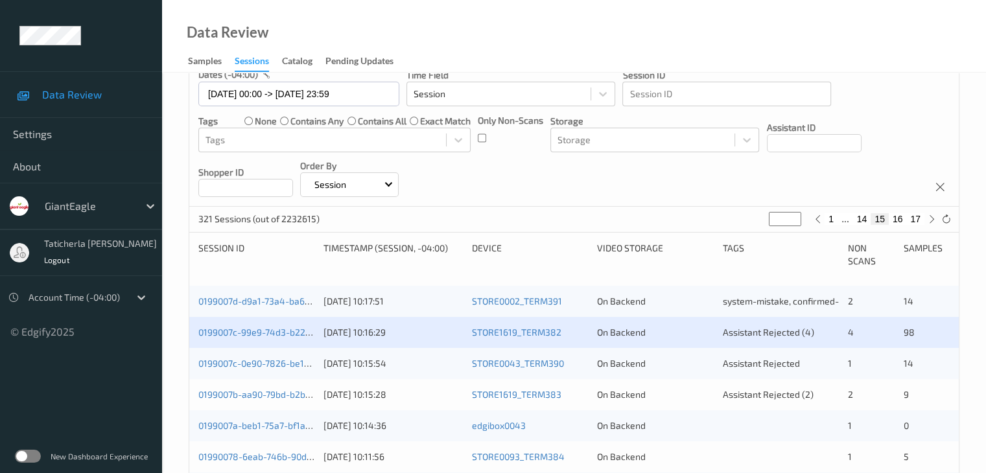
scroll to position [195, 0]
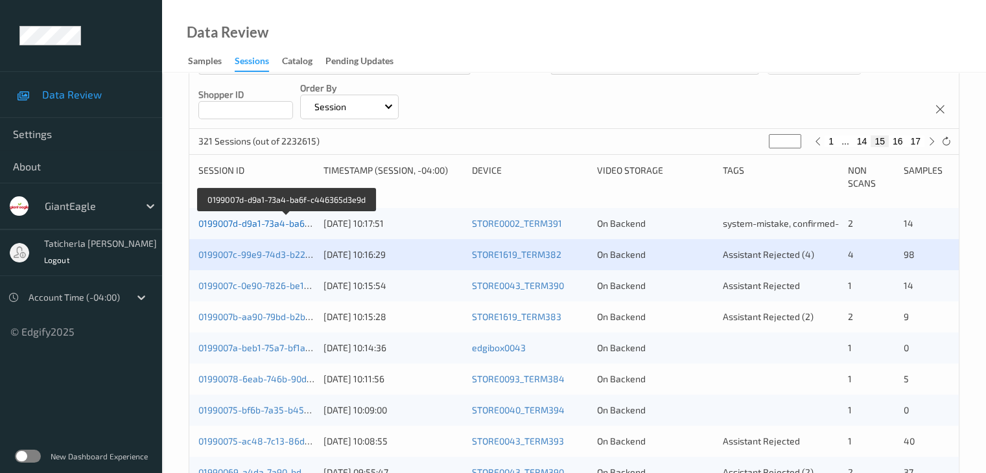
click at [267, 219] on link "0199007d-d9a1-73a4-ba6f-c446365d3e9d" at bounding box center [286, 223] width 176 height 11
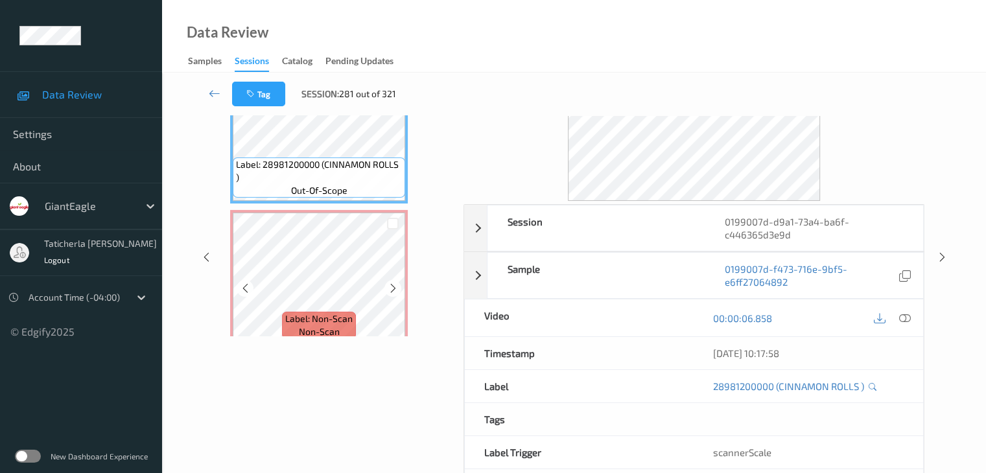
scroll to position [29, 0]
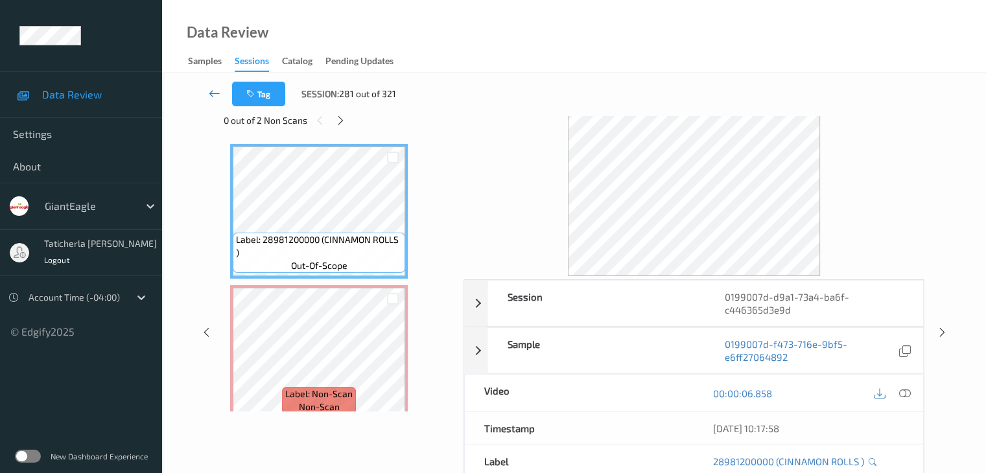
click at [218, 94] on icon at bounding box center [215, 93] width 12 height 13
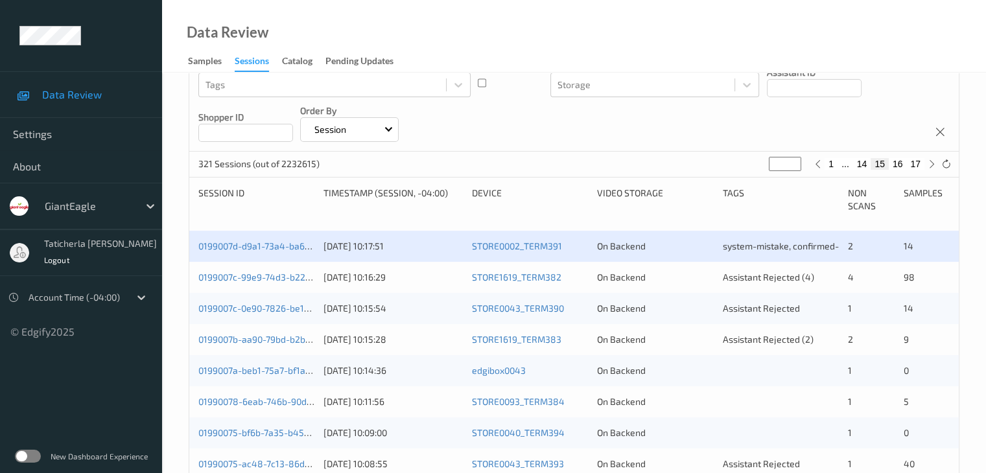
scroll to position [195, 0]
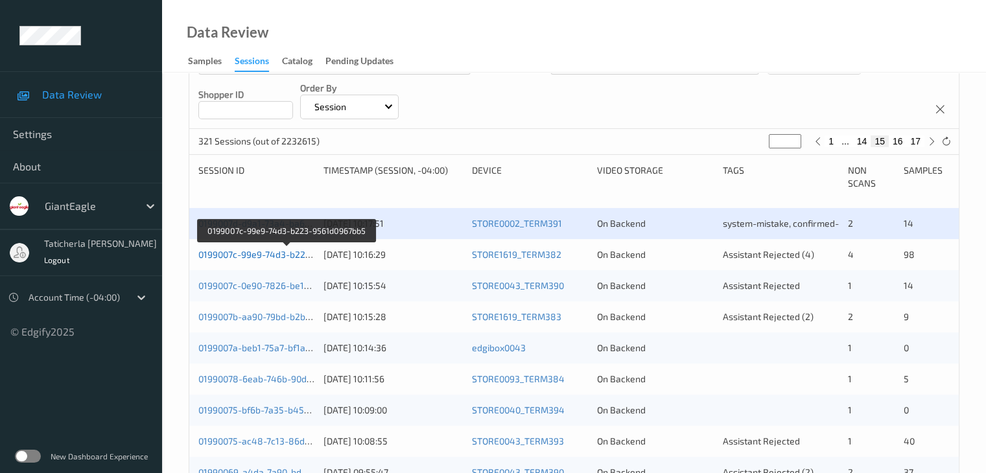
click at [276, 255] on link "0199007c-99e9-74d3-b223-9561d0967bb5" at bounding box center [286, 254] width 176 height 11
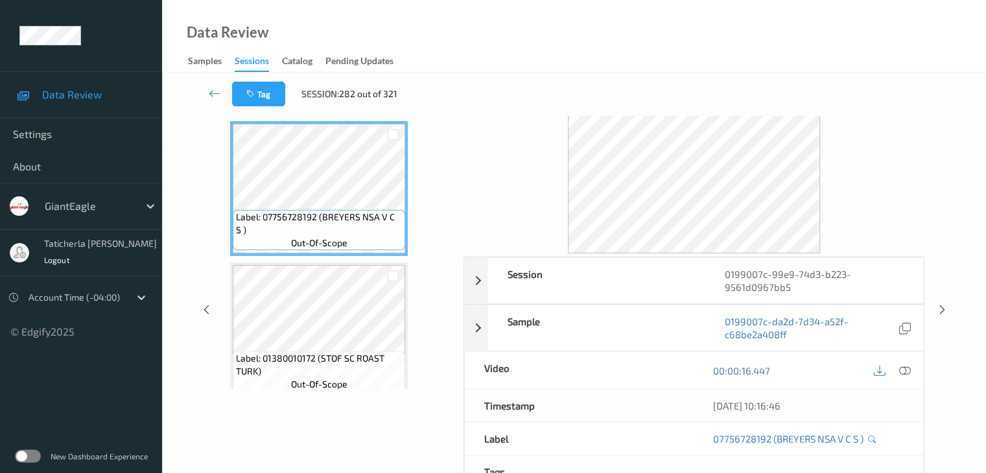
scroll to position [29, 0]
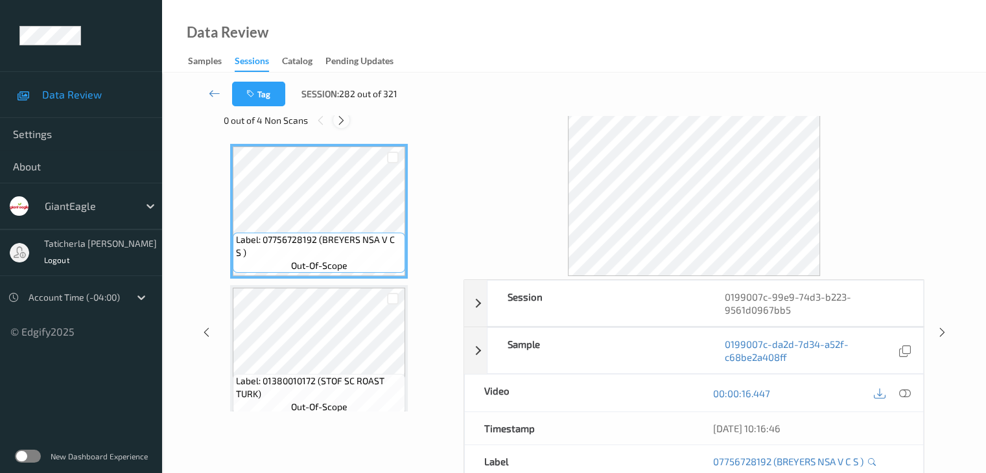
click at [337, 120] on icon at bounding box center [341, 121] width 11 height 12
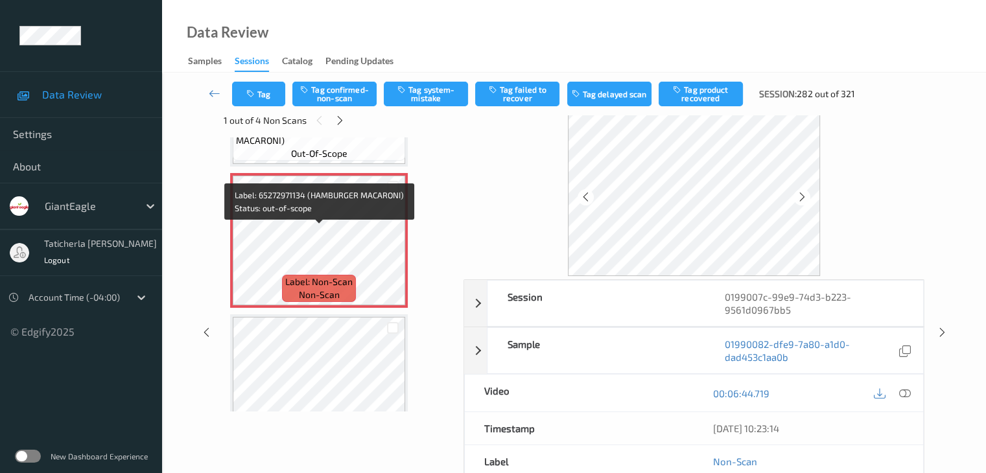
scroll to position [5226, 0]
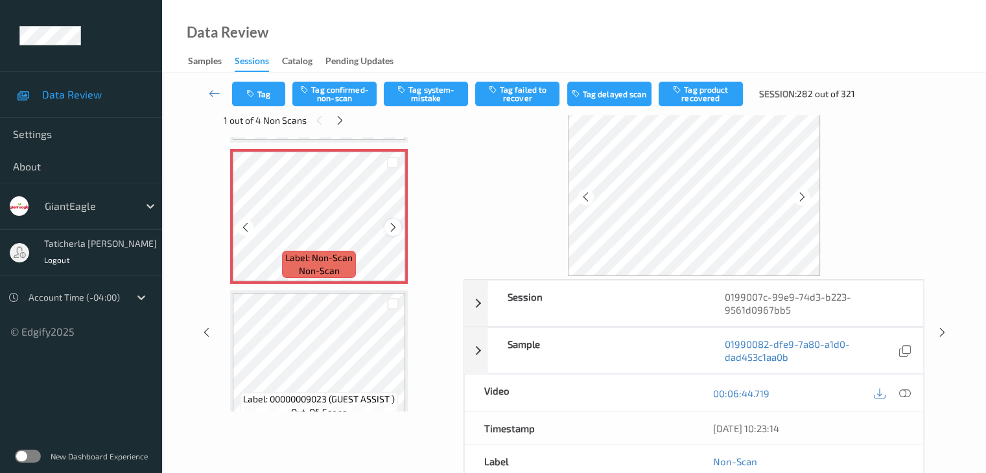
click at [389, 225] on icon at bounding box center [393, 228] width 11 height 12
click at [905, 393] on icon at bounding box center [905, 394] width 12 height 12
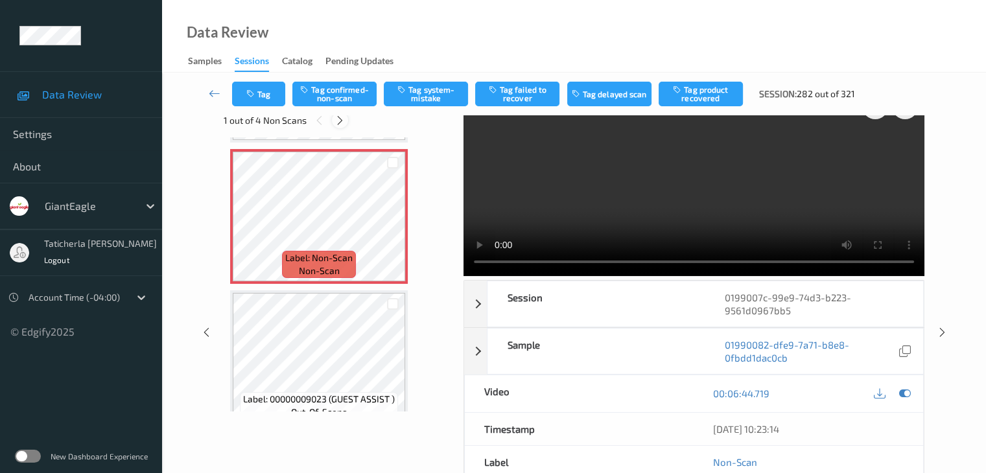
click at [338, 124] on icon at bounding box center [340, 121] width 11 height 12
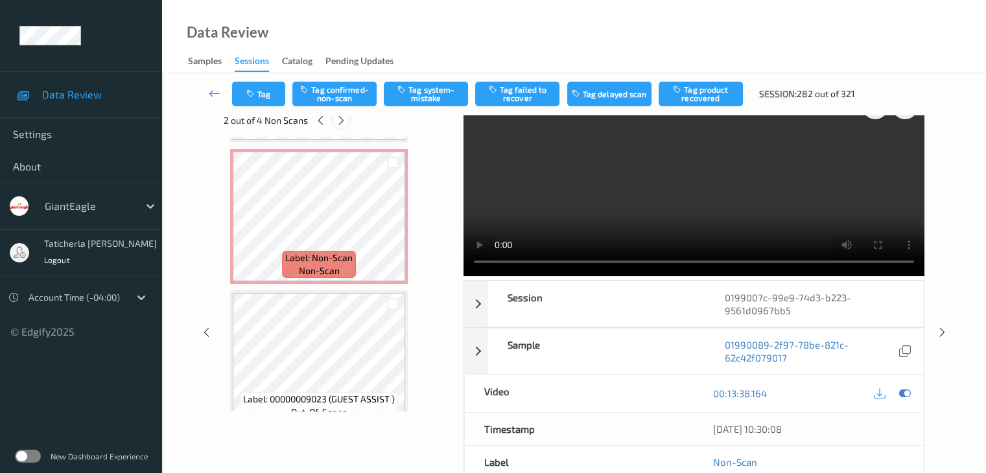
scroll to position [10610, 0]
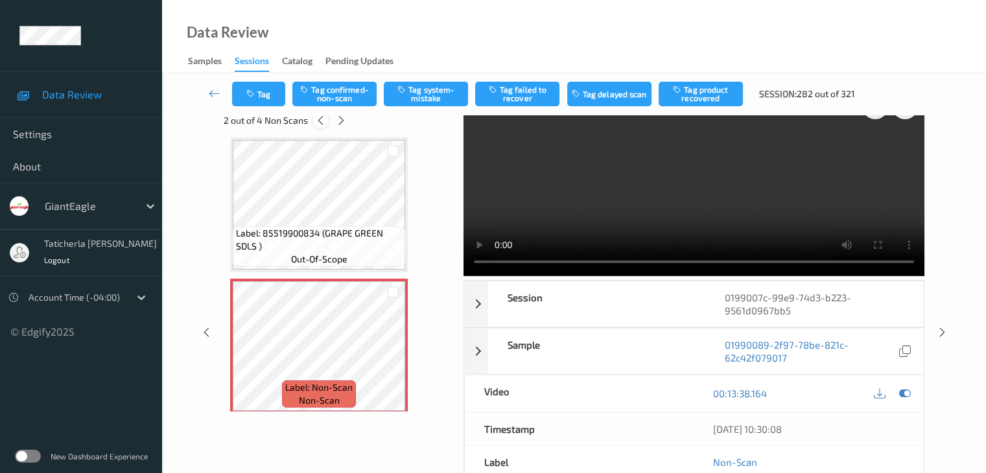
click at [316, 125] on icon at bounding box center [320, 121] width 11 height 12
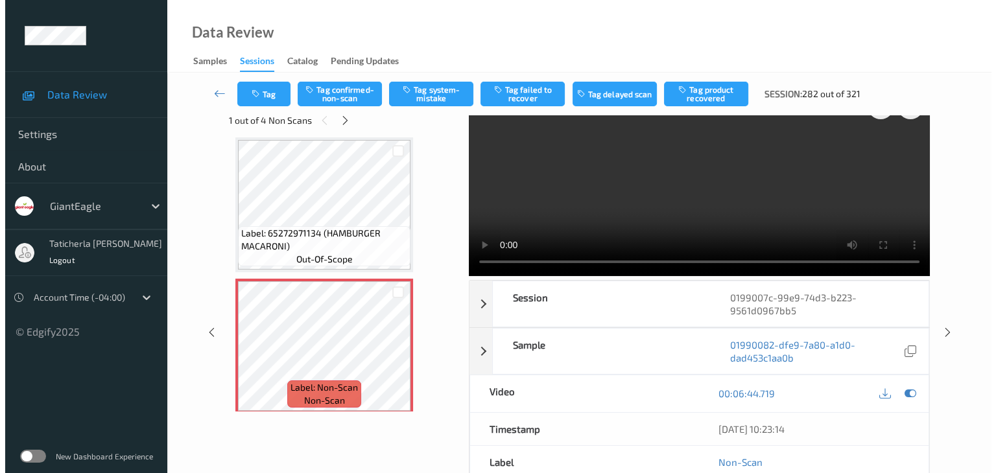
scroll to position [0, 0]
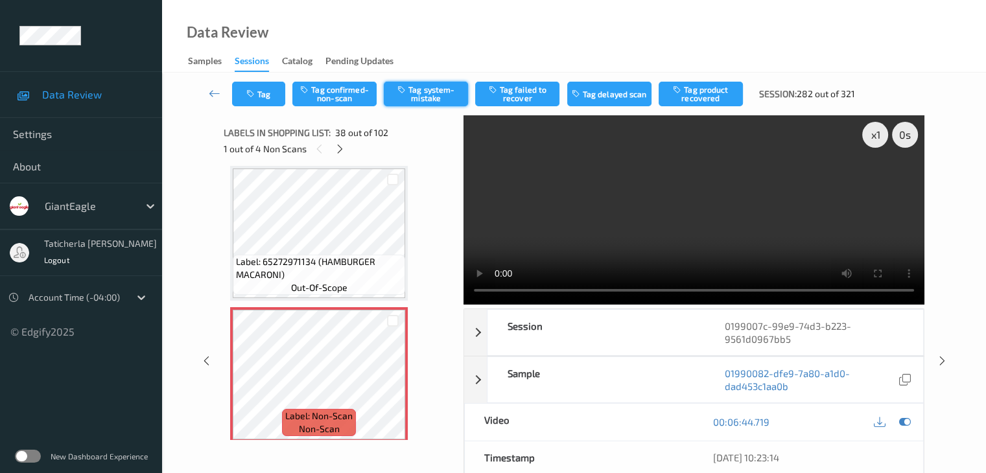
click at [455, 101] on button "Tag system-mistake" at bounding box center [426, 94] width 84 height 25
click at [257, 95] on button "Tag" at bounding box center [258, 94] width 53 height 25
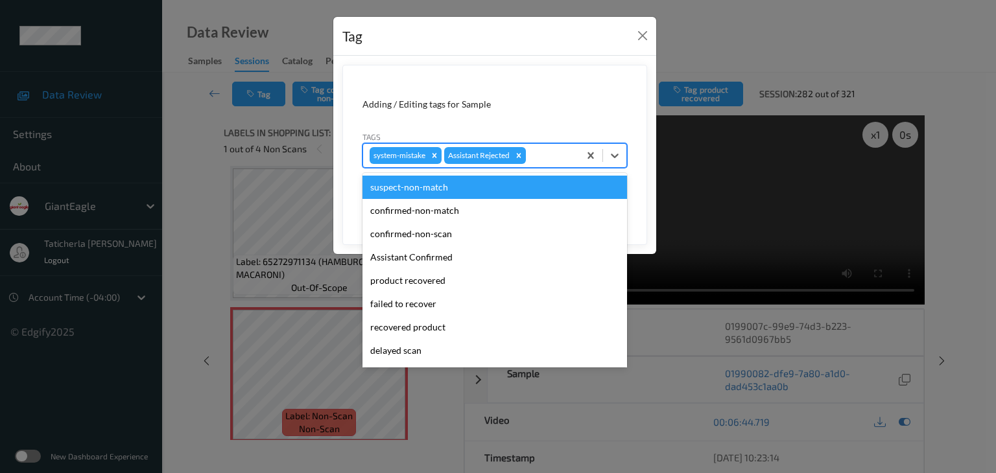
click at [543, 150] on div at bounding box center [551, 156] width 44 height 16
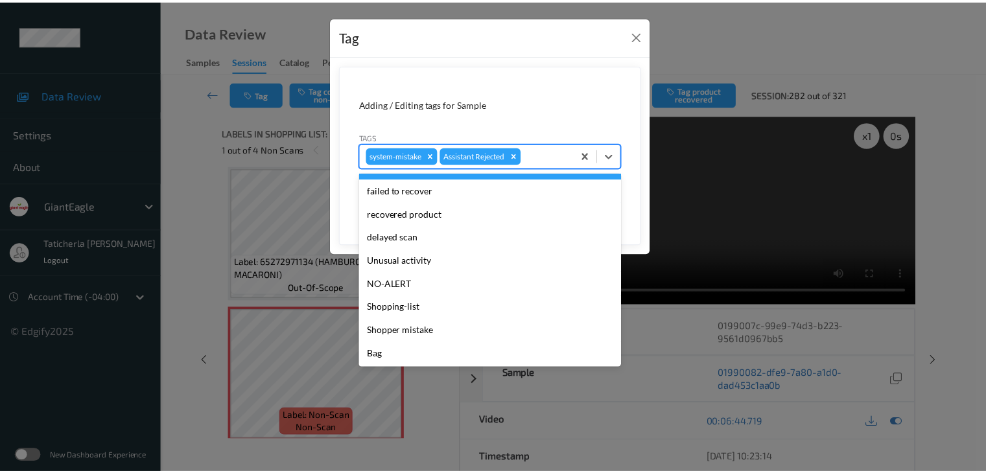
scroll to position [114, 0]
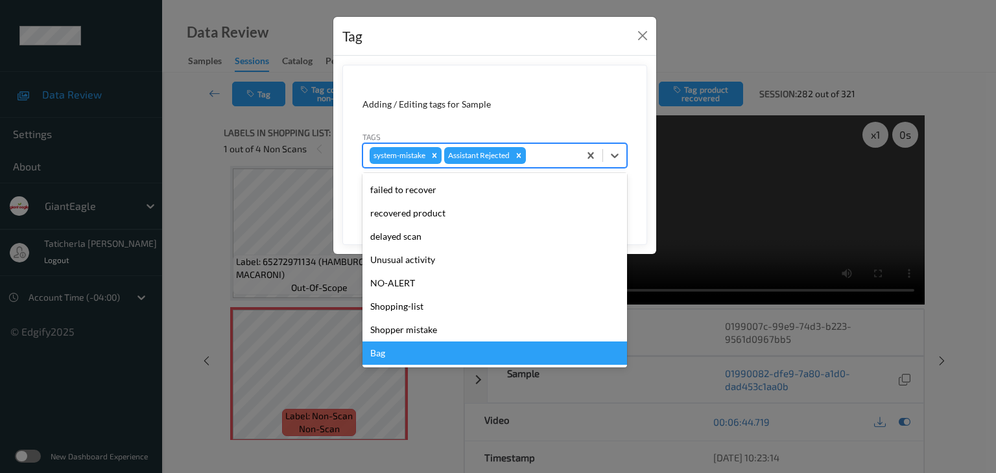
click at [446, 353] on div "Bag" at bounding box center [495, 353] width 265 height 23
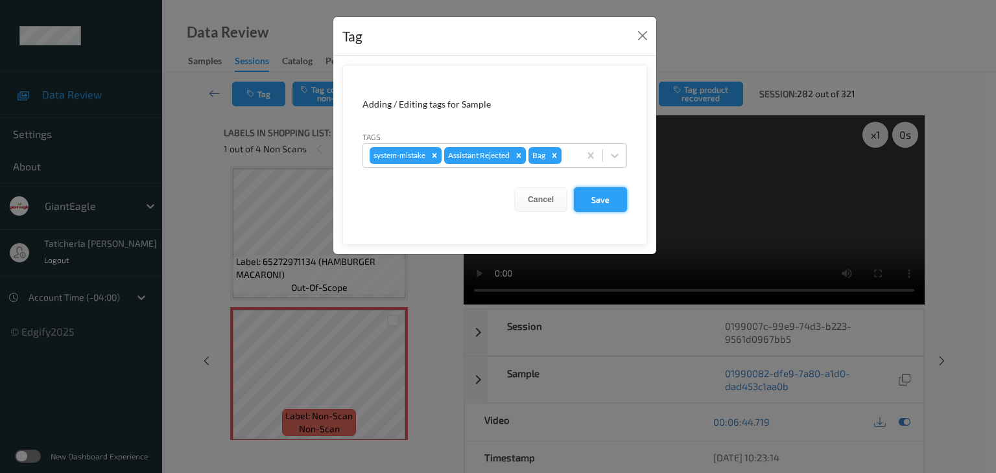
click at [595, 197] on button "Save" at bounding box center [600, 199] width 53 height 25
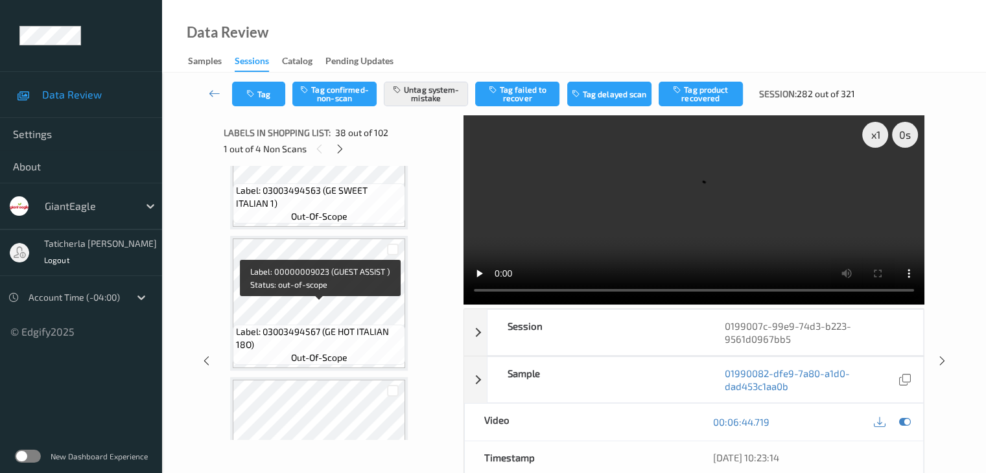
scroll to position [6069, 0]
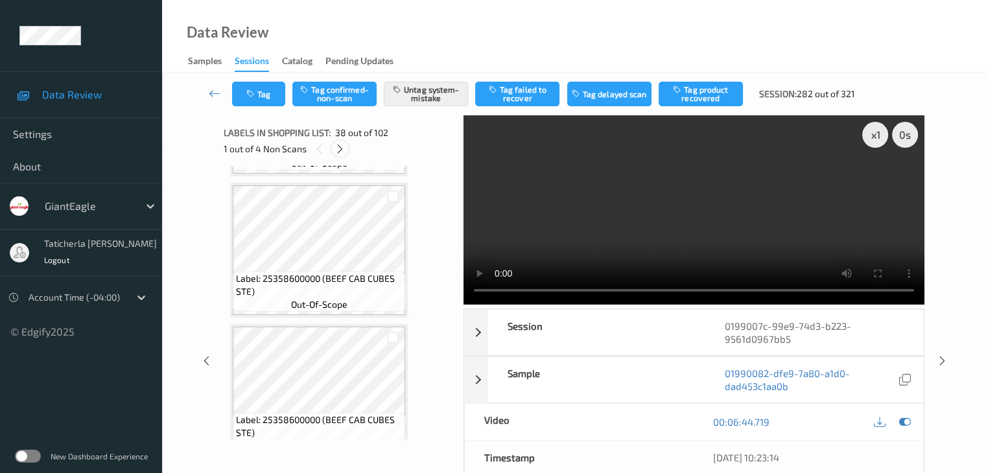
click at [341, 149] on icon at bounding box center [340, 149] width 11 height 12
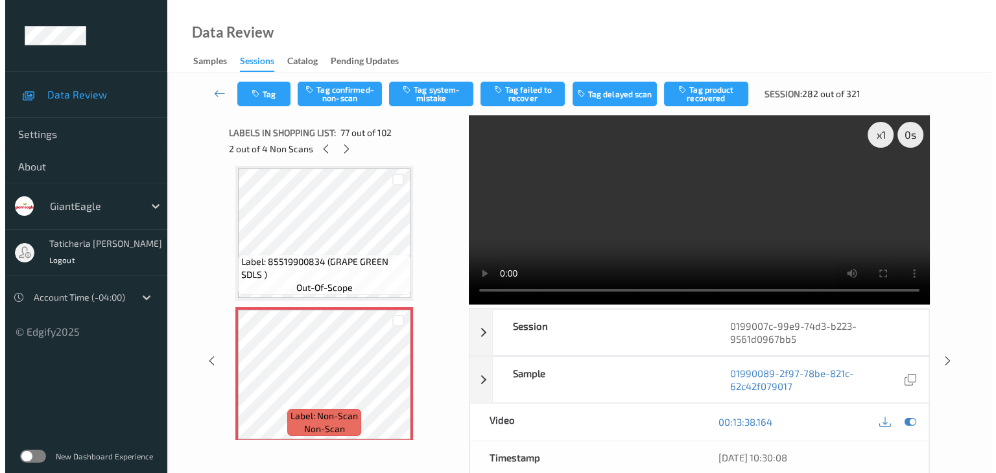
scroll to position [10675, 0]
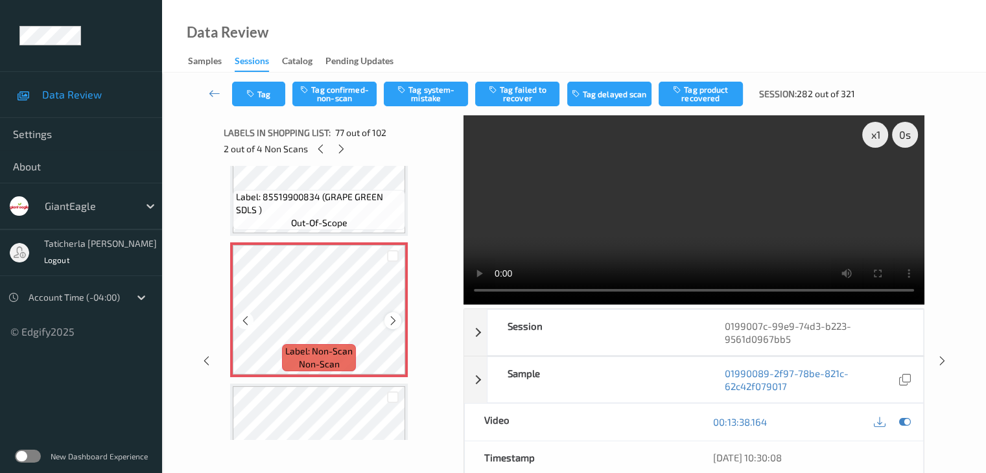
click at [389, 322] on icon at bounding box center [393, 321] width 11 height 12
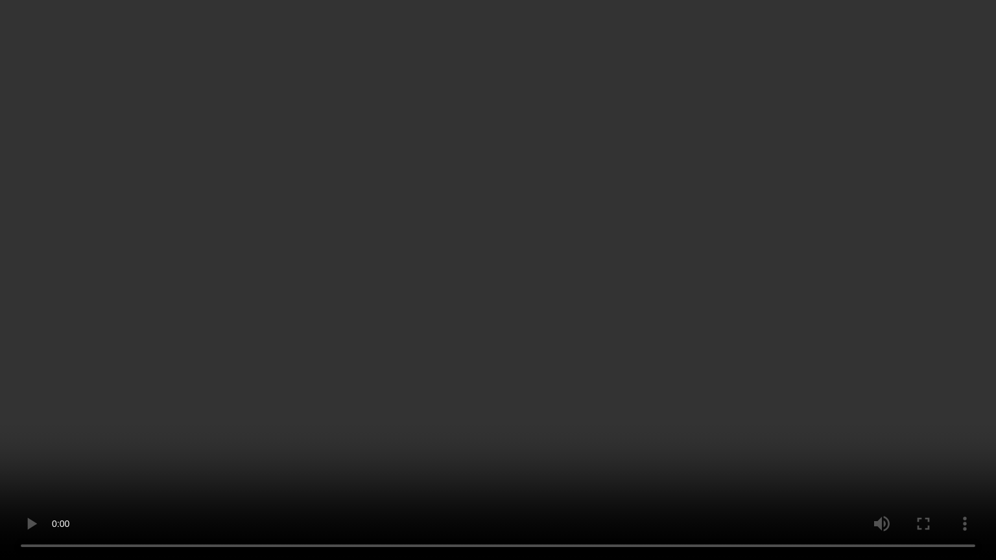
click at [645, 473] on video at bounding box center [498, 280] width 996 height 560
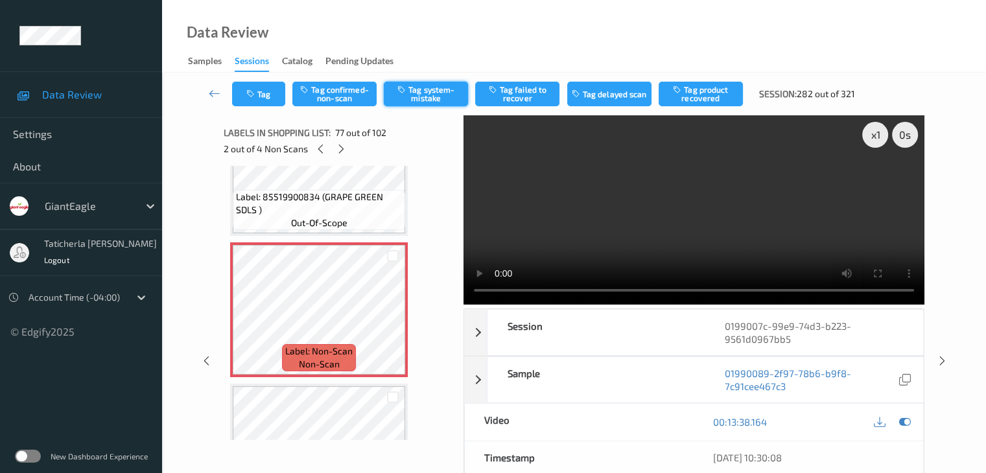
click at [428, 85] on button "Tag system-mistake" at bounding box center [426, 94] width 84 height 25
click at [270, 99] on button "Tag" at bounding box center [258, 94] width 53 height 25
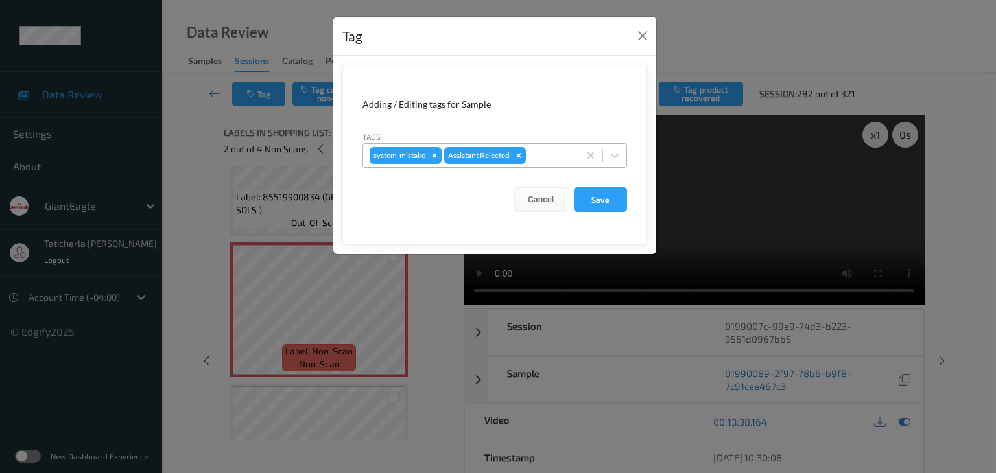
click at [544, 153] on div at bounding box center [551, 156] width 44 height 16
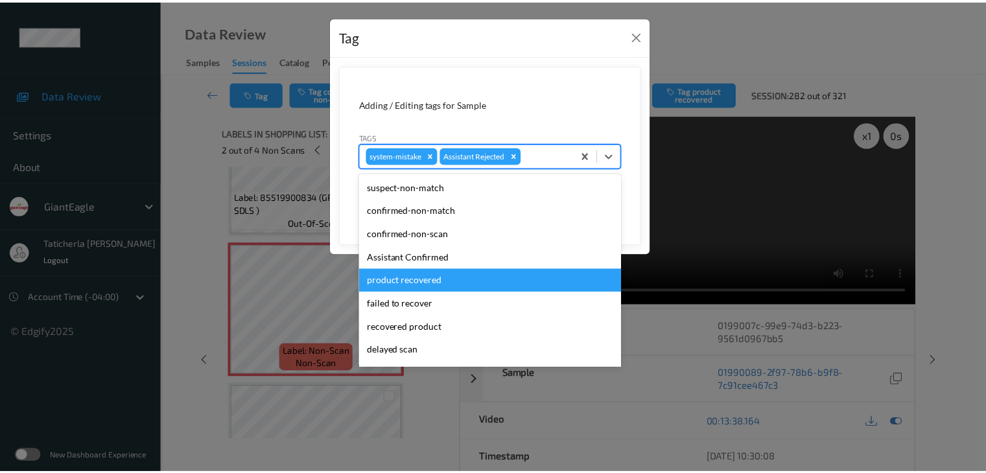
scroll to position [114, 0]
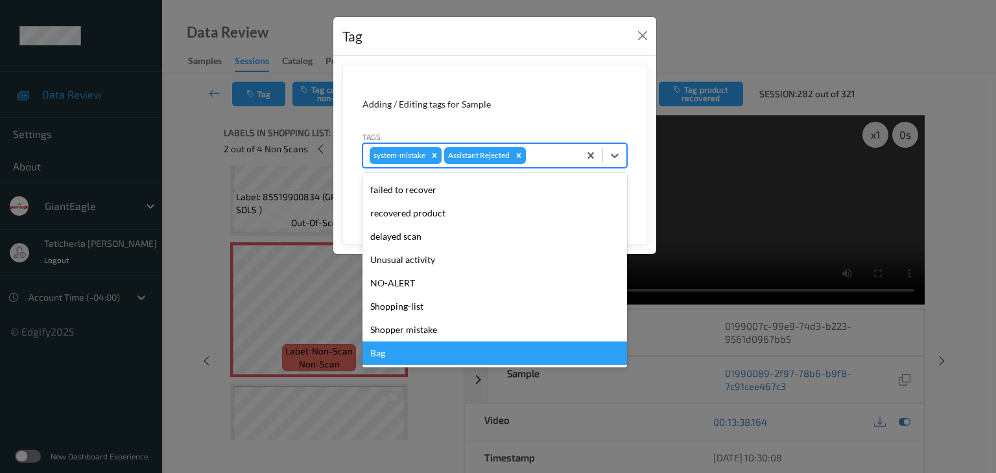
click at [423, 351] on div "Bag" at bounding box center [495, 353] width 265 height 23
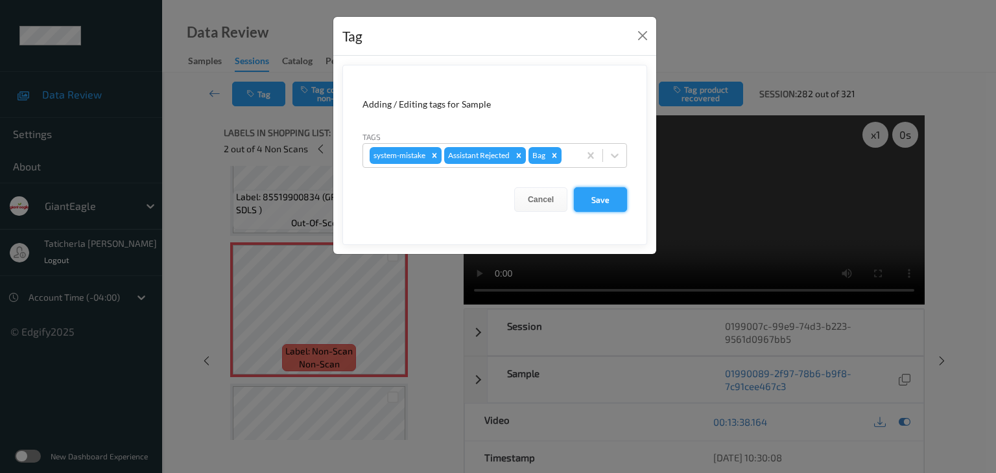
click at [612, 206] on button "Save" at bounding box center [600, 199] width 53 height 25
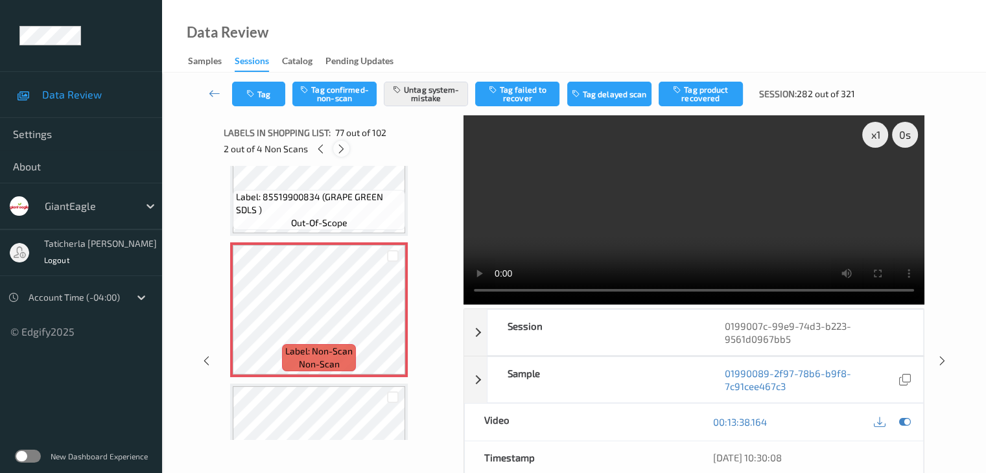
click at [342, 147] on icon at bounding box center [341, 149] width 11 height 12
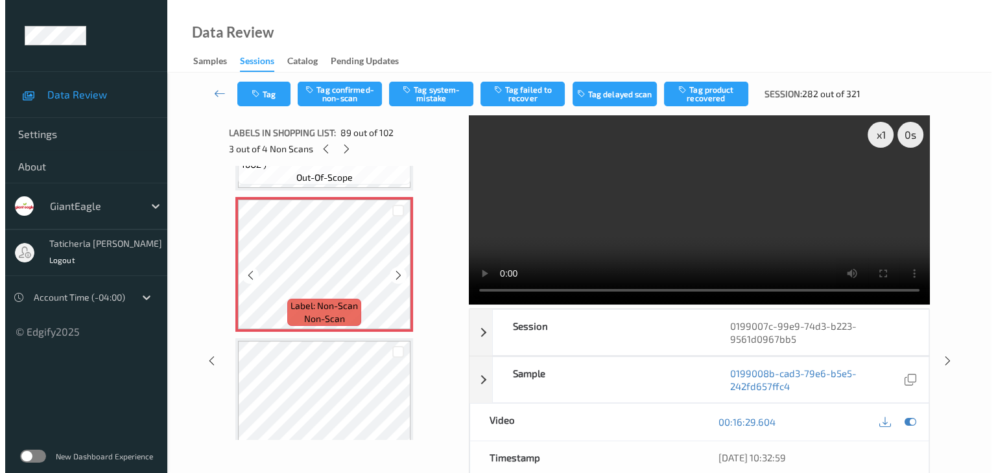
scroll to position [12436, 0]
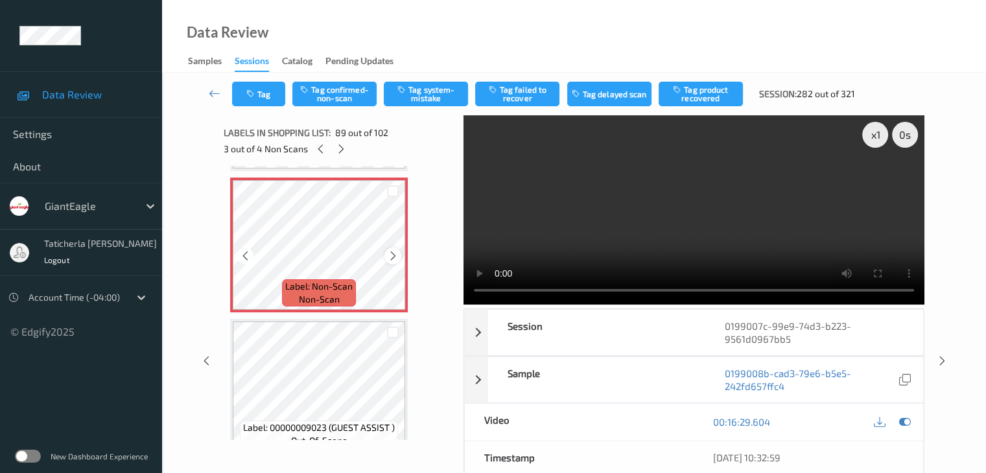
click at [398, 252] on icon at bounding box center [393, 256] width 11 height 12
click at [447, 89] on button "Tag system-mistake" at bounding box center [426, 94] width 84 height 25
click at [270, 97] on button "Tag" at bounding box center [258, 94] width 53 height 25
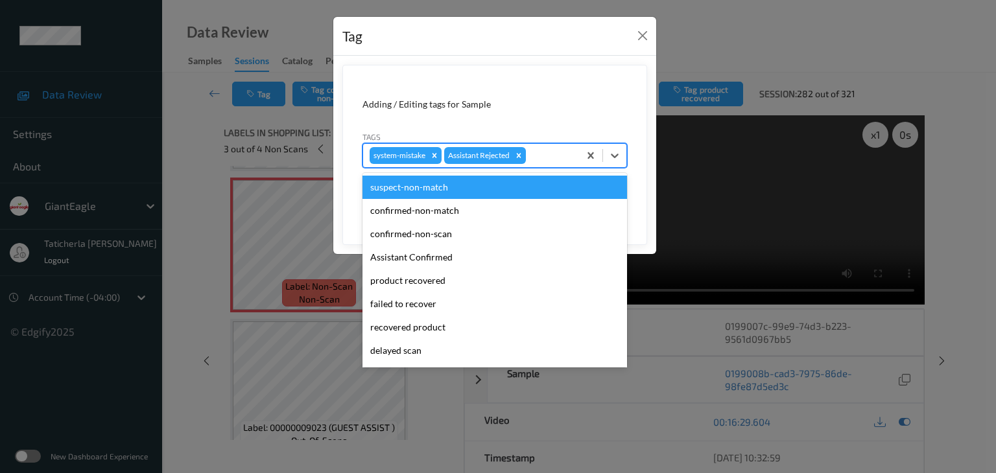
click at [547, 152] on div at bounding box center [551, 156] width 44 height 16
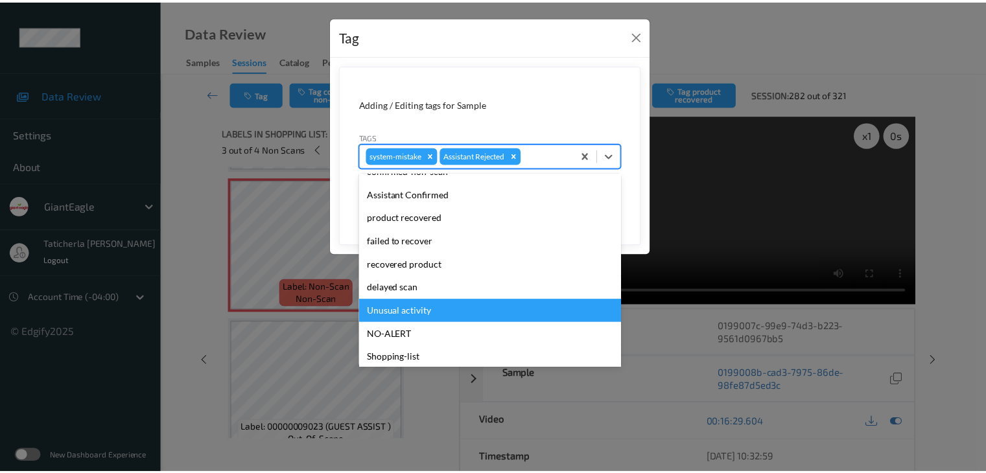
scroll to position [114, 0]
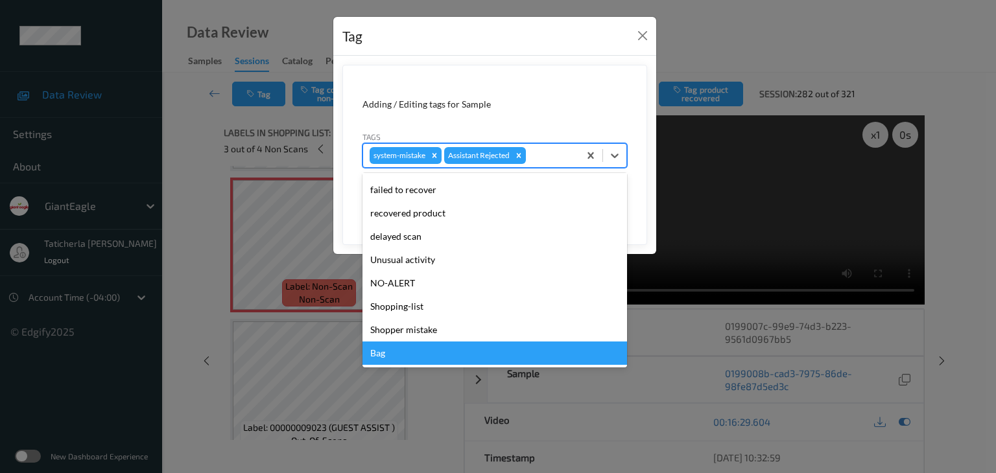
click at [447, 353] on div "Bag" at bounding box center [495, 353] width 265 height 23
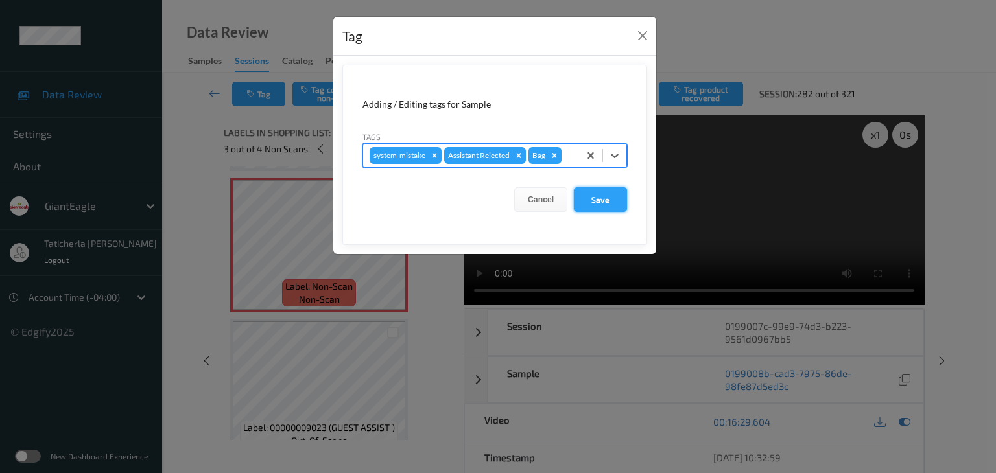
click at [602, 204] on button "Save" at bounding box center [600, 199] width 53 height 25
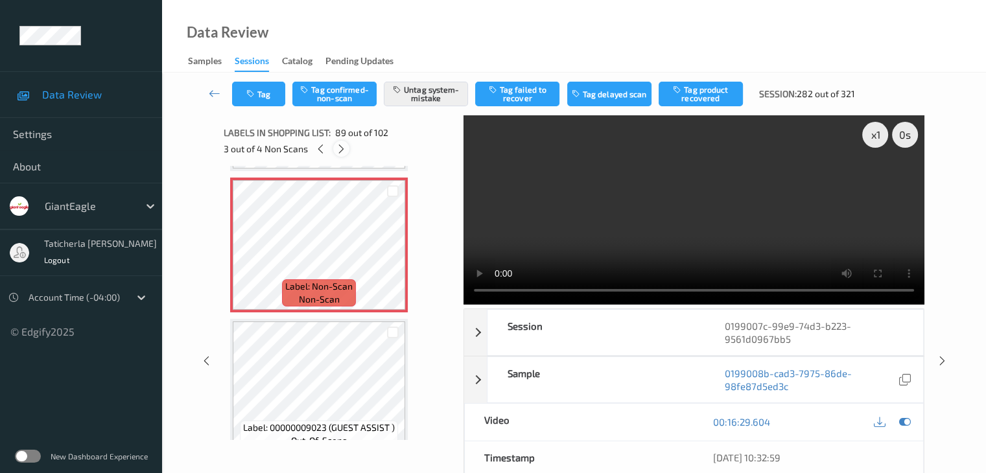
click at [340, 151] on icon at bounding box center [341, 149] width 11 height 12
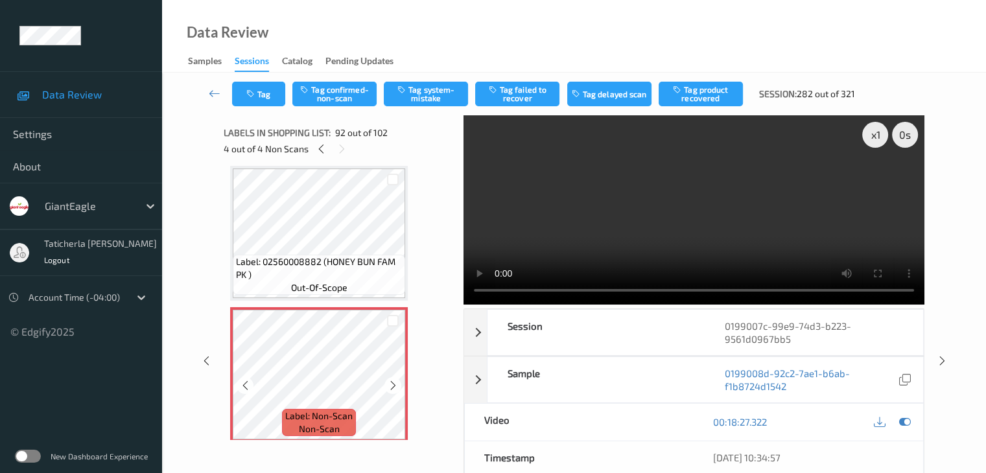
scroll to position [12795, 0]
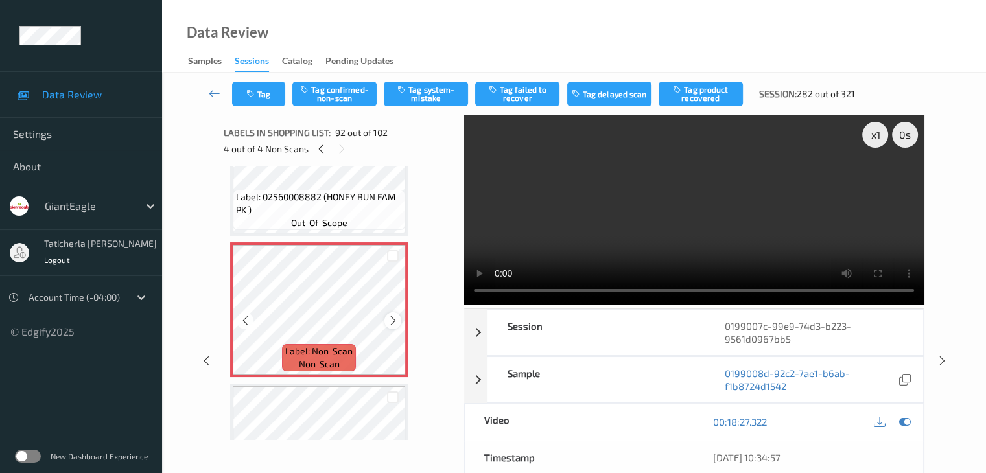
click at [397, 316] on icon at bounding box center [393, 321] width 11 height 12
click at [396, 320] on icon at bounding box center [393, 321] width 11 height 12
click at [390, 324] on icon at bounding box center [393, 321] width 11 height 12
click at [361, 97] on button "Tag confirmed-non-scan" at bounding box center [334, 94] width 84 height 25
click at [717, 99] on button "Tag product recovered" at bounding box center [701, 94] width 84 height 25
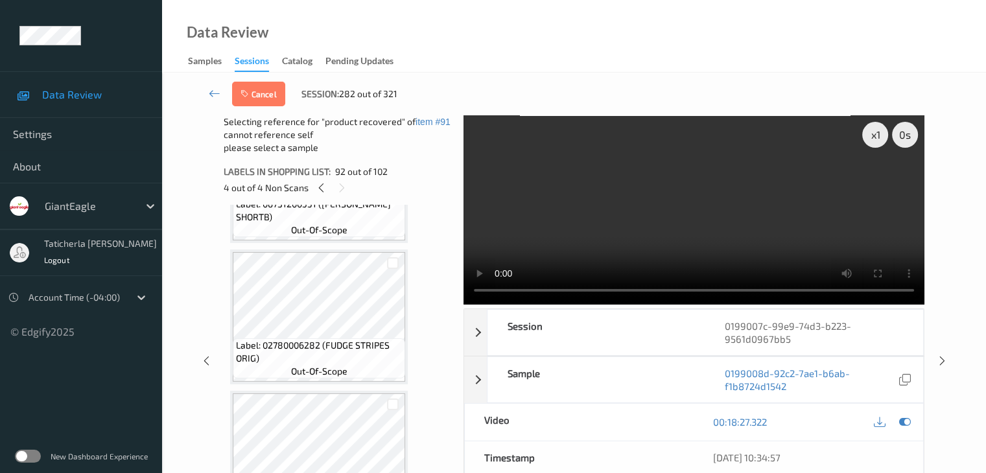
scroll to position [13314, 0]
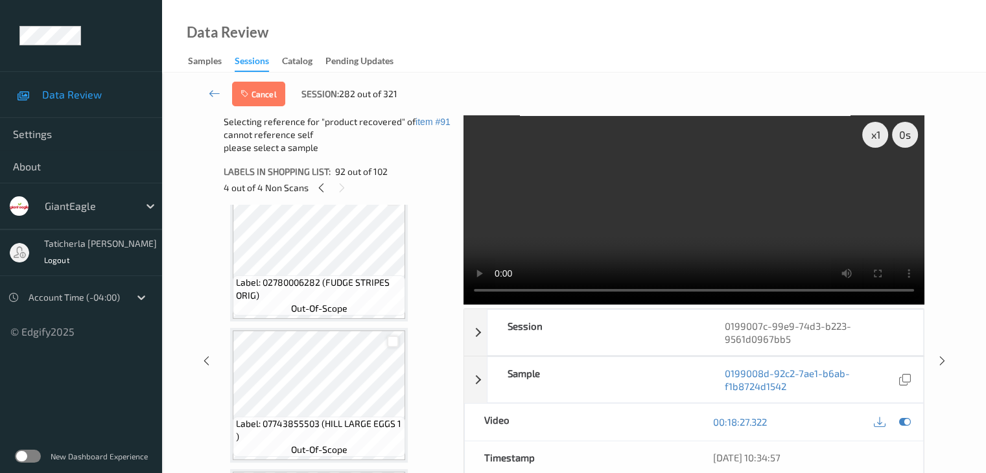
click at [394, 342] on div at bounding box center [393, 342] width 12 height 12
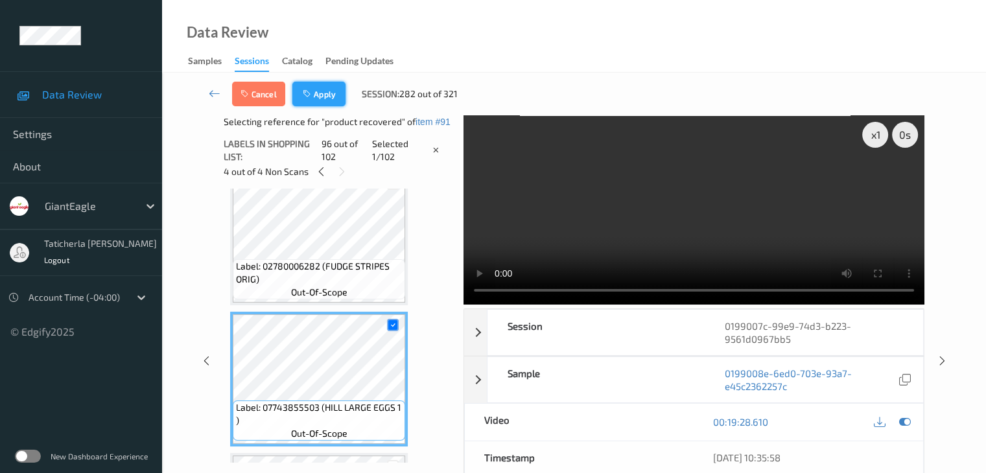
click at [328, 89] on button "Apply" at bounding box center [318, 94] width 53 height 25
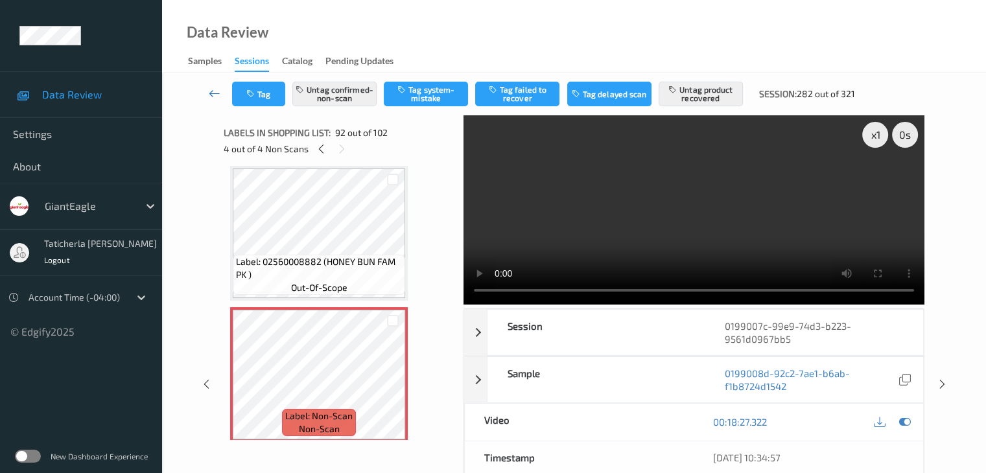
click at [215, 95] on icon at bounding box center [215, 93] width 12 height 13
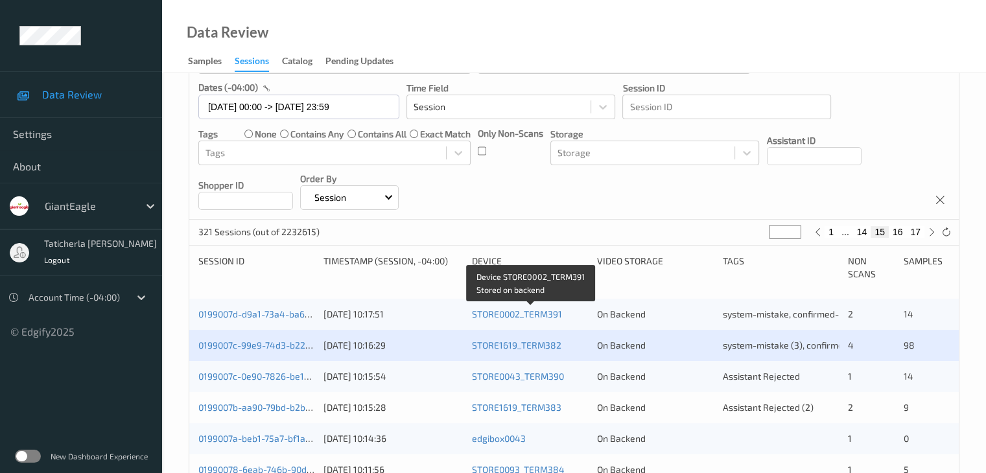
scroll to position [130, 0]
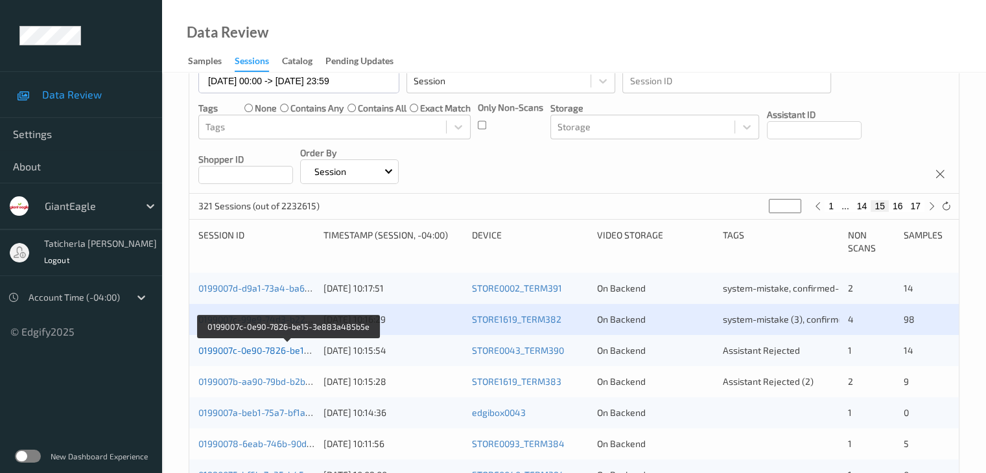
click at [287, 350] on link "0199007c-0e90-7826-be15-3e883a485b5e" at bounding box center [288, 350] width 180 height 11
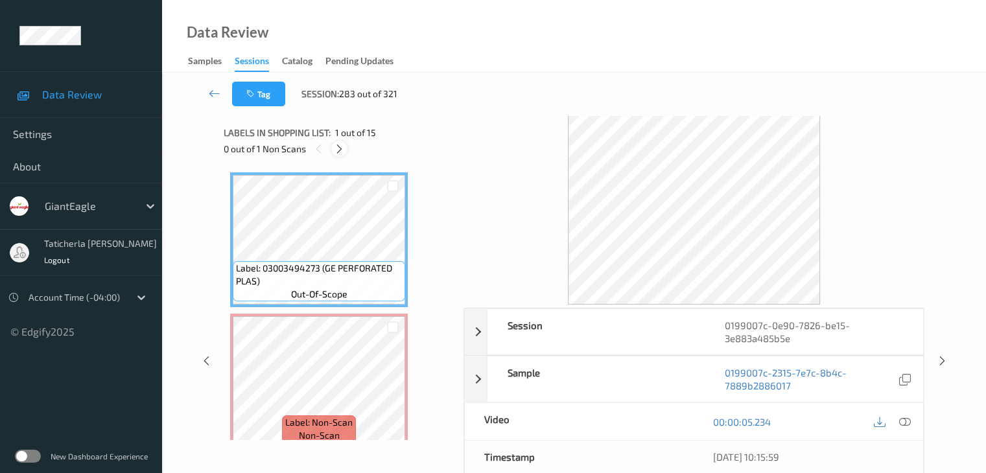
click at [337, 145] on icon at bounding box center [339, 149] width 11 height 12
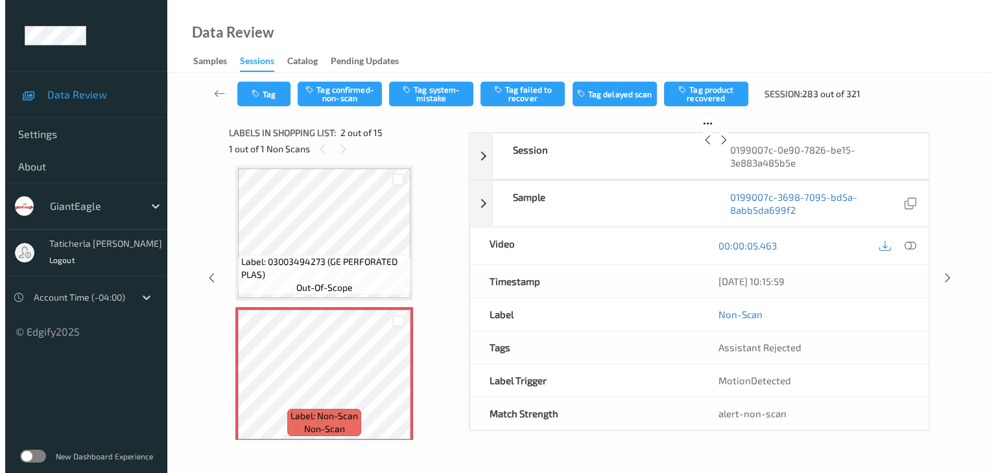
scroll to position [71, 0]
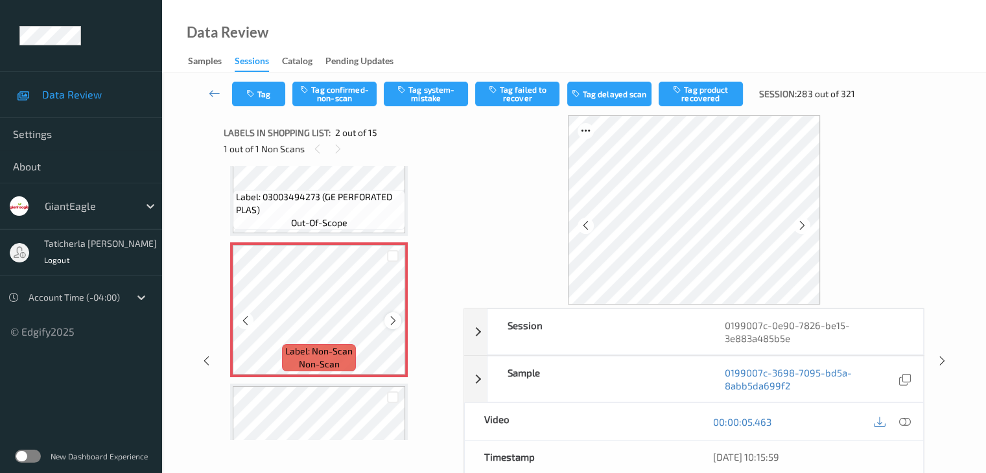
click at [392, 322] on icon at bounding box center [393, 321] width 11 height 12
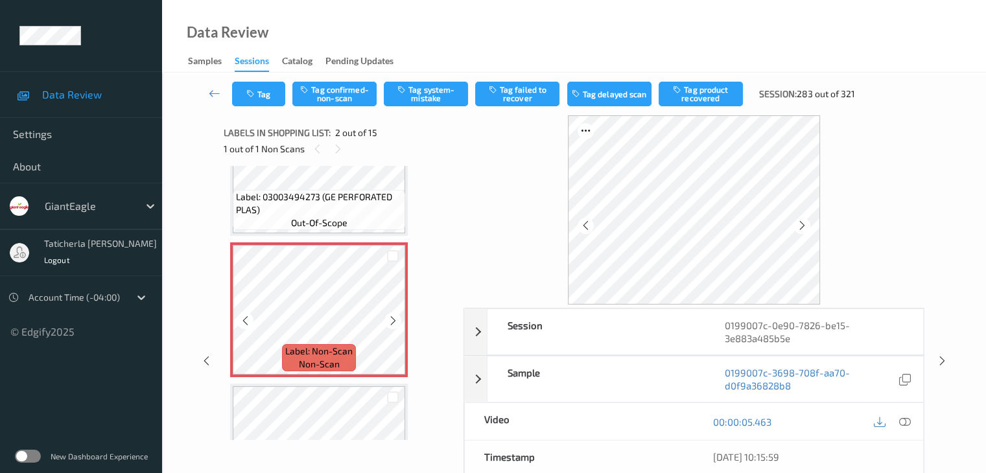
click at [392, 322] on icon at bounding box center [393, 321] width 11 height 12
click at [903, 418] on icon at bounding box center [905, 422] width 12 height 12
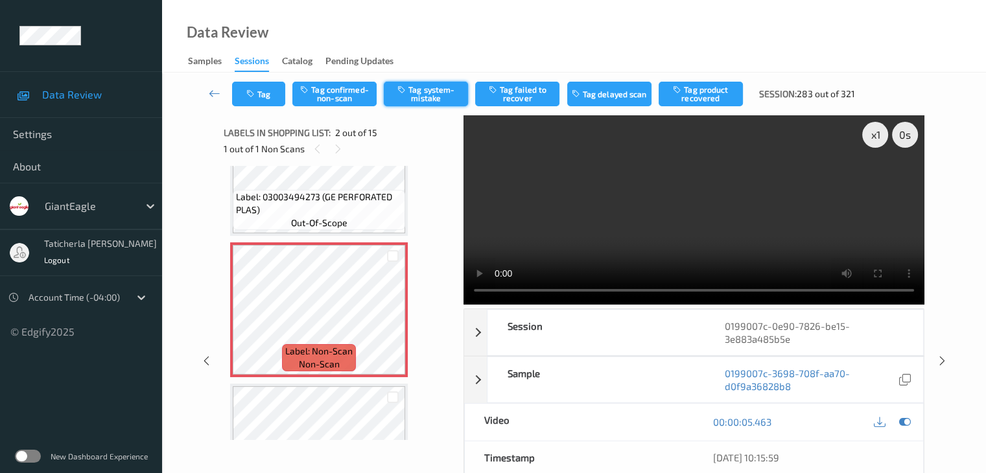
click at [436, 90] on button "Tag system-mistake" at bounding box center [426, 94] width 84 height 25
click at [263, 92] on button "Tag" at bounding box center [258, 94] width 53 height 25
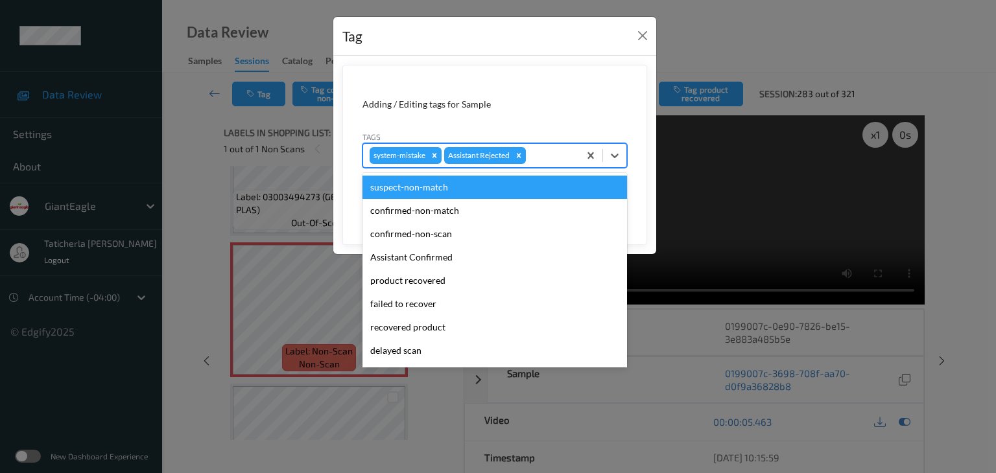
click at [545, 148] on div at bounding box center [551, 156] width 44 height 16
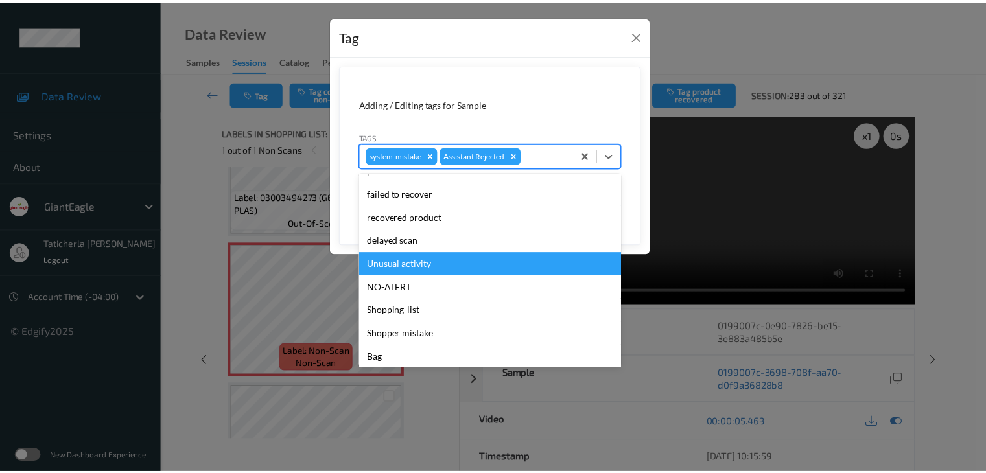
scroll to position [114, 0]
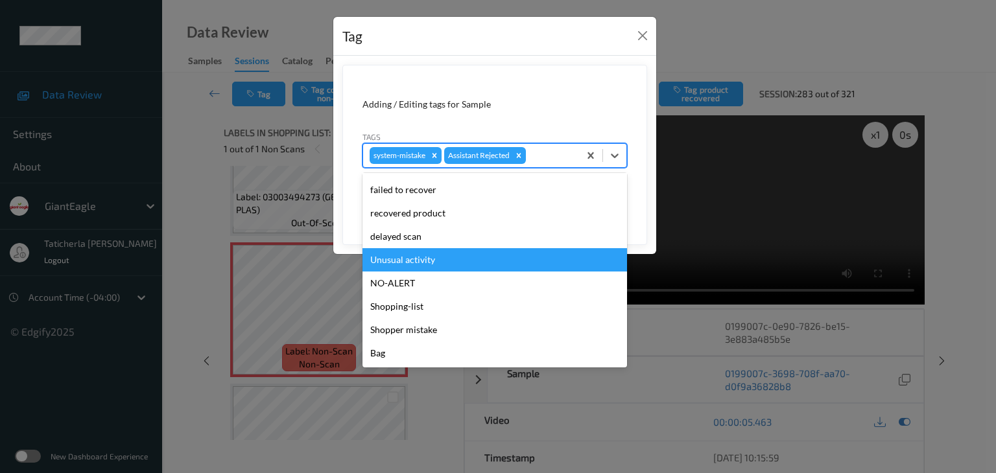
click at [503, 269] on div "Unusual activity" at bounding box center [495, 259] width 265 height 23
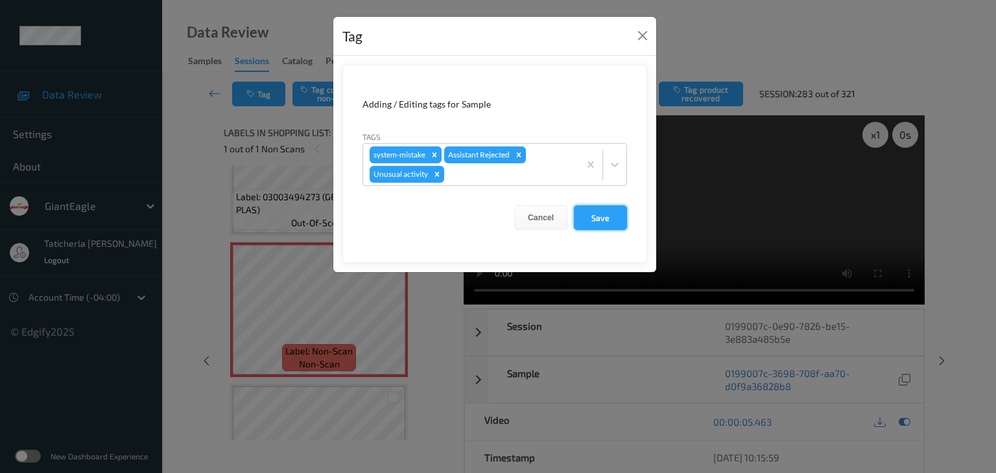
click at [606, 219] on button "Save" at bounding box center [600, 218] width 53 height 25
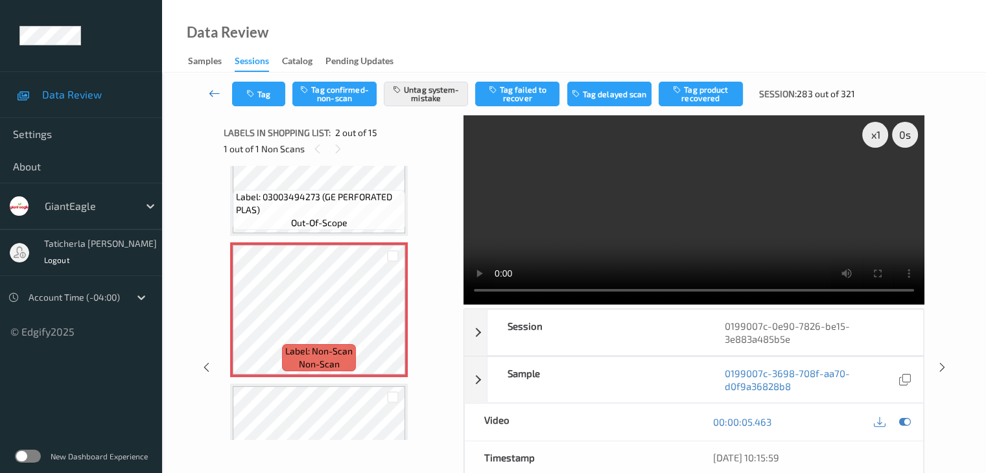
click at [209, 94] on icon at bounding box center [215, 93] width 12 height 13
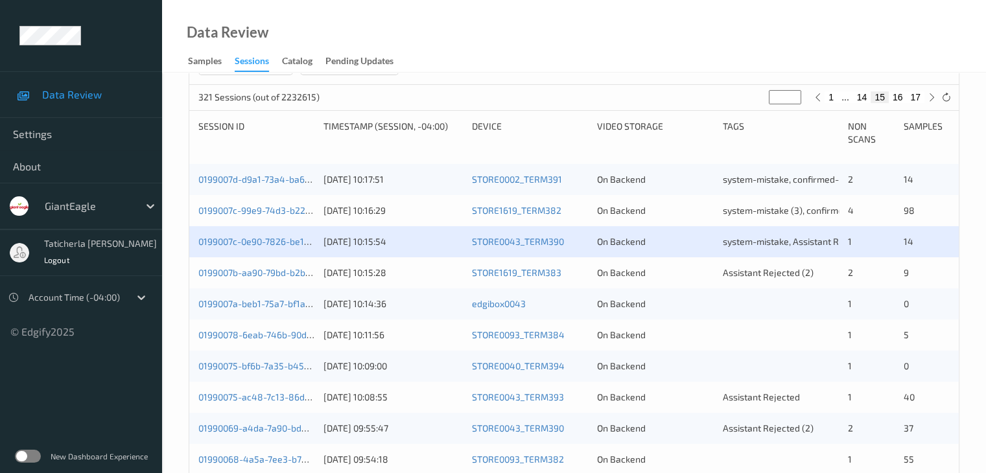
scroll to position [259, 0]
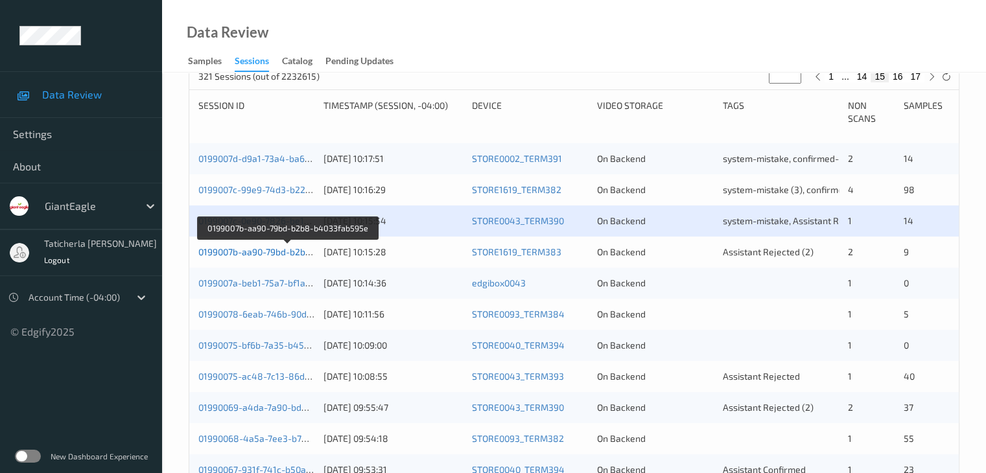
click at [278, 246] on link "0199007b-aa90-79bd-b2b8-b4033fab595e" at bounding box center [287, 251] width 178 height 11
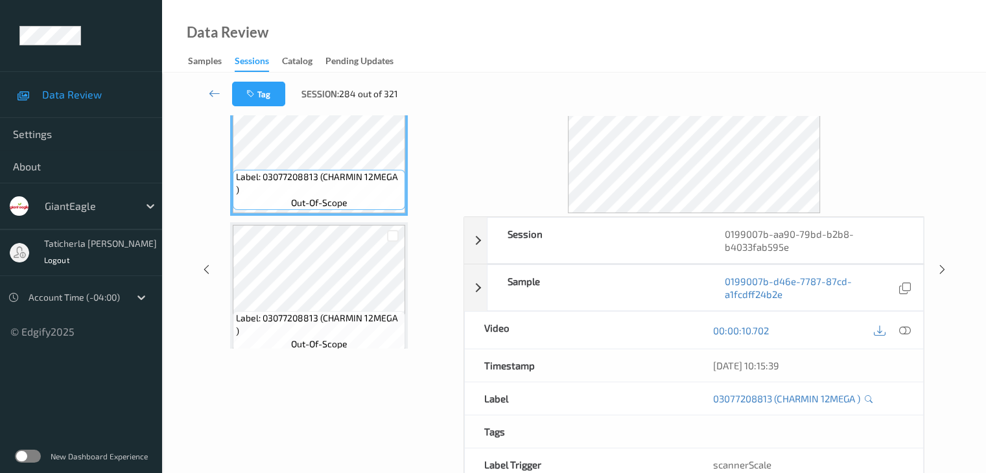
scroll to position [29, 0]
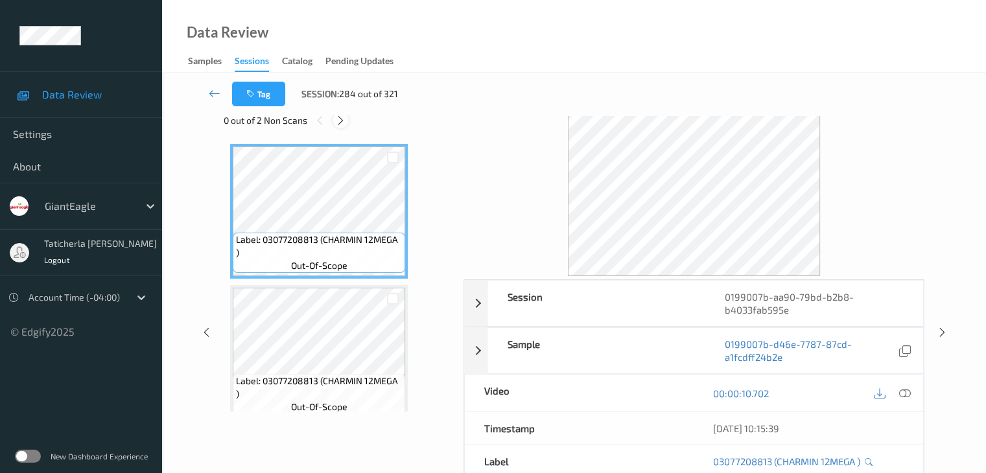
click at [344, 119] on icon at bounding box center [340, 121] width 11 height 12
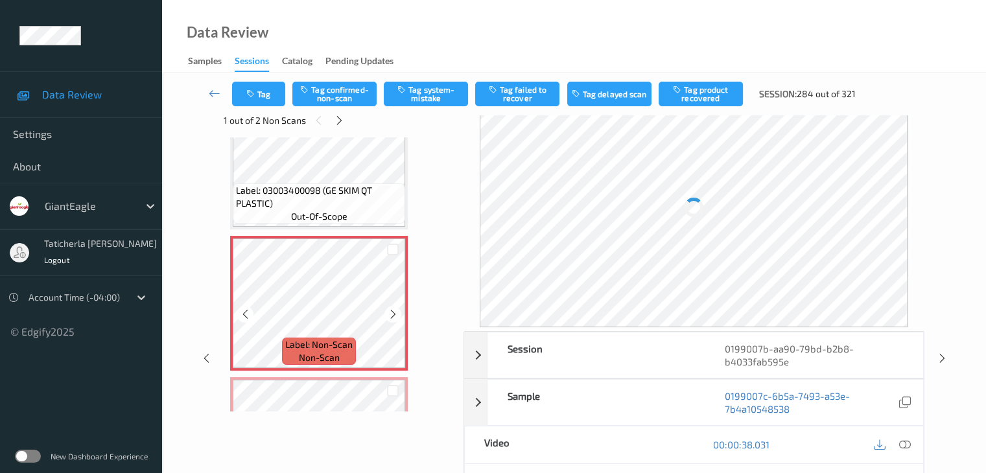
scroll to position [354, 0]
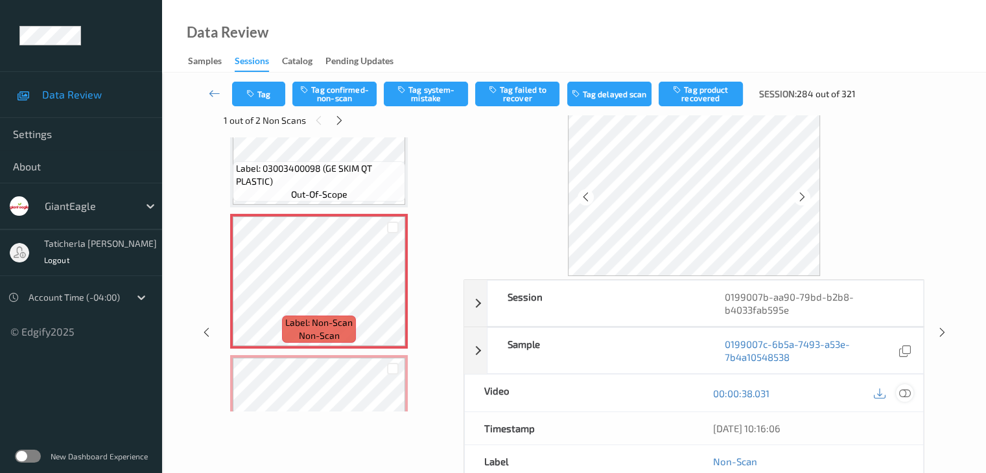
click at [902, 389] on icon at bounding box center [905, 394] width 12 height 12
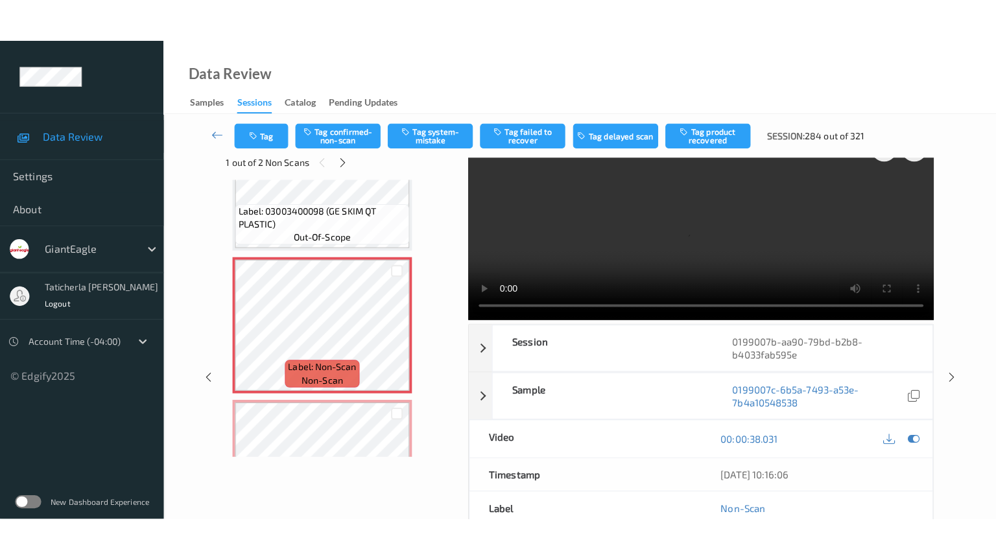
scroll to position [0, 0]
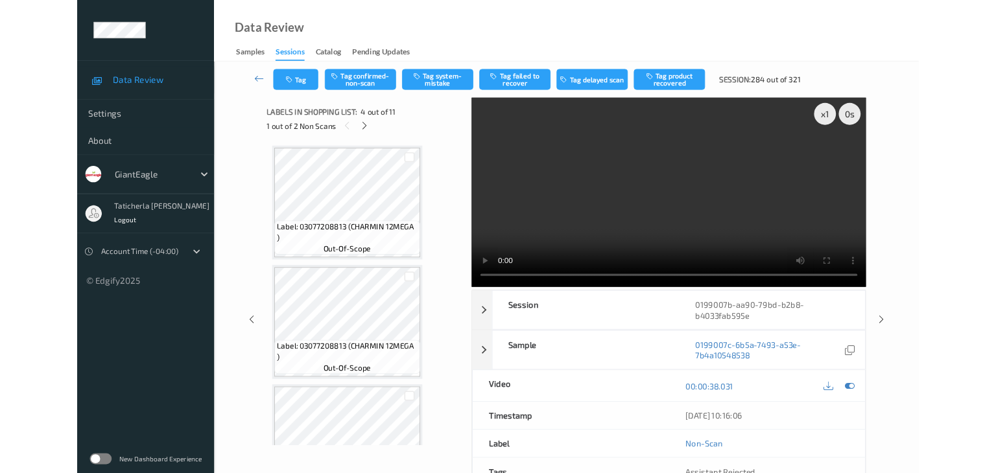
scroll to position [354, 0]
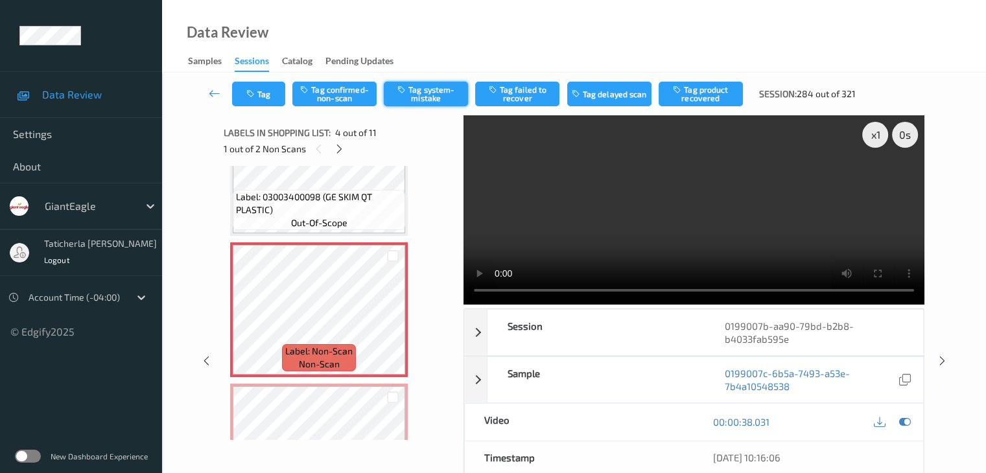
click at [420, 91] on button "Tag system-mistake" at bounding box center [426, 94] width 84 height 25
click at [261, 88] on button "Tag" at bounding box center [258, 94] width 53 height 25
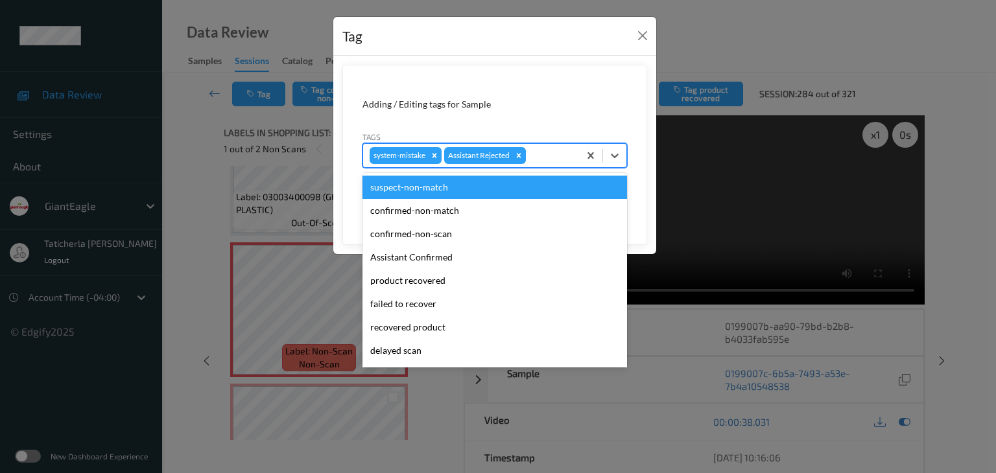
click at [540, 158] on div at bounding box center [551, 156] width 44 height 16
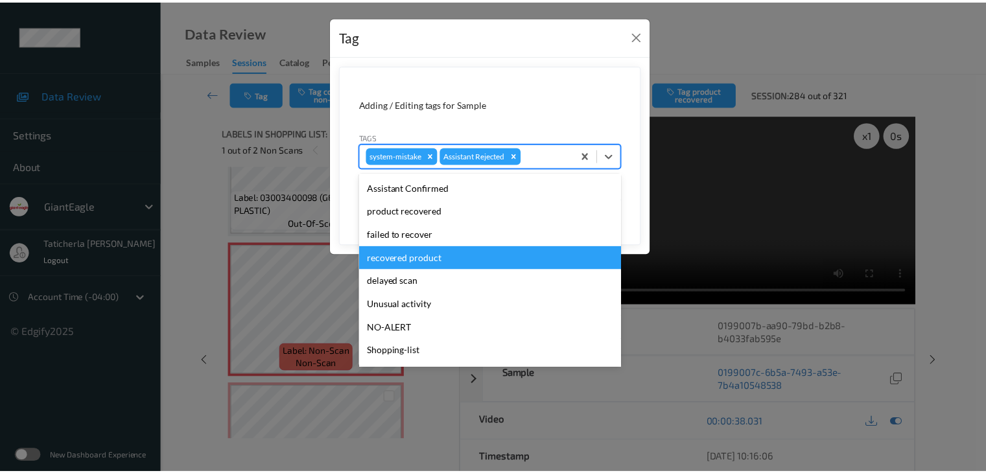
scroll to position [114, 0]
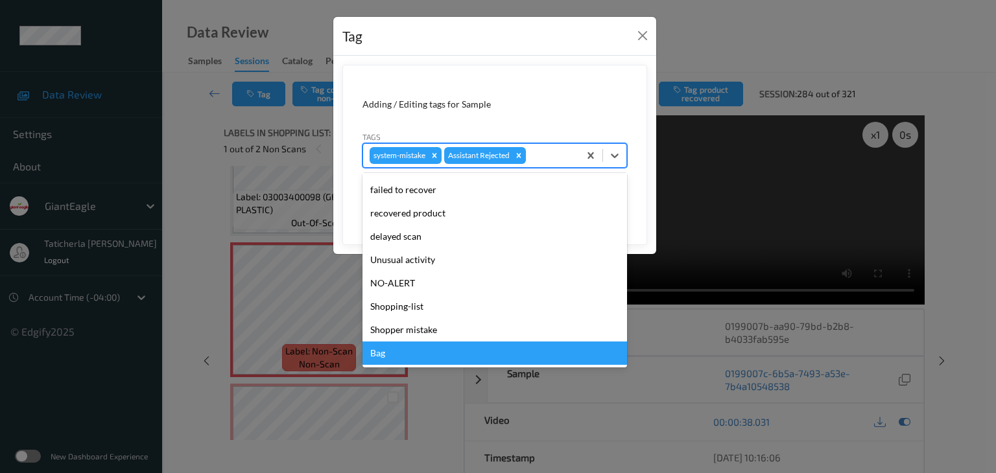
click at [454, 359] on div "Bag" at bounding box center [495, 353] width 265 height 23
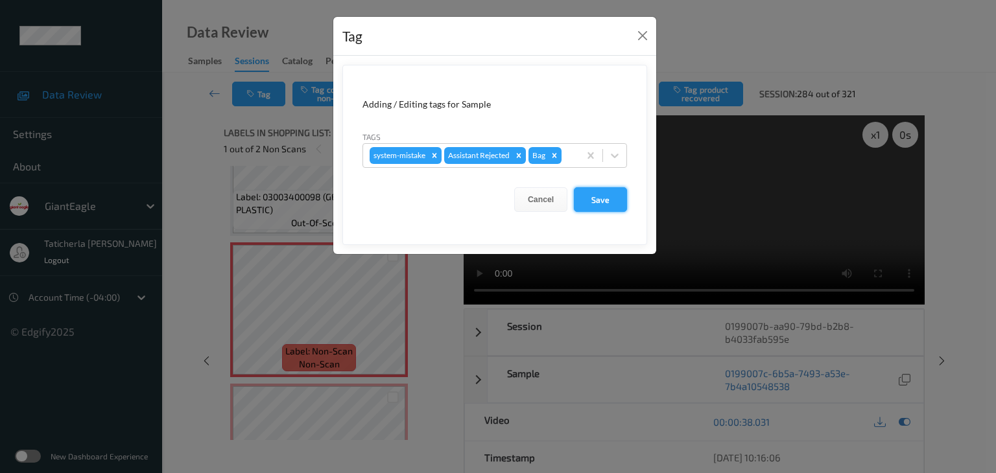
click at [604, 202] on button "Save" at bounding box center [600, 199] width 53 height 25
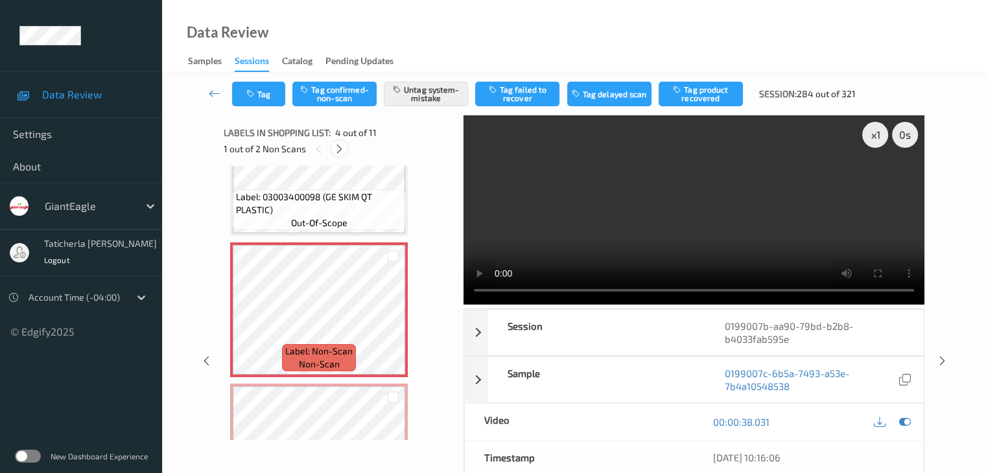
click at [339, 149] on icon at bounding box center [339, 149] width 11 height 12
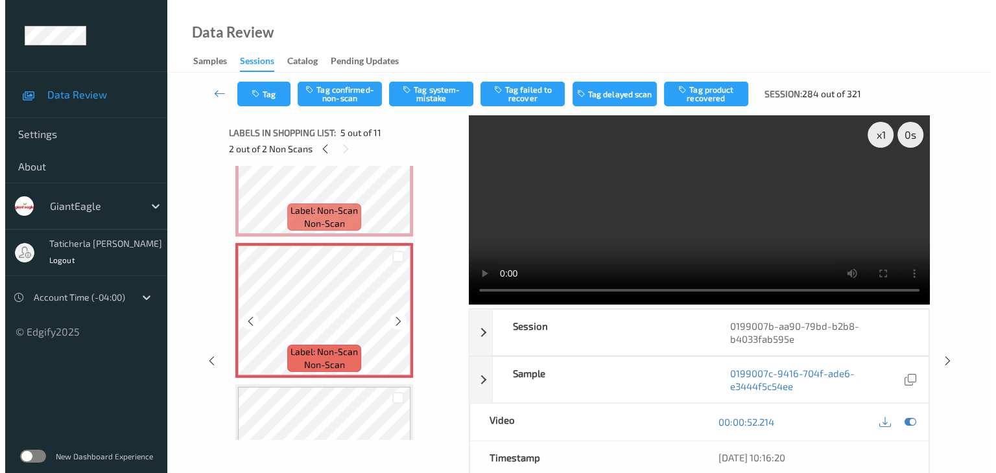
scroll to position [495, 0]
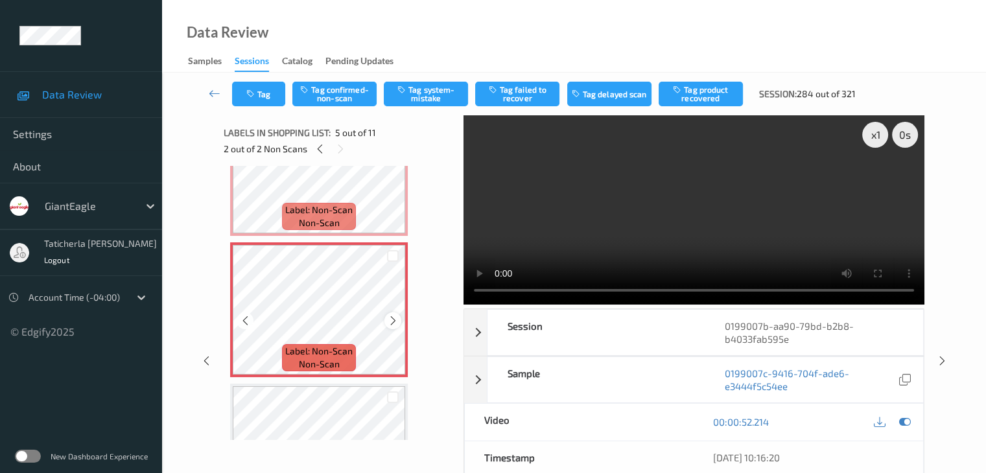
click at [390, 320] on icon at bounding box center [393, 321] width 11 height 12
click at [438, 89] on button "Tag system-mistake" at bounding box center [426, 94] width 84 height 25
click at [257, 95] on button "Tag" at bounding box center [258, 94] width 53 height 25
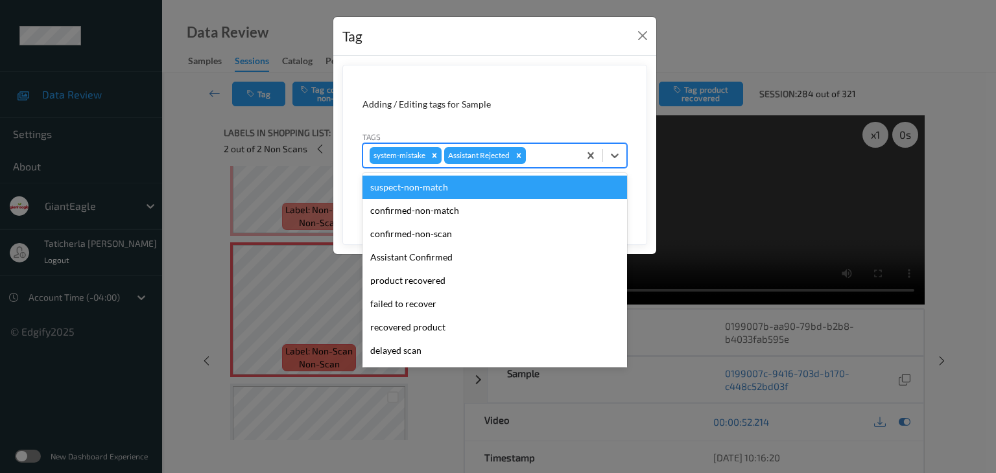
click at [553, 154] on div at bounding box center [551, 156] width 44 height 16
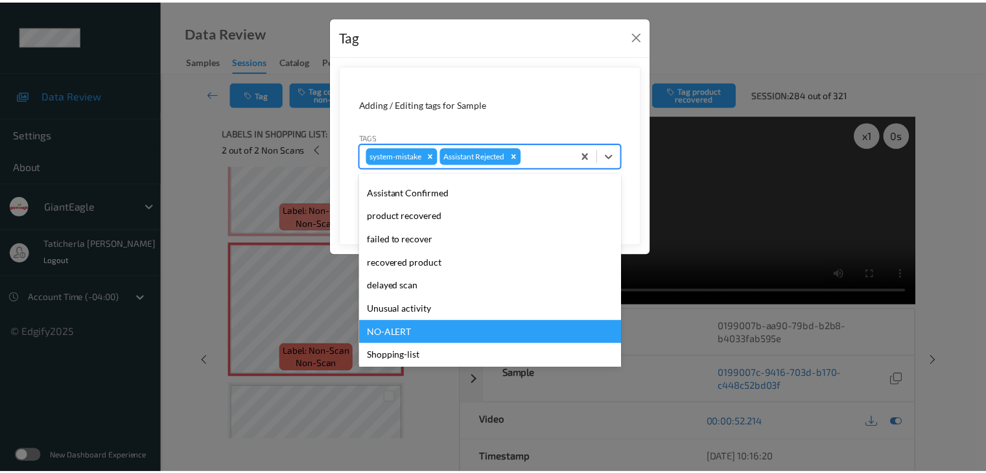
scroll to position [114, 0]
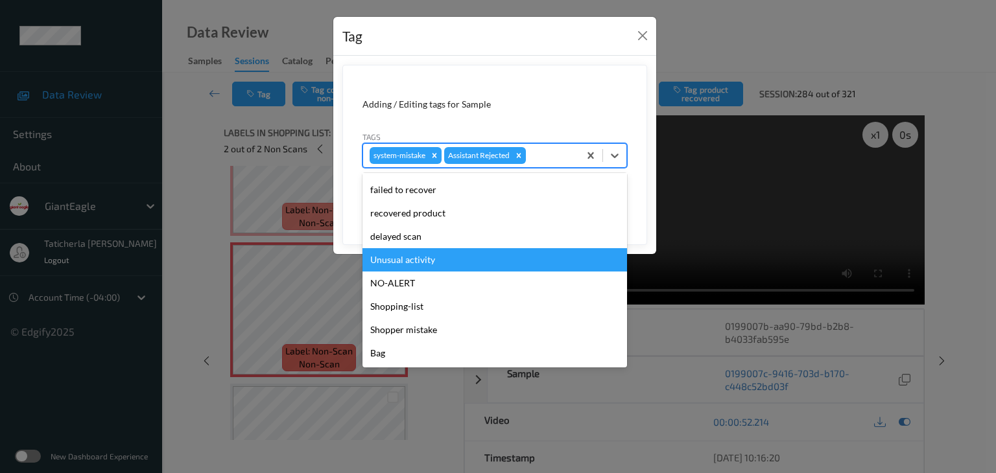
click at [488, 265] on div "Unusual activity" at bounding box center [495, 259] width 265 height 23
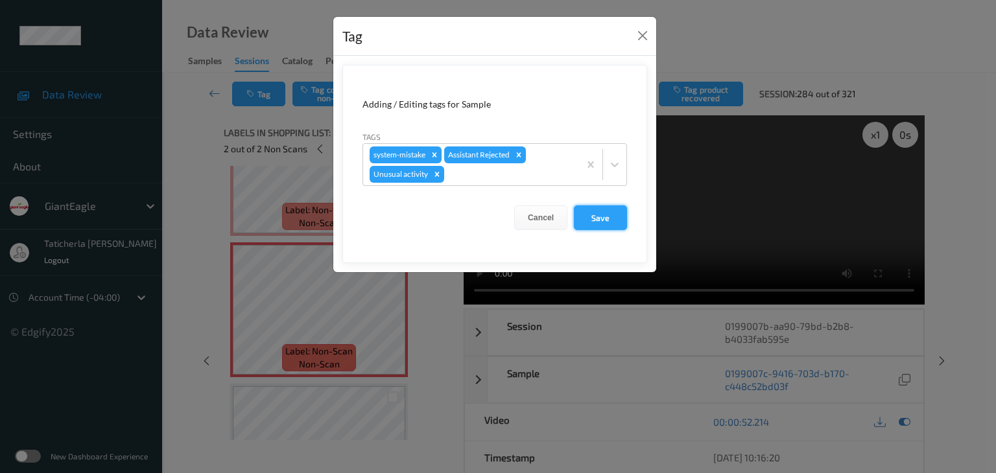
click at [609, 216] on button "Save" at bounding box center [600, 218] width 53 height 25
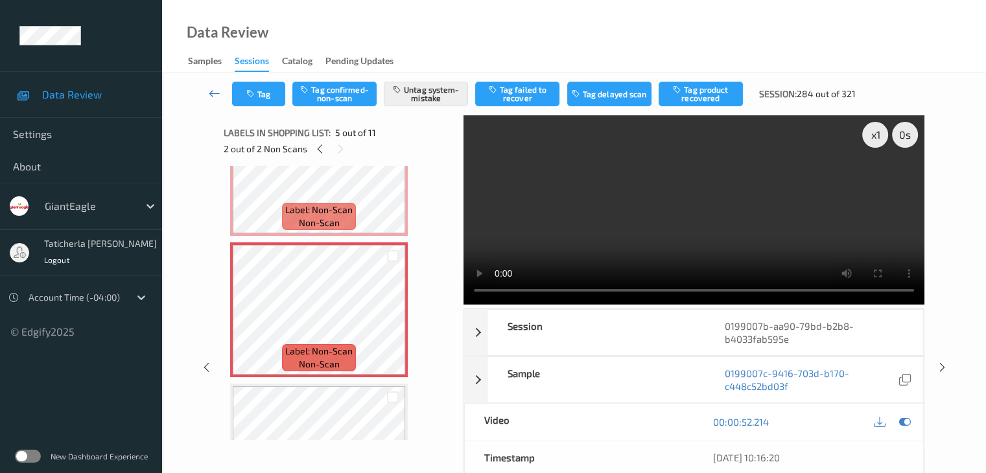
click at [212, 89] on icon at bounding box center [215, 93] width 12 height 13
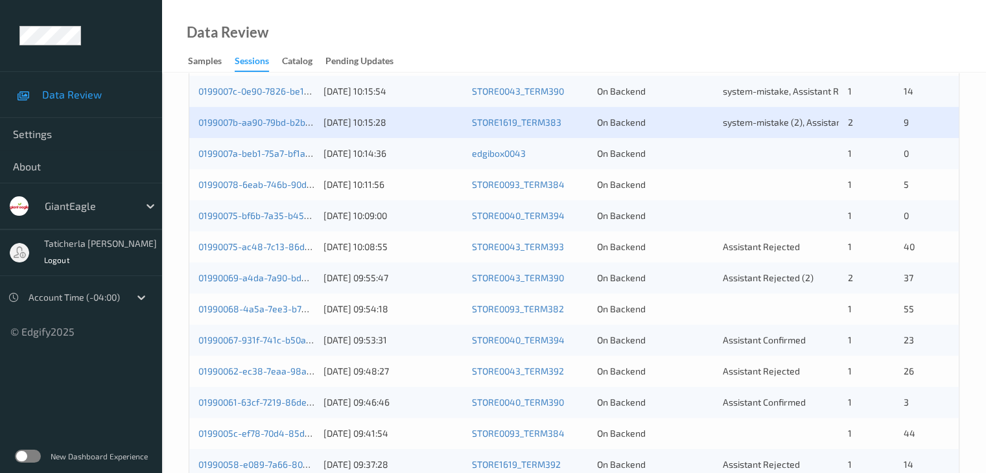
scroll to position [259, 0]
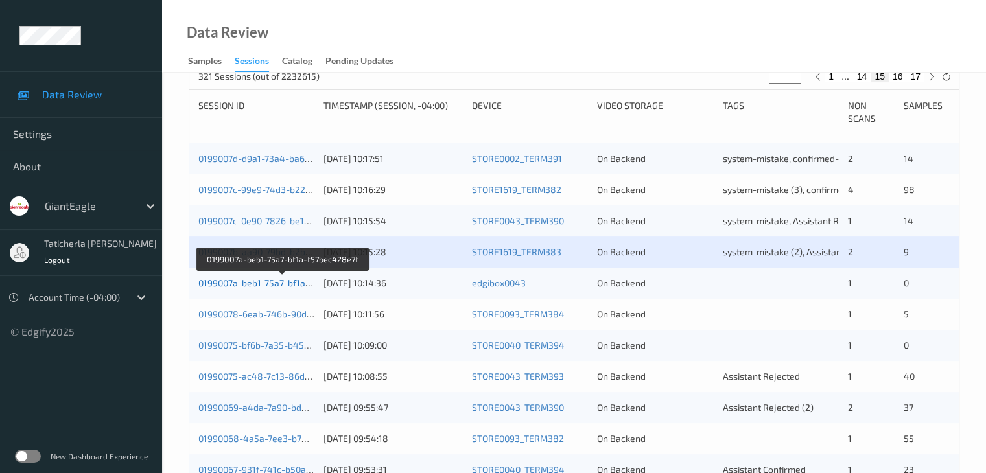
click at [278, 284] on link "0199007a-beb1-75a7-bf1a-f57bec428e7f" at bounding box center [282, 283] width 169 height 11
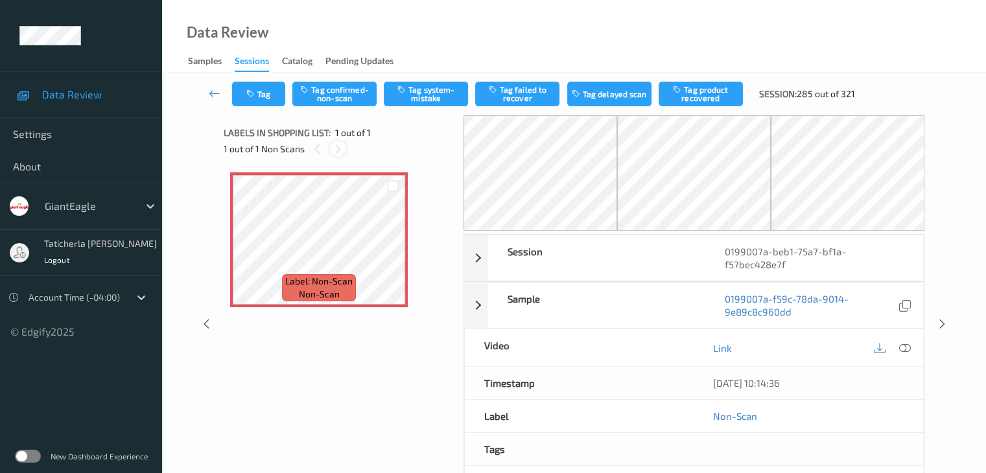
click at [335, 149] on icon at bounding box center [338, 149] width 11 height 12
click at [906, 350] on icon at bounding box center [905, 348] width 12 height 12
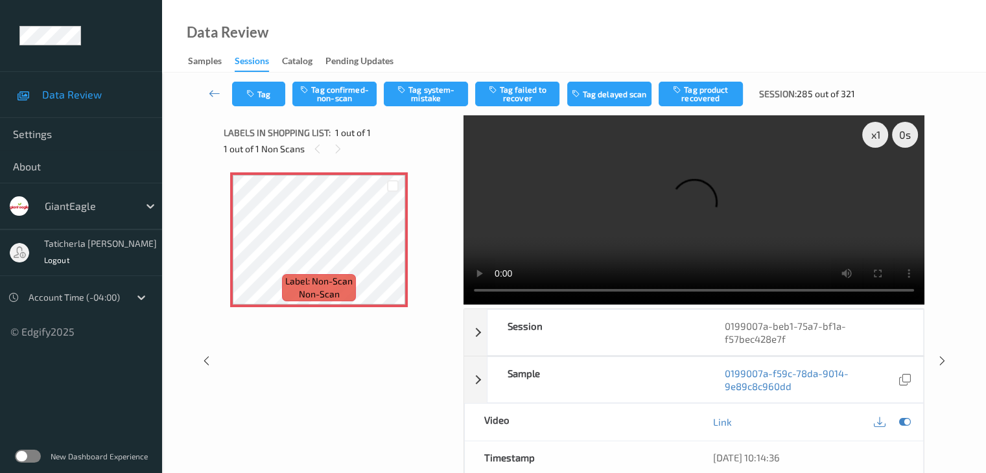
click at [877, 185] on video at bounding box center [694, 209] width 461 height 189
click at [442, 86] on button "Tag system-mistake" at bounding box center [426, 94] width 84 height 25
click at [213, 87] on icon at bounding box center [215, 93] width 12 height 13
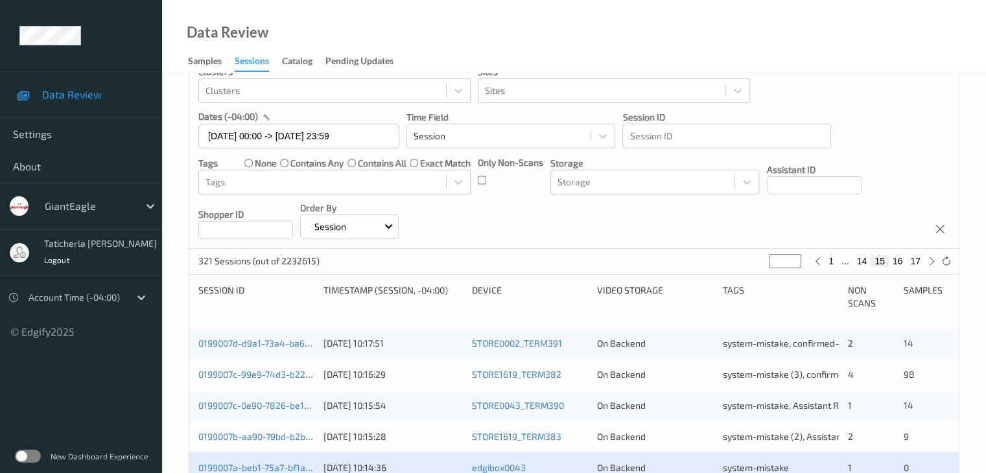
scroll to position [259, 0]
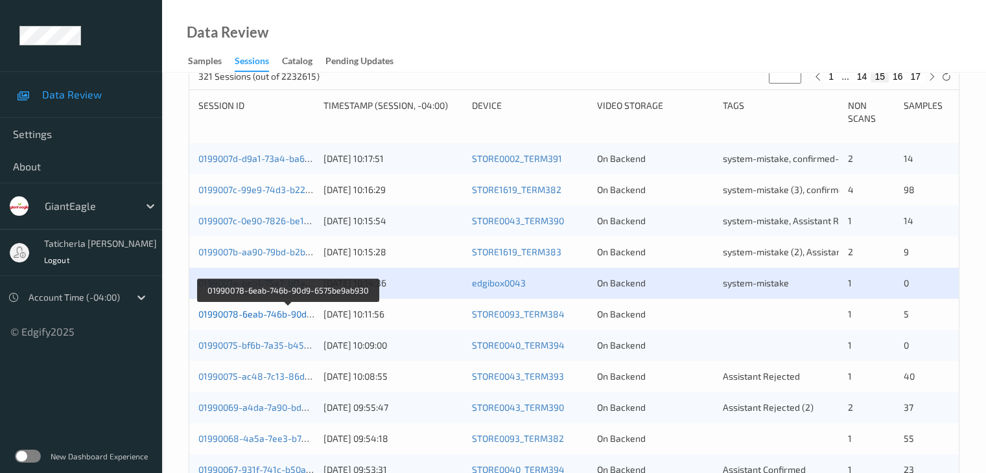
click at [283, 316] on link "01990078-6eab-746b-90d9-6575be9ab930" at bounding box center [287, 314] width 179 height 11
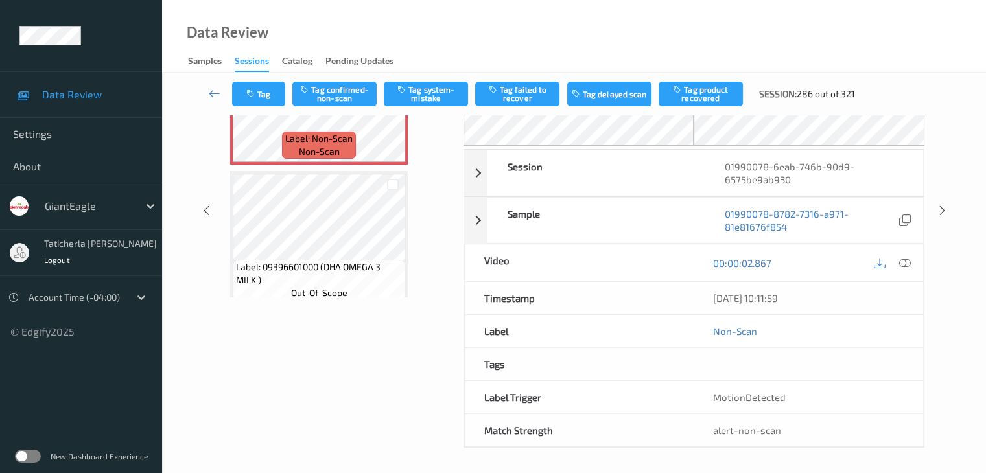
scroll to position [13, 0]
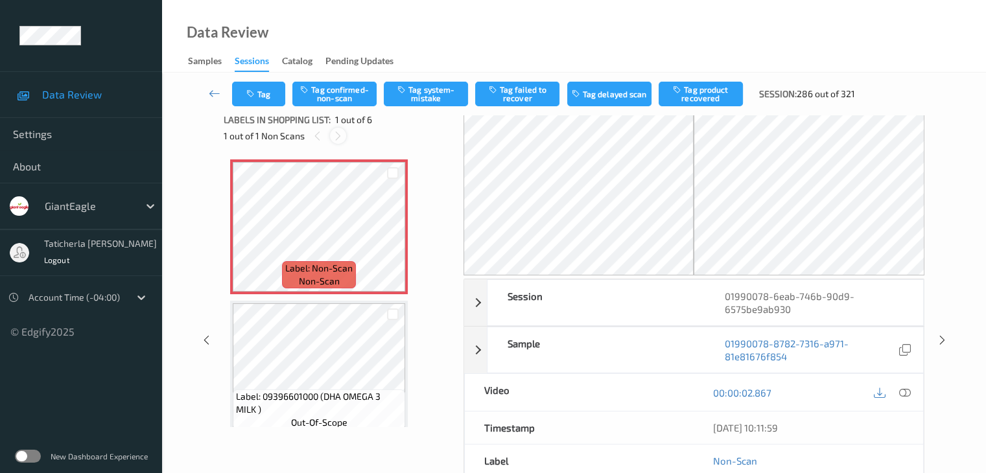
click at [337, 136] on icon at bounding box center [338, 136] width 11 height 12
click at [393, 237] on icon at bounding box center [393, 238] width 11 height 12
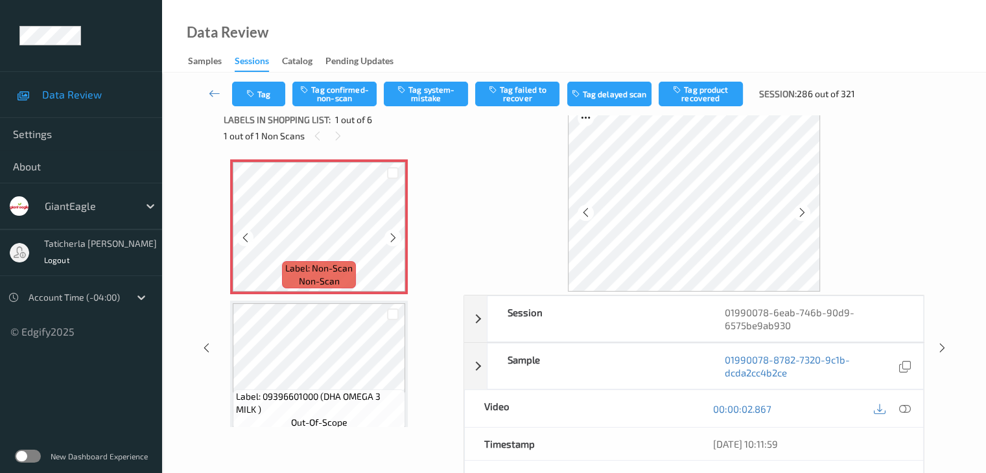
click at [393, 237] on icon at bounding box center [393, 238] width 11 height 12
click at [901, 411] on icon at bounding box center [905, 409] width 12 height 12
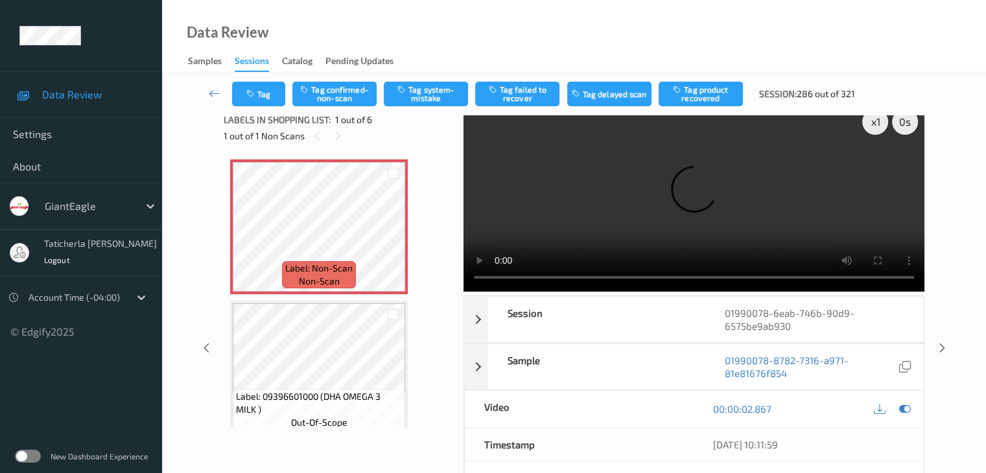
scroll to position [0, 0]
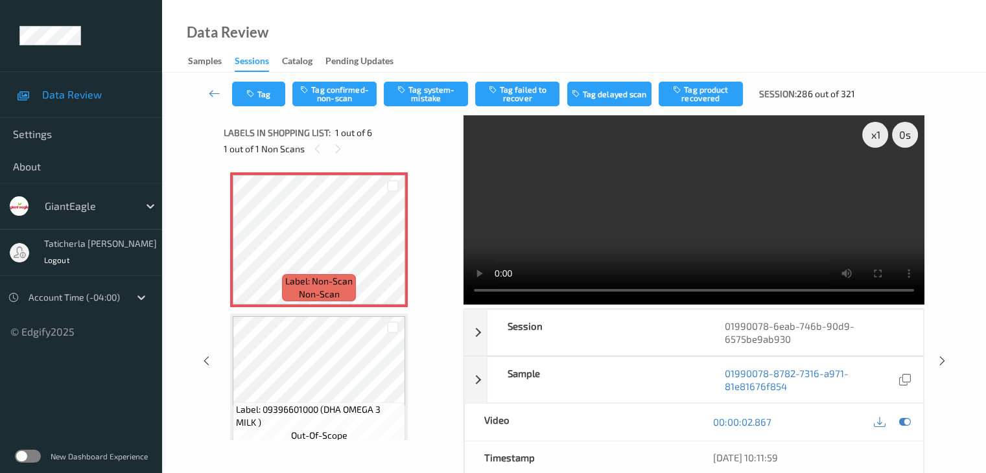
click at [821, 228] on video at bounding box center [694, 209] width 461 height 189
click at [337, 101] on button "Tag confirmed-non-scan" at bounding box center [334, 94] width 84 height 25
click at [213, 93] on icon at bounding box center [215, 93] width 12 height 13
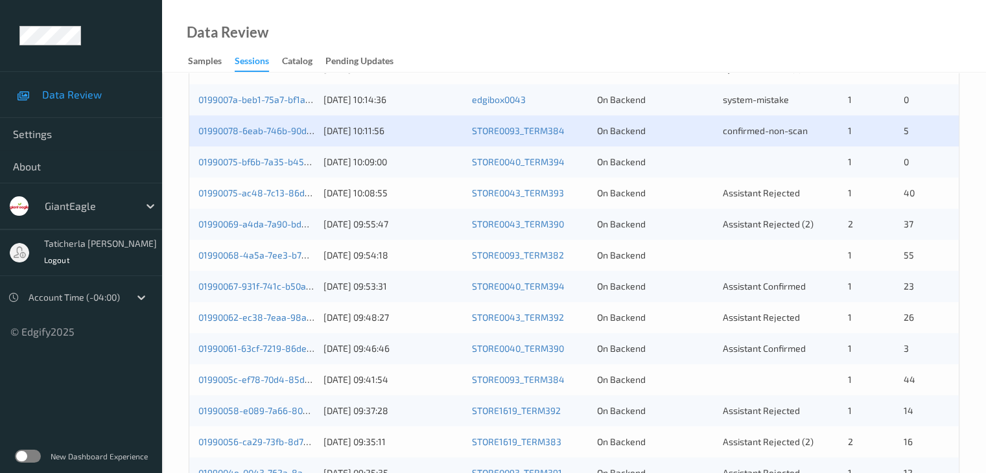
scroll to position [454, 0]
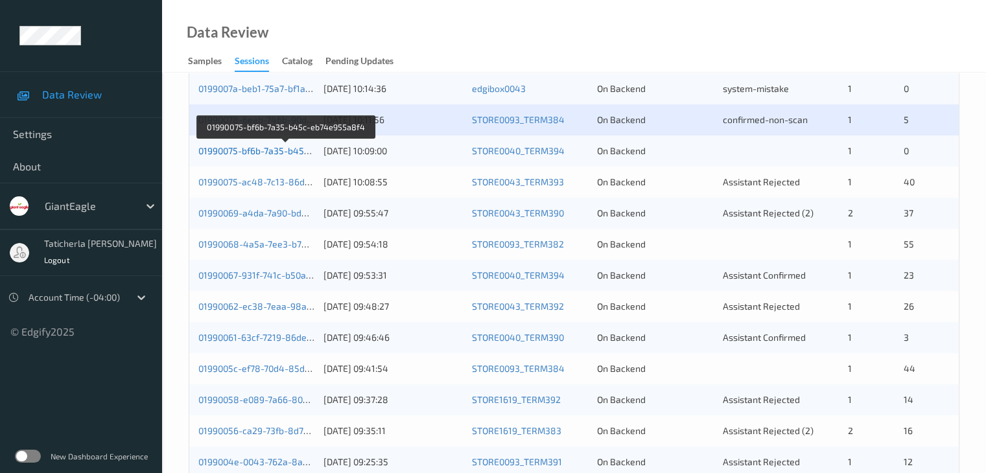
click at [280, 151] on link "01990075-bf6b-7a35-b45c-eb74e955a8f4" at bounding box center [286, 150] width 176 height 11
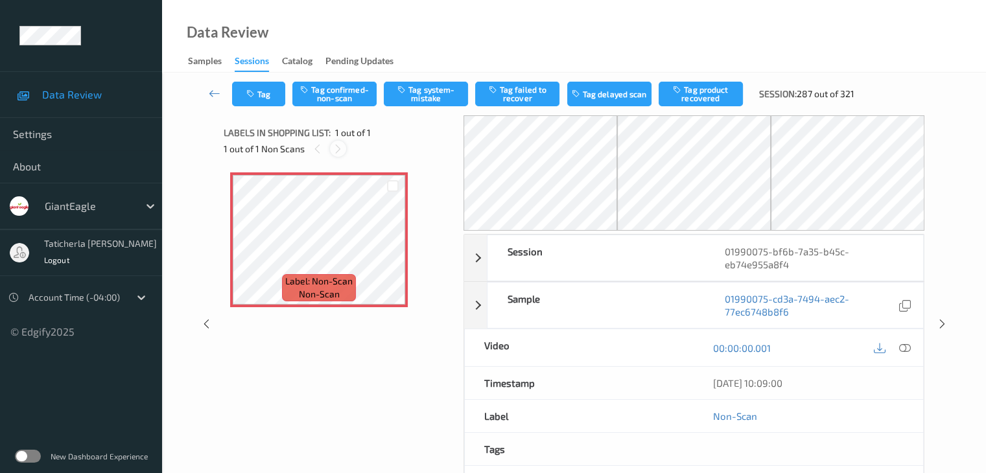
click at [337, 143] on div at bounding box center [338, 149] width 16 height 16
click at [394, 250] on icon at bounding box center [393, 251] width 11 height 12
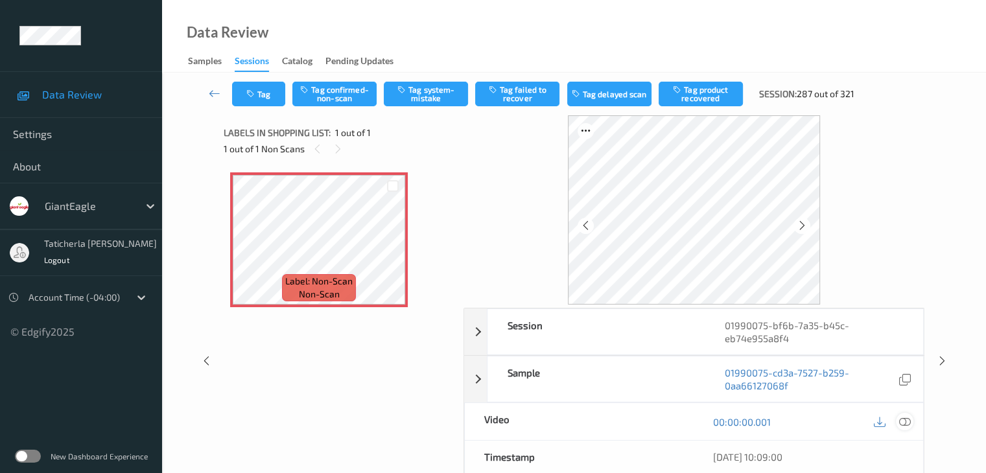
click at [903, 421] on icon at bounding box center [905, 422] width 12 height 12
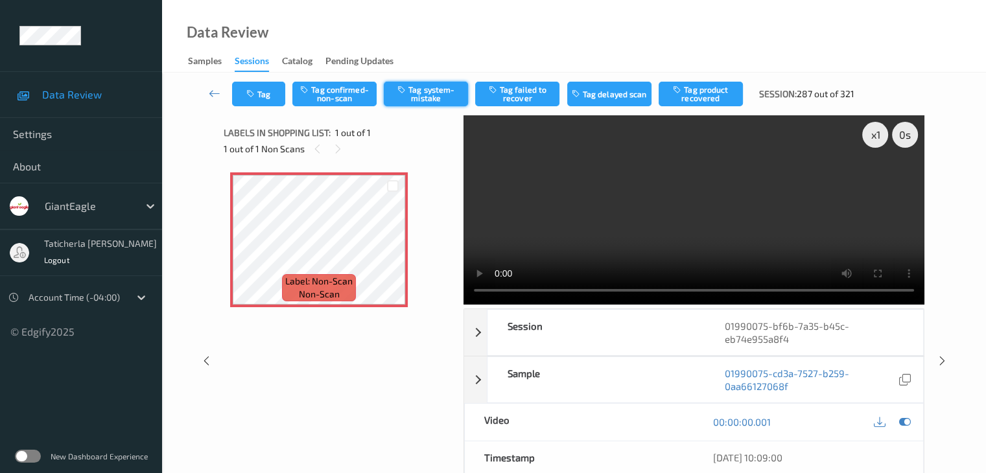
click at [432, 86] on button "Tag system-mistake" at bounding box center [426, 94] width 84 height 25
click at [212, 89] on icon at bounding box center [215, 93] width 12 height 13
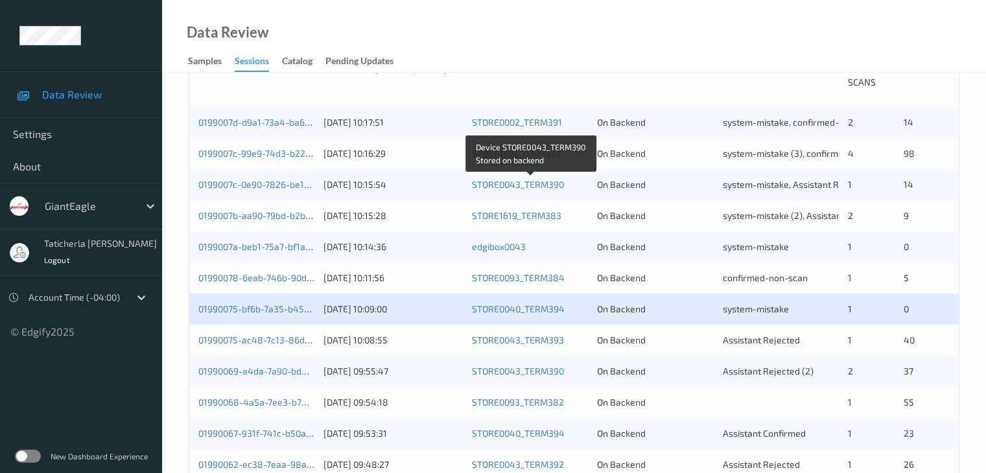
scroll to position [454, 0]
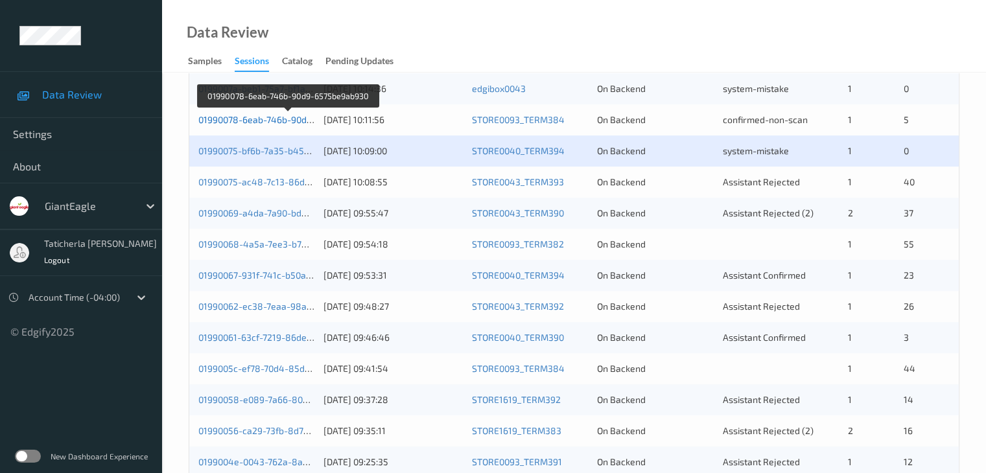
click at [285, 123] on link "01990078-6eab-746b-90d9-6575be9ab930" at bounding box center [287, 119] width 179 height 11
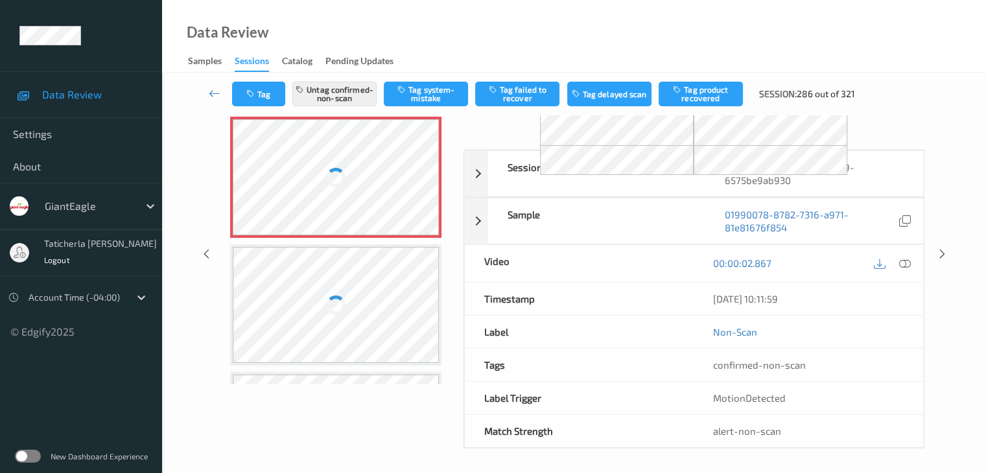
scroll to position [143, 0]
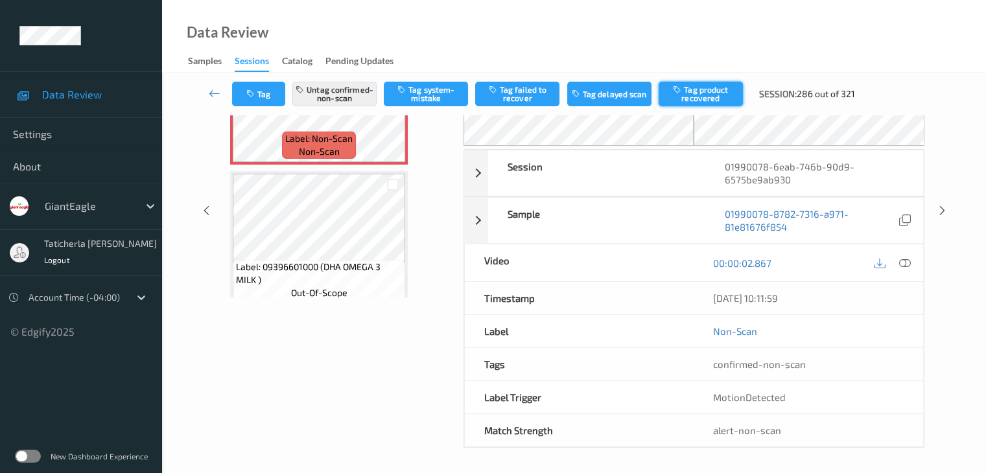
click at [708, 92] on button "Tag product recovered" at bounding box center [701, 94] width 84 height 25
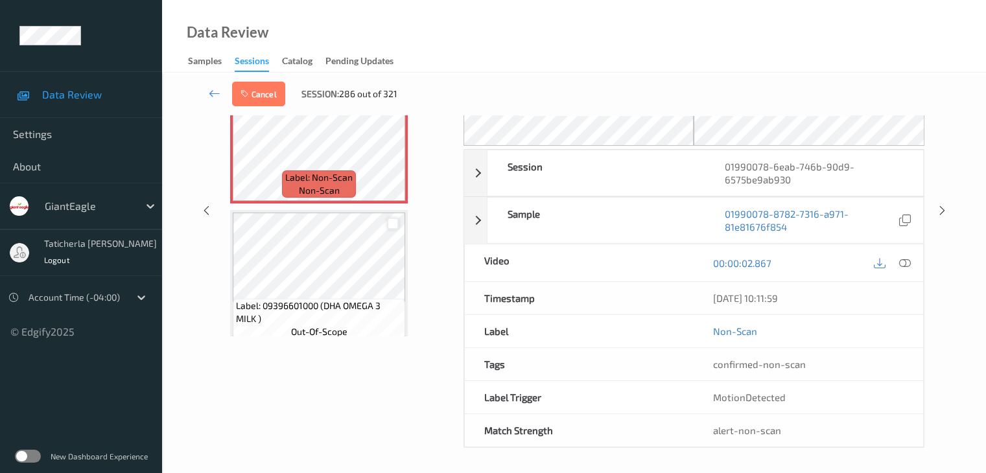
click at [394, 226] on div at bounding box center [393, 224] width 12 height 12
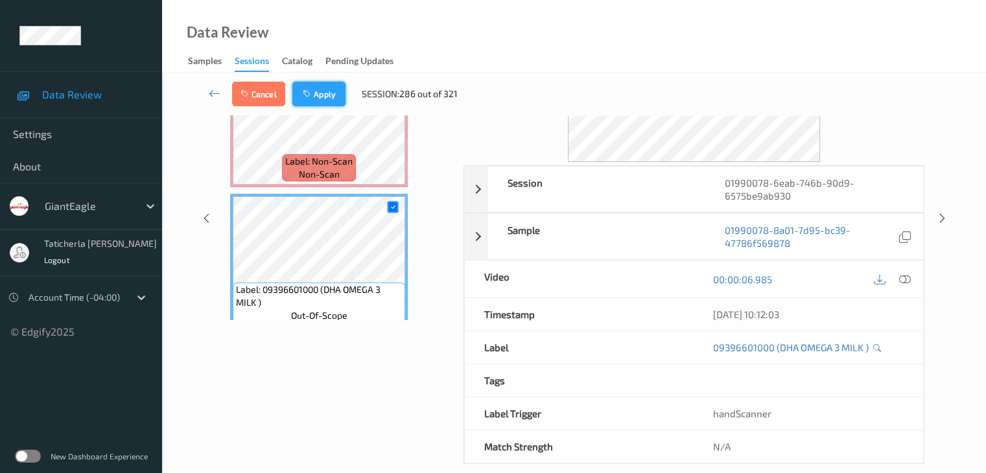
click at [318, 91] on button "Apply" at bounding box center [318, 94] width 53 height 25
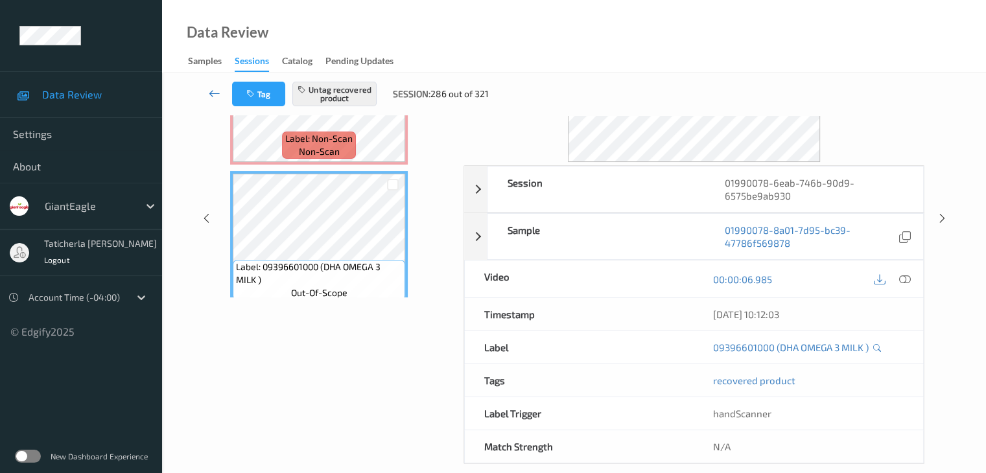
click at [220, 89] on icon at bounding box center [215, 93] width 12 height 13
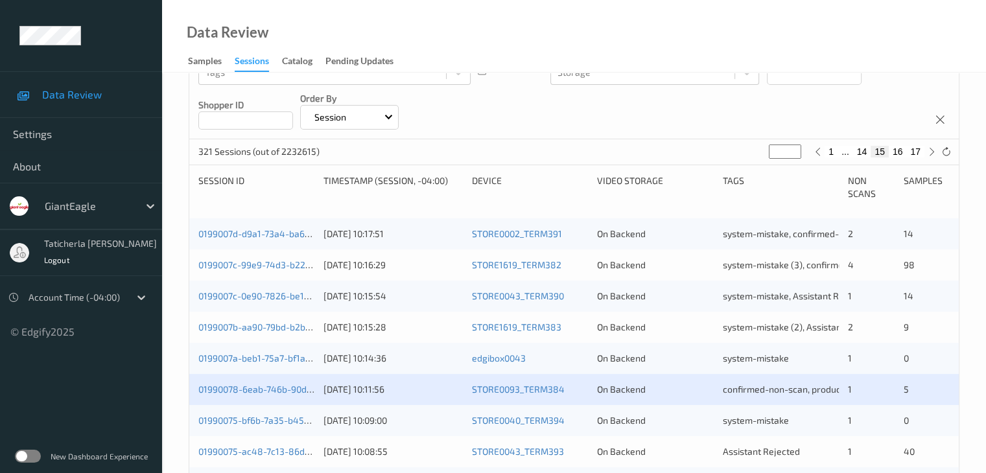
scroll to position [324, 0]
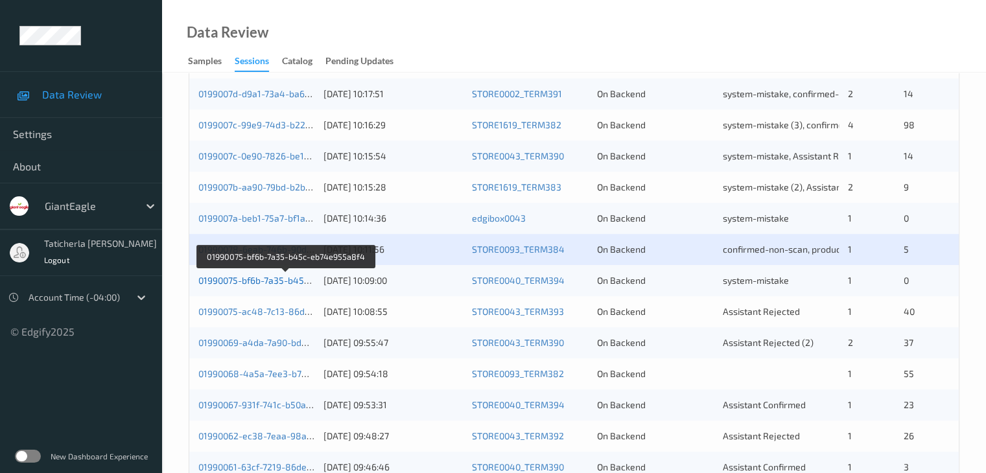
click at [265, 282] on link "01990075-bf6b-7a35-b45c-eb74e955a8f4" at bounding box center [286, 280] width 176 height 11
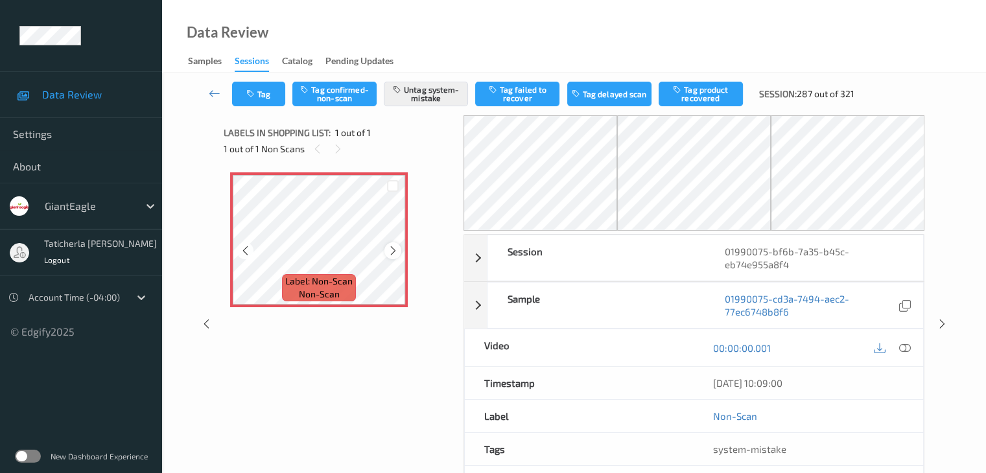
click at [395, 245] on icon at bounding box center [393, 251] width 11 height 12
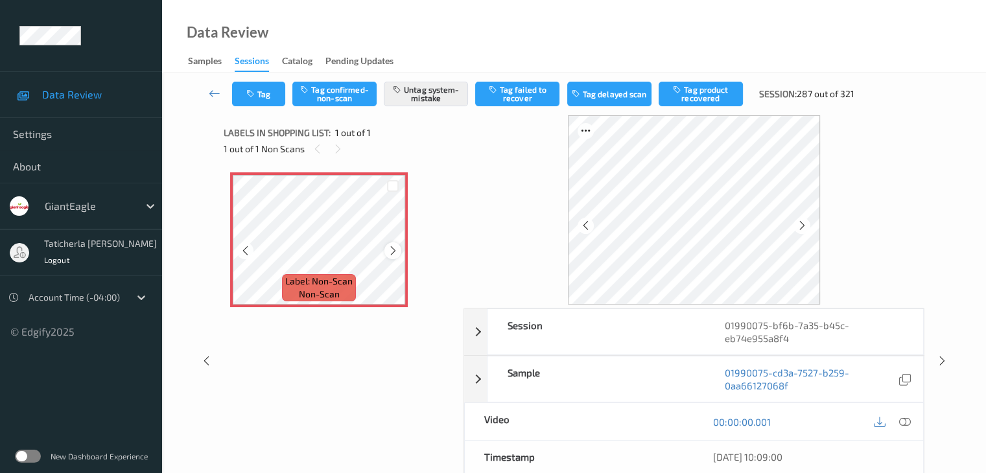
click at [394, 246] on icon at bounding box center [393, 251] width 11 height 12
click at [210, 89] on icon at bounding box center [215, 93] width 12 height 13
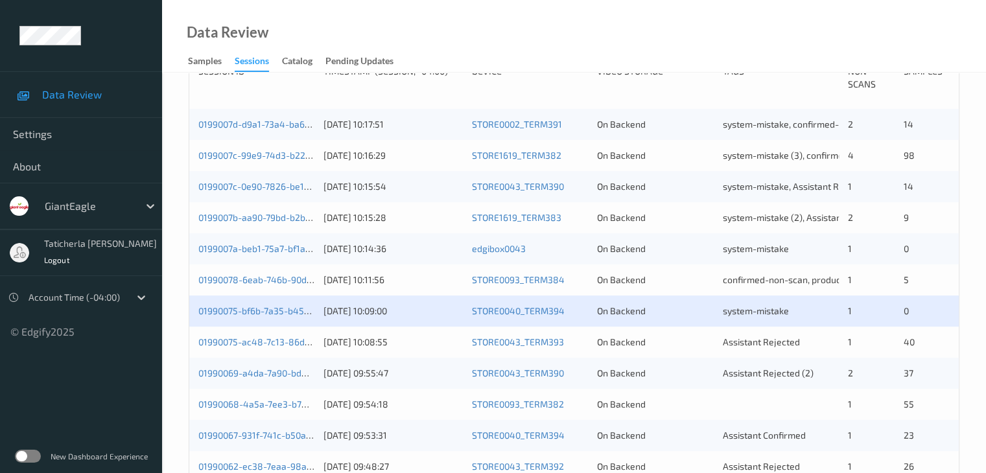
scroll to position [324, 0]
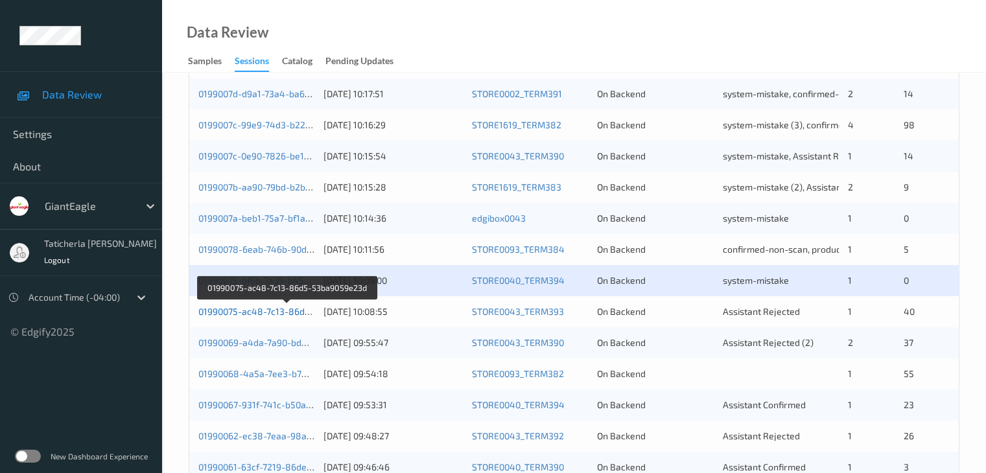
click at [267, 315] on link "01990075-ac48-7c13-86d5-53ba9059e23d" at bounding box center [287, 311] width 178 height 11
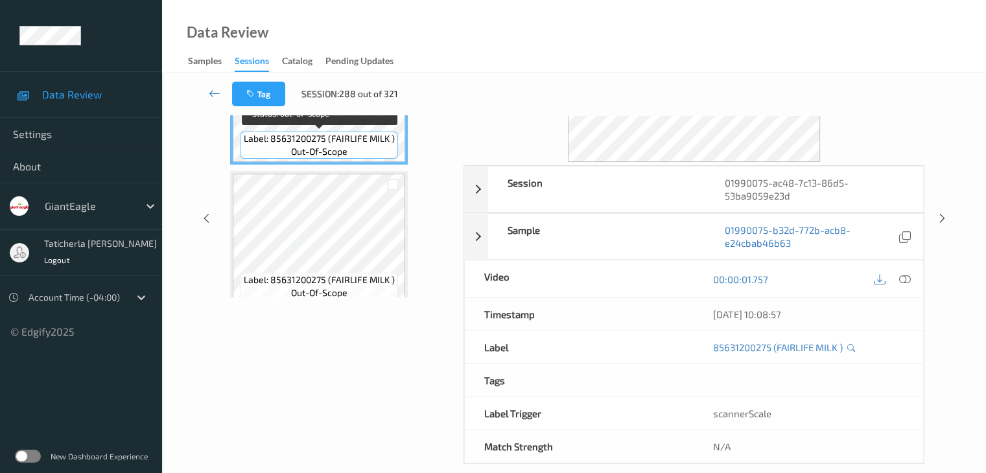
scroll to position [29, 0]
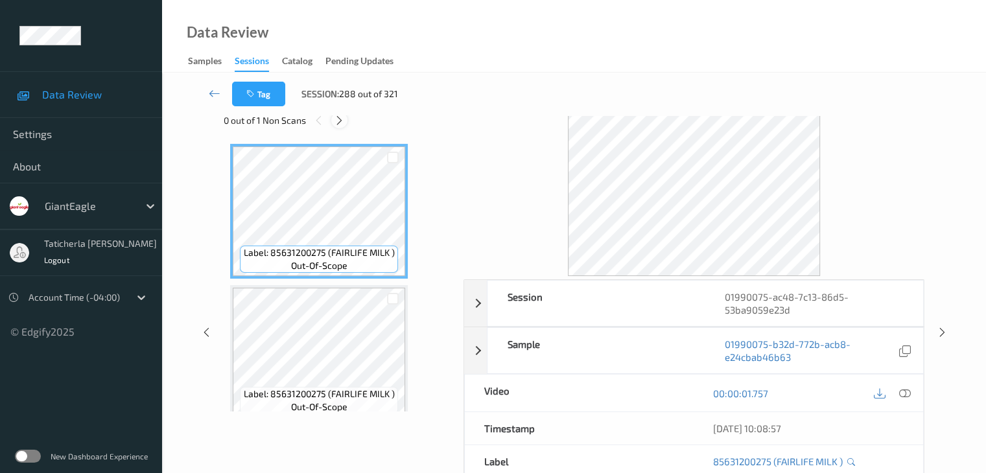
click at [342, 122] on icon at bounding box center [339, 121] width 11 height 12
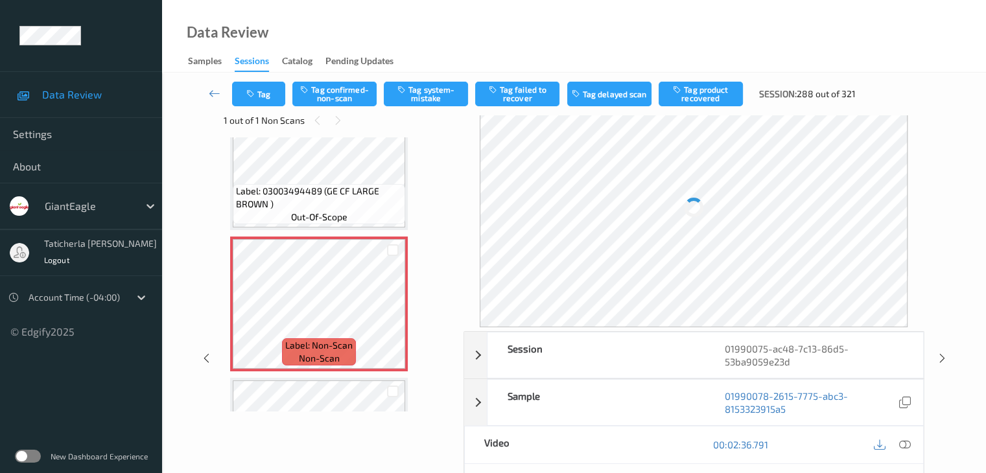
scroll to position [3606, 0]
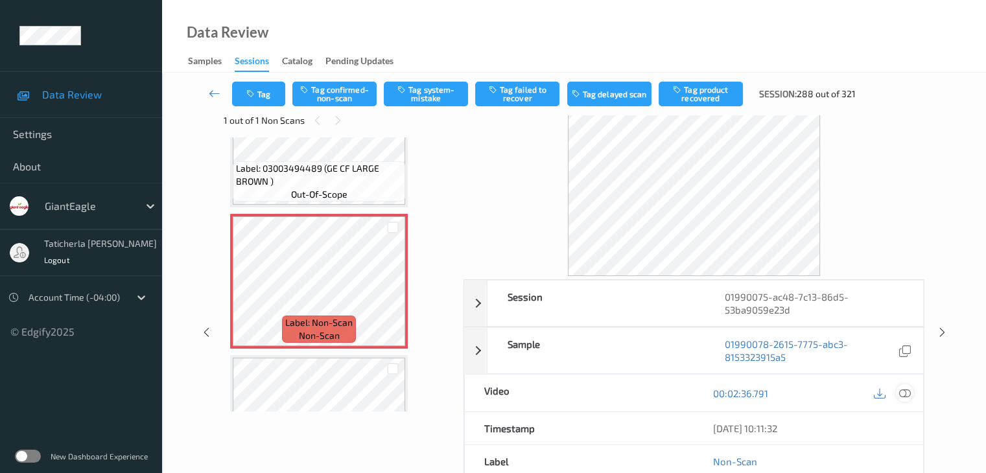
click at [906, 392] on icon at bounding box center [905, 394] width 12 height 12
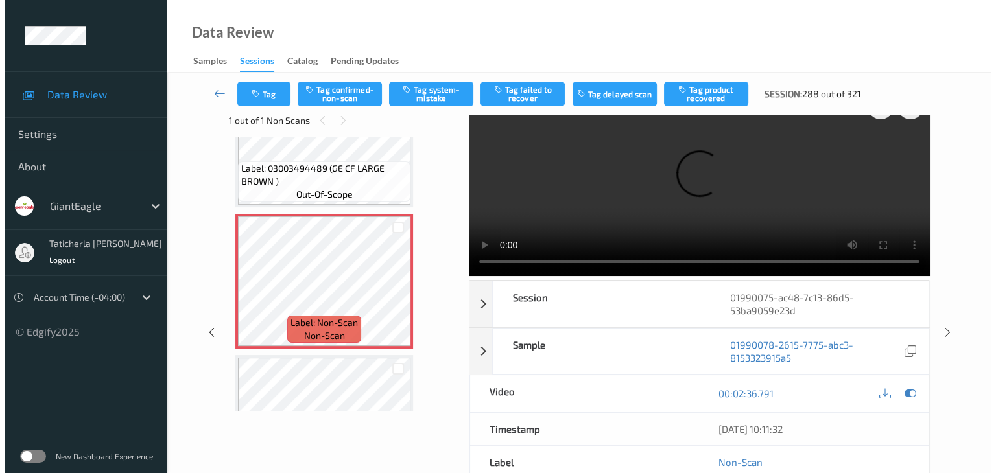
scroll to position [0, 0]
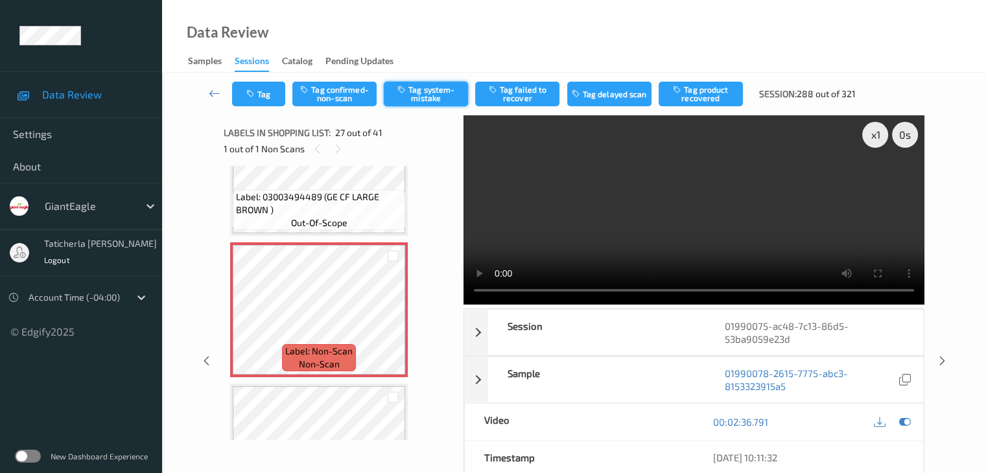
click at [436, 101] on button "Tag system-mistake" at bounding box center [426, 94] width 84 height 25
click at [275, 93] on button "Tag" at bounding box center [258, 94] width 53 height 25
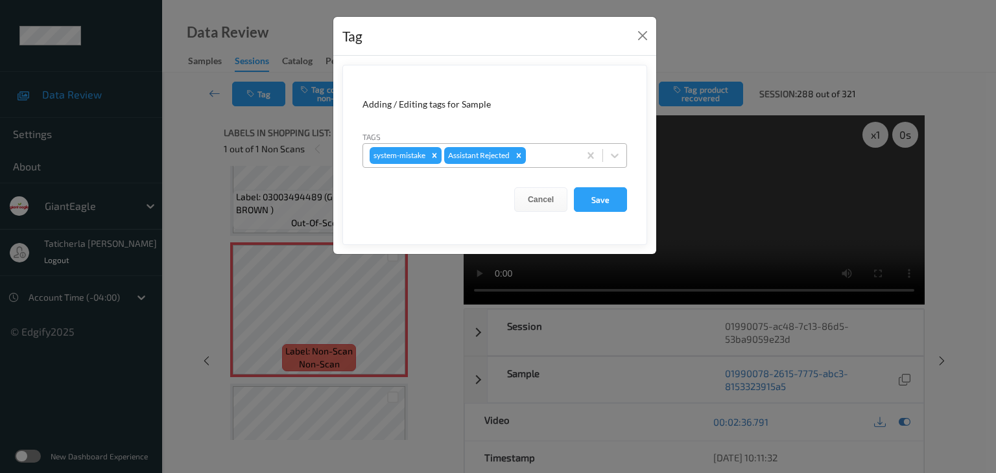
click at [534, 150] on div at bounding box center [551, 156] width 44 height 16
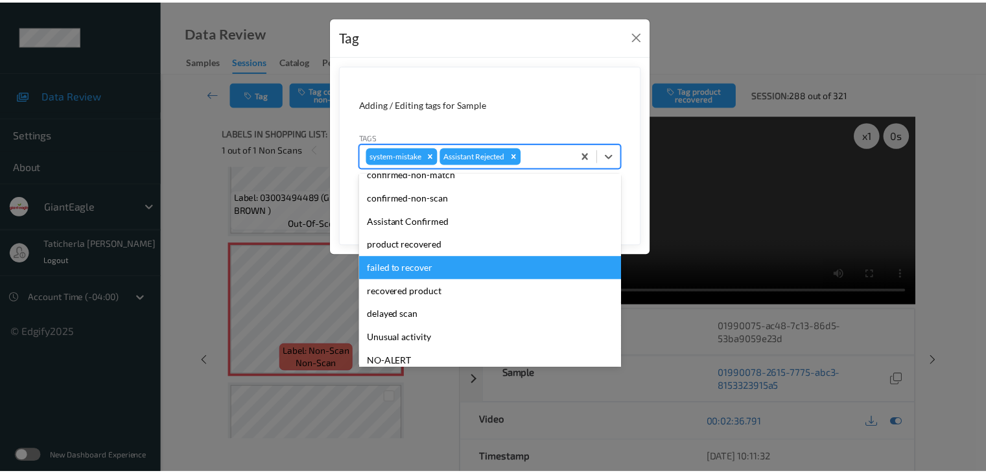
scroll to position [114, 0]
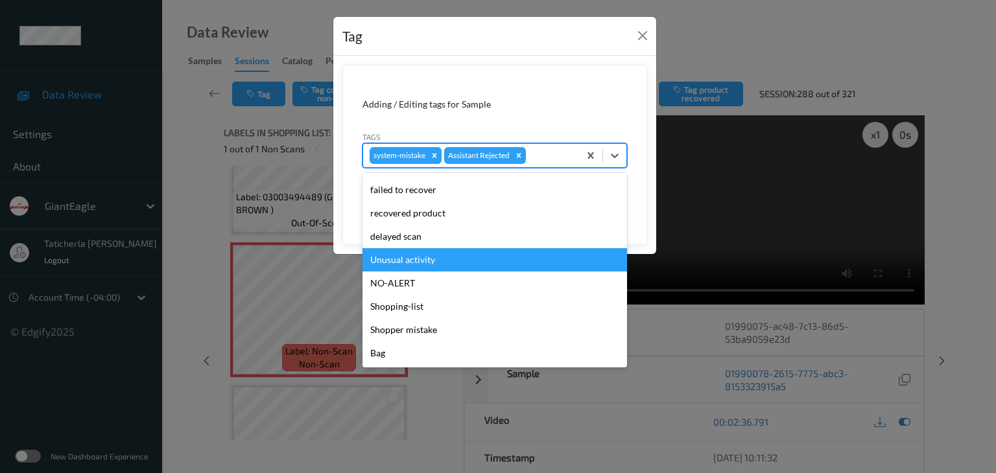
click at [482, 260] on div "Unusual activity" at bounding box center [495, 259] width 265 height 23
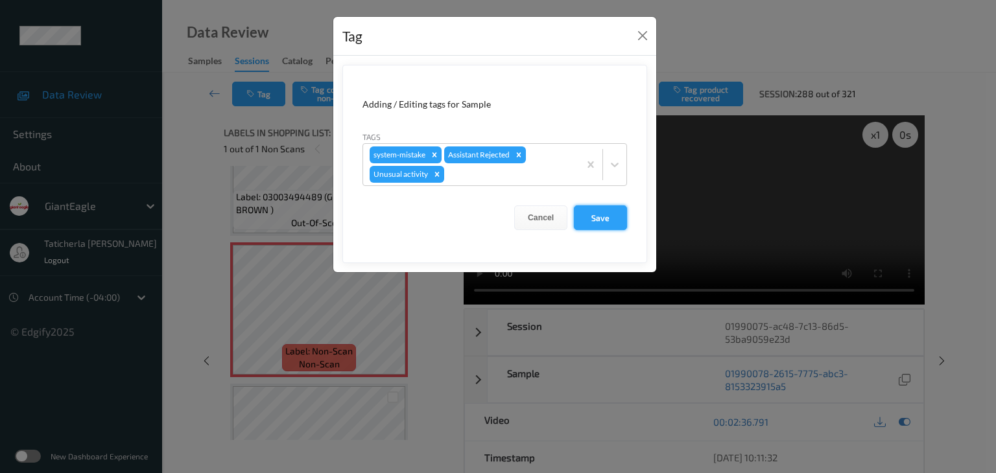
click at [617, 213] on button "Save" at bounding box center [600, 218] width 53 height 25
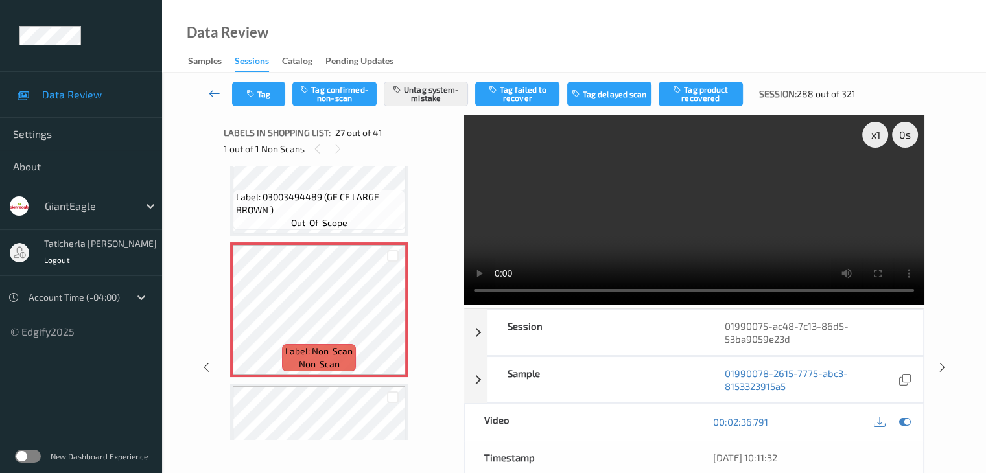
click at [215, 88] on icon at bounding box center [215, 93] width 12 height 13
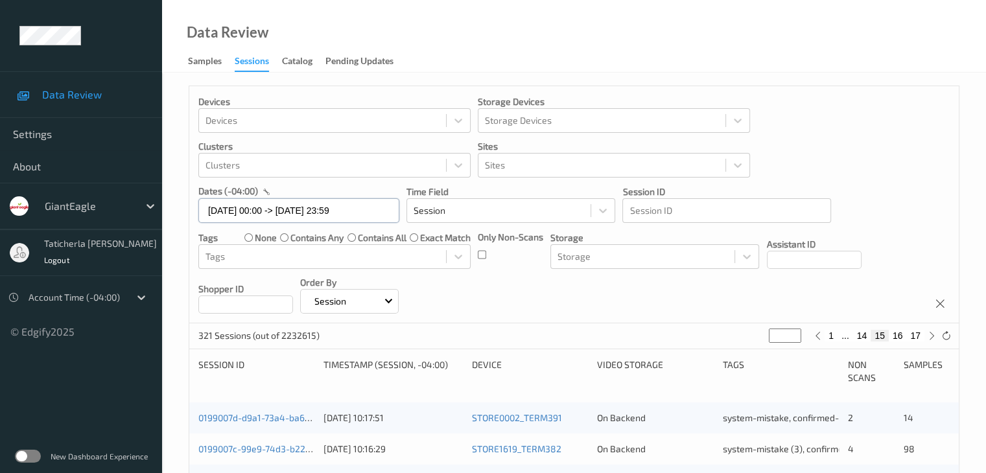
click at [377, 211] on input "31/08/2025 00:00 -> 31/08/2025 23:59" at bounding box center [298, 210] width 201 height 25
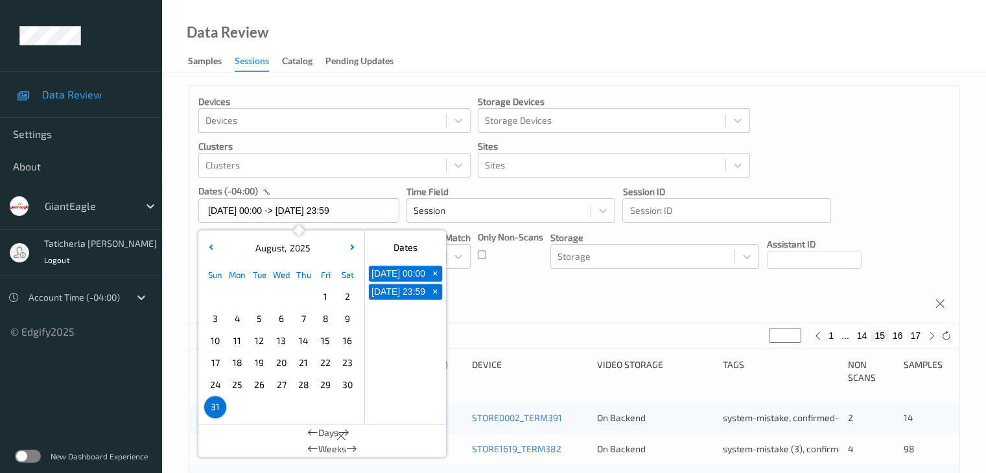
click at [346, 385] on span "30" at bounding box center [348, 385] width 18 height 18
type input "30/08/2025 00:00"
type input "*"
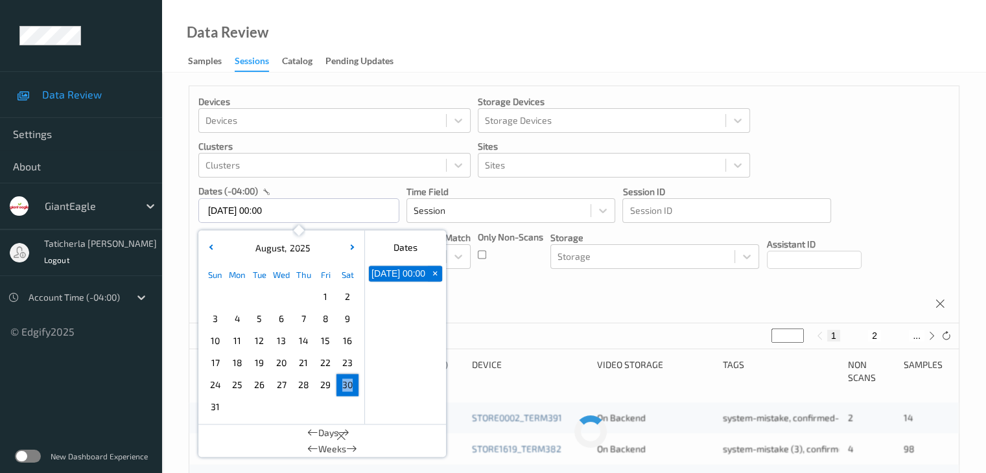
click at [346, 385] on span "30" at bounding box center [348, 385] width 18 height 18
type input "30/08/2025 00:00 -> 30/08/2025 23:59"
click at [860, 335] on button "2" at bounding box center [859, 336] width 13 height 12
type input "*"
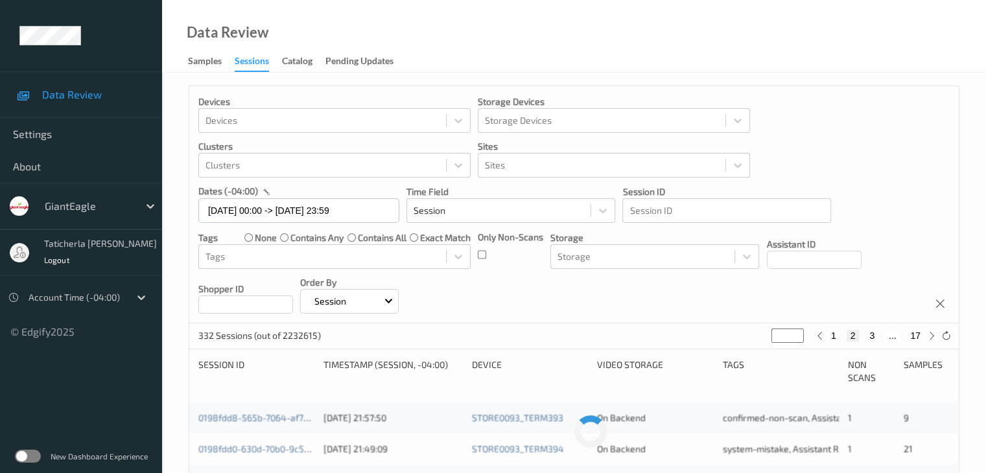
click at [874, 334] on button "3" at bounding box center [872, 336] width 13 height 12
type input "*"
click at [881, 334] on button "4" at bounding box center [880, 336] width 13 height 12
type input "*"
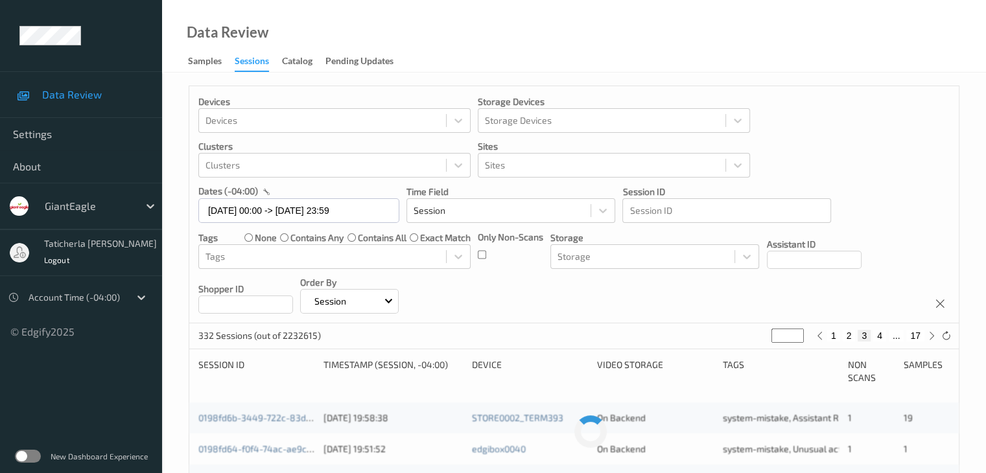
type input "*"
click at [887, 336] on button "5" at bounding box center [885, 336] width 13 height 12
type input "*"
click at [887, 336] on button "6" at bounding box center [885, 336] width 13 height 12
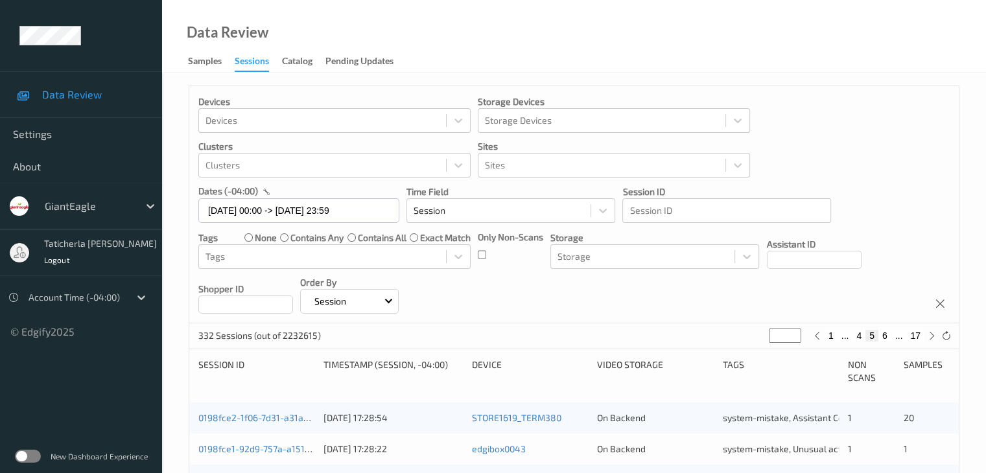
type input "*"
click at [887, 336] on button "7" at bounding box center [885, 336] width 13 height 12
type input "*"
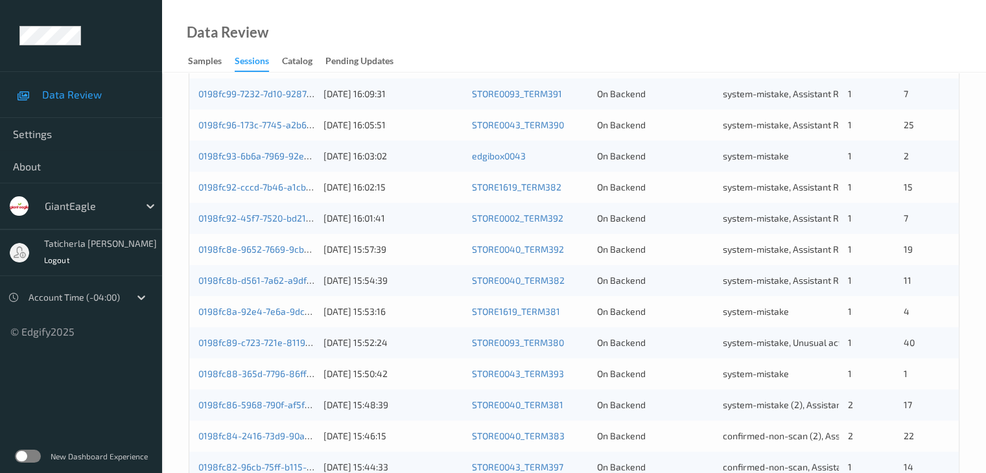
scroll to position [389, 0]
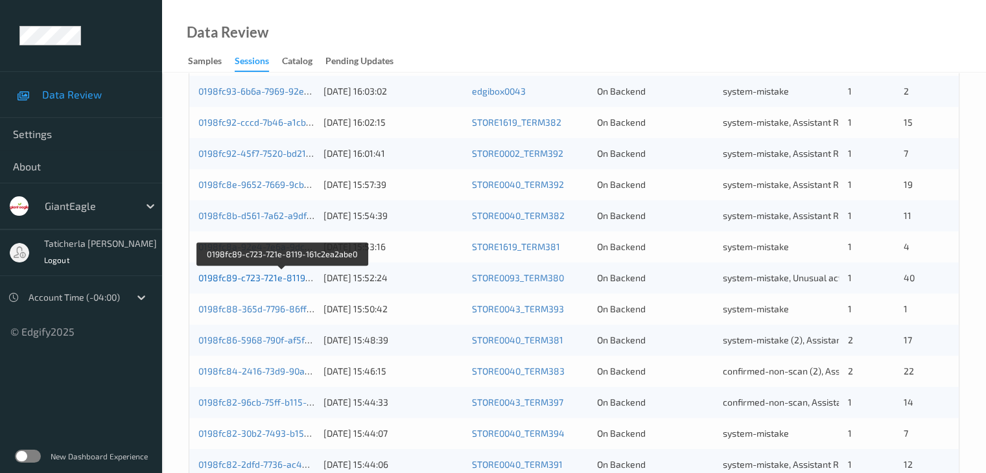
click at [257, 281] on link "0198fc89-c723-721e-8119-161c2ea2abe0" at bounding box center [283, 277] width 170 height 11
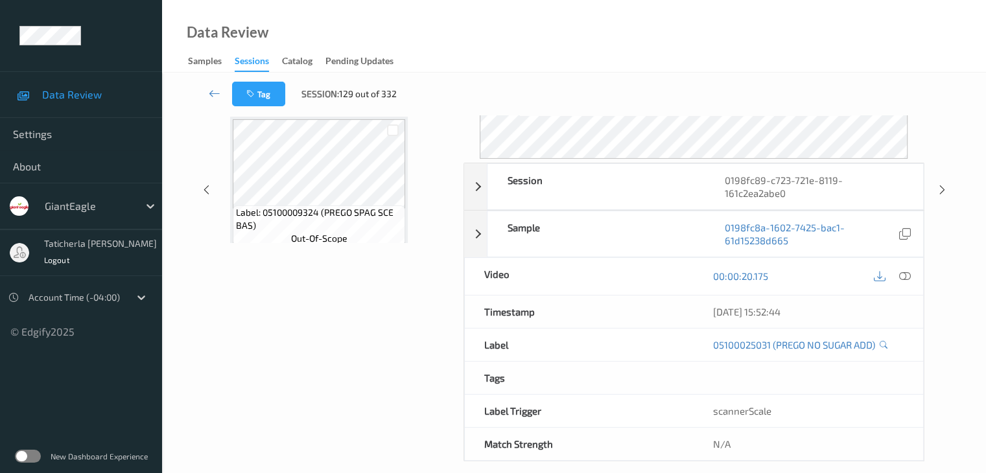
scroll to position [145, 0]
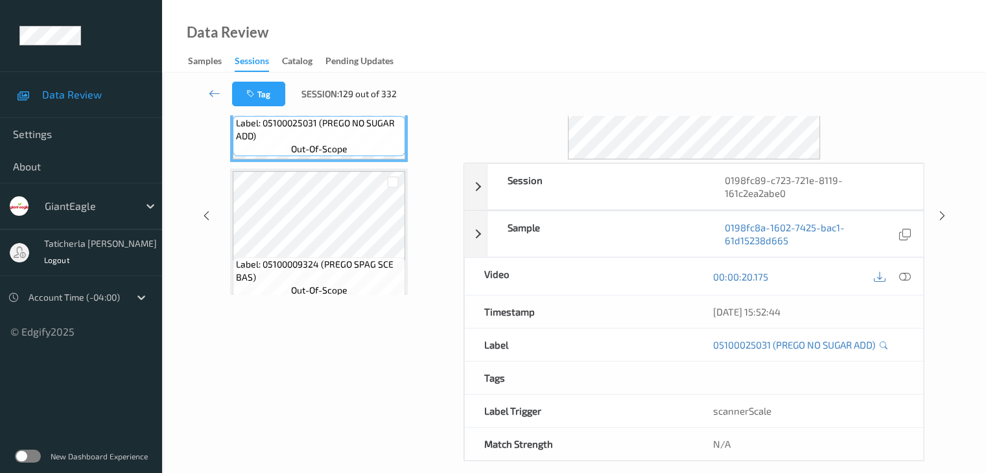
drag, startPoint x: 178, startPoint y: 152, endPoint x: 206, endPoint y: 143, distance: 29.3
click at [180, 153] on div "Tag Session: 129 out of 332 Session 0198fc89-c723-721e-8119-161c2ea2abe0 Sessio…" at bounding box center [574, 207] width 824 height 561
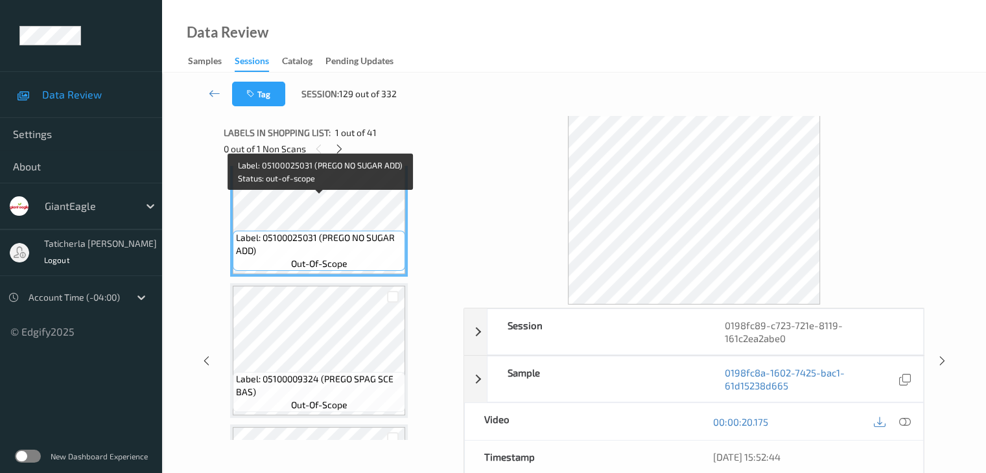
scroll to position [0, 0]
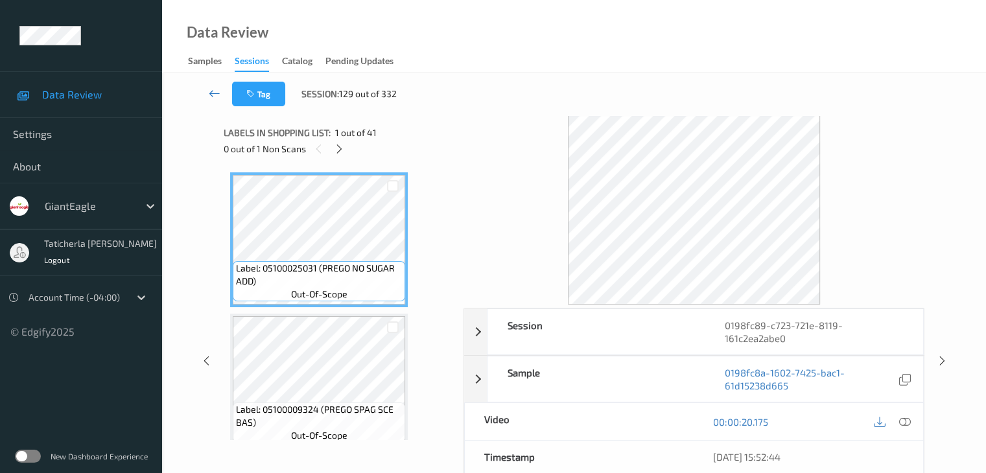
click at [219, 88] on icon at bounding box center [215, 93] width 12 height 13
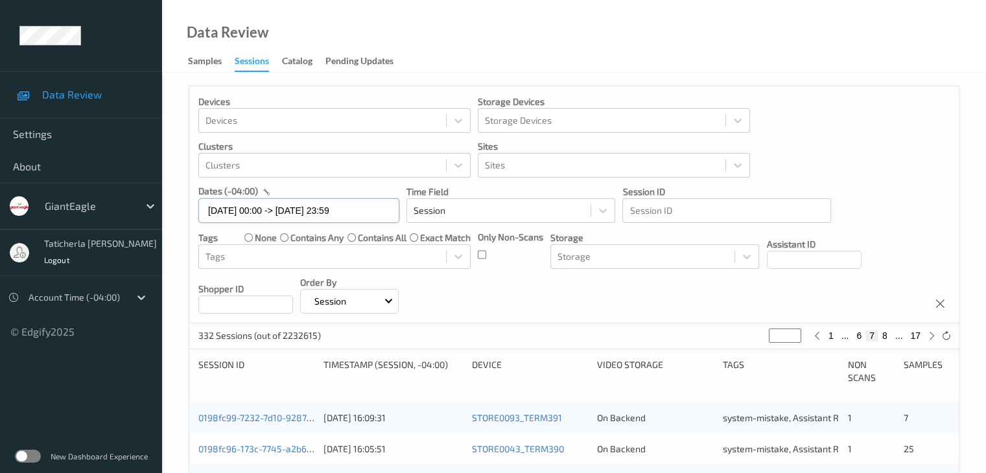
click at [377, 207] on input "30/08/2025 00:00 -> 30/08/2025 23:59" at bounding box center [298, 210] width 201 height 25
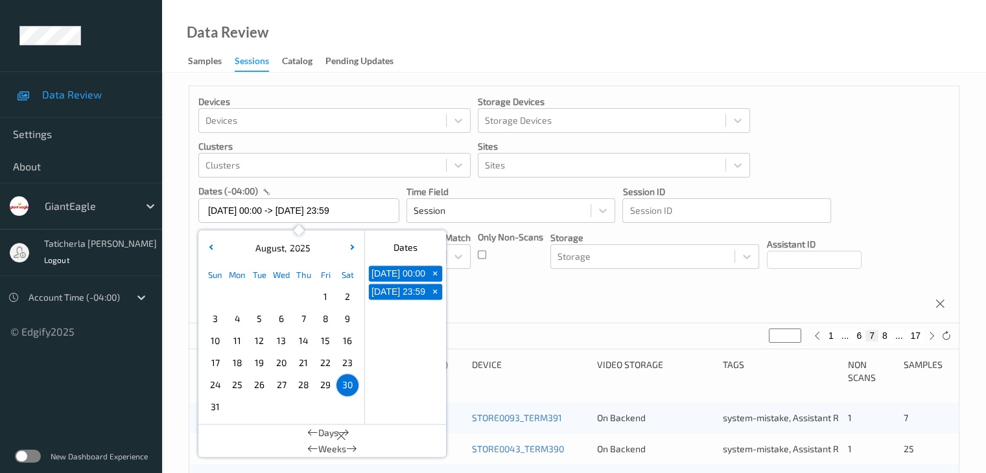
click at [218, 408] on span "31" at bounding box center [215, 407] width 18 height 18
type input "31/08/2025 00:00"
type input "*"
click at [218, 408] on span "31" at bounding box center [215, 407] width 18 height 18
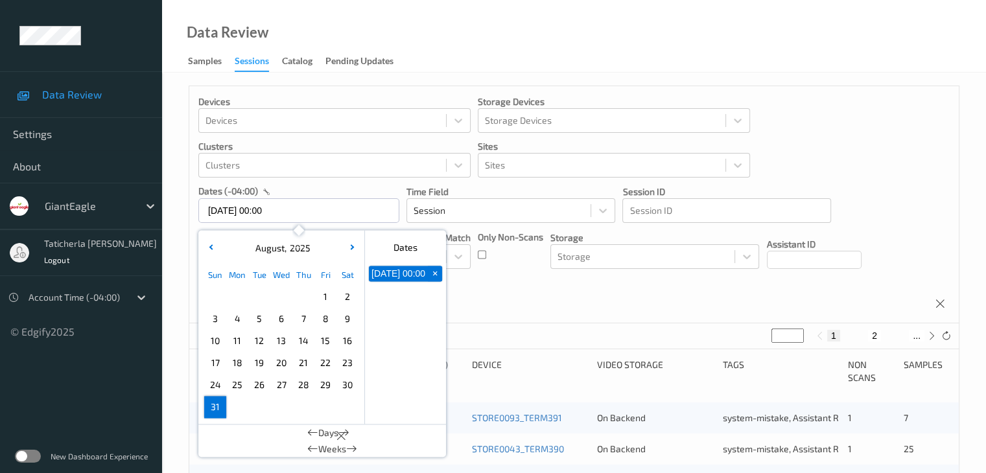
type input "31/08/2025 00:00 -> 31/08/2025 23:59"
click at [917, 335] on button "17" at bounding box center [916, 336] width 18 height 12
type input "**"
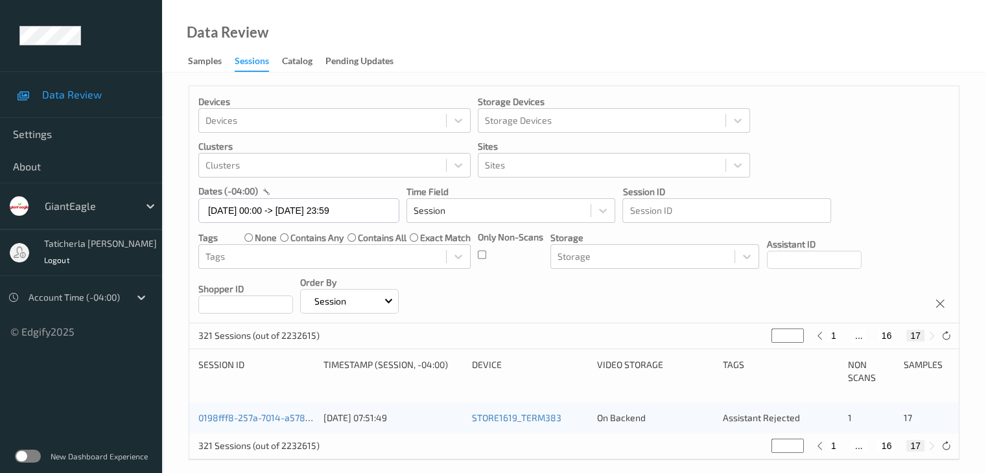
click at [890, 334] on button "16" at bounding box center [887, 336] width 18 height 12
type input "**"
click at [872, 338] on button "15" at bounding box center [872, 336] width 18 height 12
type input "**"
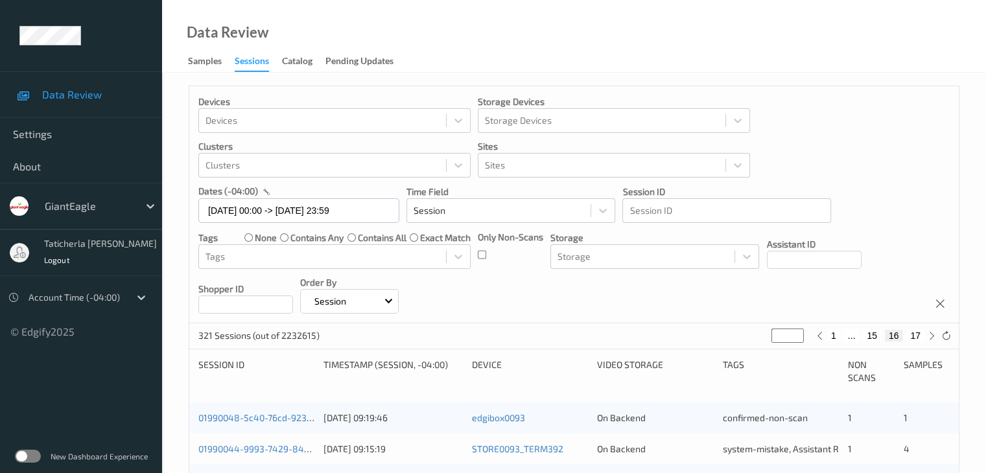
type input "**"
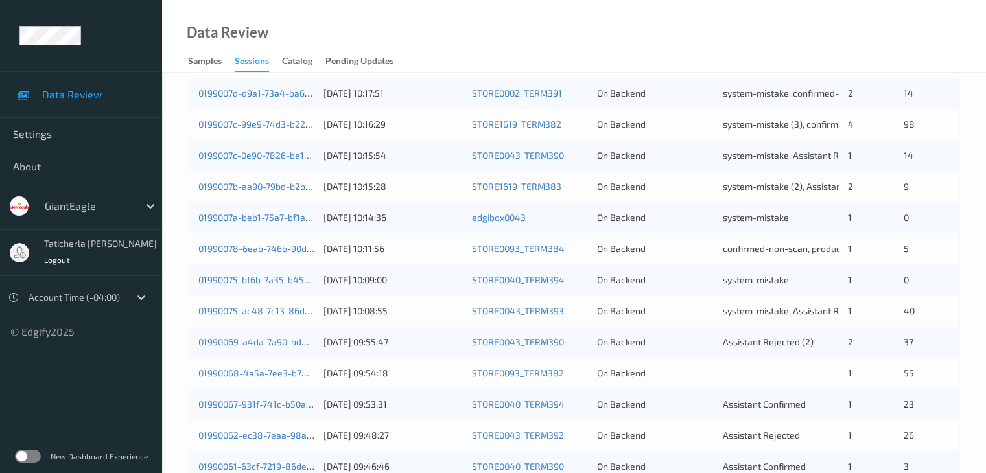
scroll to position [324, 0]
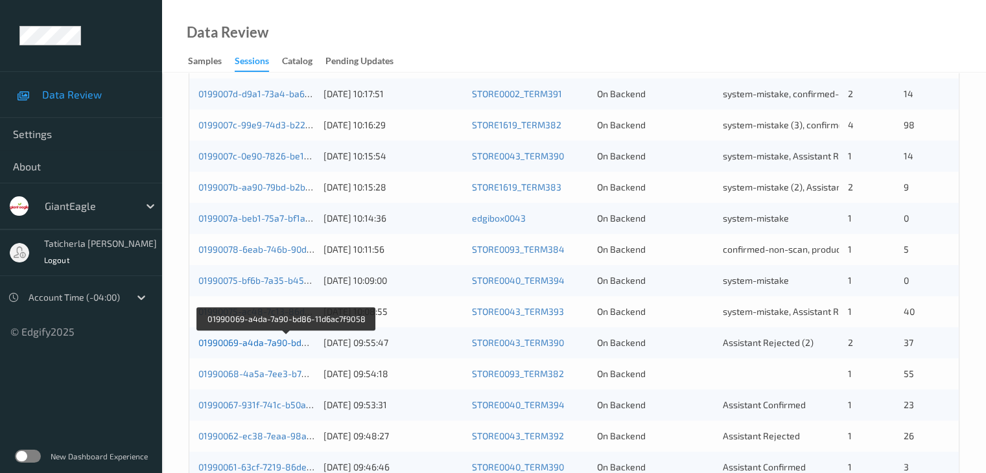
click at [281, 346] on link "01990069-a4da-7a90-bd86-11d6ac7f9058" at bounding box center [285, 342] width 175 height 11
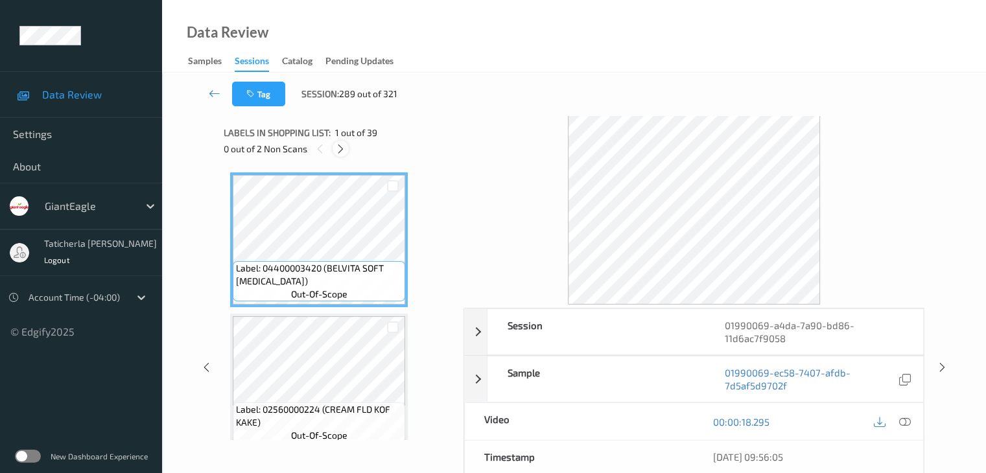
click at [342, 149] on icon at bounding box center [340, 149] width 11 height 12
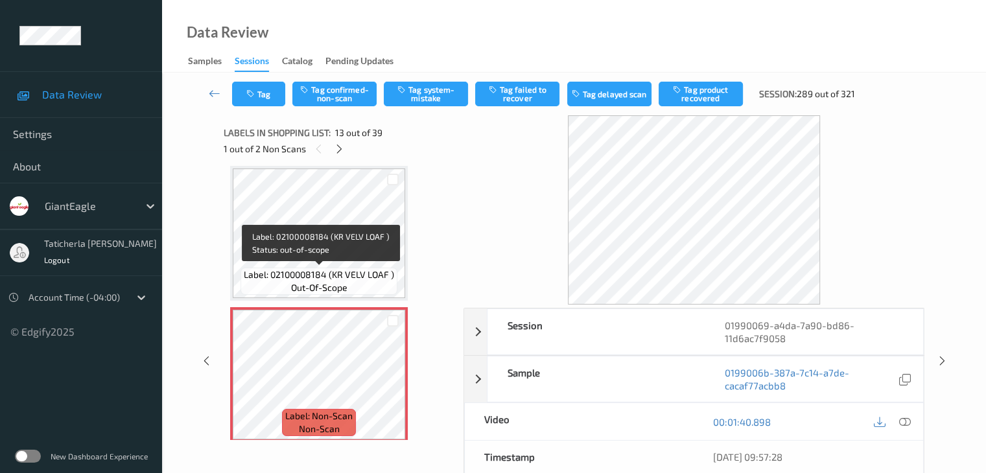
scroll to position [1626, 0]
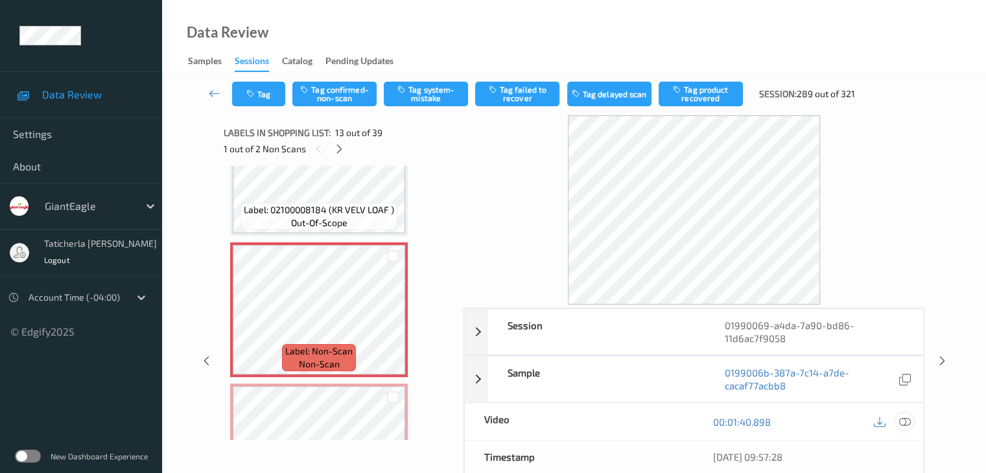
click at [905, 420] on icon at bounding box center [905, 422] width 12 height 12
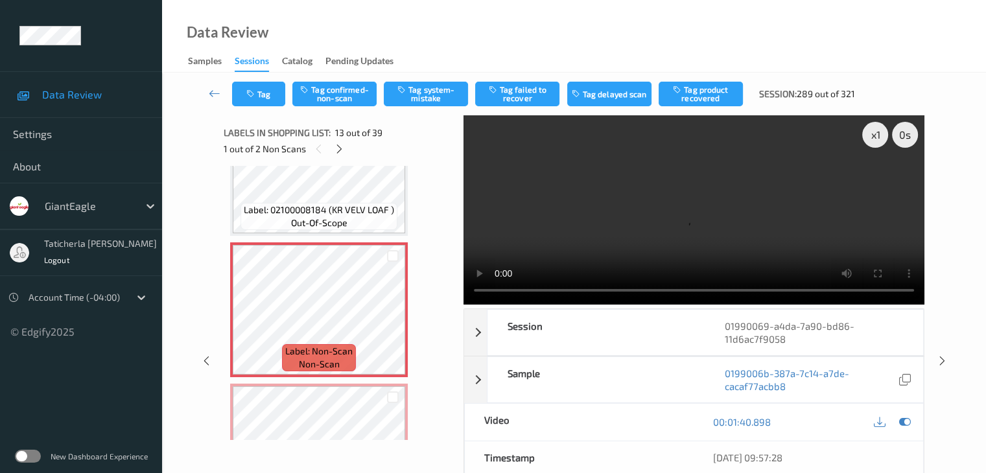
click at [879, 181] on video at bounding box center [694, 209] width 461 height 189
click at [973, 312] on div "Tag Tag confirmed-non-scan Tag system-mistake Tag failed to recover Tag delayed…" at bounding box center [574, 354] width 824 height 562
click at [211, 94] on icon at bounding box center [215, 93] width 12 height 13
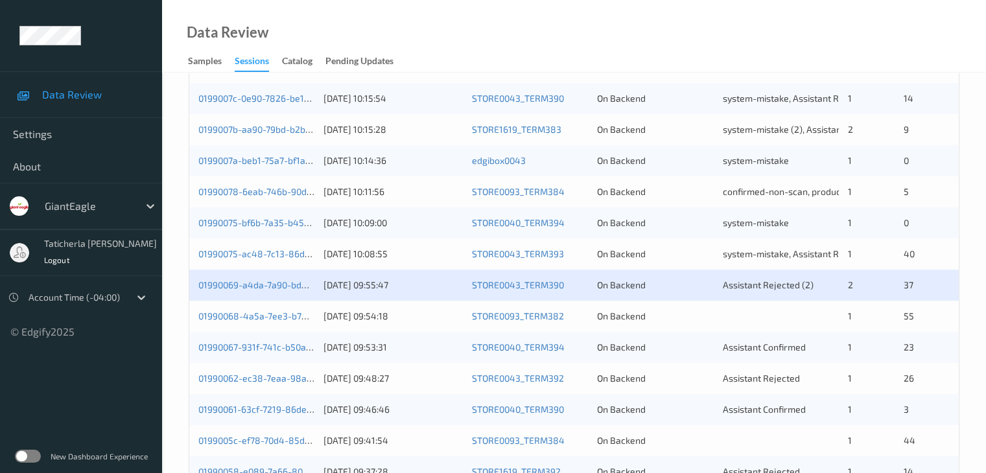
scroll to position [389, 0]
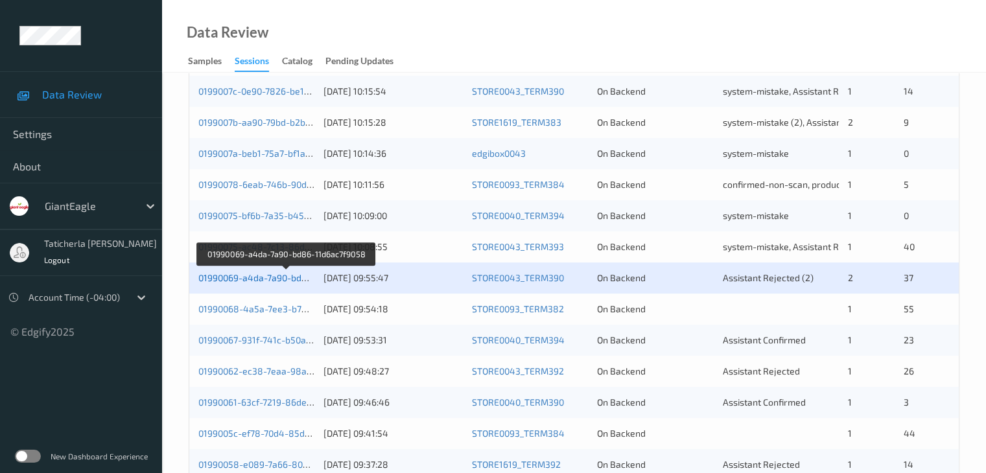
click at [265, 280] on link "01990069-a4da-7a90-bd86-11d6ac7f9058" at bounding box center [285, 277] width 175 height 11
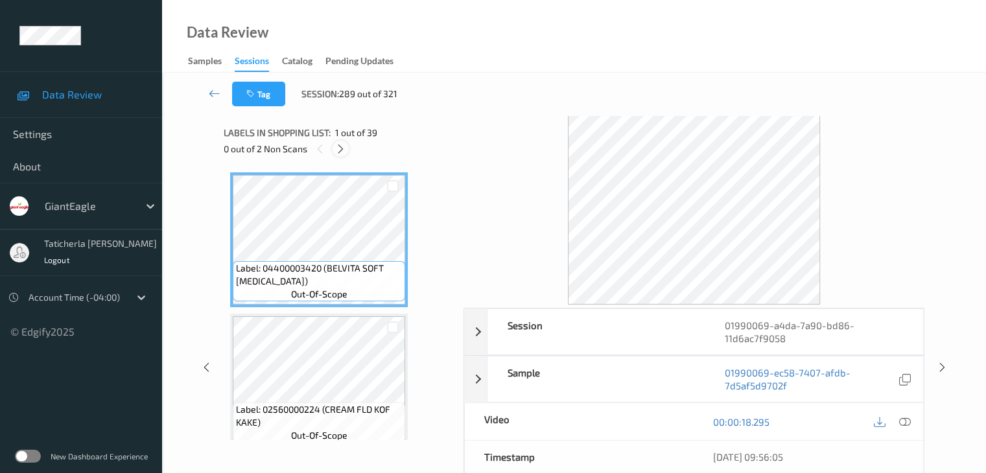
click at [342, 147] on icon at bounding box center [340, 149] width 11 height 12
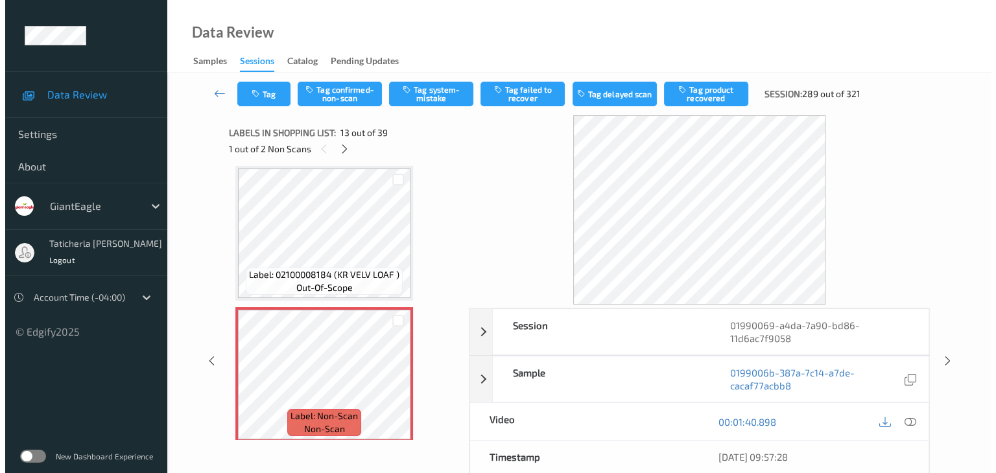
scroll to position [1626, 0]
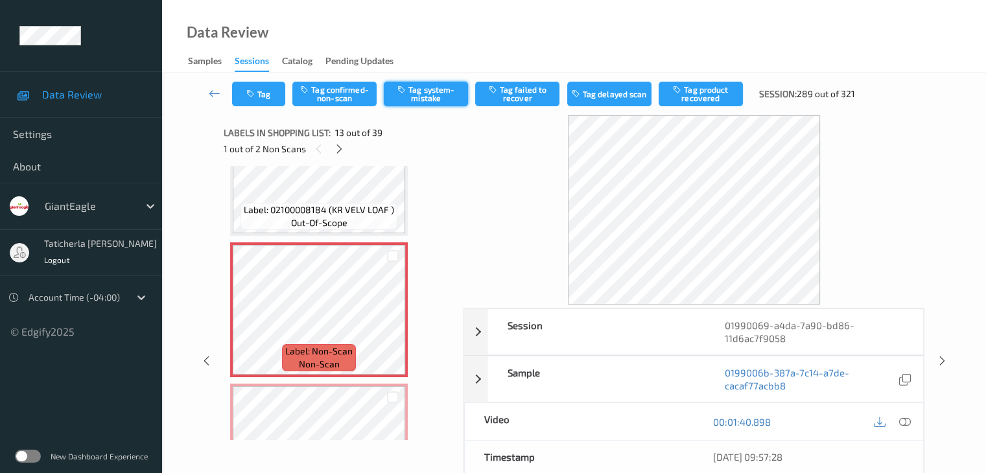
click at [418, 90] on button "Tag system-mistake" at bounding box center [426, 94] width 84 height 25
click at [265, 89] on button "Tag" at bounding box center [258, 94] width 53 height 25
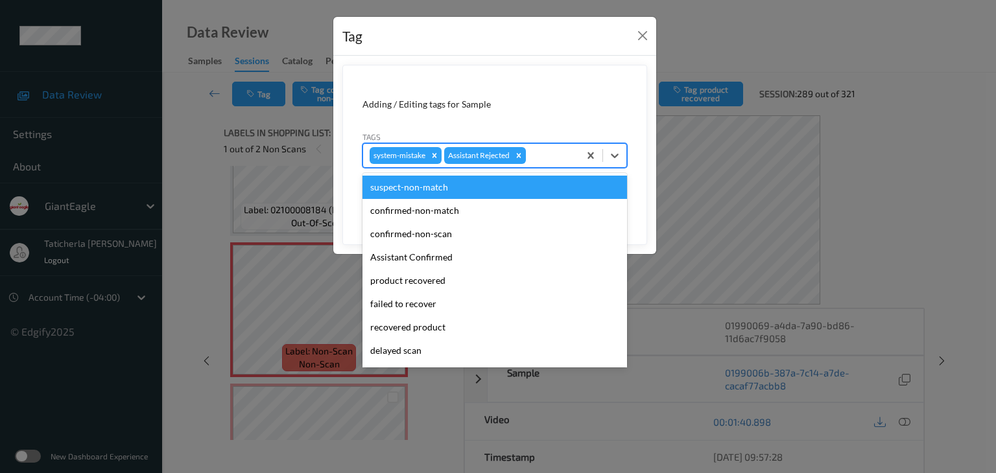
click at [553, 155] on div at bounding box center [551, 156] width 44 height 16
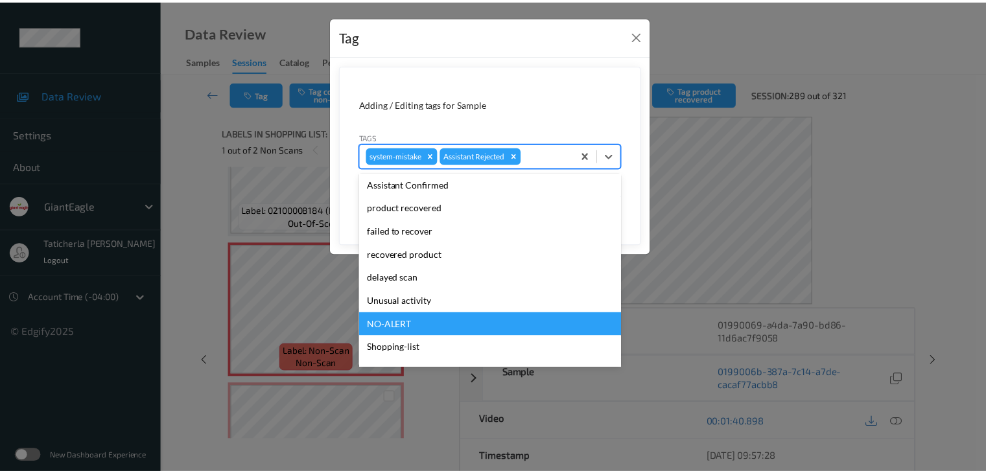
scroll to position [114, 0]
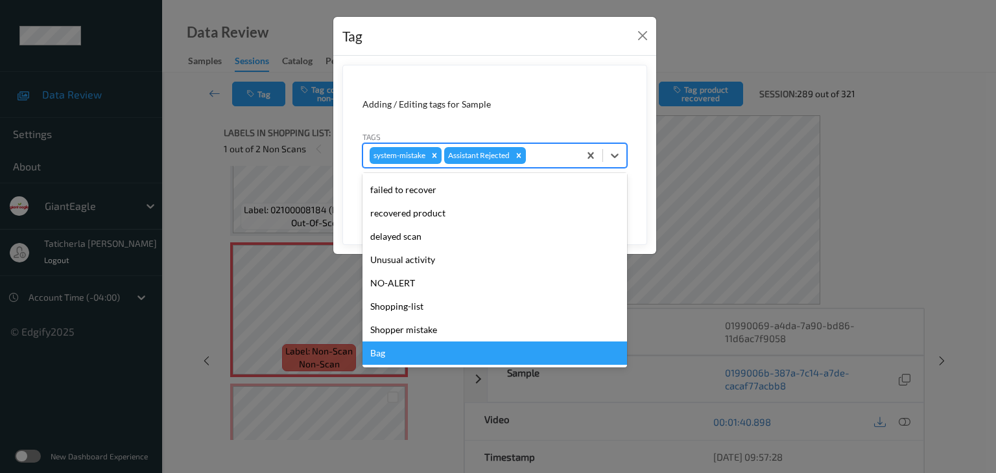
click at [451, 355] on div "Bag" at bounding box center [495, 353] width 265 height 23
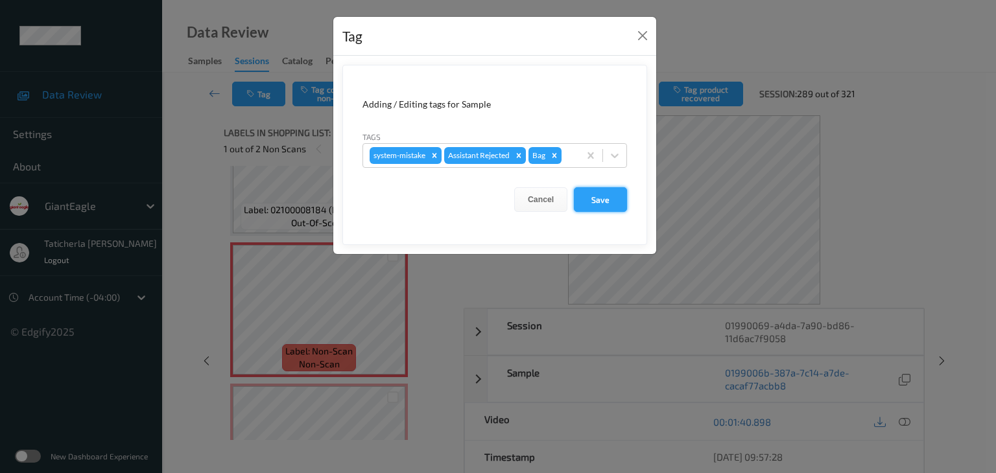
click at [602, 198] on button "Save" at bounding box center [600, 199] width 53 height 25
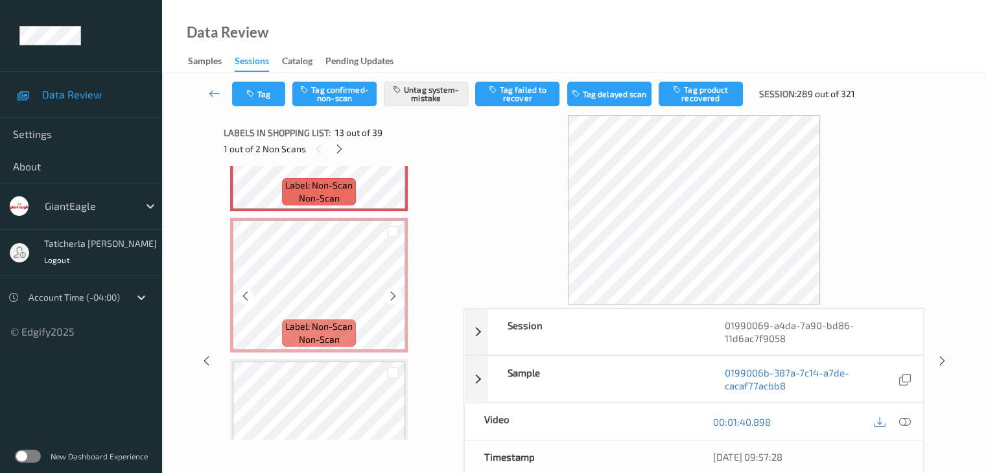
scroll to position [1821, 0]
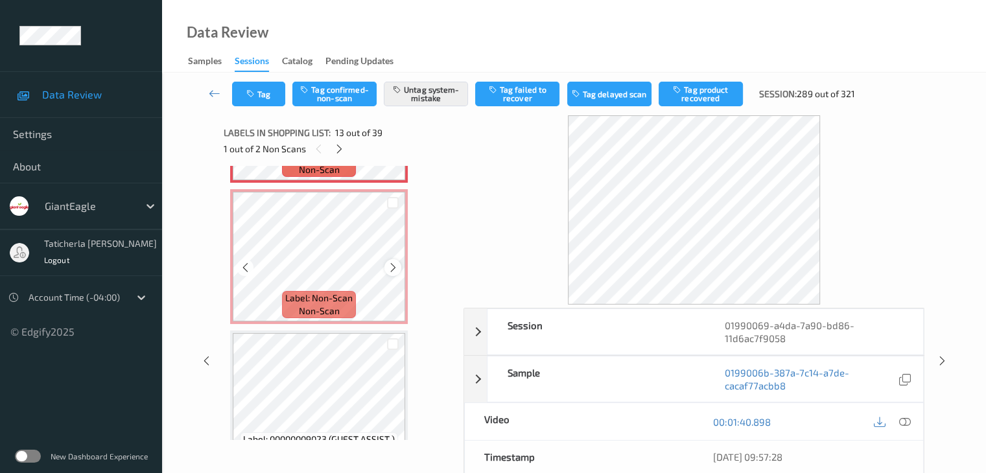
click at [392, 267] on icon at bounding box center [393, 268] width 11 height 12
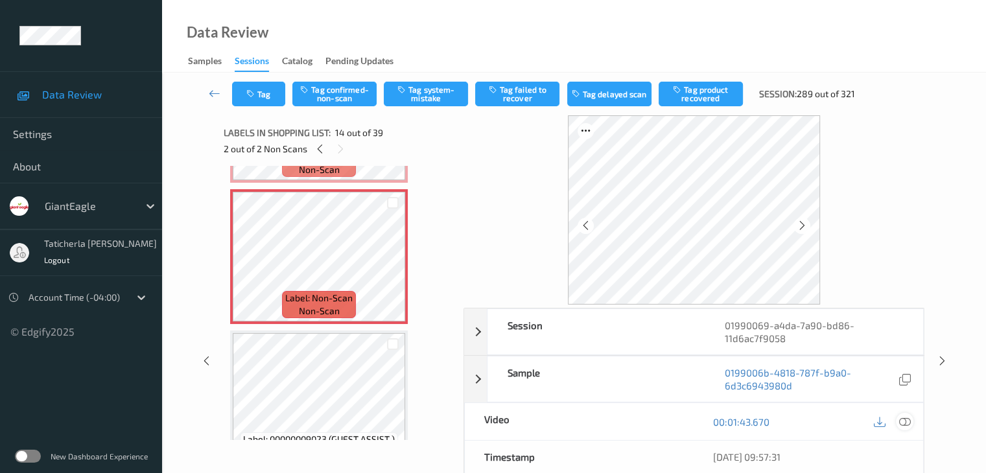
click at [901, 423] on icon at bounding box center [905, 422] width 12 height 12
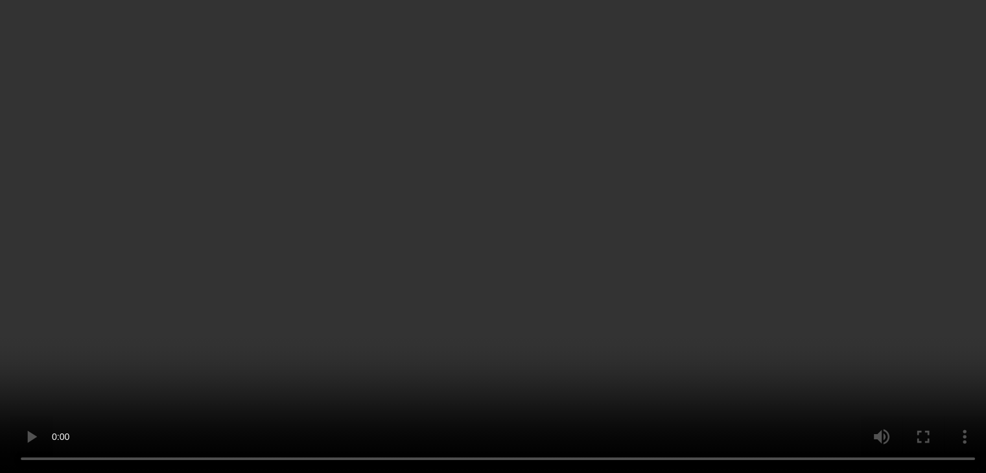
scroll to position [2340, 0]
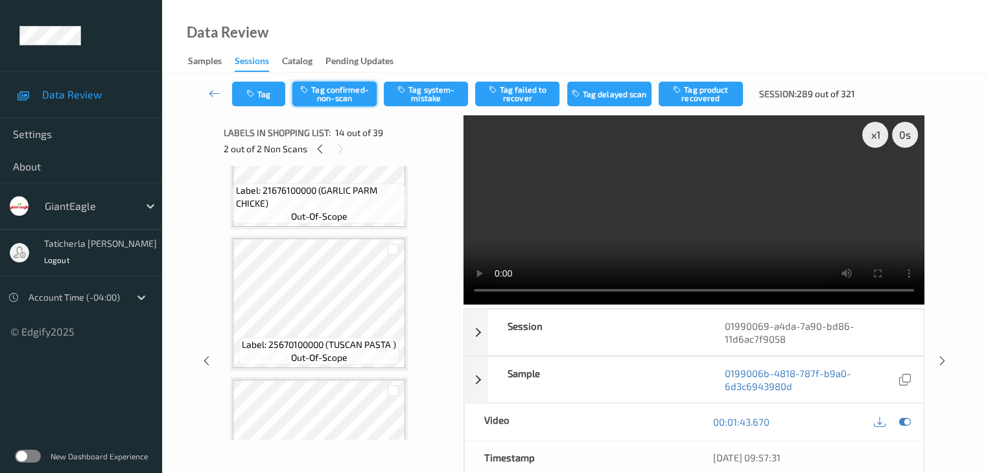
click at [328, 93] on button "Tag confirmed-non-scan" at bounding box center [334, 94] width 84 height 25
click at [713, 91] on button "Tag product recovered" at bounding box center [701, 94] width 84 height 25
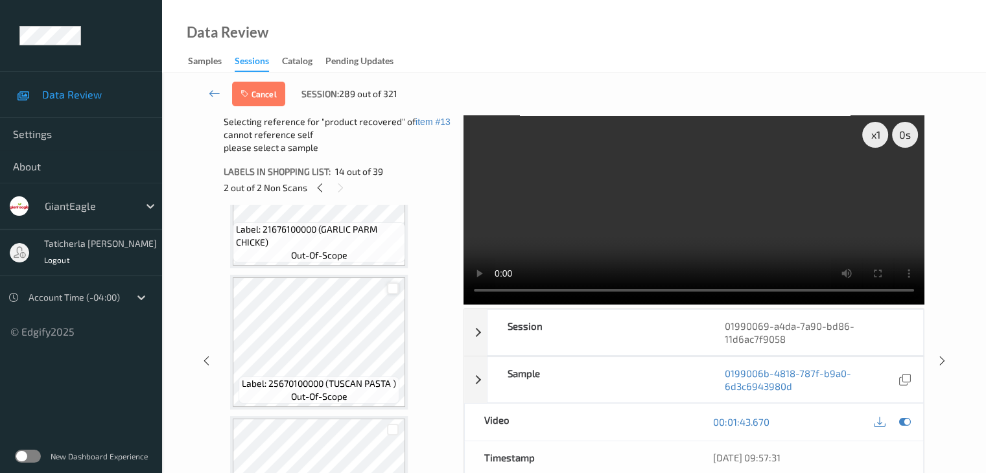
click at [396, 284] on div at bounding box center [393, 289] width 12 height 12
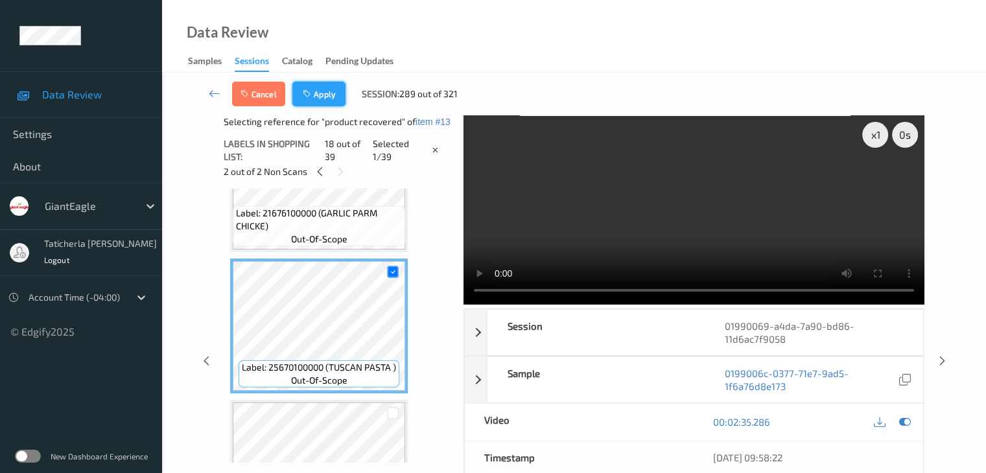
click at [322, 95] on button "Apply" at bounding box center [318, 94] width 53 height 25
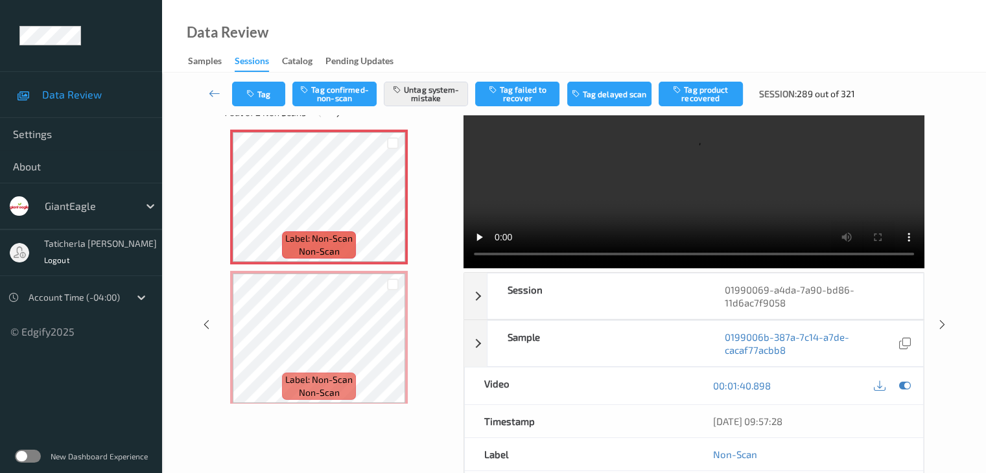
scroll to position [29, 0]
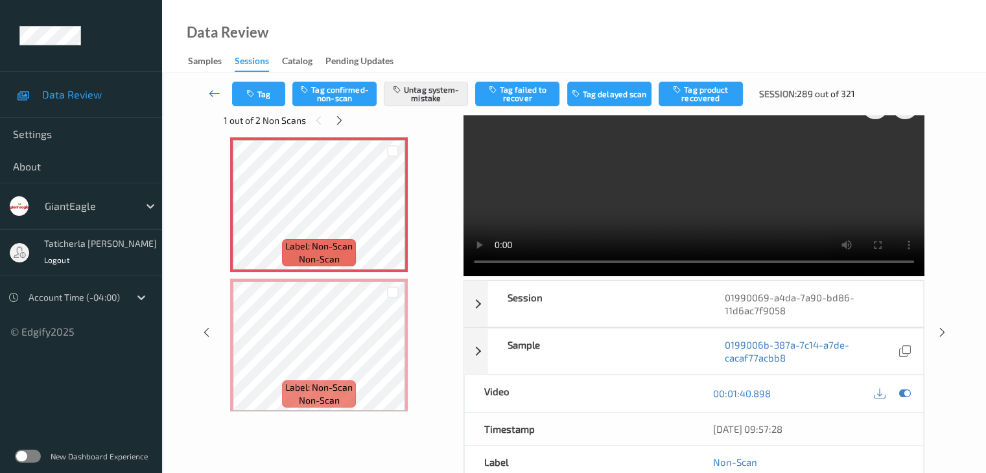
click at [213, 93] on icon at bounding box center [215, 93] width 12 height 13
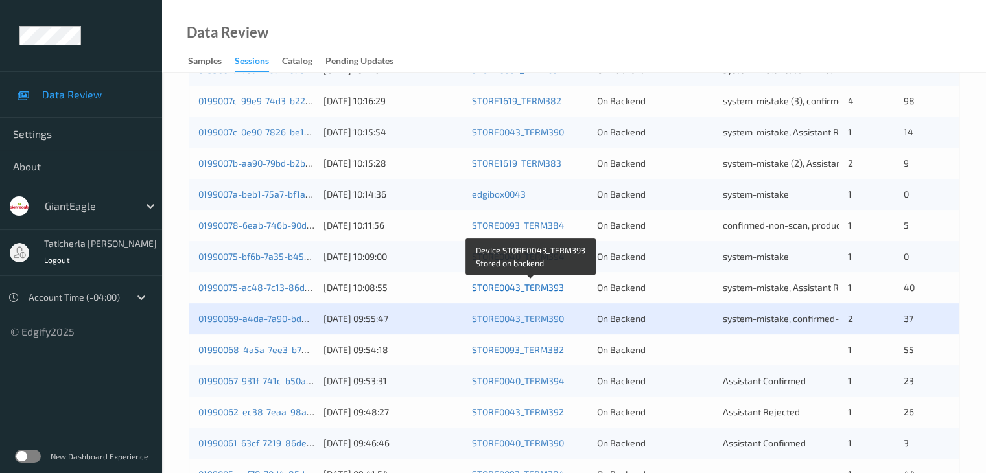
scroll to position [389, 0]
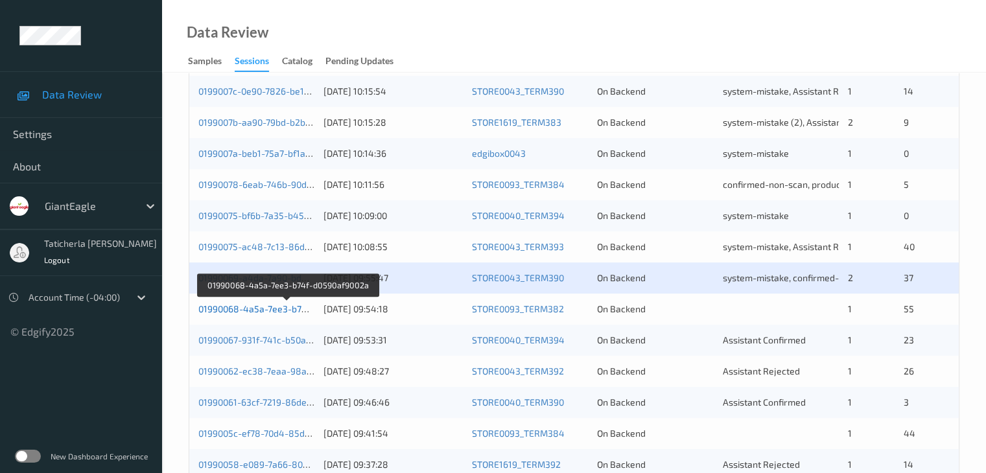
click at [246, 306] on link "01990068-4a5a-7ee3-b74f-d0590af9002a" at bounding box center [286, 309] width 176 height 11
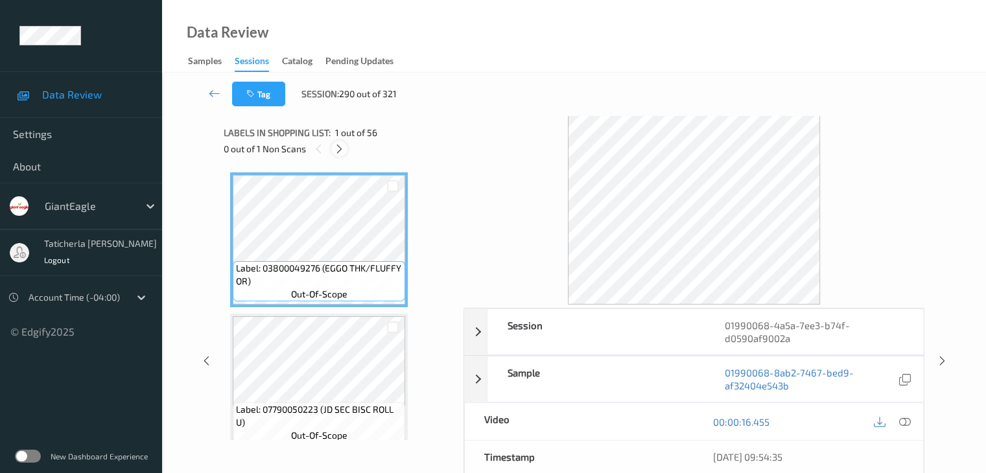
click at [340, 146] on icon at bounding box center [339, 149] width 11 height 12
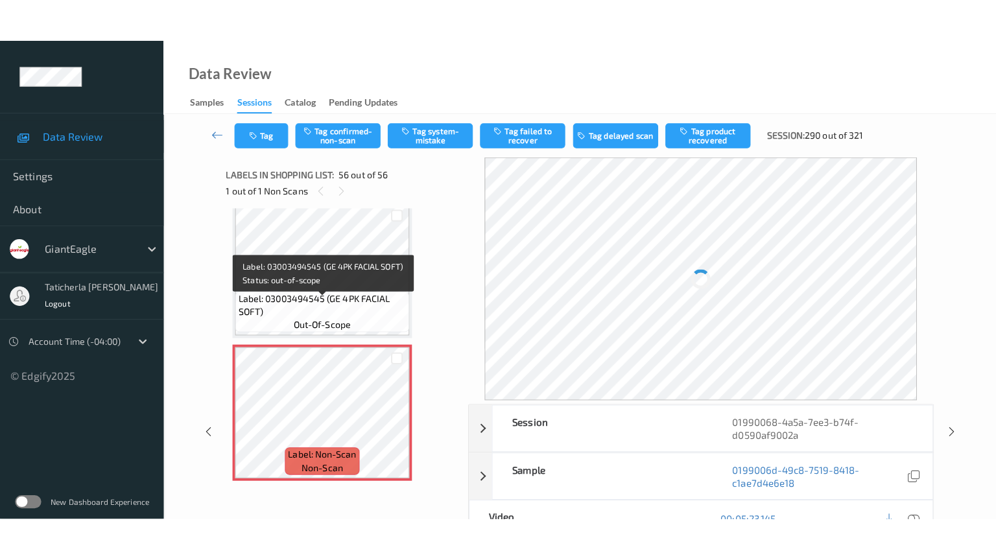
scroll to position [7649, 0]
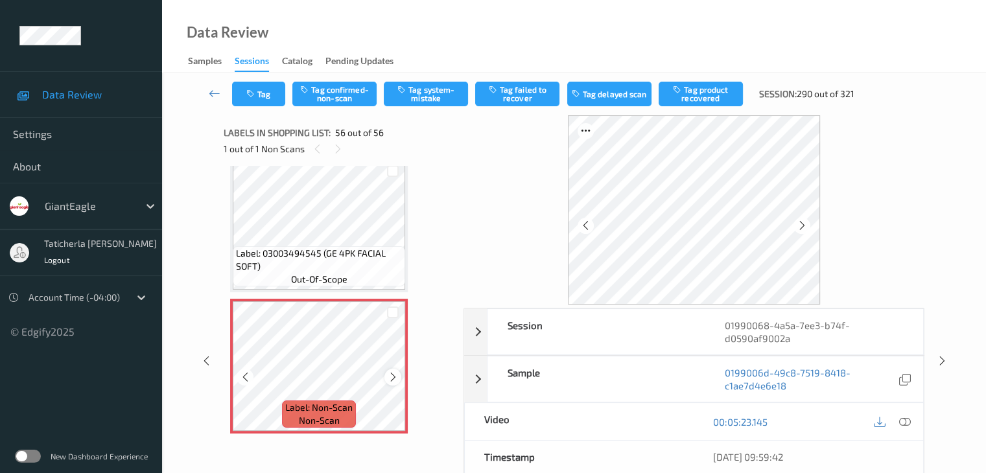
click at [387, 381] on div at bounding box center [393, 377] width 16 height 16
click at [903, 421] on icon at bounding box center [905, 422] width 12 height 12
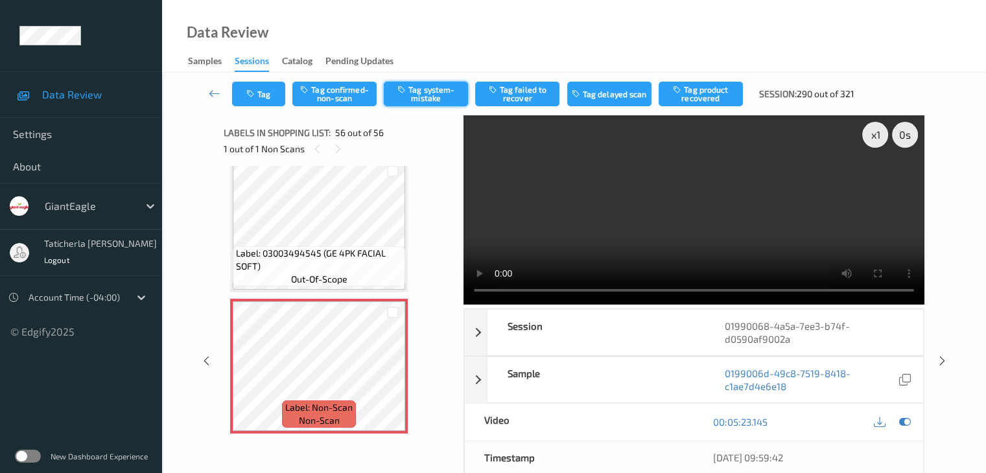
click at [417, 88] on button "Tag system-mistake" at bounding box center [426, 94] width 84 height 25
click at [265, 96] on button "Tag" at bounding box center [258, 94] width 53 height 25
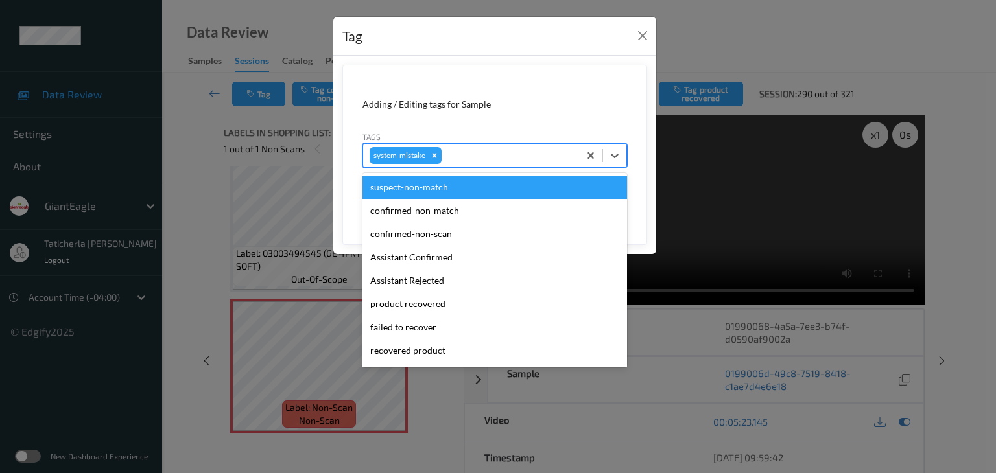
click at [472, 154] on div at bounding box center [508, 156] width 128 height 16
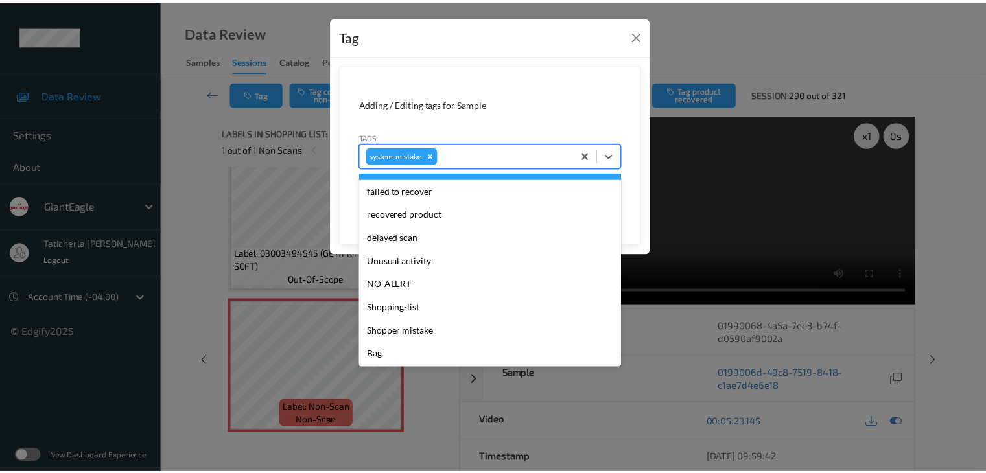
scroll to position [137, 0]
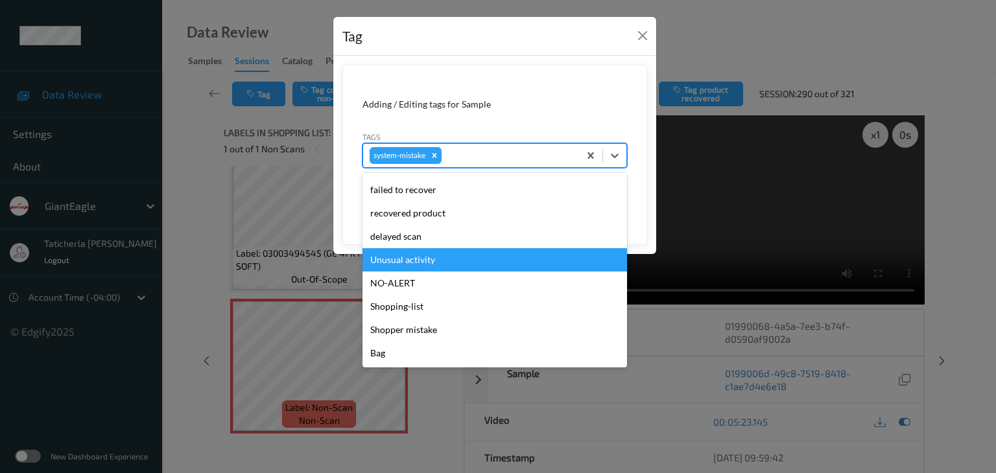
click at [477, 259] on div "Unusual activity" at bounding box center [495, 259] width 265 height 23
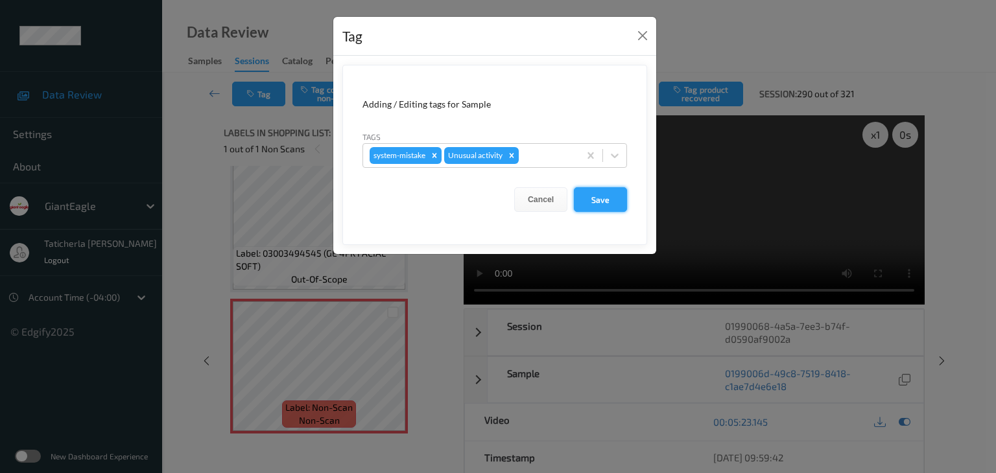
click at [604, 197] on button "Save" at bounding box center [600, 199] width 53 height 25
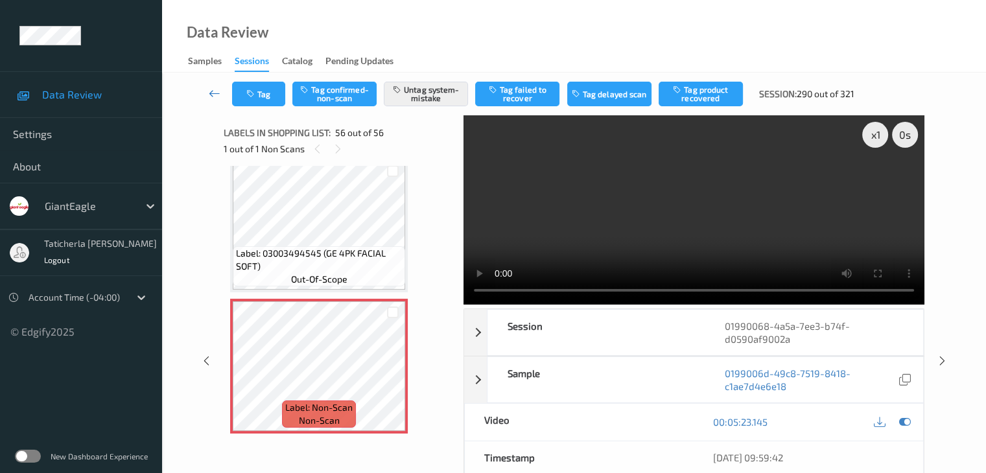
click at [219, 91] on icon at bounding box center [215, 93] width 12 height 13
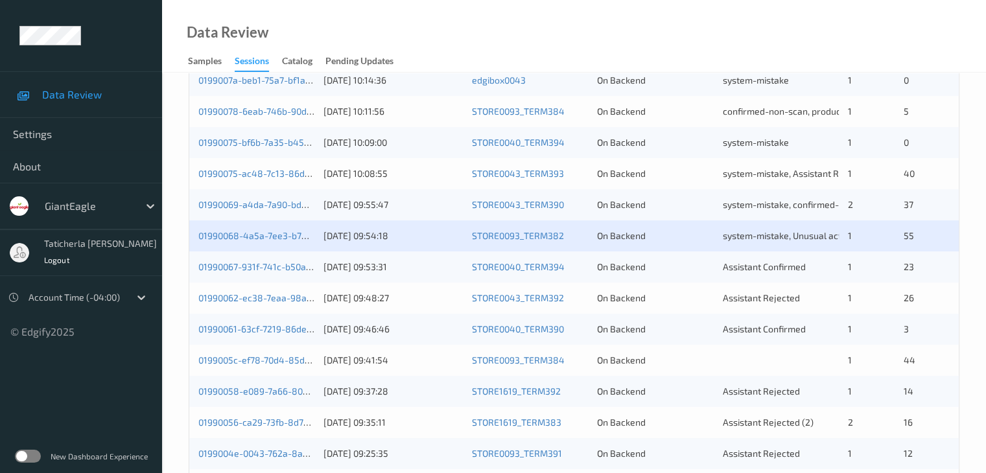
scroll to position [519, 0]
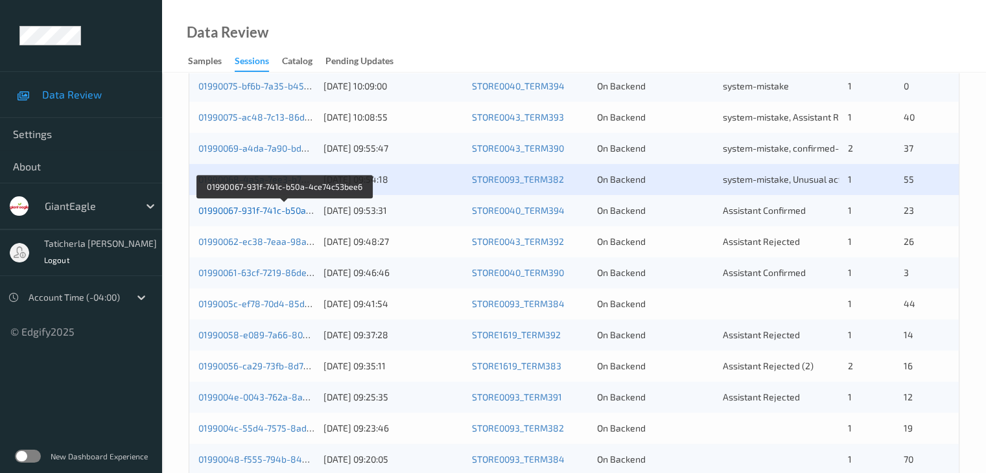
click at [280, 208] on link "01990067-931f-741c-b50a-4ce74c53bee6" at bounding box center [284, 210] width 173 height 11
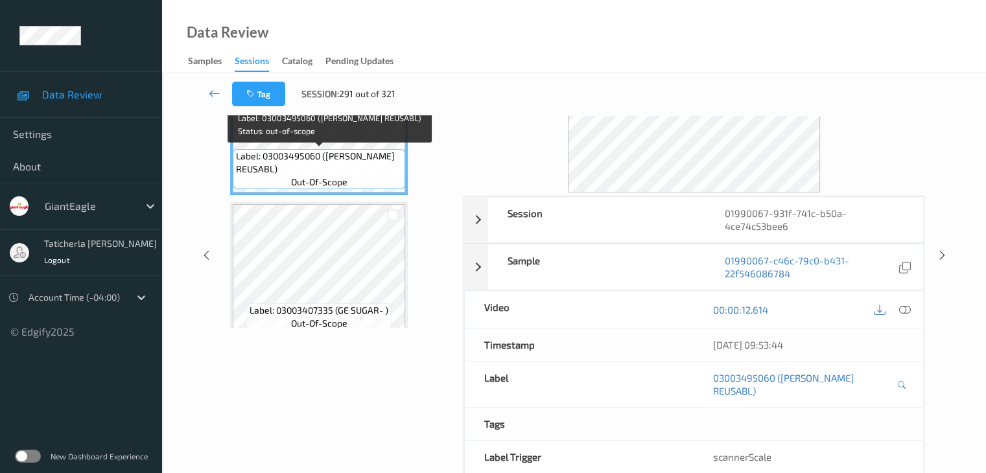
scroll to position [29, 0]
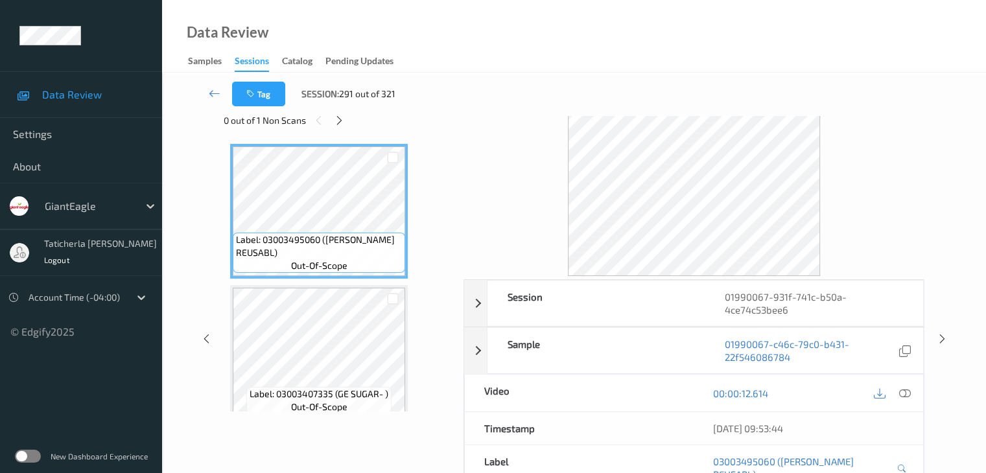
click at [348, 110] on div "Tag Session: 291 out of 321" at bounding box center [574, 94] width 771 height 43
click at [343, 117] on icon at bounding box center [339, 121] width 11 height 12
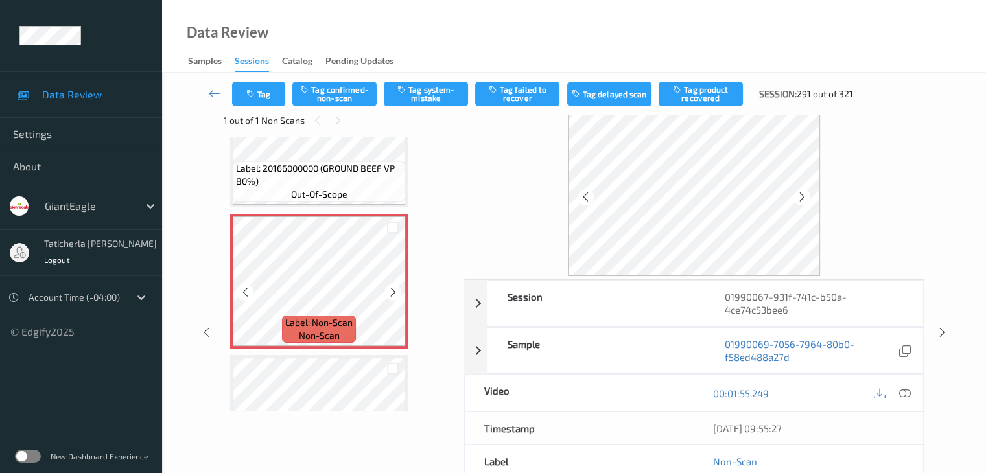
scroll to position [843, 0]
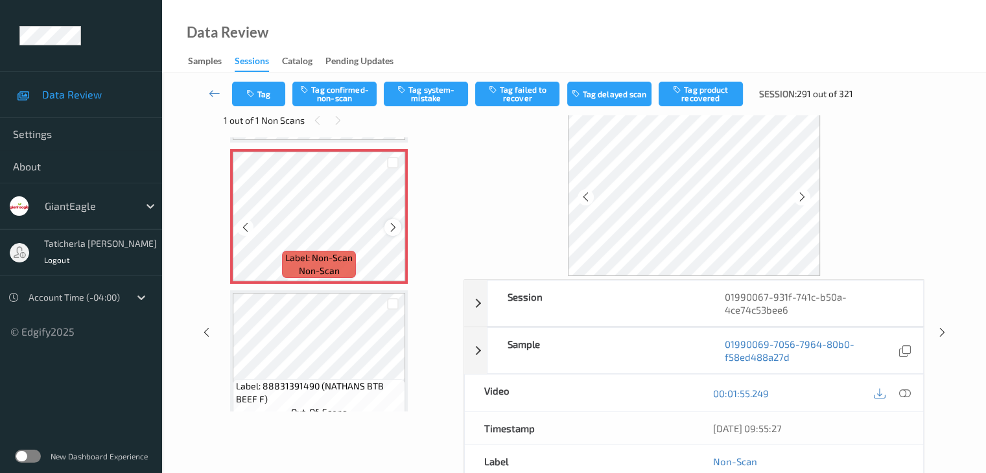
click at [394, 225] on icon at bounding box center [393, 228] width 11 height 12
click at [903, 390] on icon at bounding box center [905, 394] width 12 height 12
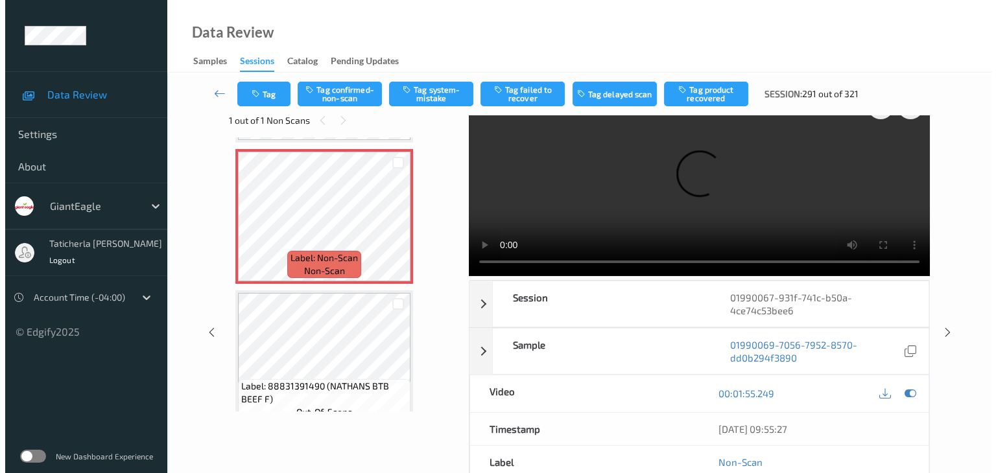
scroll to position [0, 0]
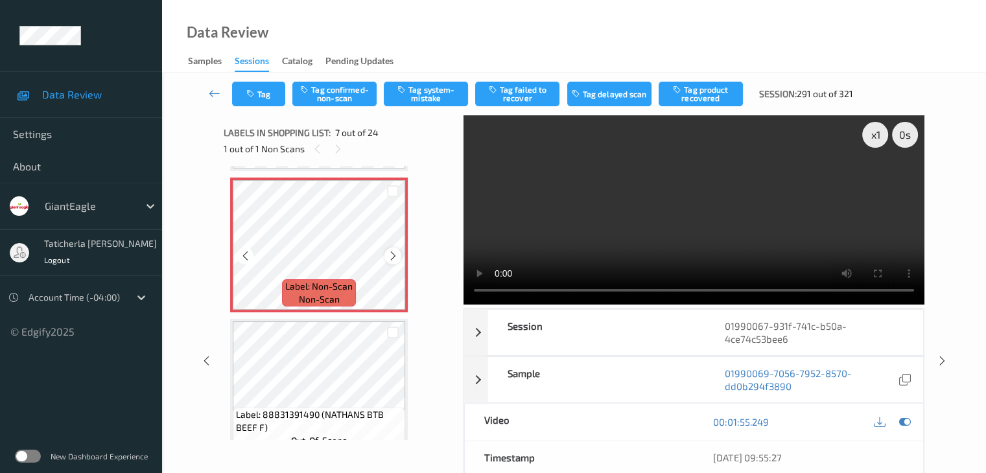
click at [394, 254] on icon at bounding box center [393, 256] width 11 height 12
click at [436, 97] on button "Tag system-mistake" at bounding box center [426, 94] width 84 height 25
click at [271, 85] on button "Tag" at bounding box center [258, 94] width 53 height 25
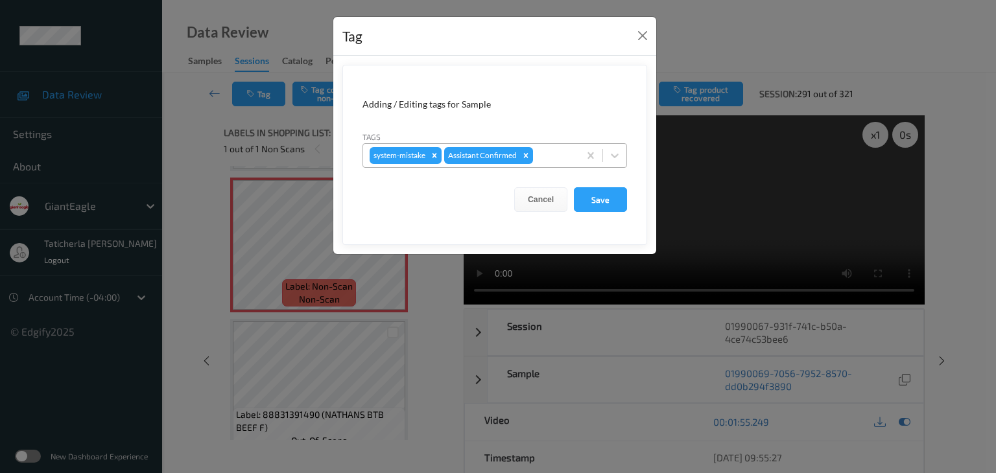
click at [554, 156] on div at bounding box center [554, 156] width 37 height 16
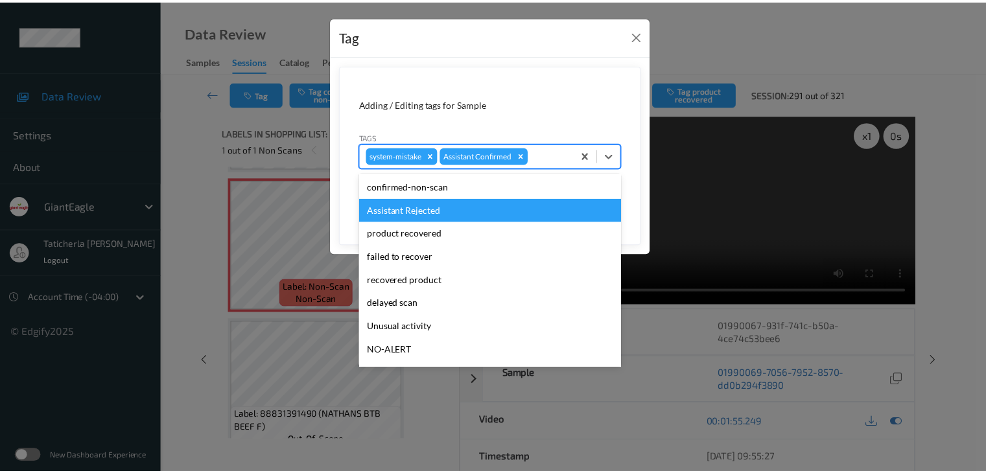
scroll to position [114, 0]
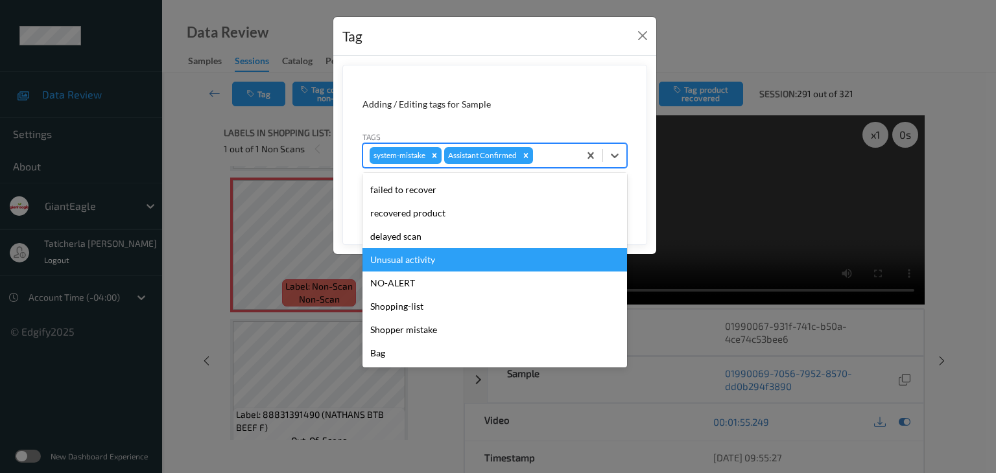
click at [501, 257] on div "Unusual activity" at bounding box center [495, 259] width 265 height 23
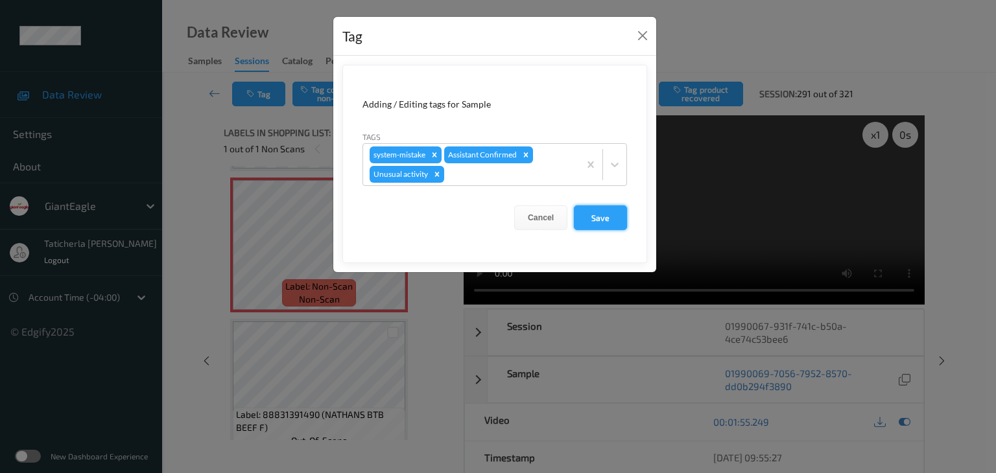
click at [602, 213] on button "Save" at bounding box center [600, 218] width 53 height 25
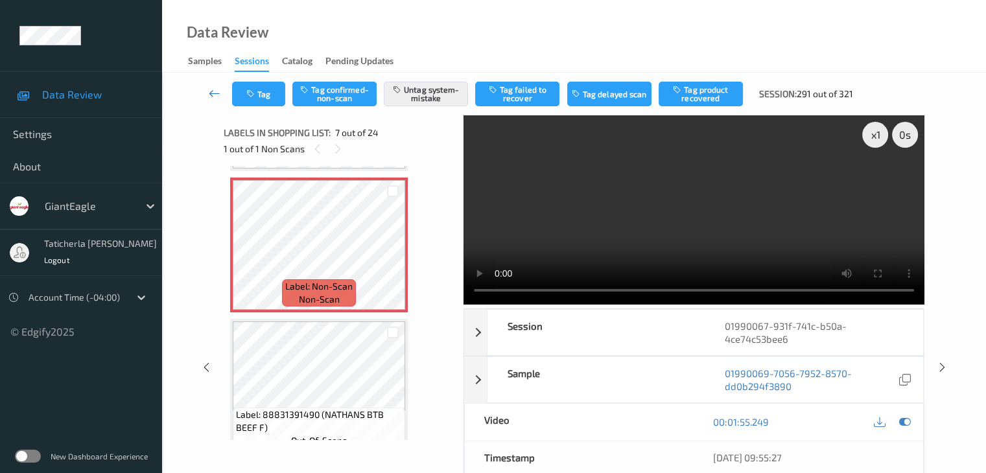
click at [213, 93] on icon at bounding box center [215, 93] width 12 height 13
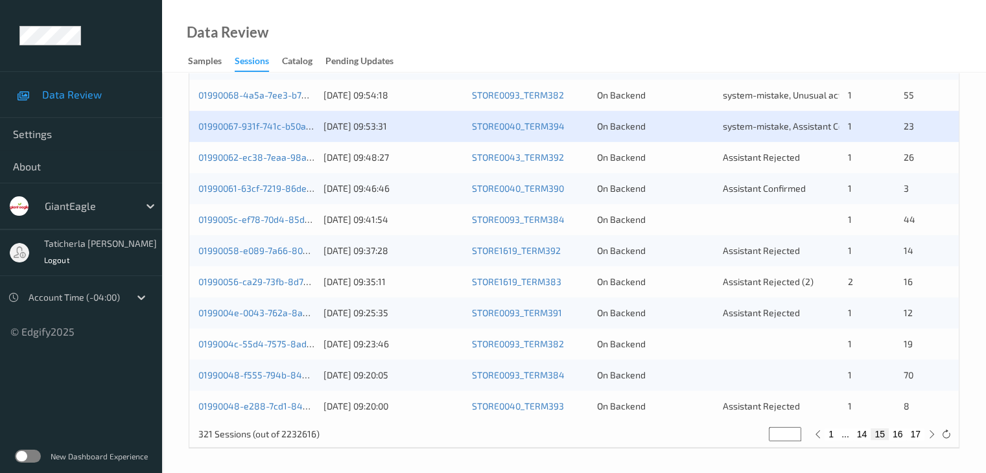
scroll to position [604, 0]
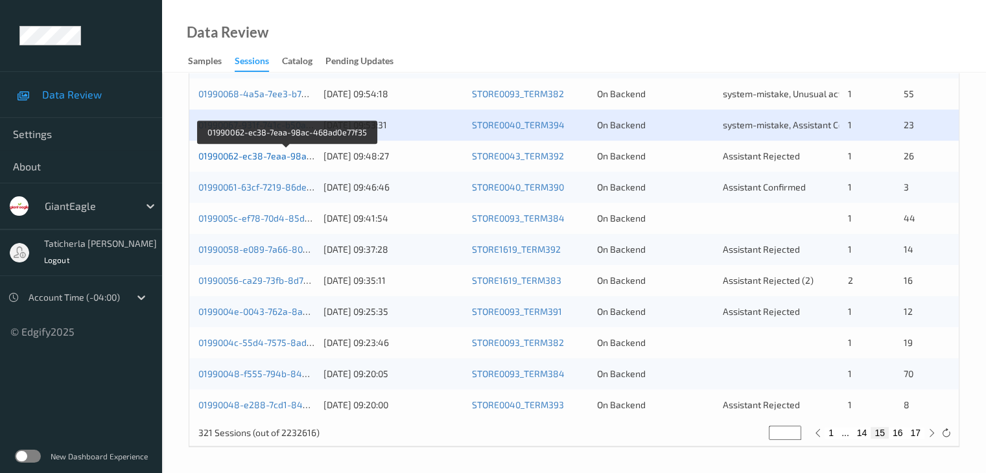
click at [262, 153] on link "01990062-ec38-7eaa-98ac-468ad0e77f35" at bounding box center [286, 155] width 177 height 11
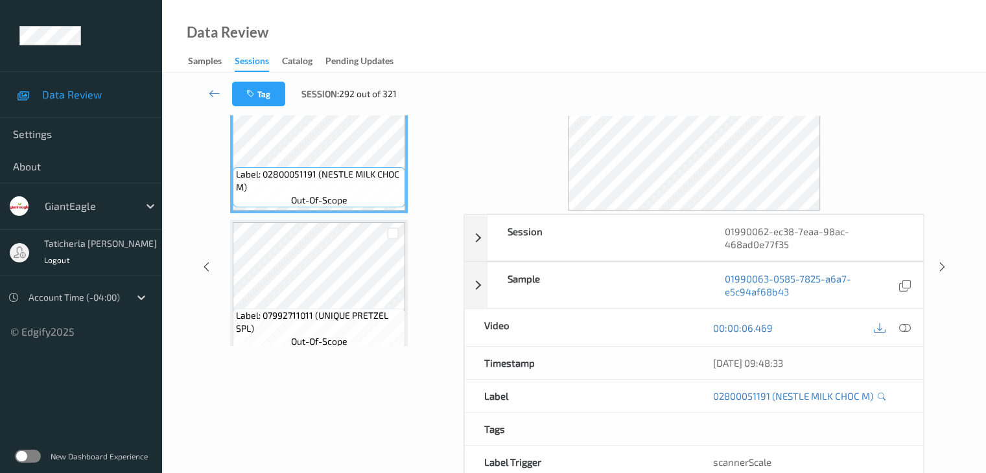
scroll to position [93, 0]
click at [213, 123] on div "Session 01990062-ec38-7eaa-98ac-468ad0e77f35 Session ID 01990062-ec38-7eaa-98ac…" at bounding box center [574, 268] width 771 height 492
click at [215, 88] on icon at bounding box center [215, 93] width 12 height 13
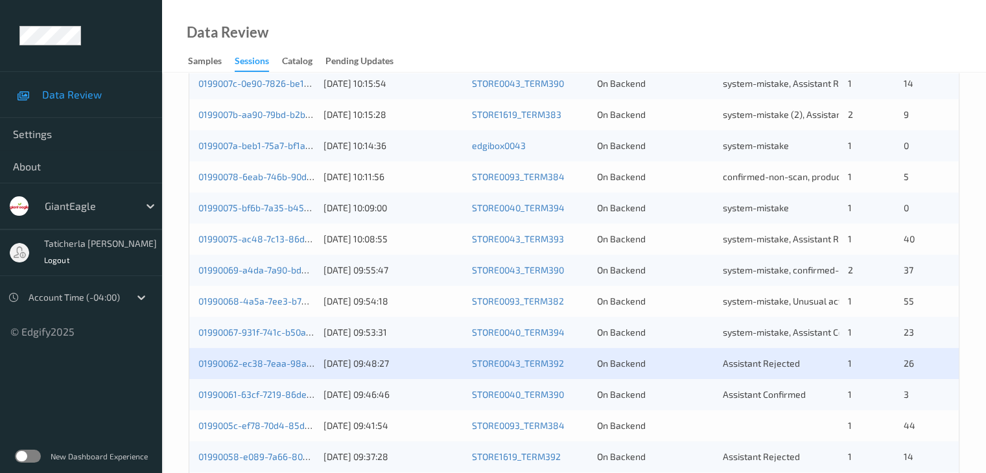
scroll to position [519, 0]
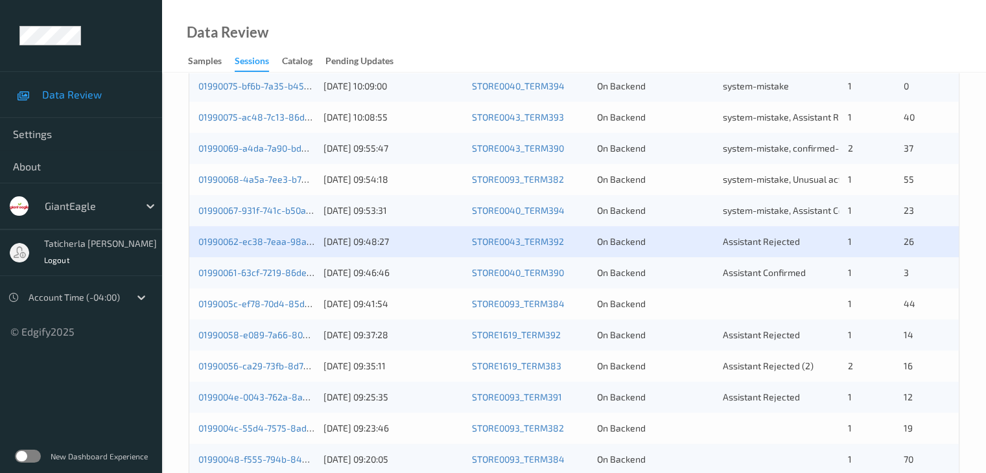
click at [242, 233] on div "01990062-ec38-7eaa-98ac-468ad0e77f35 31/08/2025 09:48:27 STORE0043_TERM392 On B…" at bounding box center [574, 241] width 770 height 31
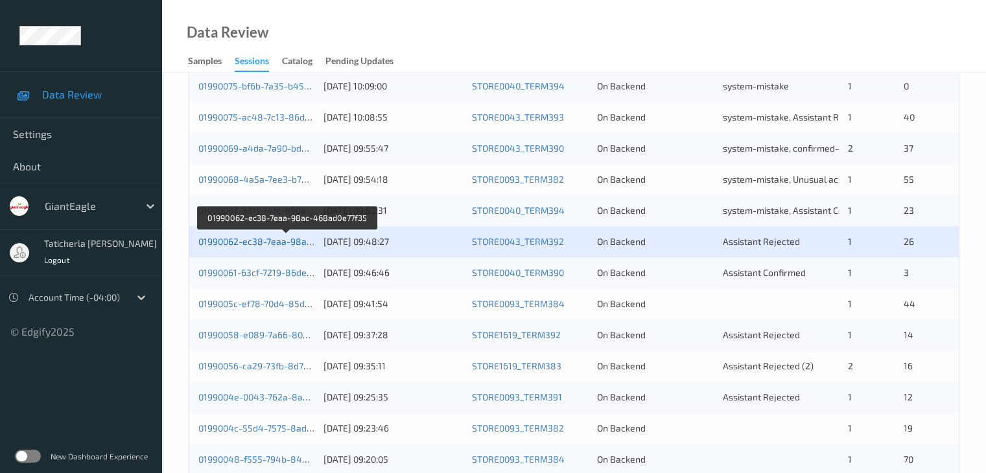
click at [243, 243] on link "01990062-ec38-7eaa-98ac-468ad0e77f35" at bounding box center [286, 241] width 177 height 11
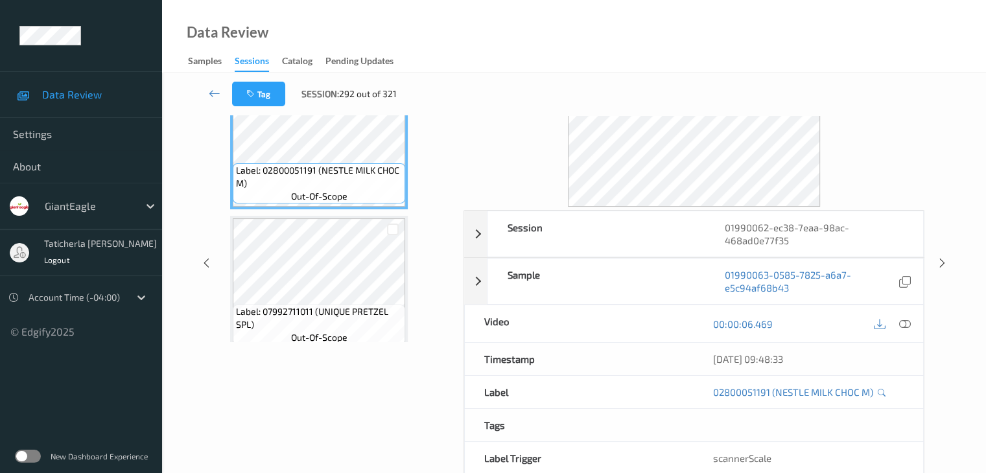
scroll to position [29, 0]
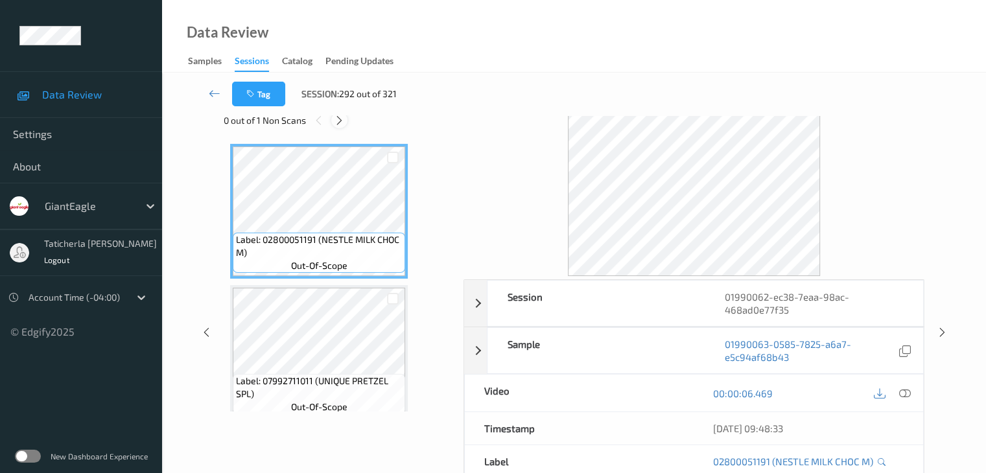
click at [337, 119] on icon at bounding box center [339, 121] width 11 height 12
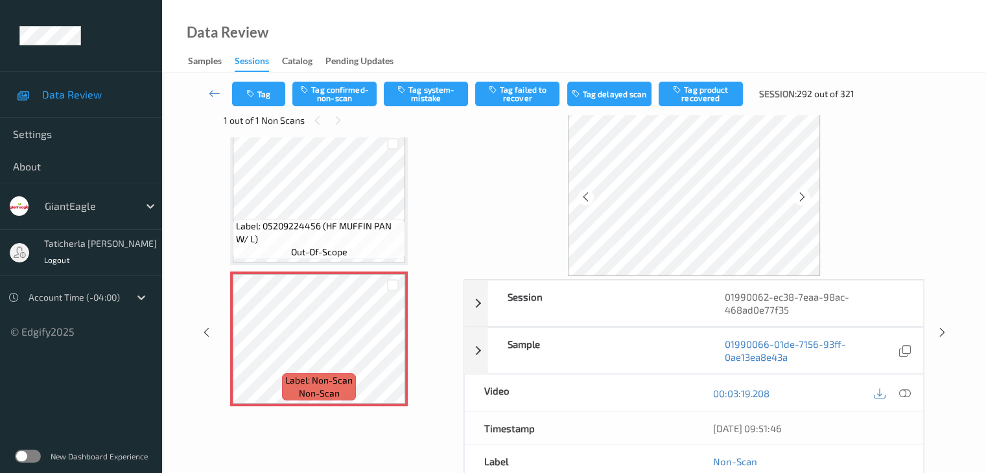
scroll to position [3549, 0]
click at [389, 347] on icon at bounding box center [393, 349] width 11 height 12
click at [903, 391] on icon at bounding box center [905, 394] width 12 height 12
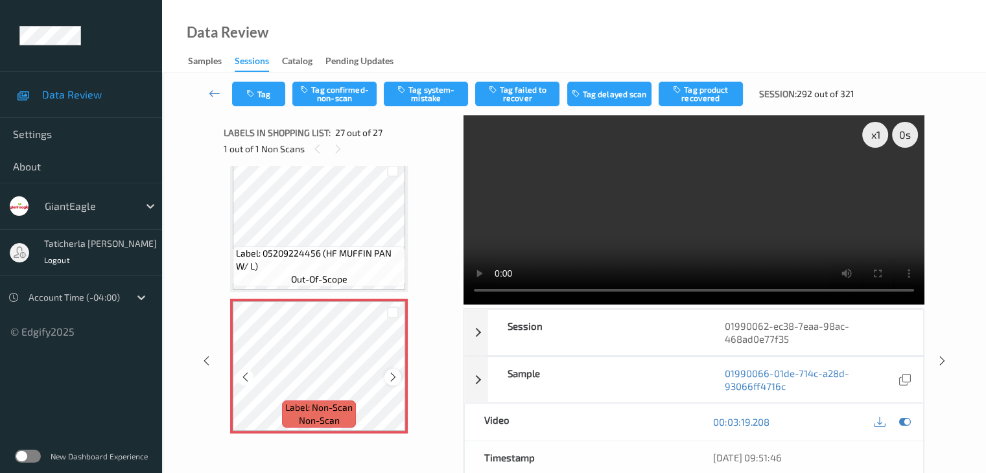
click at [397, 377] on icon at bounding box center [393, 378] width 11 height 12
click at [432, 91] on button "Tag system-mistake" at bounding box center [426, 94] width 84 height 25
click at [276, 91] on button "Tag" at bounding box center [258, 94] width 53 height 25
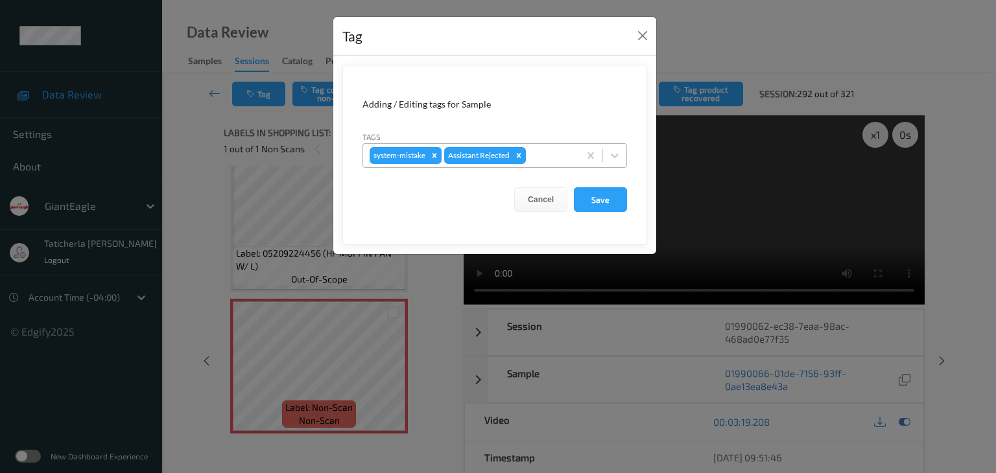
click at [562, 154] on div at bounding box center [551, 156] width 44 height 16
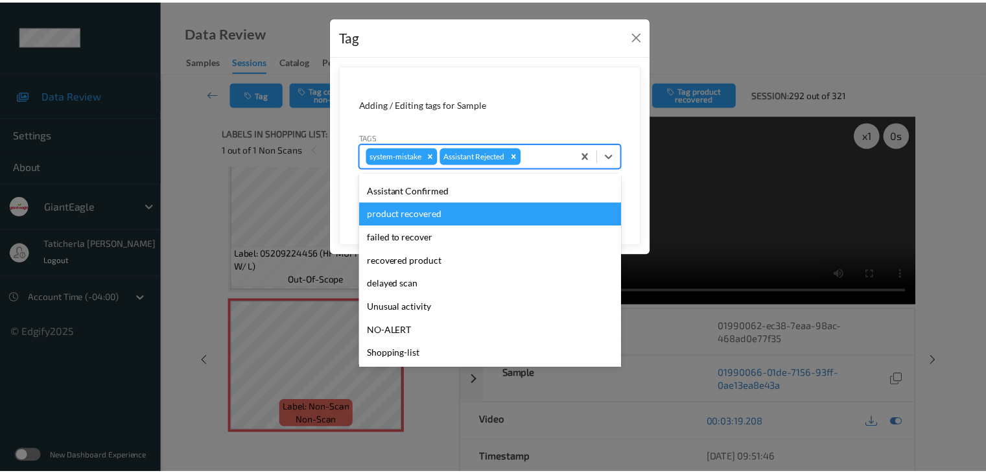
scroll to position [114, 0]
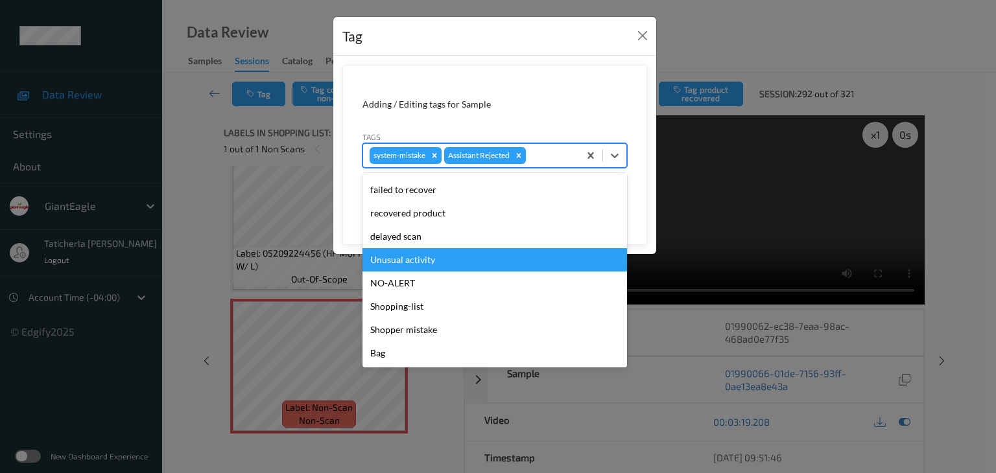
click at [506, 264] on div "Unusual activity" at bounding box center [495, 259] width 265 height 23
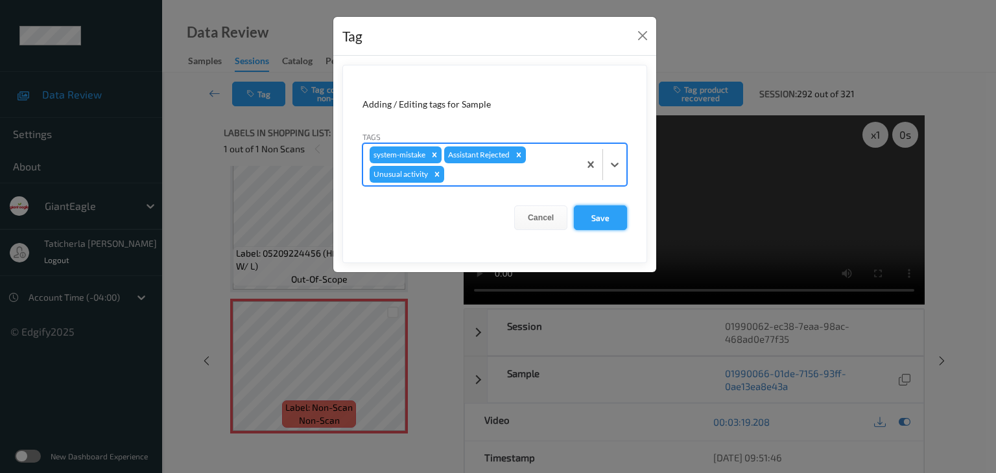
click at [610, 212] on button "Save" at bounding box center [600, 218] width 53 height 25
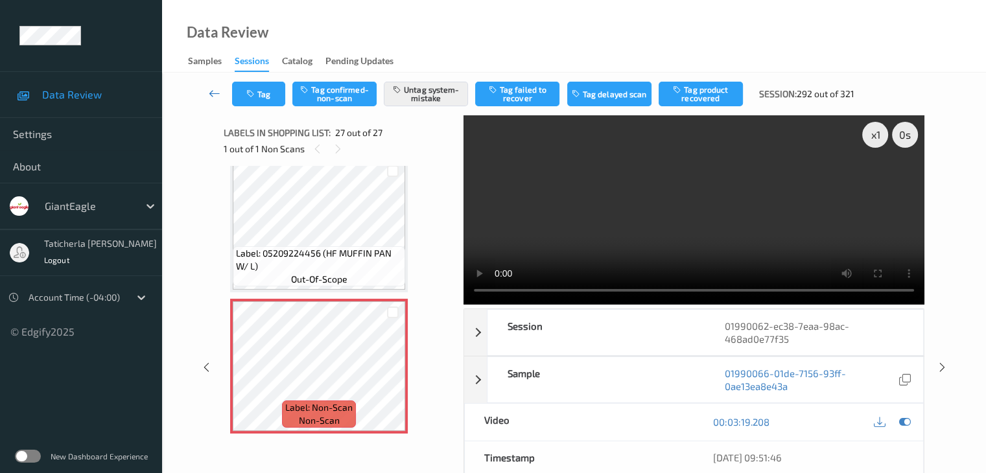
click at [213, 87] on icon at bounding box center [215, 93] width 12 height 13
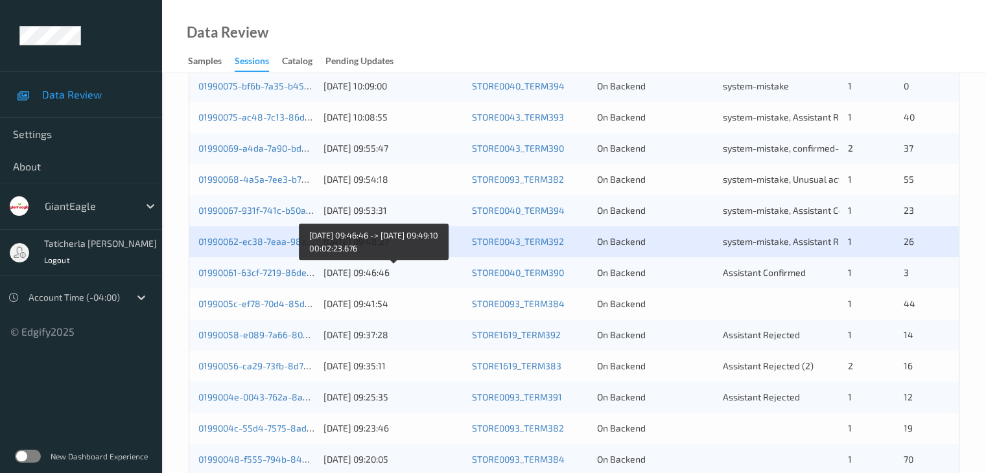
scroll to position [604, 0]
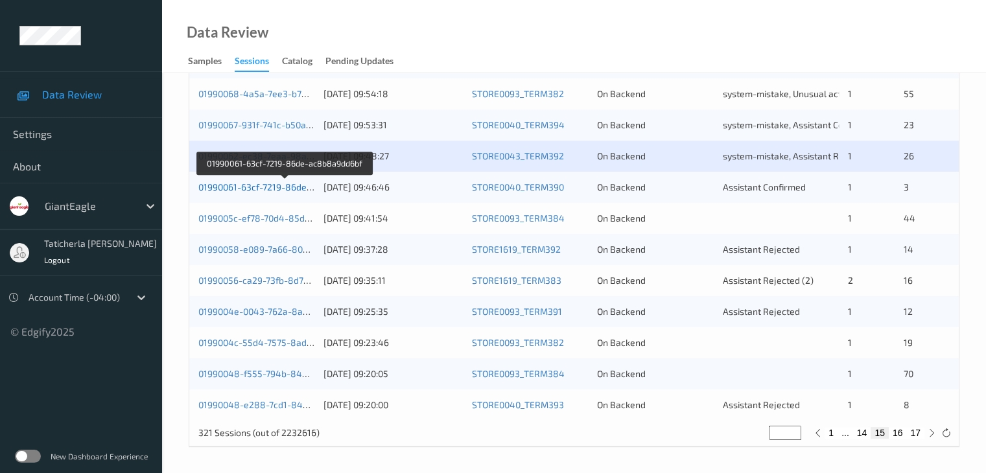
click at [278, 185] on link "01990061-63cf-7219-86de-ac8b8a9dd6bf" at bounding box center [284, 187] width 173 height 11
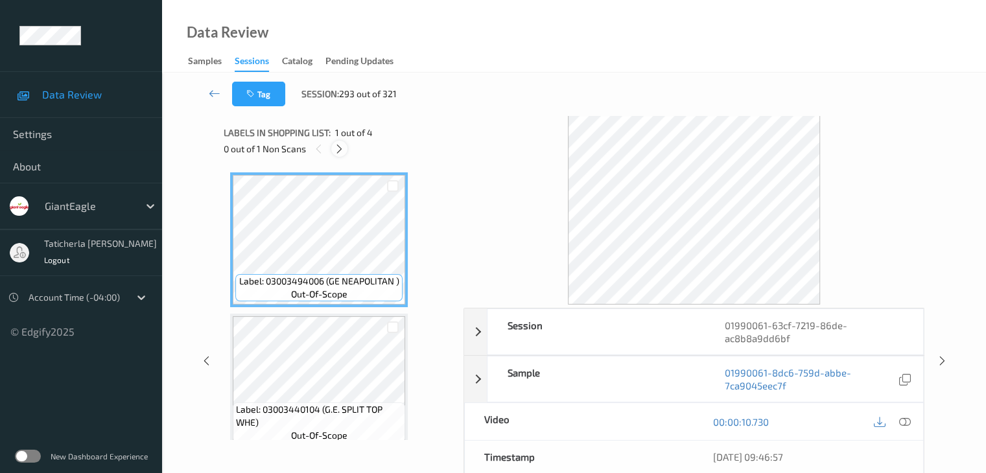
click at [340, 147] on icon at bounding box center [339, 149] width 11 height 12
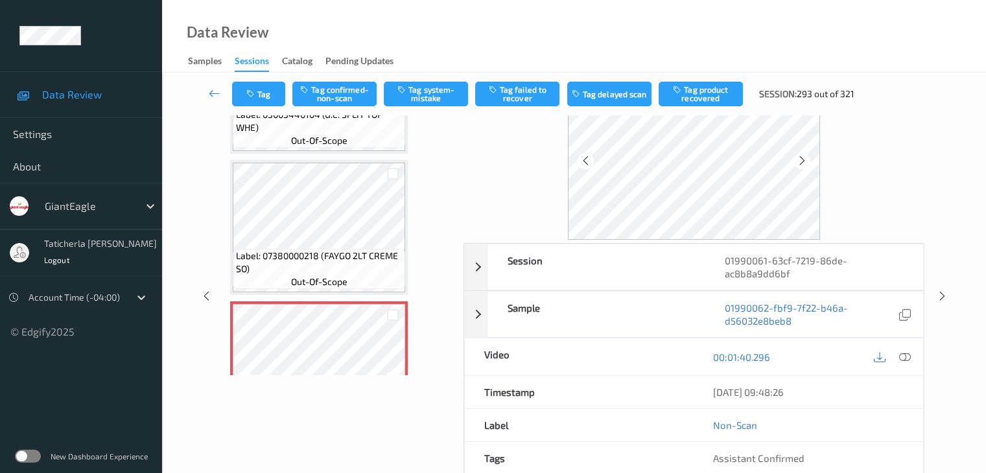
scroll to position [298, 0]
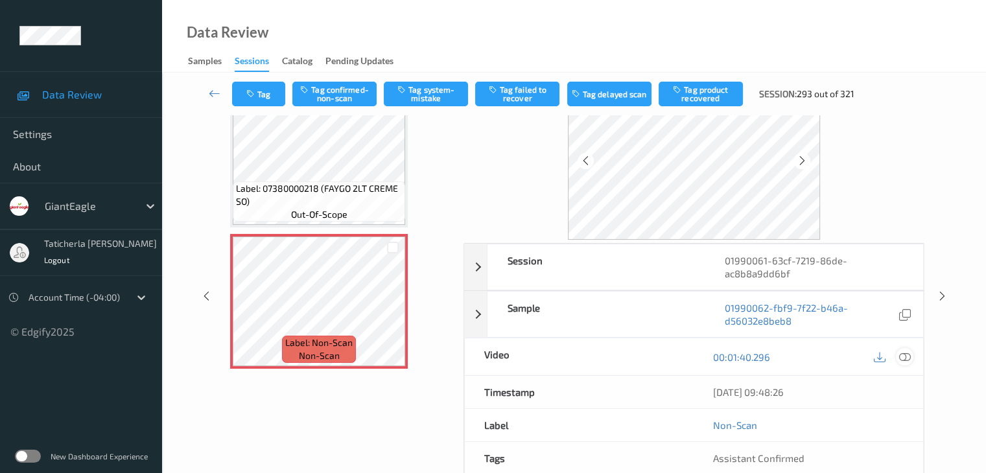
click at [903, 357] on icon at bounding box center [905, 357] width 12 height 12
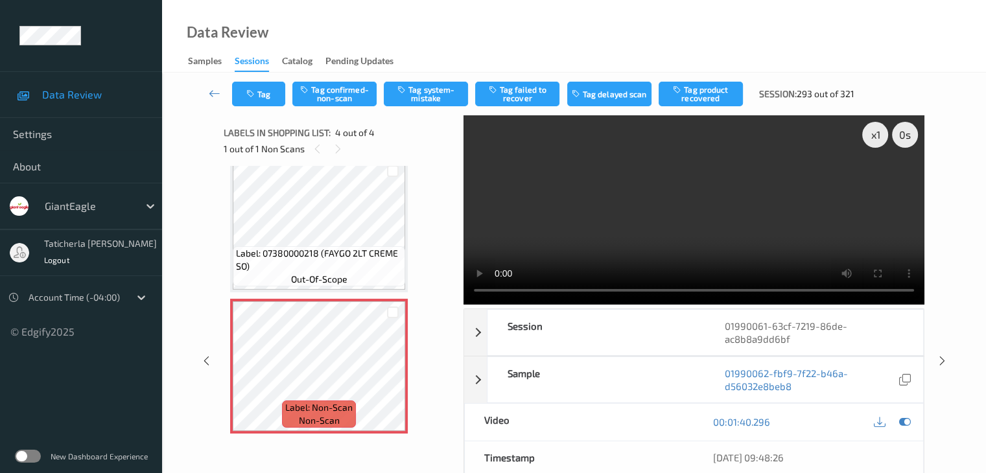
scroll to position [211, 0]
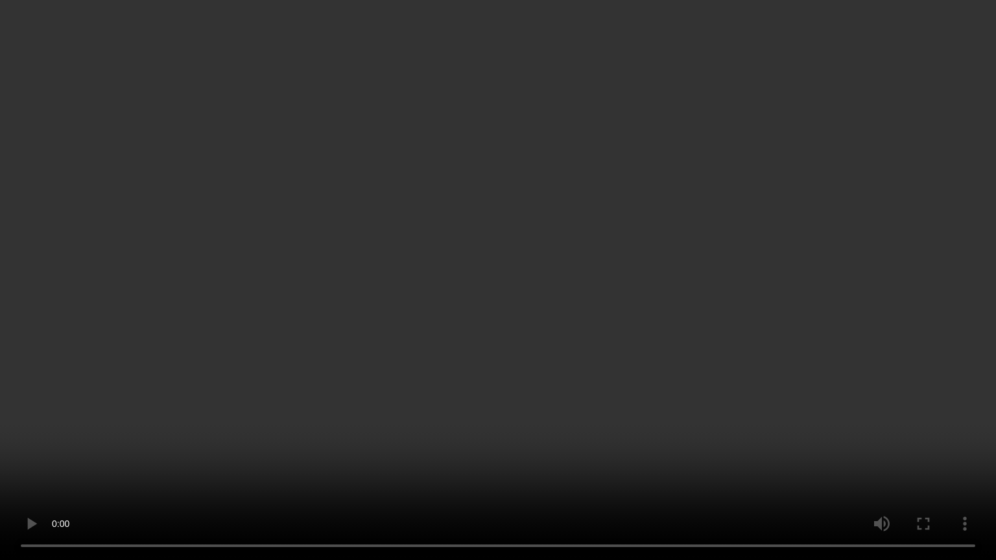
click at [748, 546] on video at bounding box center [498, 280] width 996 height 560
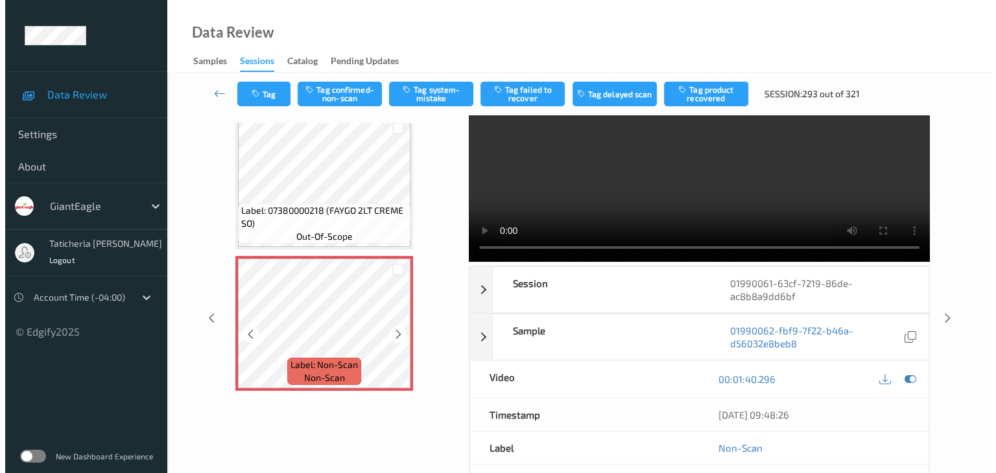
scroll to position [65, 0]
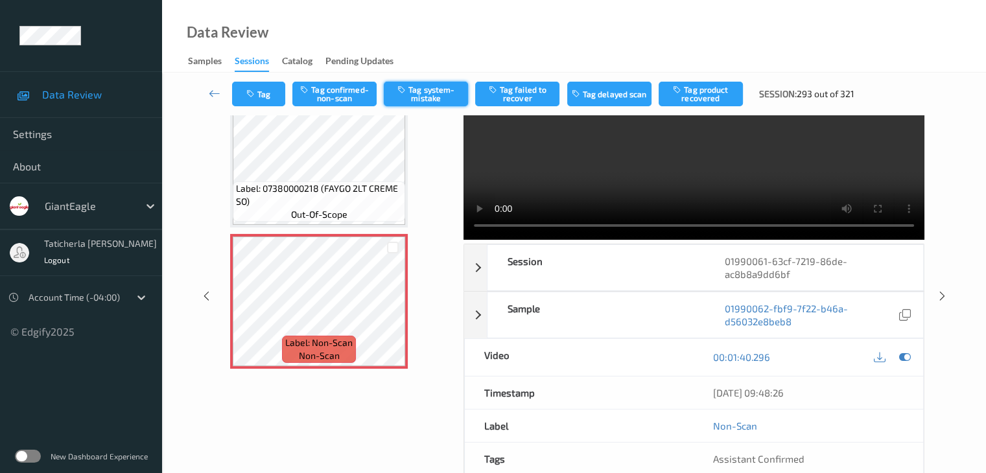
click at [433, 89] on button "Tag system-mistake" at bounding box center [426, 94] width 84 height 25
click at [270, 94] on button "Tag" at bounding box center [258, 94] width 53 height 25
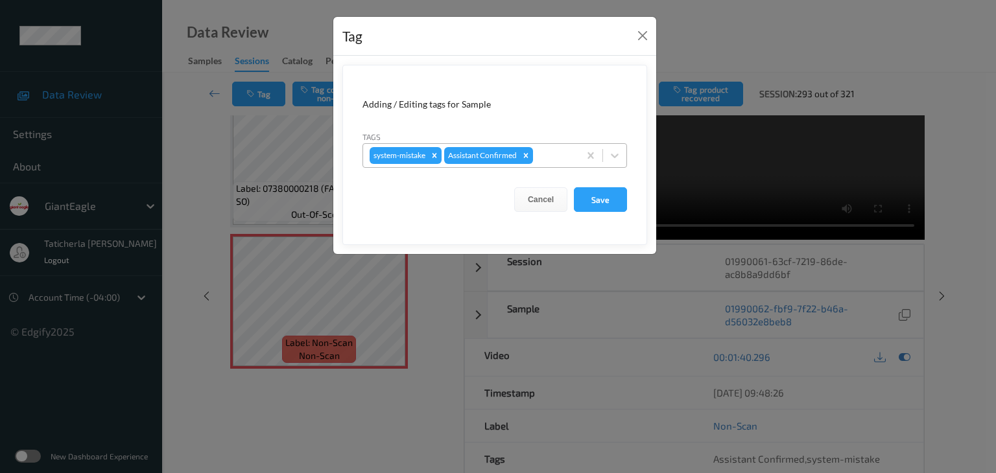
click at [554, 155] on div at bounding box center [554, 156] width 37 height 16
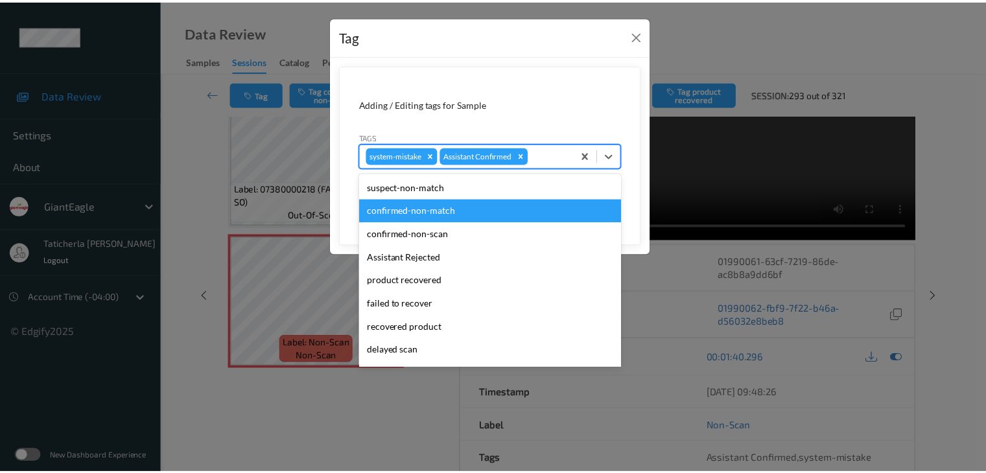
scroll to position [114, 0]
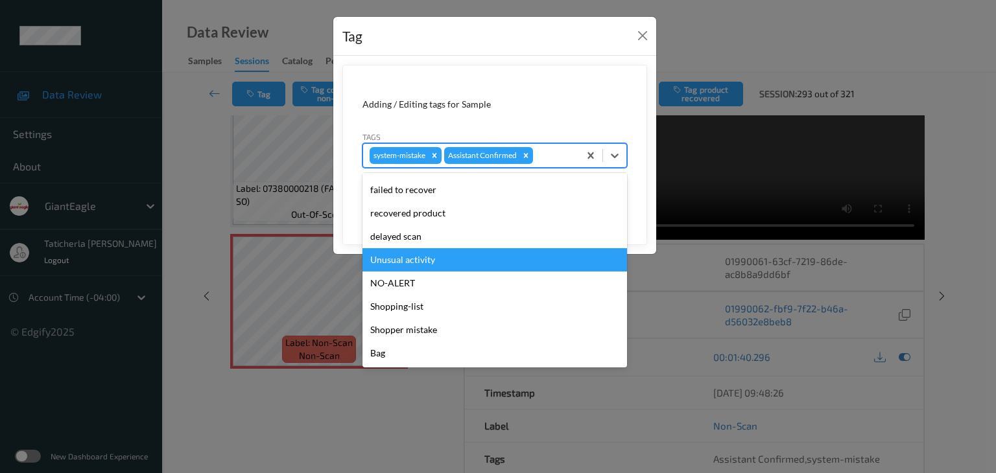
click at [499, 261] on div "Unusual activity" at bounding box center [495, 259] width 265 height 23
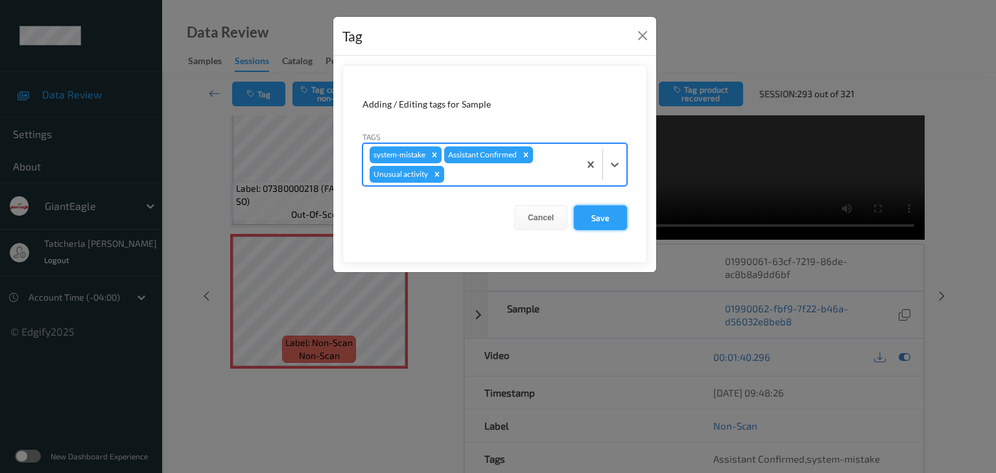
click at [597, 219] on button "Save" at bounding box center [600, 218] width 53 height 25
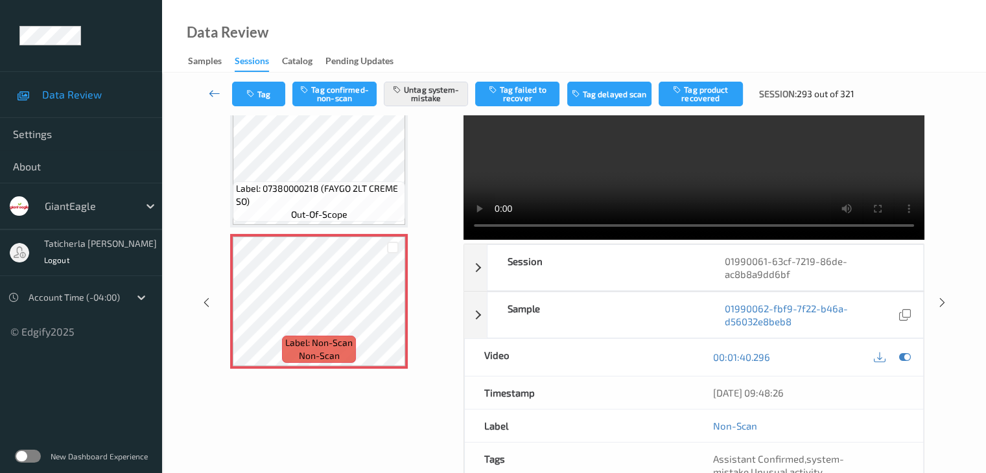
click at [209, 93] on icon at bounding box center [215, 93] width 12 height 13
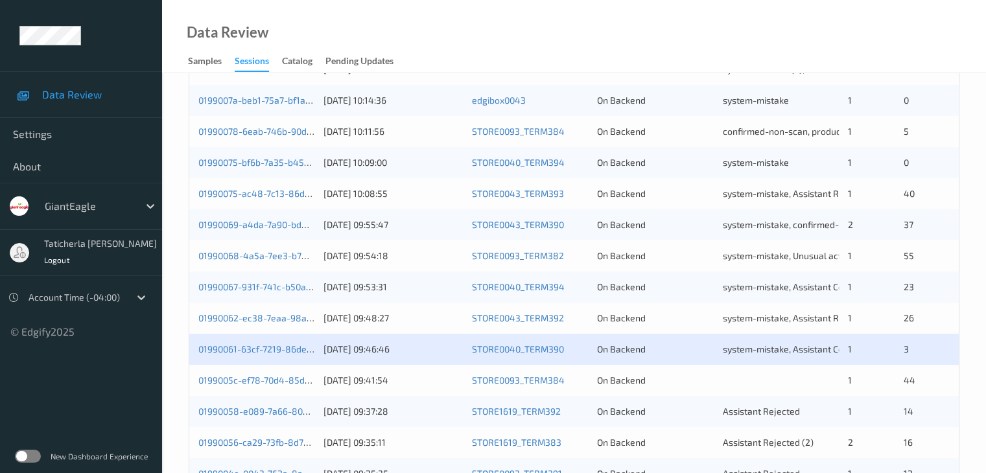
scroll to position [519, 0]
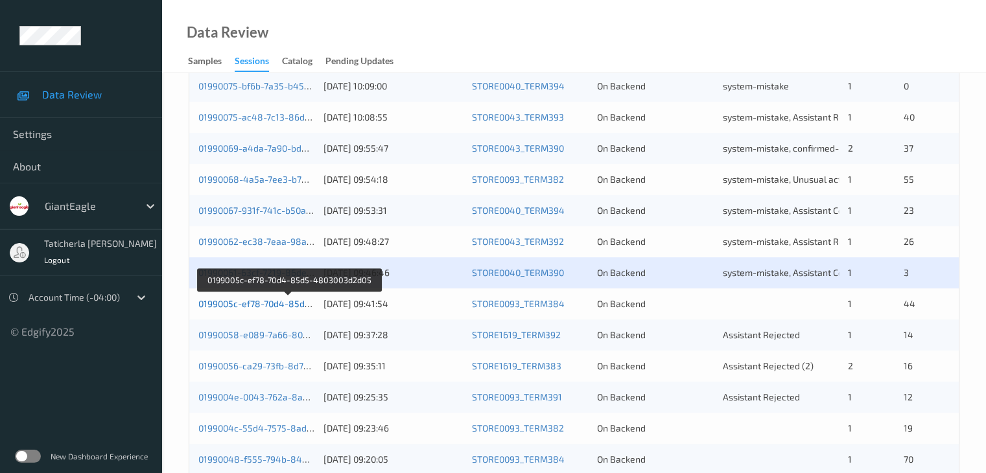
click at [274, 305] on link "0199005c-ef78-70d4-85d5-4803003d2d05" at bounding box center [287, 303] width 179 height 11
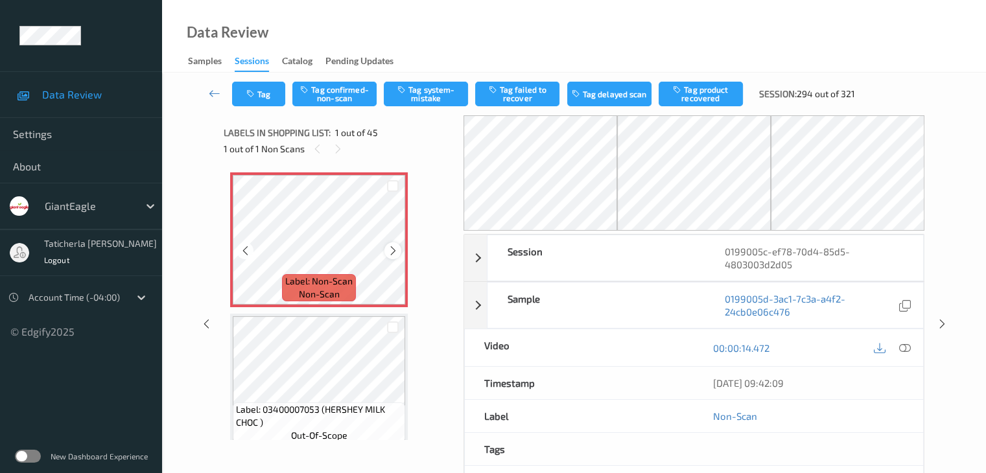
click at [393, 250] on icon at bounding box center [393, 251] width 11 height 12
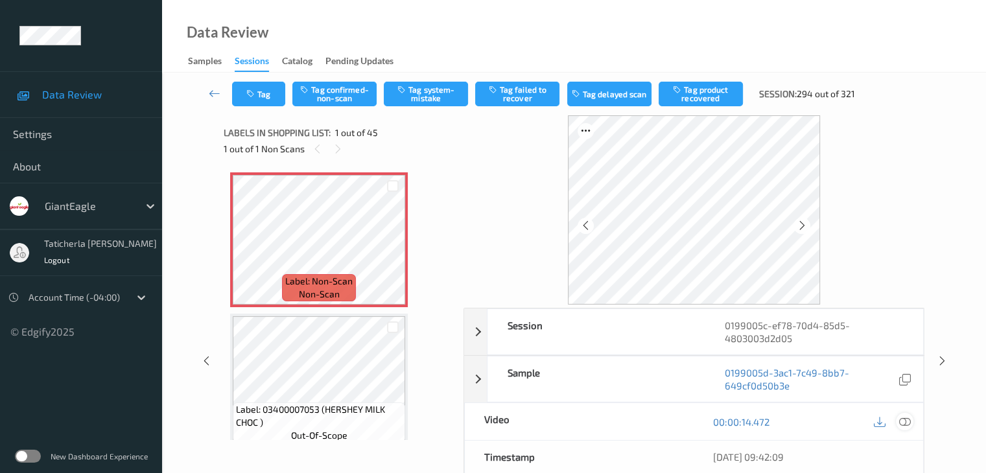
click at [905, 420] on icon at bounding box center [905, 422] width 12 height 12
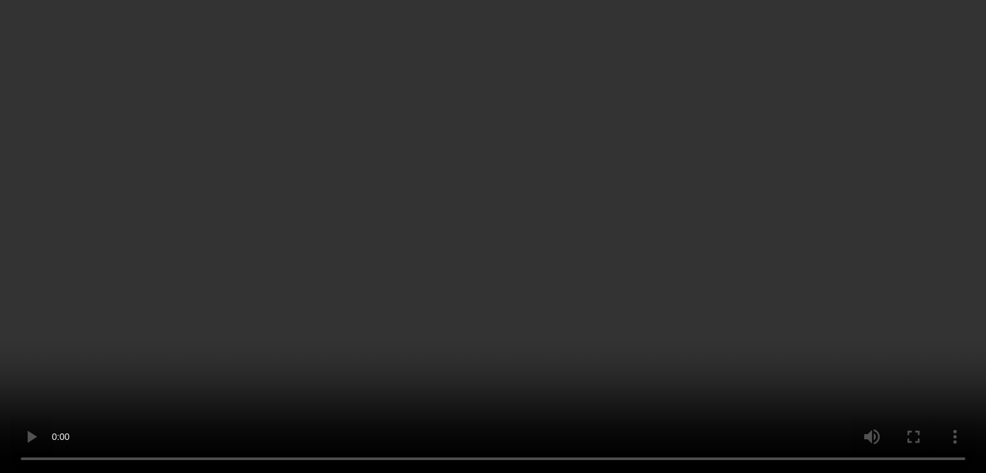
scroll to position [324, 0]
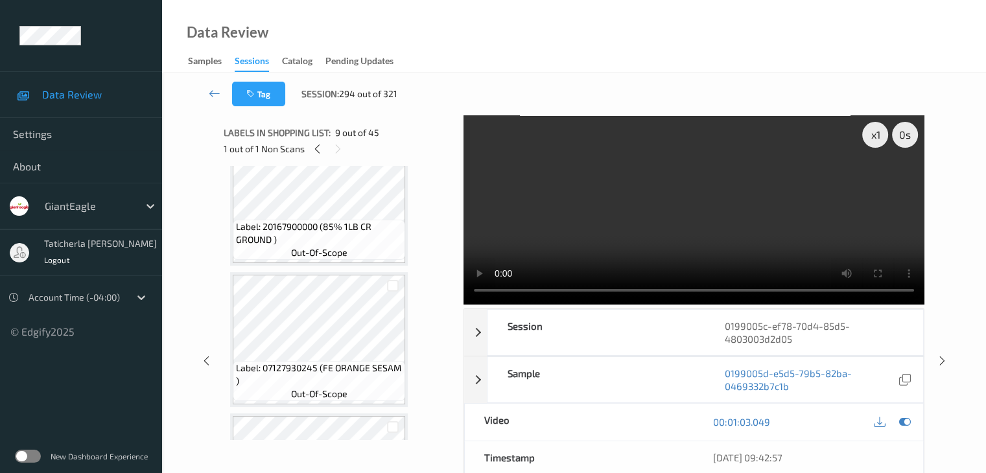
click at [774, 234] on video at bounding box center [694, 209] width 461 height 189
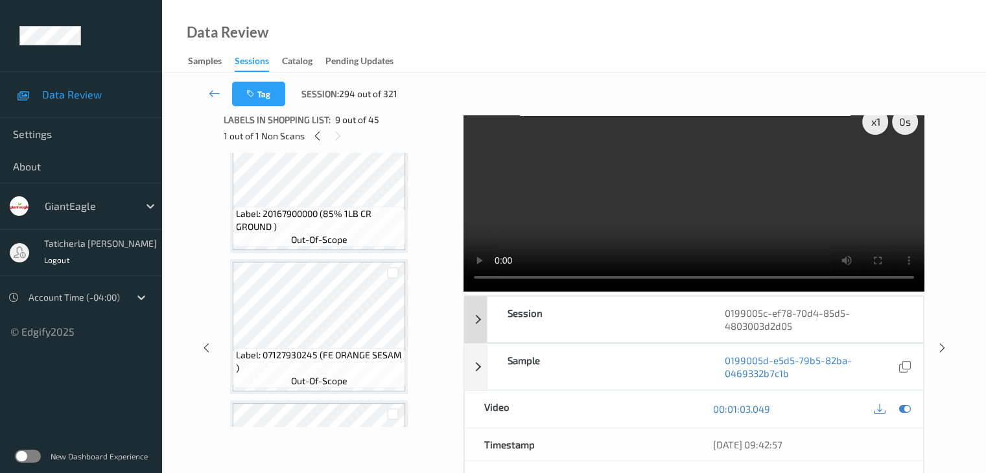
scroll to position [0, 0]
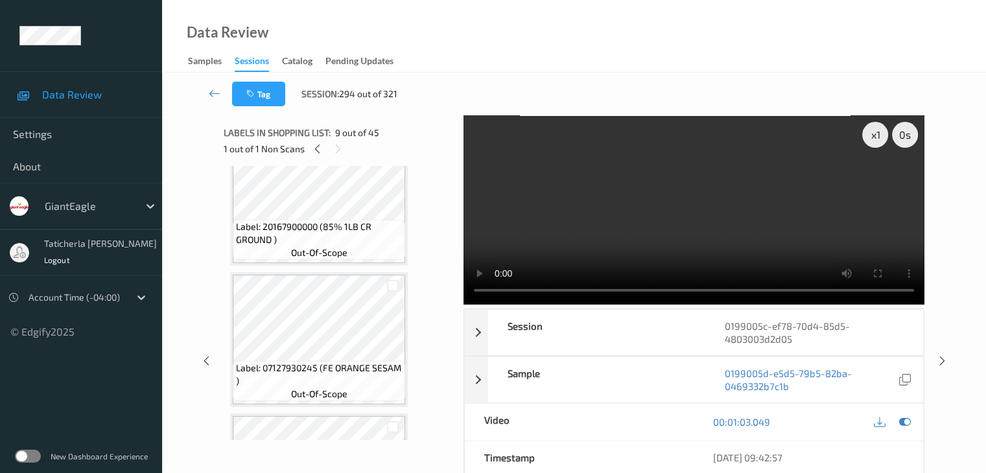
click at [772, 68] on div "Data Review Samples Sessions Catalog Pending Updates" at bounding box center [574, 36] width 824 height 73
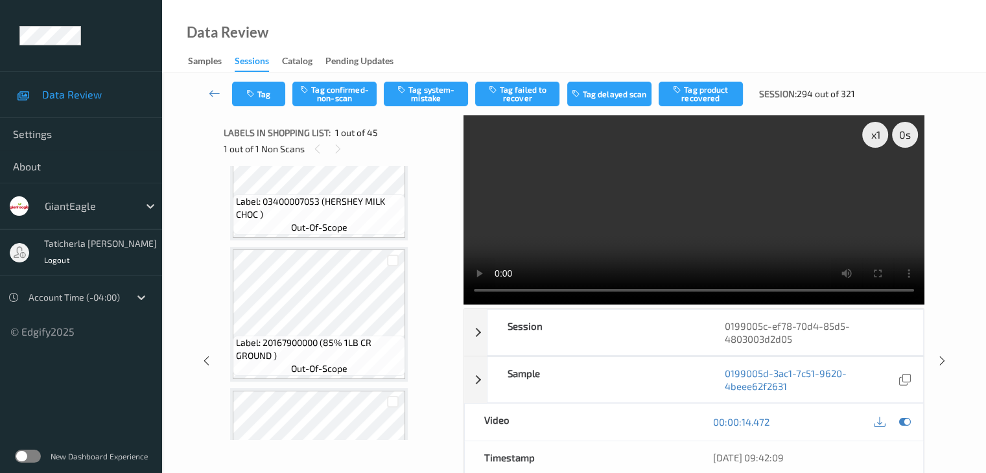
scroll to position [239, 0]
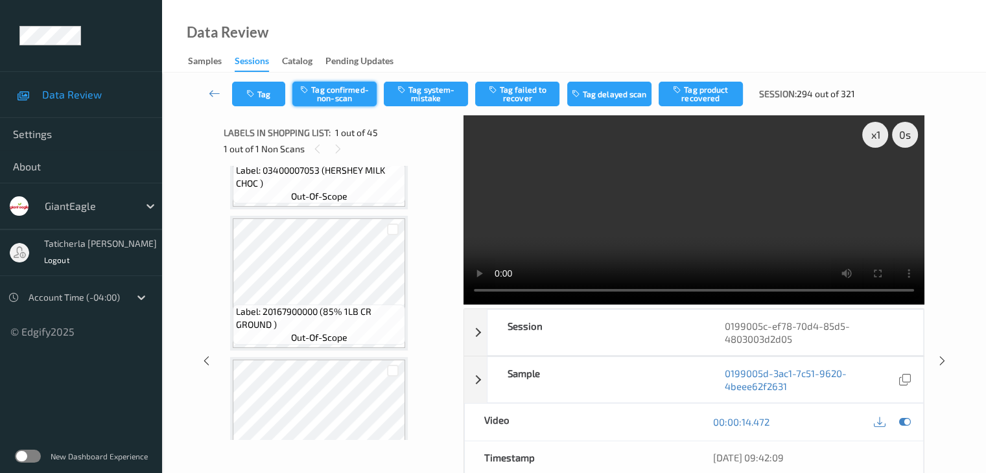
click at [339, 94] on button "Tag confirmed-non-scan" at bounding box center [334, 94] width 84 height 25
click at [518, 94] on button "Tag failed to recover" at bounding box center [517, 94] width 84 height 25
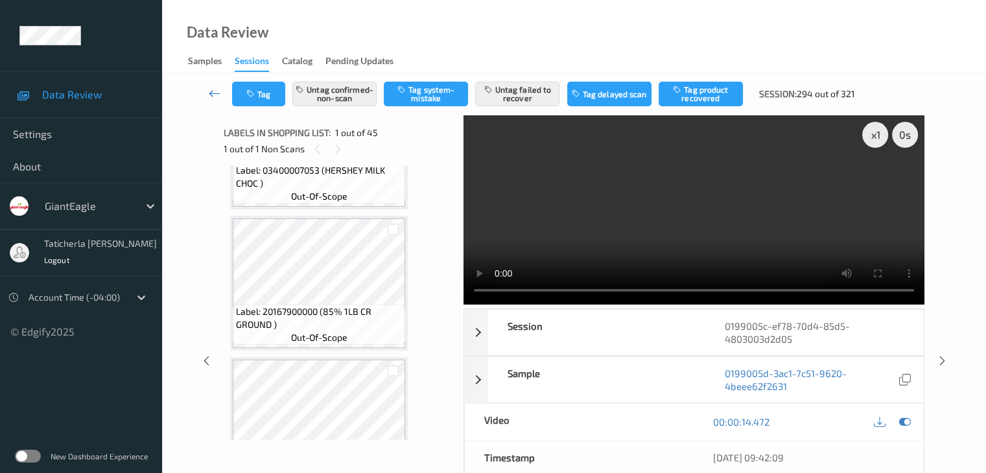
click at [212, 91] on icon at bounding box center [215, 93] width 12 height 13
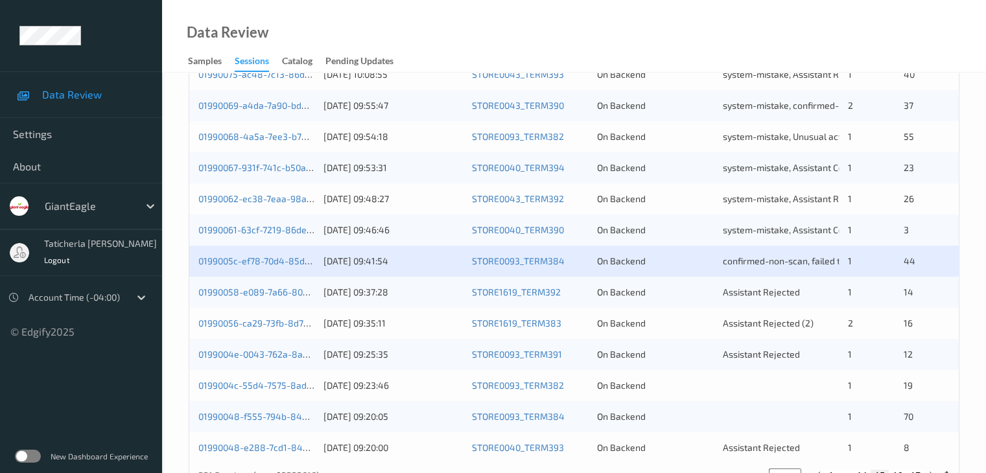
scroll to position [604, 0]
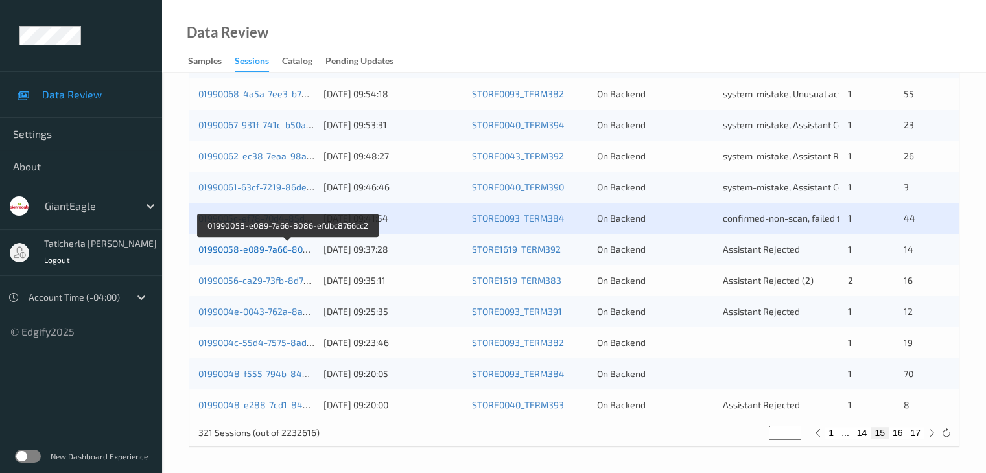
click at [239, 249] on link "01990058-e089-7a66-8086-efdbc8766cc2" at bounding box center [287, 249] width 178 height 11
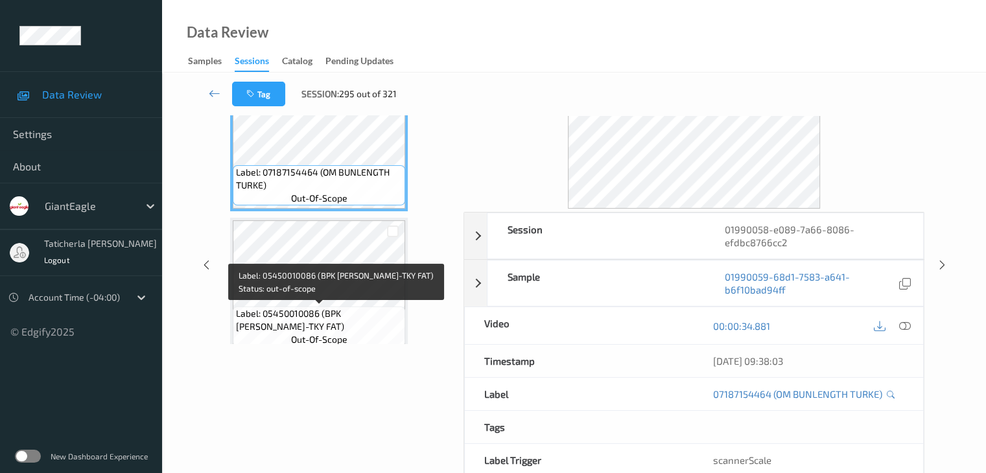
scroll to position [29, 0]
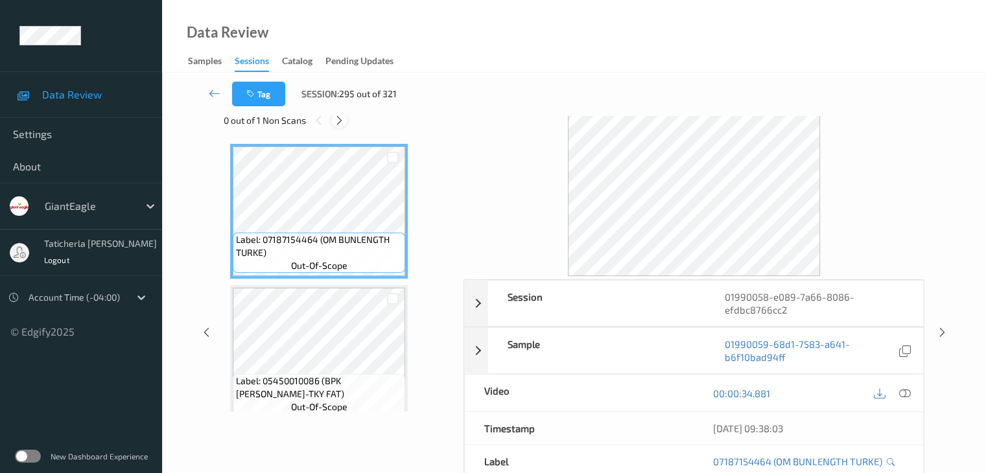
click at [344, 121] on icon at bounding box center [339, 121] width 11 height 12
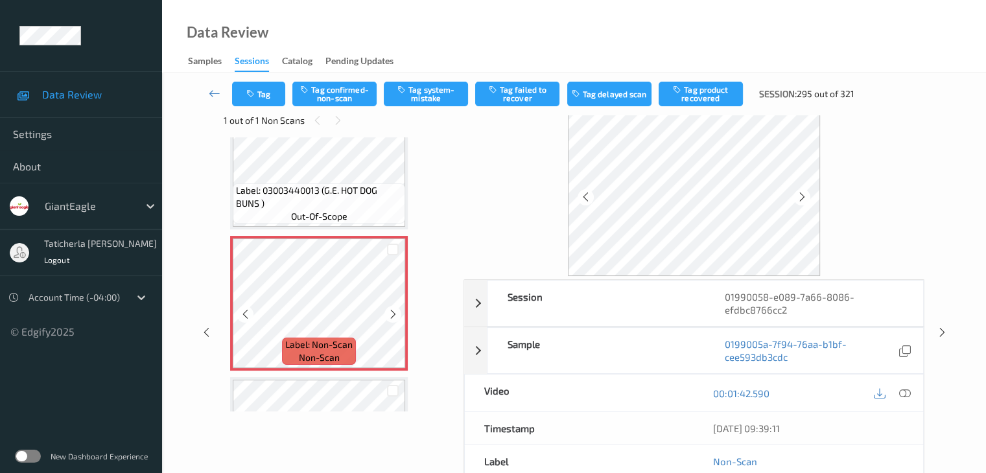
scroll to position [1202, 0]
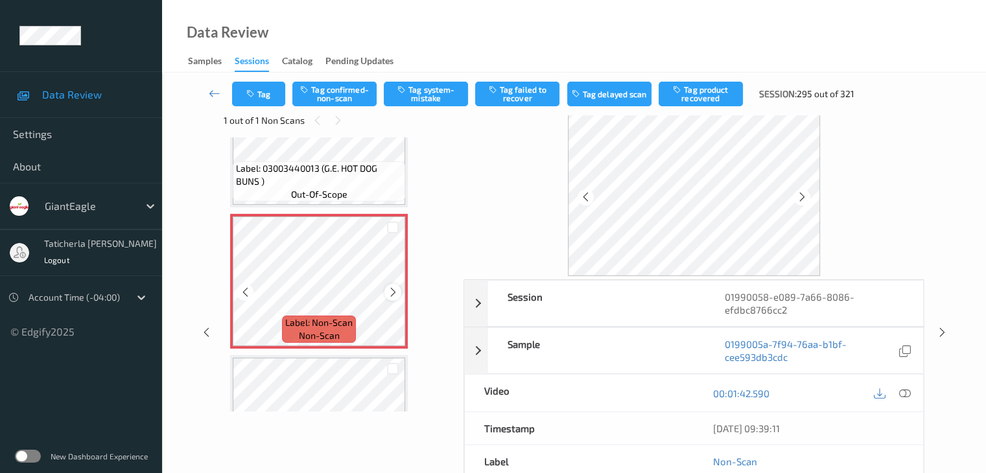
click at [394, 287] on icon at bounding box center [393, 293] width 11 height 12
click at [394, 289] on icon at bounding box center [393, 293] width 11 height 12
click at [392, 294] on icon at bounding box center [393, 293] width 11 height 12
click at [901, 392] on icon at bounding box center [905, 394] width 12 height 12
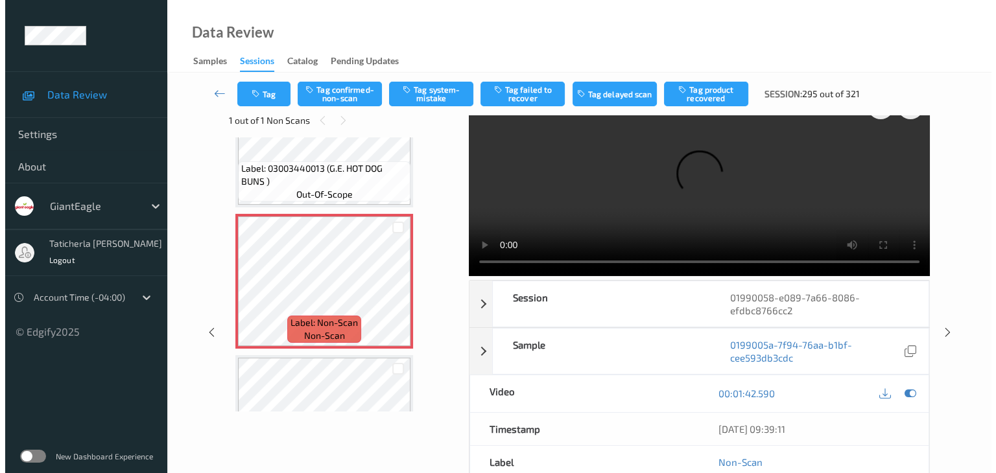
scroll to position [0, 0]
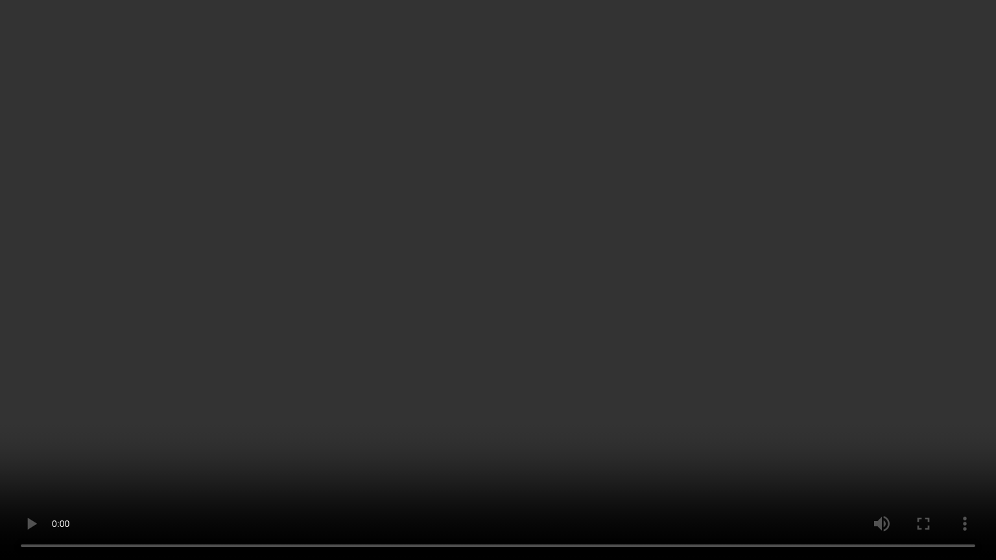
click at [942, 422] on video at bounding box center [498, 280] width 996 height 560
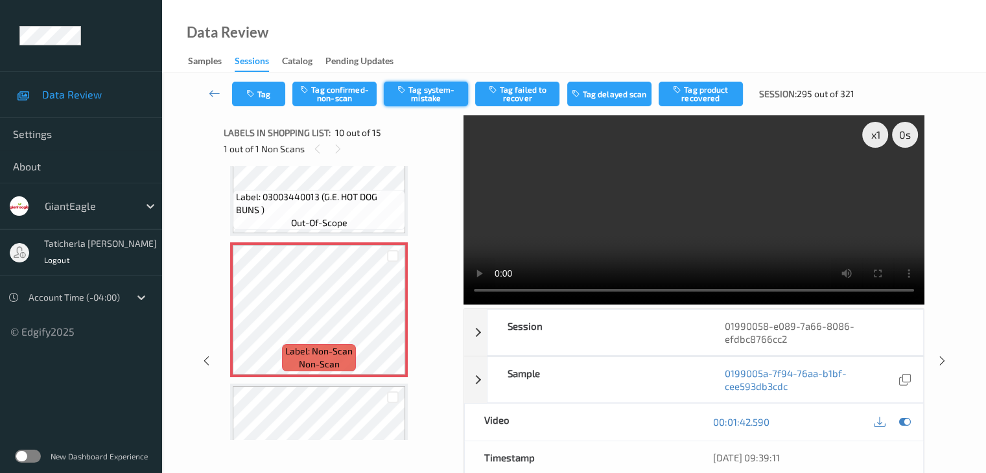
click at [435, 92] on button "Tag system-mistake" at bounding box center [426, 94] width 84 height 25
click at [275, 90] on button "Tag" at bounding box center [258, 94] width 53 height 25
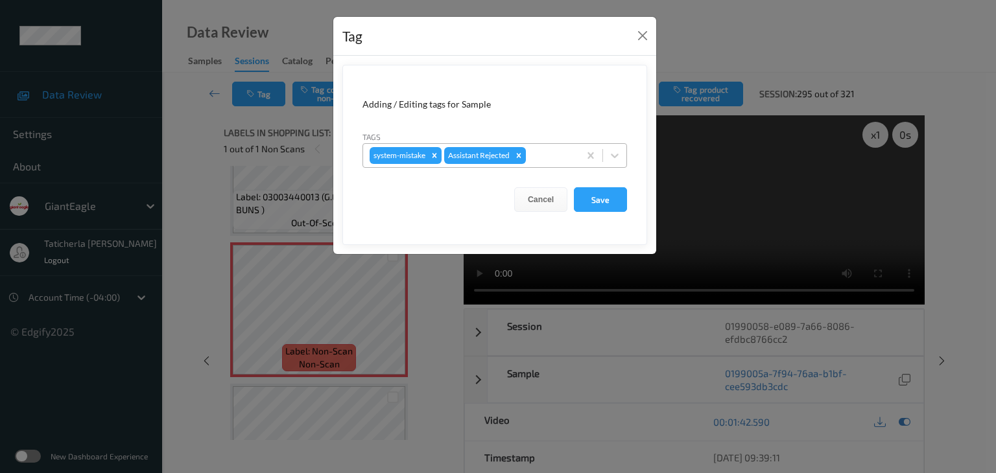
click at [542, 148] on div at bounding box center [551, 156] width 44 height 16
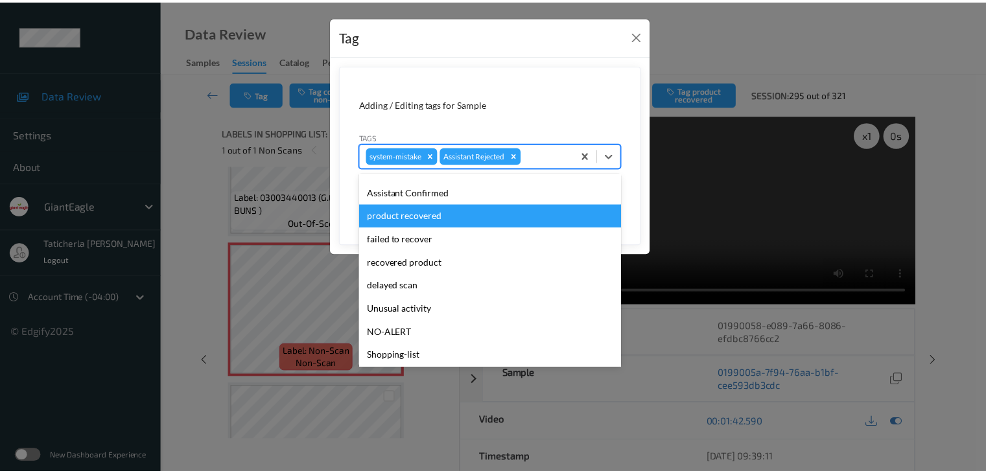
scroll to position [114, 0]
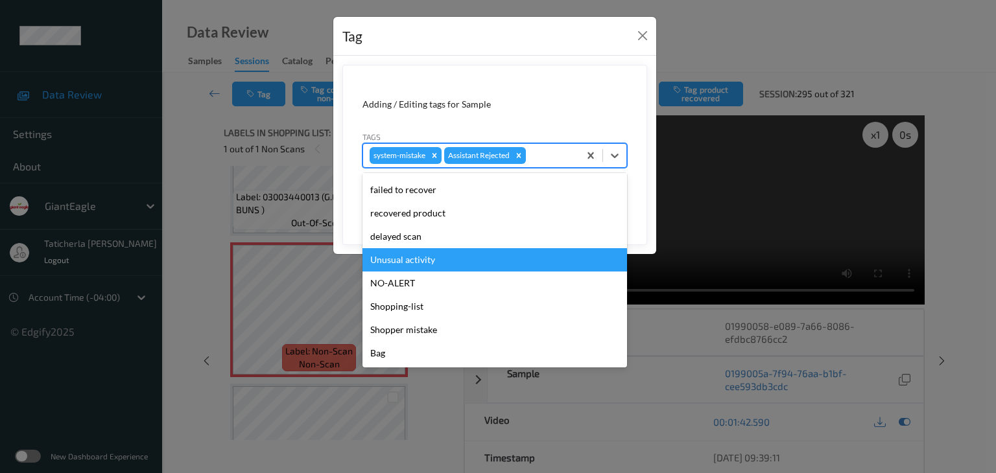
click at [418, 261] on div "Unusual activity" at bounding box center [495, 259] width 265 height 23
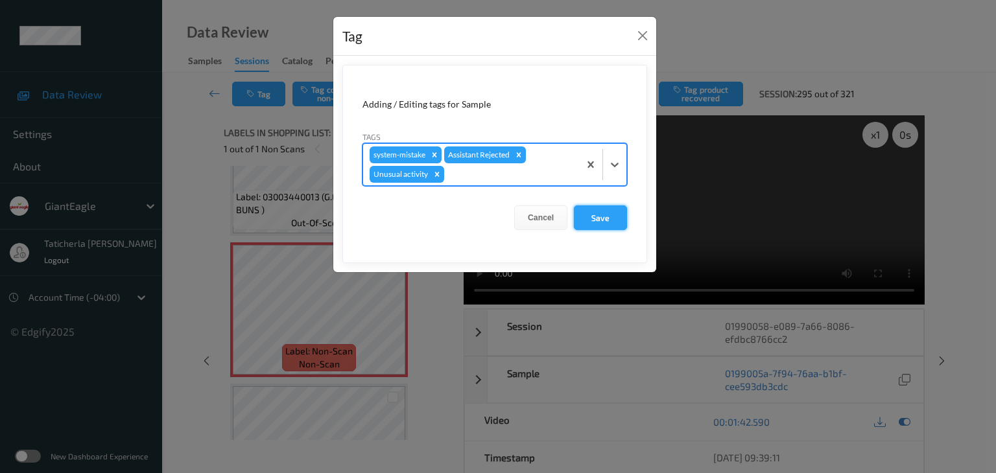
click at [614, 219] on button "Save" at bounding box center [600, 218] width 53 height 25
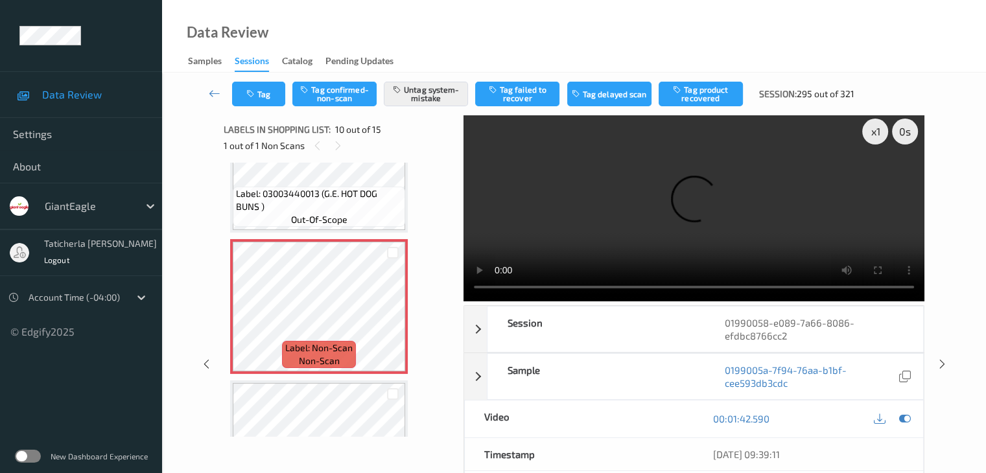
scroll to position [0, 0]
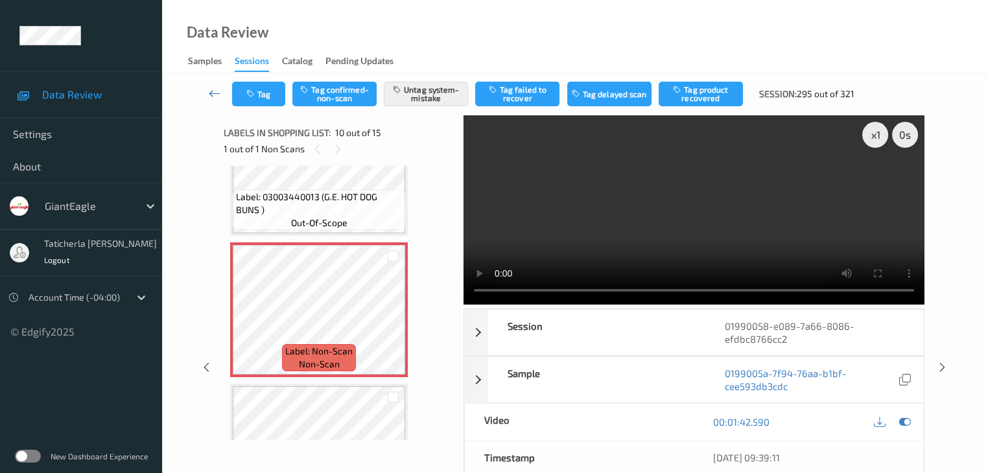
click at [215, 87] on icon at bounding box center [215, 93] width 12 height 13
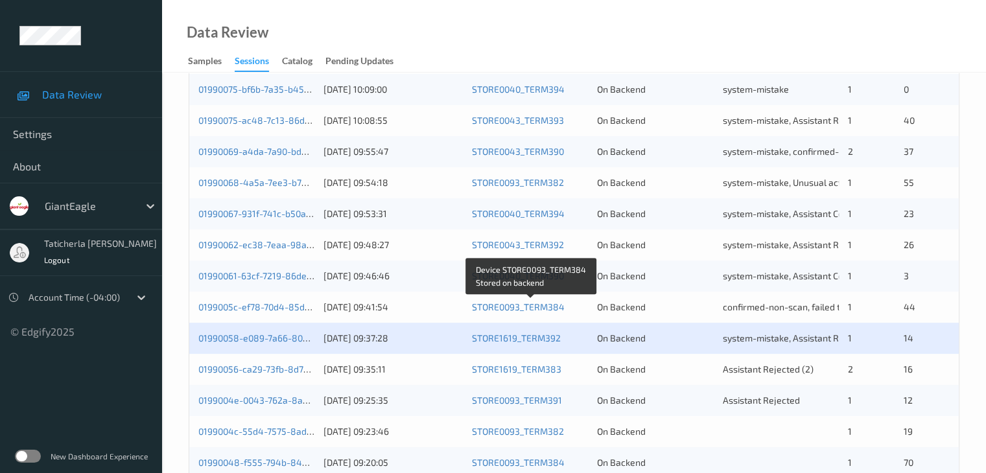
scroll to position [584, 0]
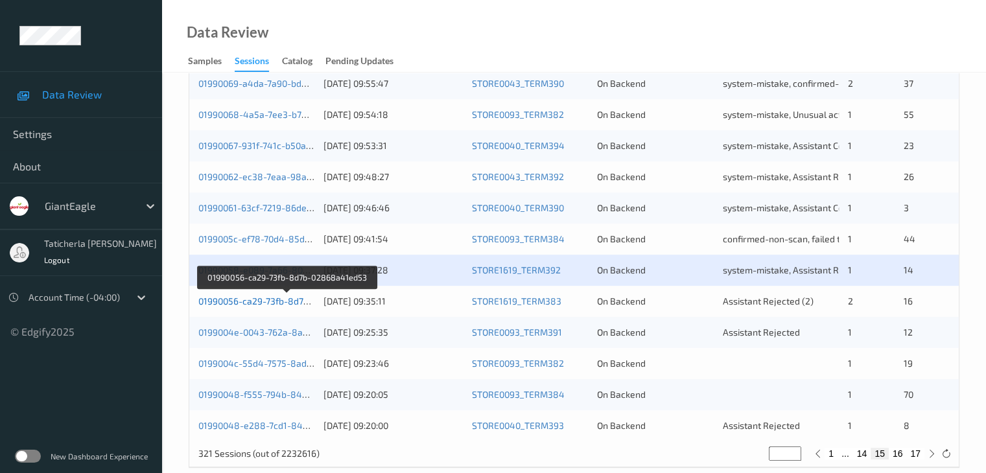
click at [278, 298] on link "01990056-ca29-73fb-8d7b-02868a41ed53" at bounding box center [286, 301] width 177 height 11
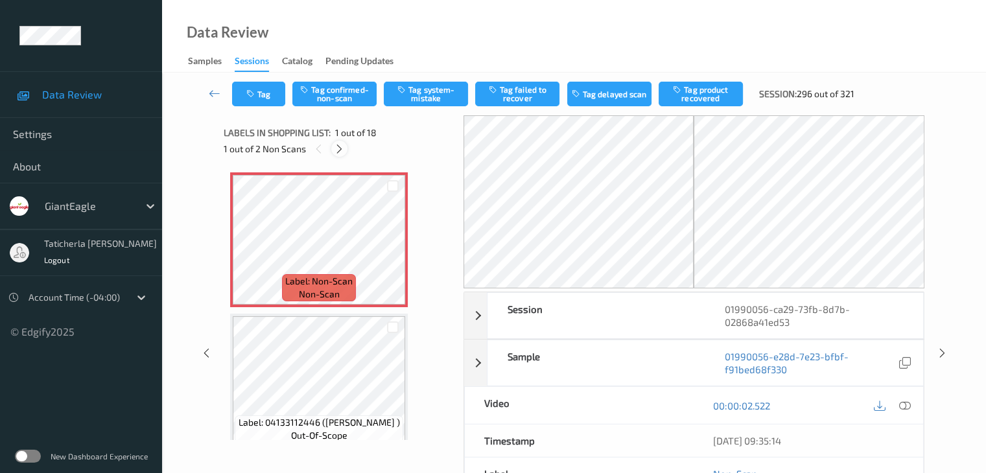
click at [339, 149] on icon at bounding box center [339, 149] width 11 height 12
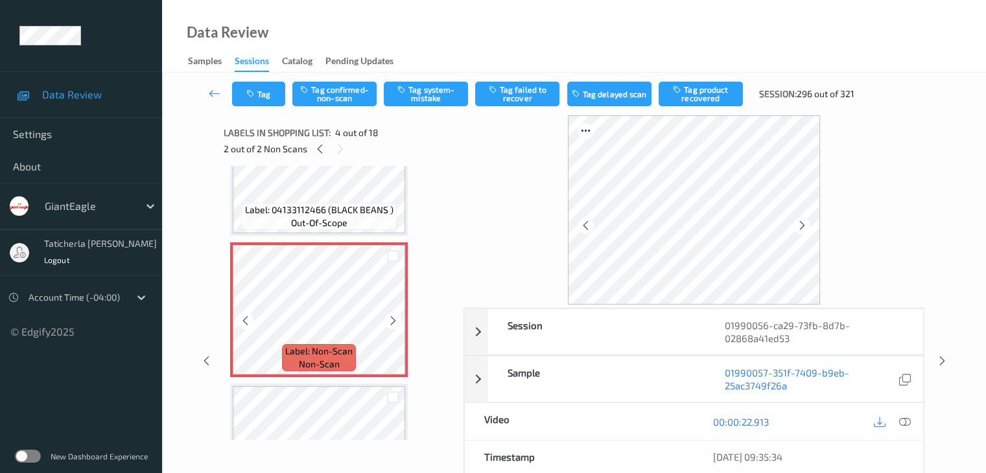
scroll to position [419, 0]
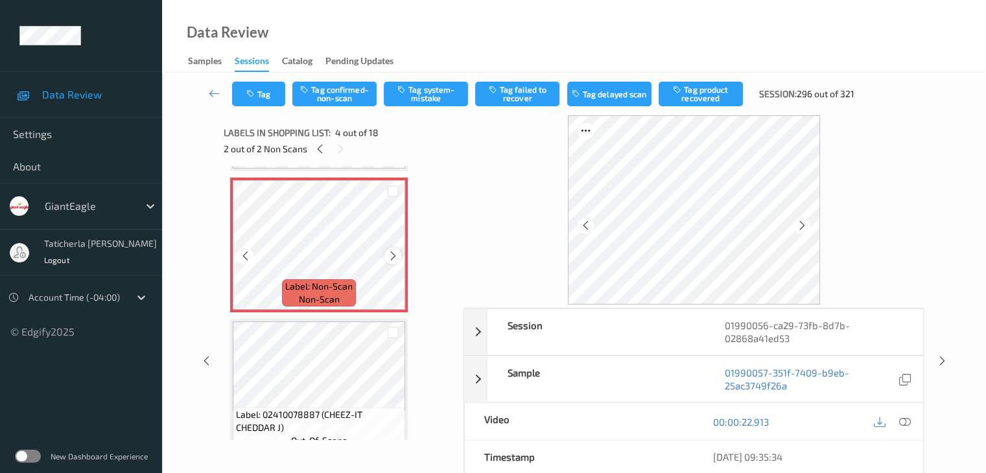
click at [392, 255] on icon at bounding box center [393, 256] width 11 height 12
click at [903, 418] on icon at bounding box center [905, 422] width 12 height 12
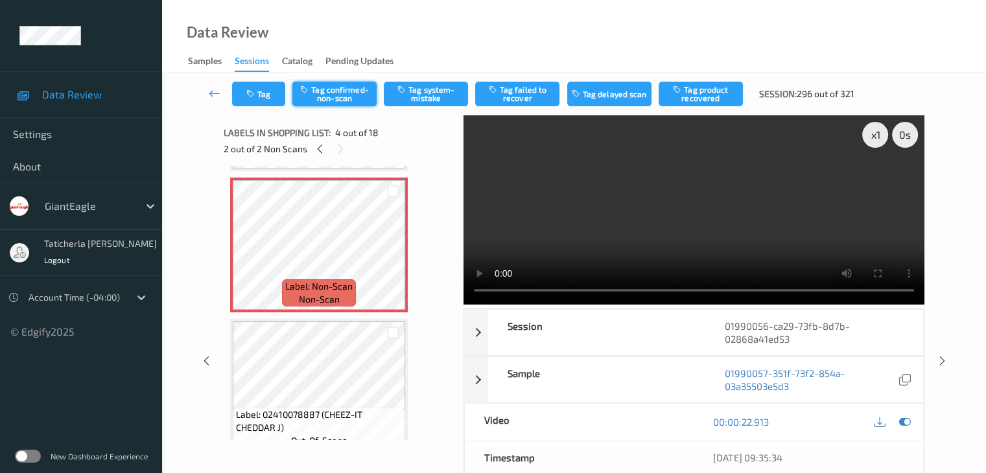
click at [350, 97] on button "Tag confirmed-non-scan" at bounding box center [334, 94] width 84 height 25
click at [521, 94] on button "Tag failed to recover" at bounding box center [517, 94] width 84 height 25
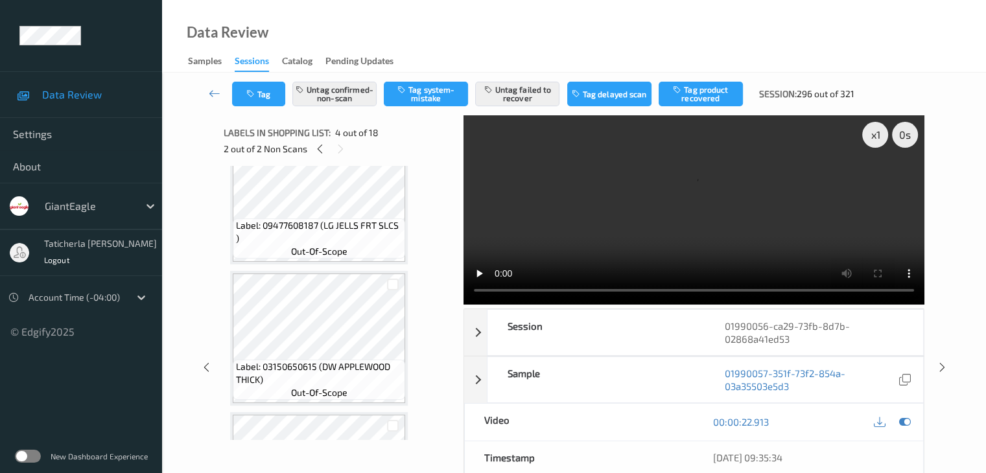
scroll to position [1651, 0]
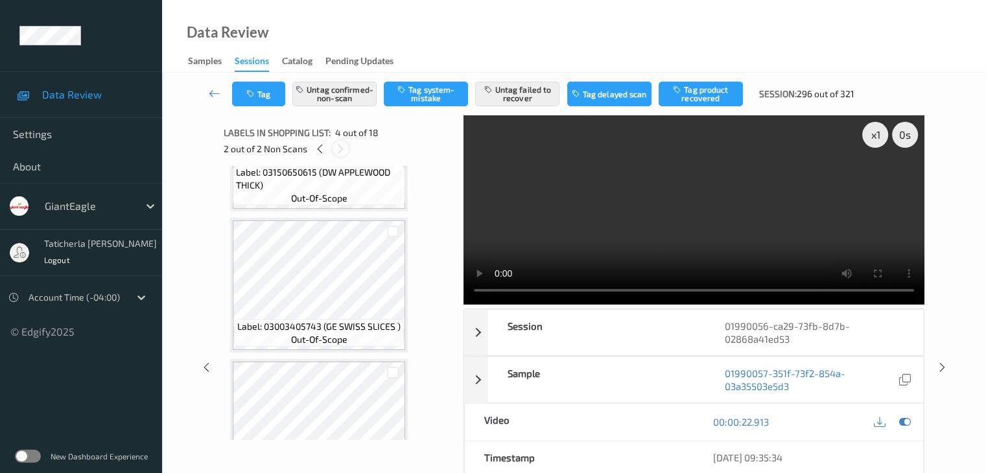
click at [335, 150] on div at bounding box center [341, 149] width 16 height 16
click at [337, 149] on icon at bounding box center [340, 149] width 11 height 12
click at [339, 149] on icon at bounding box center [340, 149] width 11 height 12
click at [320, 147] on icon at bounding box center [320, 149] width 11 height 12
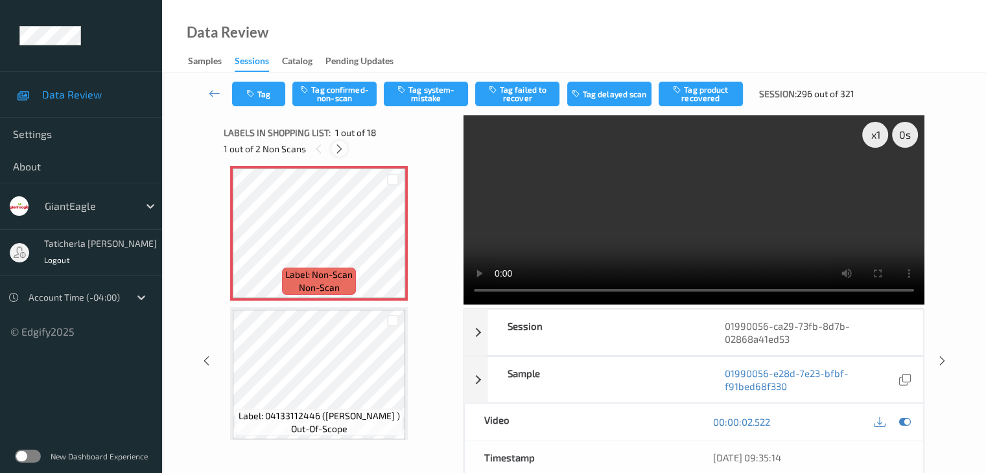
click at [340, 145] on icon at bounding box center [339, 149] width 11 height 12
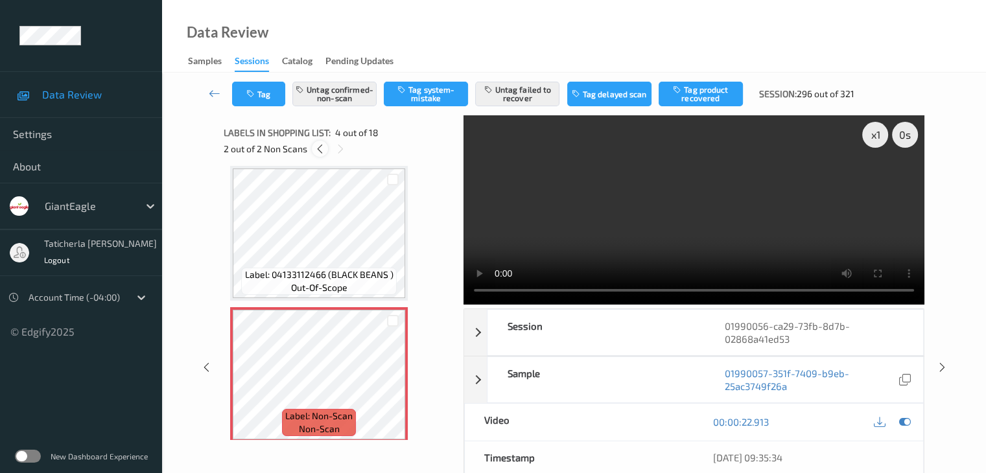
click at [320, 152] on icon at bounding box center [320, 149] width 11 height 12
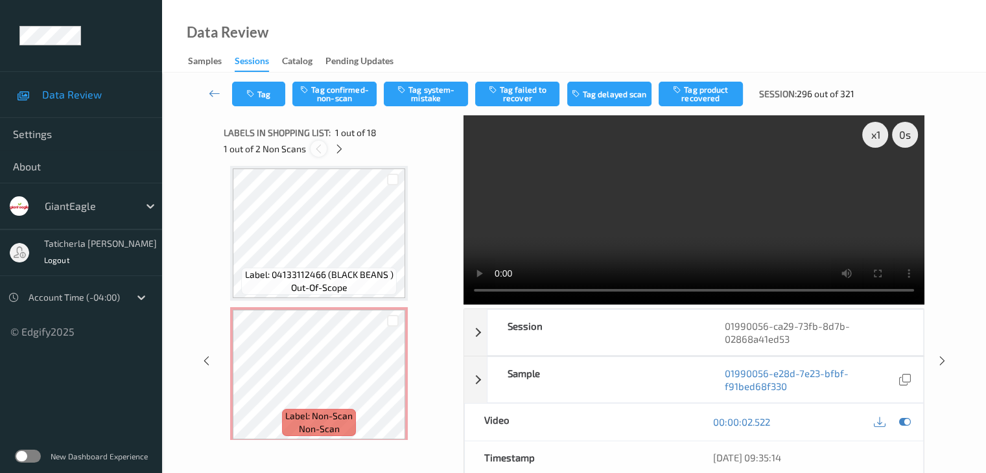
scroll to position [6, 0]
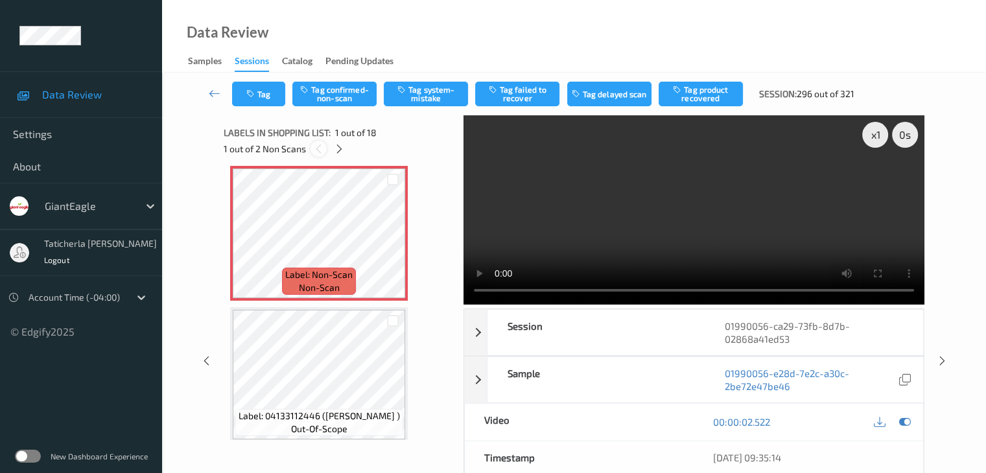
click at [318, 149] on icon at bounding box center [318, 149] width 11 height 12
click at [340, 143] on icon at bounding box center [339, 149] width 11 height 12
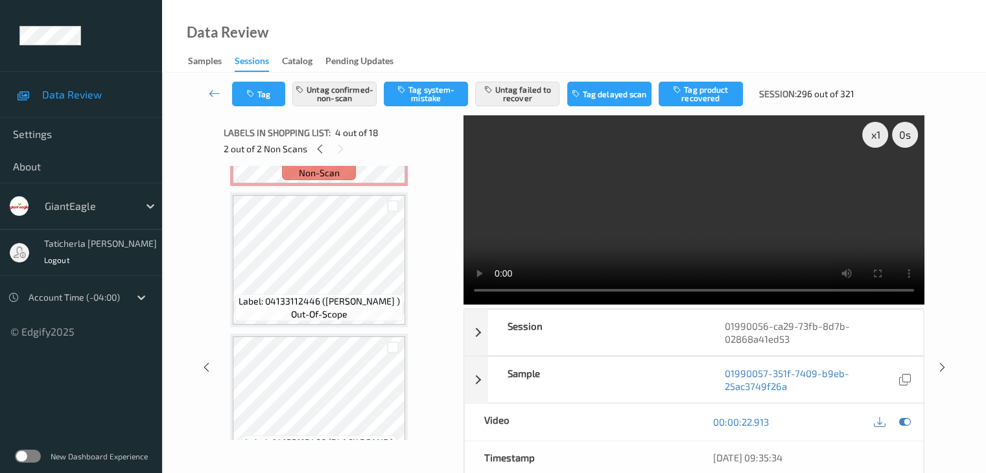
scroll to position [30, 0]
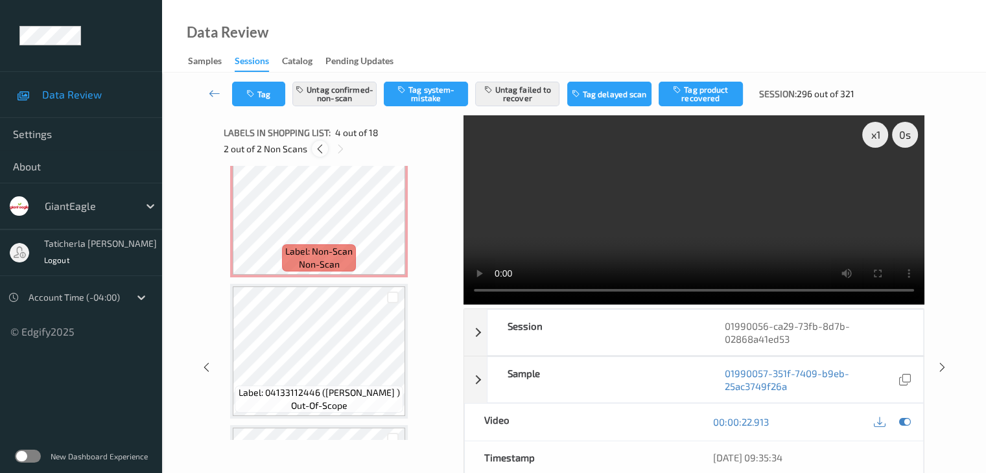
click at [322, 148] on icon at bounding box center [320, 149] width 11 height 12
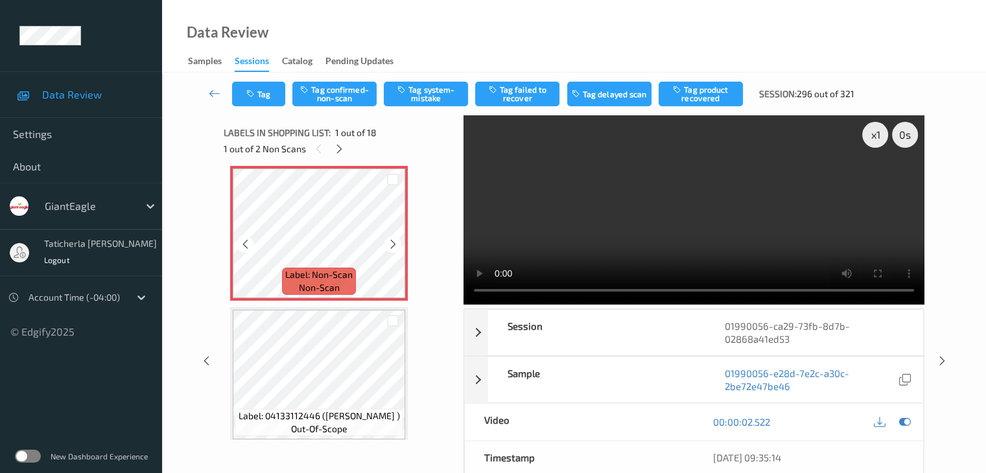
scroll to position [0, 0]
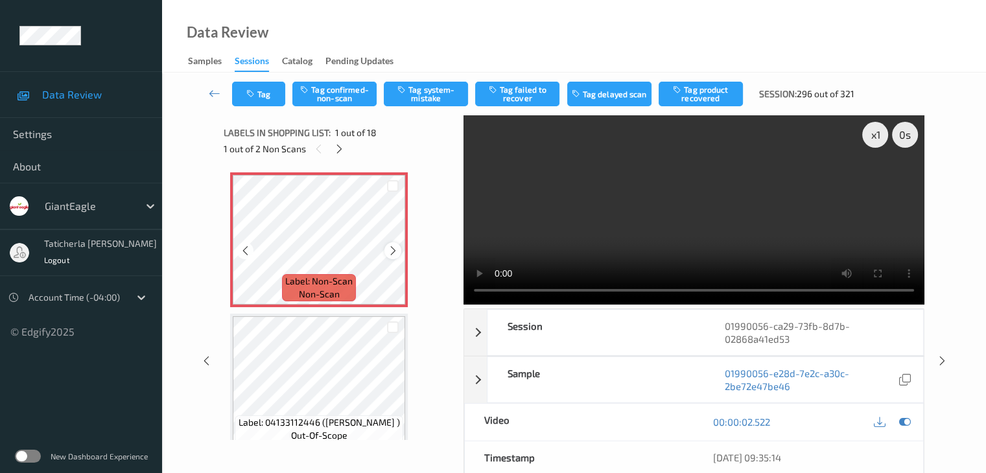
click at [394, 248] on icon at bounding box center [393, 251] width 11 height 12
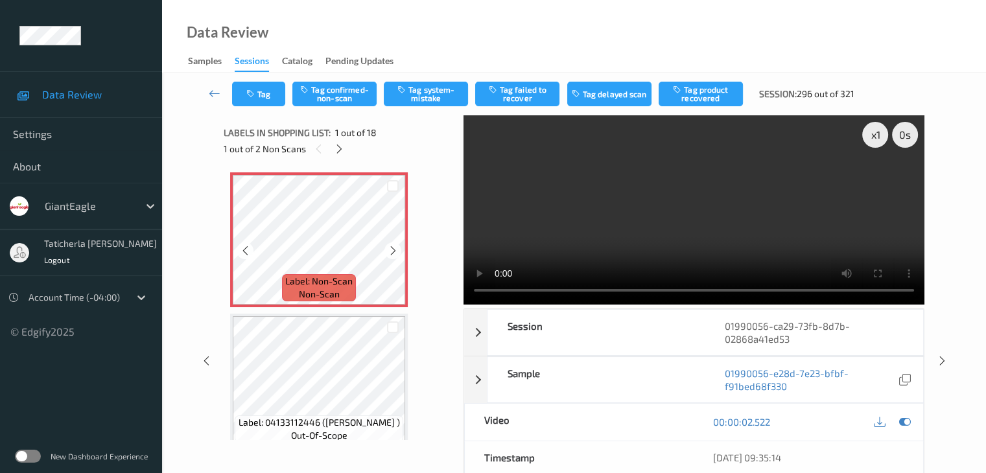
click at [394, 248] on icon at bounding box center [393, 251] width 11 height 12
click at [388, 246] on icon at bounding box center [393, 251] width 11 height 12
click at [340, 89] on button "Tag confirmed-non-scan" at bounding box center [334, 94] width 84 height 25
click at [519, 92] on button "Tag failed to recover" at bounding box center [517, 94] width 84 height 25
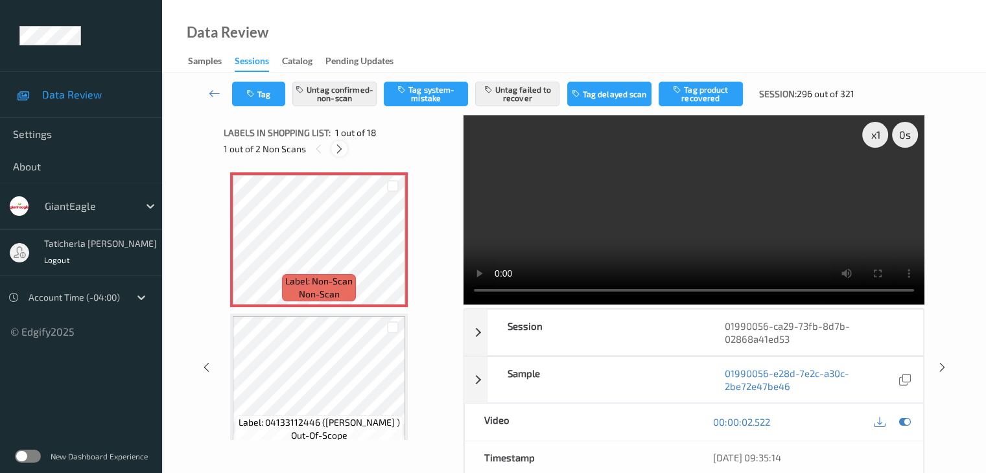
click at [335, 145] on icon at bounding box center [339, 149] width 11 height 12
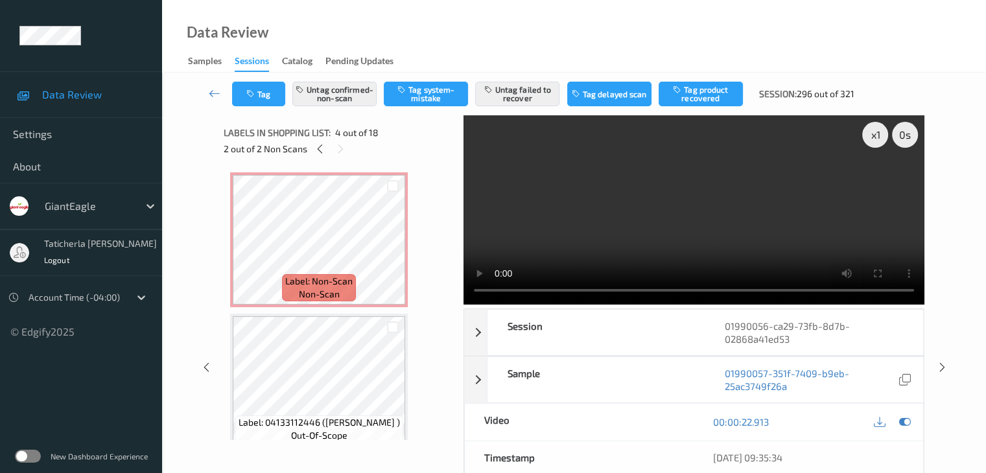
scroll to position [289, 0]
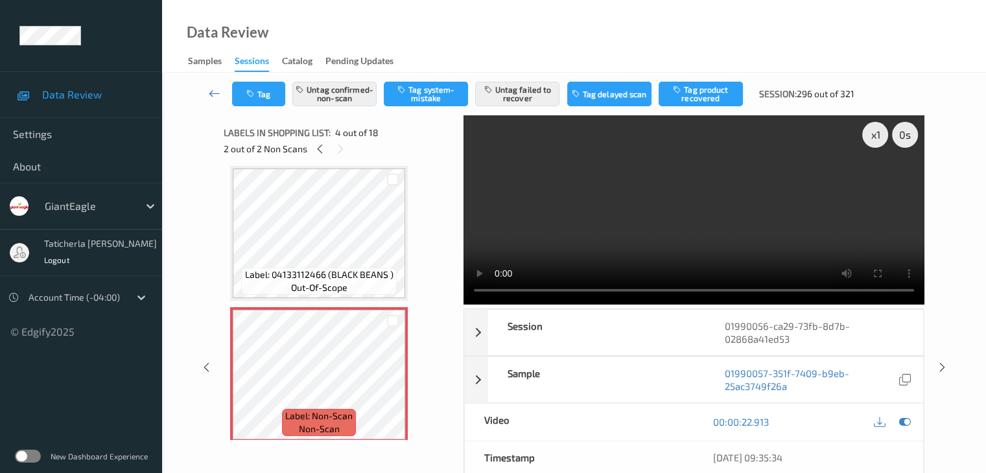
click at [215, 91] on icon at bounding box center [215, 93] width 12 height 13
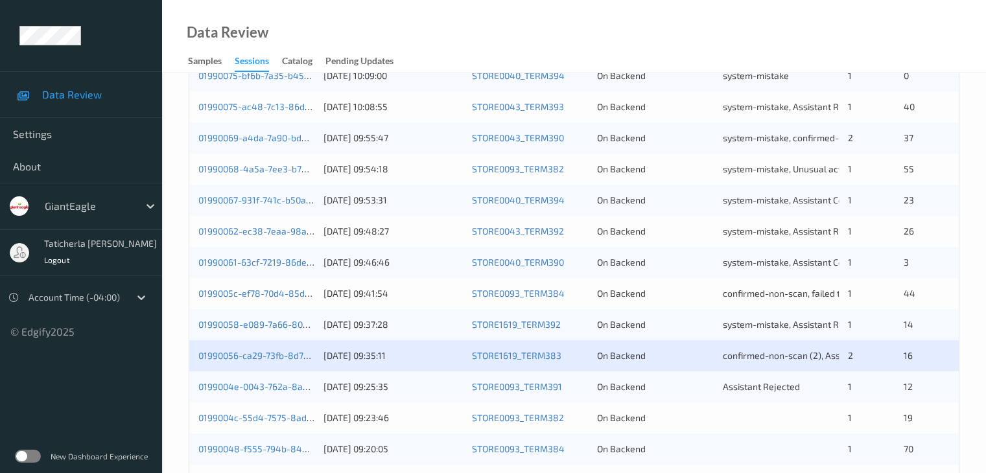
scroll to position [604, 0]
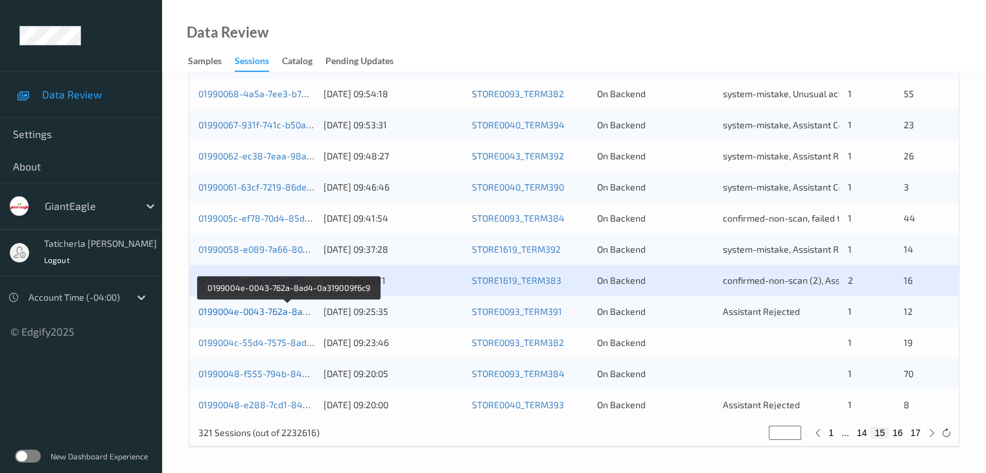
click at [259, 315] on link "0199004e-0043-762a-8ad4-0a319009f6c9" at bounding box center [287, 311] width 178 height 11
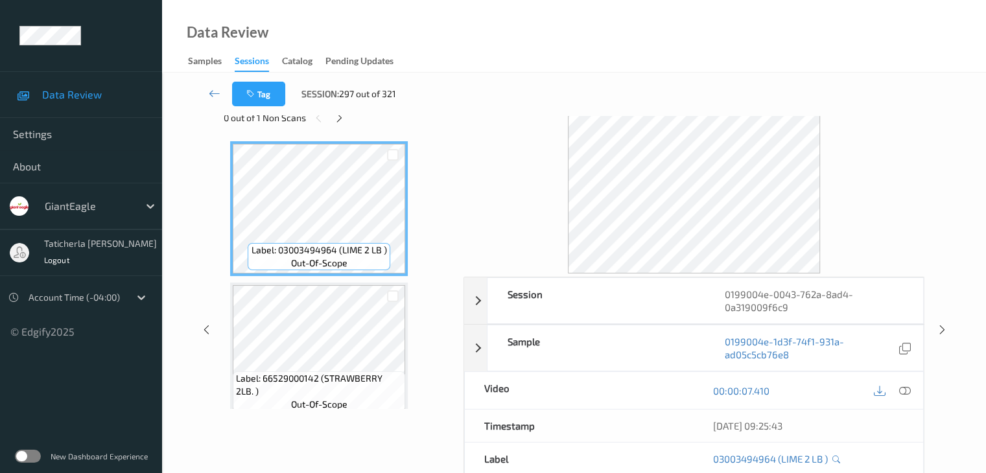
scroll to position [29, 0]
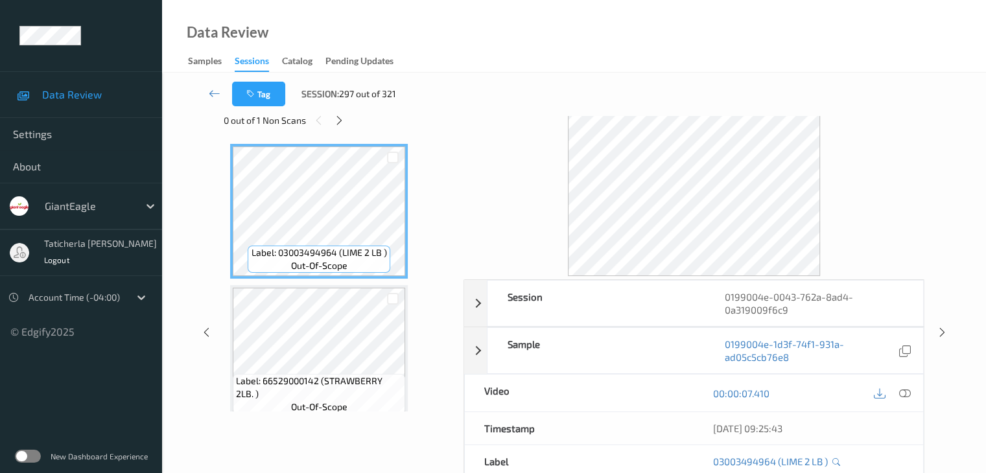
click at [338, 115] on div "Tag Session: 297 out of 321" at bounding box center [574, 94] width 771 height 43
click at [340, 115] on div "Tag Session: 297 out of 321" at bounding box center [574, 94] width 771 height 43
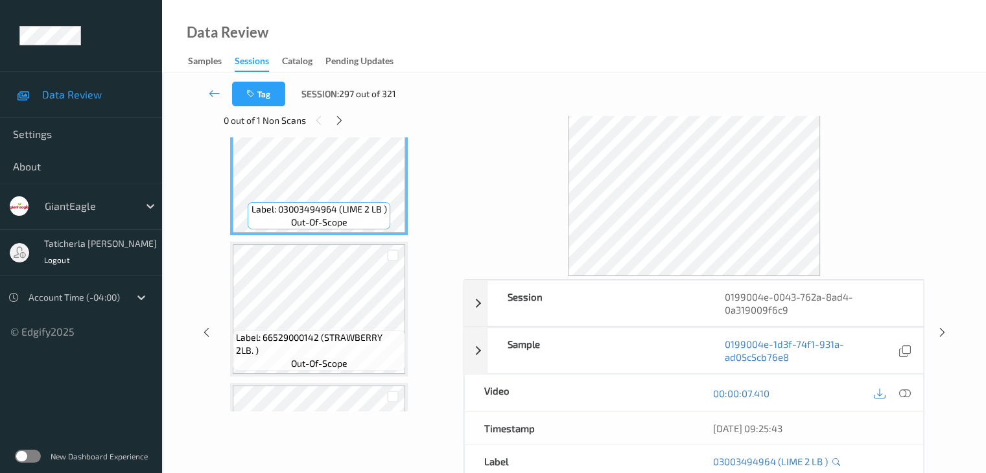
scroll to position [130, 0]
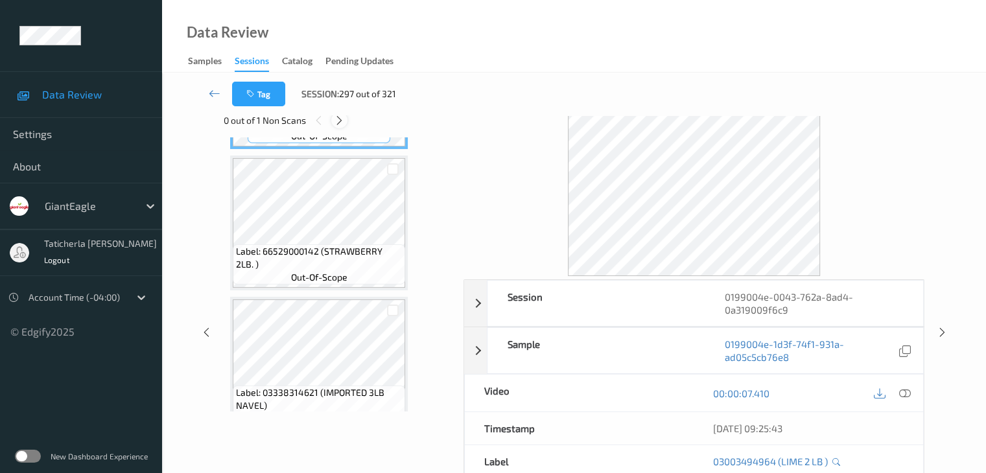
click at [343, 120] on icon at bounding box center [339, 121] width 11 height 12
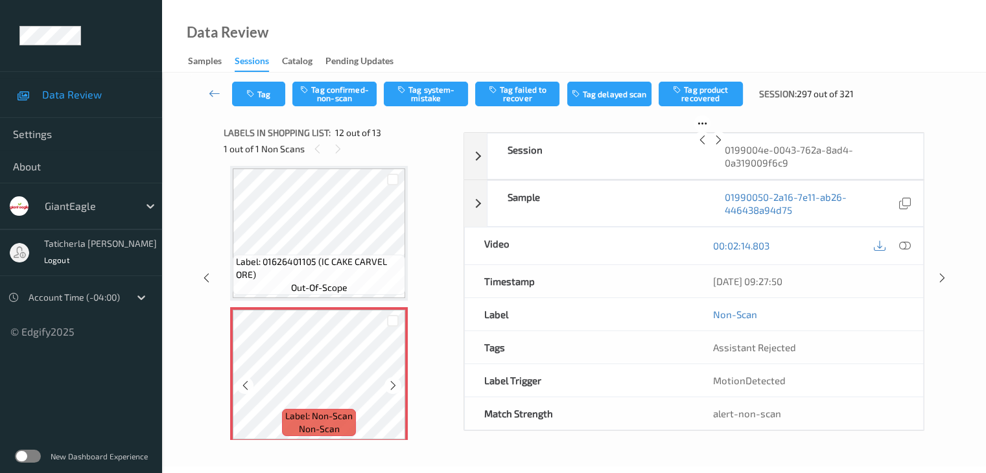
scroll to position [1485, 0]
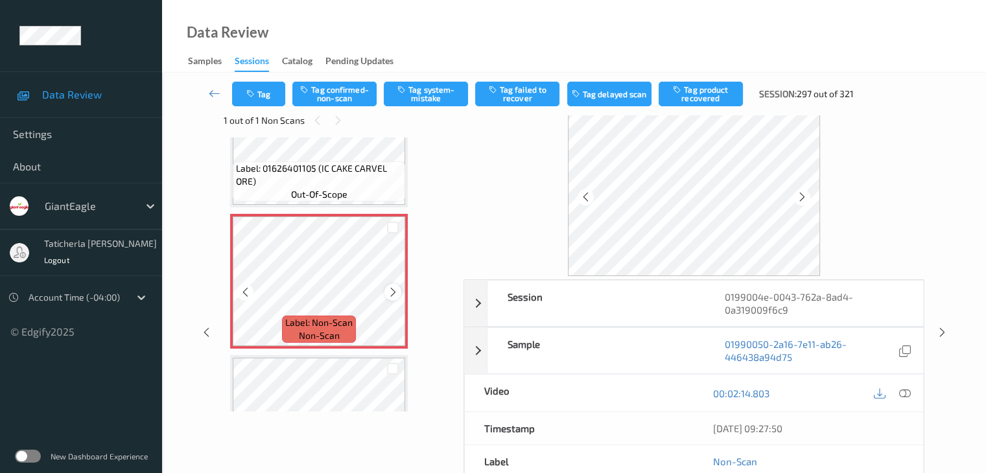
click at [392, 290] on icon at bounding box center [393, 293] width 11 height 12
click at [903, 394] on icon at bounding box center [905, 394] width 12 height 12
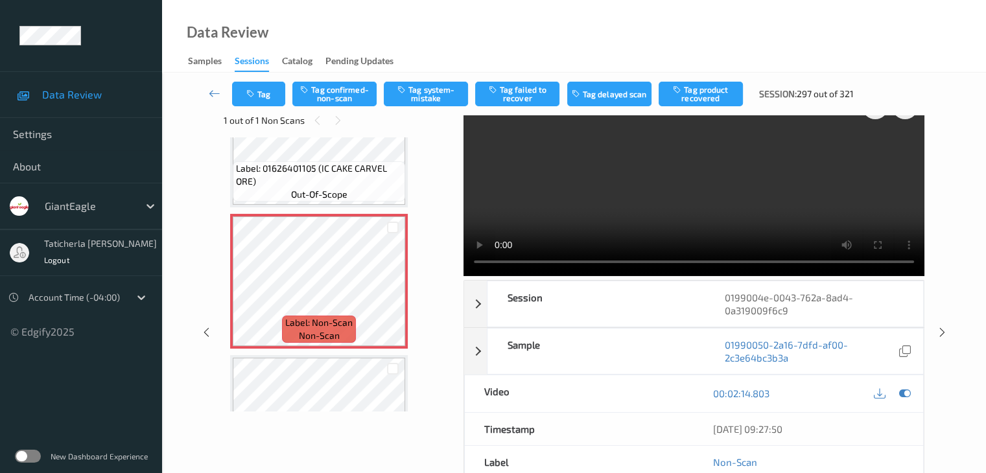
click at [878, 152] on video at bounding box center [694, 181] width 461 height 189
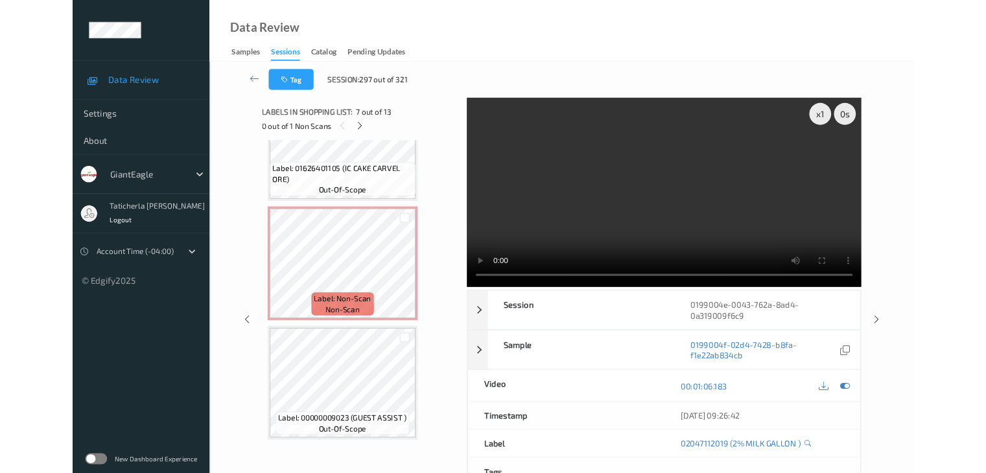
scroll to position [1483, 0]
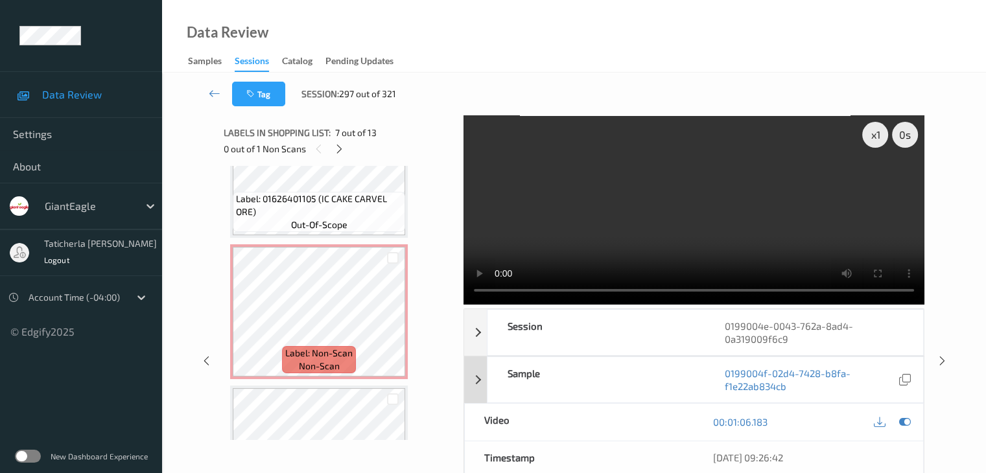
click at [673, 397] on div "Sample" at bounding box center [597, 379] width 218 height 45
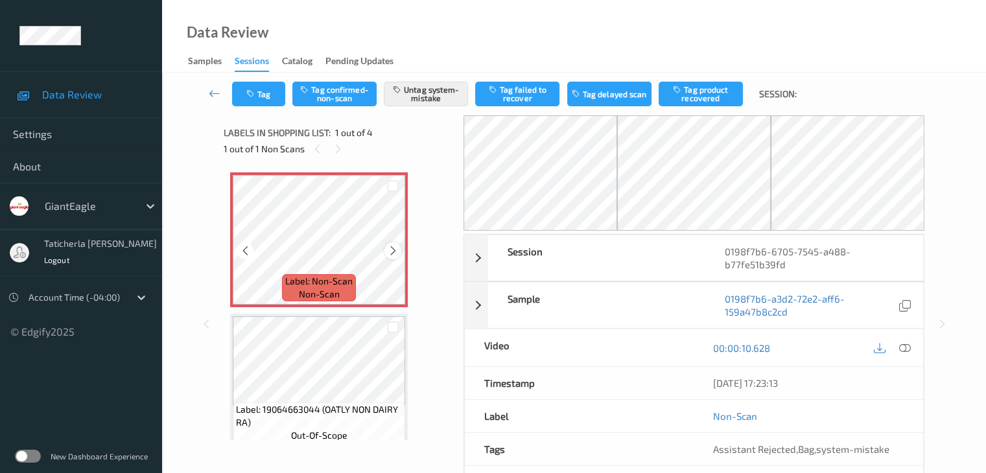
click at [397, 248] on icon at bounding box center [393, 251] width 11 height 12
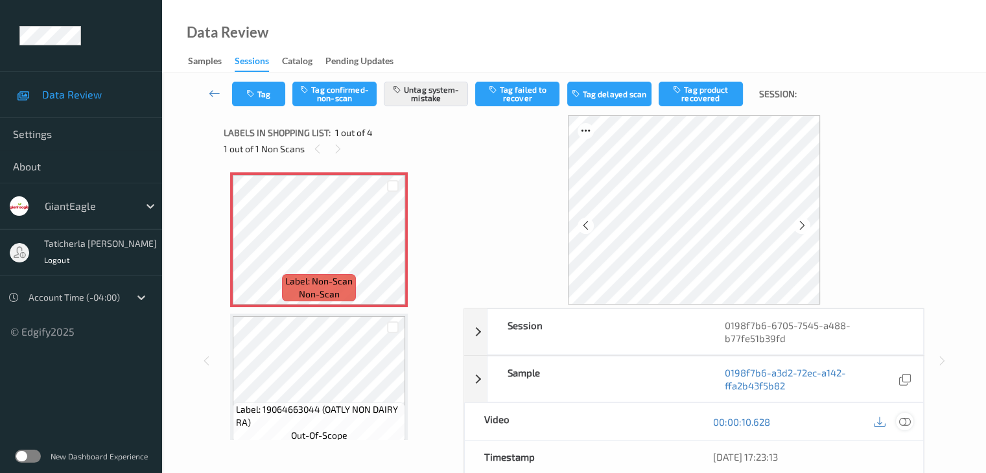
click at [903, 421] on icon at bounding box center [905, 422] width 12 height 12
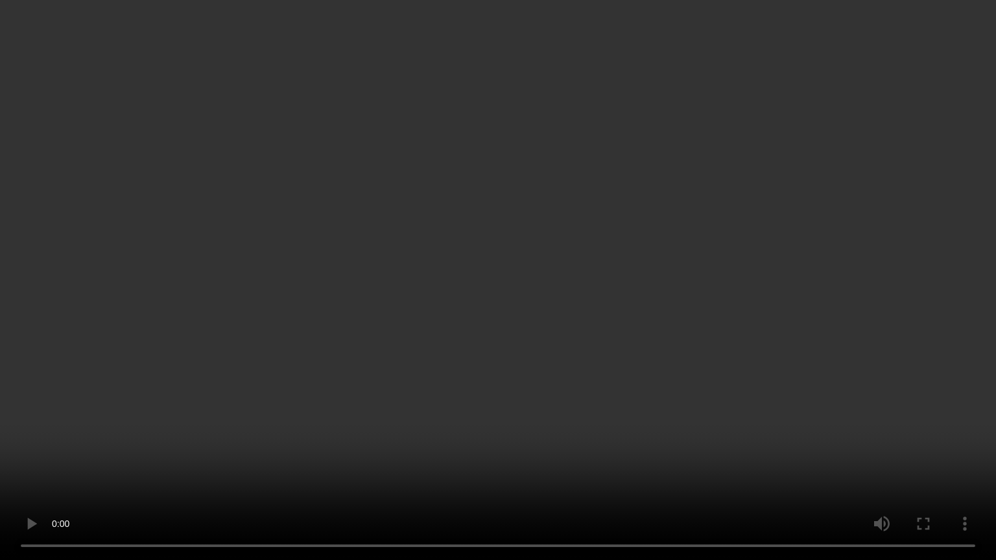
click at [923, 412] on video at bounding box center [498, 280] width 996 height 560
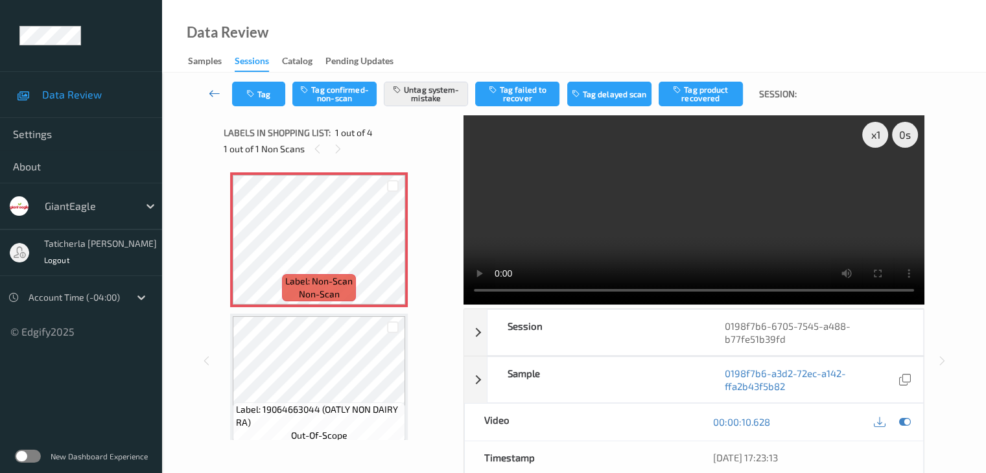
click at [215, 91] on icon at bounding box center [215, 93] width 12 height 13
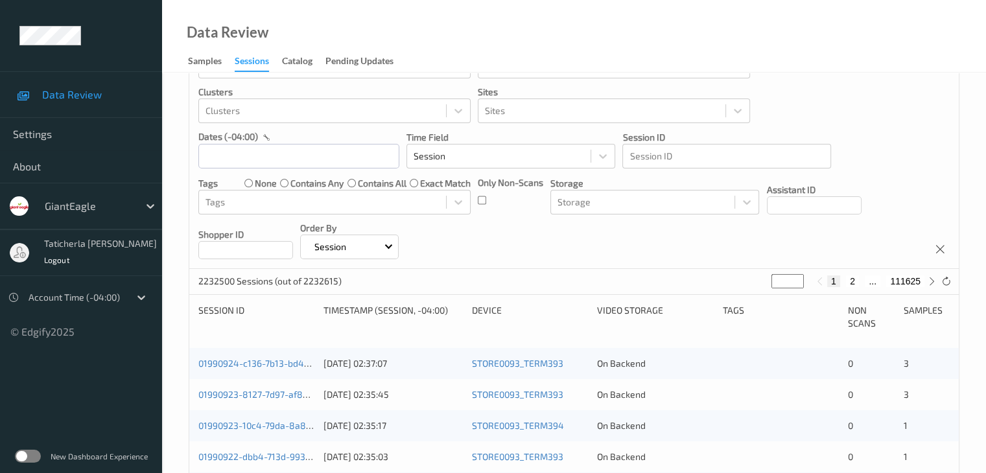
scroll to position [130, 0]
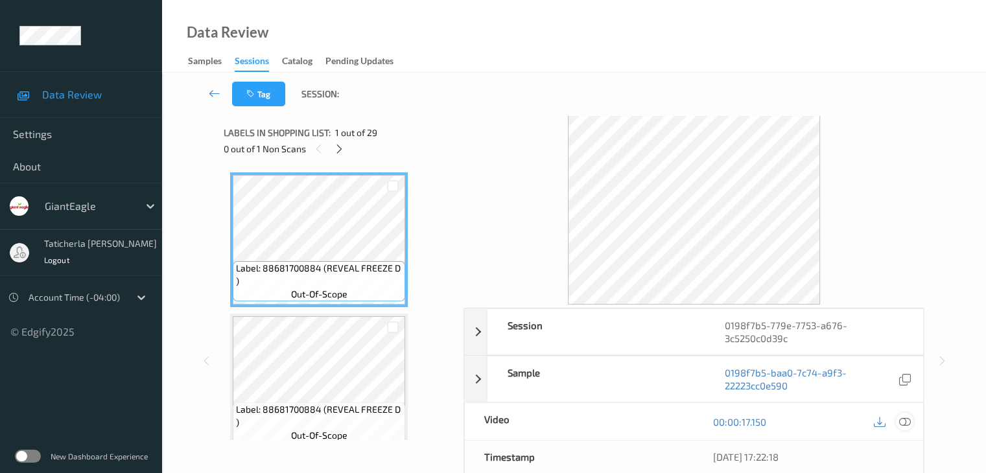
click at [905, 421] on icon at bounding box center [905, 422] width 12 height 12
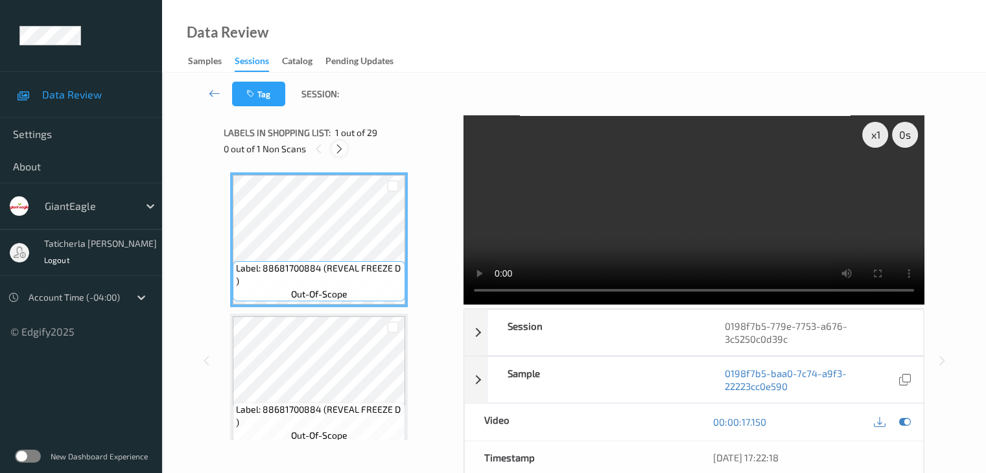
click at [340, 147] on icon at bounding box center [339, 149] width 11 height 12
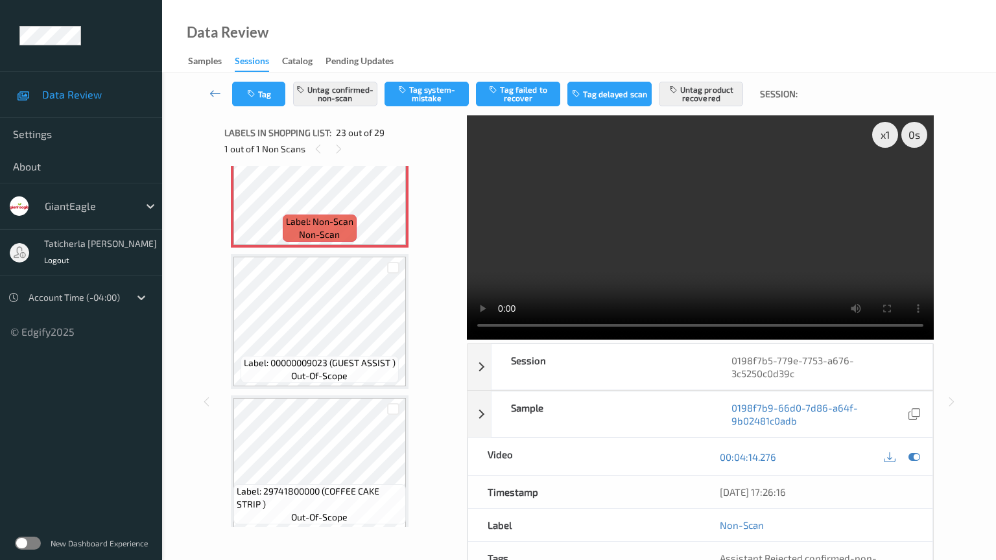
click at [556, 340] on video at bounding box center [700, 227] width 467 height 224
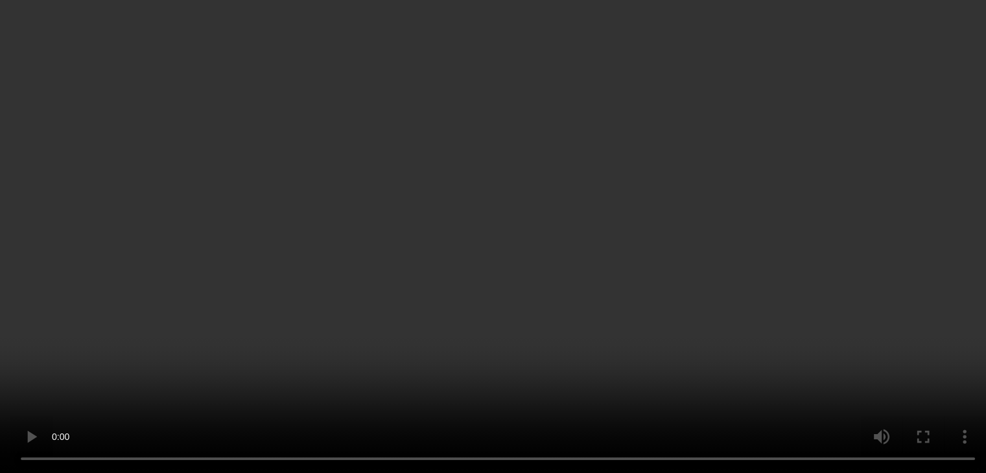
scroll to position [3105, 0]
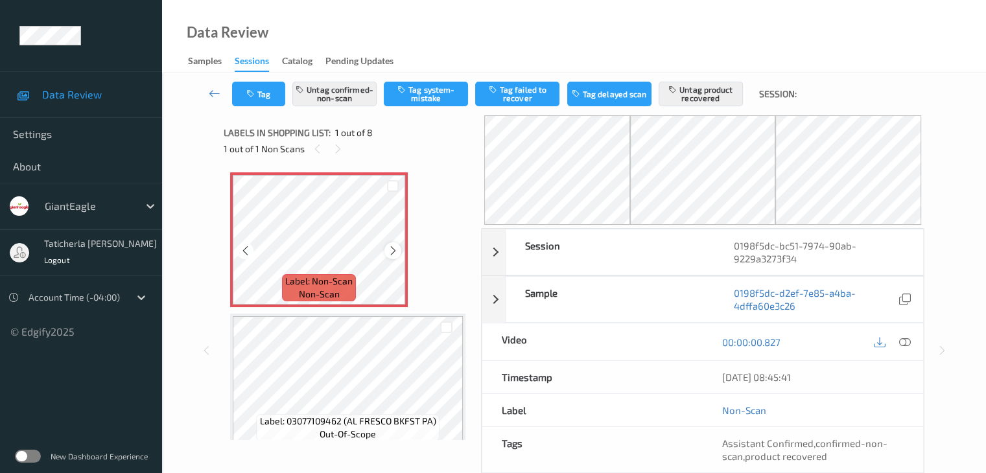
click at [389, 248] on icon at bounding box center [393, 251] width 11 height 12
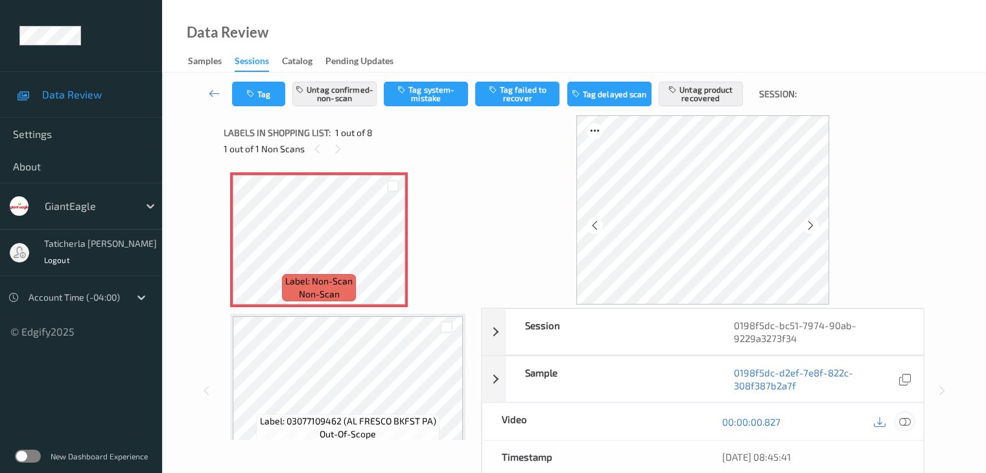
click at [903, 420] on icon at bounding box center [905, 422] width 12 height 12
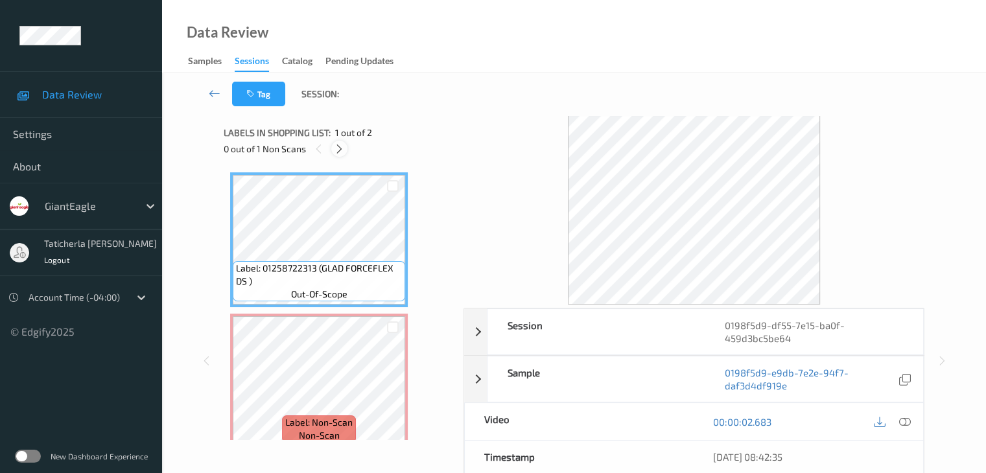
click at [342, 144] on icon at bounding box center [339, 149] width 11 height 12
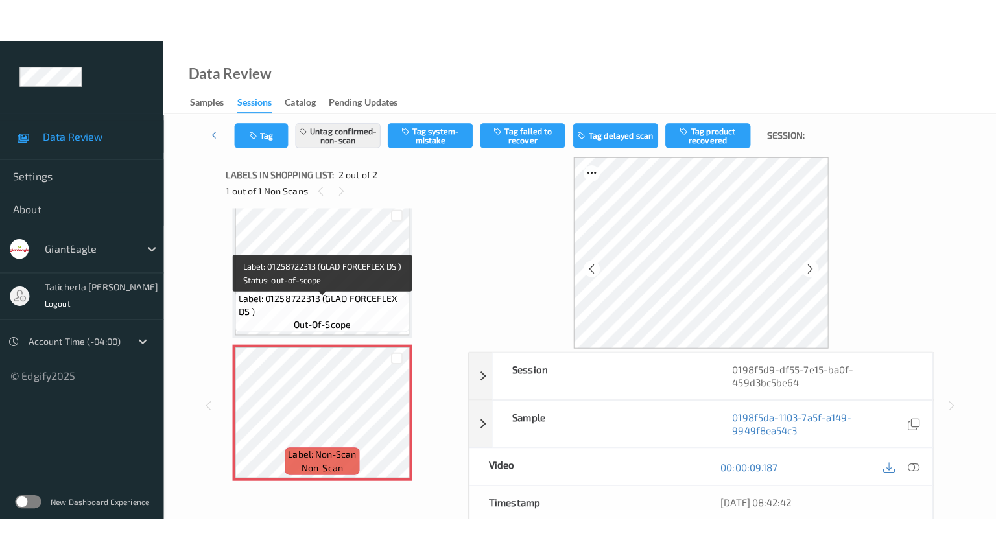
scroll to position [15, 0]
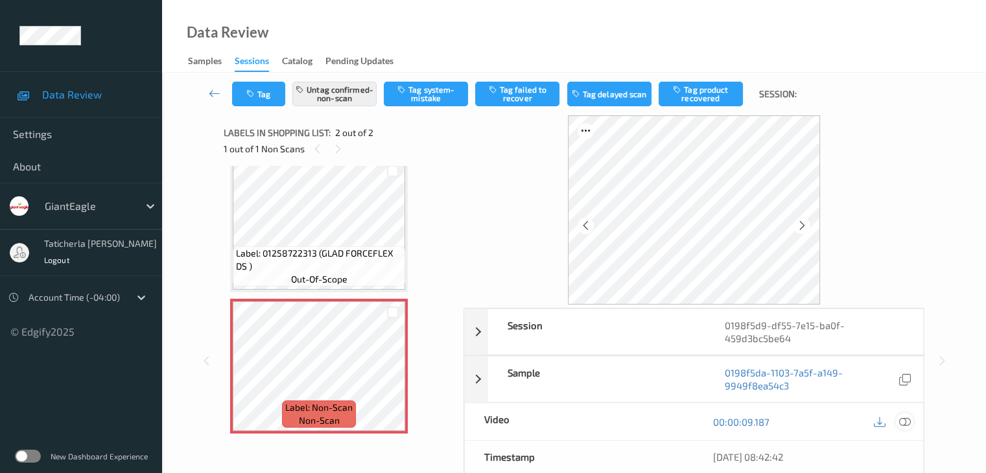
click at [903, 421] on icon at bounding box center [905, 422] width 12 height 12
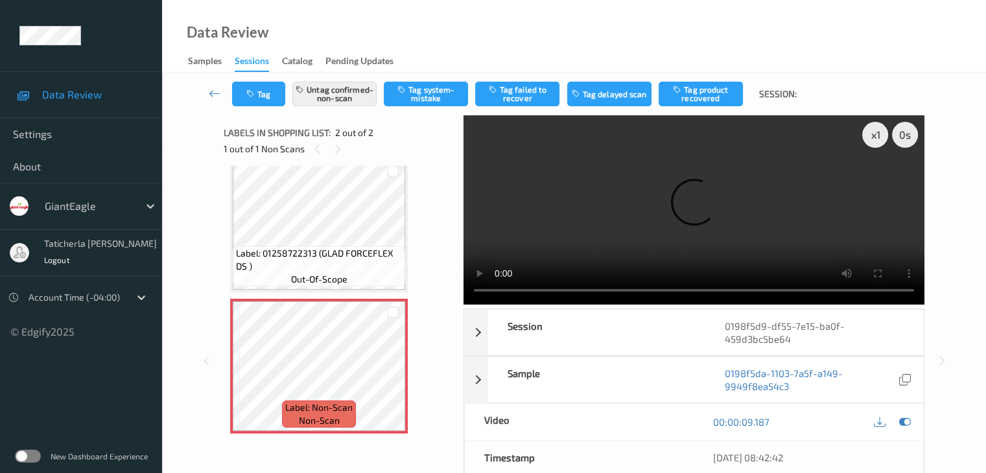
scroll to position [0, 0]
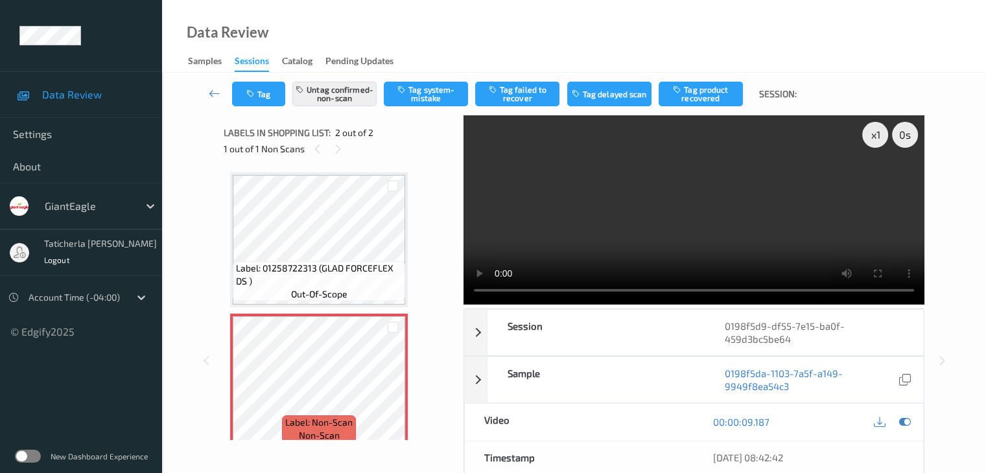
click at [968, 387] on div "Tag Untag confirmed-non-scan Tag system-mistake Tag failed to recover Tag delay…" at bounding box center [574, 354] width 824 height 562
